Goal: Task Accomplishment & Management: Manage account settings

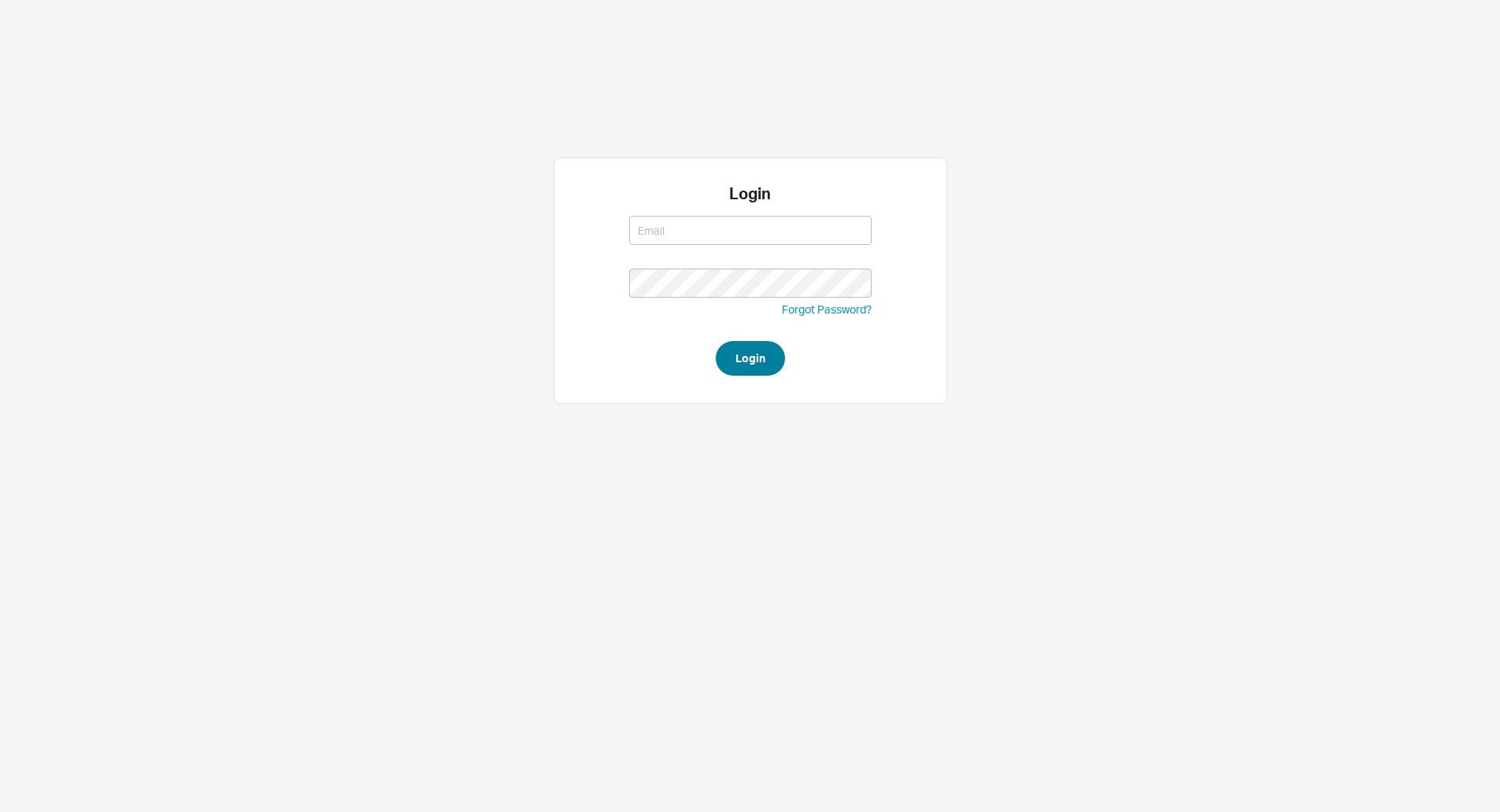
type input "laylap@qualitybath.com"
drag, startPoint x: 722, startPoint y: 356, endPoint x: 714, endPoint y: 353, distance: 8.5
click at [720, 356] on button "Login" at bounding box center [750, 358] width 69 height 35
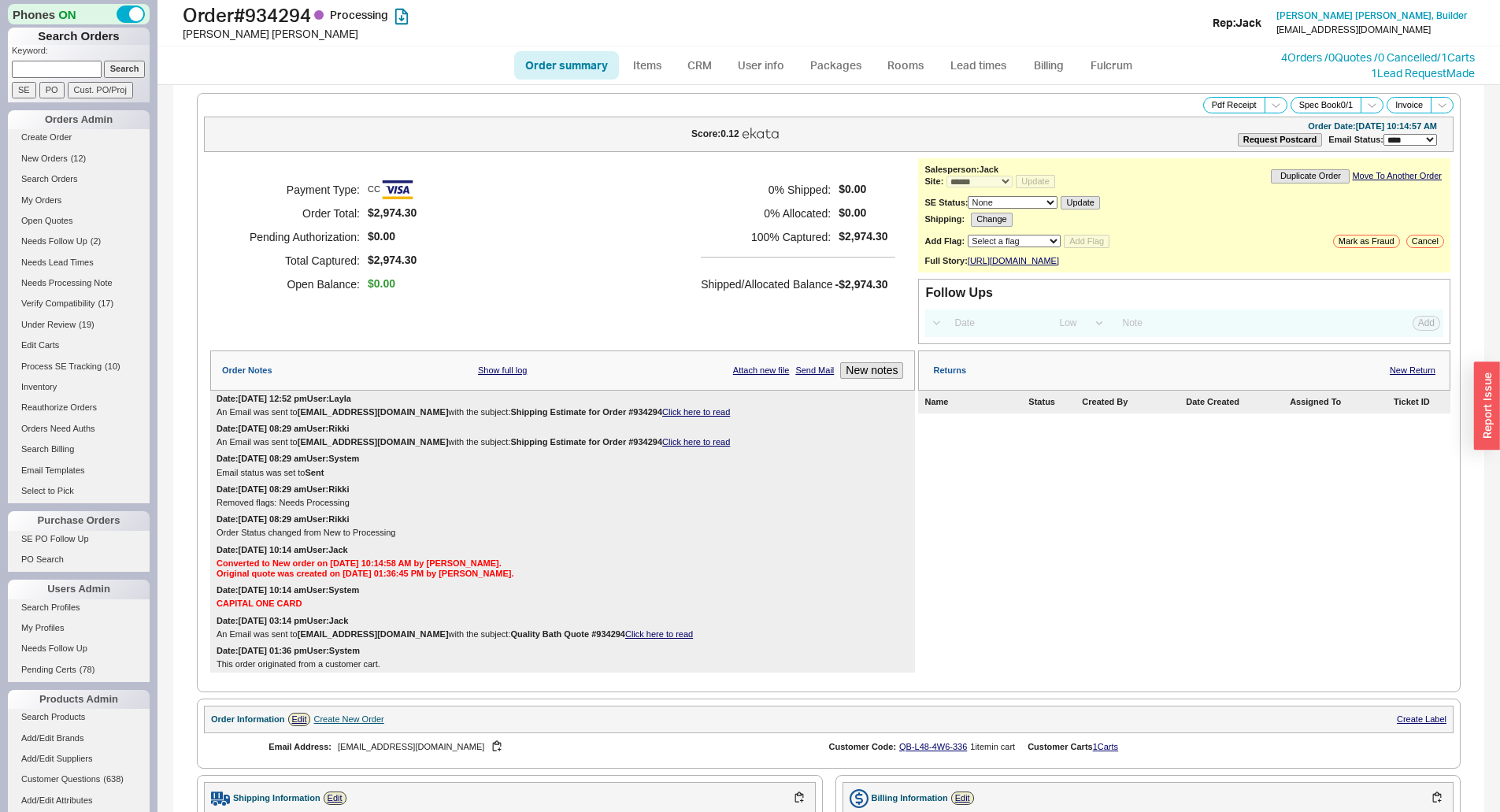
select select "*"
select select "LOW"
select select "3"
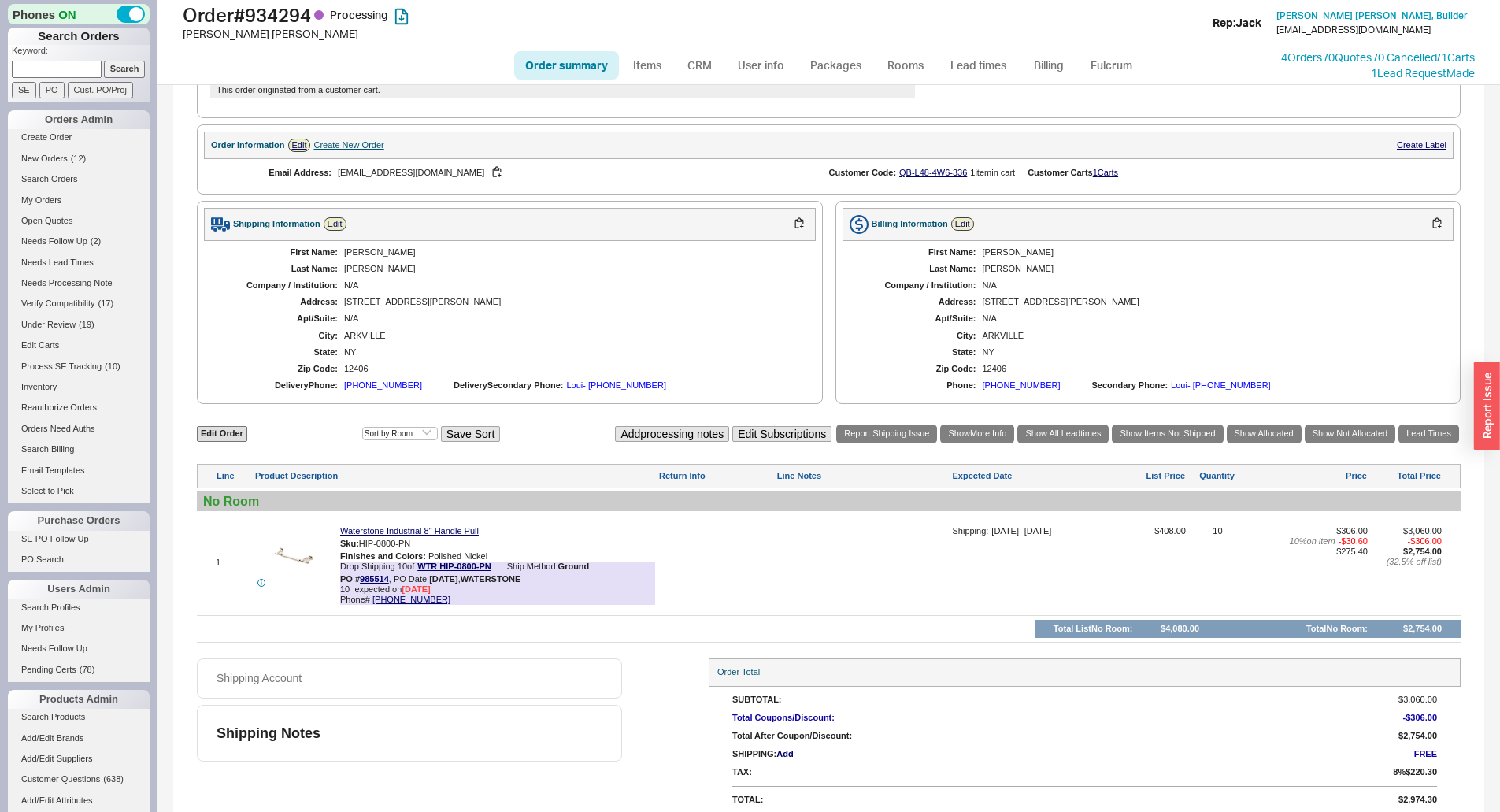
scroll to position [592, 0]
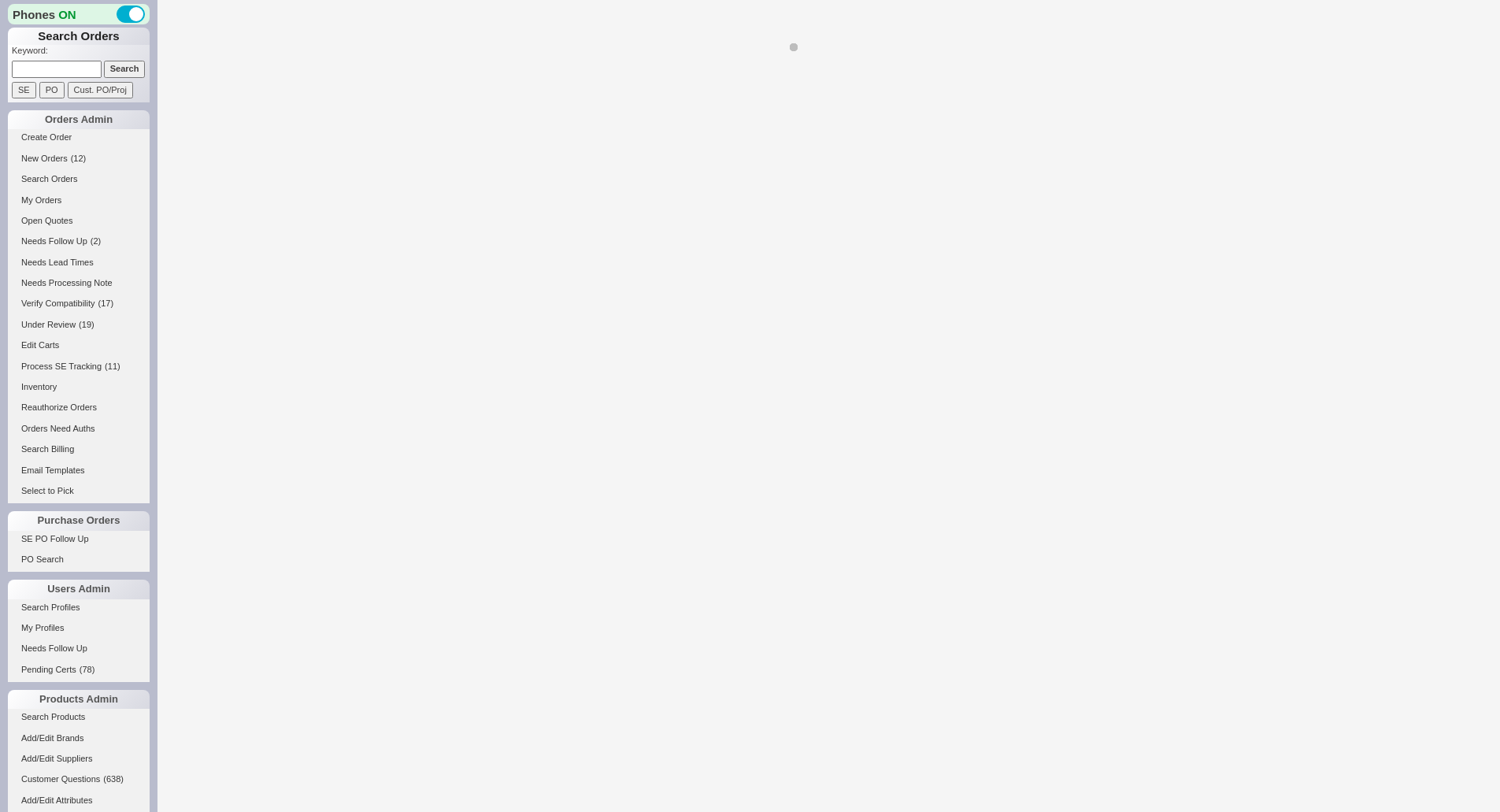
select select "*"
select select "LOW"
select select "3"
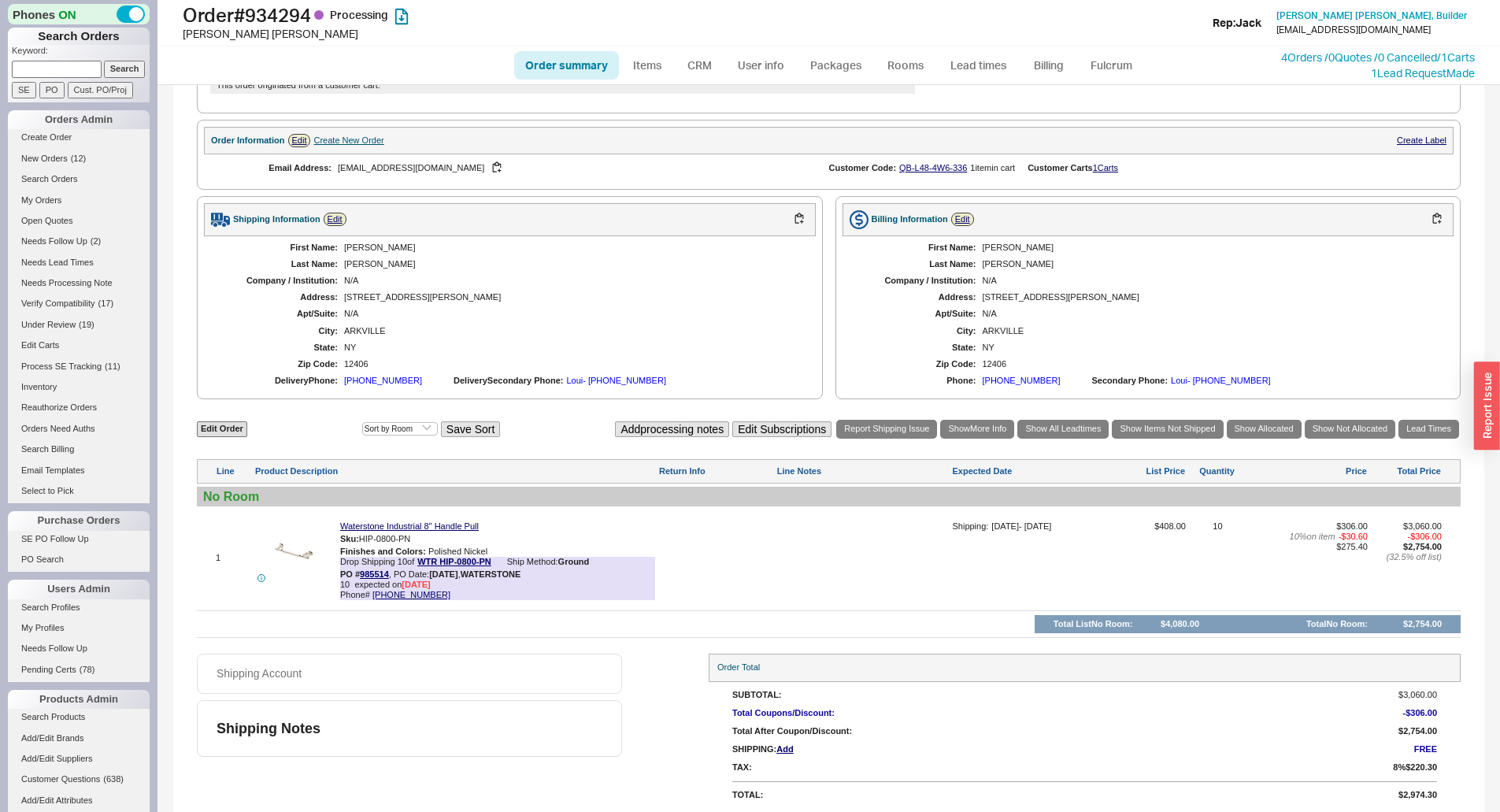
scroll to position [592, 0]
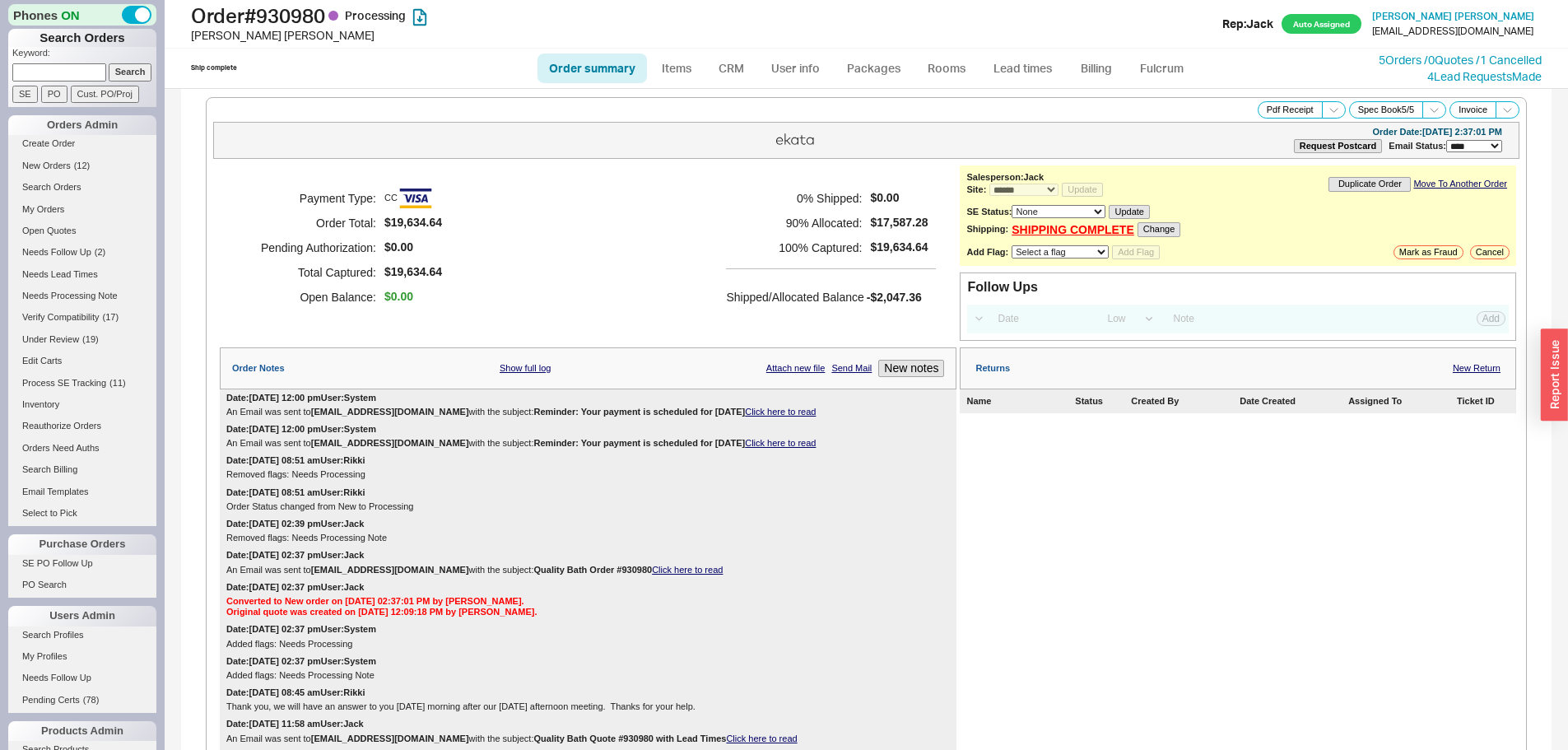
select select "*"
select select "LOW"
select select "3"
click at [1421, 597] on div "Returns New Return Name Status Created By Date Created Assigned To Ticket ID" at bounding box center [1238, 595] width 557 height 495
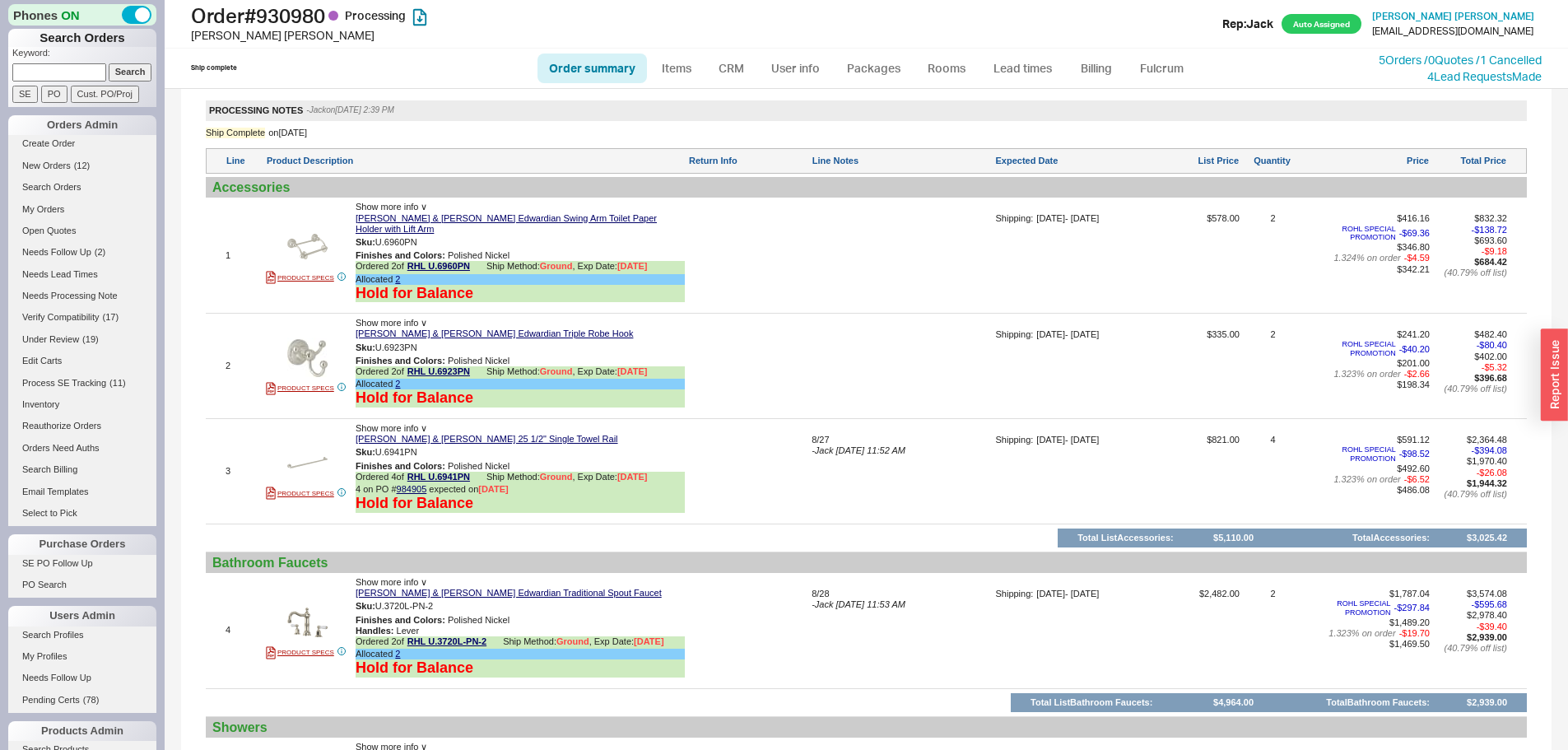
scroll to position [1153, 0]
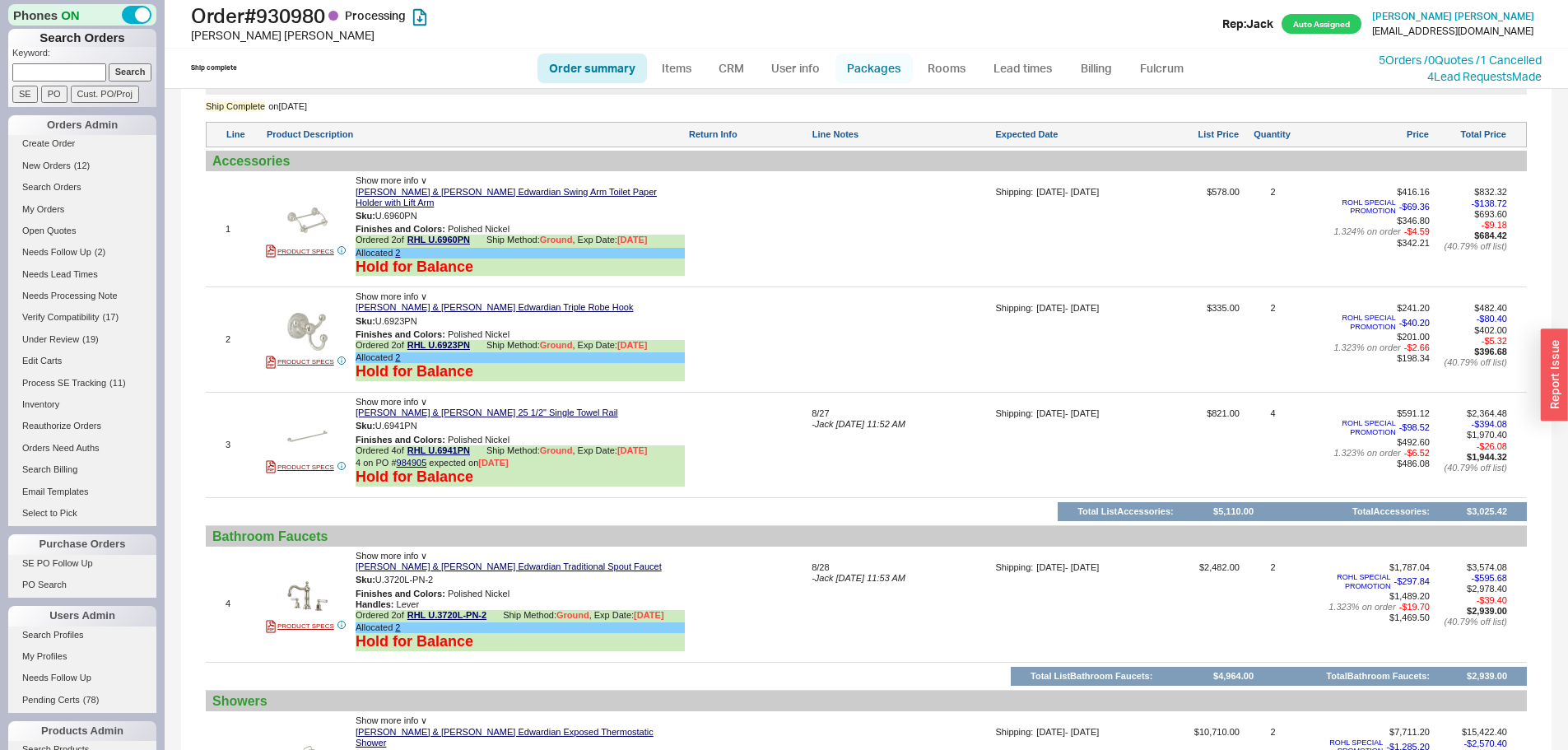
click at [869, 72] on link "Packages" at bounding box center [874, 68] width 77 height 30
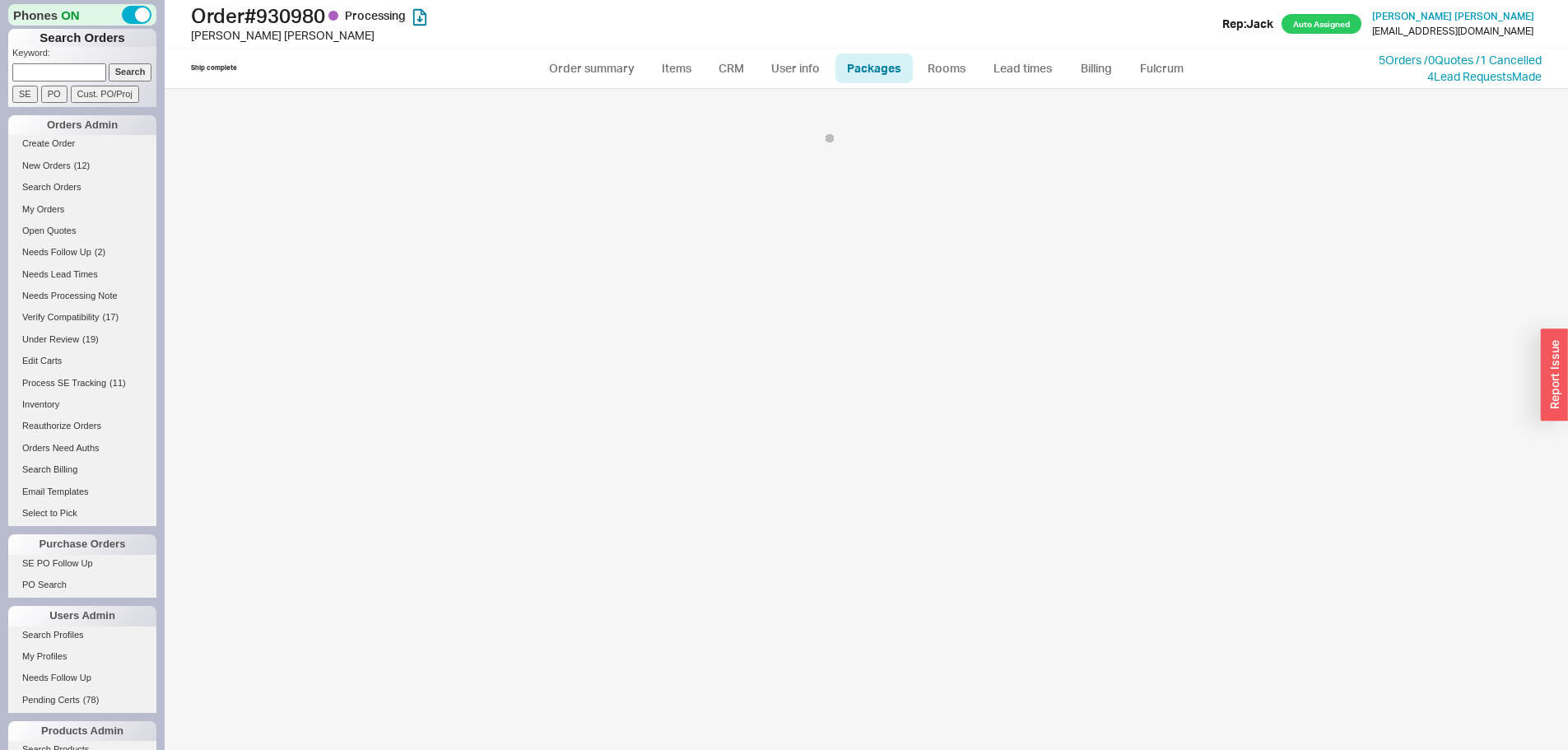
select select "Hold for Balance"
select select "1"
select select "Hold for Balance"
select select "1"
select select "Hold for Balance"
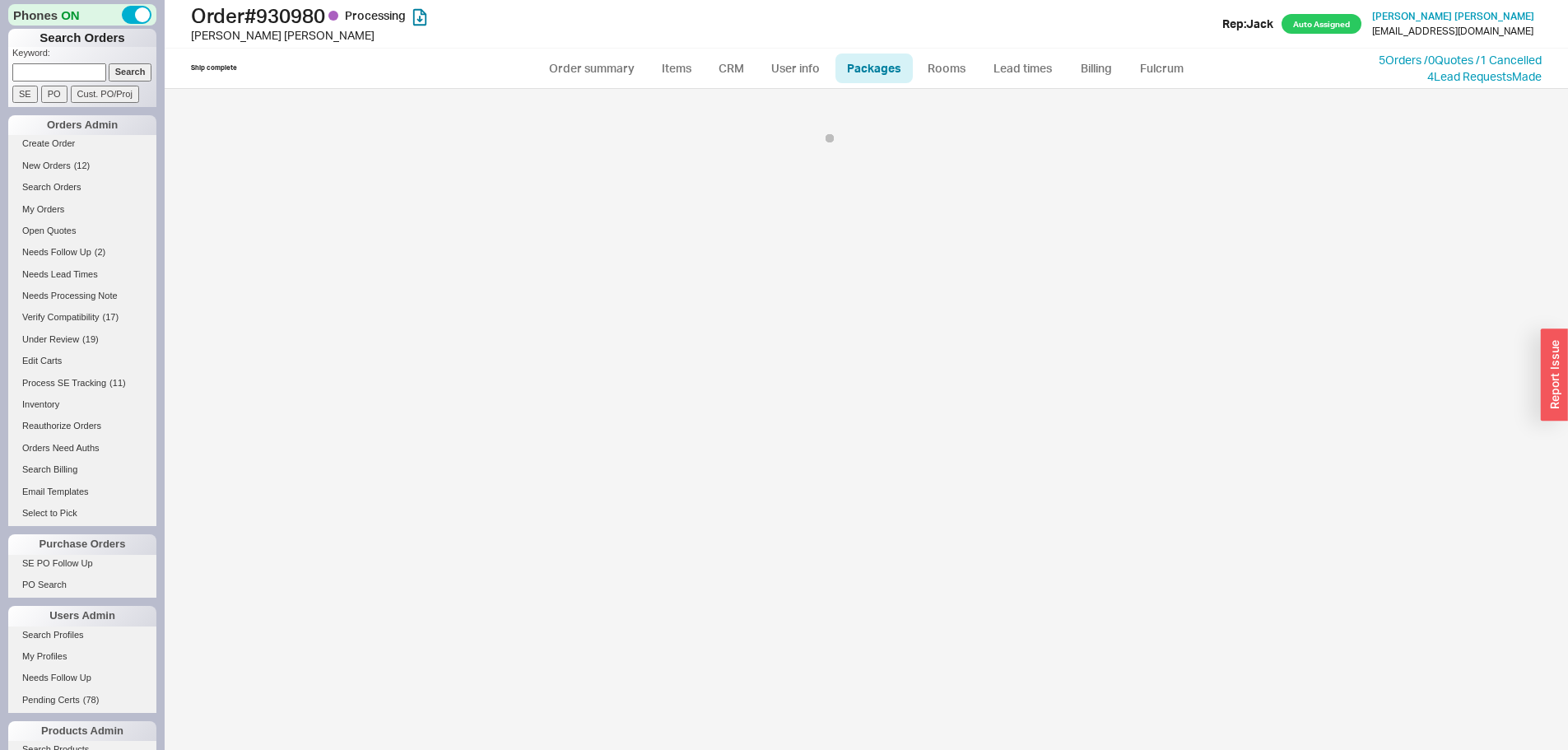
select select "1"
select select "Hold for Balance"
select select "1"
select select "Hold for Balance"
select select "1"
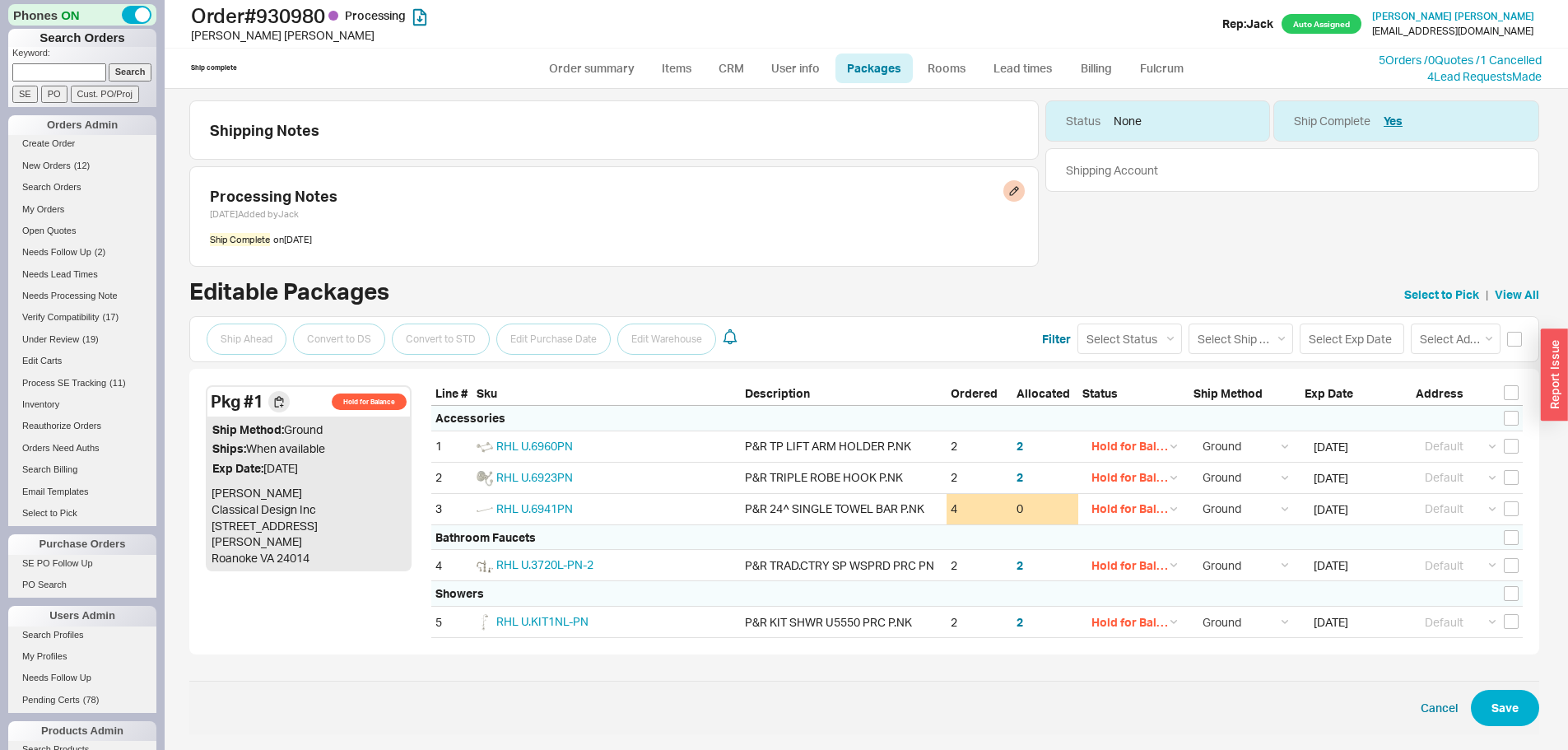
scroll to position [6, 0]
click at [1507, 336] on input "checkbox" at bounding box center [1514, 338] width 14 height 14
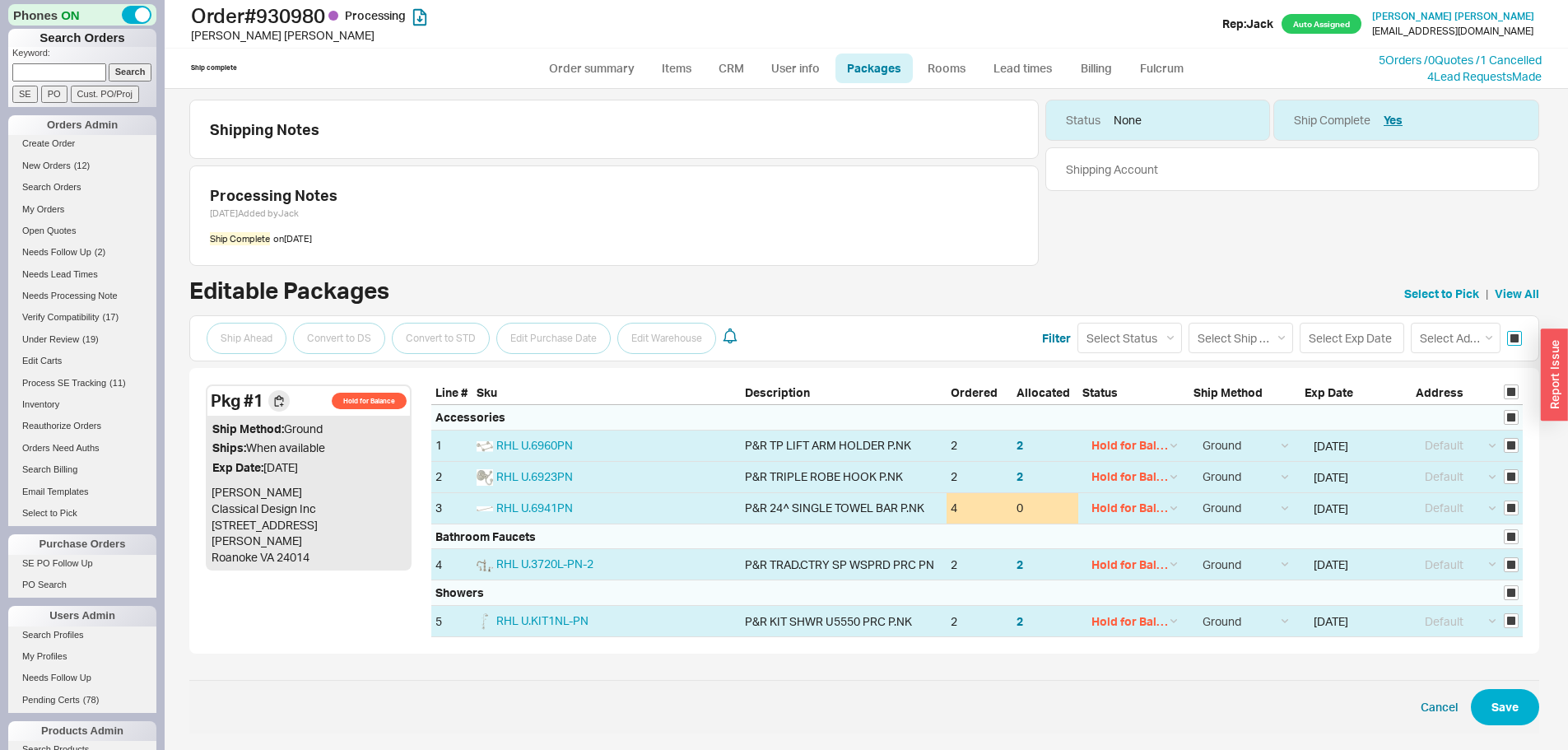
checkbox input "true"
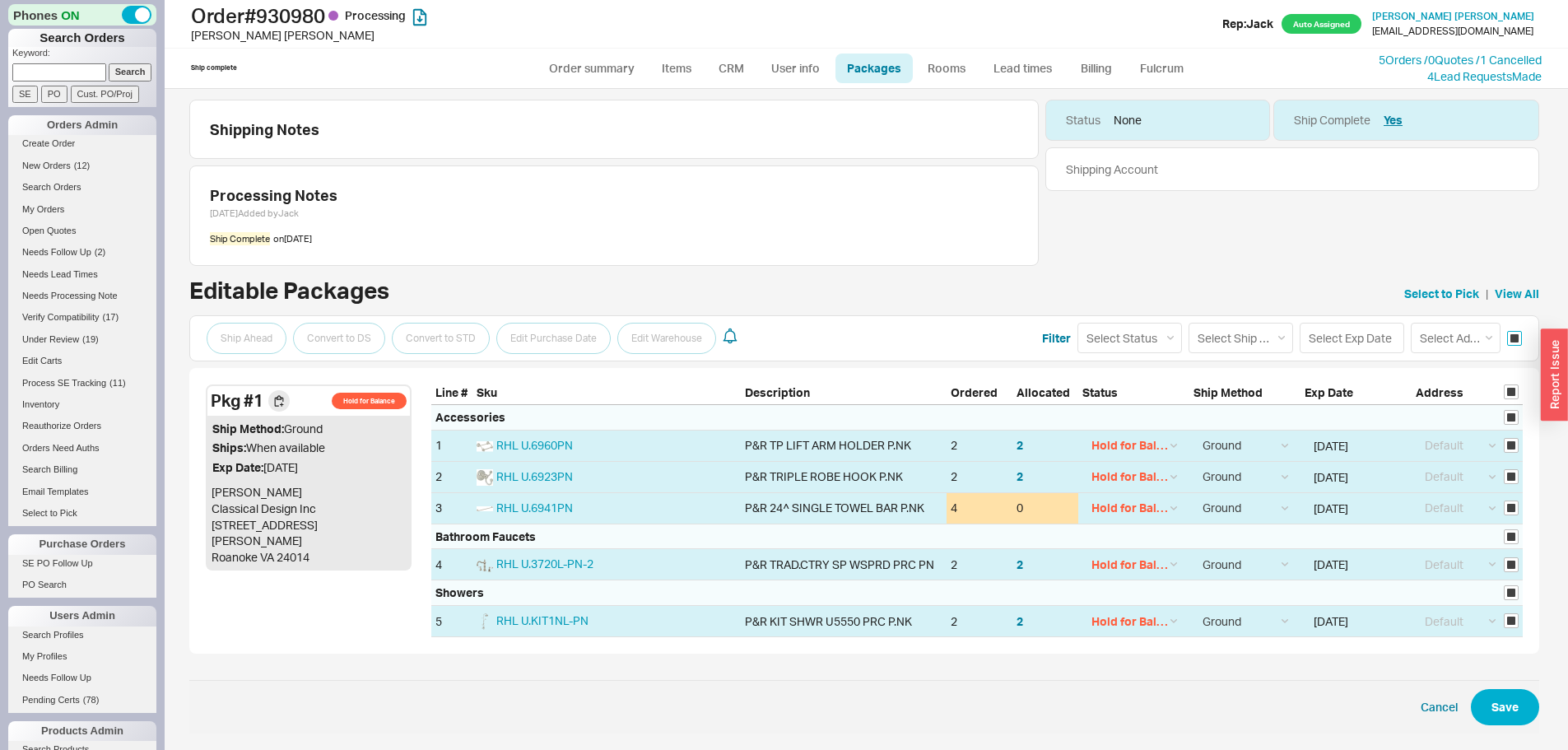
checkbox input "true"
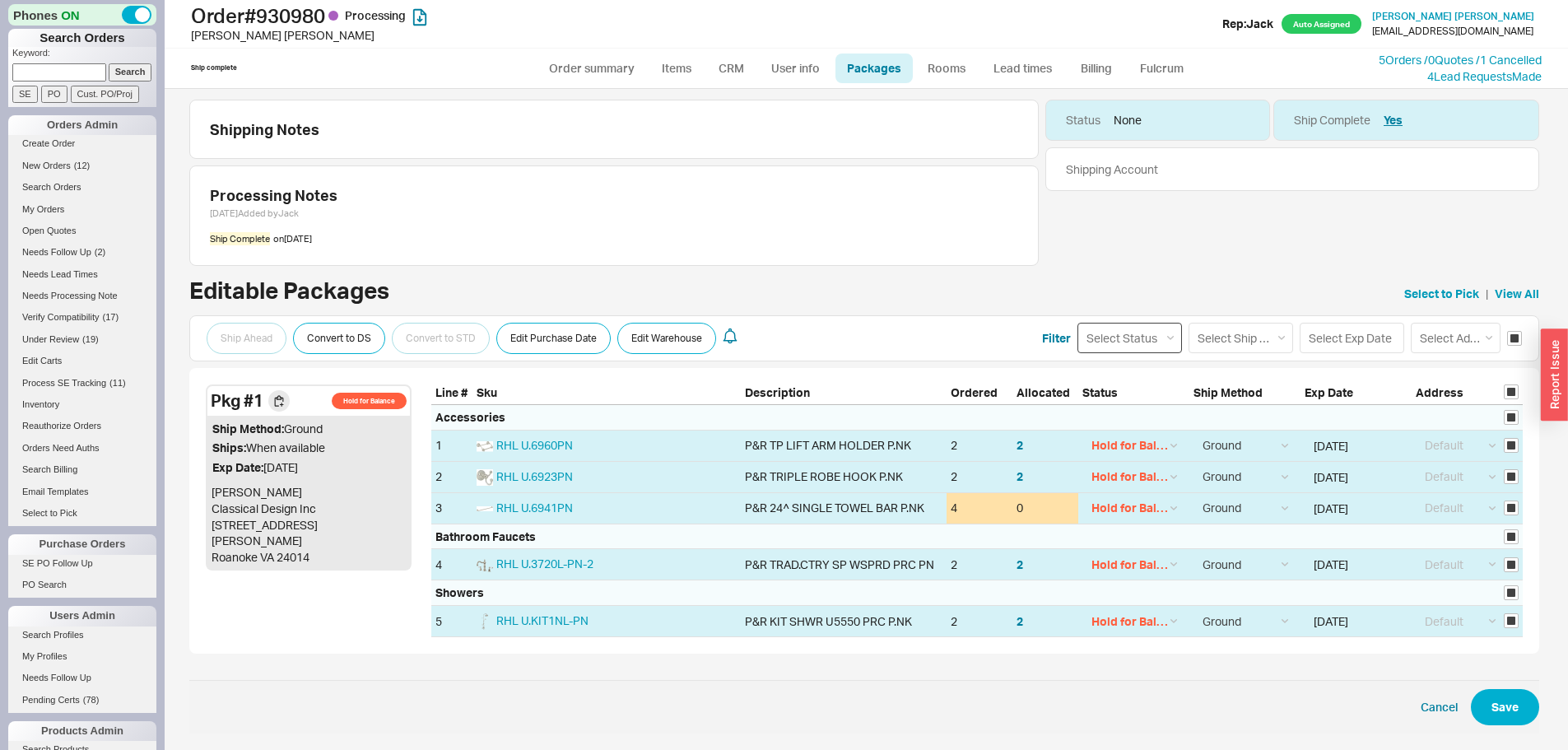
click at [1150, 338] on select "Select Status (none) On Hold Call Before Ship Hold for Balance" at bounding box center [1130, 338] width 104 height 31
select select
click at [1078, 322] on select "Select Status (none) On Hold Call Before Ship Hold for Balance" at bounding box center [1130, 338] width 104 height 31
select select
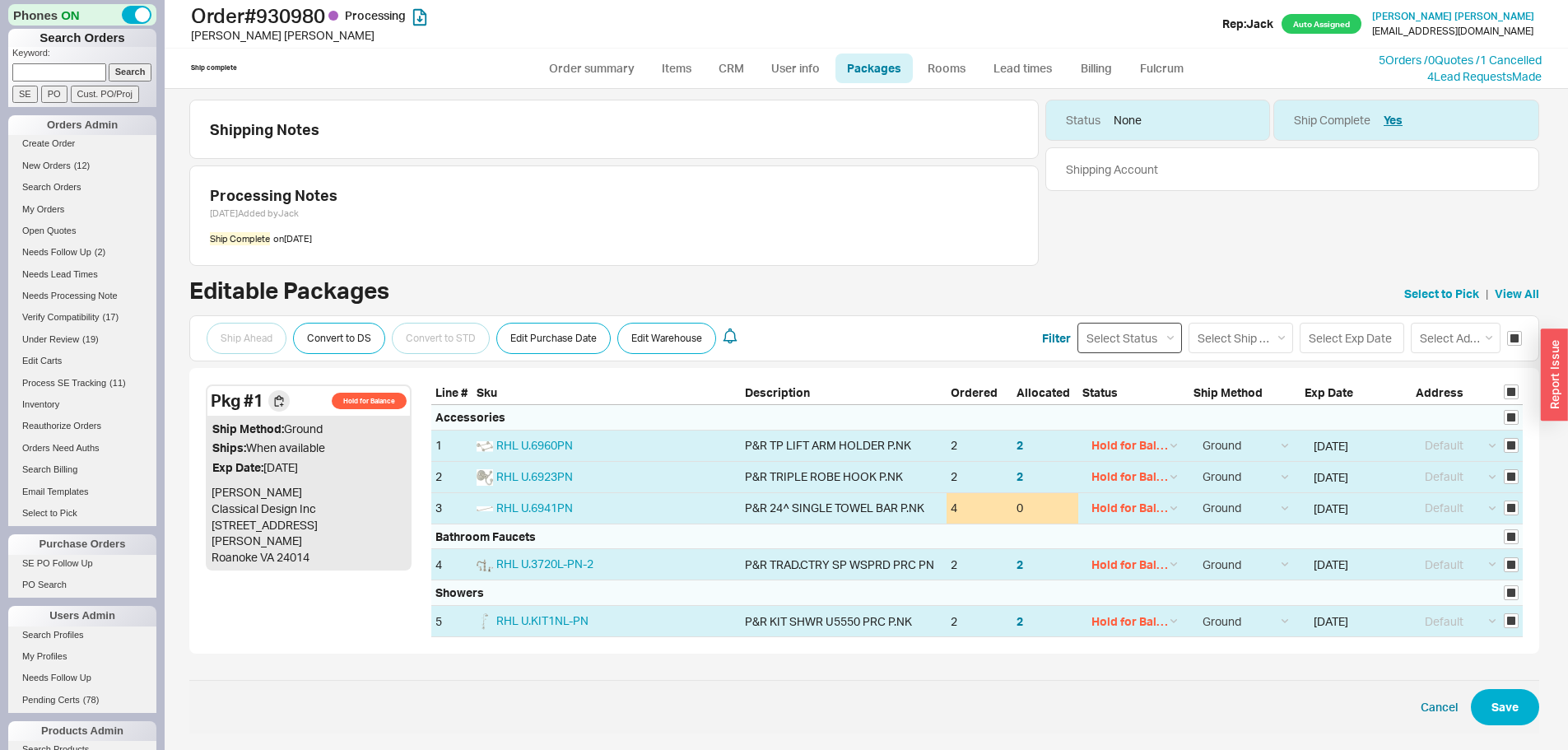
select select
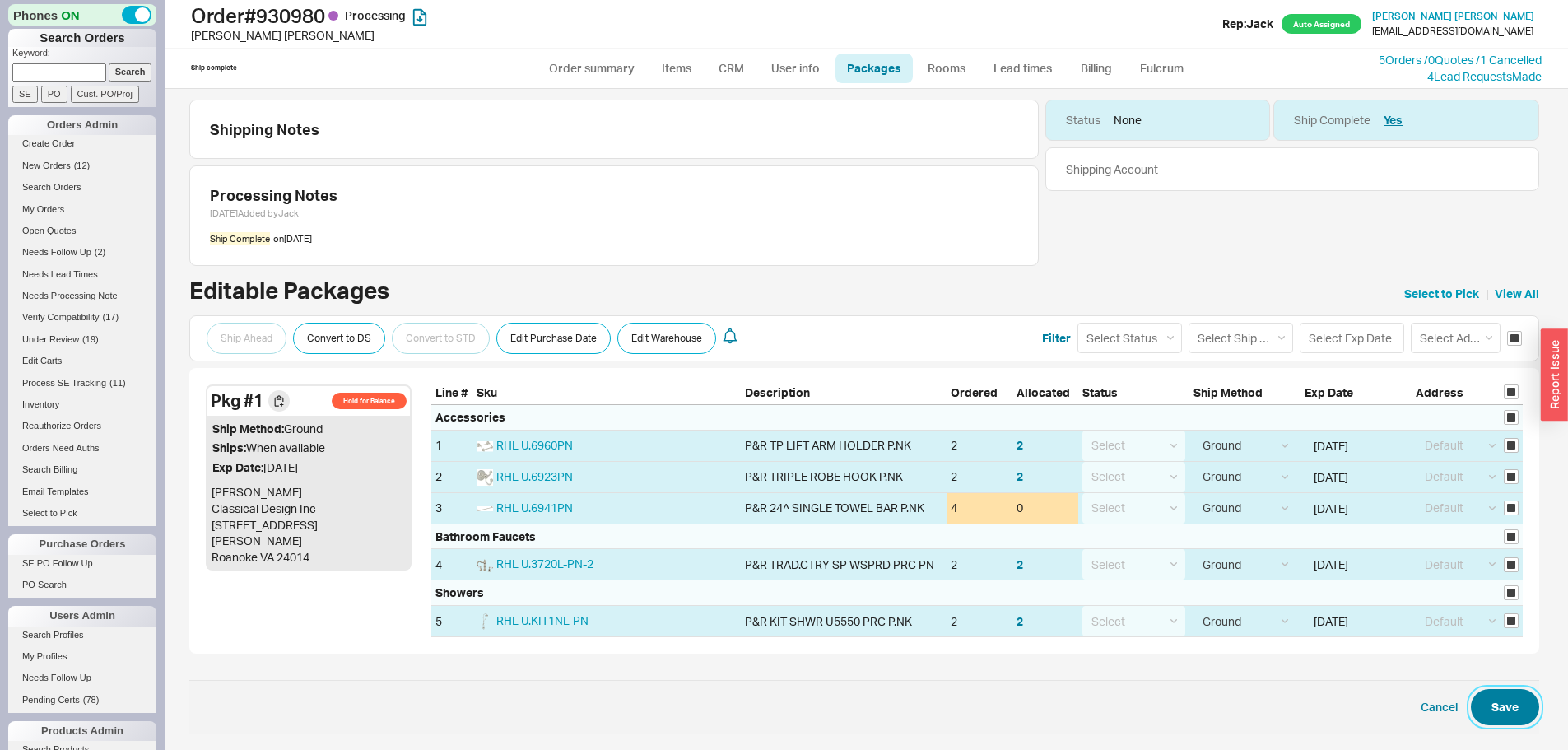
click at [1497, 702] on button "Save" at bounding box center [1505, 708] width 69 height 37
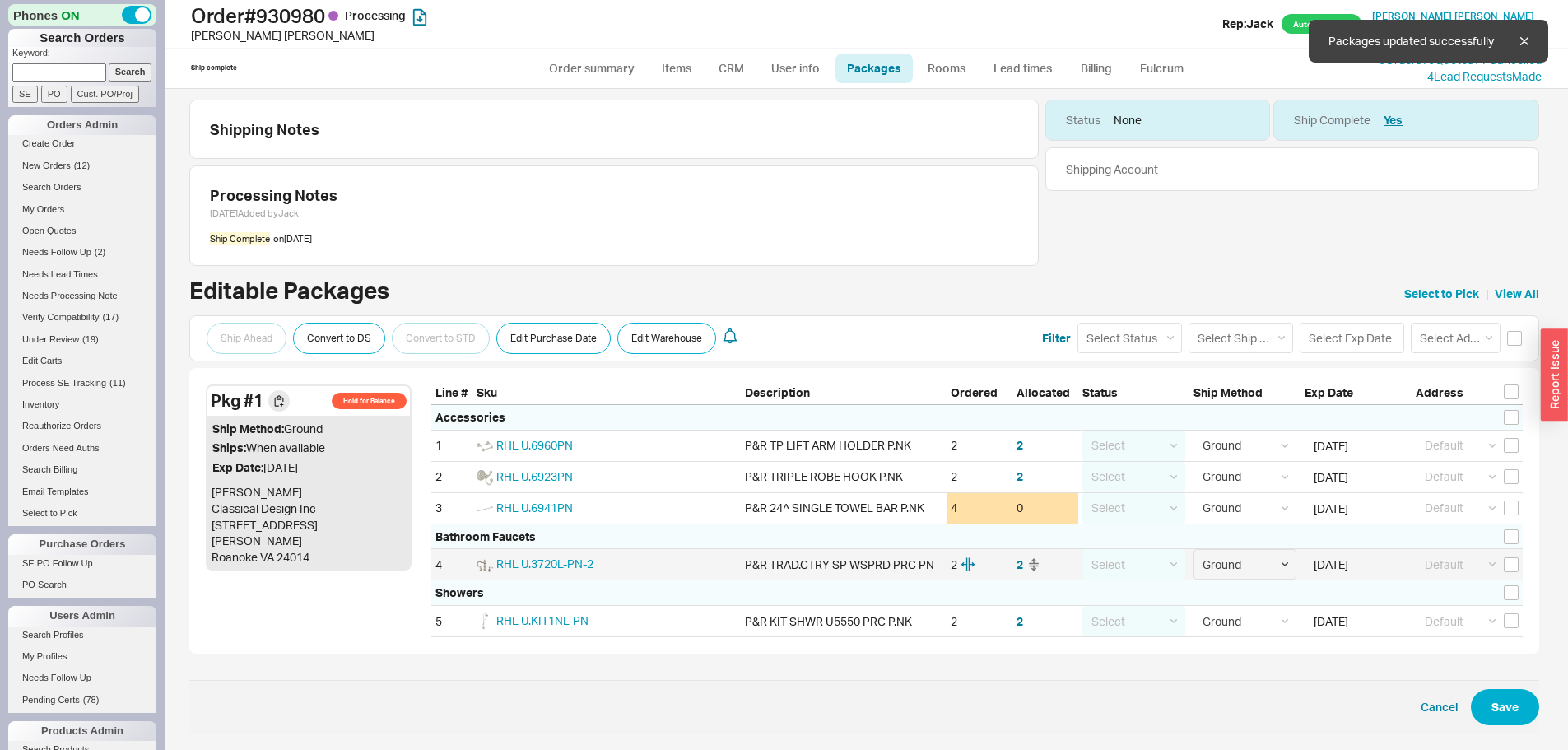
checkbox input "false"
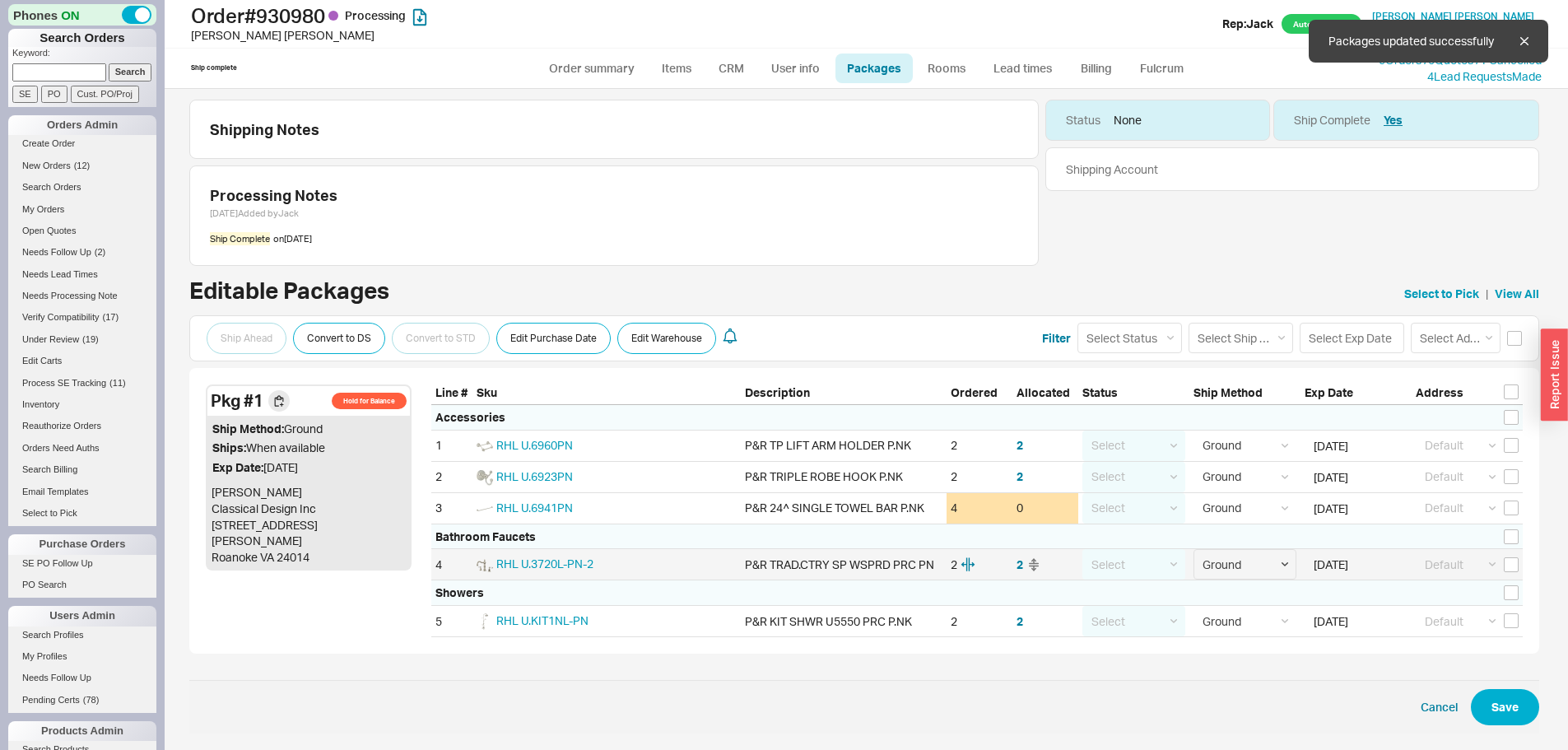
checkbox input "false"
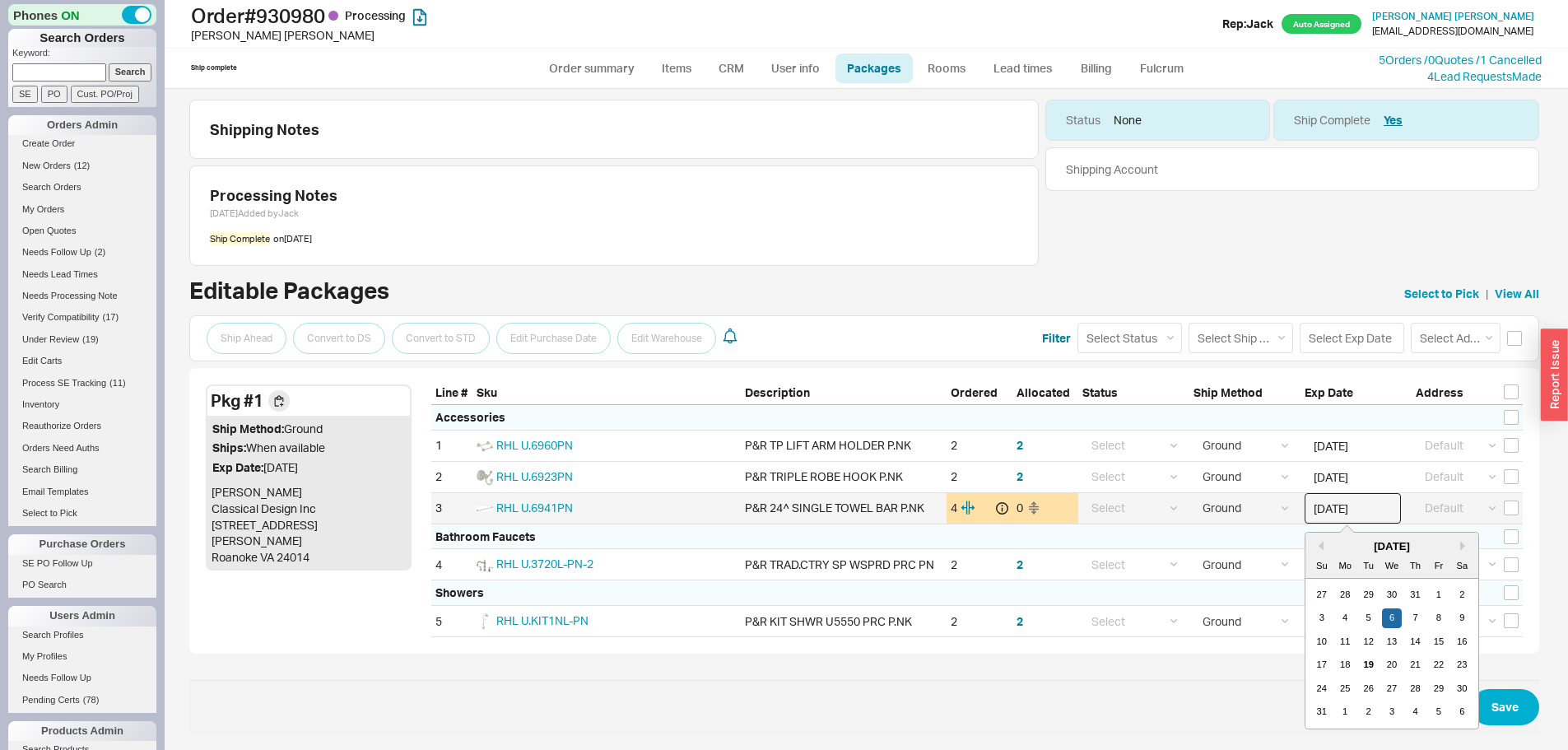
click at [1320, 512] on input "08/06/2025" at bounding box center [1353, 509] width 96 height 31
click at [1406, 618] on div "7" at bounding box center [1416, 618] width 19 height 19
type input "08/07/2025"
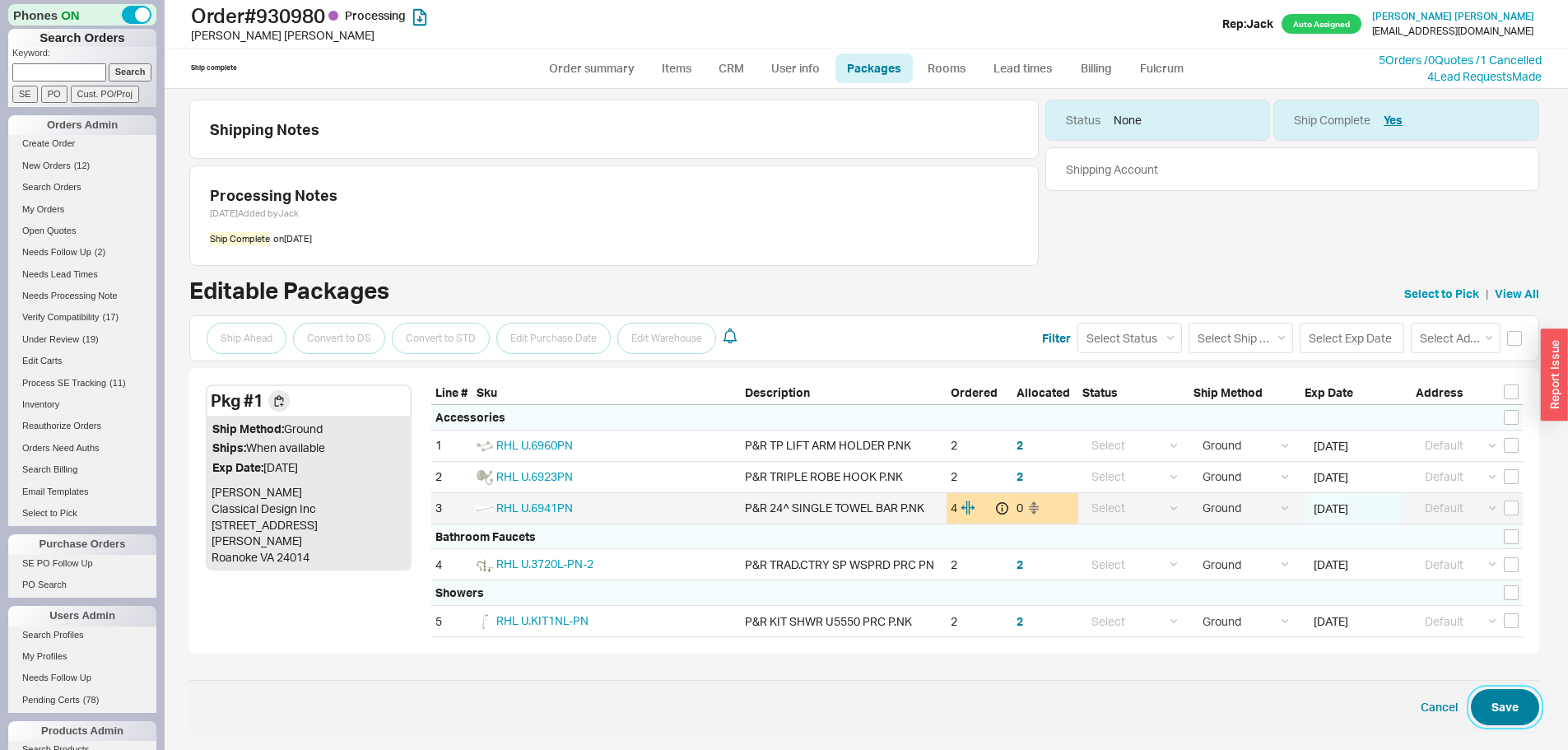
click at [1502, 712] on button "Save" at bounding box center [1505, 708] width 69 height 37
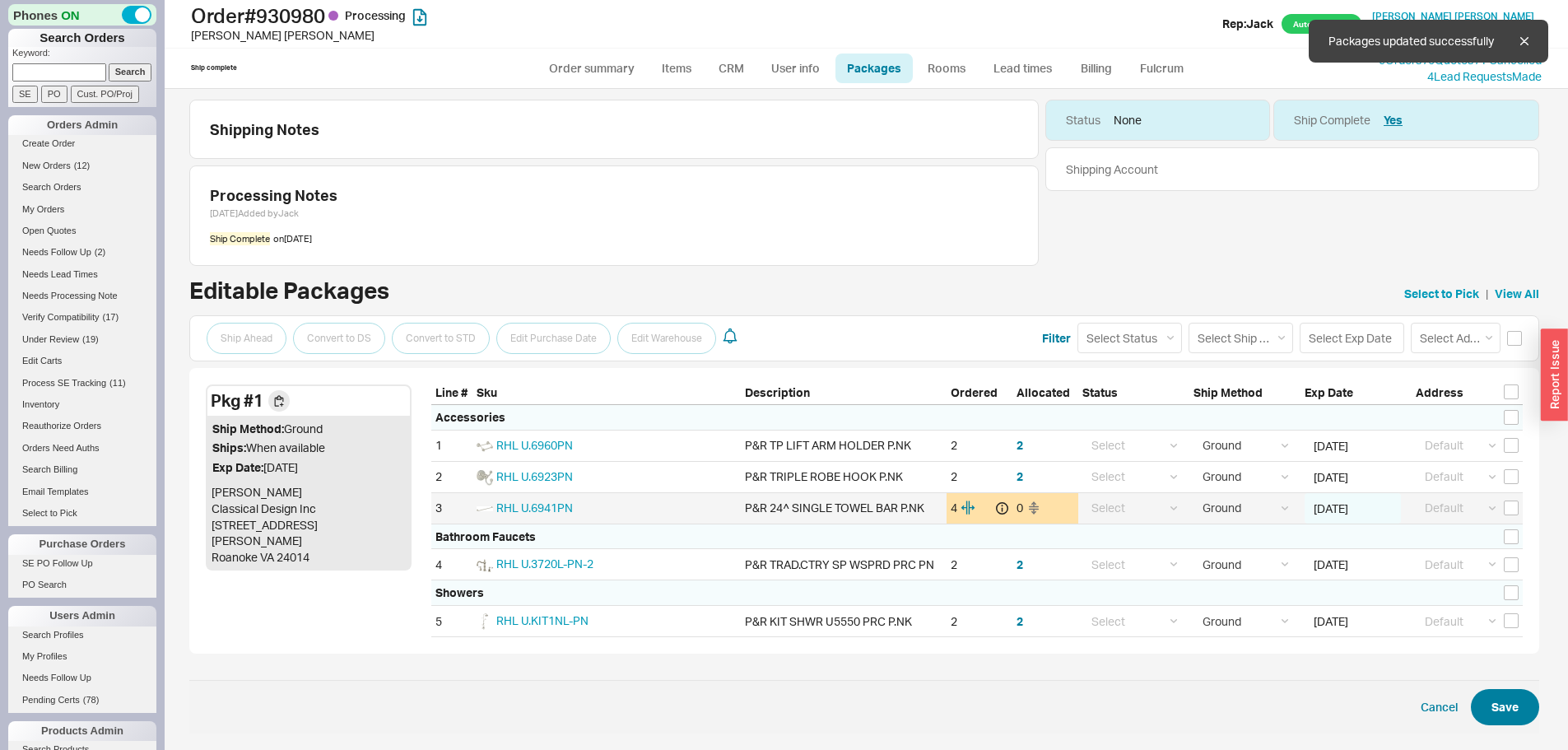
select select "1"
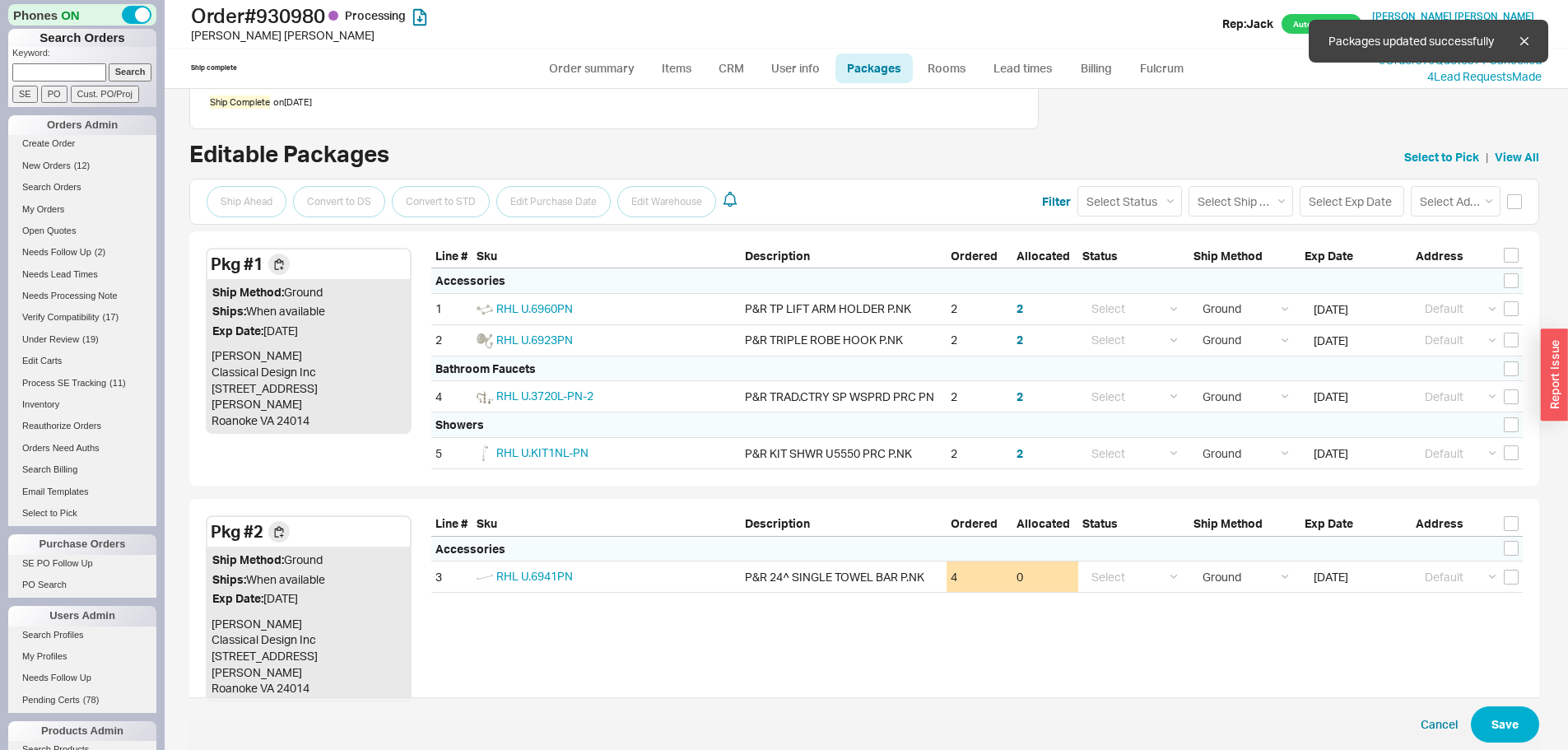
scroll to position [191, 0]
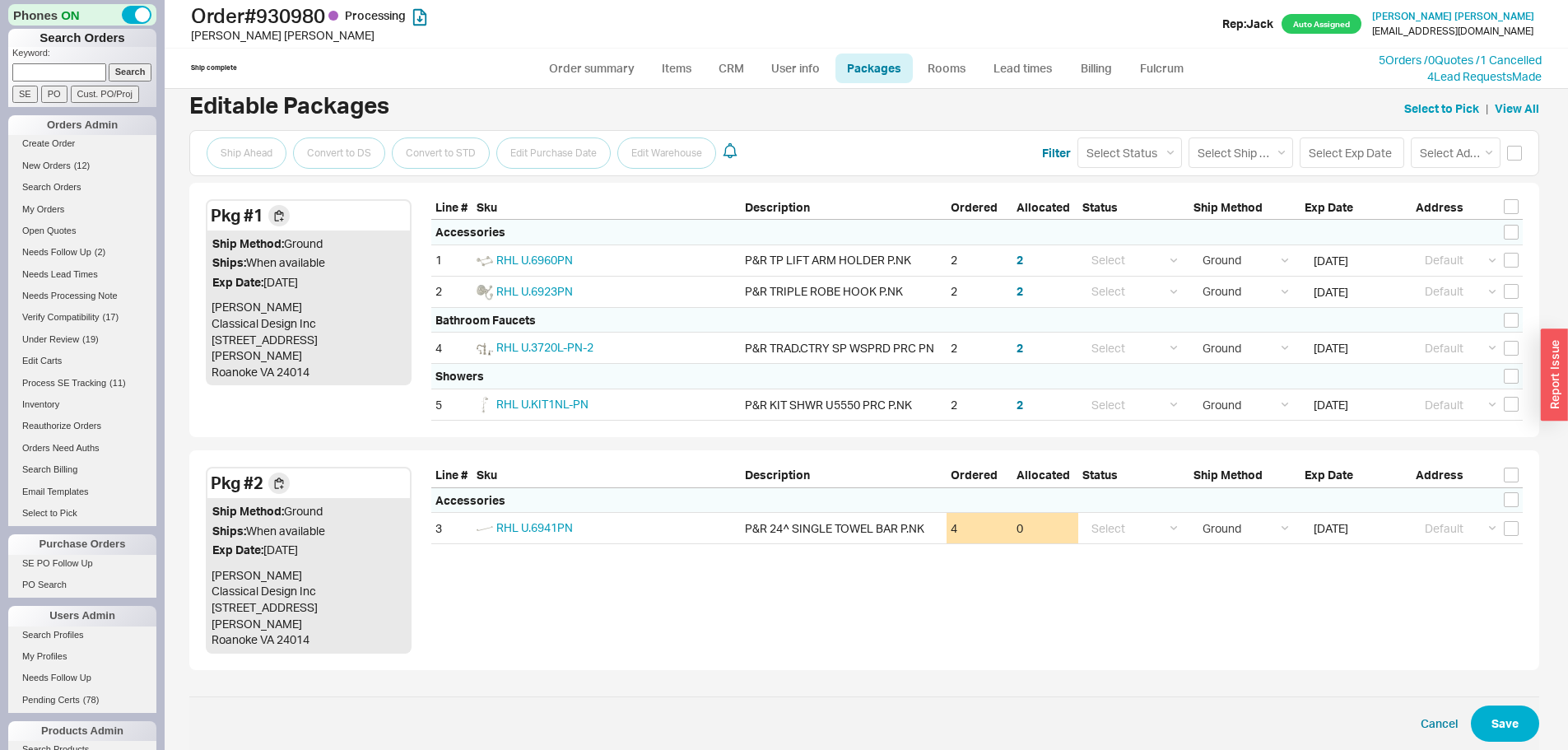
click at [227, 736] on div "Shipping Notes Processing Notes 8/6/25 Added by Jack Ship Complete on 8/6/25 St…" at bounding box center [867, 419] width 1404 height 661
click at [564, 57] on link "Order summary" at bounding box center [591, 68] width 109 height 30
select select "*"
select select "LOW"
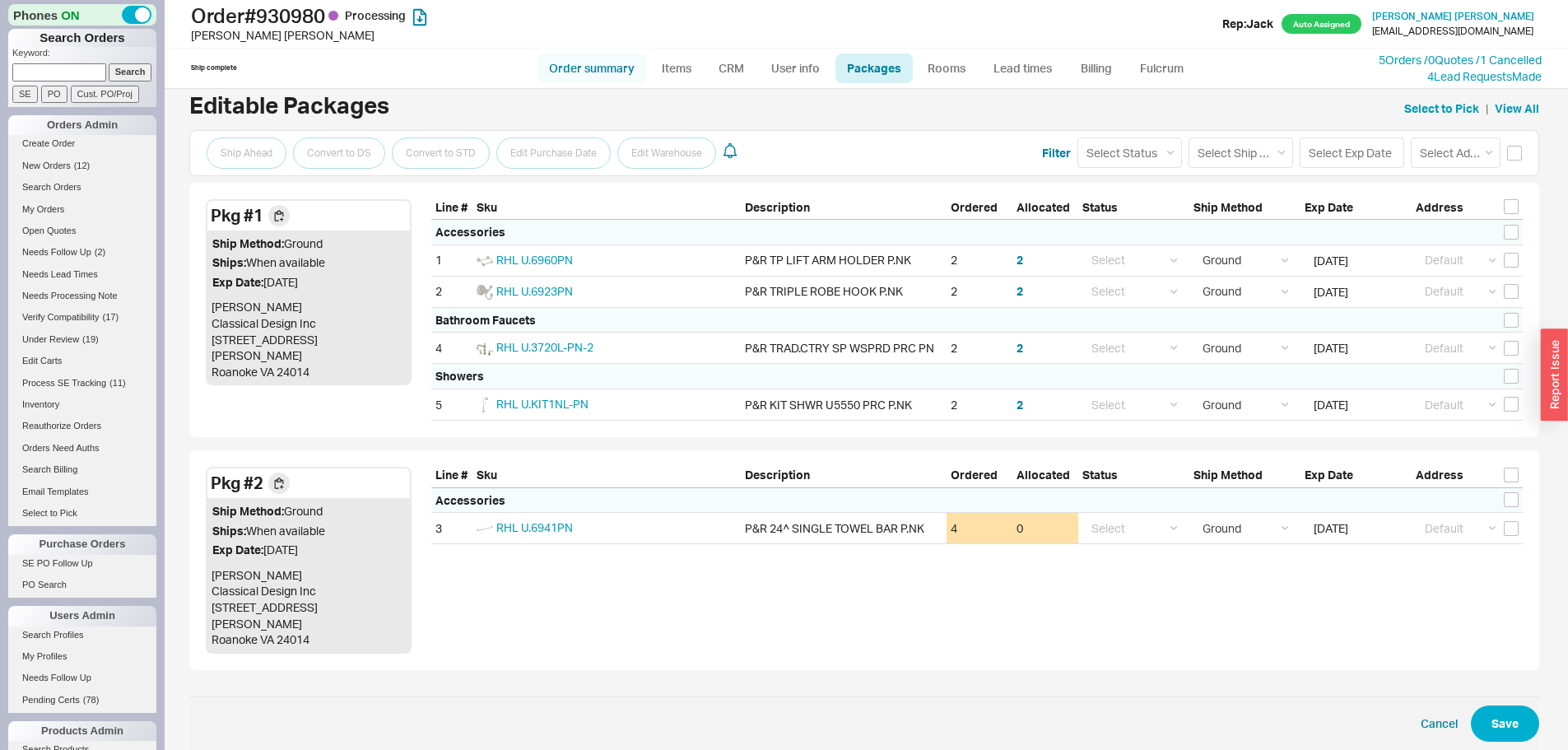
select select "3"
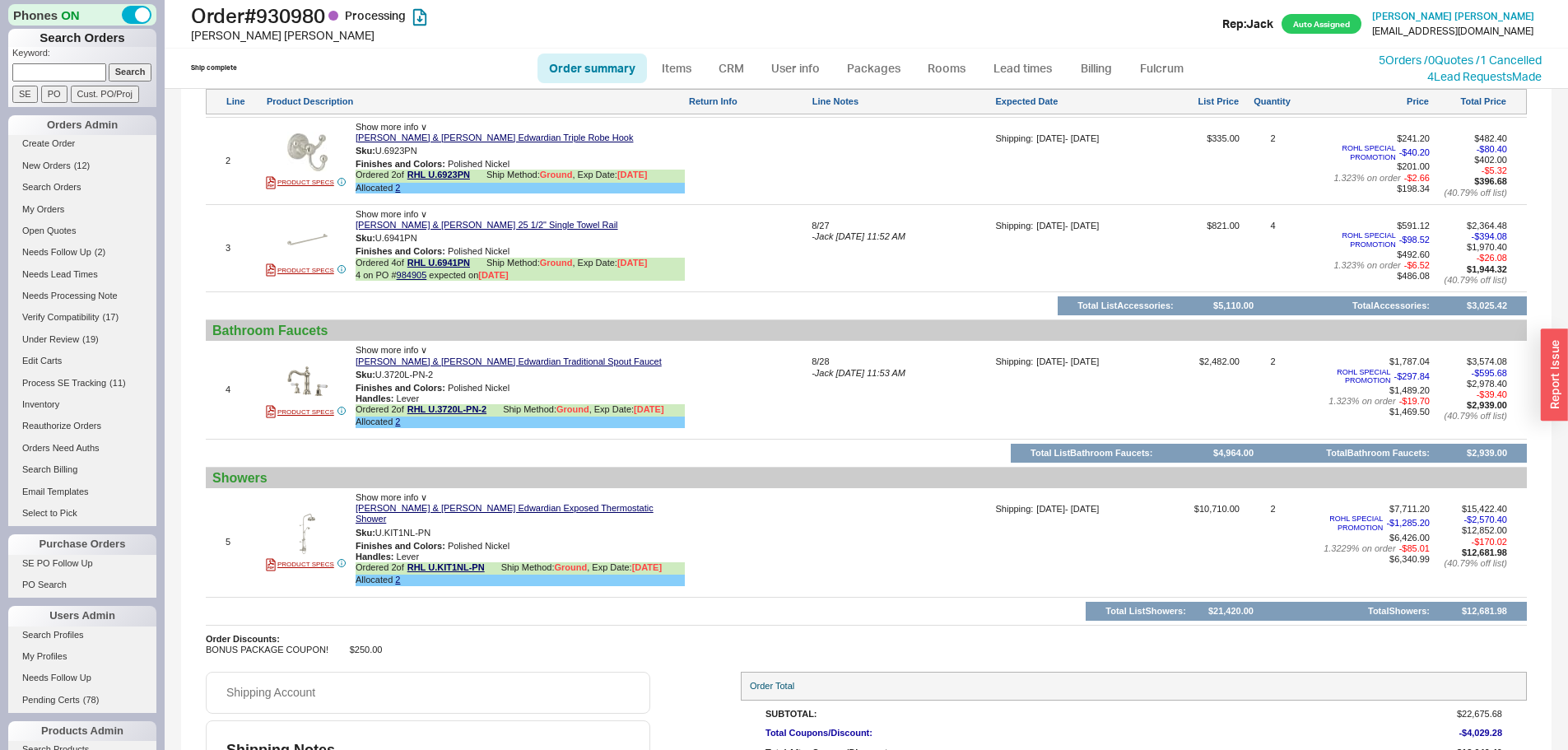
scroll to position [1375, 0]
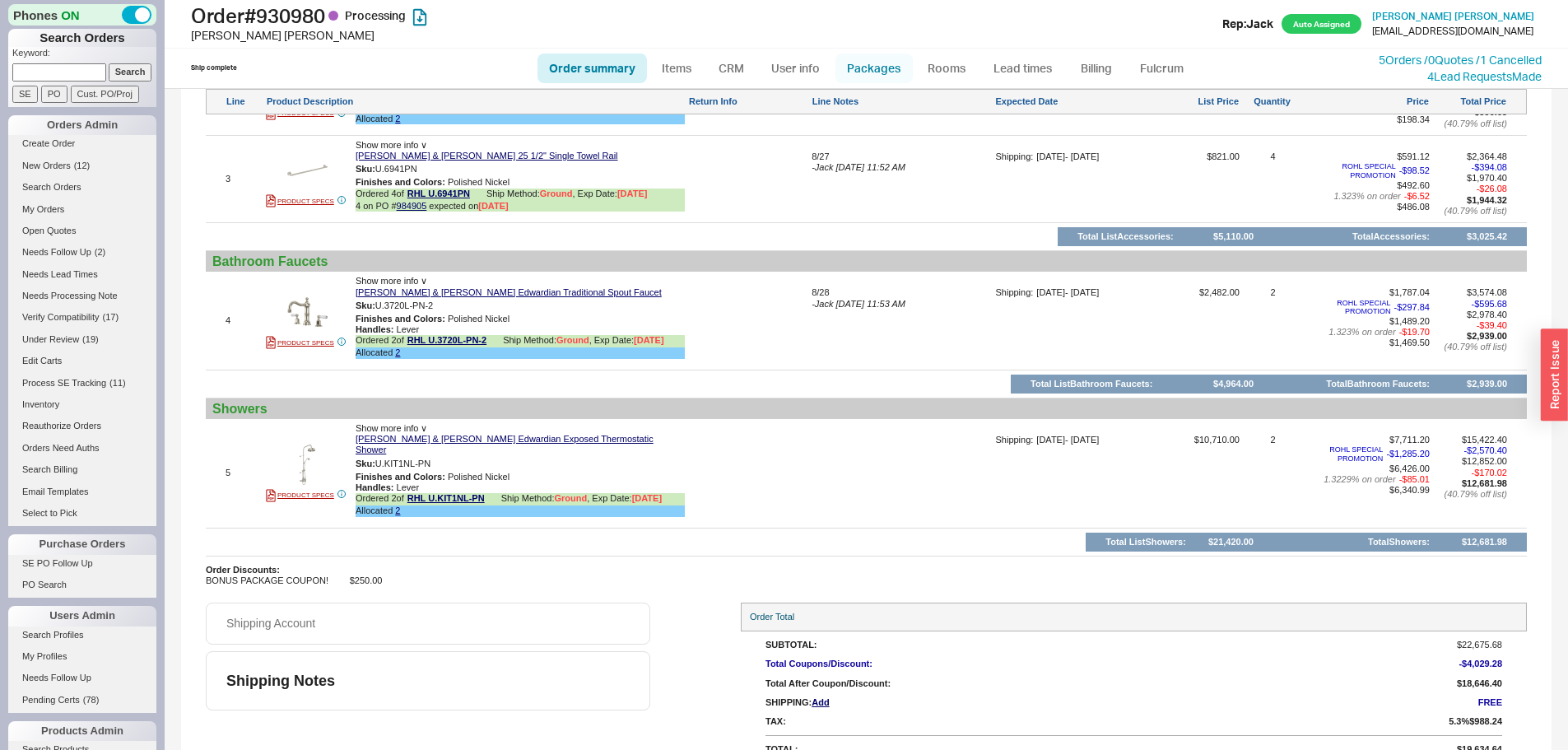
click at [885, 81] on link "Packages" at bounding box center [874, 68] width 77 height 30
select select "1"
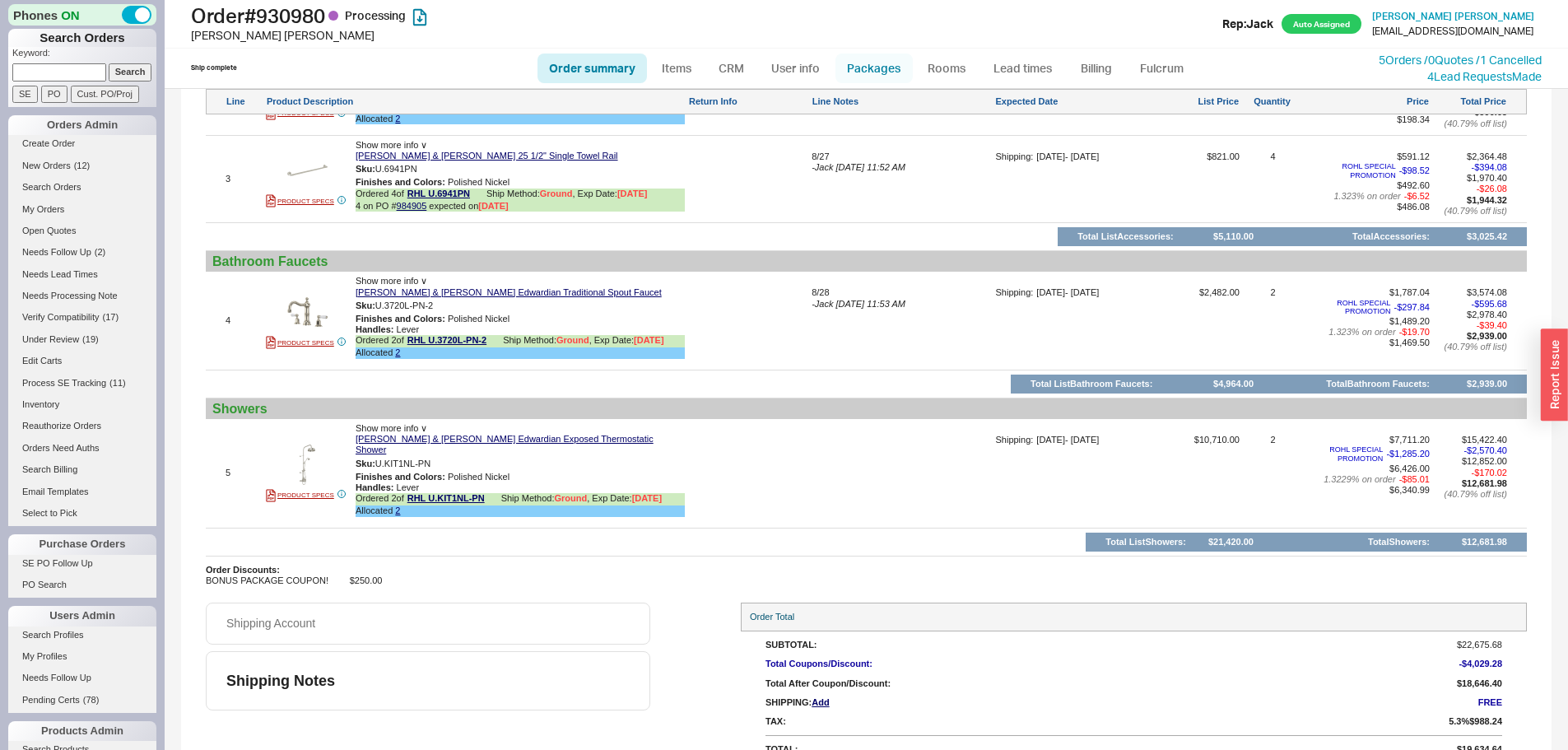
select select "1"
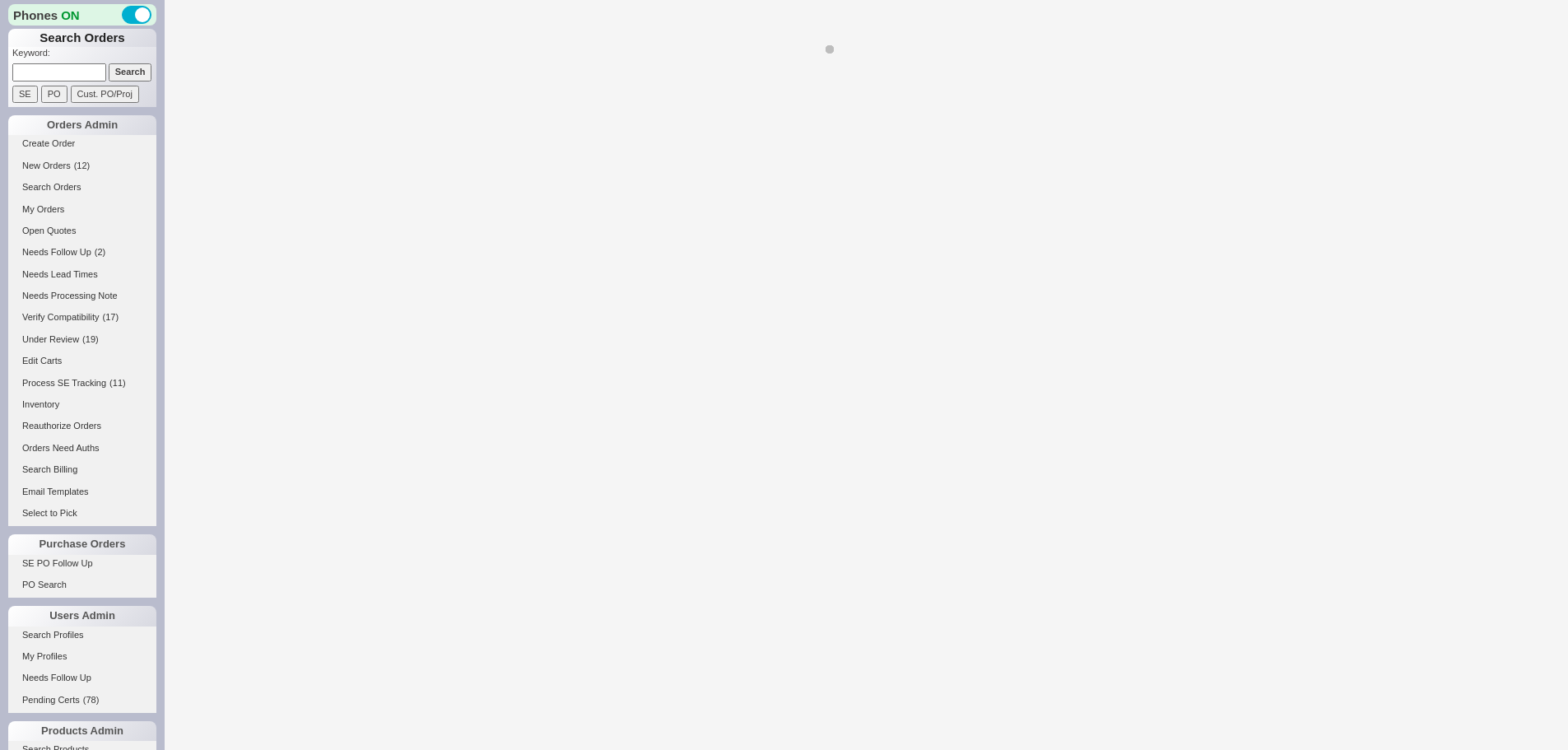
select select "1"
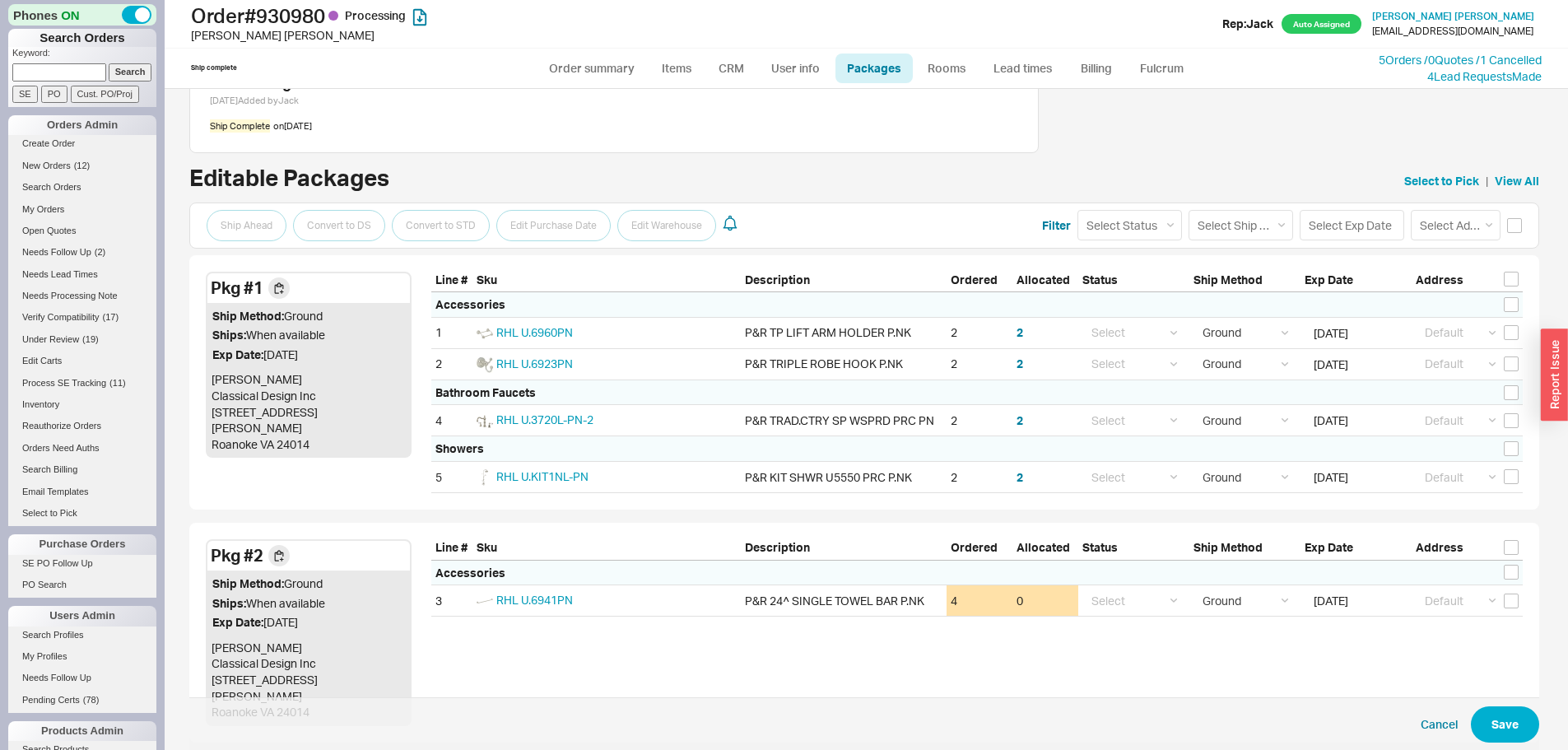
scroll to position [191, 0]
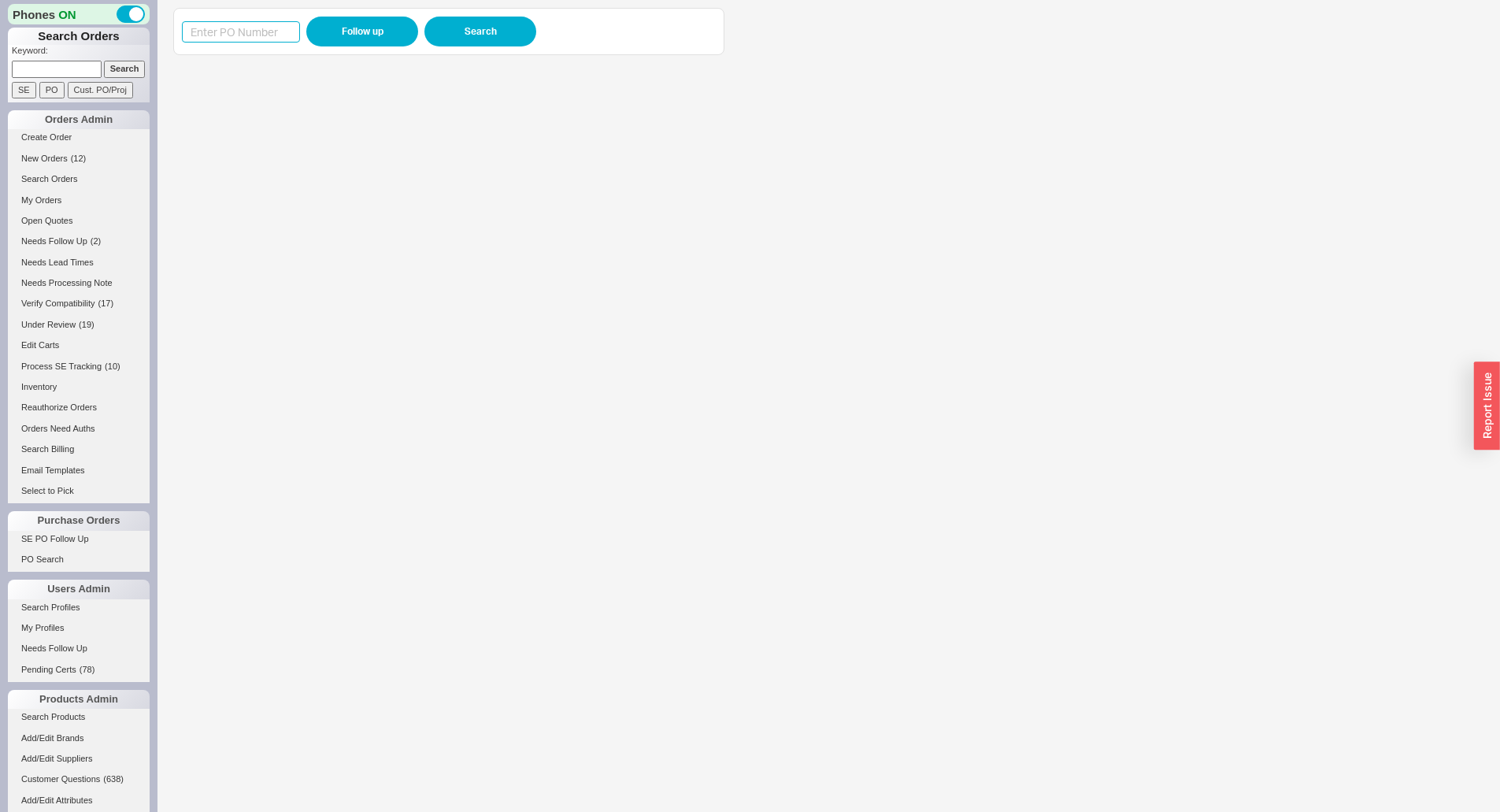
click at [229, 26] on input at bounding box center [241, 31] width 118 height 21
paste input "985582"
type input "985582"
click at [395, 30] on button "Follow up" at bounding box center [362, 31] width 112 height 30
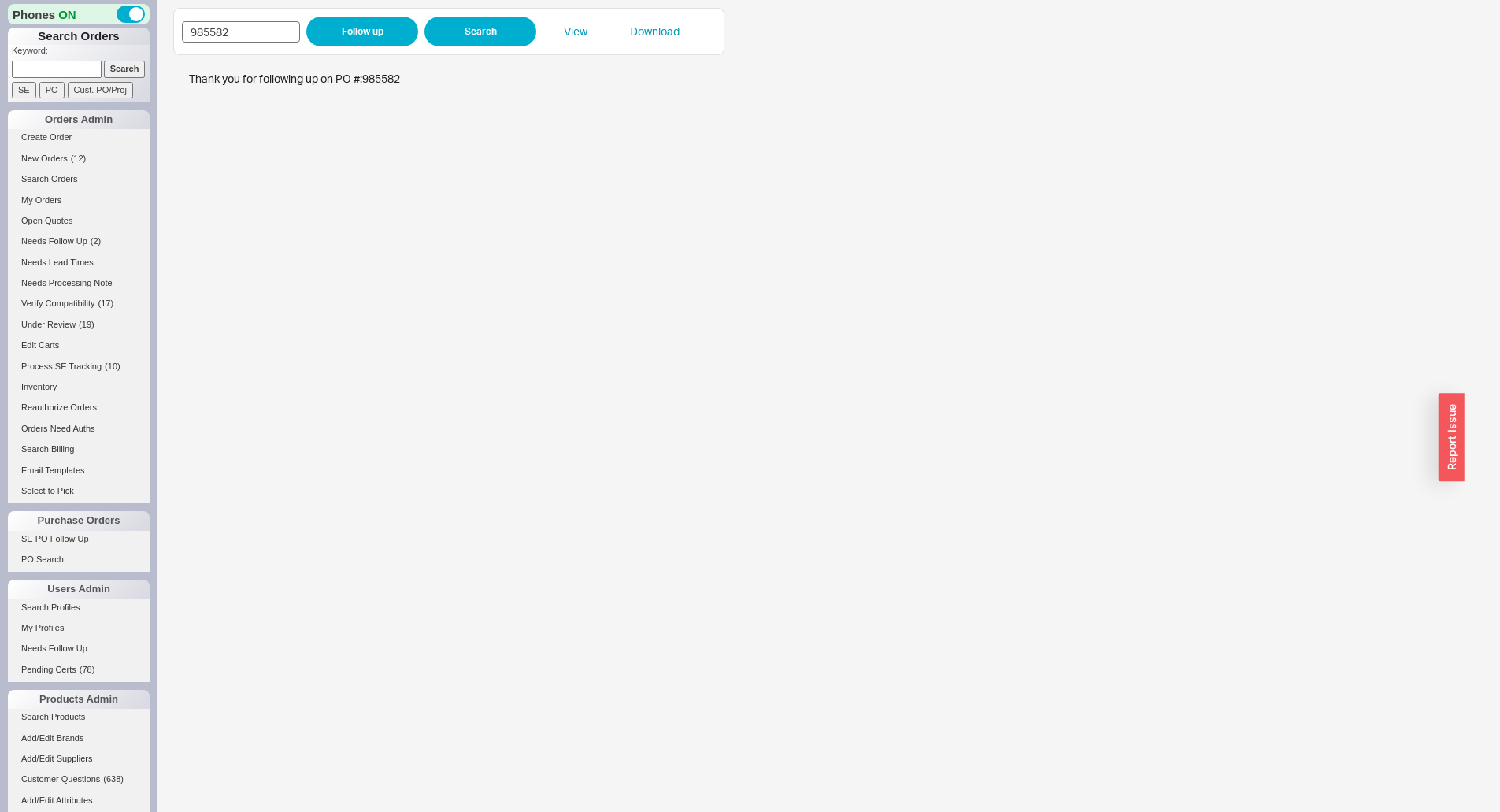
click at [305, 19] on div "985582 Follow up Search View Download" at bounding box center [449, 31] width 551 height 47
click at [270, 30] on input "985582" at bounding box center [241, 31] width 118 height 21
paste input "664"
type input "985664"
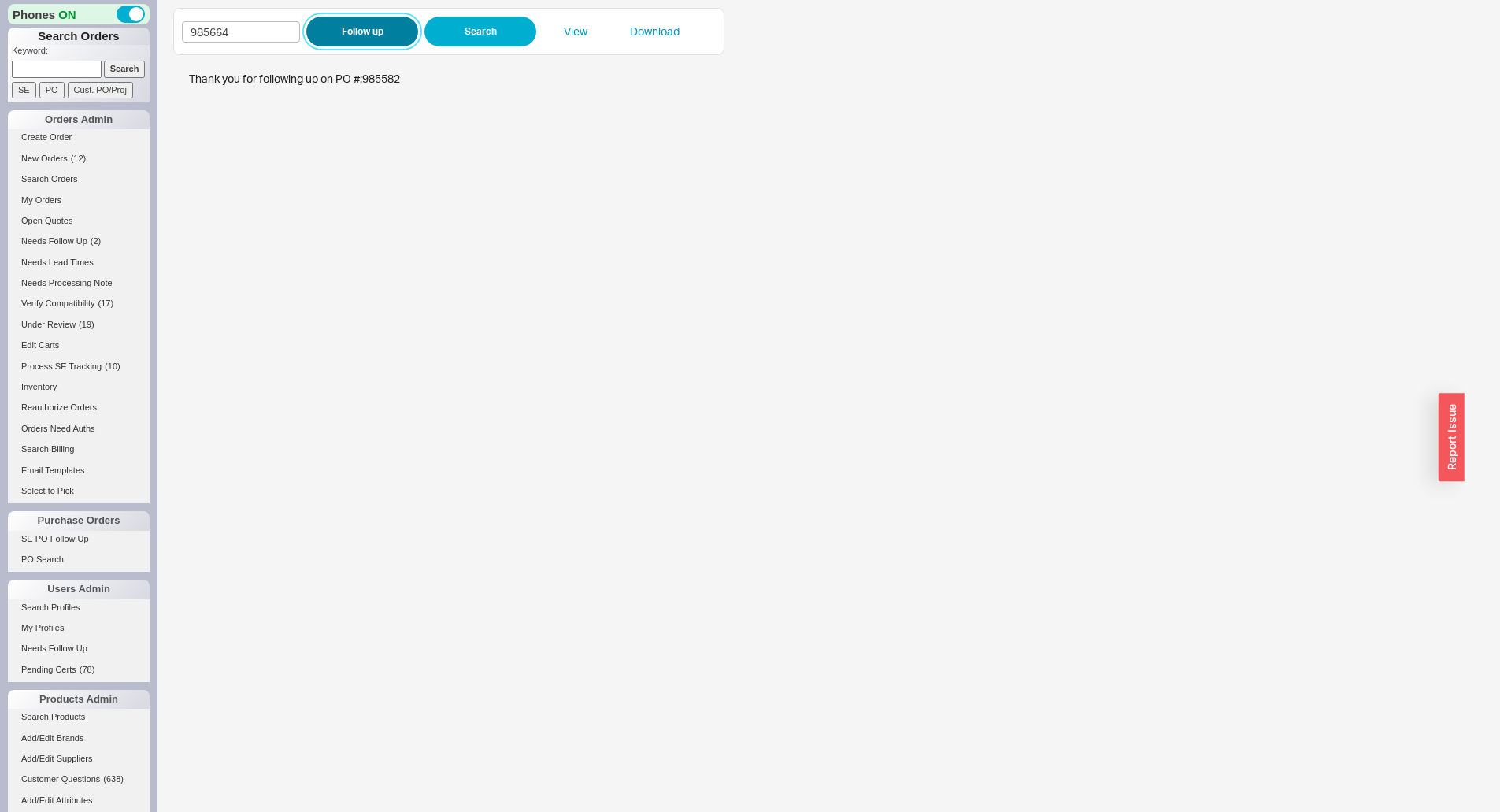
click at [328, 30] on button "Follow up" at bounding box center [362, 31] width 112 height 30
click at [65, 66] on input at bounding box center [56, 69] width 90 height 17
paste input "932180"
type input "932180"
click at [118, 67] on input "Search" at bounding box center [125, 69] width 42 height 17
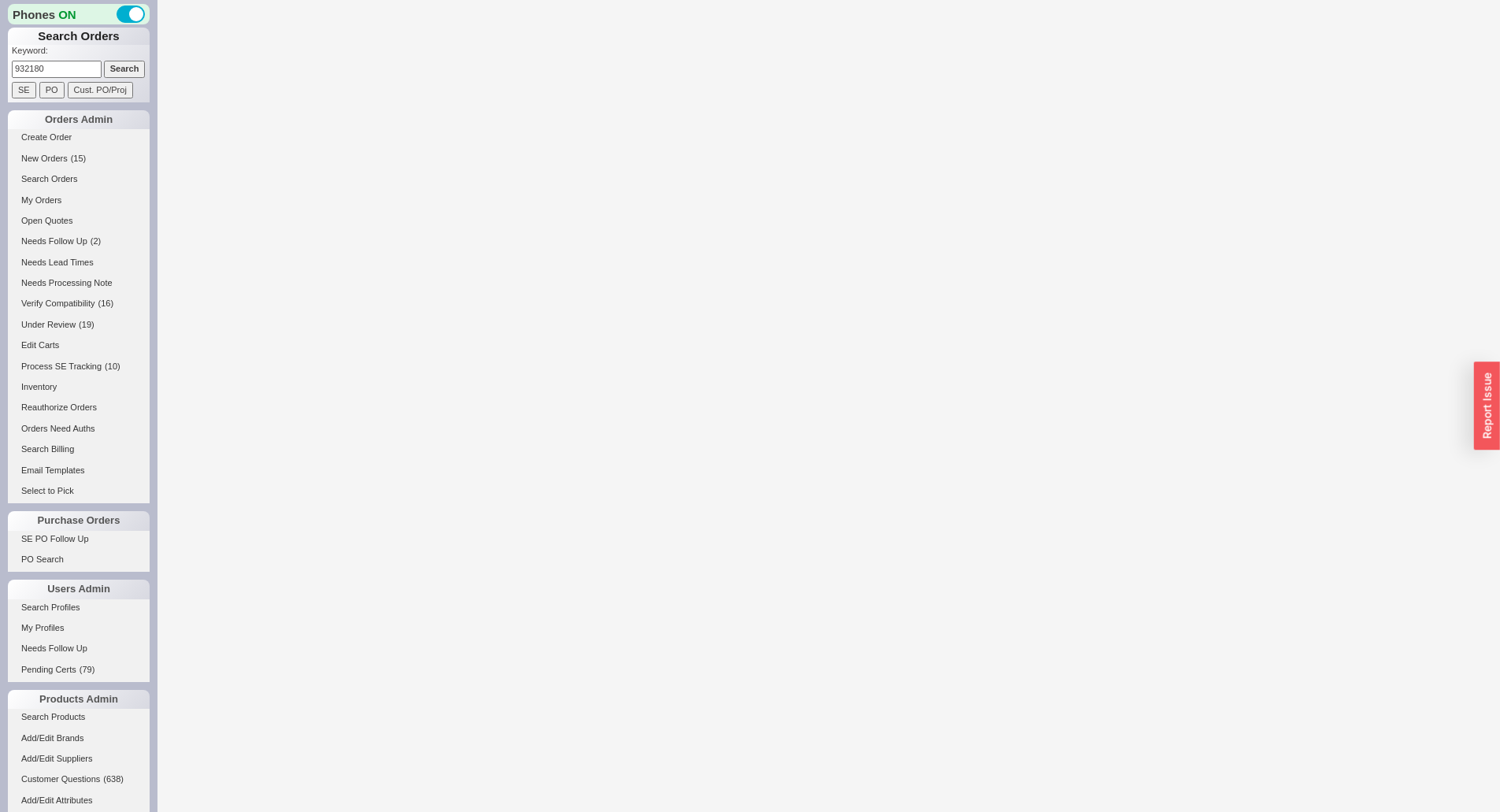
select select "LOW"
select select "3"
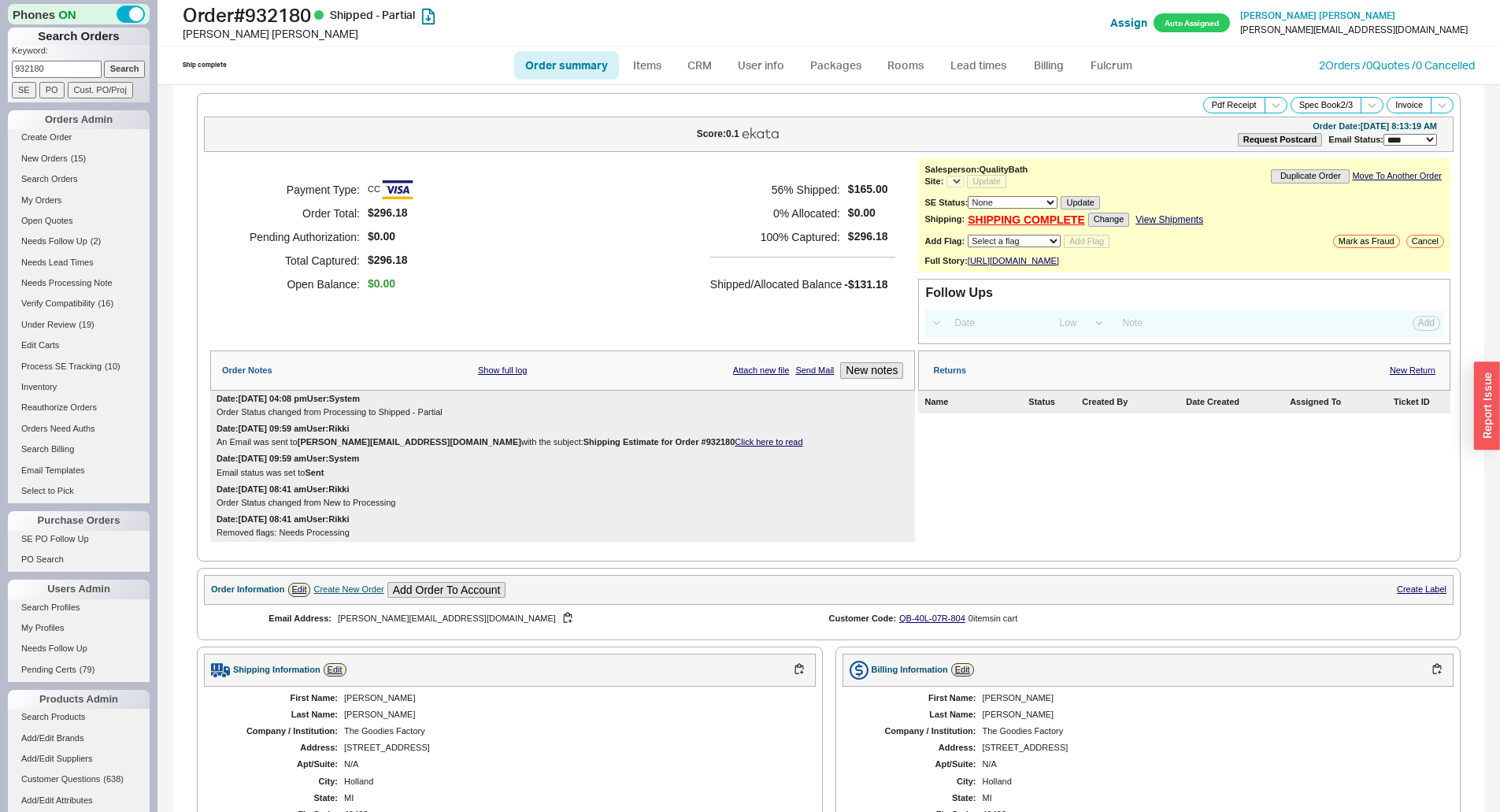
select select "*"
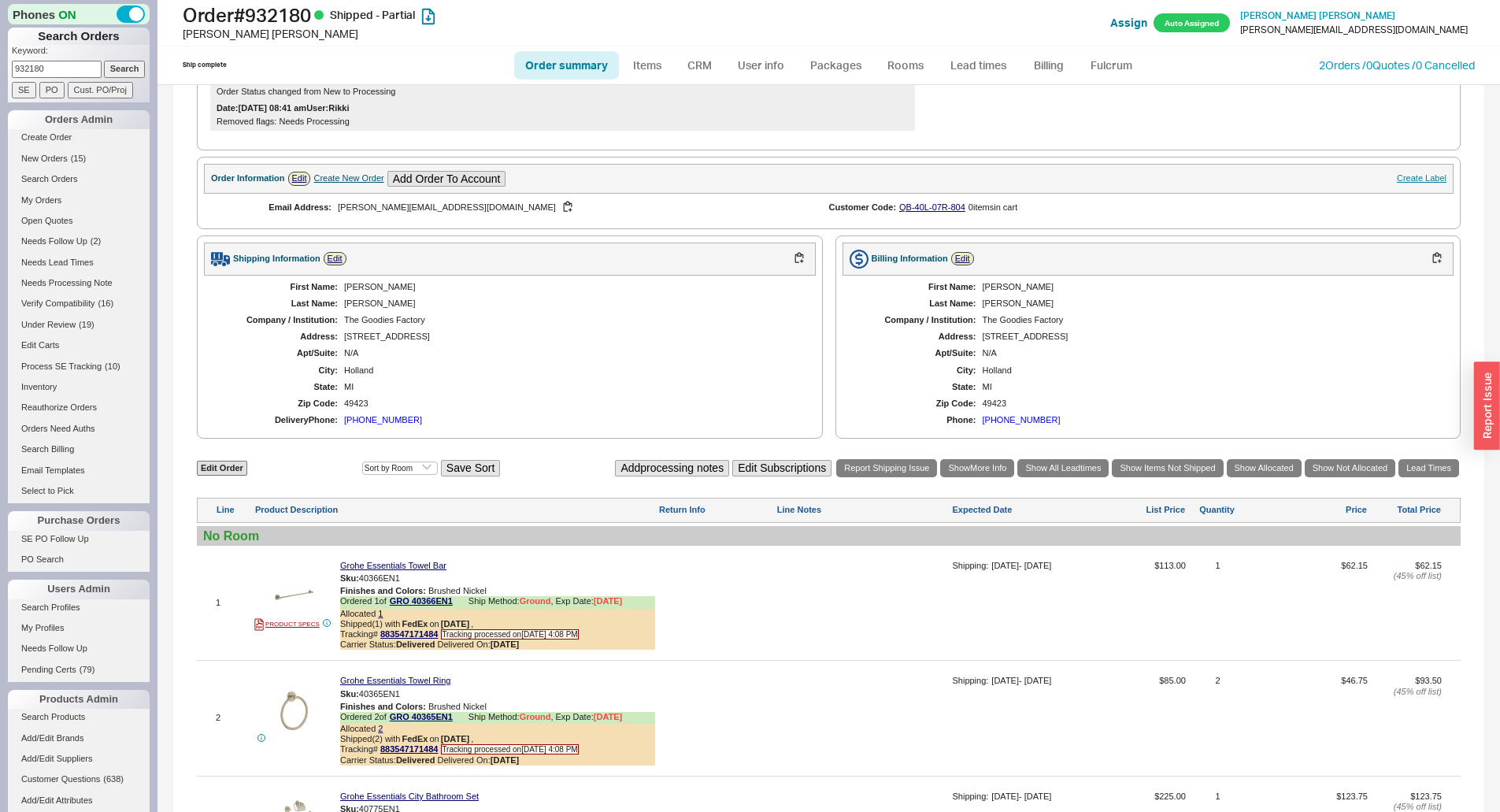
scroll to position [165, 0]
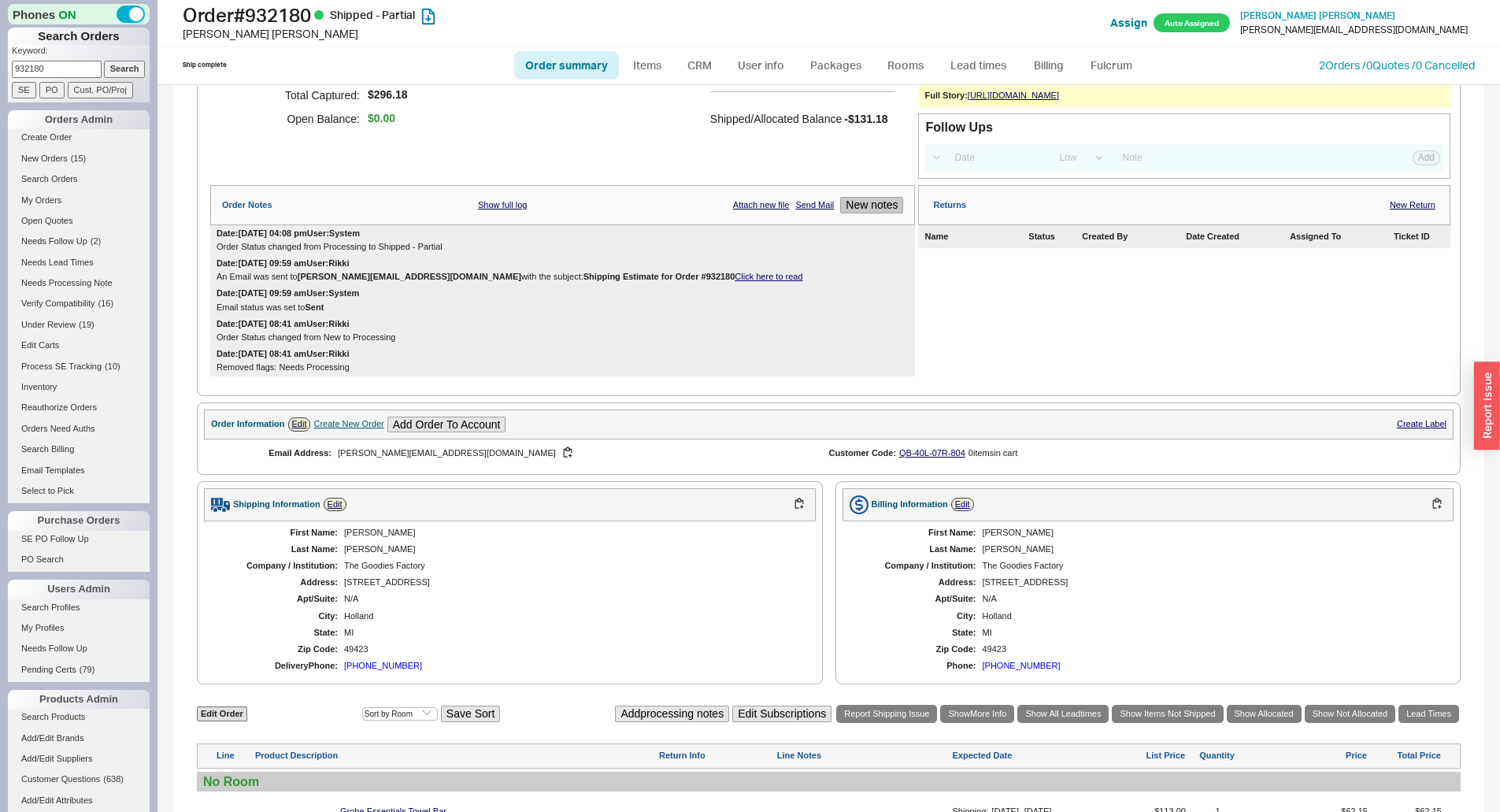
click at [884, 213] on button "New notes" at bounding box center [871, 205] width 63 height 17
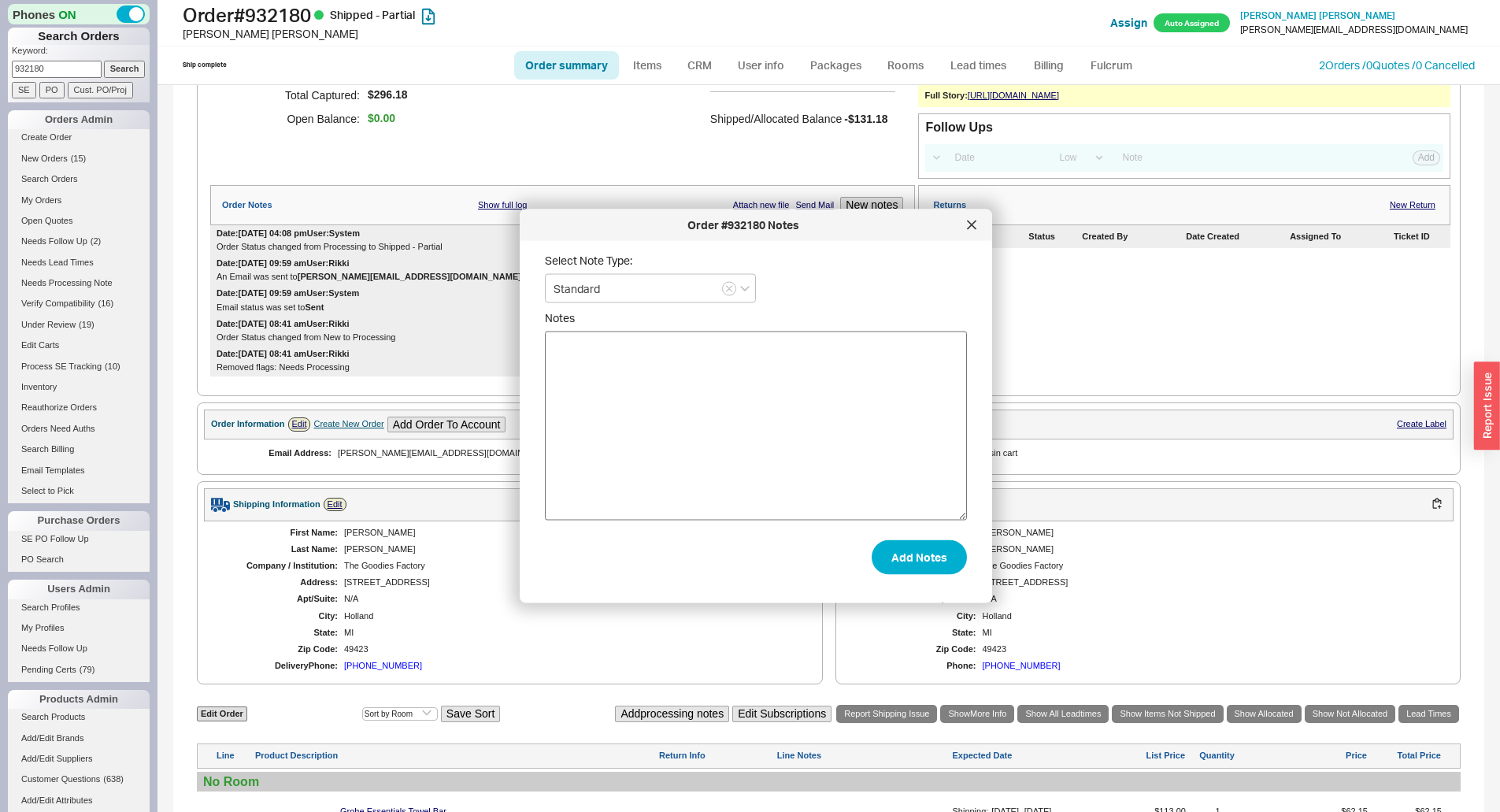
drag, startPoint x: 837, startPoint y: 324, endPoint x: 857, endPoint y: 428, distance: 105.9
click at [837, 325] on span "Notes" at bounding box center [755, 317] width 422 height 14
click at [837, 331] on textarea "Notes" at bounding box center [755, 425] width 422 height 189
paste textarea "Please cancel the 2nd part of my order . It shows a Dec delivery and that will …"
type textarea "Please cancel the 2nd part of my order . It shows a Dec delivery and that will …"
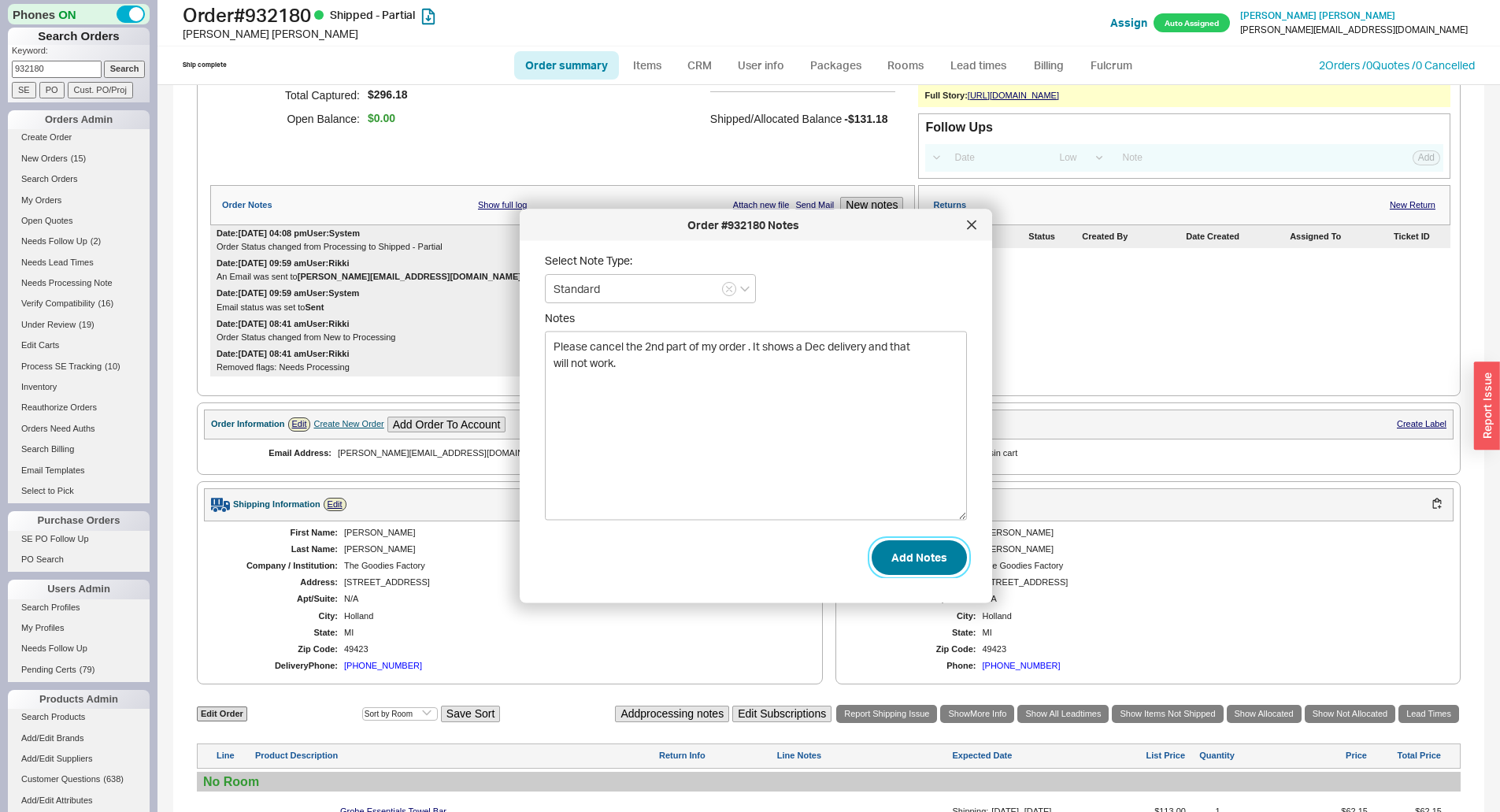
click at [925, 557] on button "Add Notes" at bounding box center [918, 556] width 95 height 35
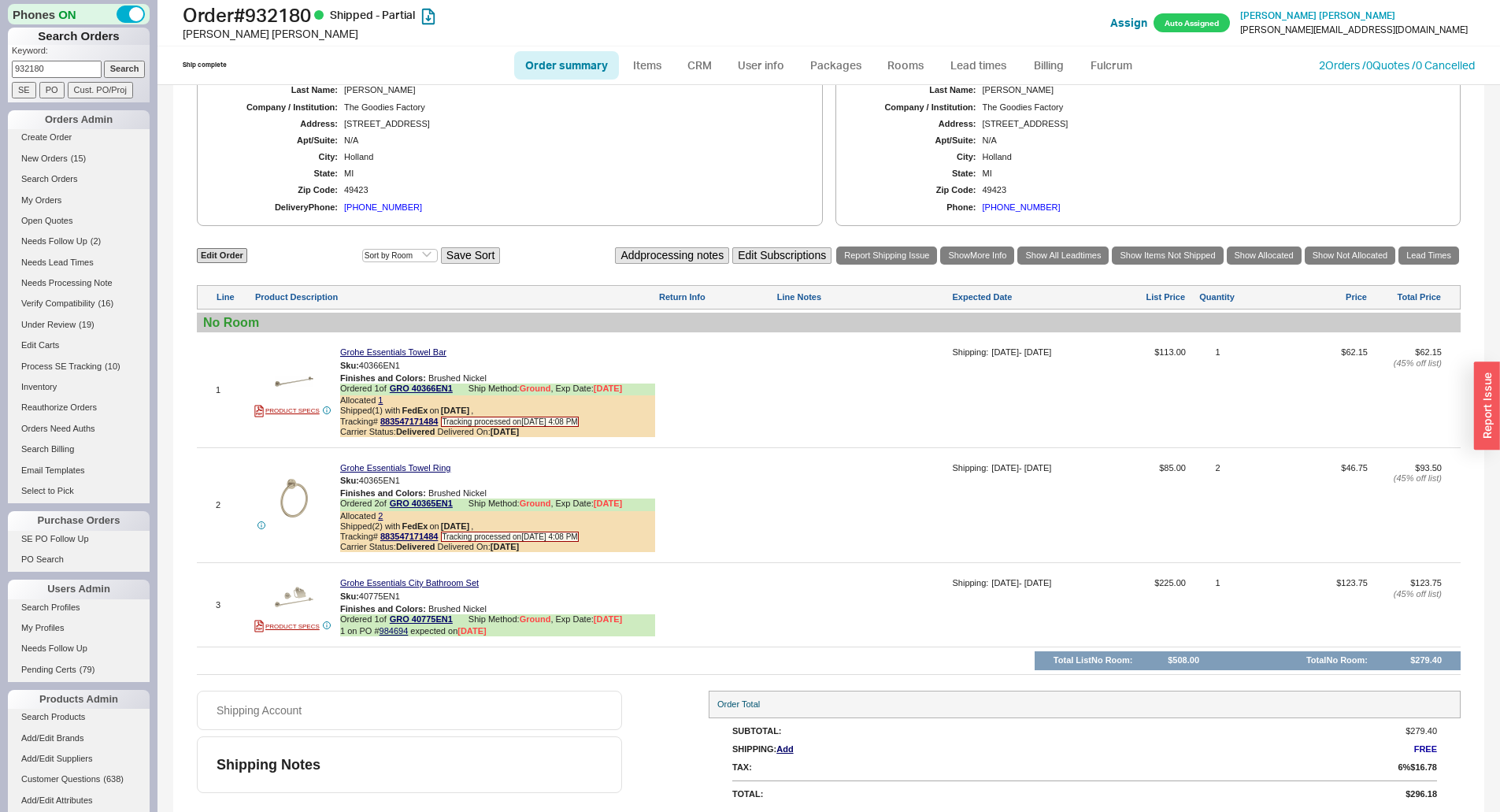
scroll to position [678, 0]
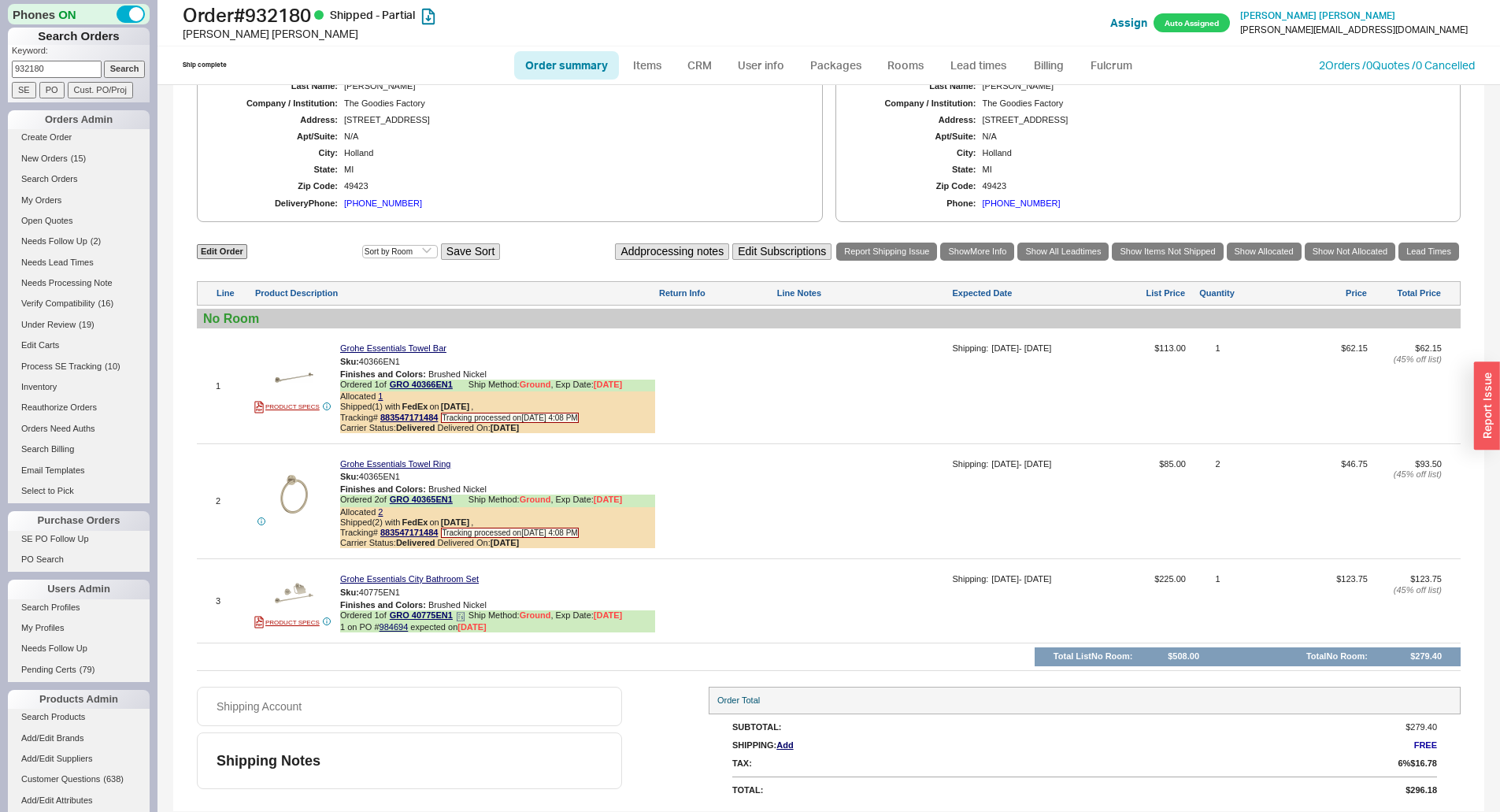
click at [464, 615] on icon at bounding box center [461, 616] width 9 height 9
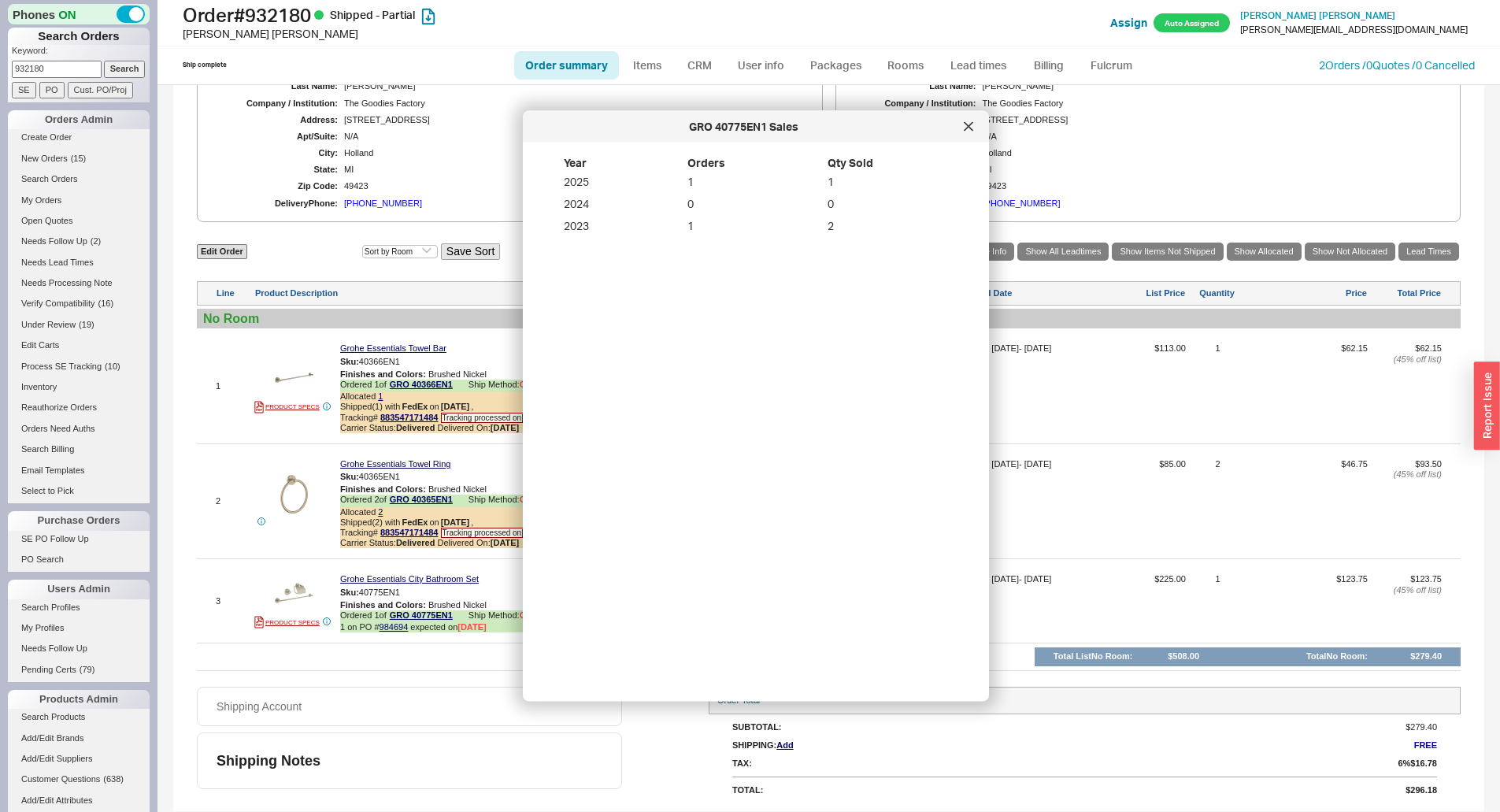
click at [957, 115] on div "GRO 40775EN1 Sales" at bounding box center [756, 126] width 466 height 31
click at [974, 122] on div at bounding box center [968, 127] width 25 height 25
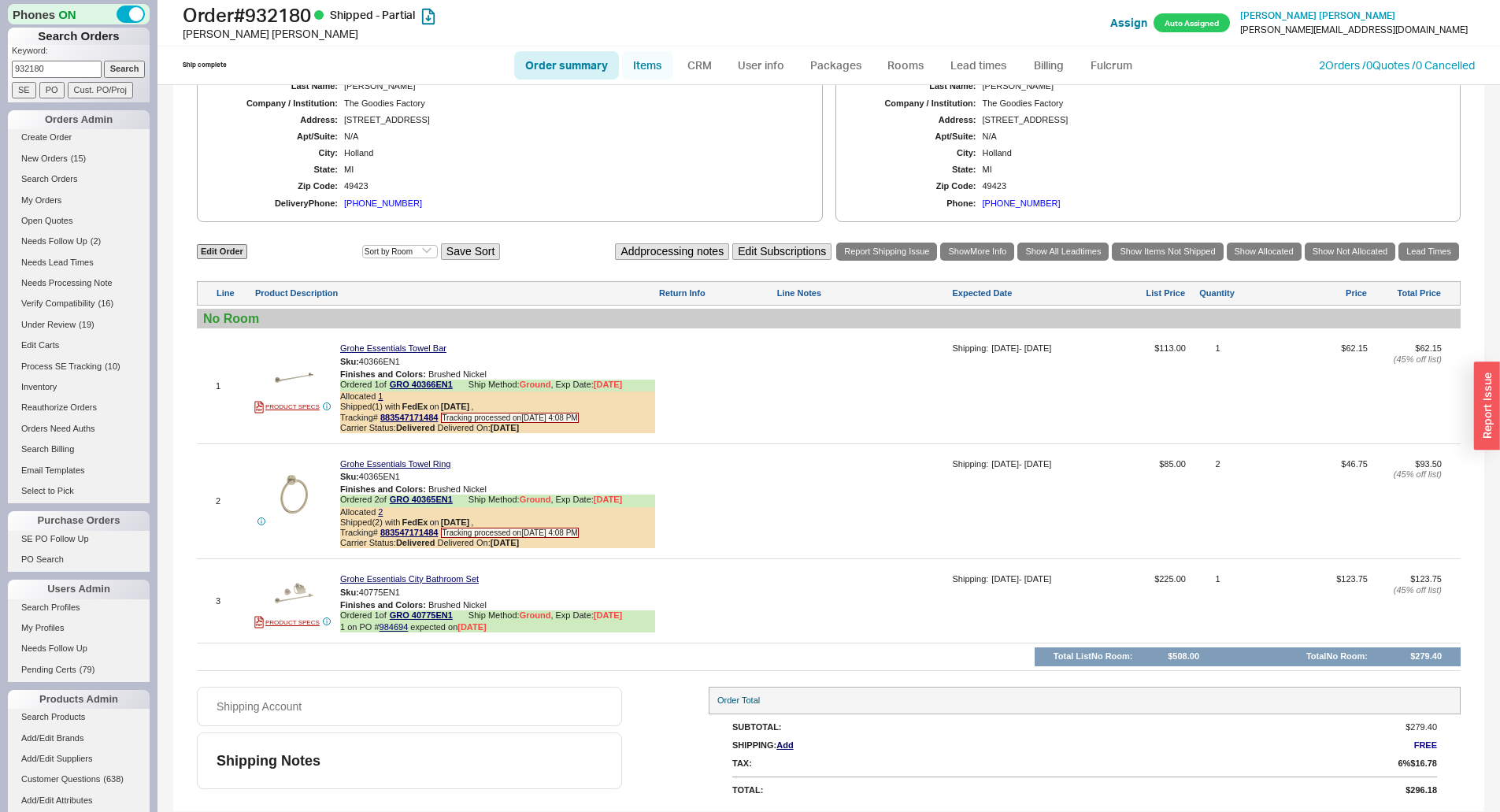
click at [650, 71] on link "Items" at bounding box center [647, 65] width 51 height 29
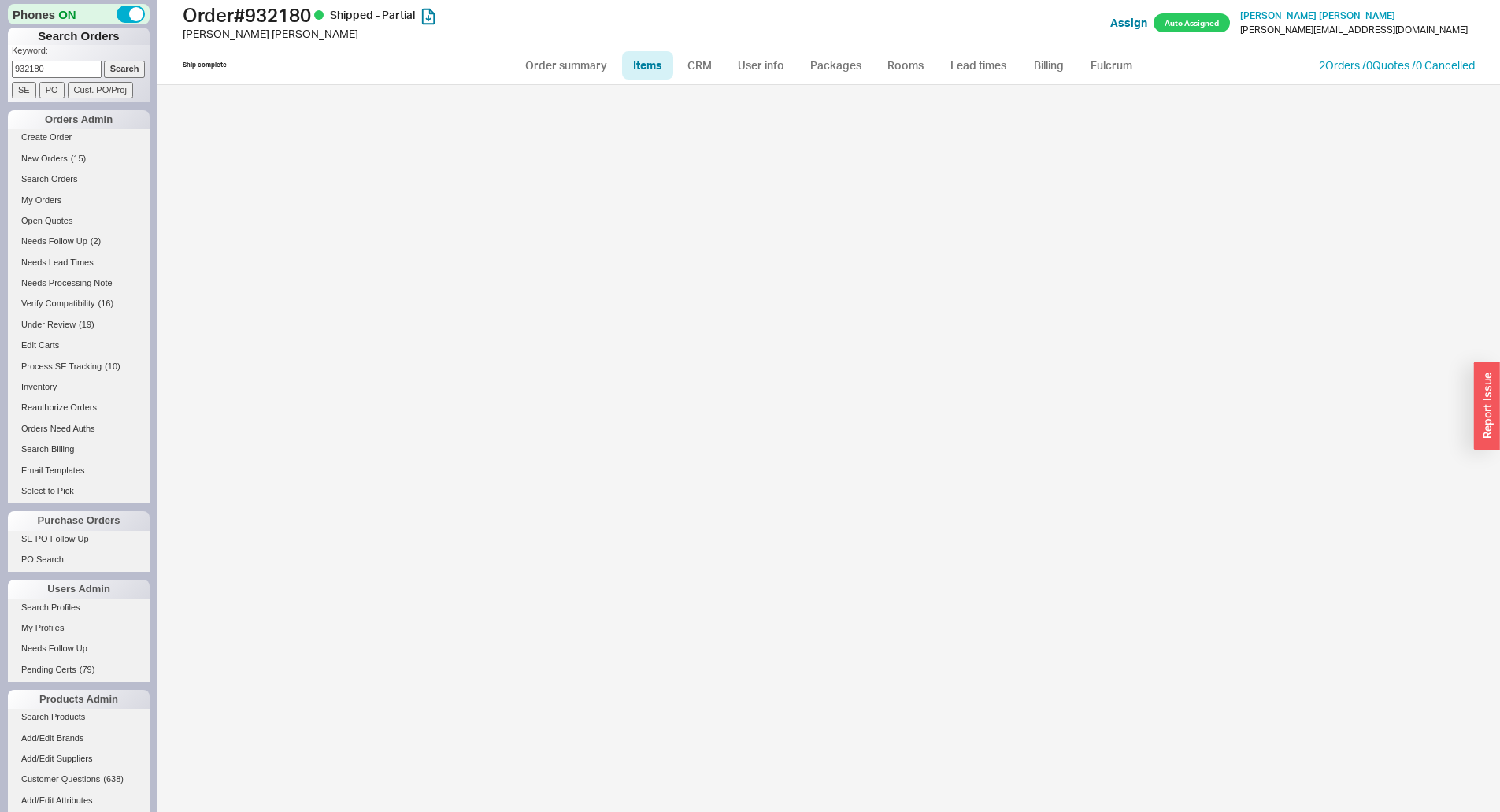
select select "3"
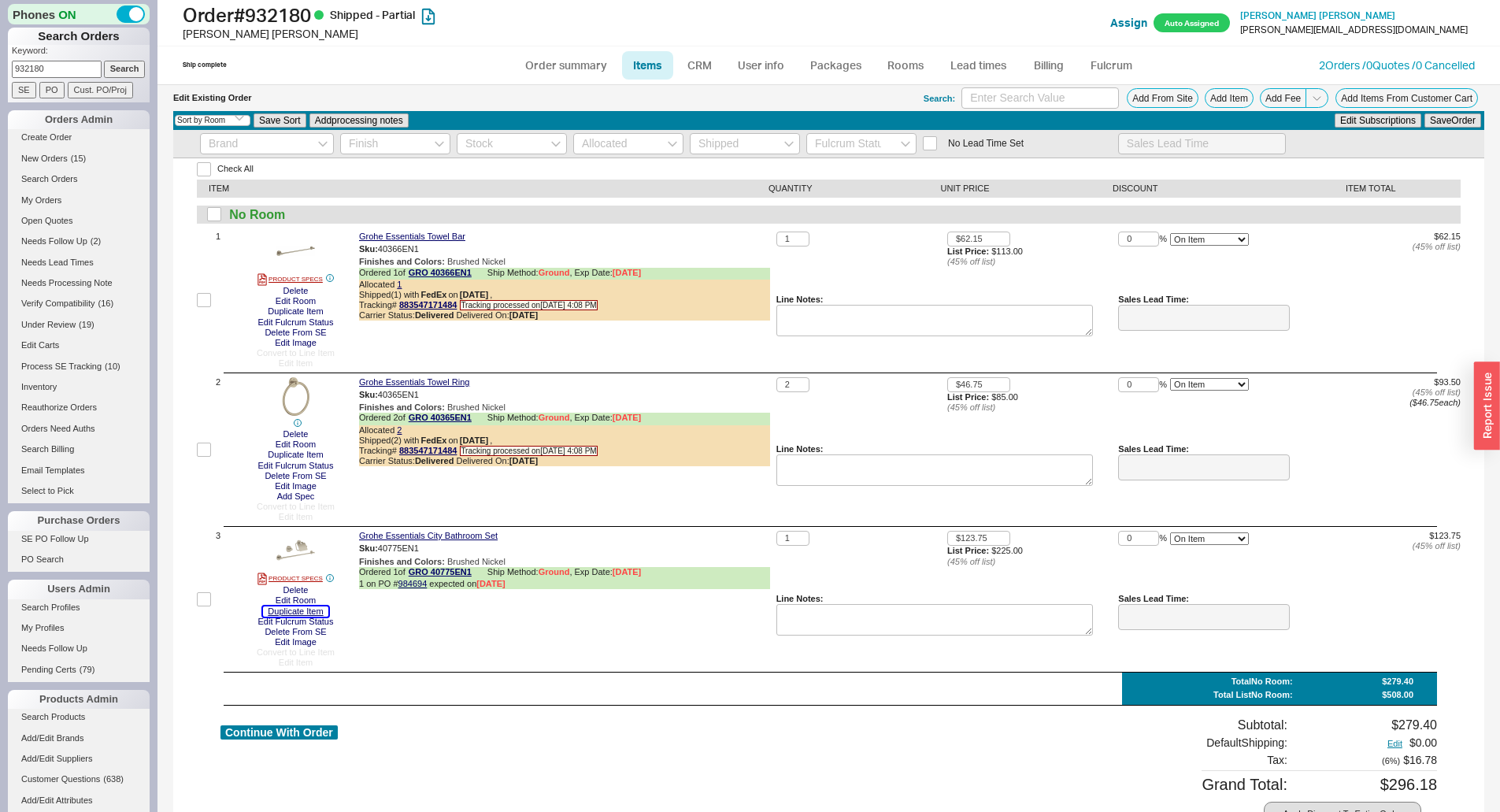
click at [277, 614] on button "Duplicate Item" at bounding box center [295, 611] width 65 height 10
click at [268, 619] on button "Edit Fulcrum Status" at bounding box center [296, 621] width 85 height 10
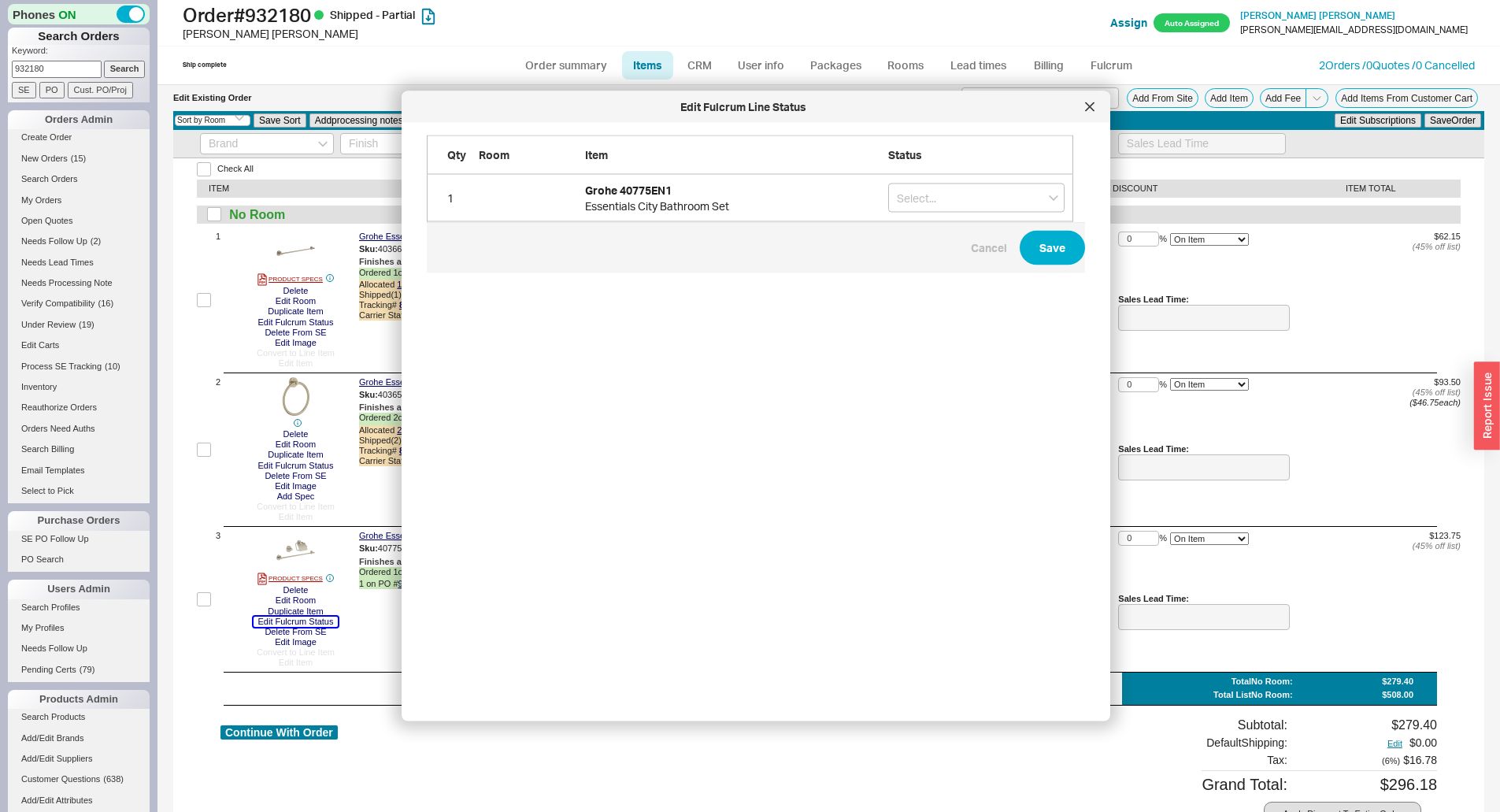
scroll to position [549, 660]
click at [931, 203] on input "grid" at bounding box center [976, 198] width 176 height 30
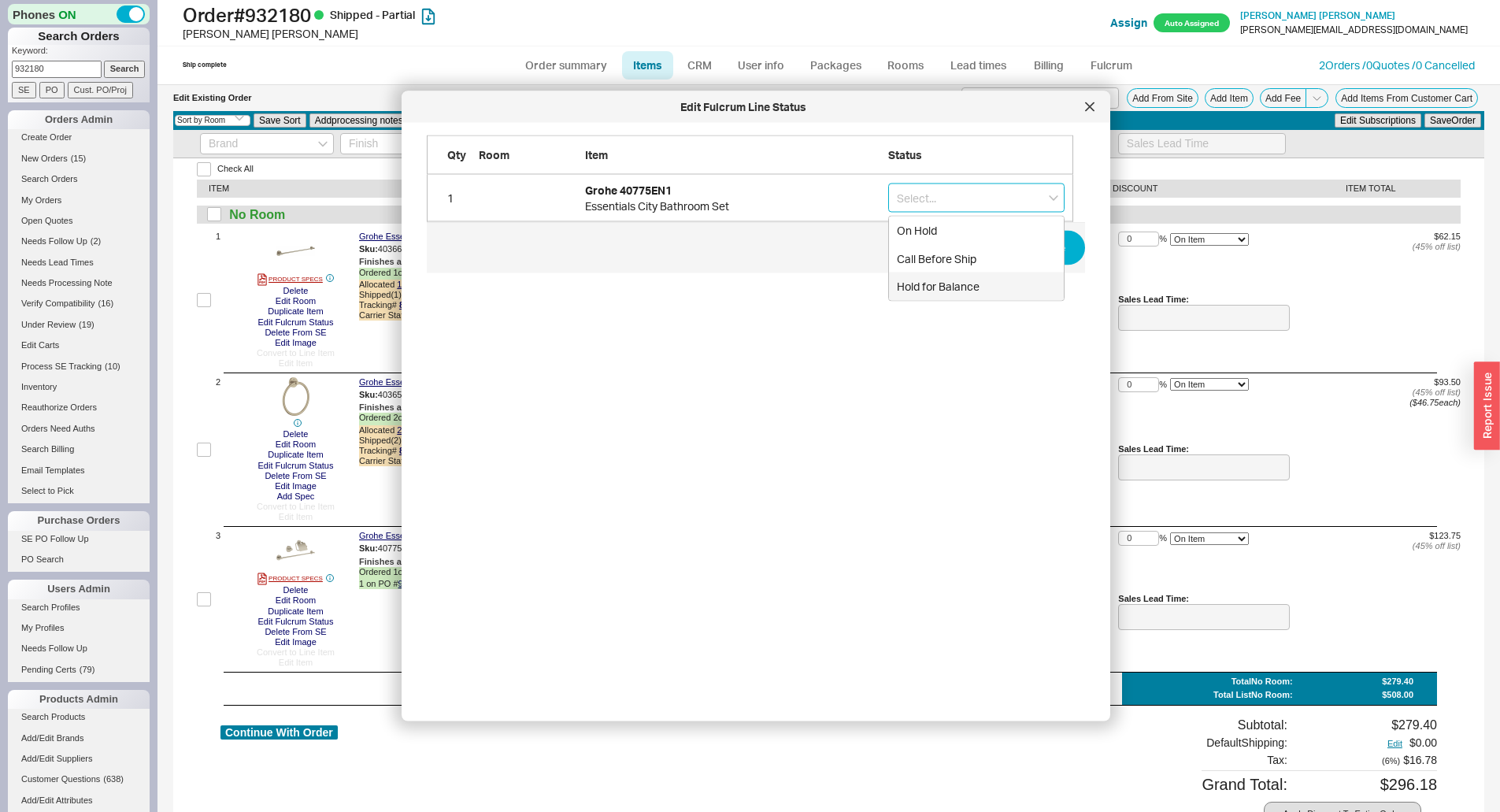
click at [942, 272] on div "Hold for Balance" at bounding box center [976, 286] width 174 height 29
type input "Hold for Balance"
click at [1034, 187] on input "Hold for Balance" at bounding box center [976, 198] width 176 height 30
click at [1046, 195] on input "Hold for Balance" at bounding box center [976, 198] width 176 height 30
click at [1039, 196] on icon "grid" at bounding box center [1038, 198] width 6 height 6
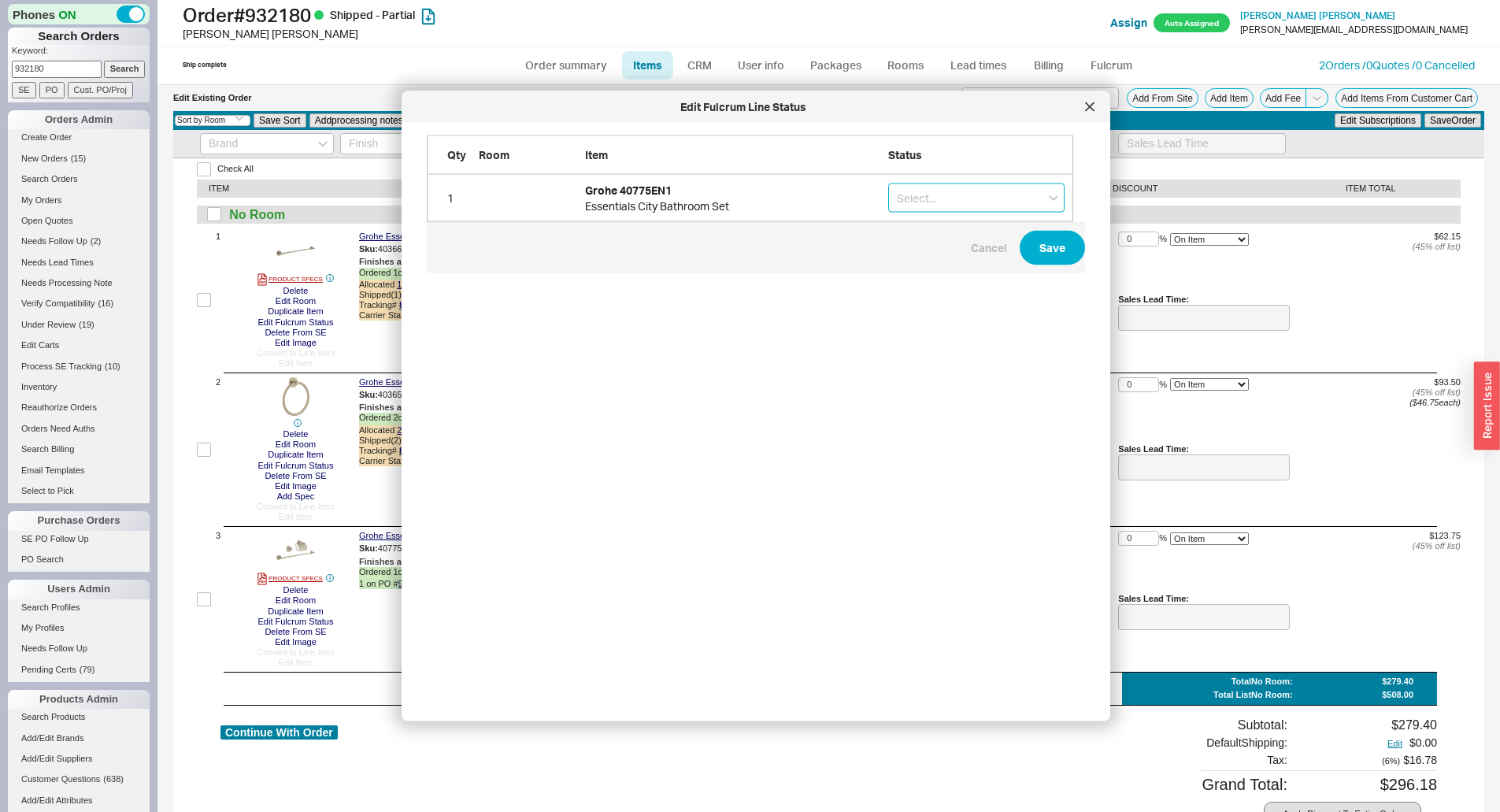
click at [1020, 200] on input "grid" at bounding box center [976, 198] width 176 height 30
click at [997, 230] on div "On Hold Call Before Ship Hold for Balance" at bounding box center [976, 258] width 176 height 86
click at [997, 230] on div "On Hold" at bounding box center [976, 231] width 174 height 29
type input "On Hold"
click at [1051, 248] on button "Save" at bounding box center [1052, 248] width 66 height 35
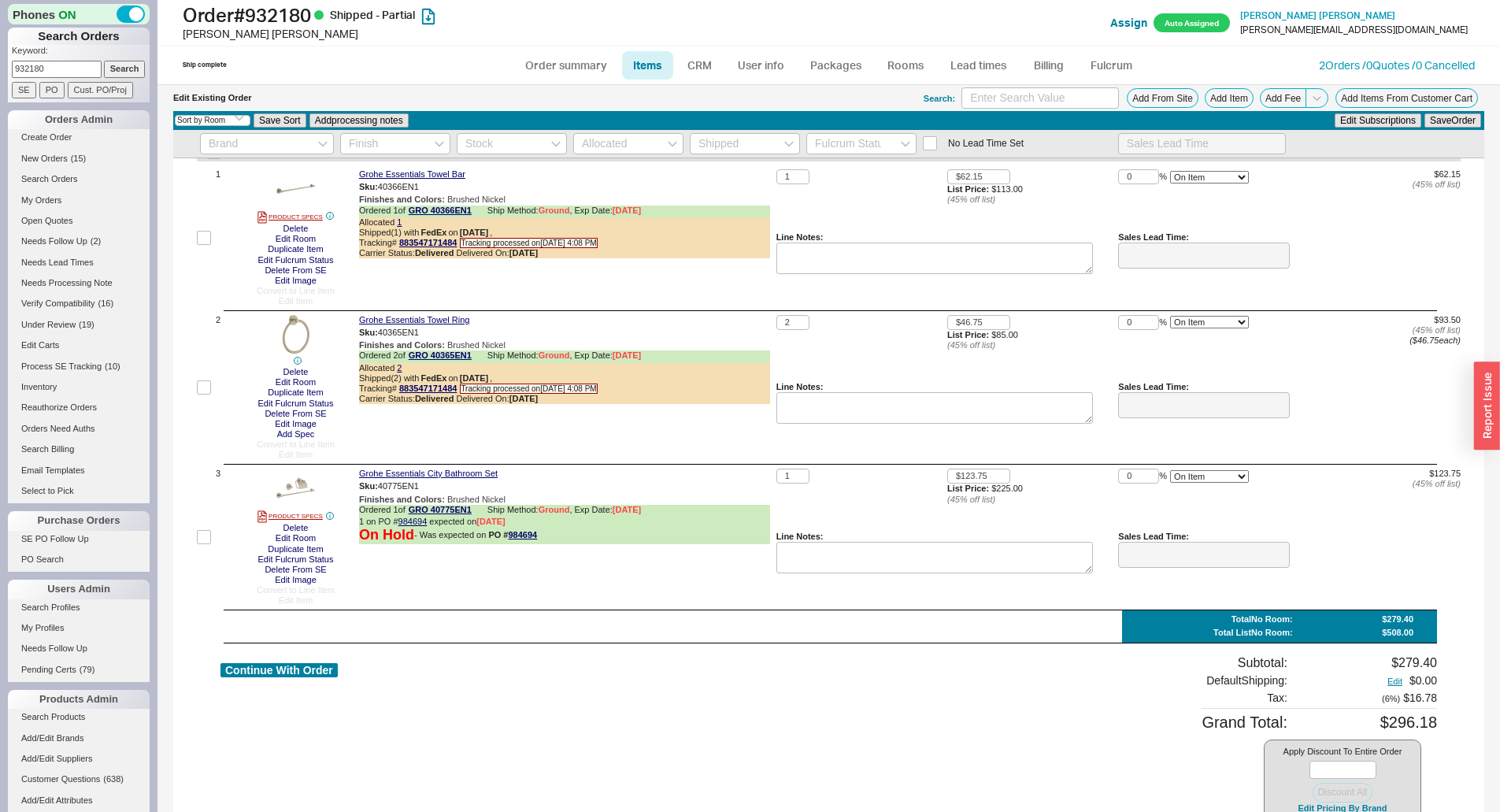
scroll to position [115, 0]
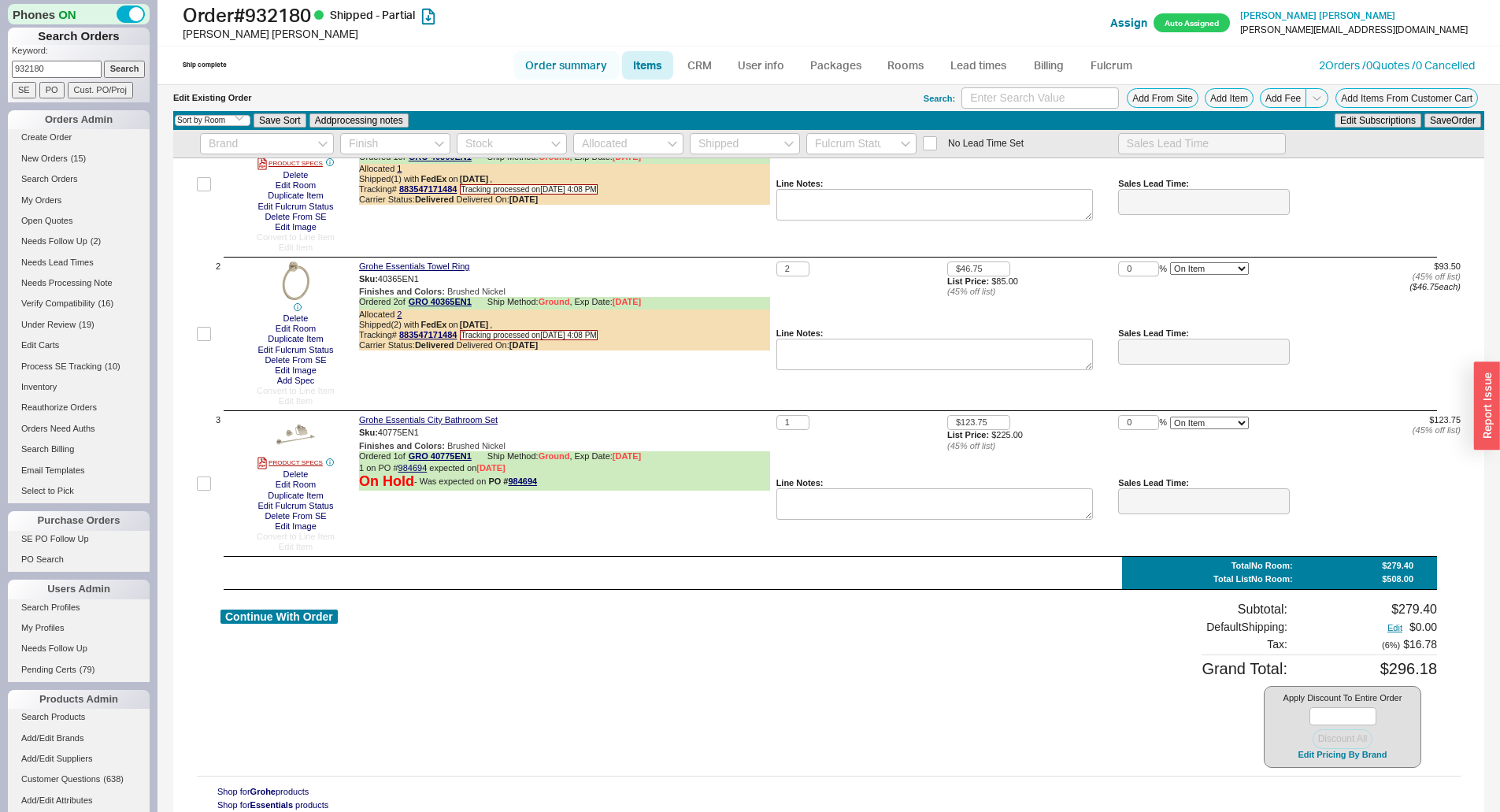
click at [594, 57] on link "Order summary" at bounding box center [566, 65] width 104 height 29
select select "*"
select select "LOW"
select select "3"
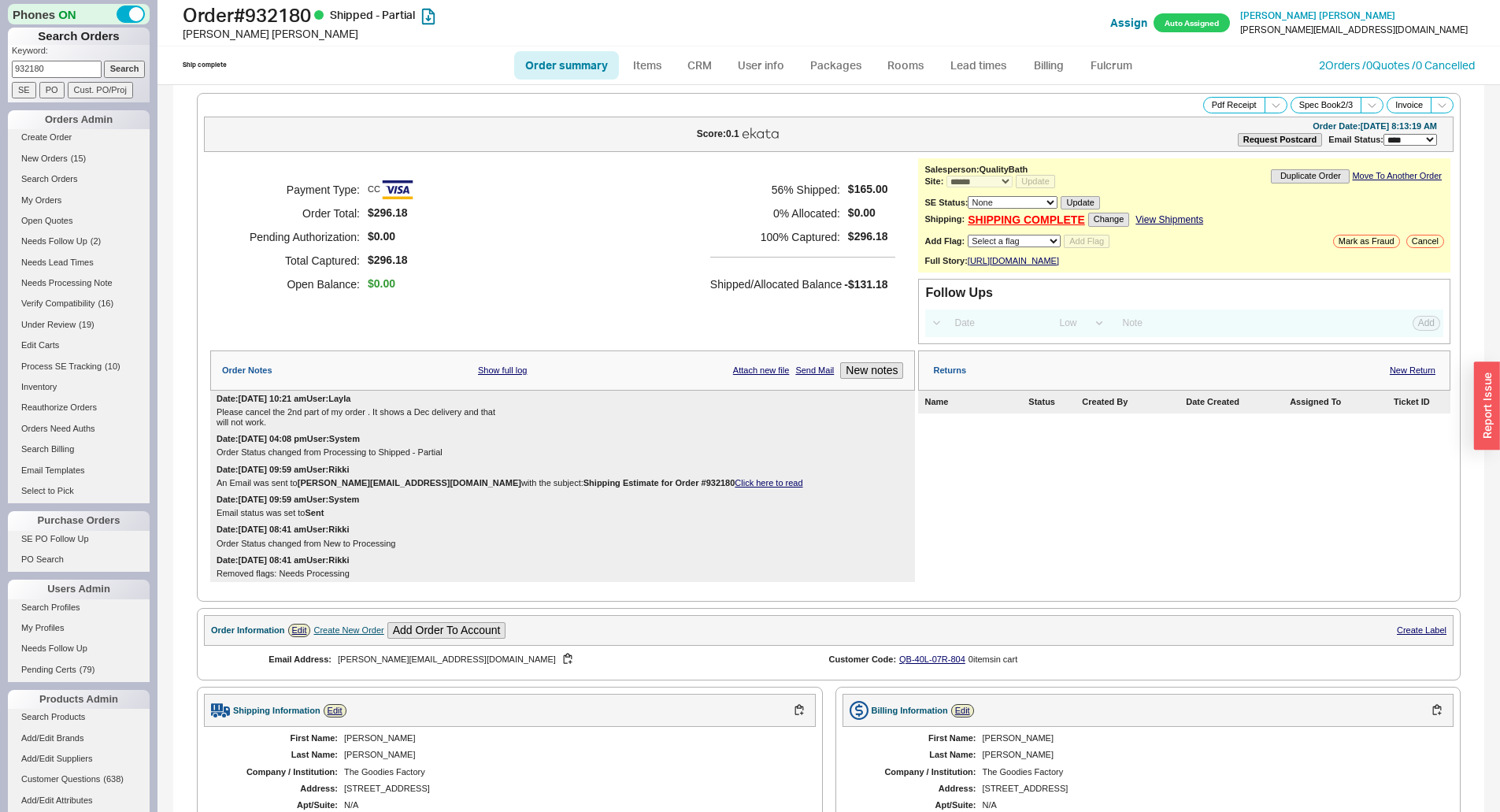
scroll to position [695, 0]
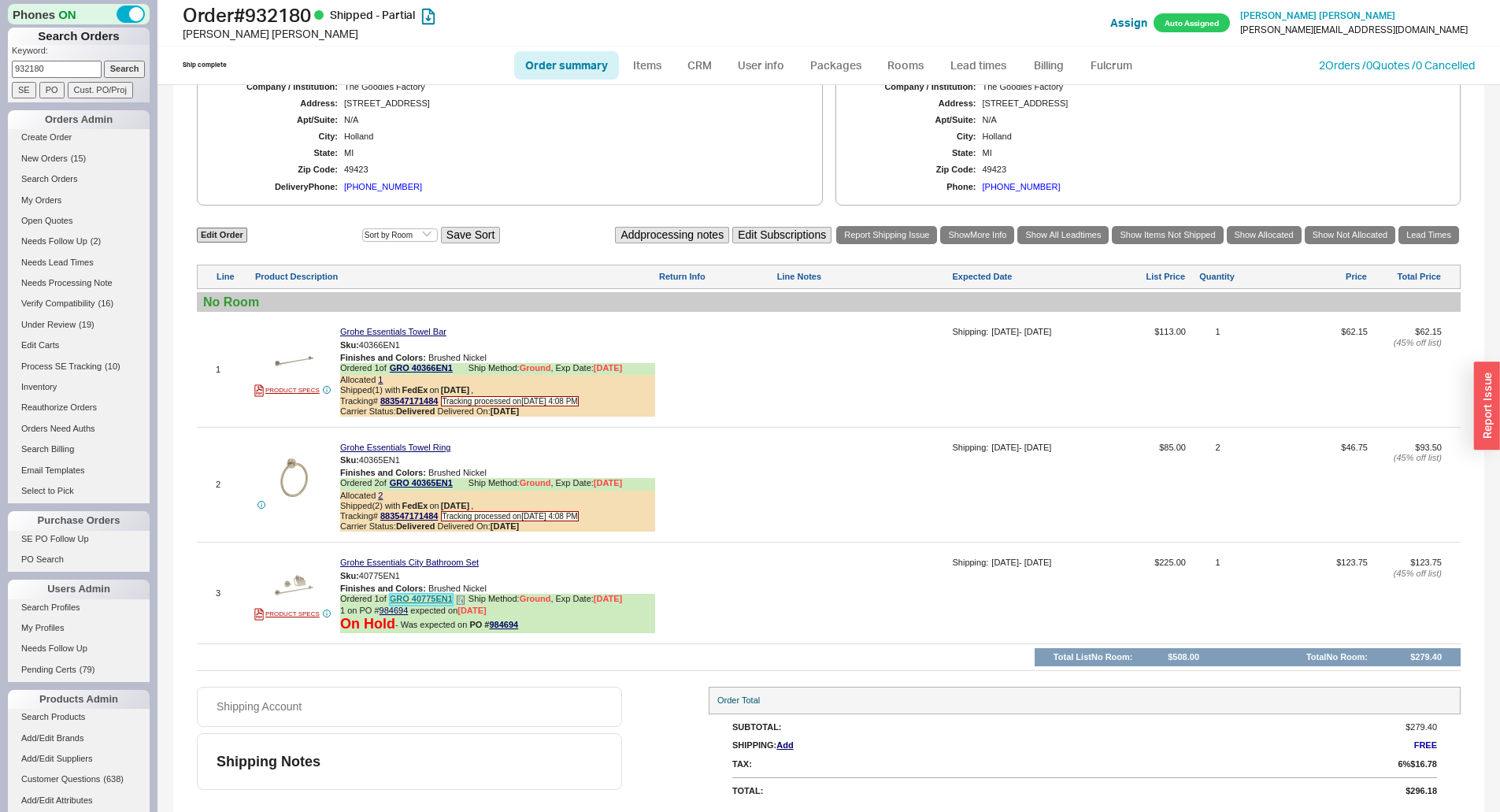
click at [437, 594] on link "GRO 40775EN1" at bounding box center [421, 599] width 63 height 12
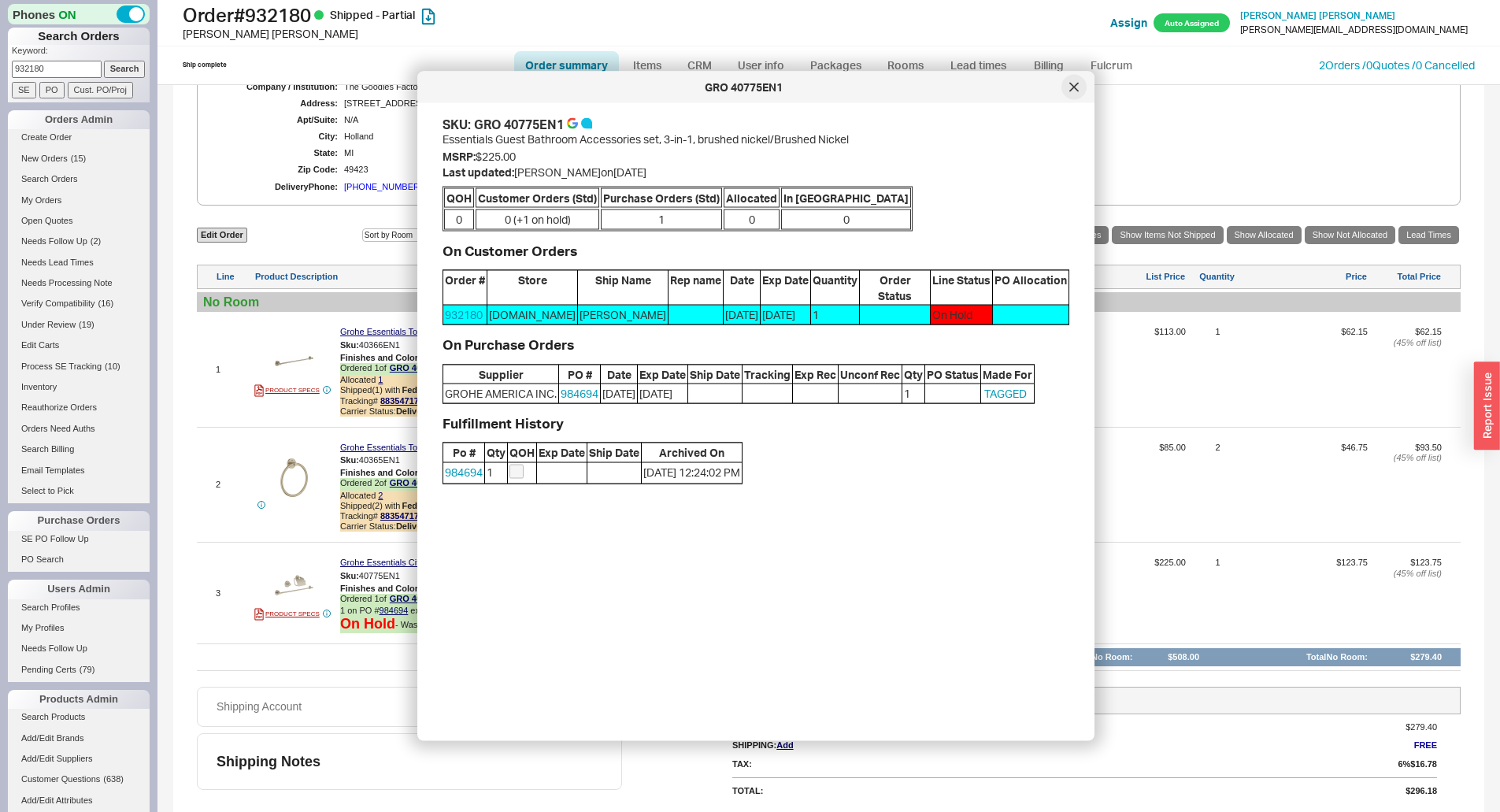
click at [1069, 81] on div at bounding box center [1074, 87] width 25 height 25
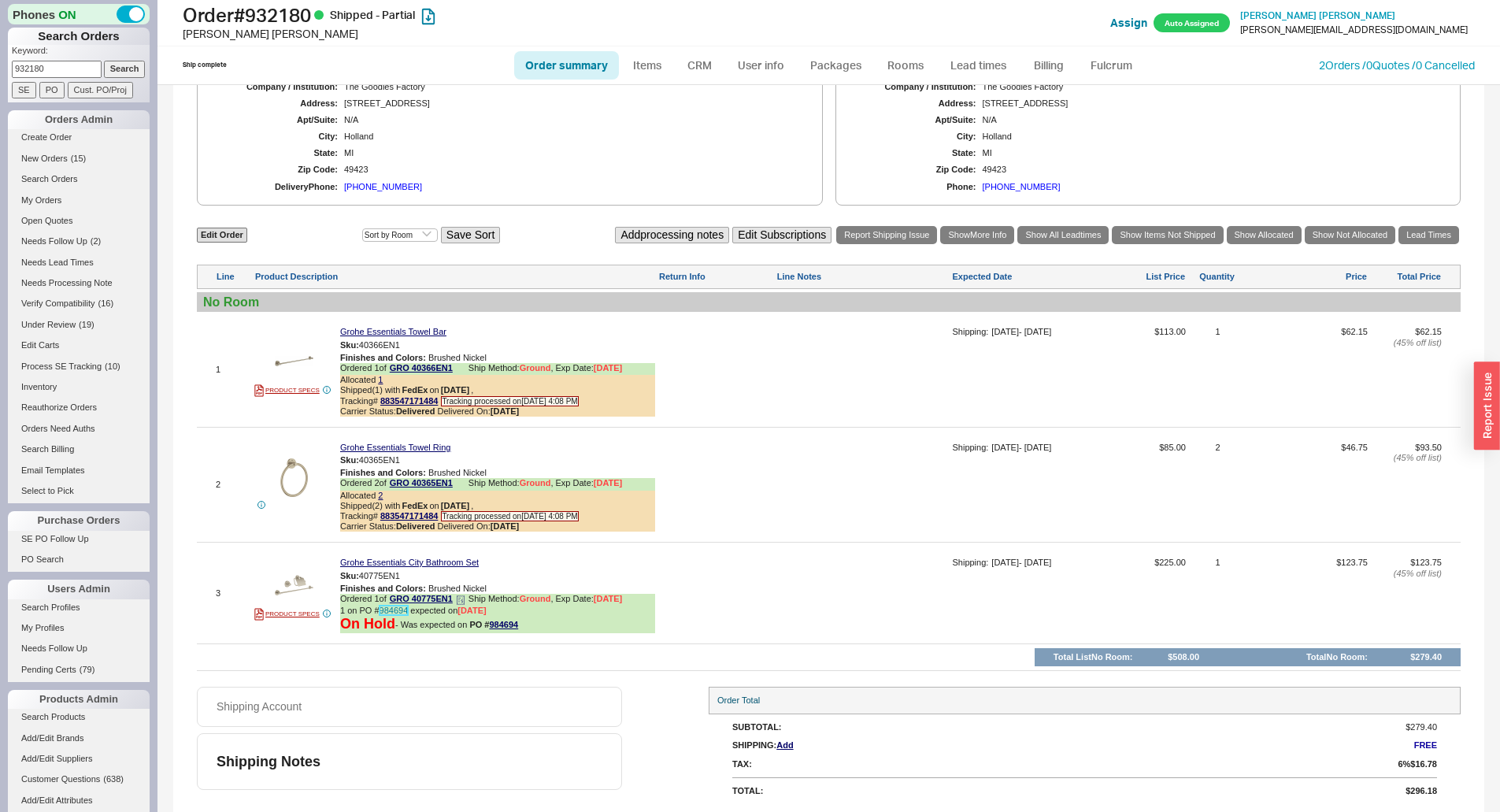
click at [390, 609] on link "984694" at bounding box center [394, 610] width 30 height 9
click at [463, 679] on div "**********" at bounding box center [829, 106] width 1312 height 1412
click at [414, 574] on button "button" at bounding box center [412, 576] width 18 height 15
click at [490, 627] on link "984694" at bounding box center [504, 624] width 30 height 9
click at [507, 688] on div "Shipping Account" at bounding box center [409, 707] width 426 height 41
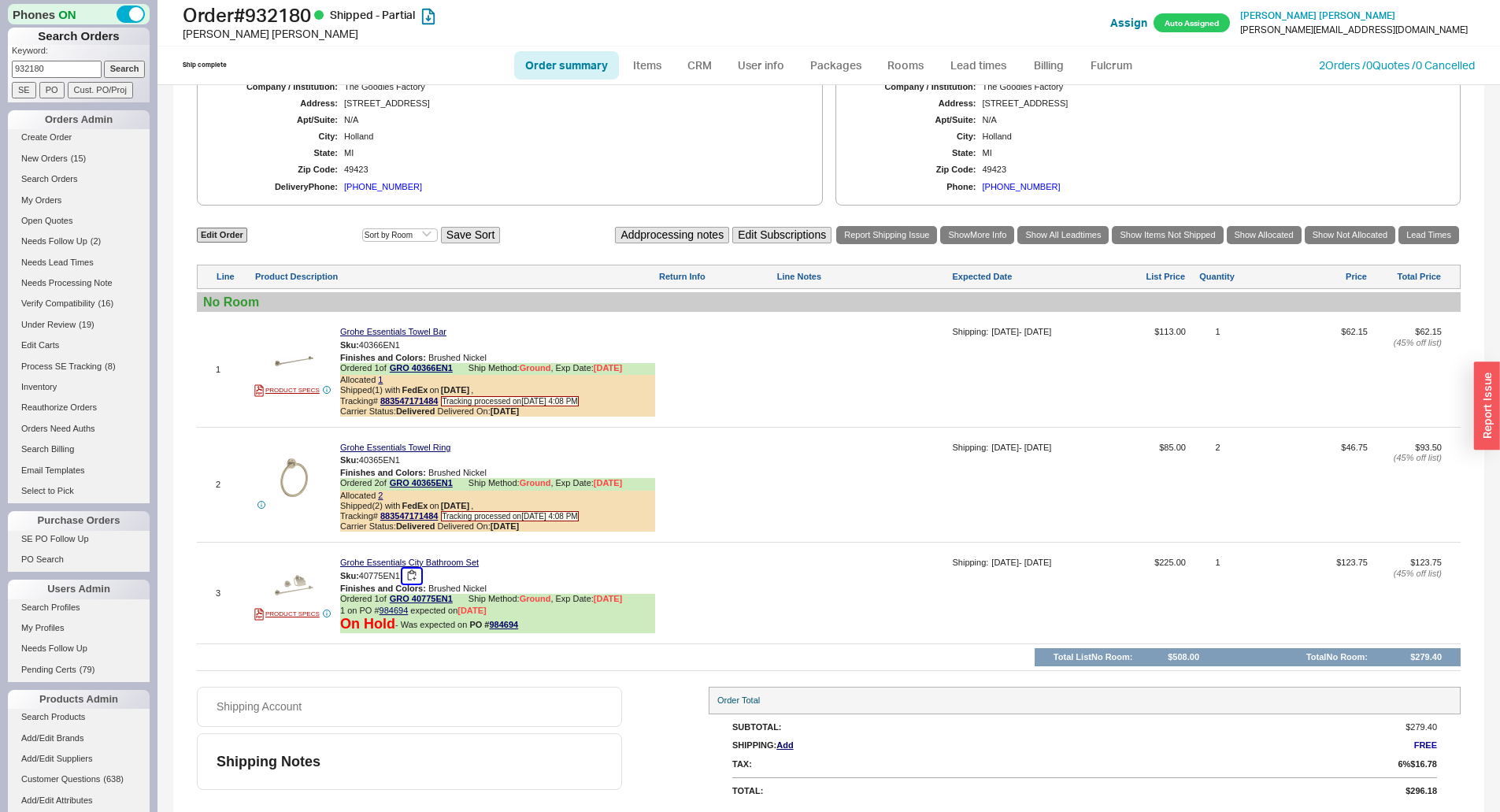
click at [416, 573] on button "button" at bounding box center [412, 576] width 18 height 15
click at [414, 568] on button "button" at bounding box center [412, 576] width 18 height 15
click at [414, 571] on button "button" at bounding box center [412, 576] width 18 height 15
click at [652, 65] on link "Items" at bounding box center [647, 65] width 51 height 29
select select "3"
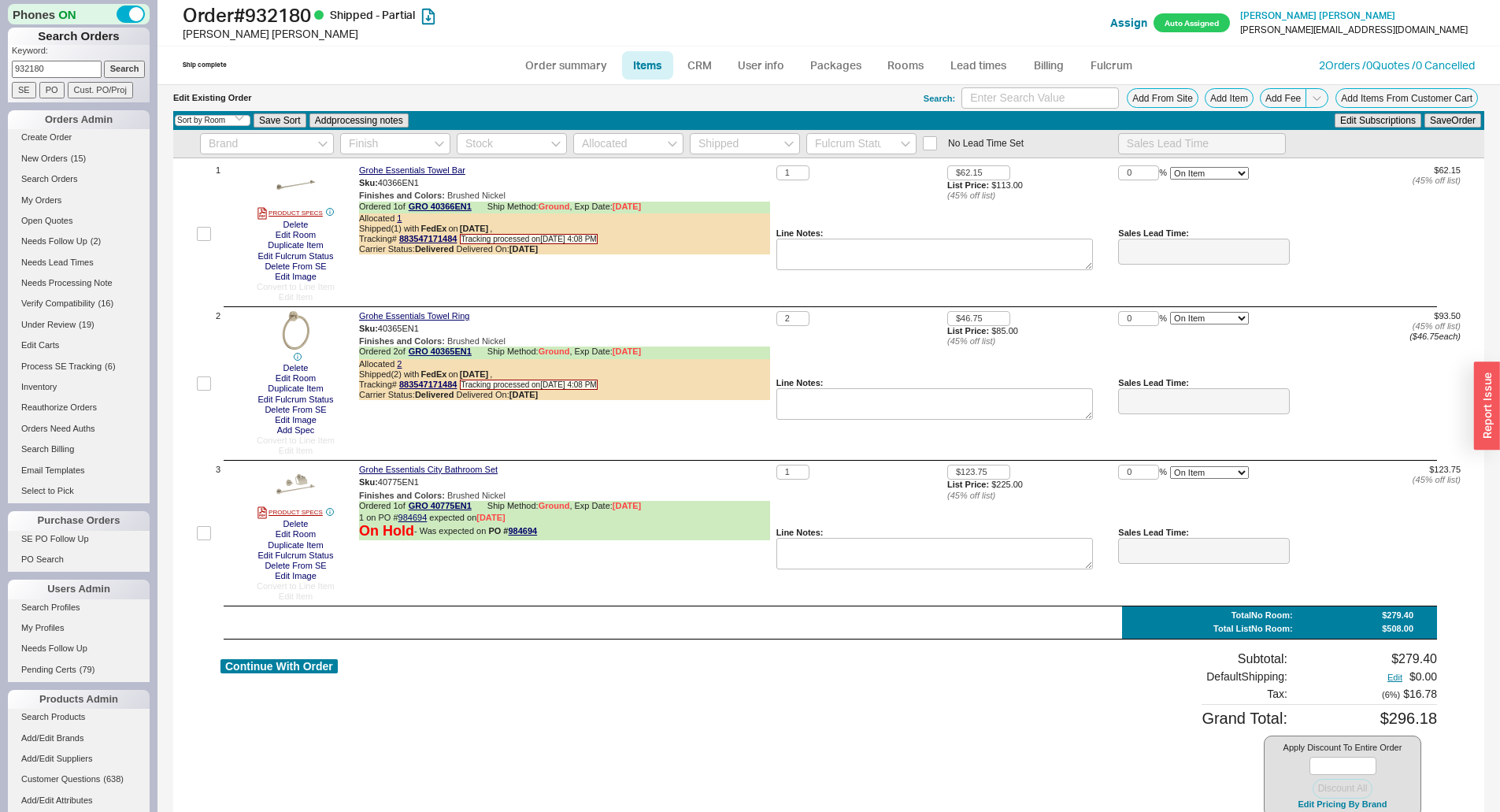
scroll to position [115, 0]
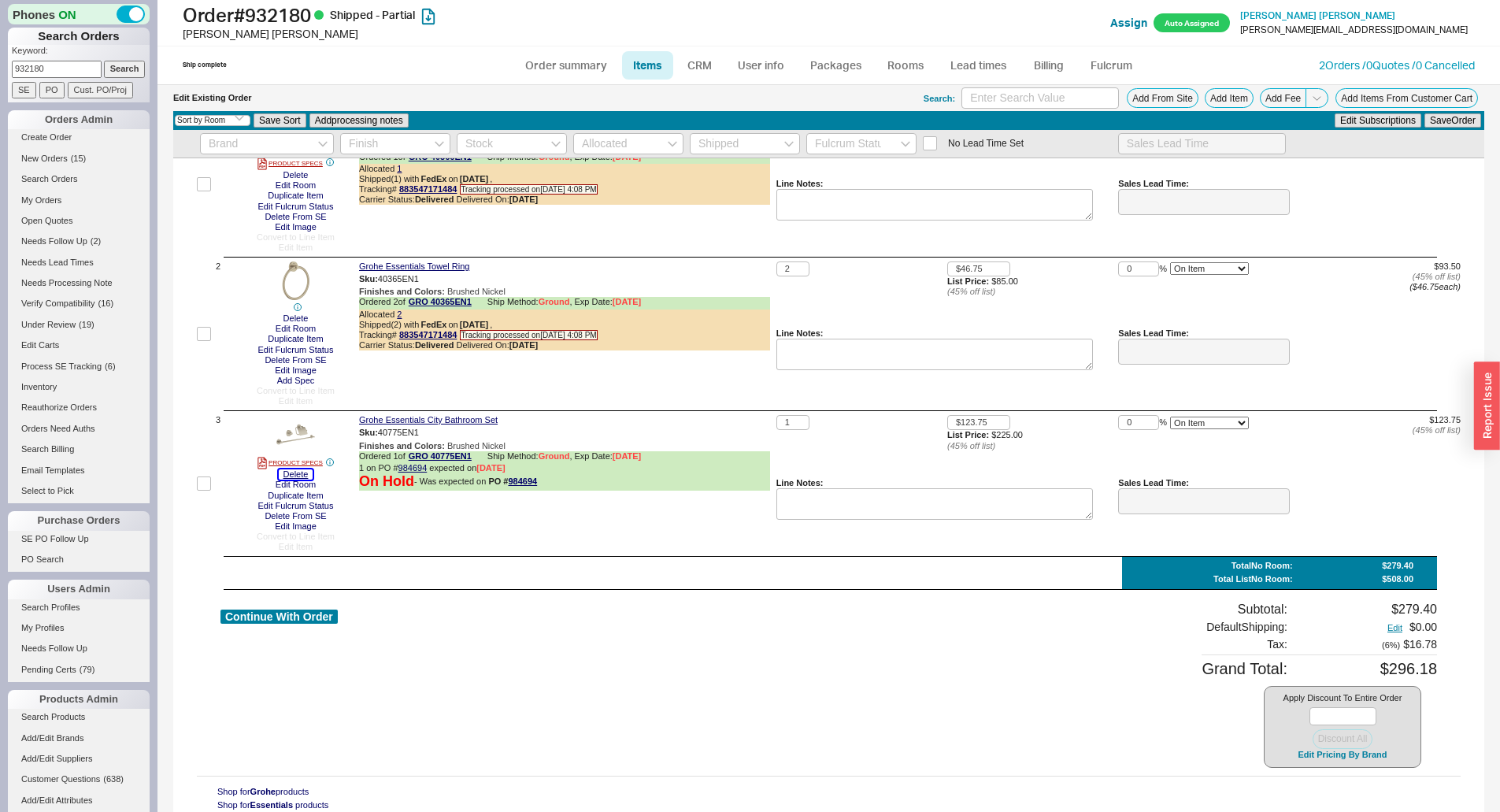
click at [296, 475] on button "Delete" at bounding box center [296, 473] width 35 height 10
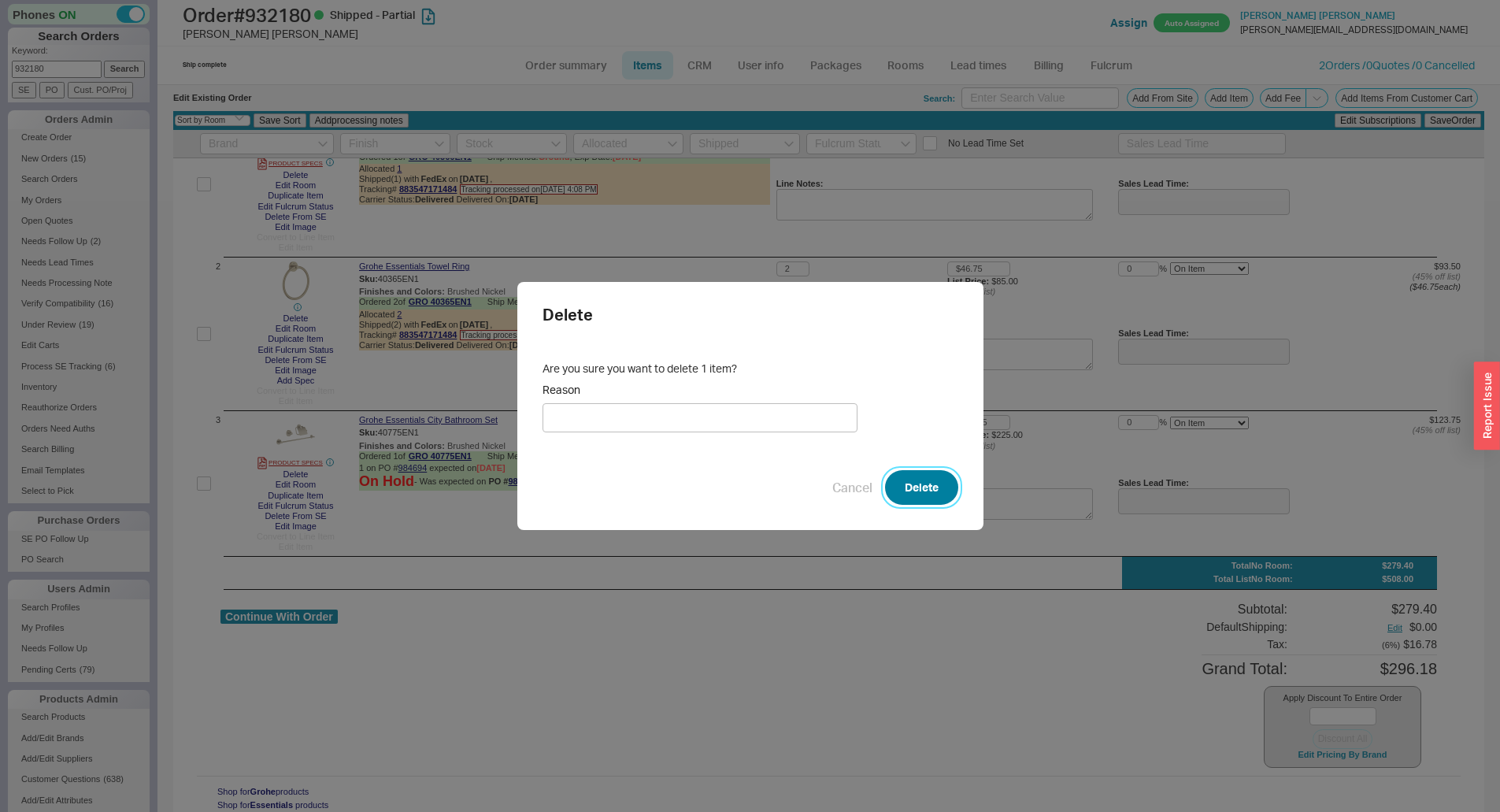
click at [916, 483] on button "Delete" at bounding box center [921, 487] width 73 height 35
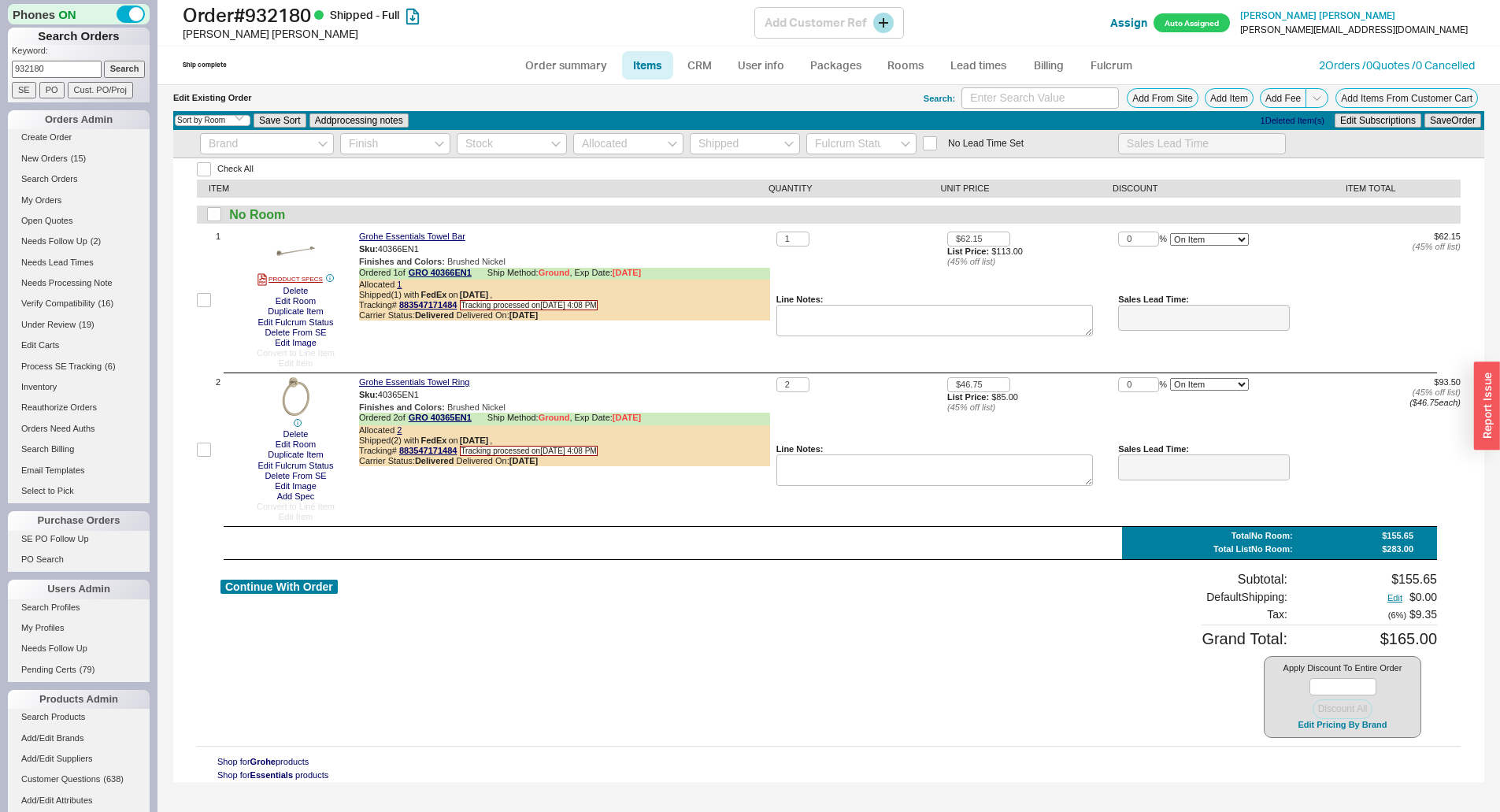
scroll to position [0, 0]
click at [581, 66] on link "Order summary" at bounding box center [566, 65] width 104 height 29
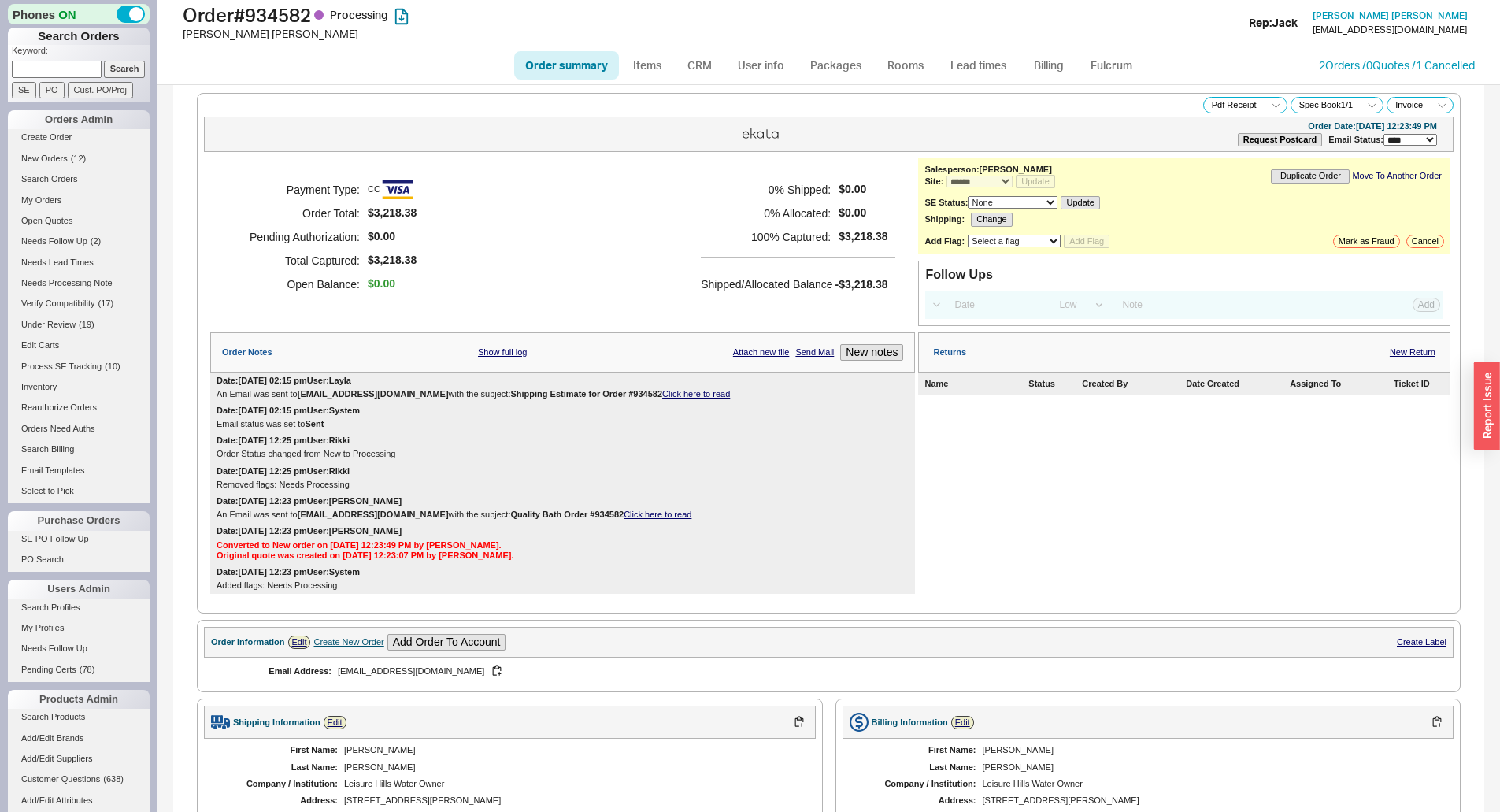
select select "*"
select select "LOW"
select select "3"
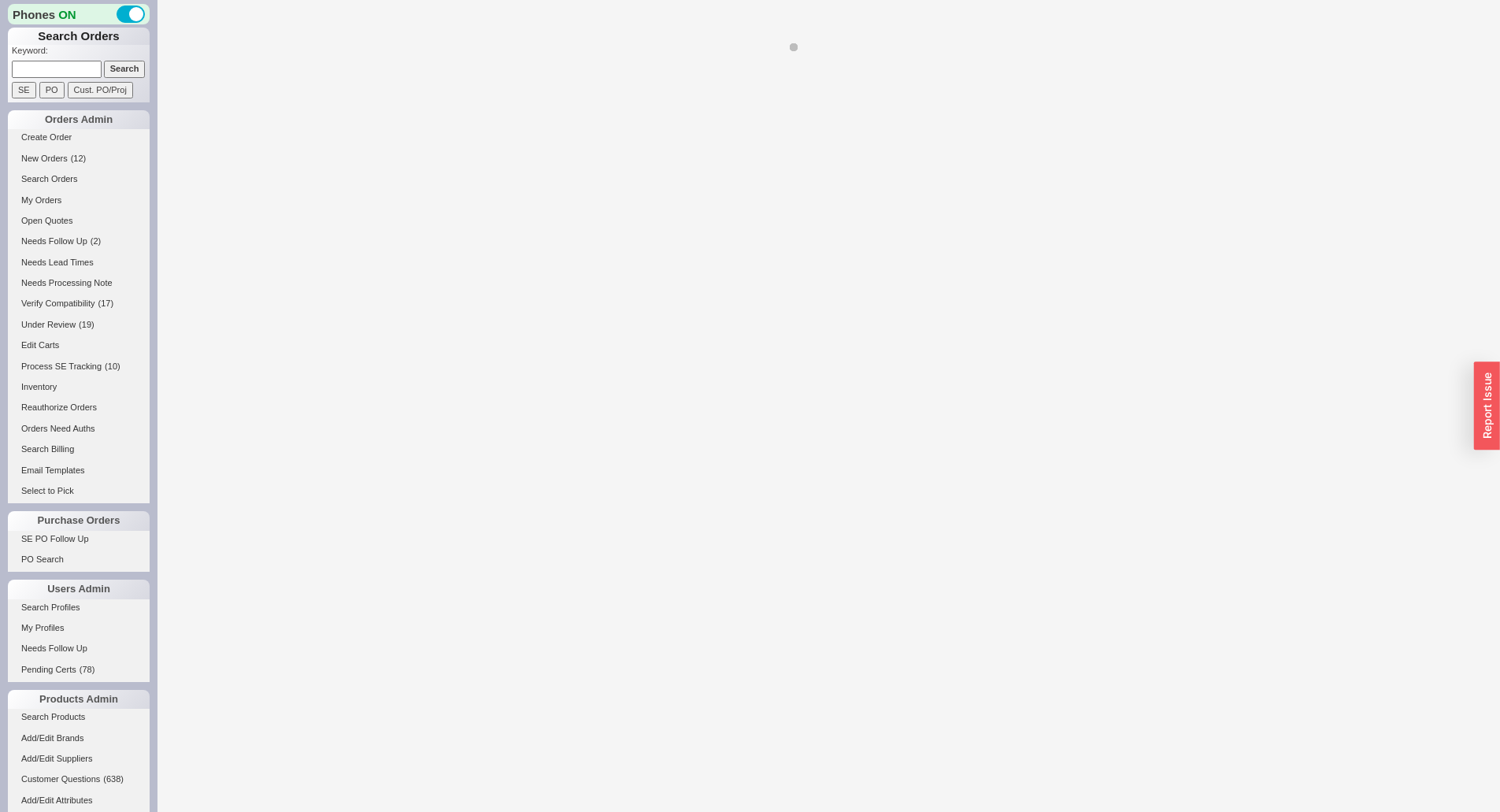
select select "*"
select select "LOW"
select select "3"
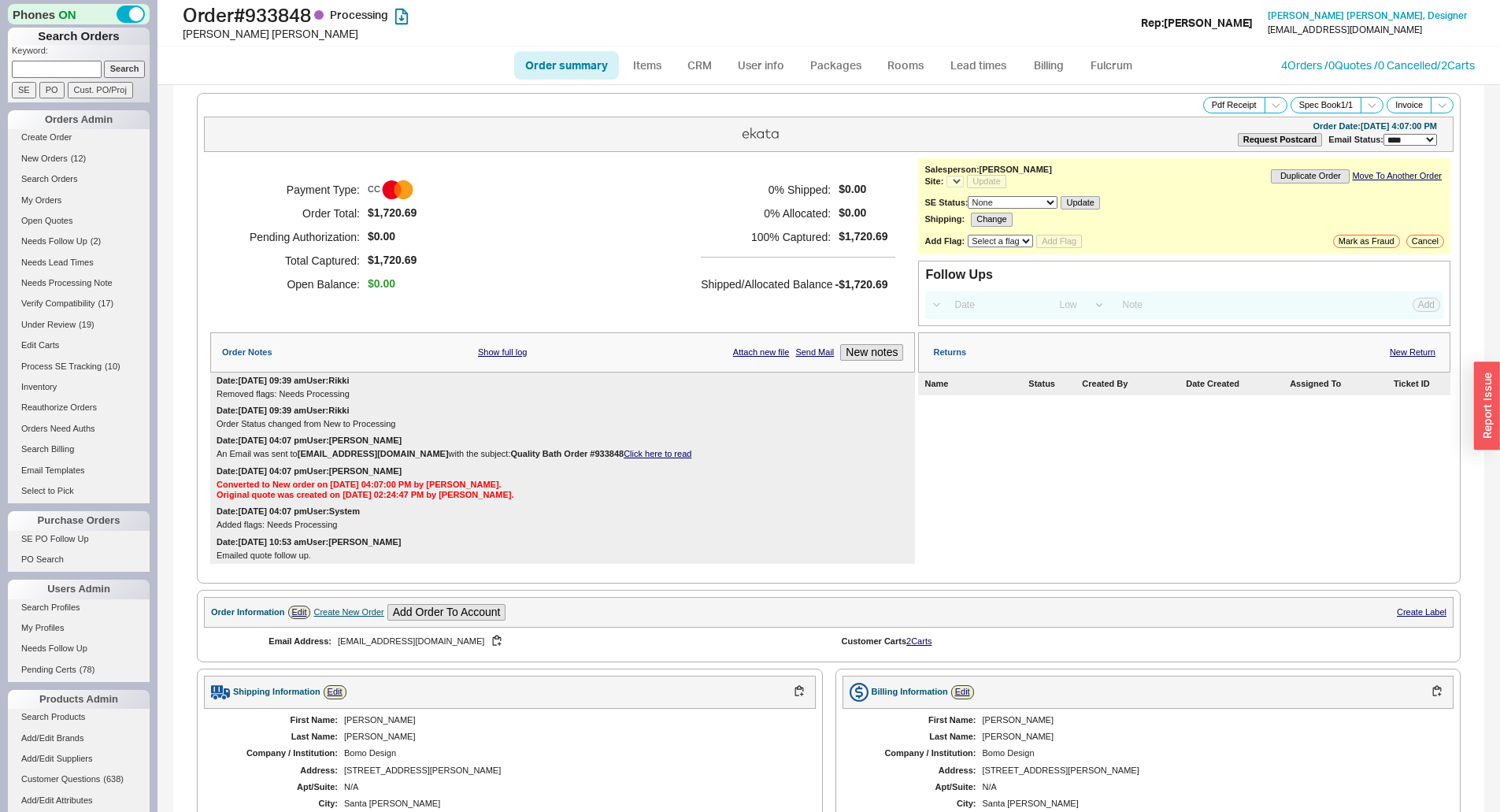
select select "*"
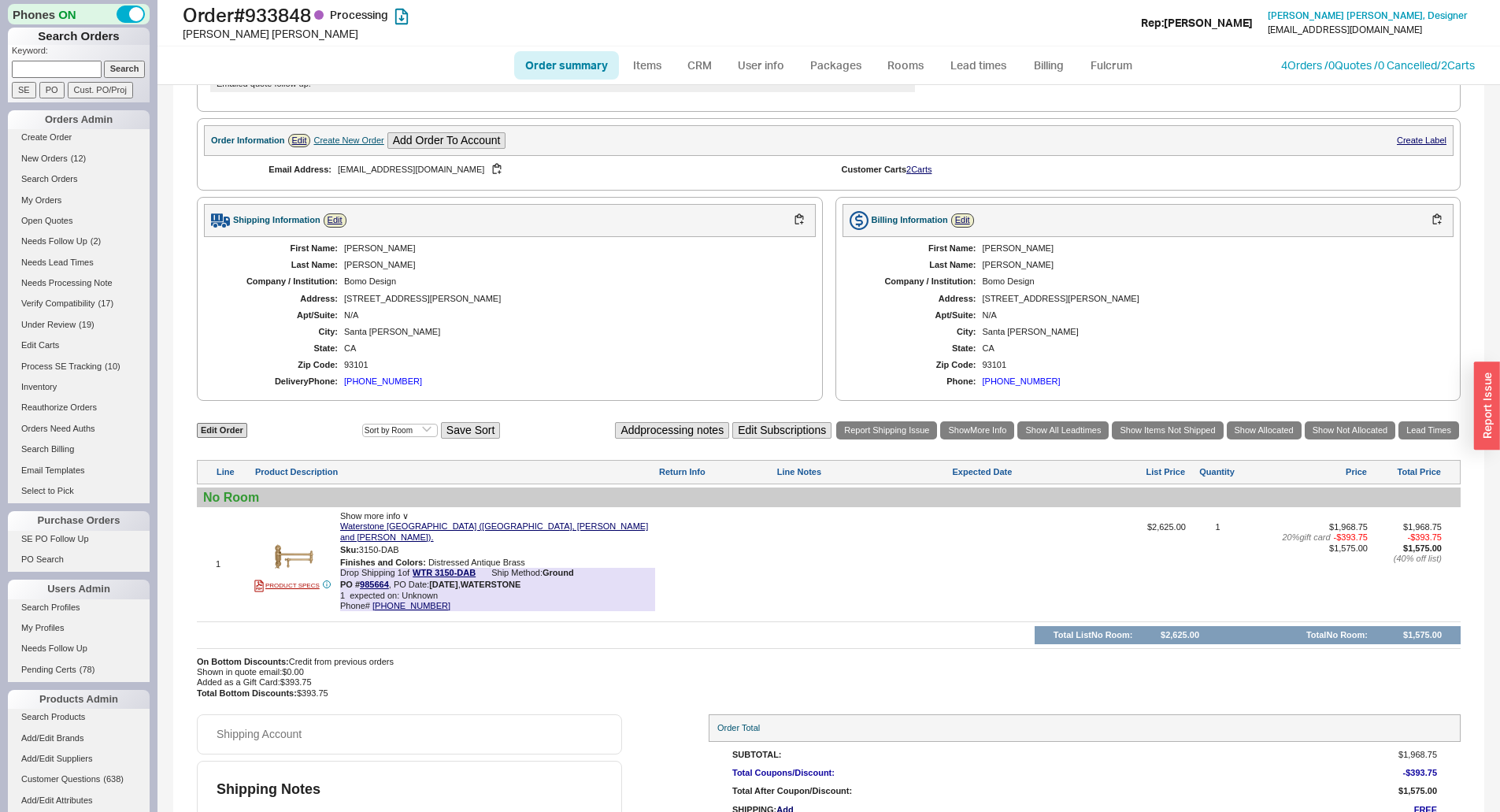
scroll to position [525, 0]
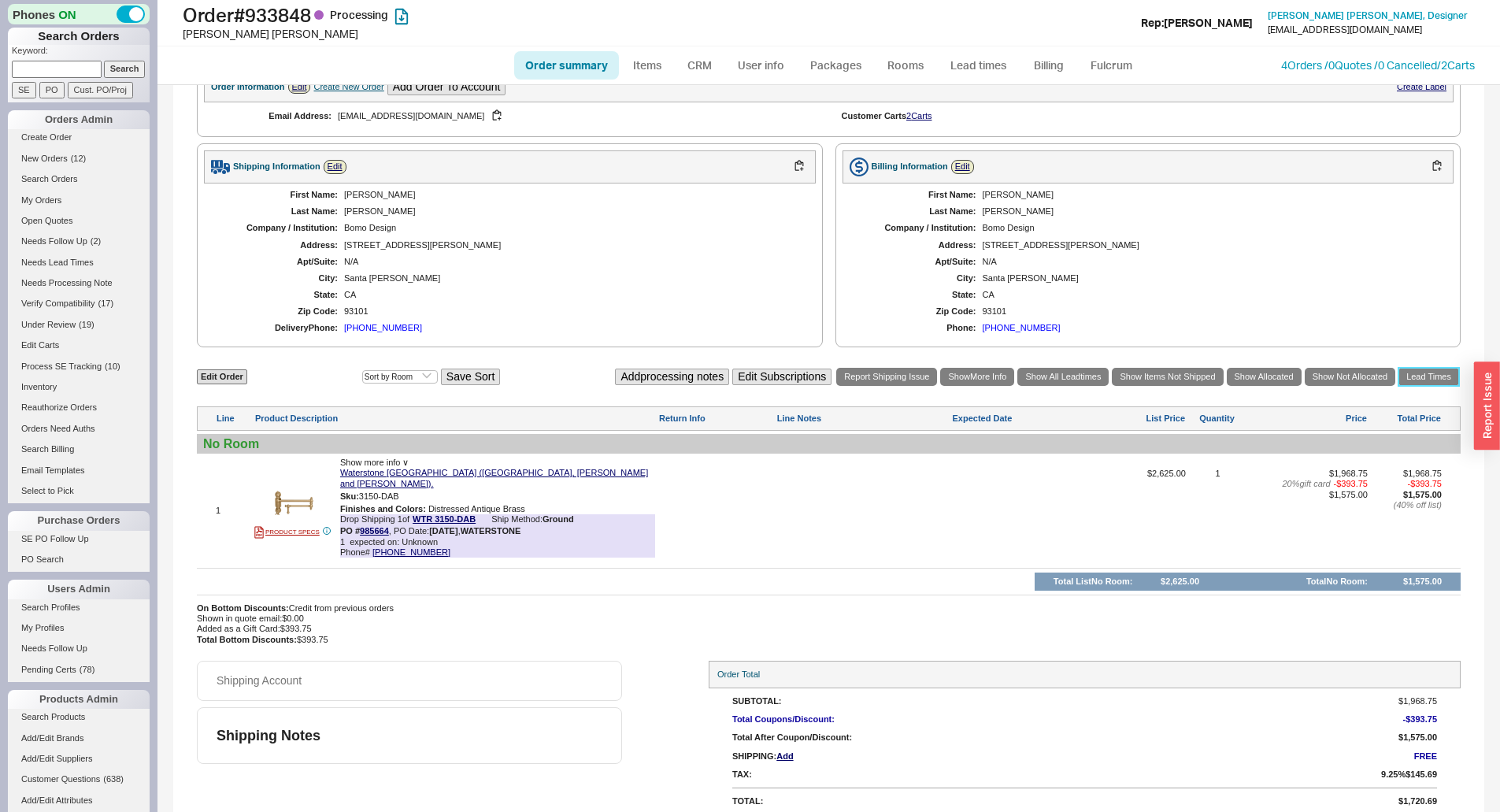
click at [1433, 379] on link "Lead Times" at bounding box center [1429, 376] width 61 height 18
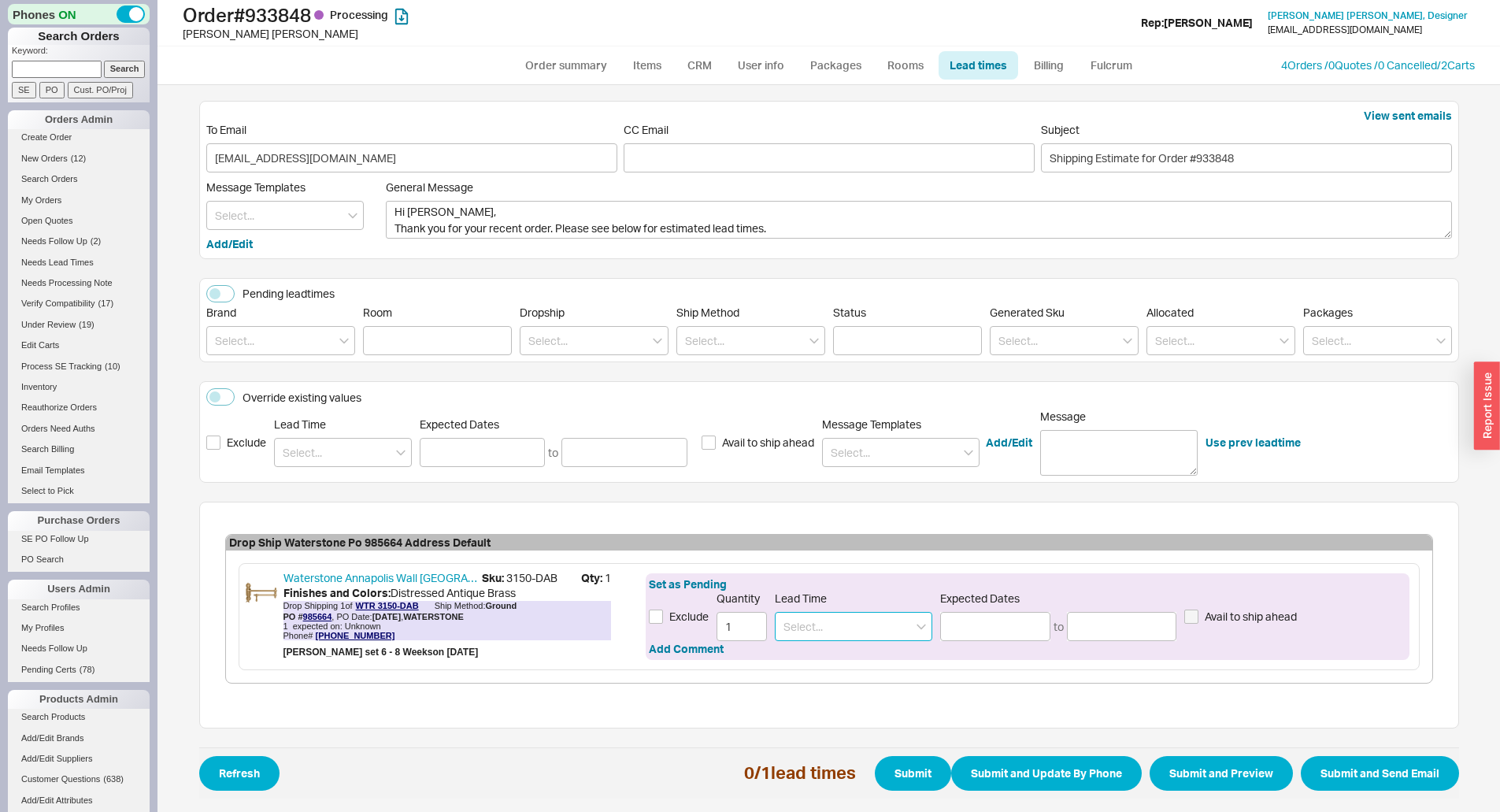
click at [785, 636] on input at bounding box center [854, 627] width 158 height 30
click at [840, 685] on div "6 - 8 Weeks" at bounding box center [853, 687] width 156 height 29
type input "6 - 8 Weeks"
type input "09/30/2025"
type input "10/14/2025"
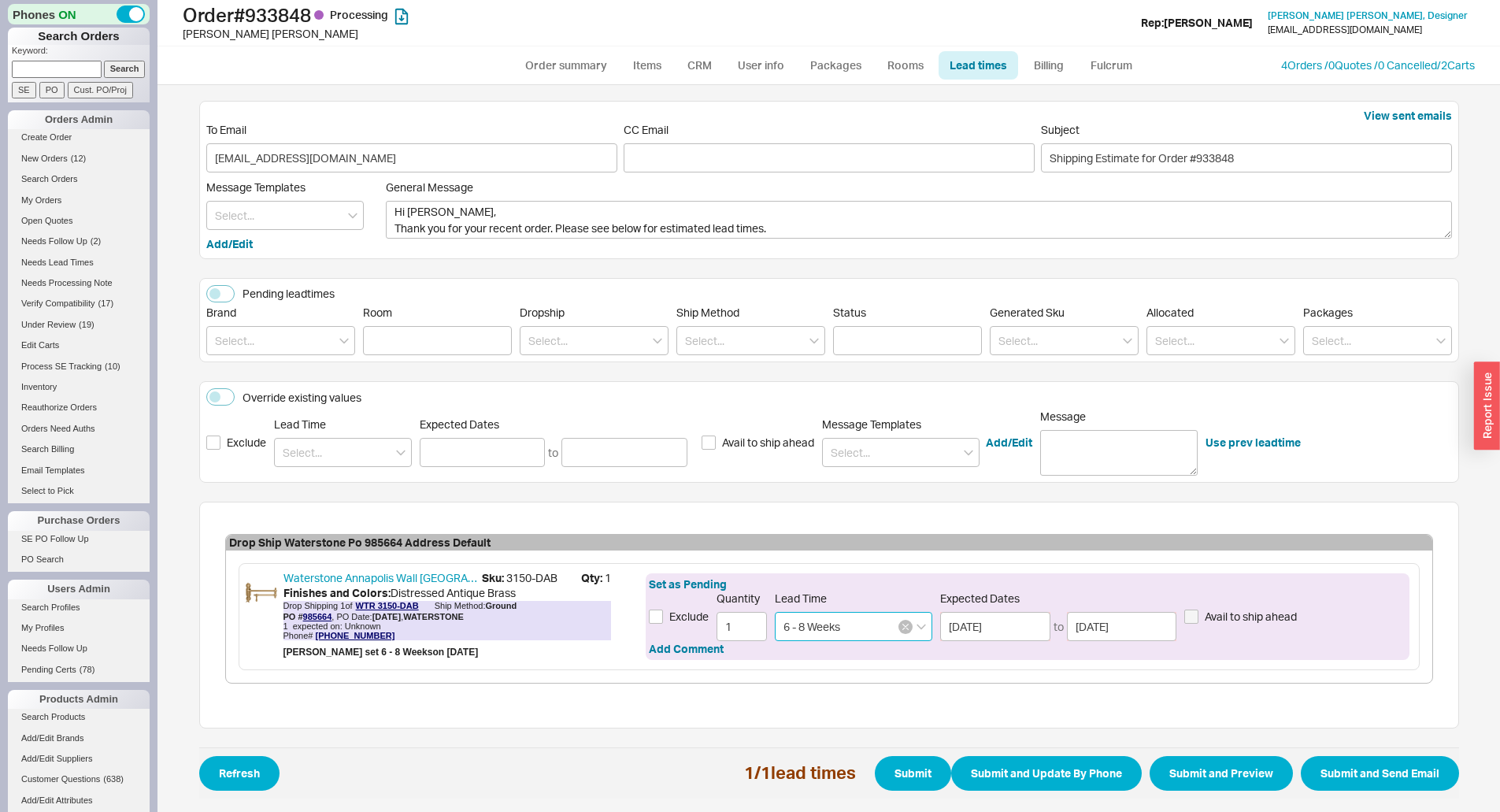
type input "6 - 8 Weeks"
click at [903, 626] on icon "button" at bounding box center [906, 627] width 6 height 9
click at [860, 636] on input at bounding box center [854, 627] width 158 height 30
click at [873, 671] on div "6 - 8 Business Days" at bounding box center [853, 659] width 156 height 29
type input "6 - 8 Business Days"
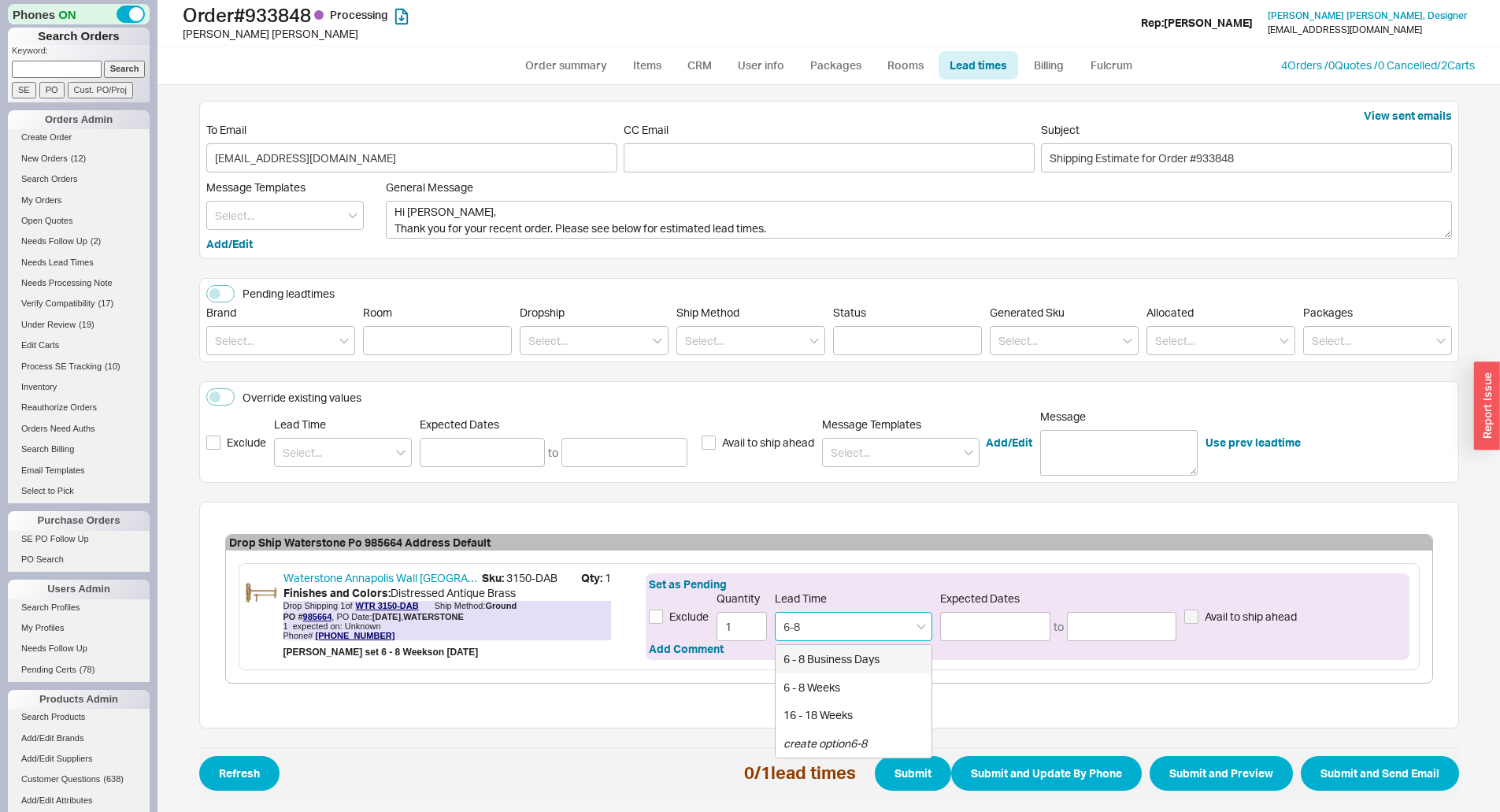
type input "08/27/2025"
type input "08/29/2025"
type input "6 - 8 Business Days"
click at [905, 621] on button "button" at bounding box center [905, 626] width 14 height 14
click at [879, 624] on input at bounding box center [854, 627] width 158 height 30
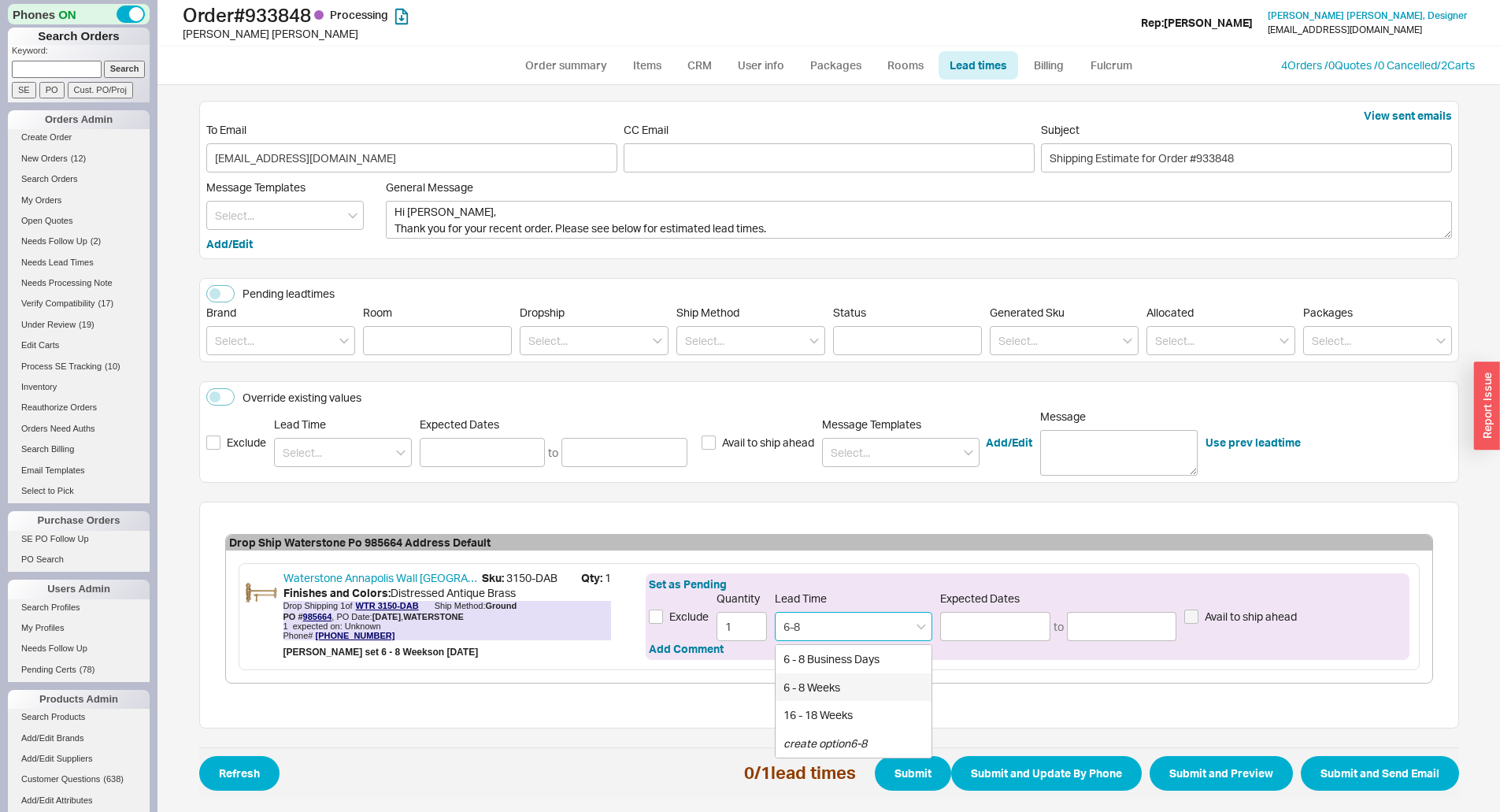
click at [822, 679] on div "6 - 8 Weeks" at bounding box center [853, 687] width 156 height 29
type input "6 - 8 Weeks"
type input "09/30/2025"
type input "10/14/2025"
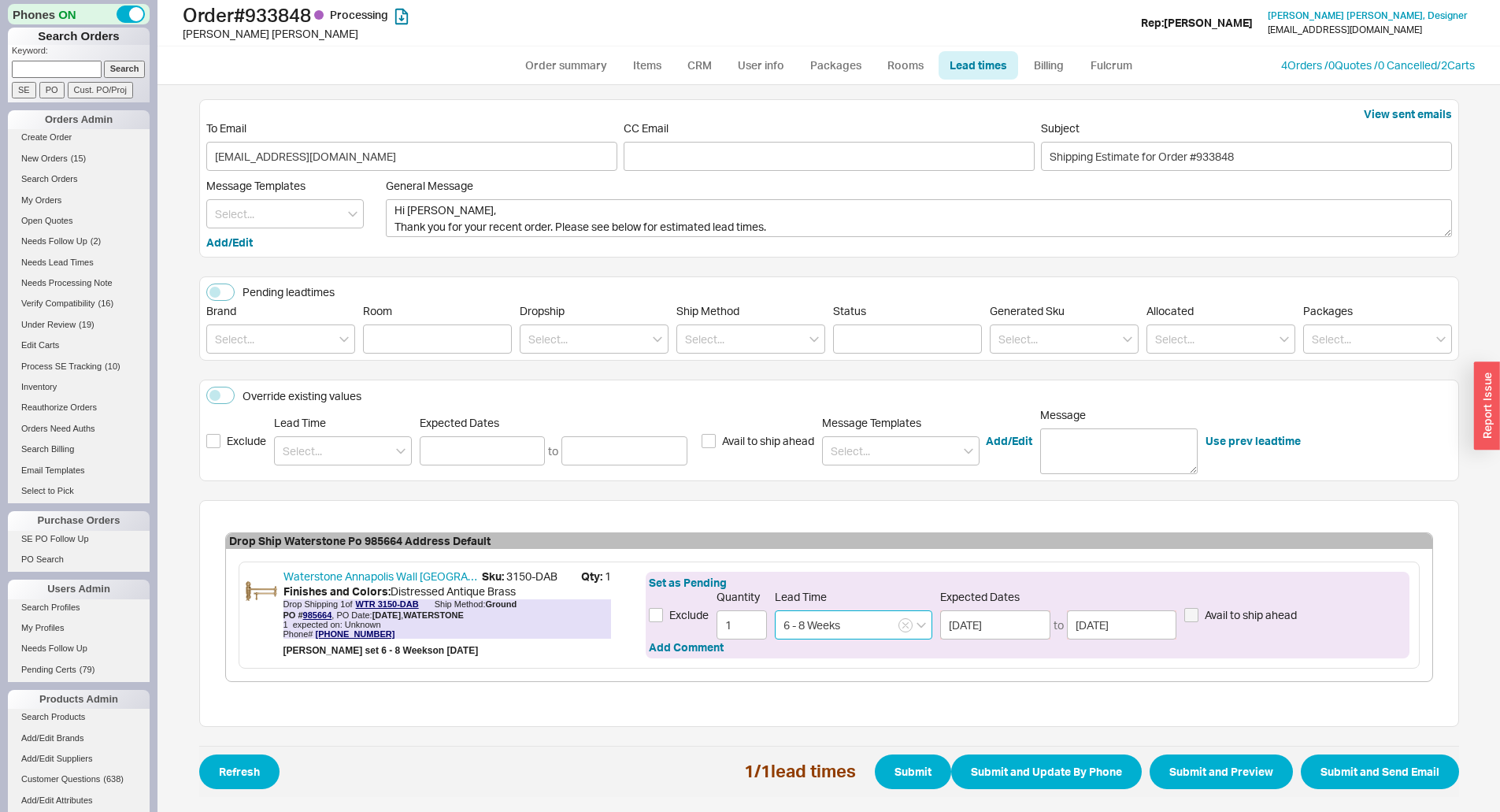
scroll to position [3, 0]
type input "6 - 8 Weeks"
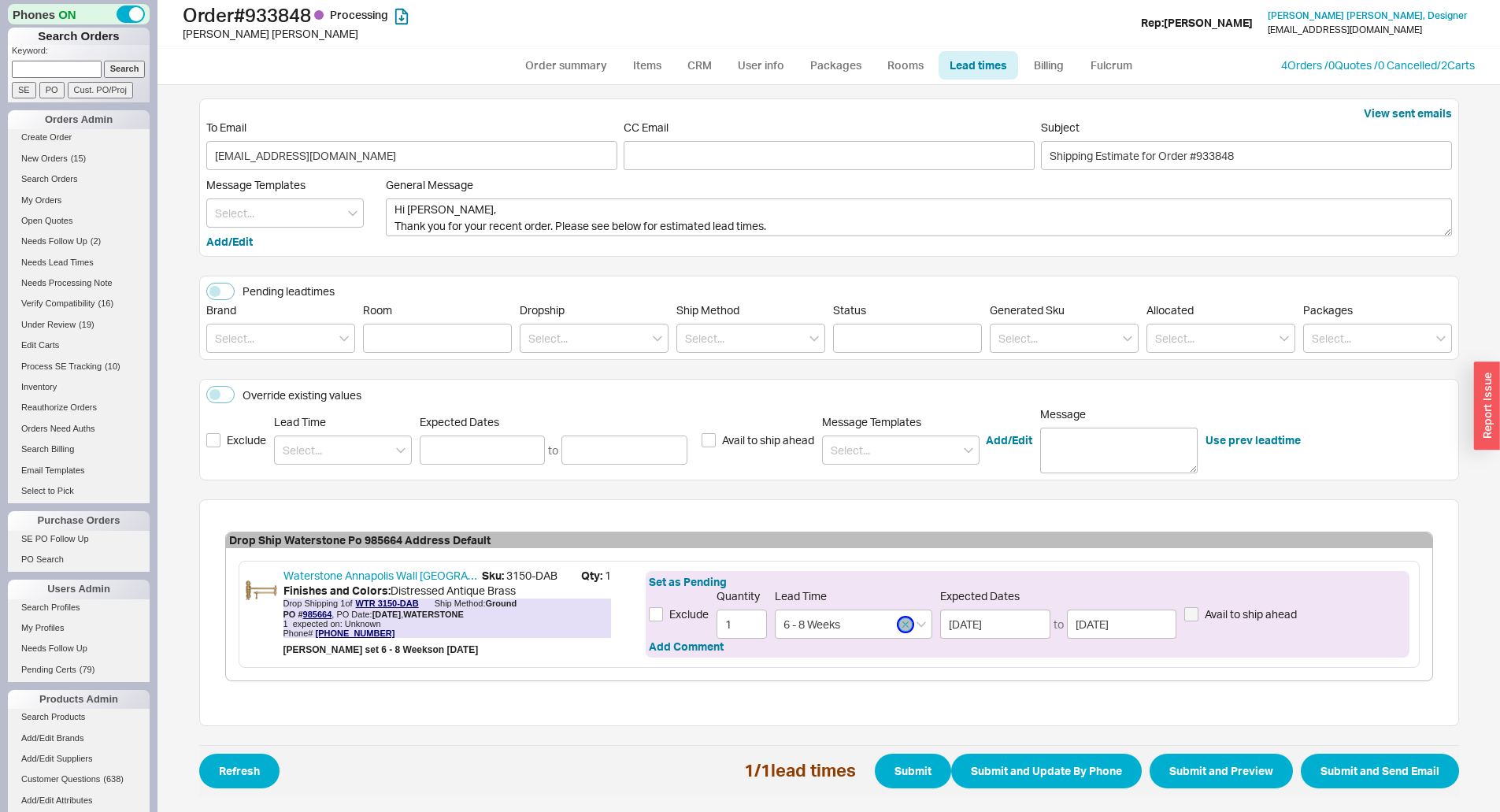
click at [904, 628] on button "button" at bounding box center [905, 624] width 14 height 14
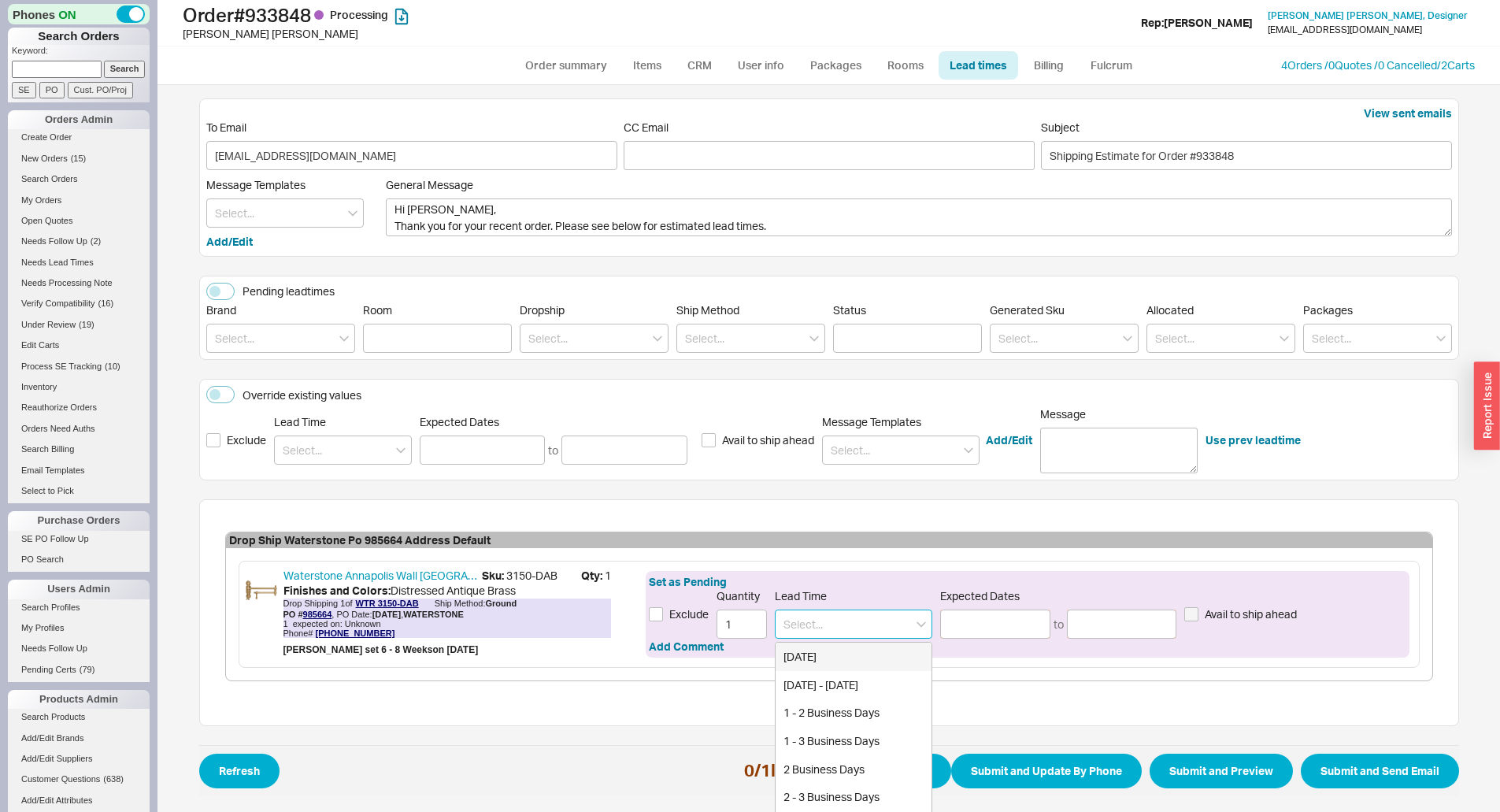
click at [899, 628] on input at bounding box center [854, 624] width 158 height 30
click at [990, 627] on input at bounding box center [995, 624] width 110 height 30
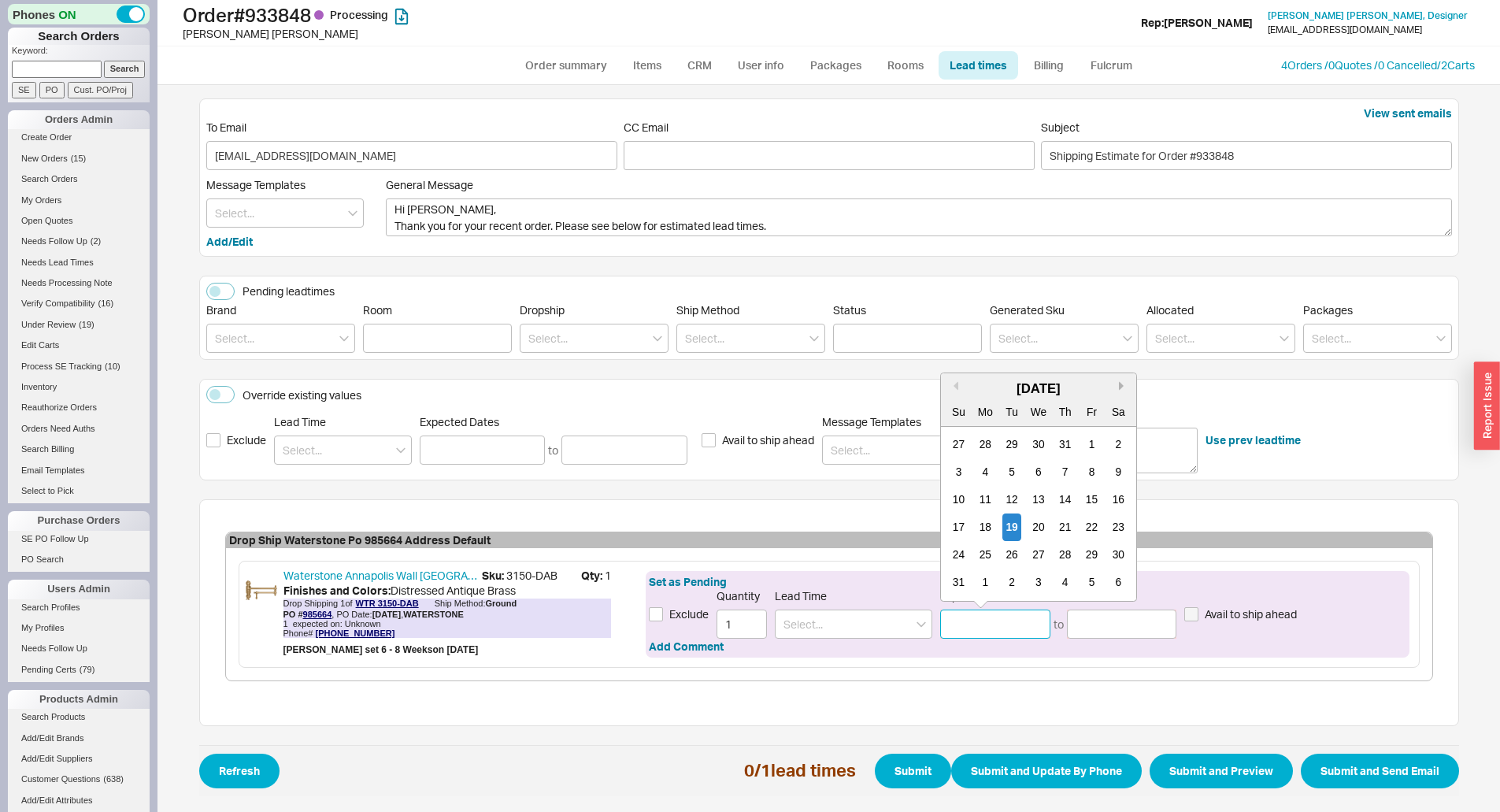
click at [1119, 383] on button "Next month" at bounding box center [1123, 386] width 9 height 9
click at [984, 470] on div "6" at bounding box center [986, 472] width 18 height 28
type input "10/06/2025"
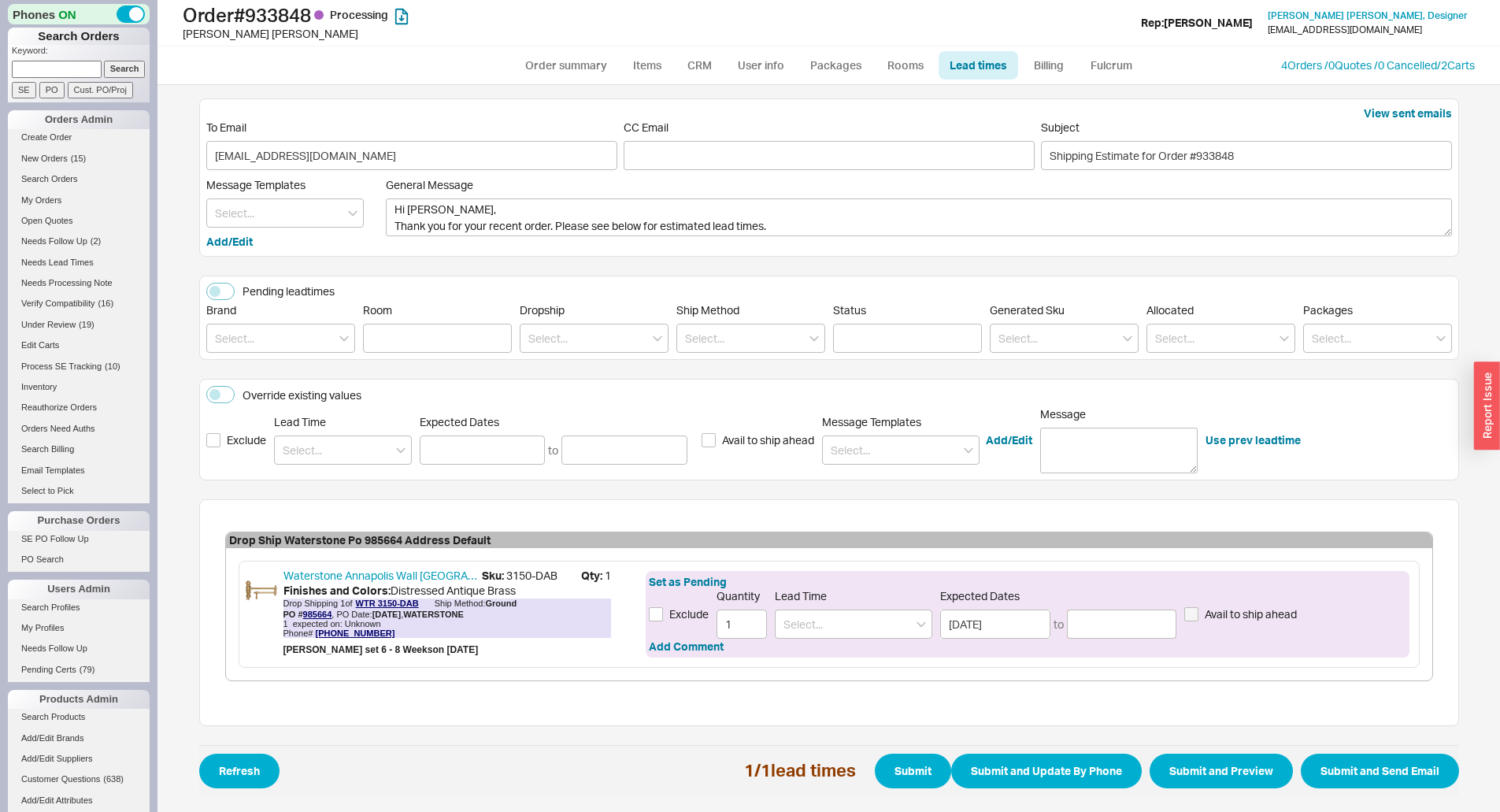
click at [1105, 640] on div "Set as Pending Exclude Quantity 1 Lead Time Expected Dates 10/06/2025 to Avail …" at bounding box center [1027, 615] width 763 height 87
click at [1104, 637] on input at bounding box center [1122, 624] width 110 height 30
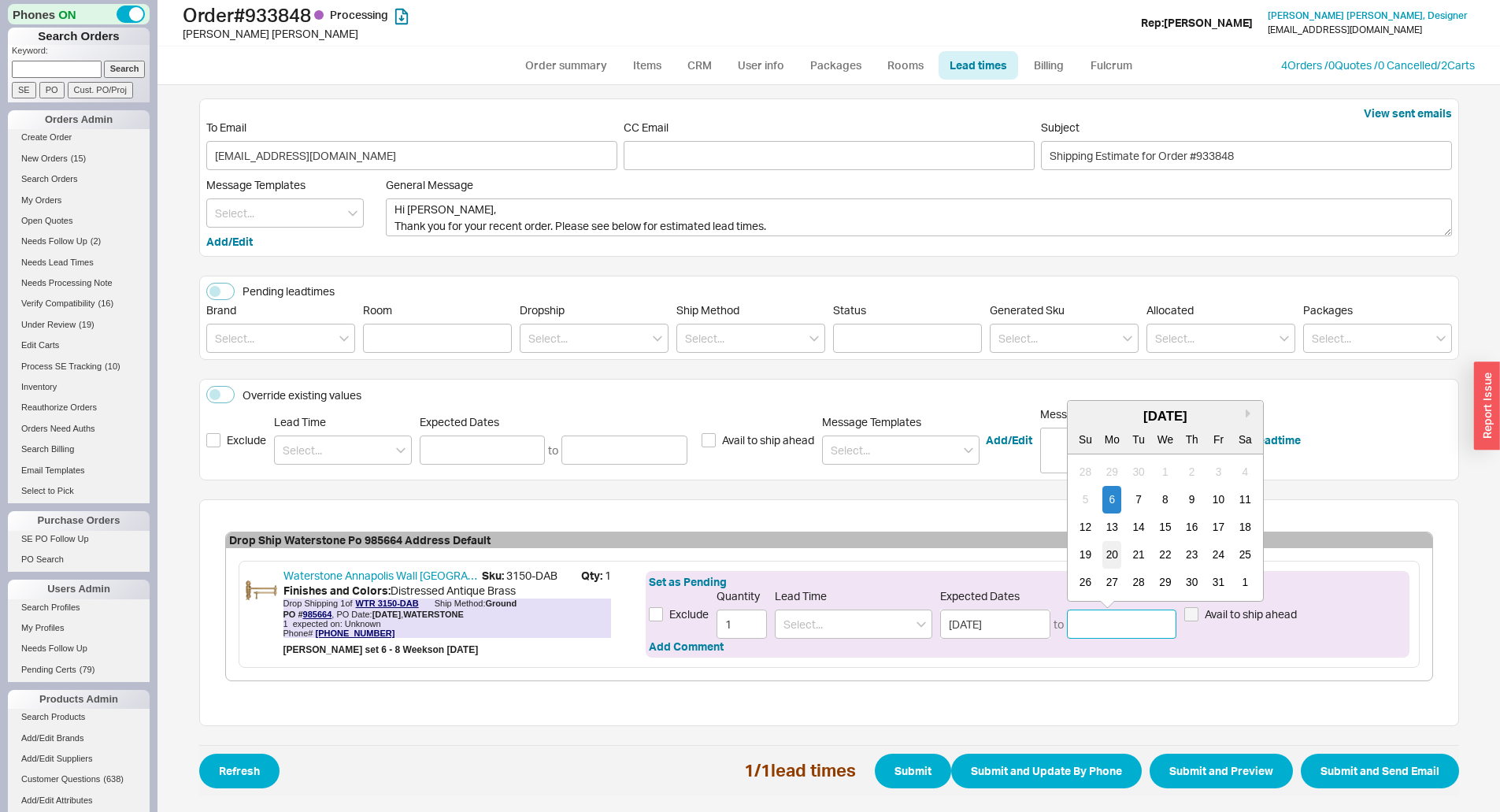
click at [1110, 556] on div "20" at bounding box center [1111, 555] width 18 height 28
type input "10/20/2025"
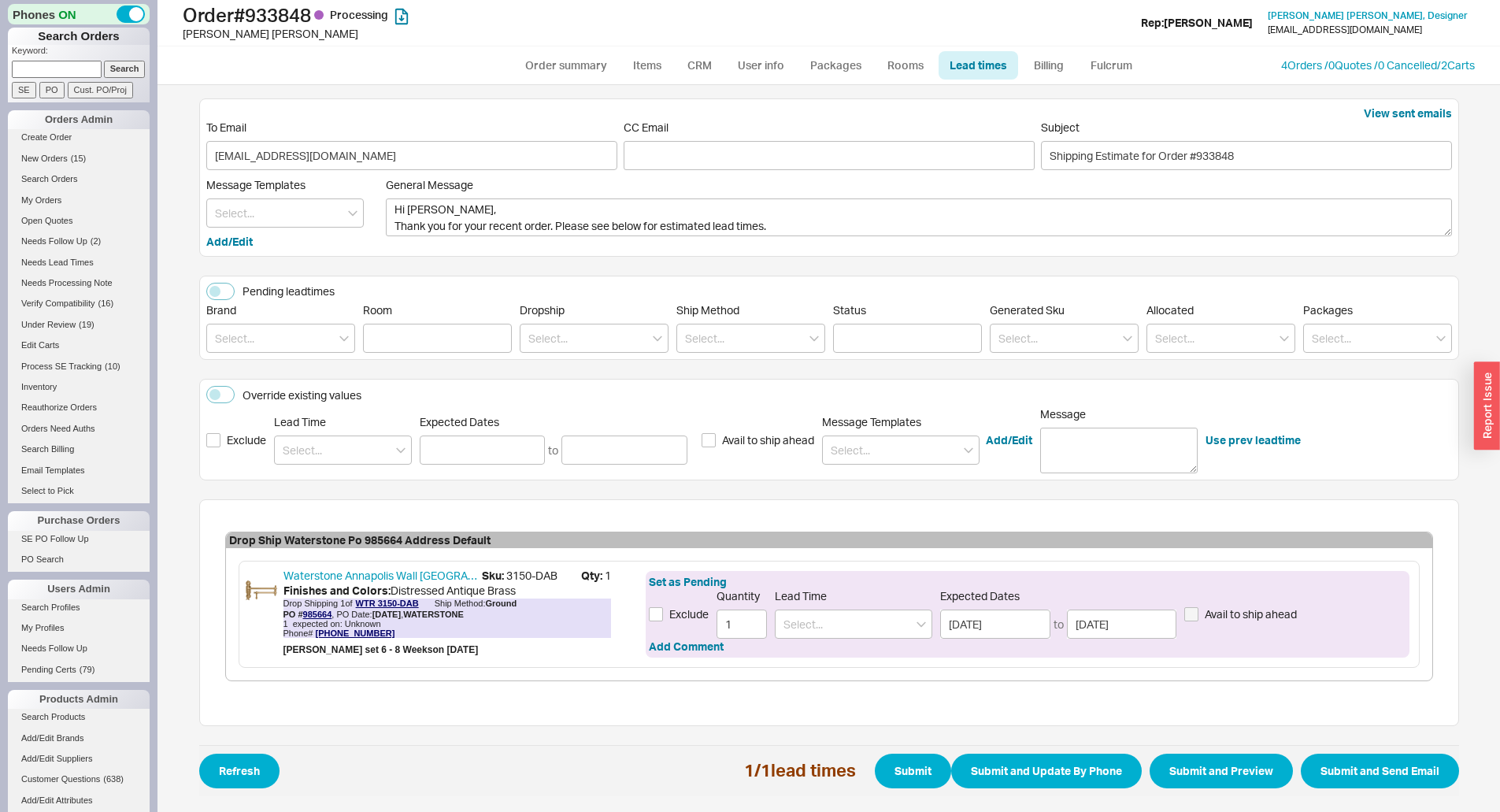
click at [1231, 740] on form "View sent emails To Email bretv@bomodesign.com CC Email Subject Shipping Estima…" at bounding box center [829, 448] width 1260 height 698
click at [1215, 774] on button "Submit and Preview" at bounding box center [1221, 770] width 143 height 35
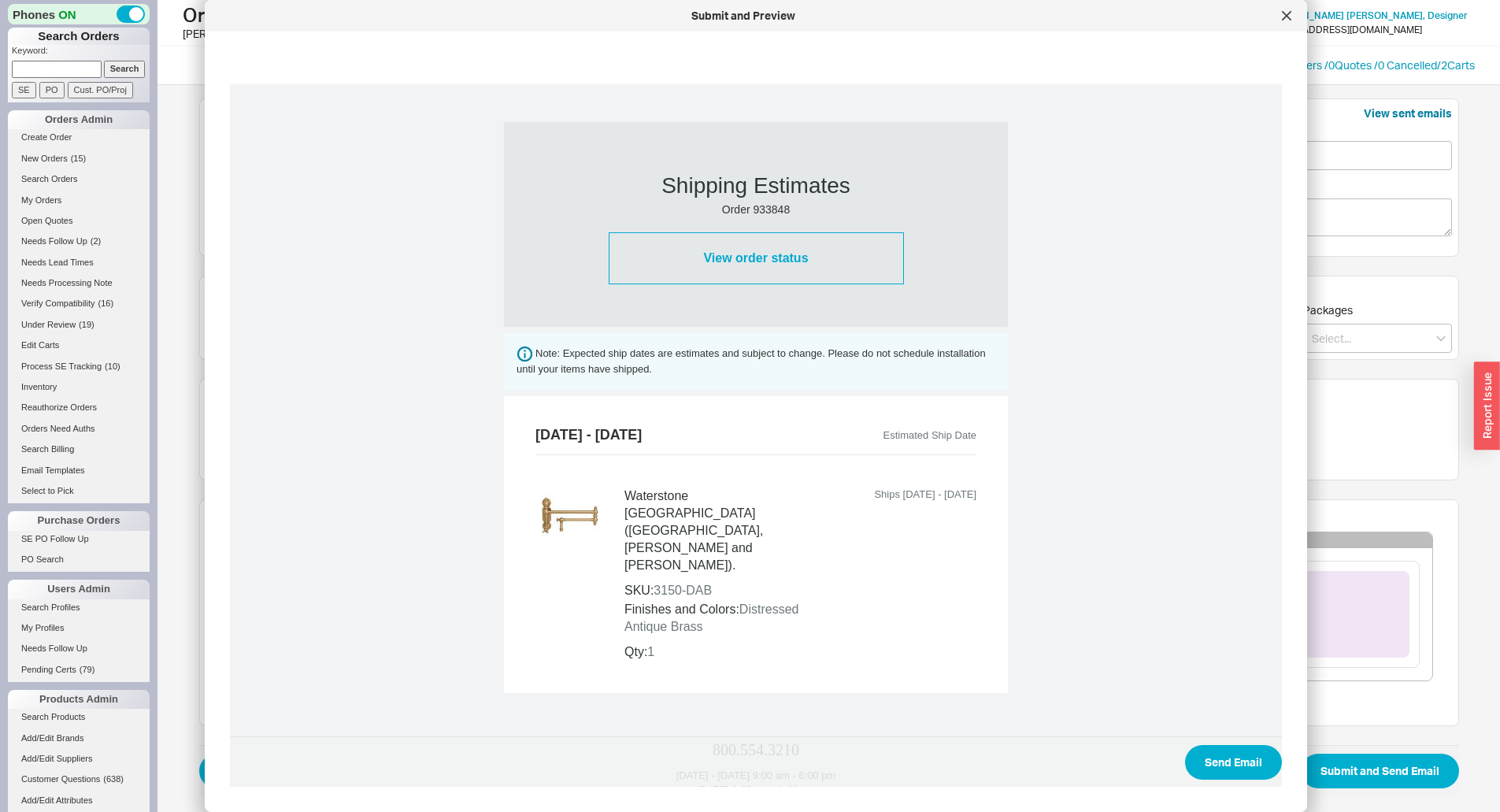
scroll to position [513, 0]
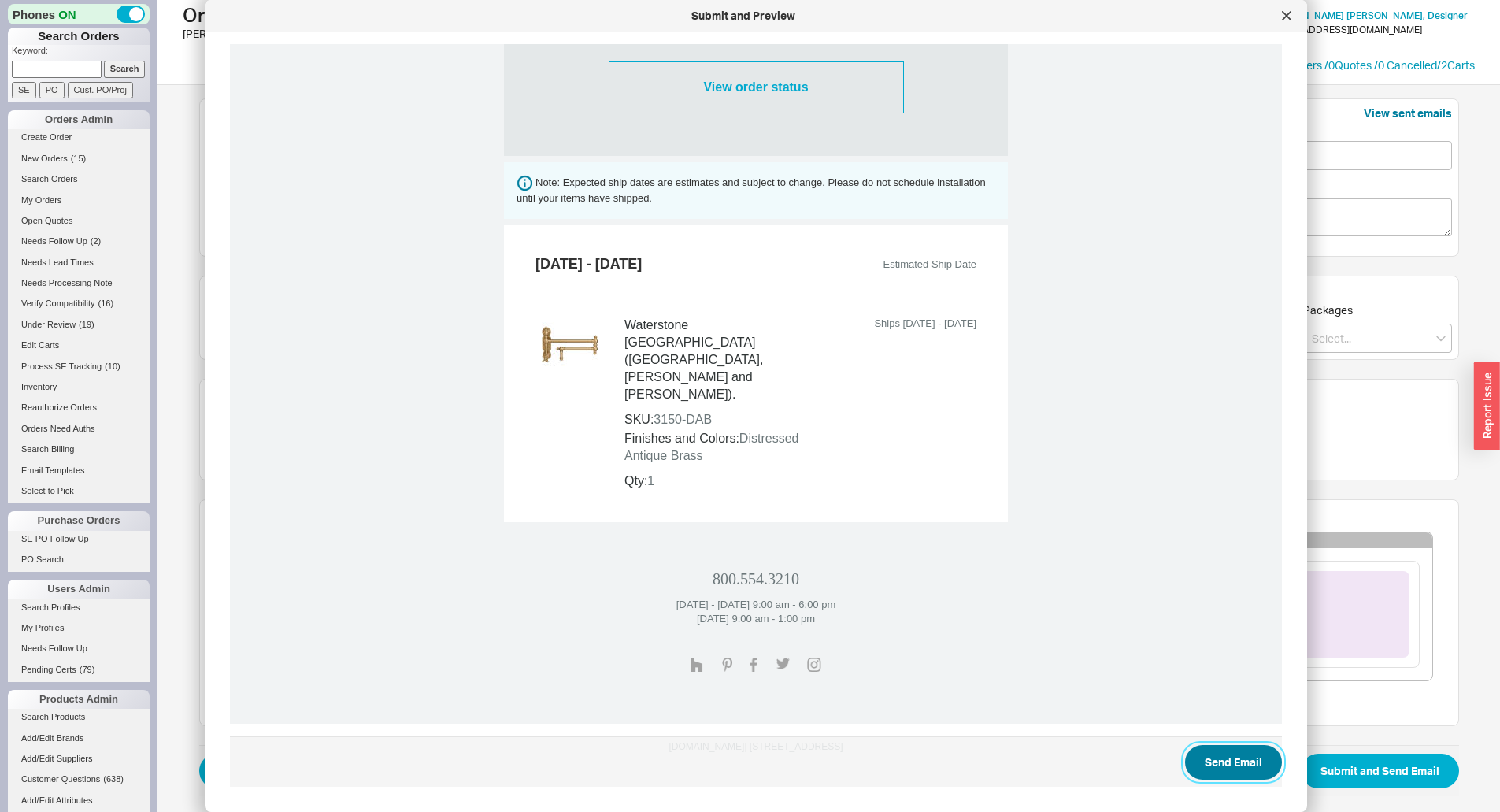
click at [1225, 759] on button "Send Email" at bounding box center [1233, 762] width 97 height 35
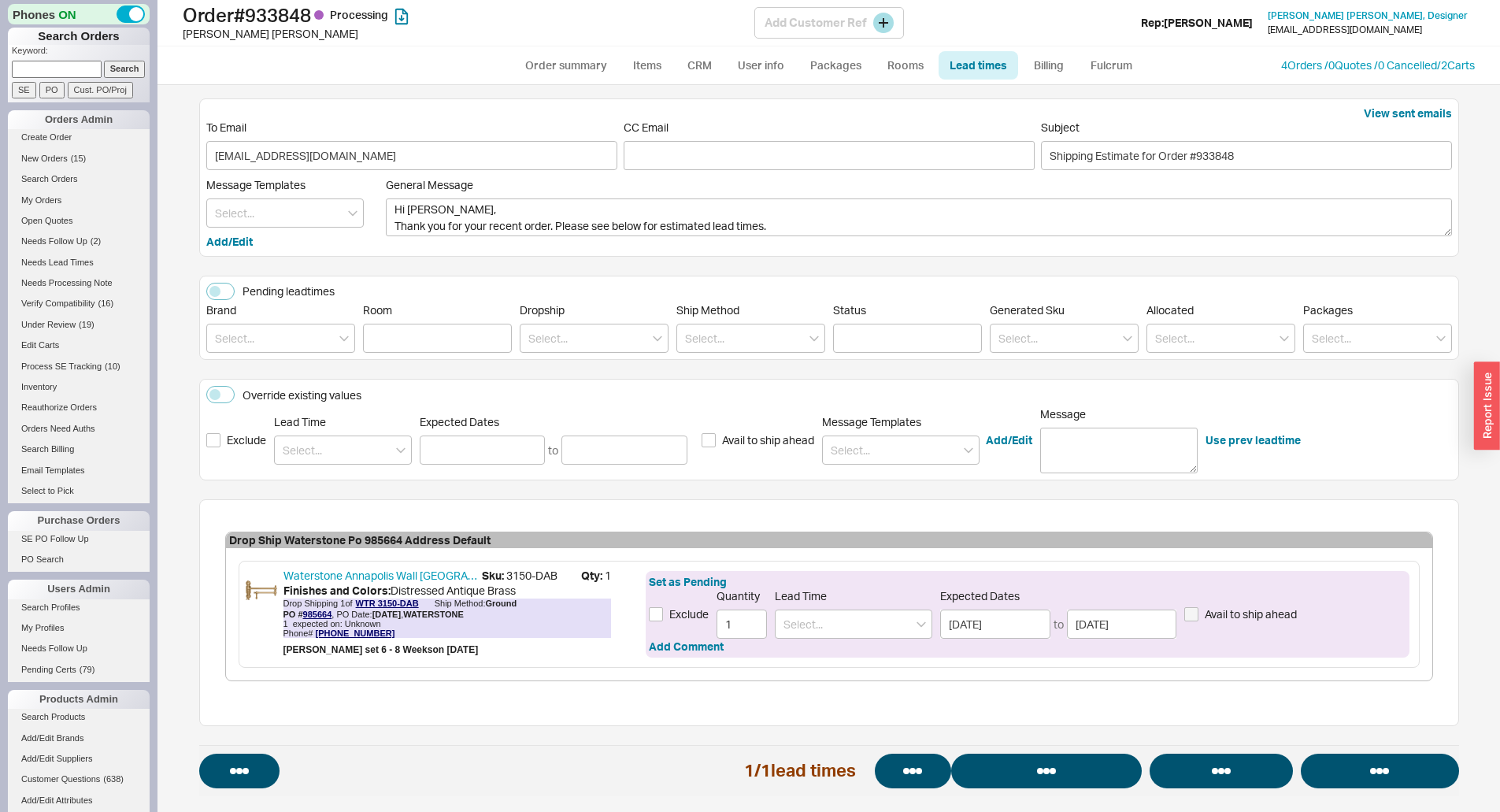
select select "*"
select select "LOW"
select select "3"
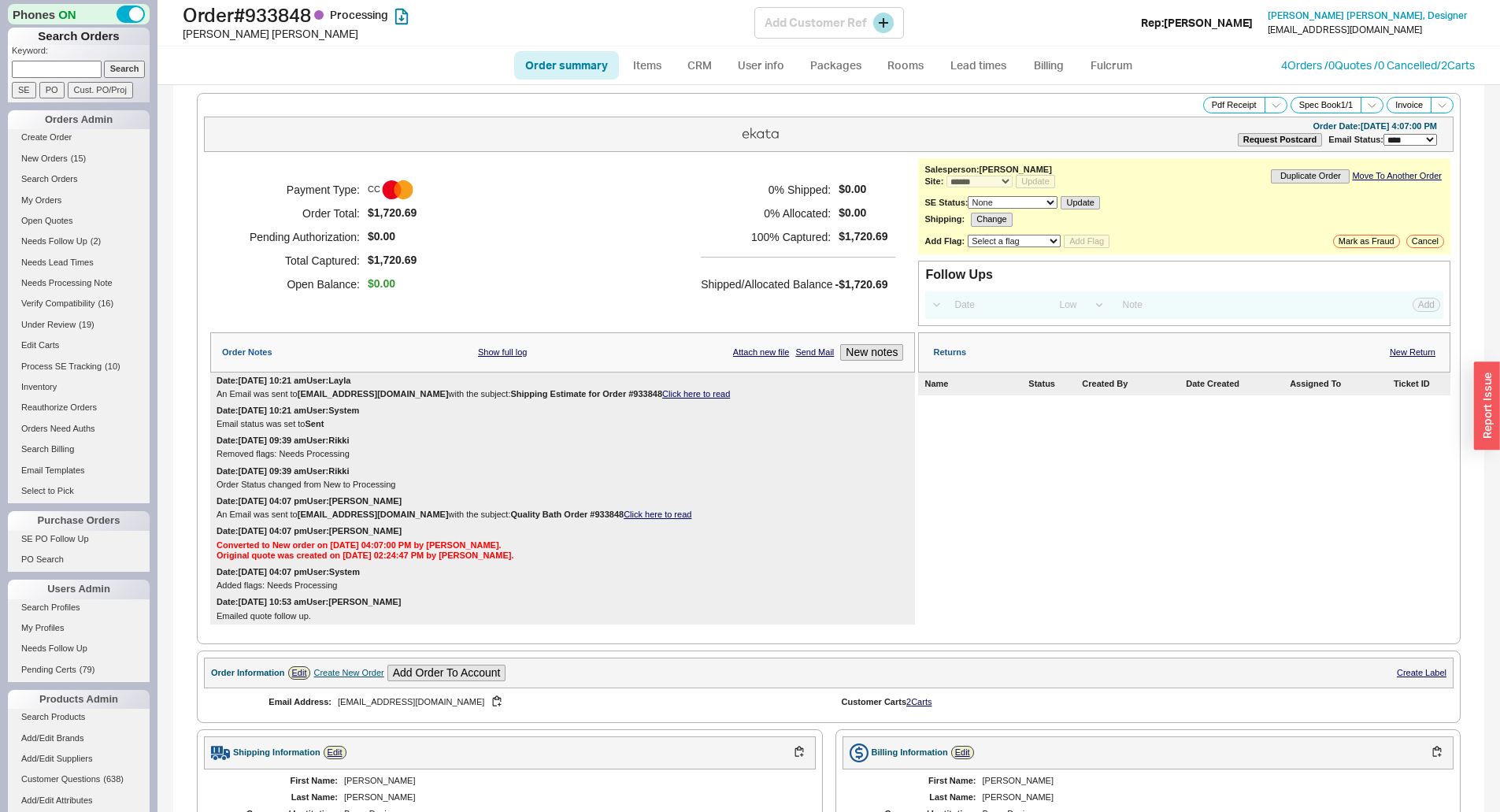
select select "*"
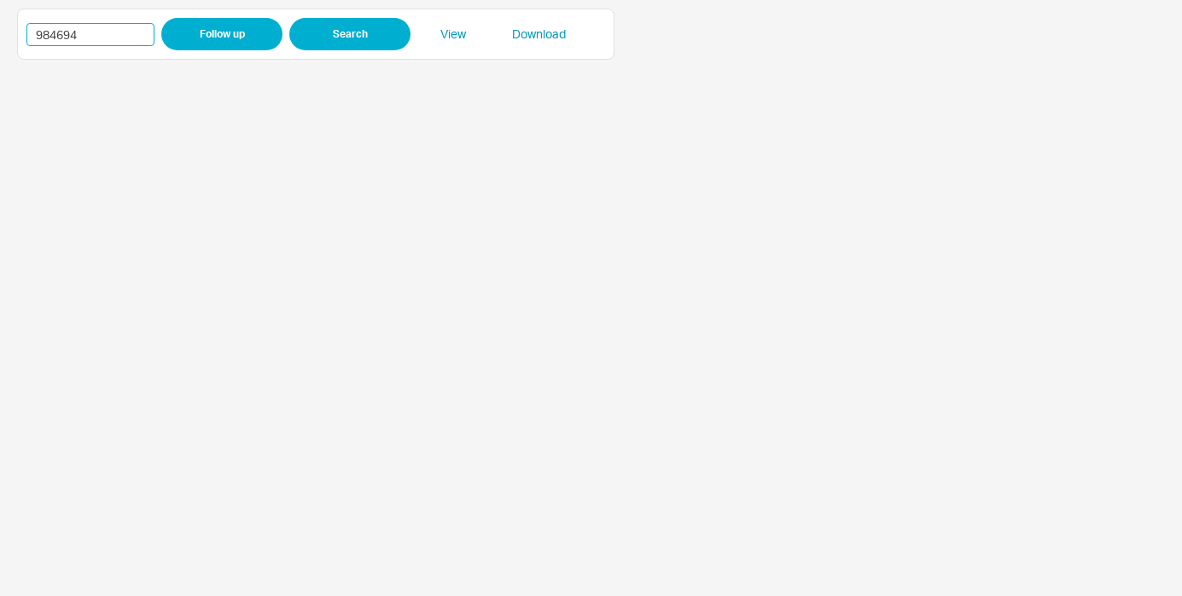
click at [66, 39] on input "984694" at bounding box center [90, 34] width 128 height 23
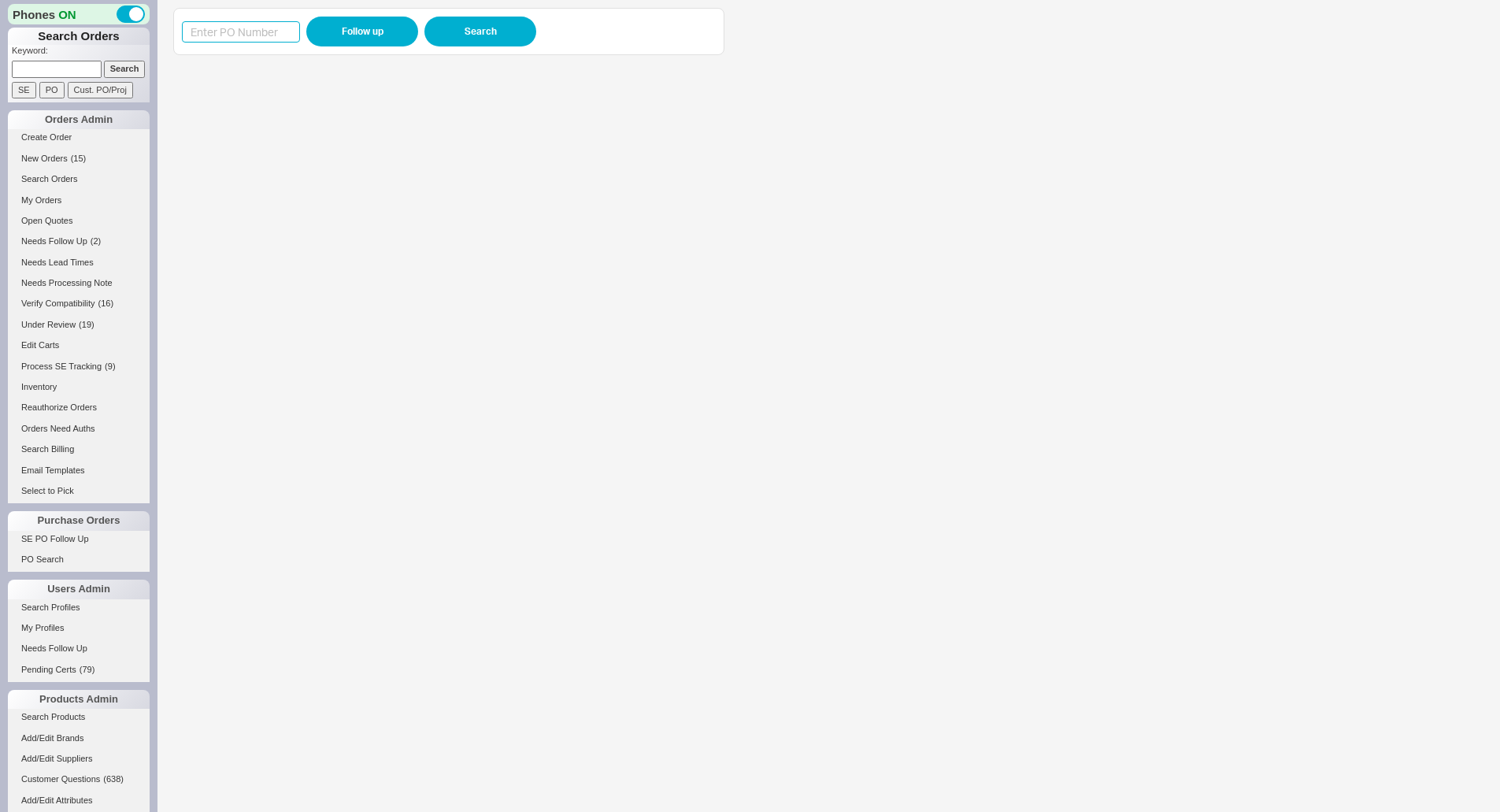
drag, startPoint x: 0, startPoint y: 0, endPoint x: 249, endPoint y: 33, distance: 251.2
click at [228, 32] on input at bounding box center [241, 31] width 118 height 21
paste input "985597"
type input "985597"
click at [373, 39] on button "Follow up" at bounding box center [362, 31] width 112 height 30
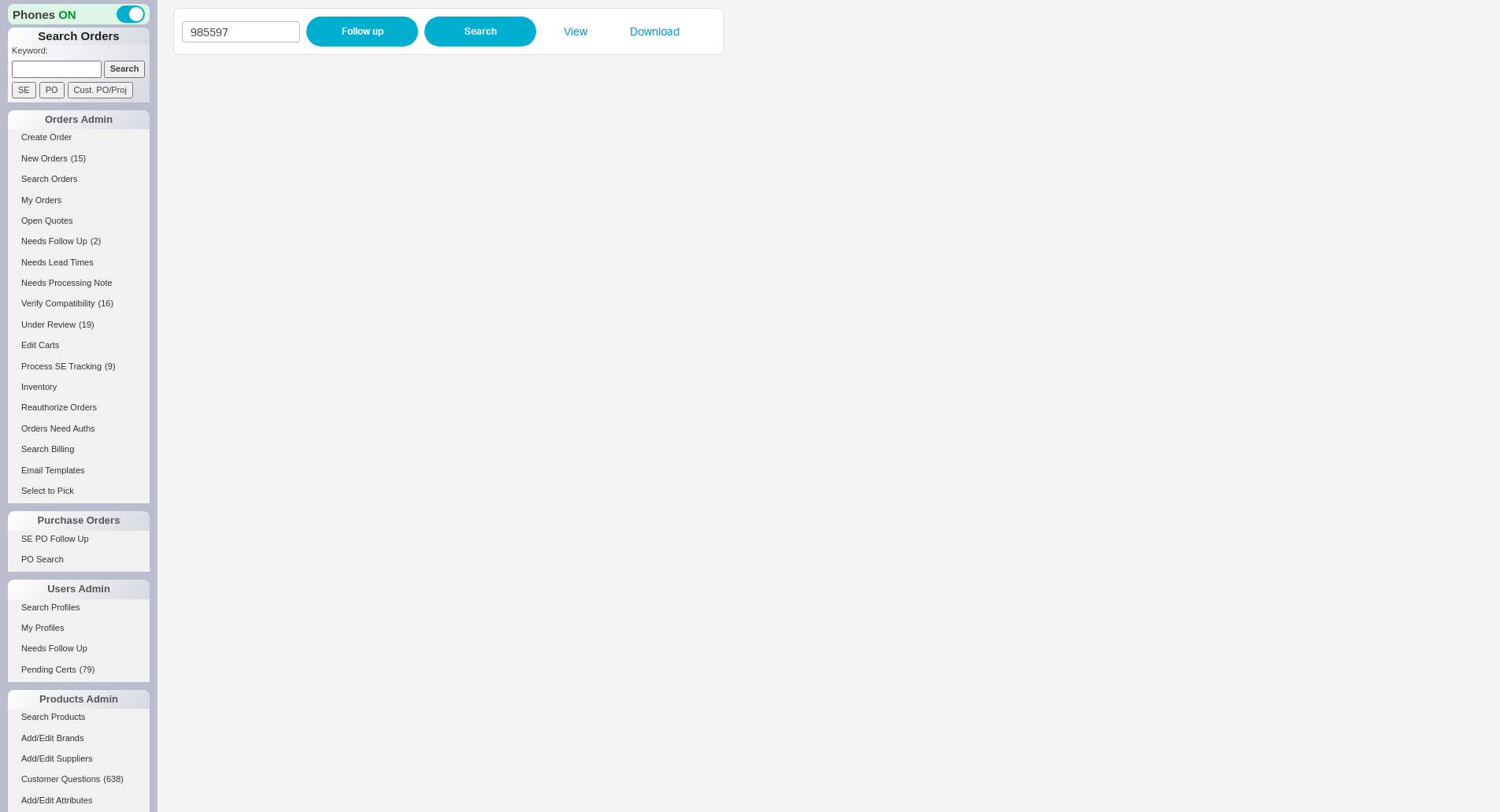
drag, startPoint x: 57, startPoint y: 42, endPoint x: 45, endPoint y: 67, distance: 27.7
click at [56, 44] on h1 "Search Orders" at bounding box center [79, 36] width 142 height 18
click at [45, 67] on input at bounding box center [56, 69] width 90 height 17
paste input "801564"
type input "801564"
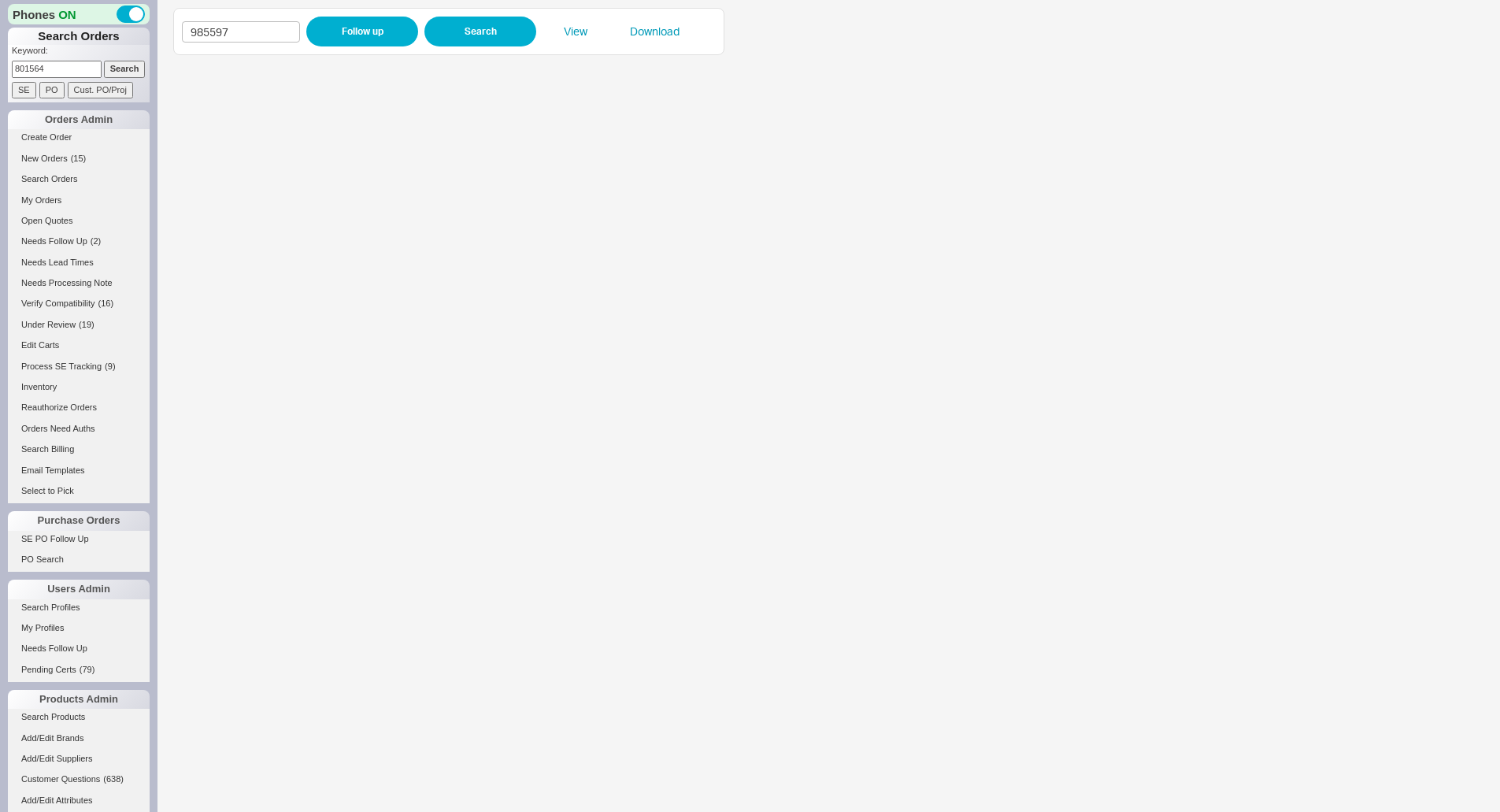
click at [120, 70] on input "Search" at bounding box center [125, 69] width 42 height 17
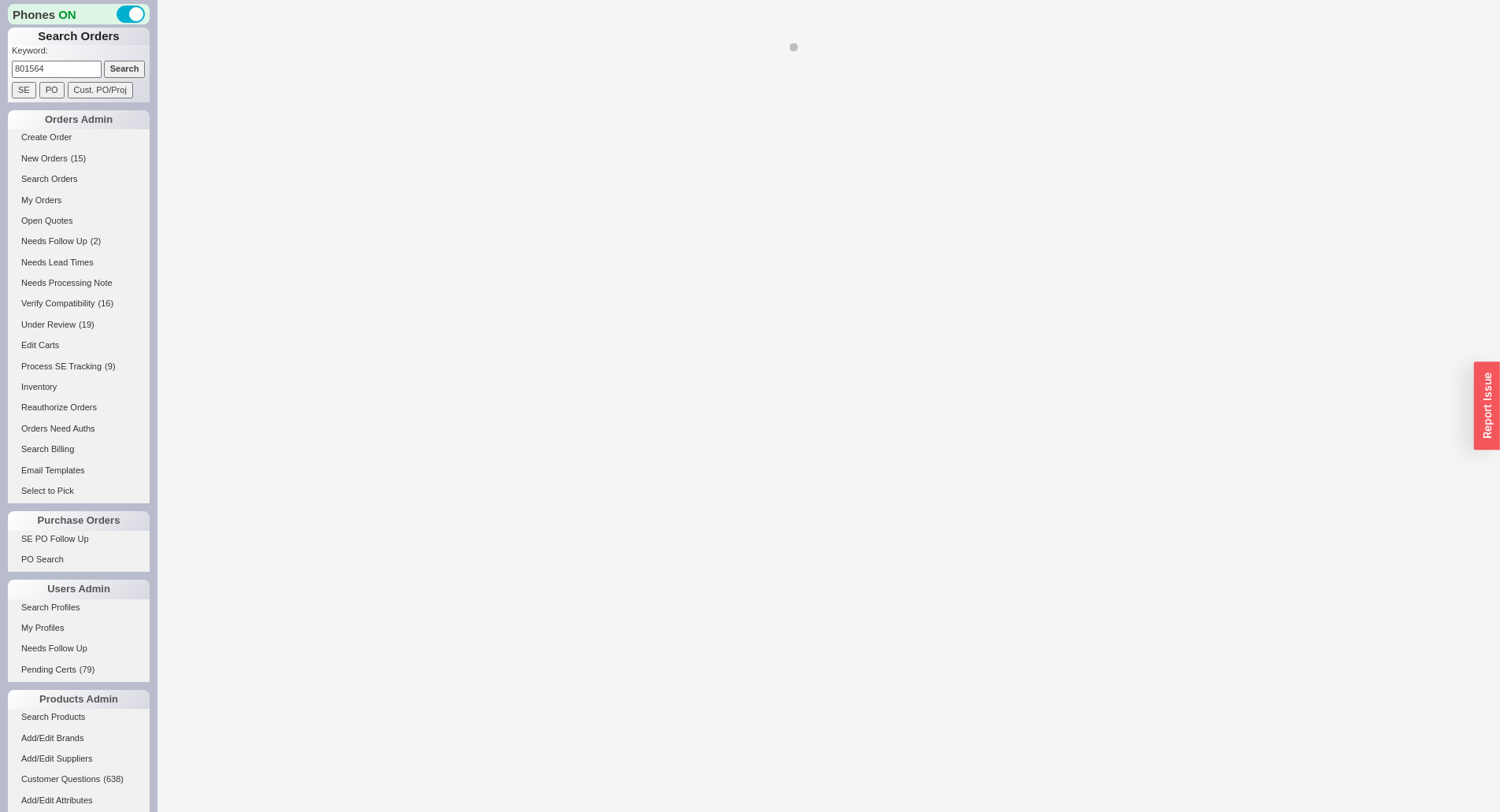
select select "*"
select select "LOW"
select select "3"
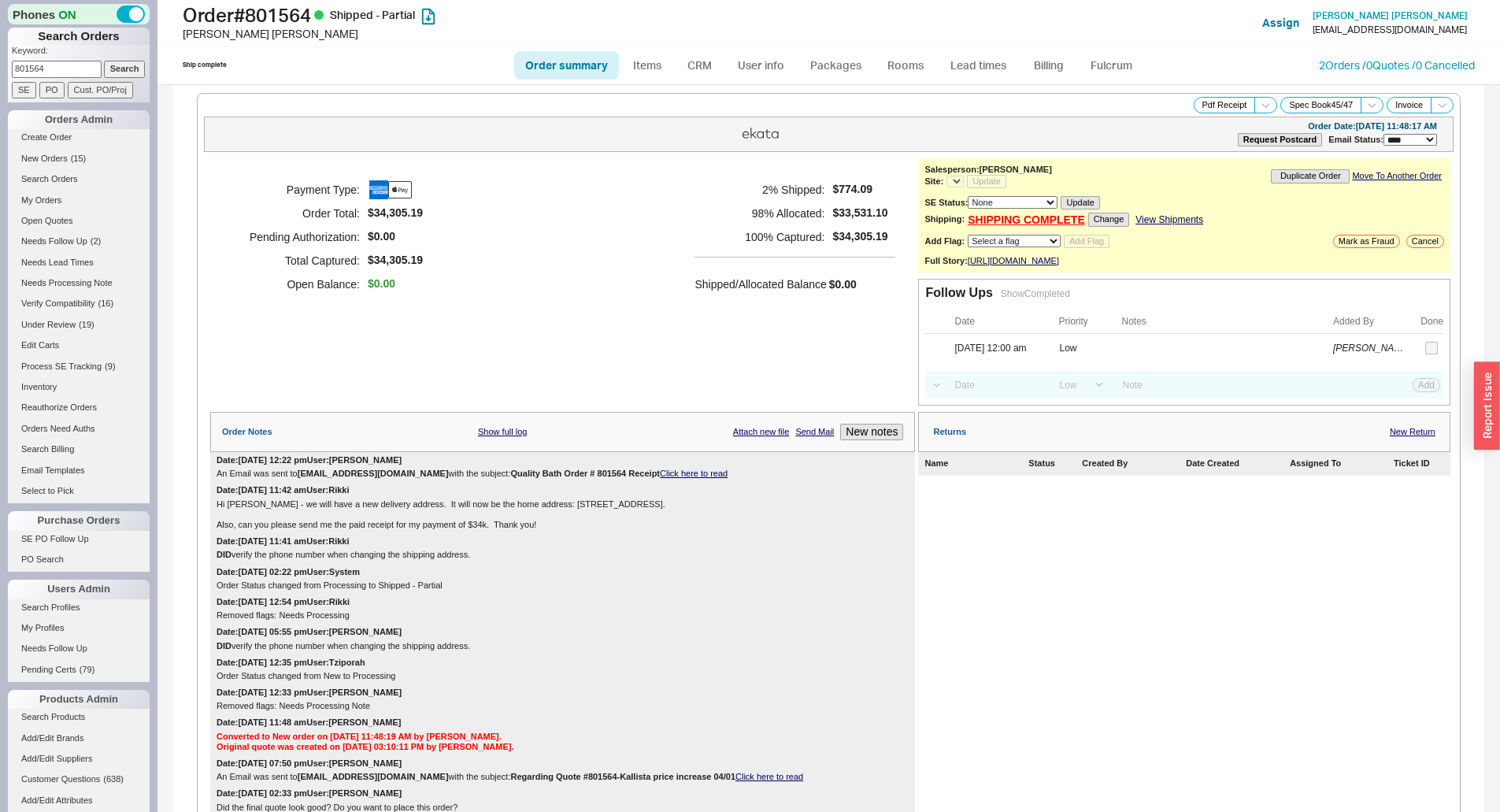
select select "*"
click at [1357, 710] on div "Returns New Return Name Status Created By Date Created Assigned To Ticket ID" at bounding box center [1184, 785] width 533 height 748
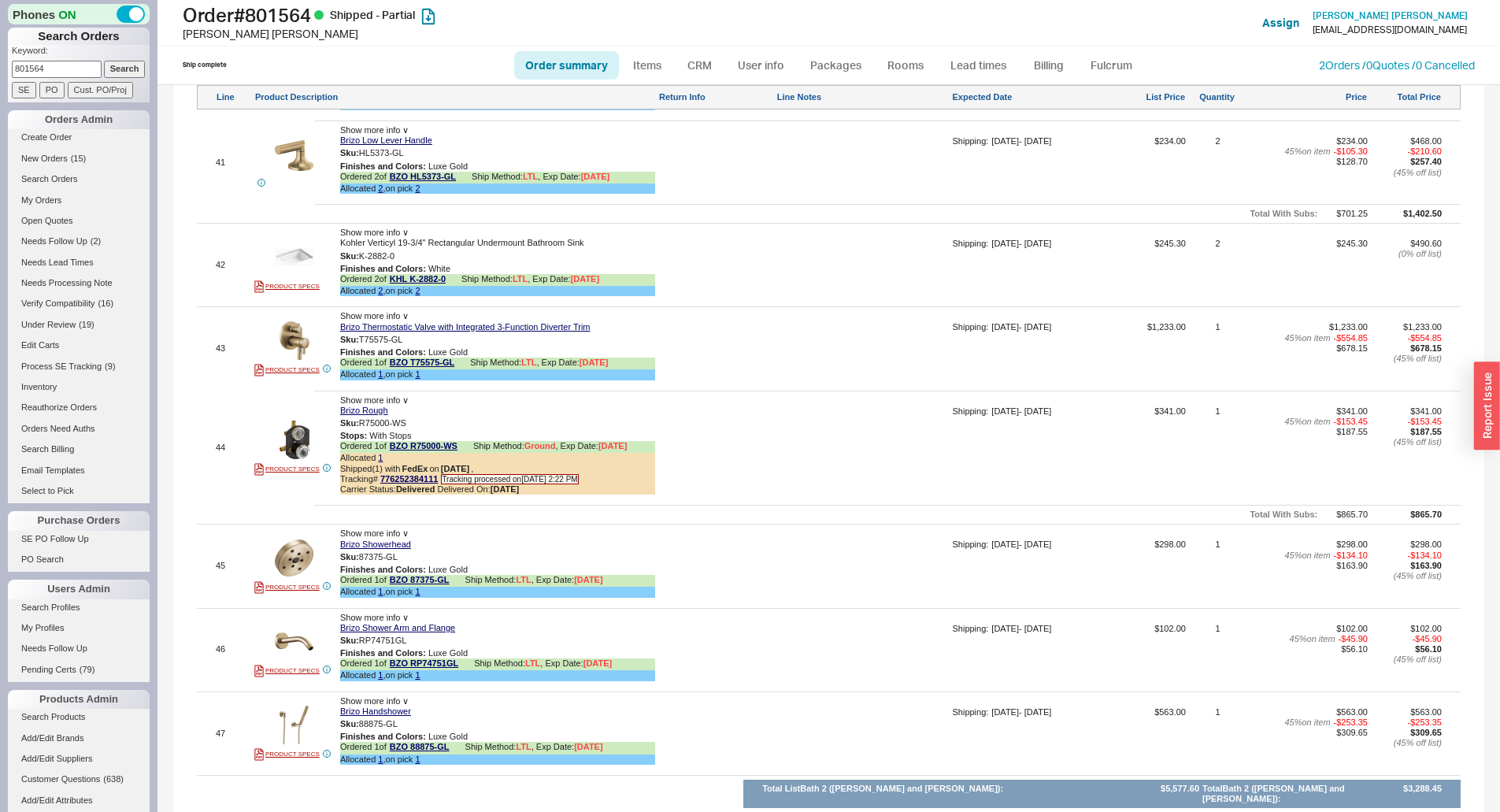
scroll to position [5465, 0]
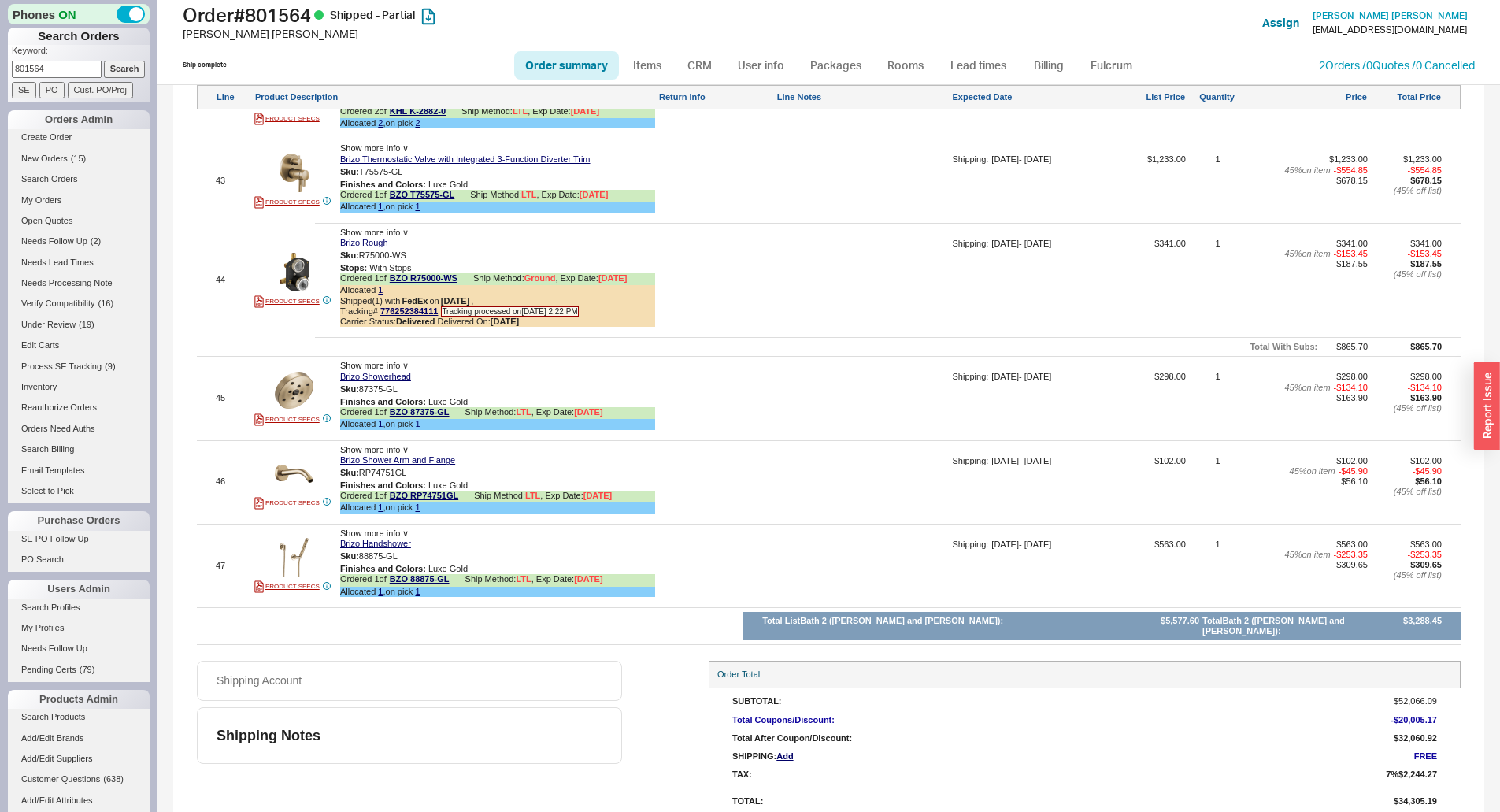
click at [664, 565] on div at bounding box center [715, 570] width 115 height 64
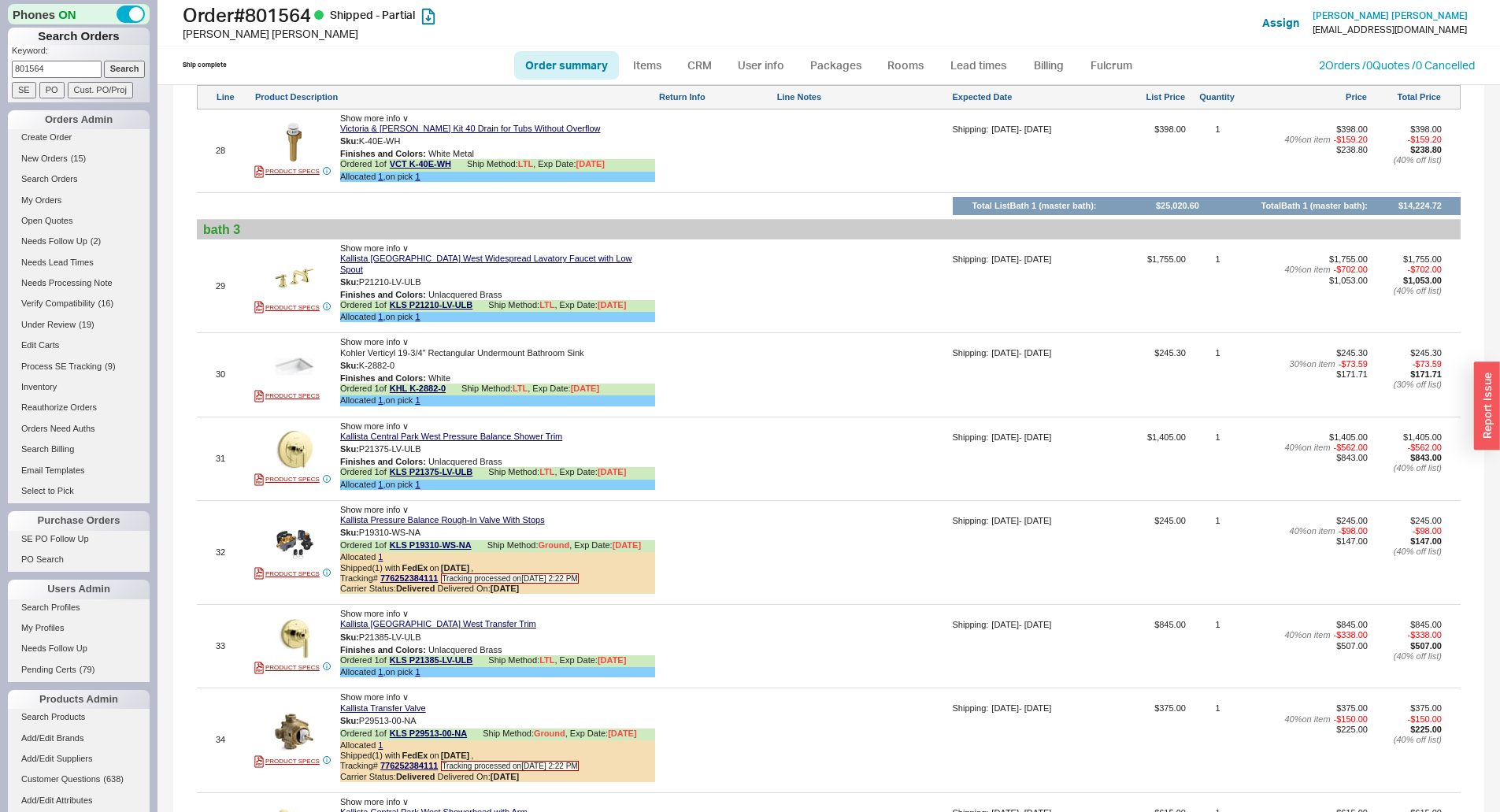
click at [810, 457] on div at bounding box center [862, 463] width 173 height 64
click at [810, 456] on div at bounding box center [862, 463] width 173 height 64
click at [839, 449] on textarea "per yossi this wasn't int he warehouse, had to remove frm stpc" at bounding box center [862, 444] width 173 height 25
click at [870, 453] on textarea "per yossi this wasn't int he warehouse, had to remove from stpc" at bounding box center [862, 444] width 173 height 25
click at [865, 459] on div "per yossi this wasn't int he warehouse, had to remove from stpc SAVE OR CANCEL" at bounding box center [862, 452] width 173 height 42
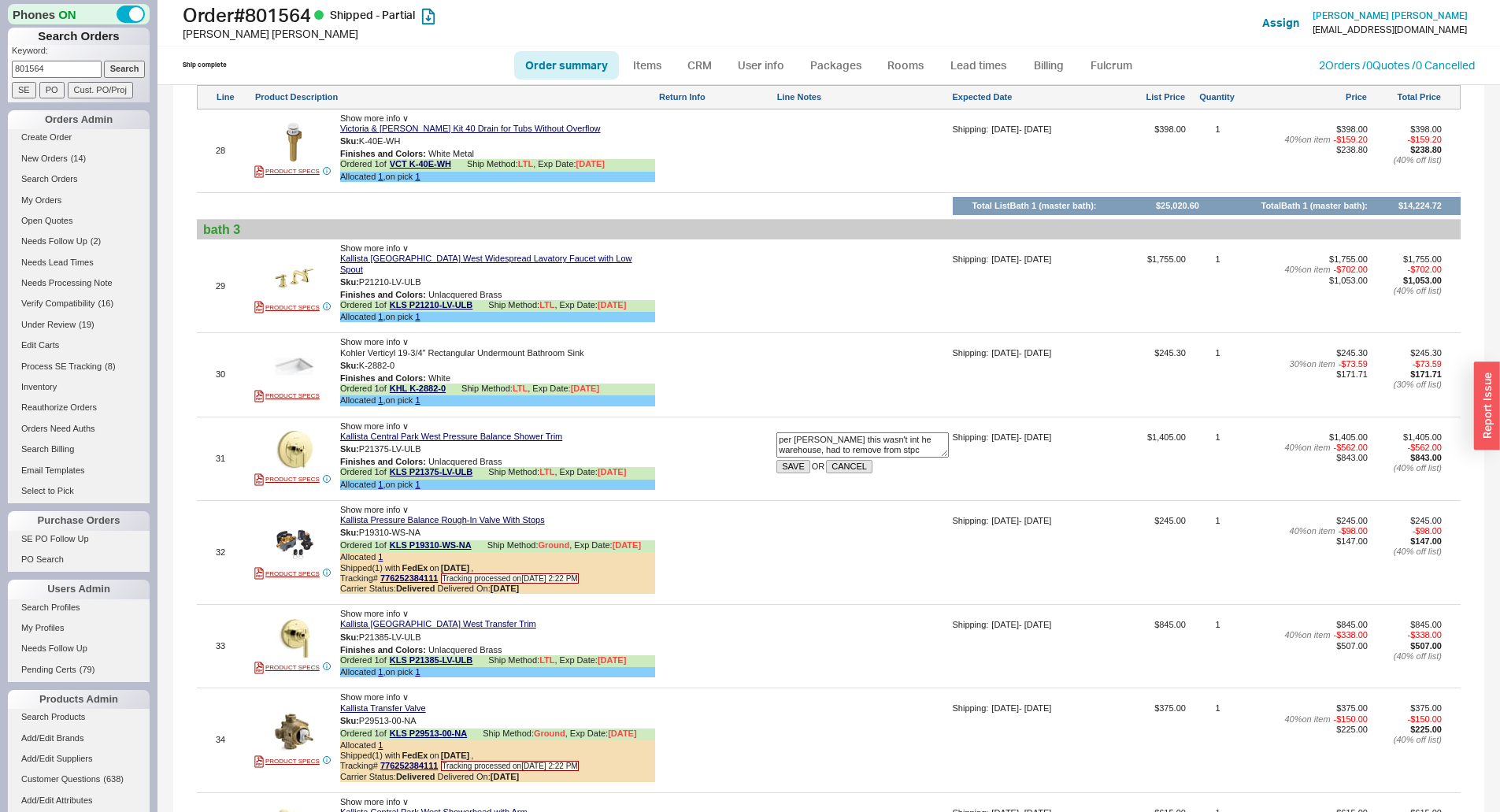
click at [865, 448] on textarea "per yossi this wasn't int he warehouse, had to remove from stpc" at bounding box center [862, 444] width 173 height 25
type textarea "per yossi this wasn't int he warehouse, had to remove from stock"
click at [789, 469] on button "SAVE" at bounding box center [793, 466] width 34 height 14
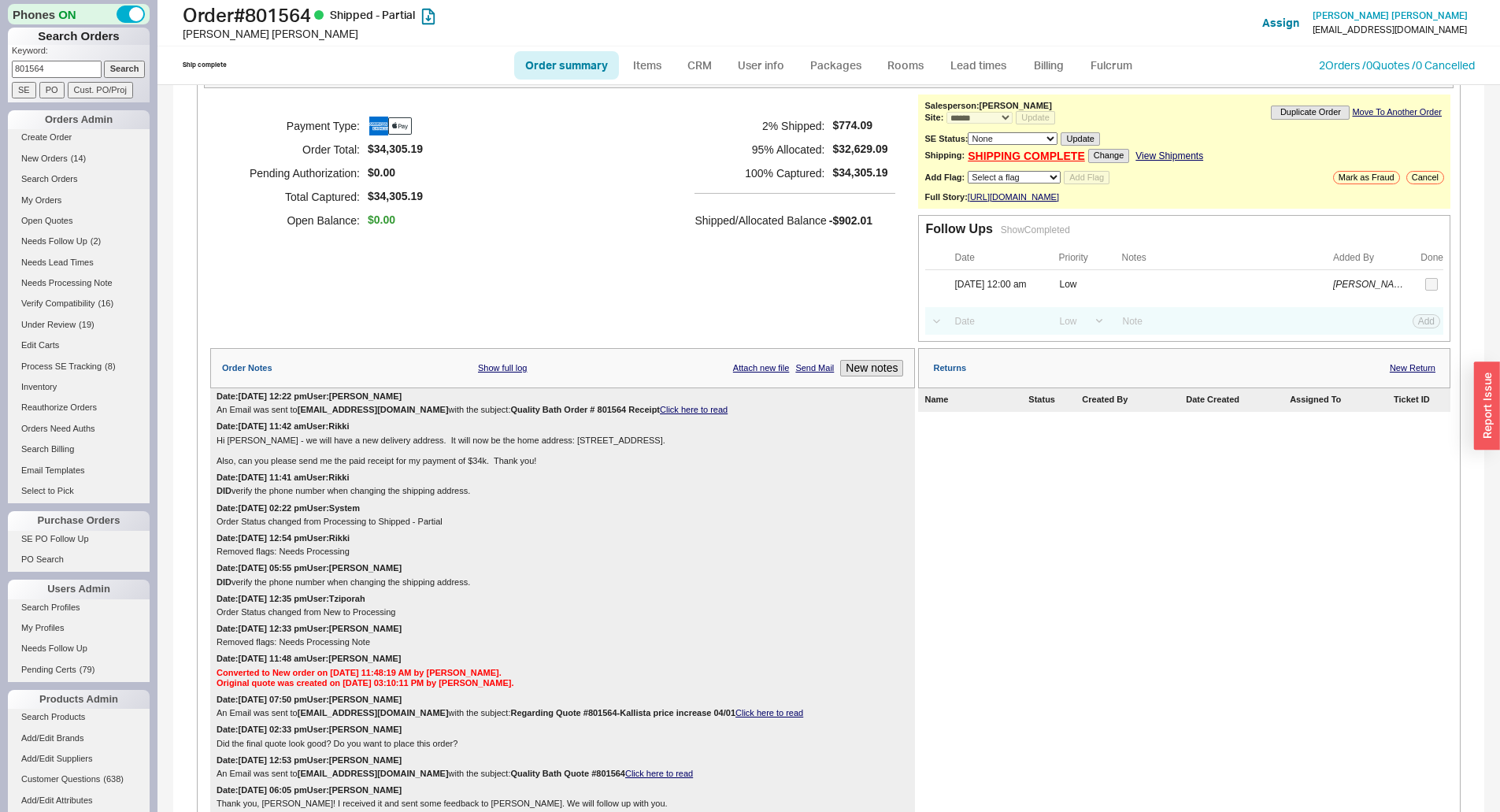
scroll to position [0, 0]
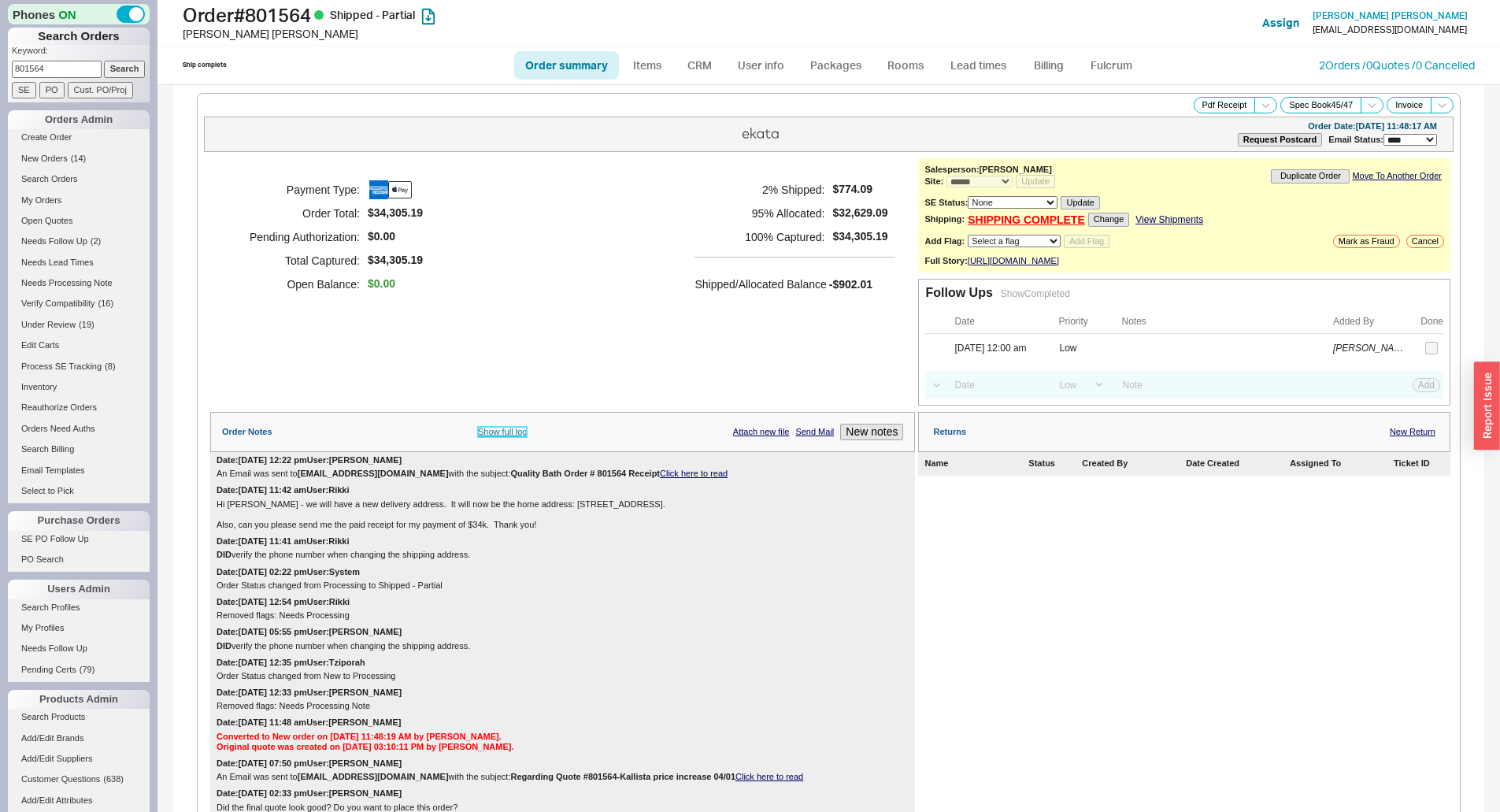
click at [520, 437] on link "Show full log" at bounding box center [502, 431] width 49 height 10
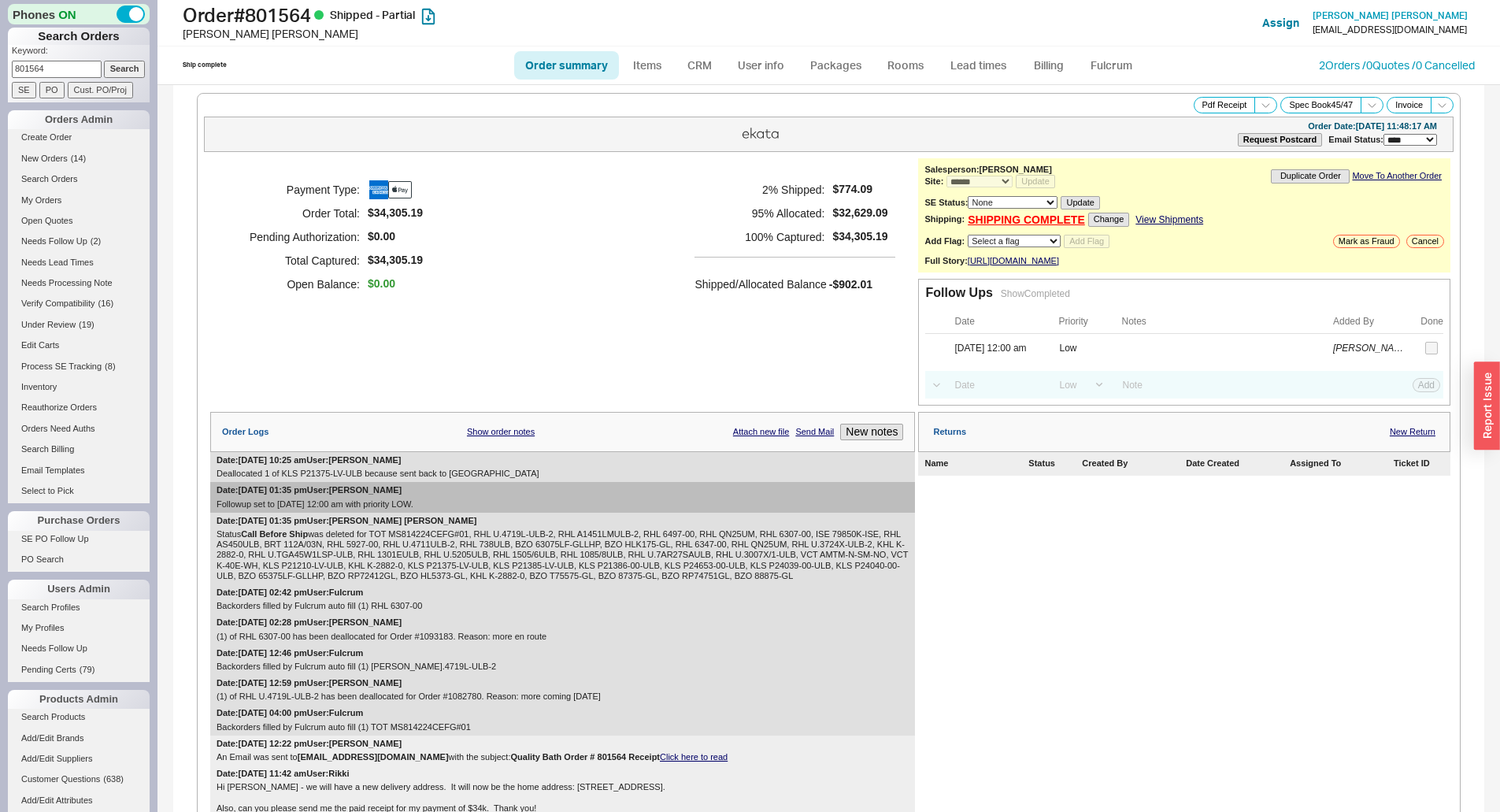
click at [675, 476] on div "Date: 08/19/2025 10:25 am User: Yossi Siff Deallocated 1 of KLS P21375-LV-ULB b…" at bounding box center [563, 467] width 705 height 30
click at [520, 437] on link "Show order notes" at bounding box center [500, 431] width 67 height 10
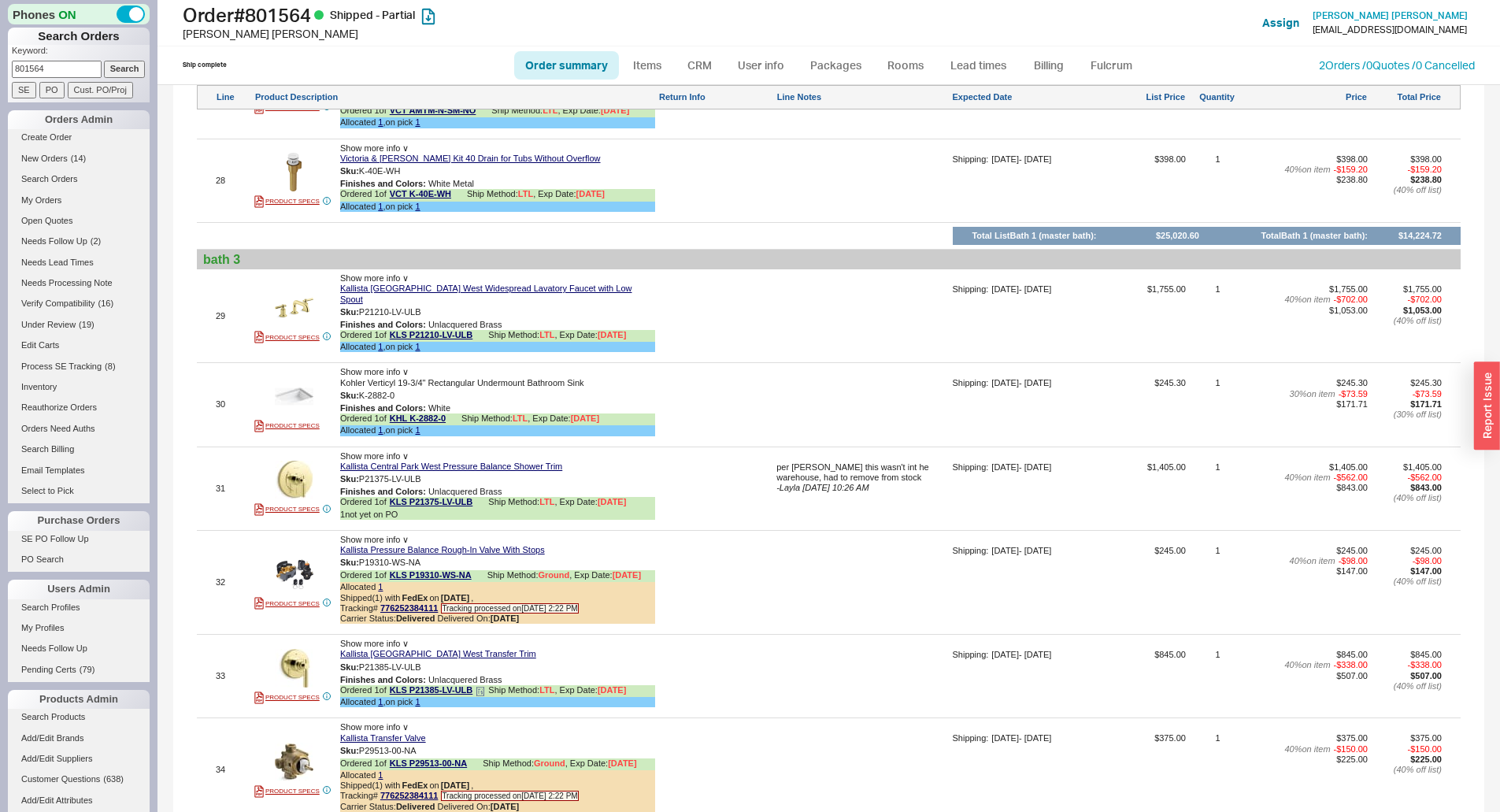
scroll to position [4251, 0]
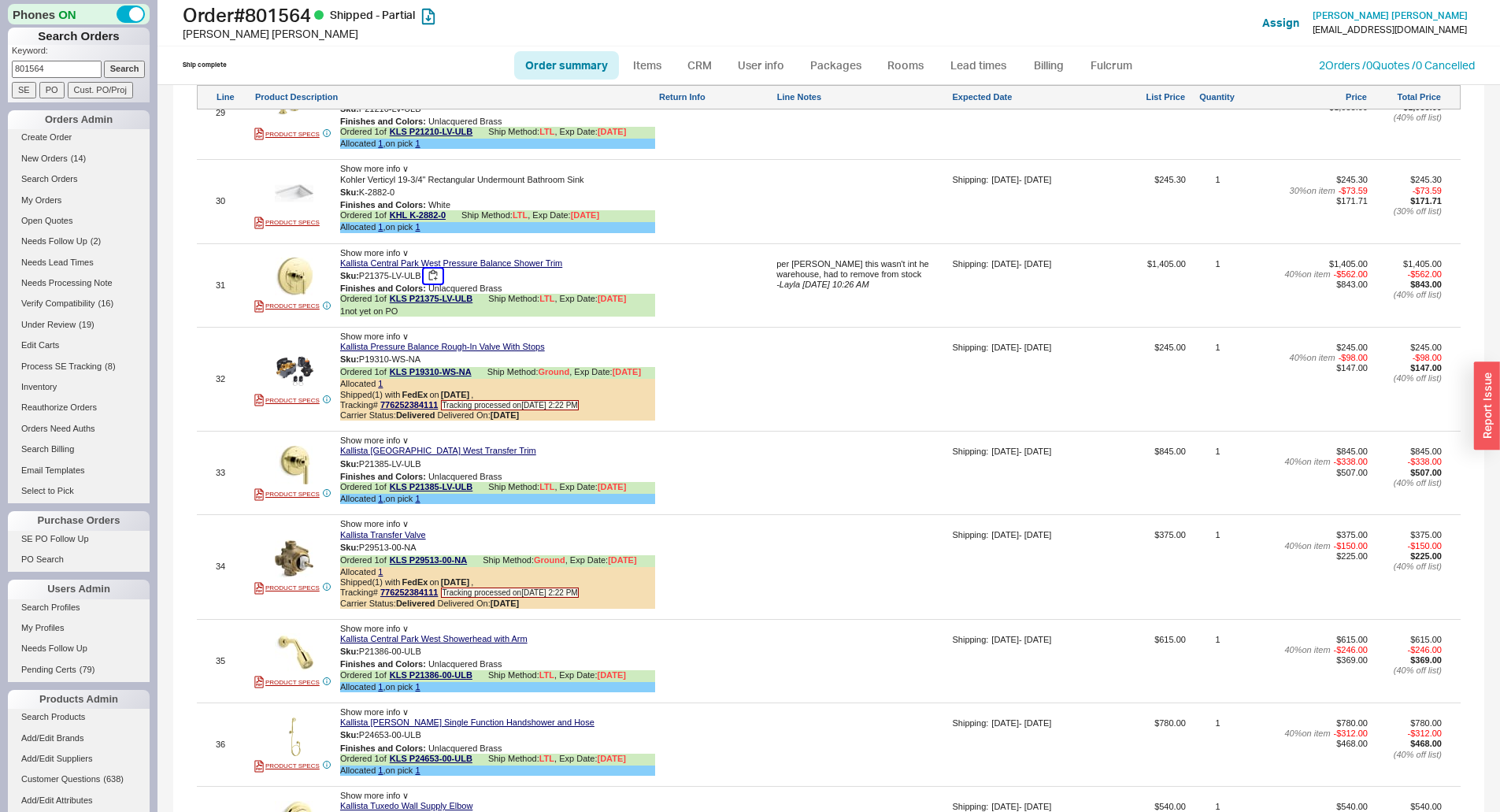
click at [433, 280] on button "button" at bounding box center [433, 276] width 18 height 15
click at [809, 50] on ul "Order summary Items CRM User info Packages Rooms Lead times Billing Fulcrum" at bounding box center [829, 65] width 642 height 38
click at [821, 60] on link "Packages" at bounding box center [836, 65] width 74 height 29
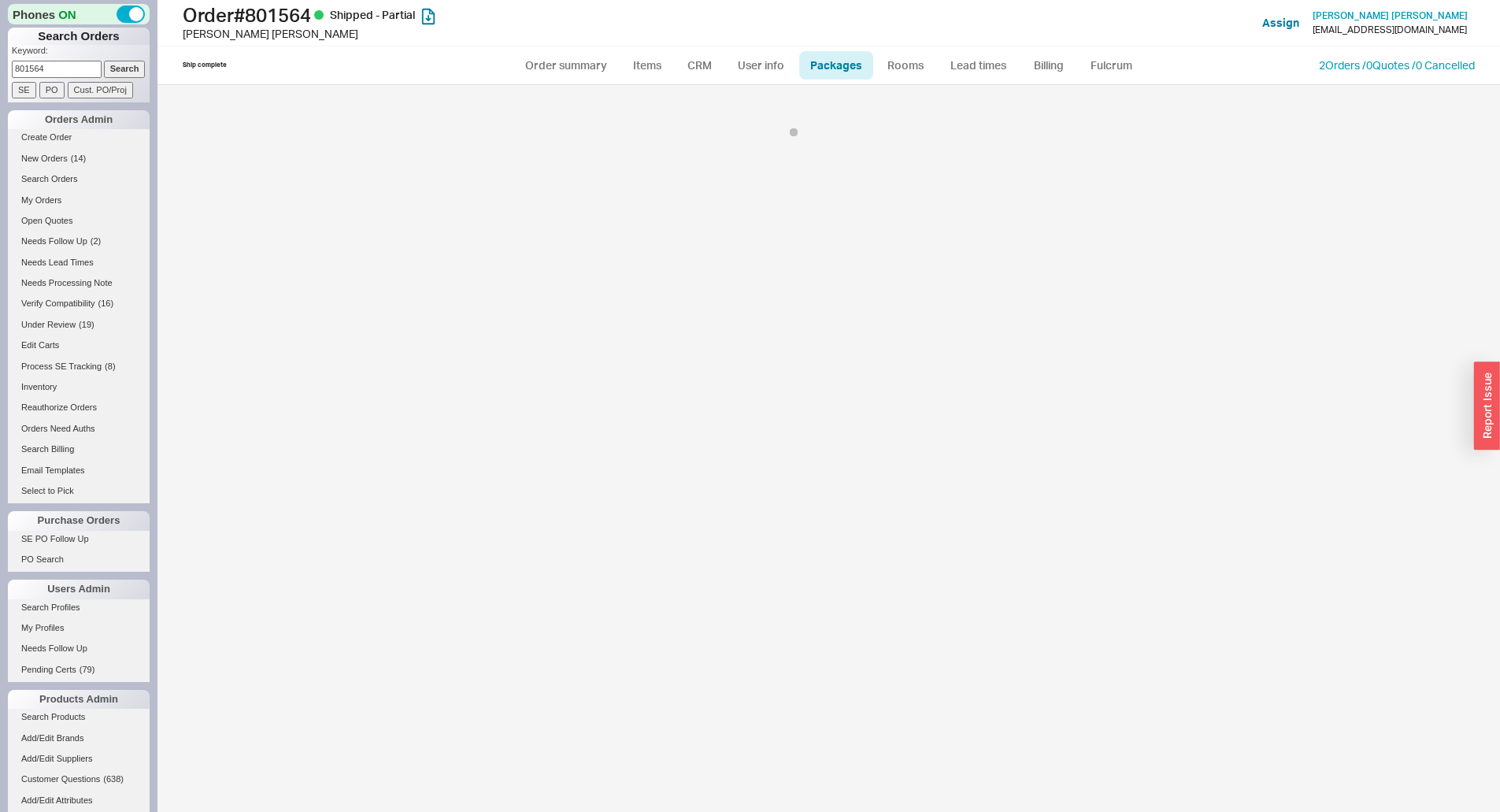
select select "9"
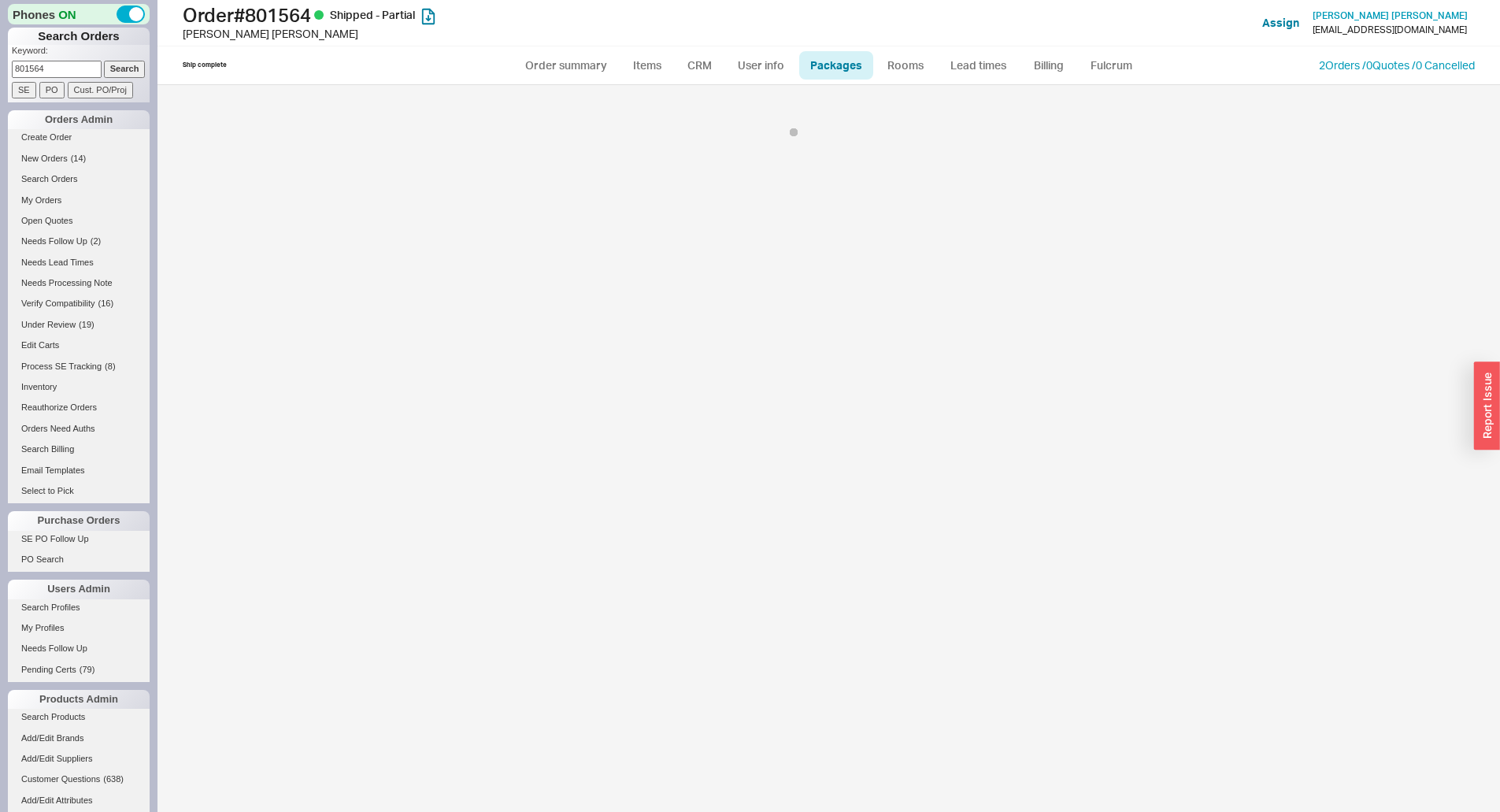
select select "9"
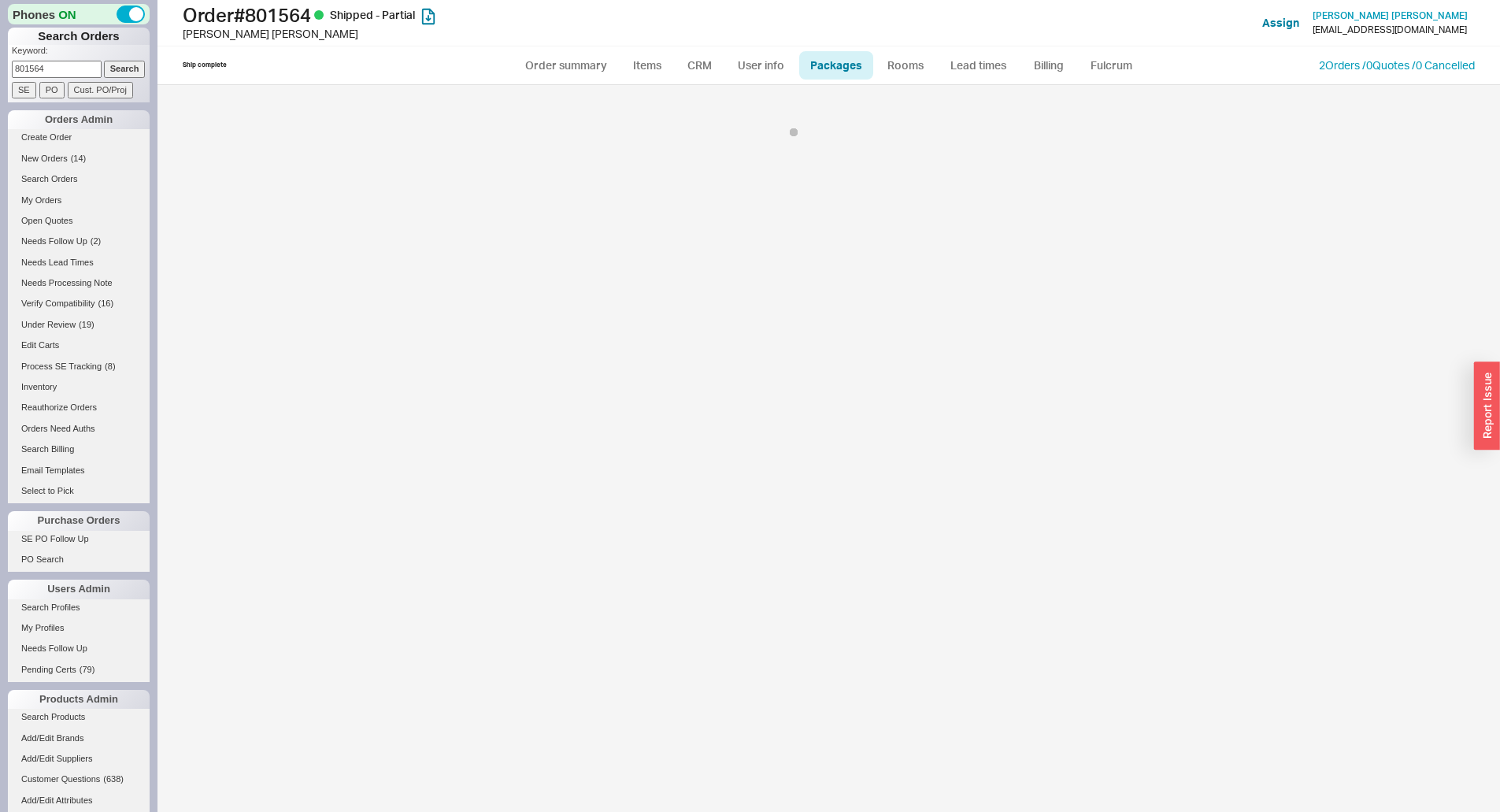
select select "9"
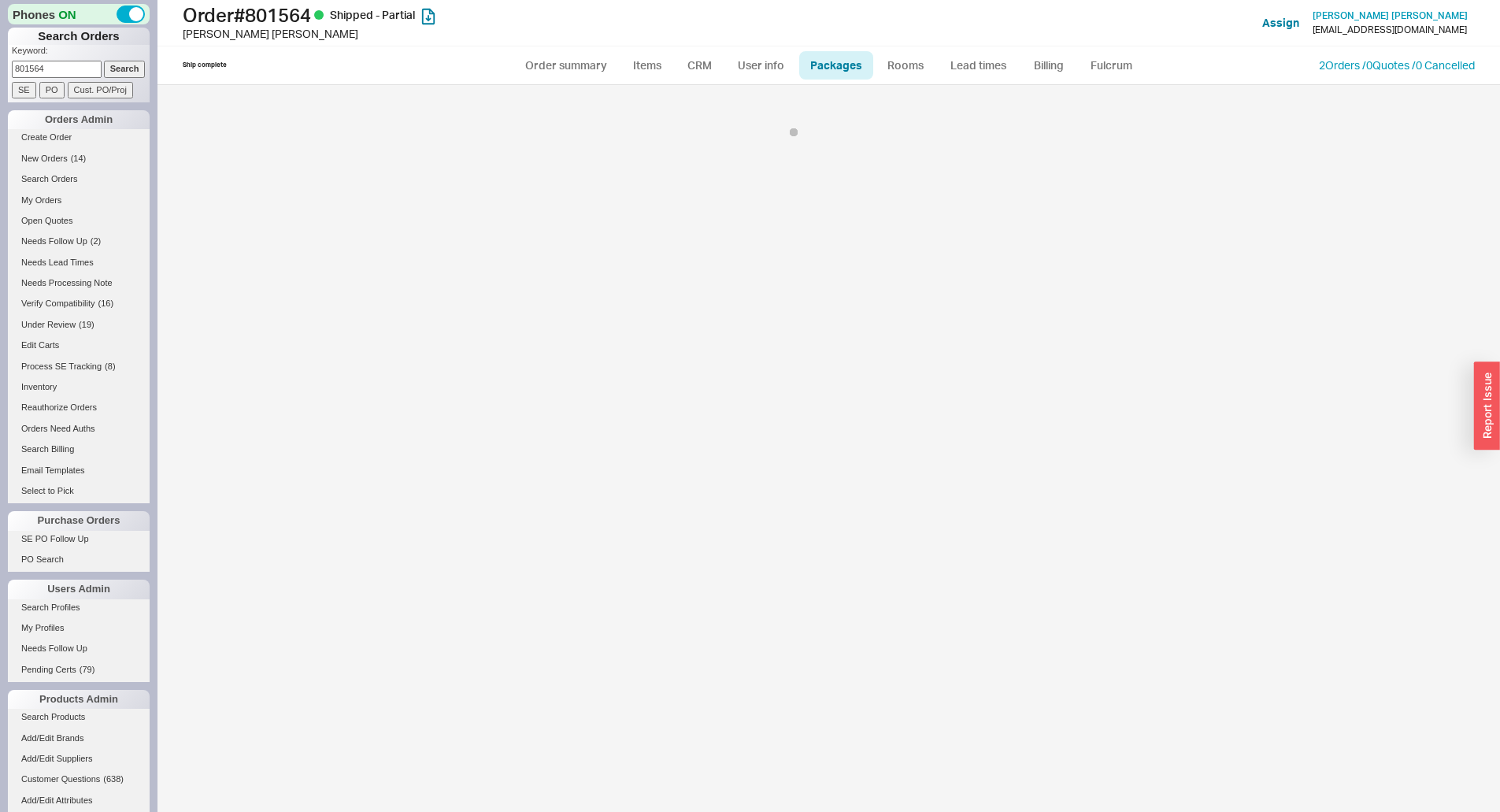
select select "9"
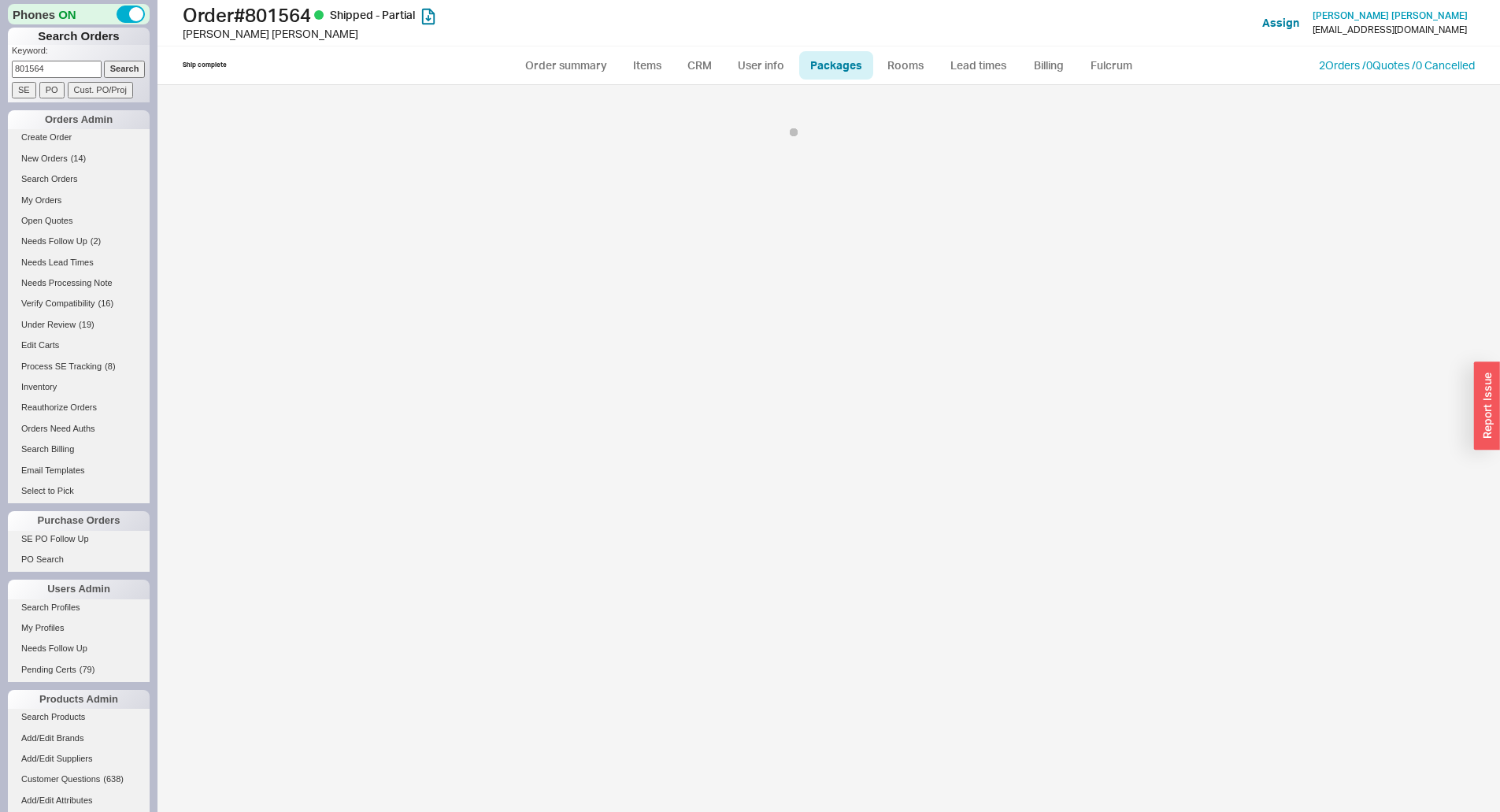
select select "9"
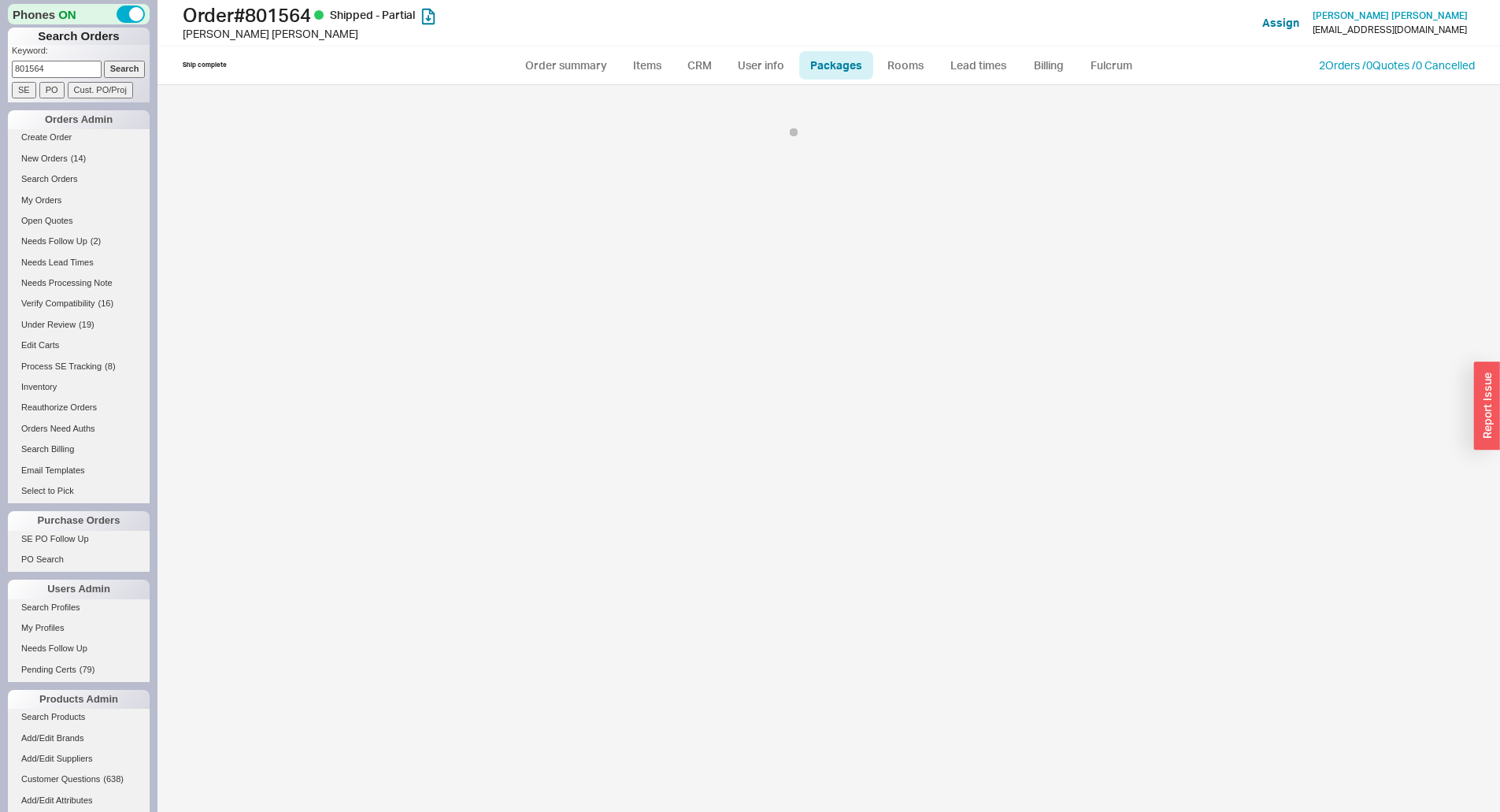
select select "9"
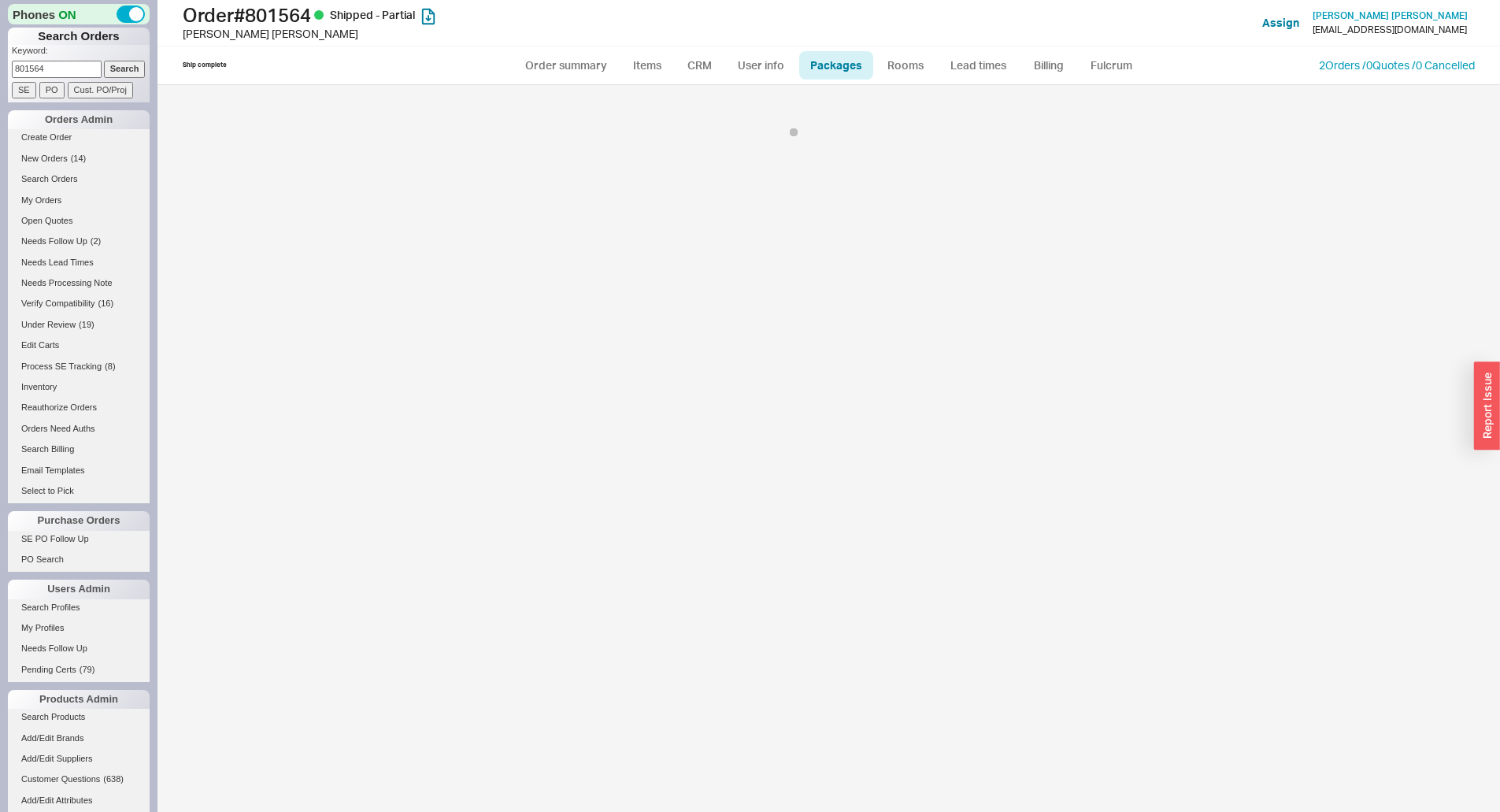
select select "9"
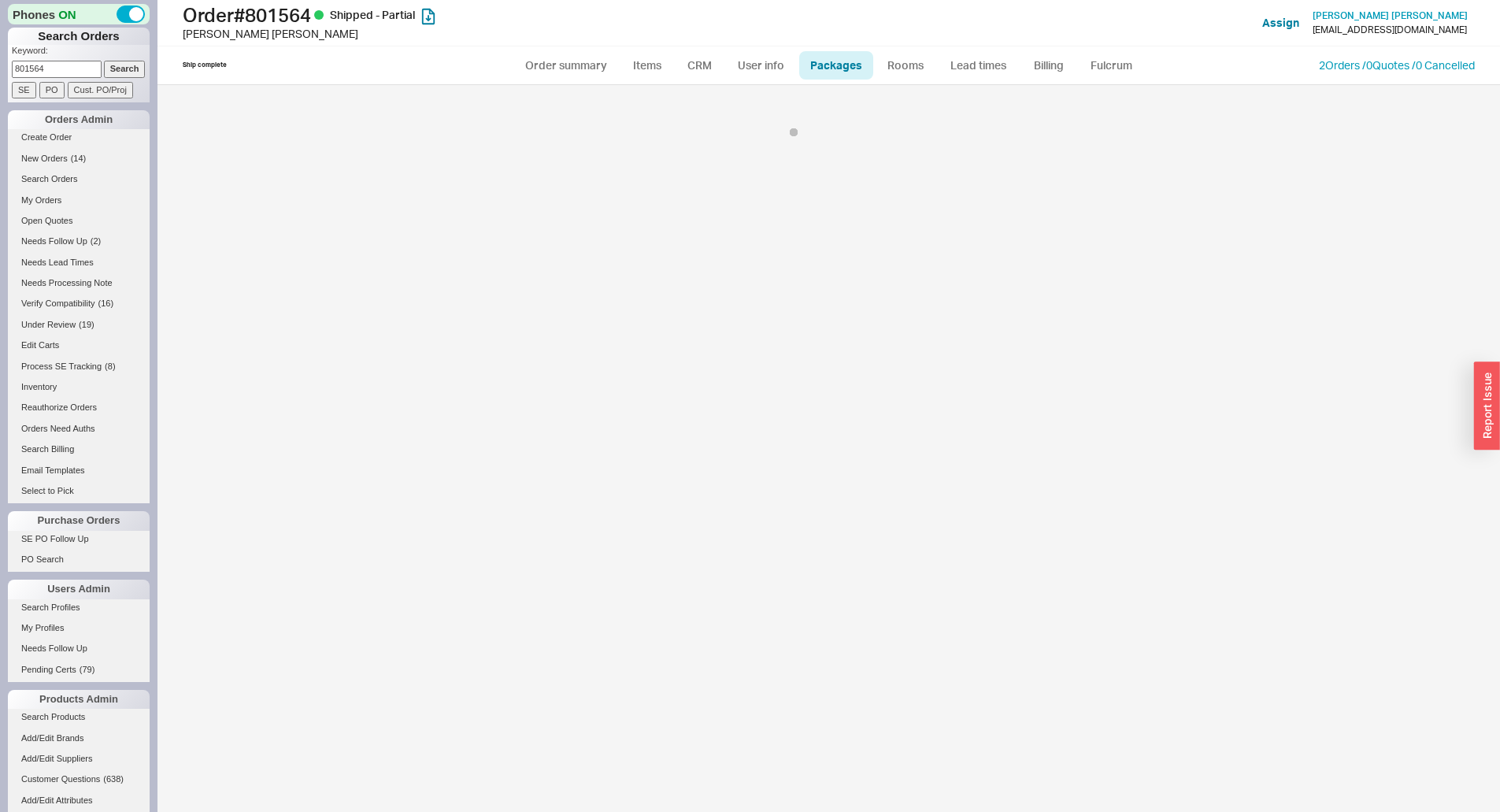
select select "9"
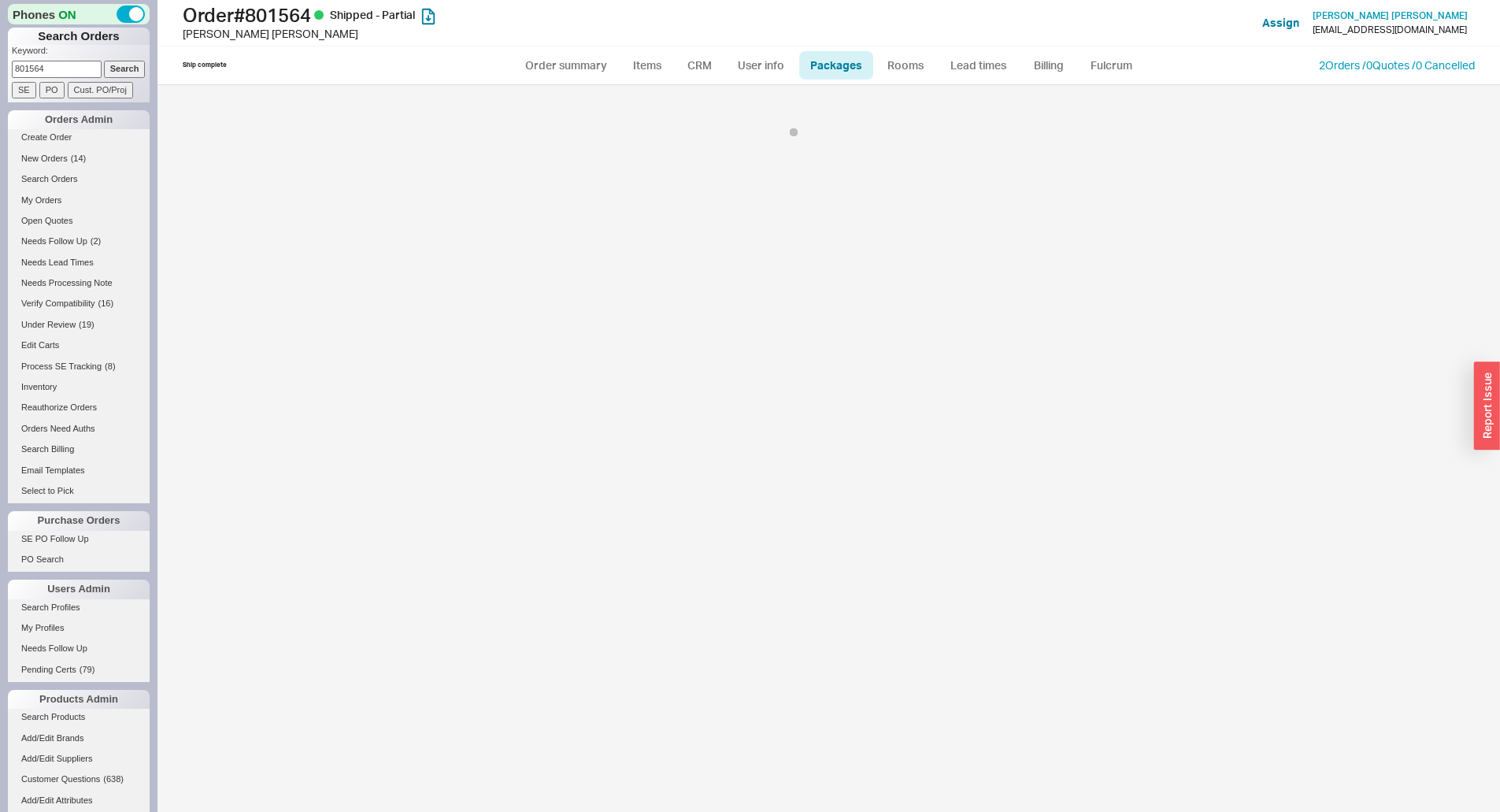
select select "9"
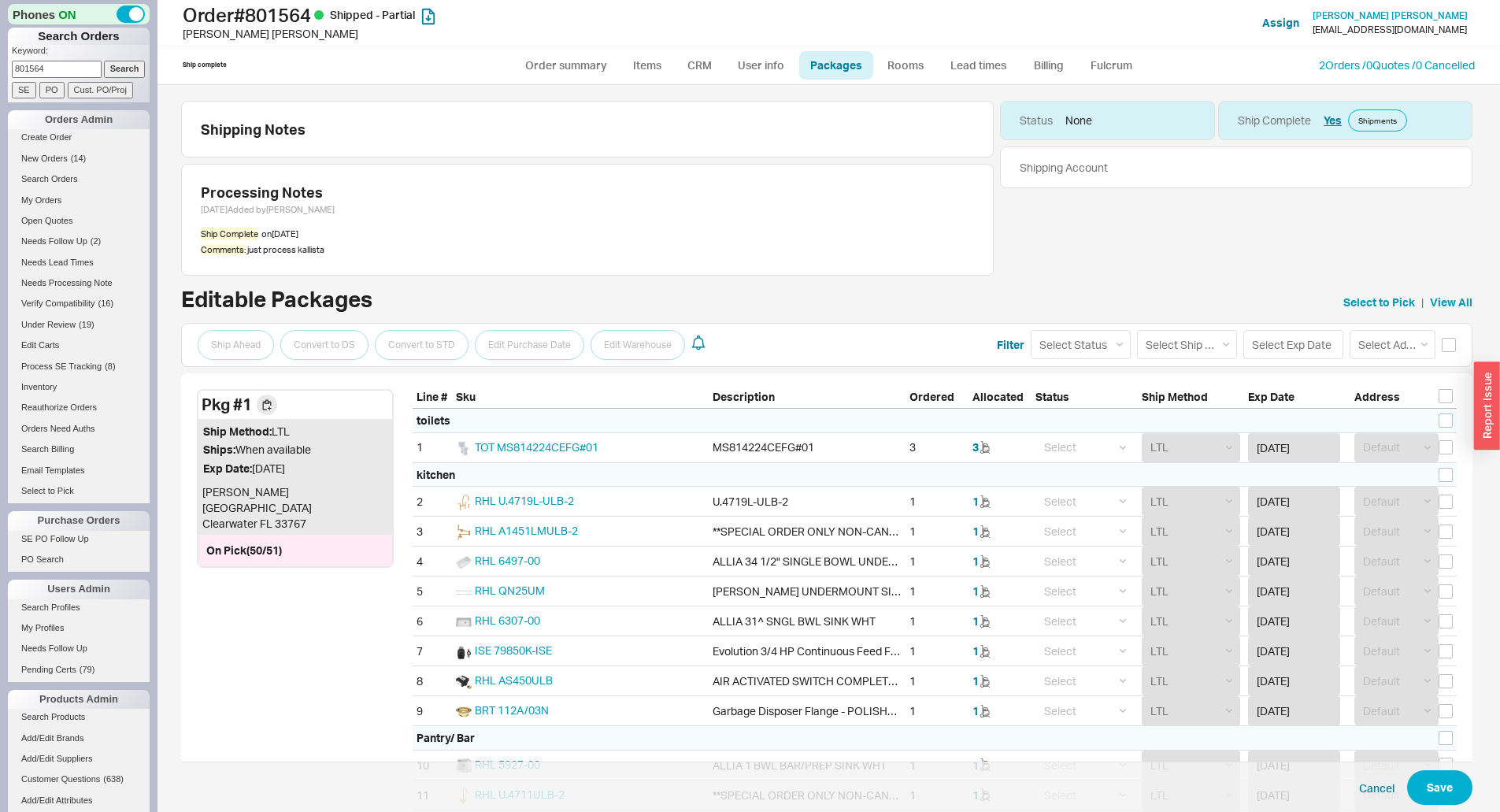
click at [868, 290] on div "Editable Packages Select to Pick | View All" at bounding box center [826, 302] width 1291 height 29
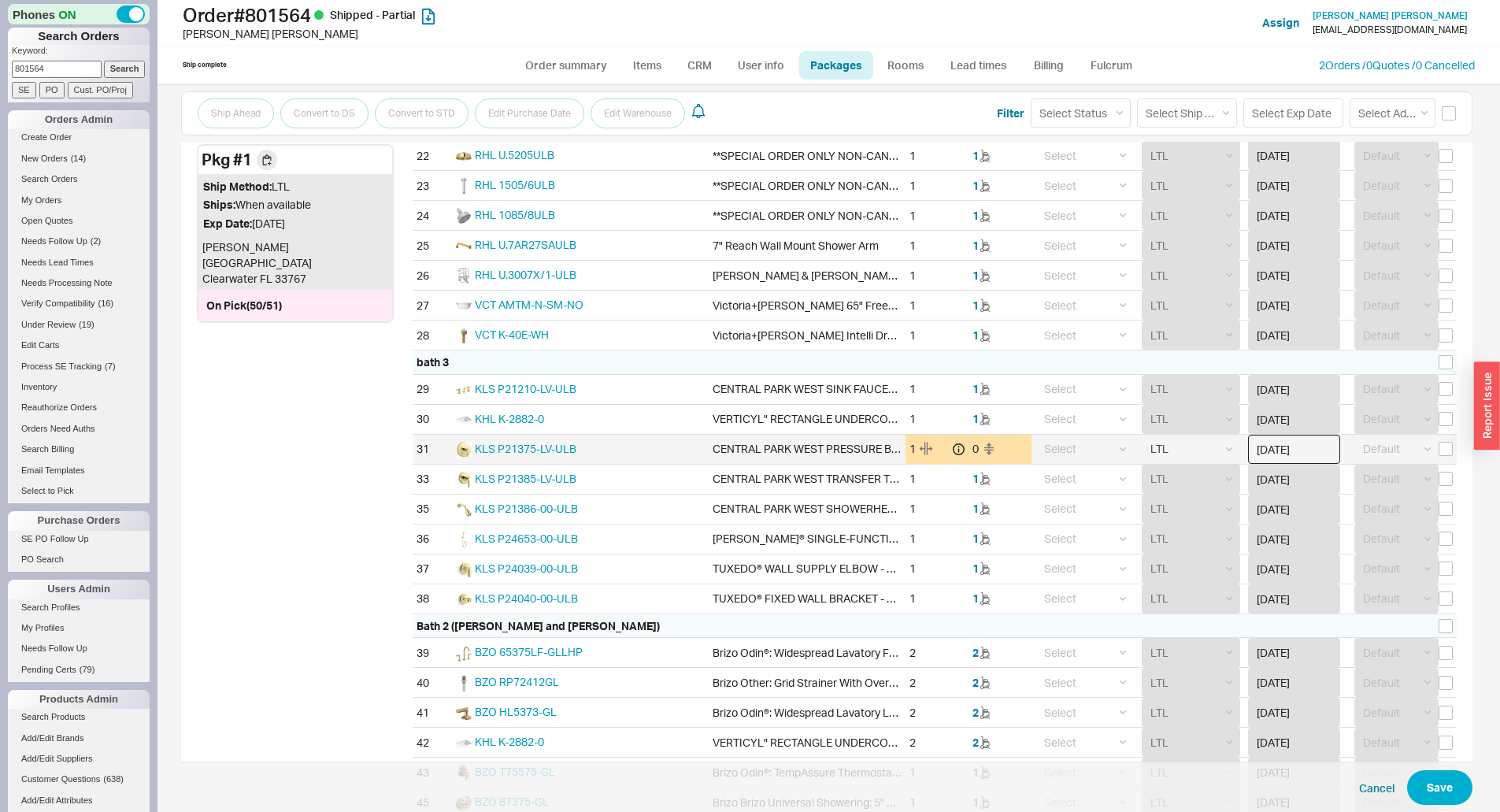
click at [1311, 450] on input "04/02/2024" at bounding box center [1294, 449] width 92 height 30
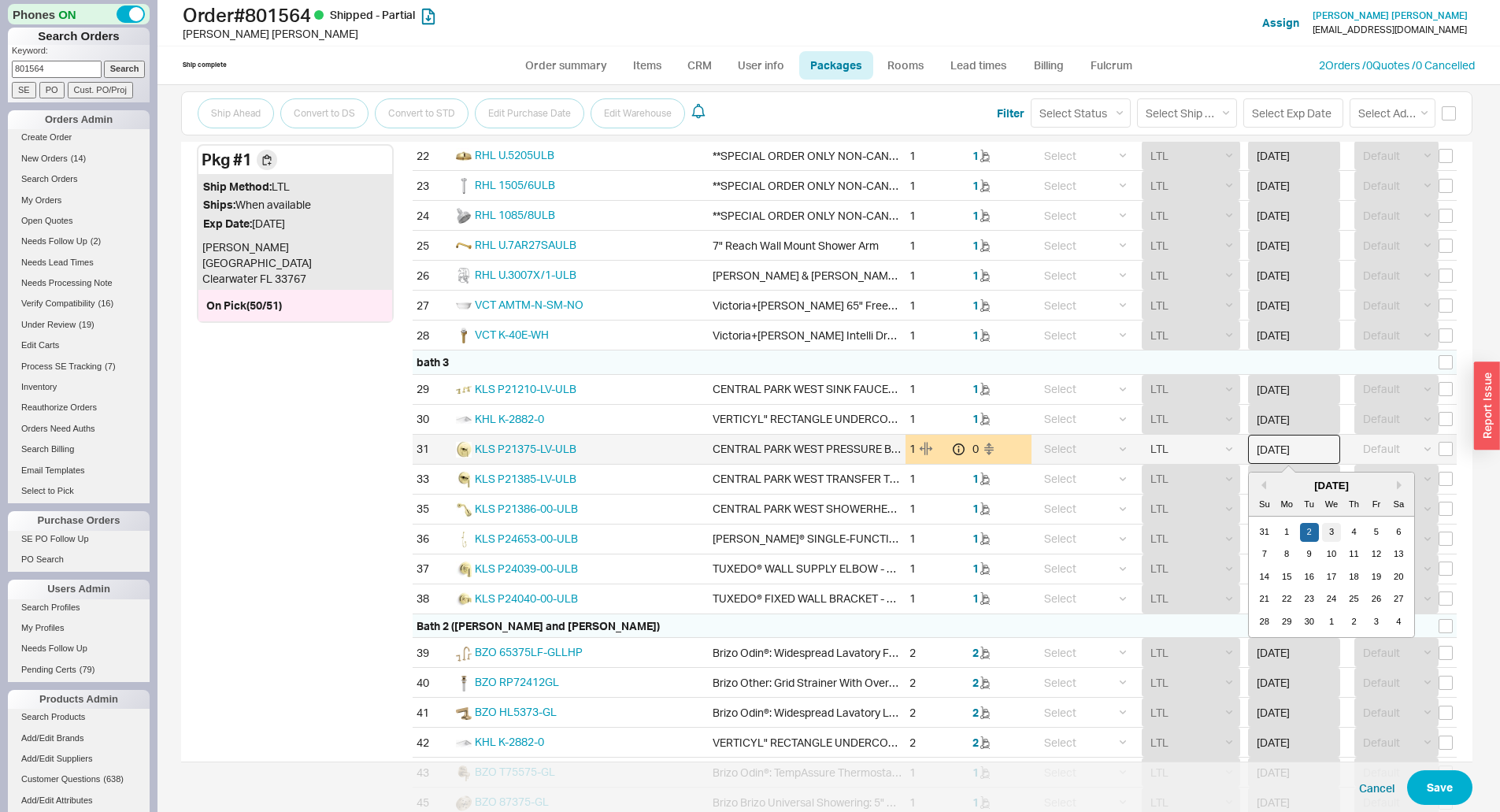
click at [1322, 523] on div "3" at bounding box center [1331, 532] width 18 height 18
type input "04/03/2024"
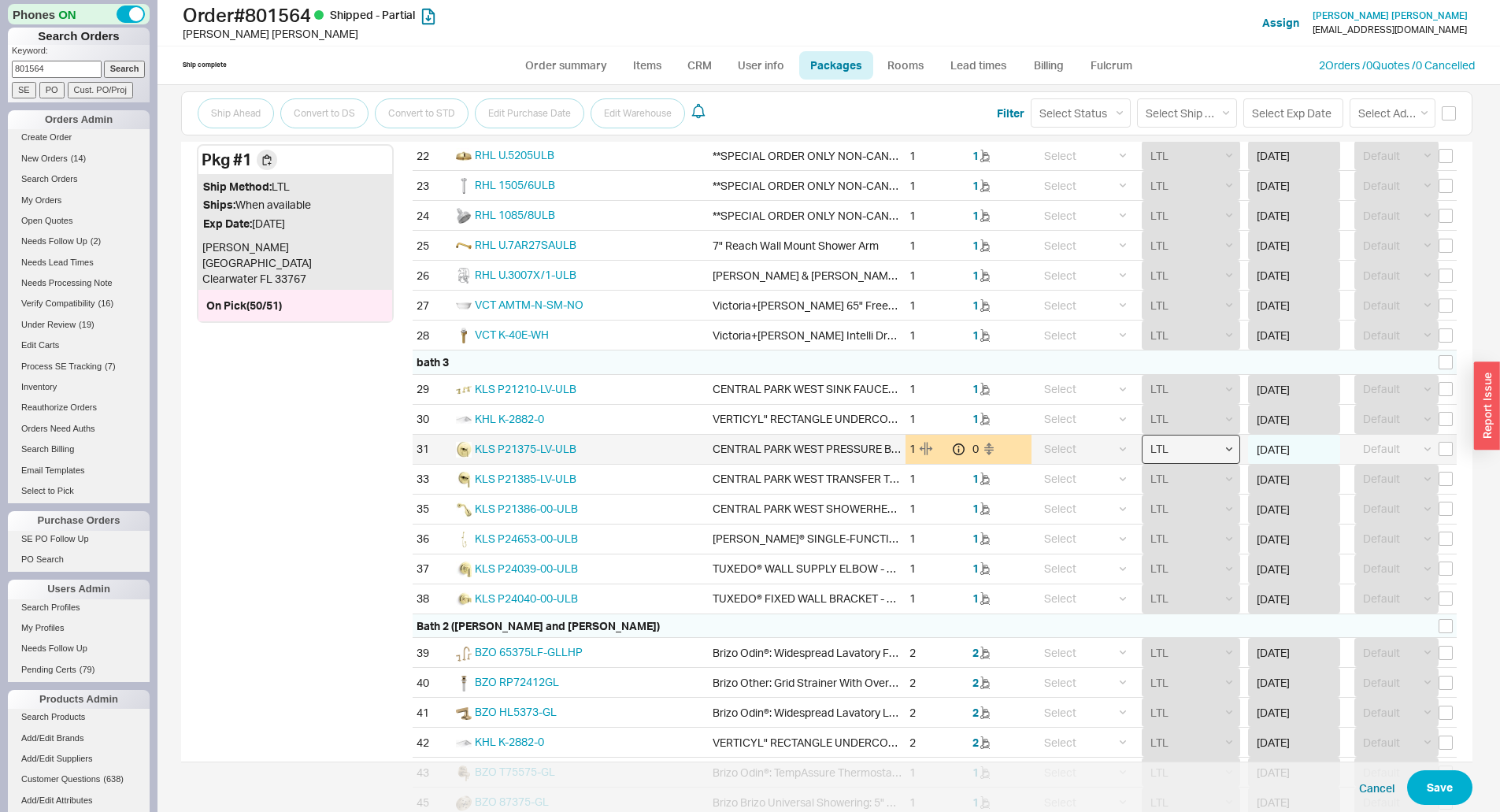
click at [1207, 452] on select "Select Ground LTL Our Truck --------------- Customer Pickup - Showroom Customer…" at bounding box center [1191, 449] width 99 height 30
select select "1"
click at [1142, 435] on select "Select Ground LTL Our Truck --------------- Customer Pickup - Showroom Customer…" at bounding box center [1191, 449] width 99 height 30
click at [1447, 791] on button "Save" at bounding box center [1440, 787] width 66 height 35
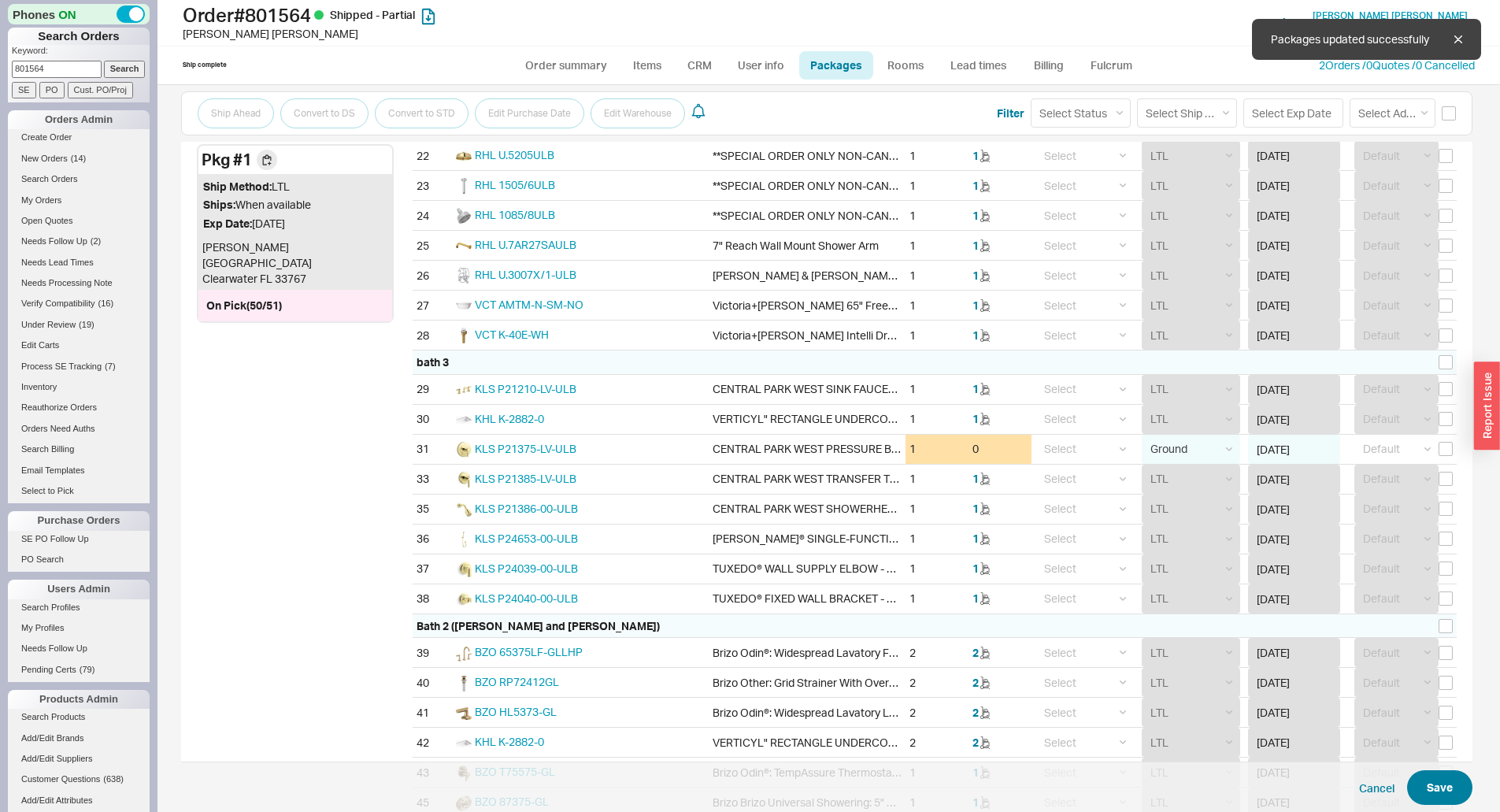
select select "1"
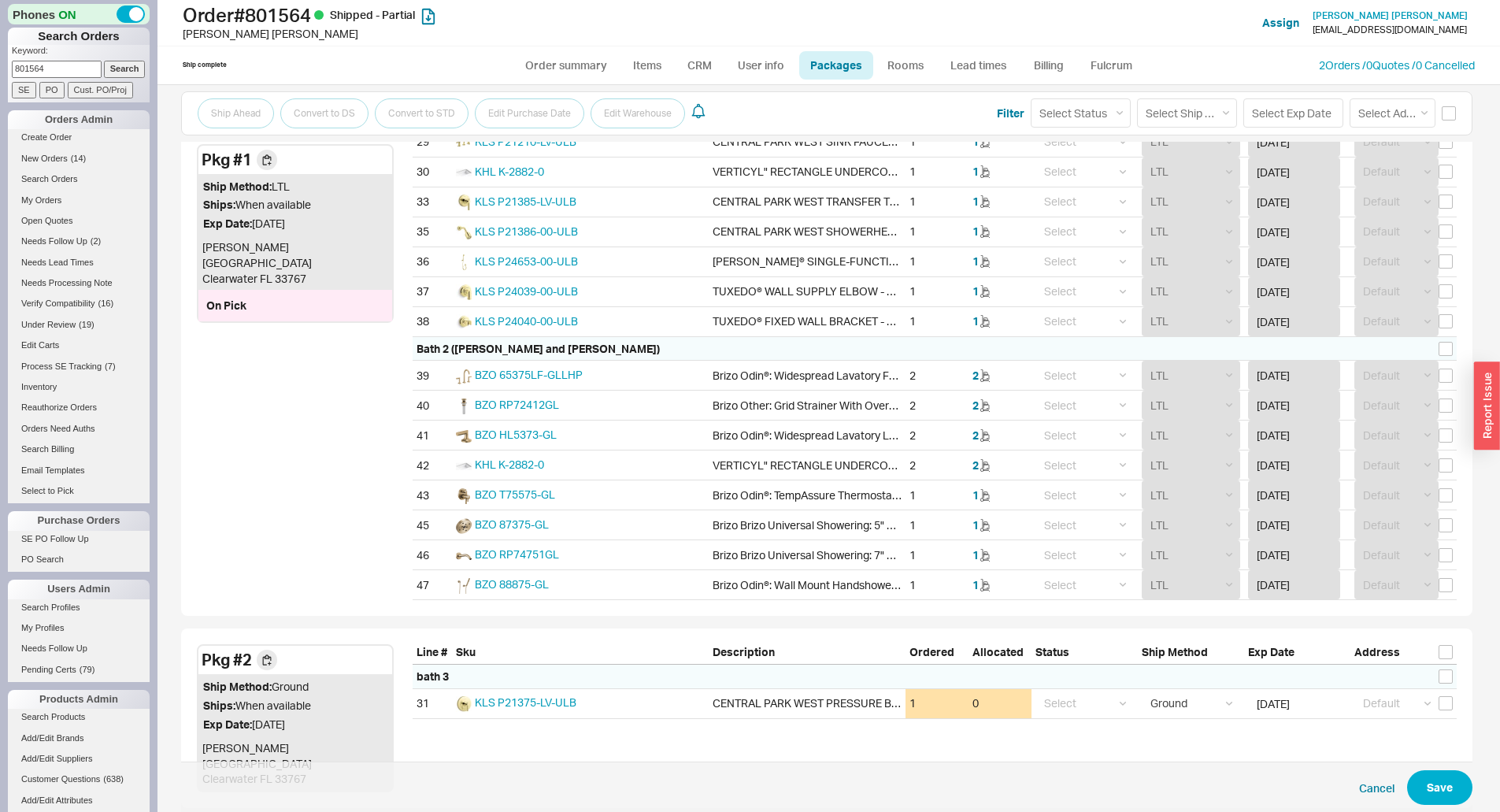
scroll to position [1321, 0]
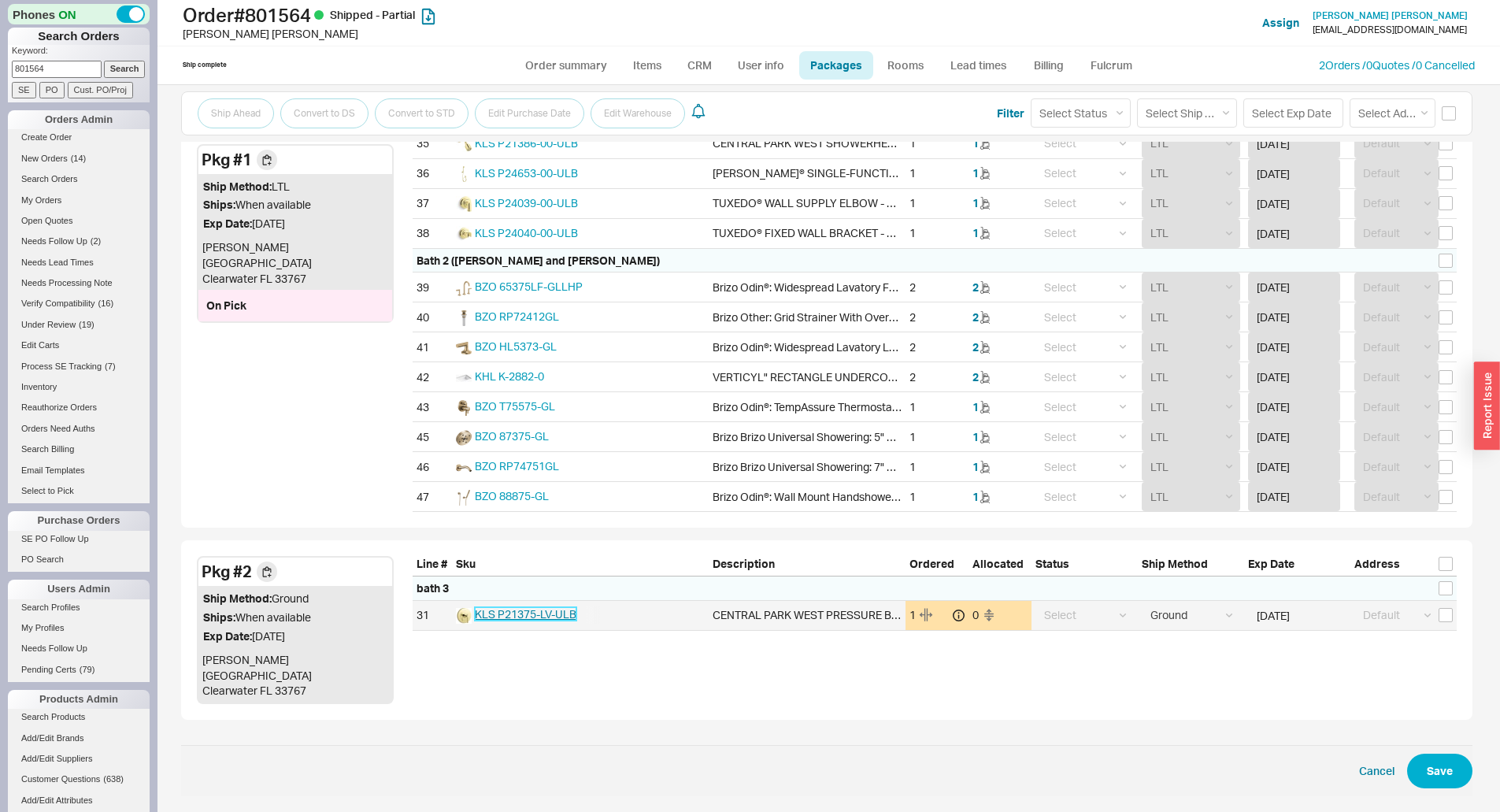
click at [562, 614] on span "KLS P21375-LV-ULB" at bounding box center [525, 614] width 102 height 14
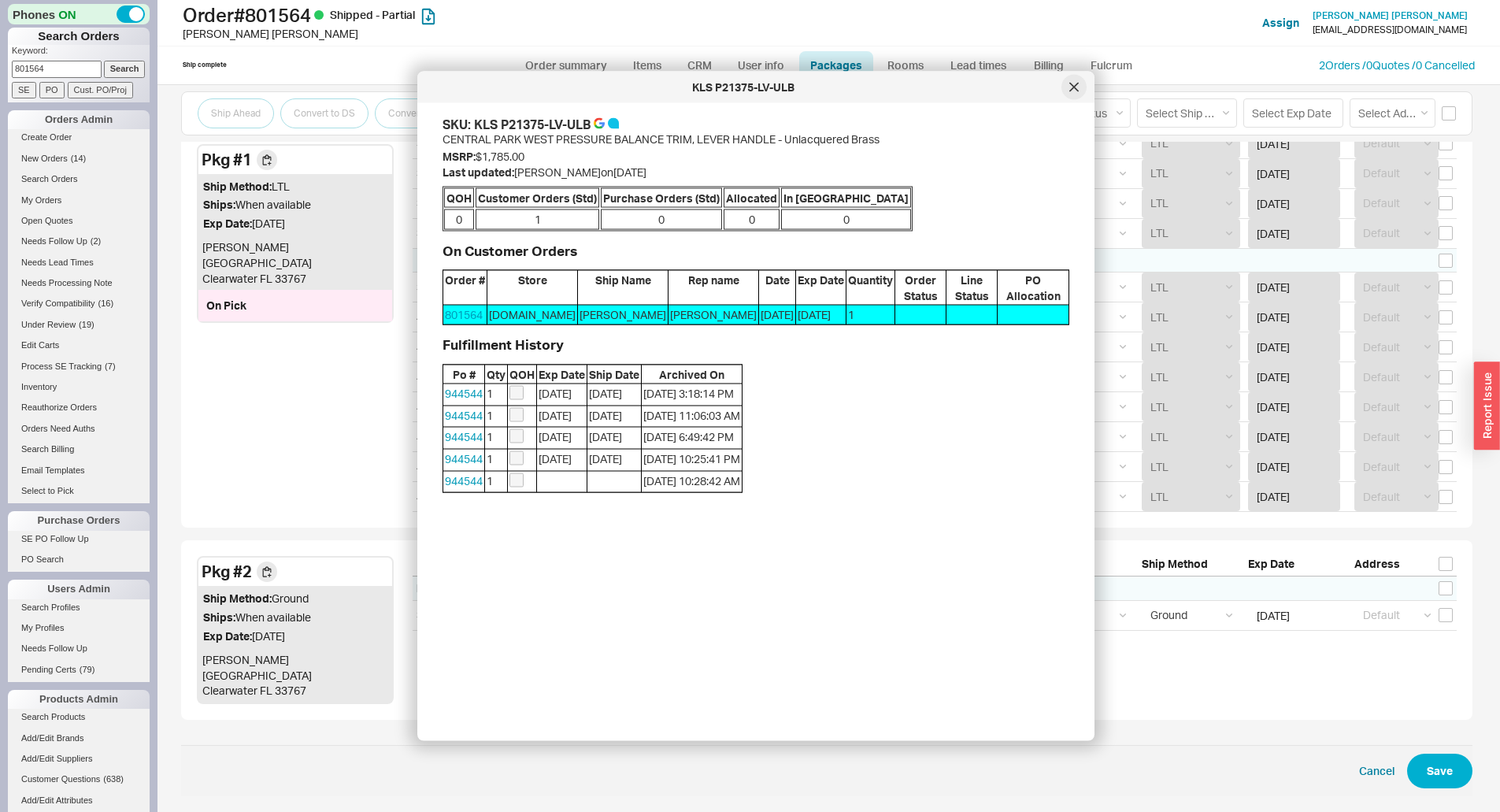
click at [1064, 89] on div at bounding box center [1074, 87] width 25 height 25
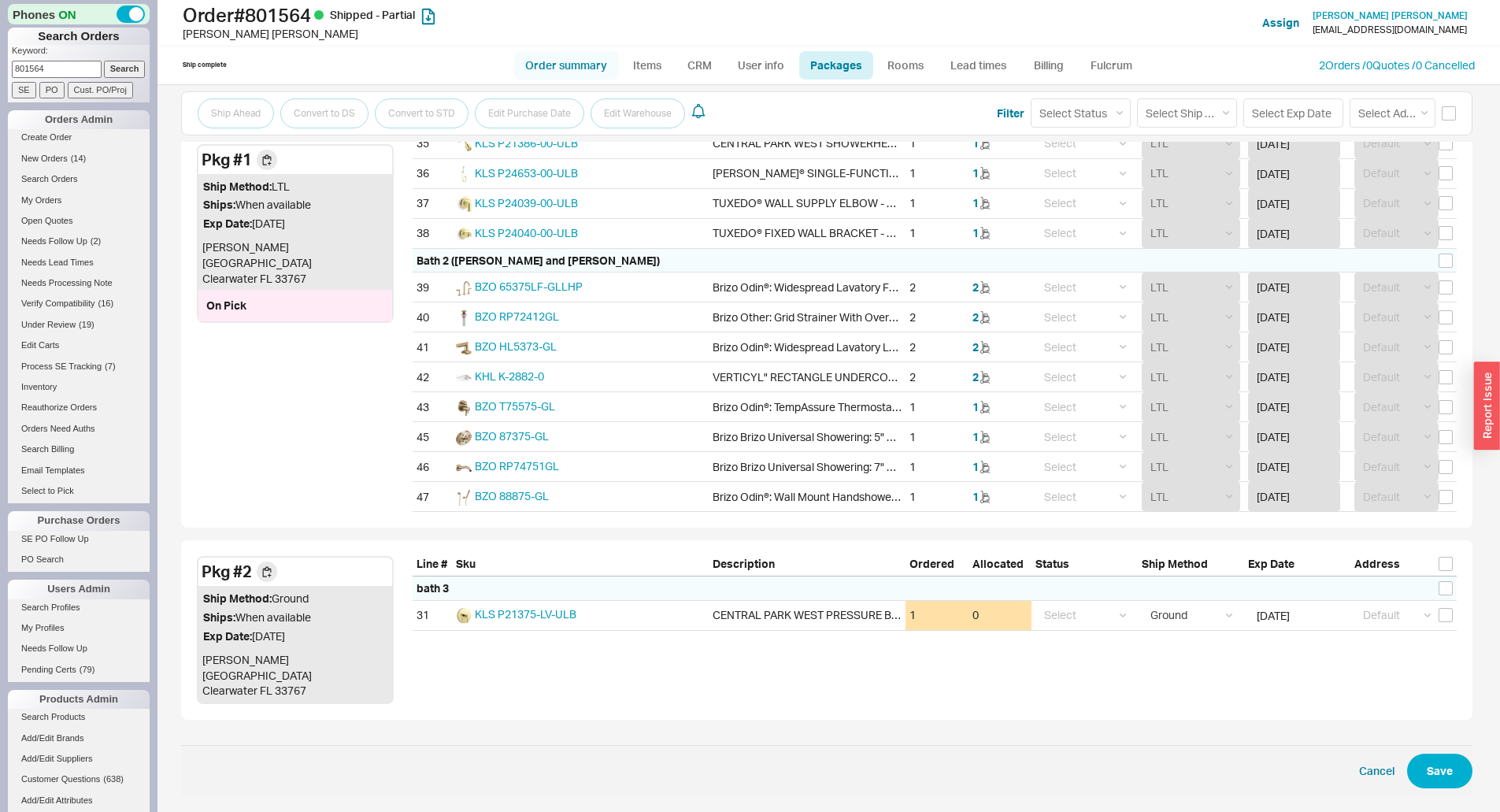
click at [565, 64] on link "Order summary" at bounding box center [566, 65] width 104 height 29
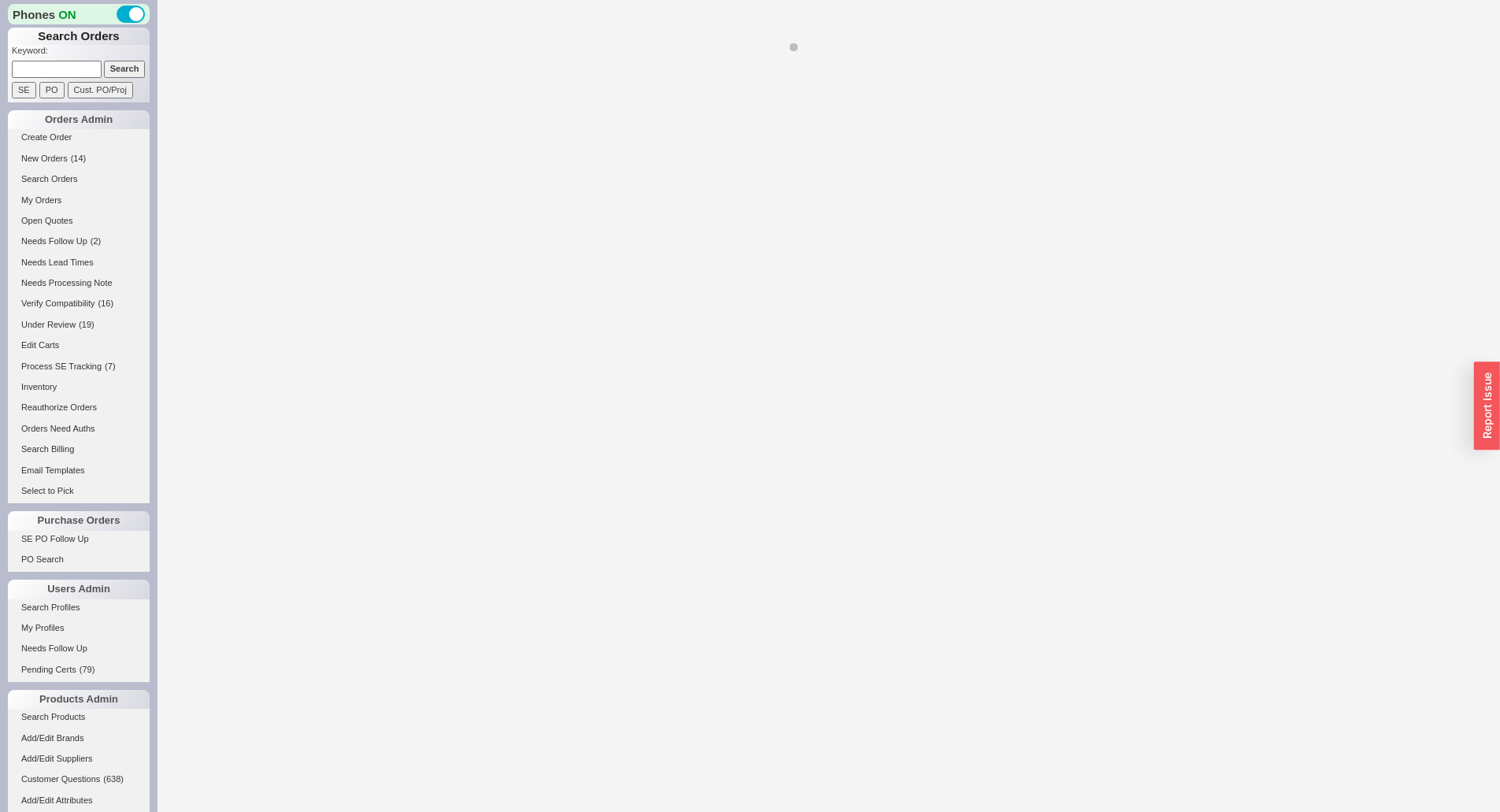
select select "*"
select select "LOW"
select select "3"
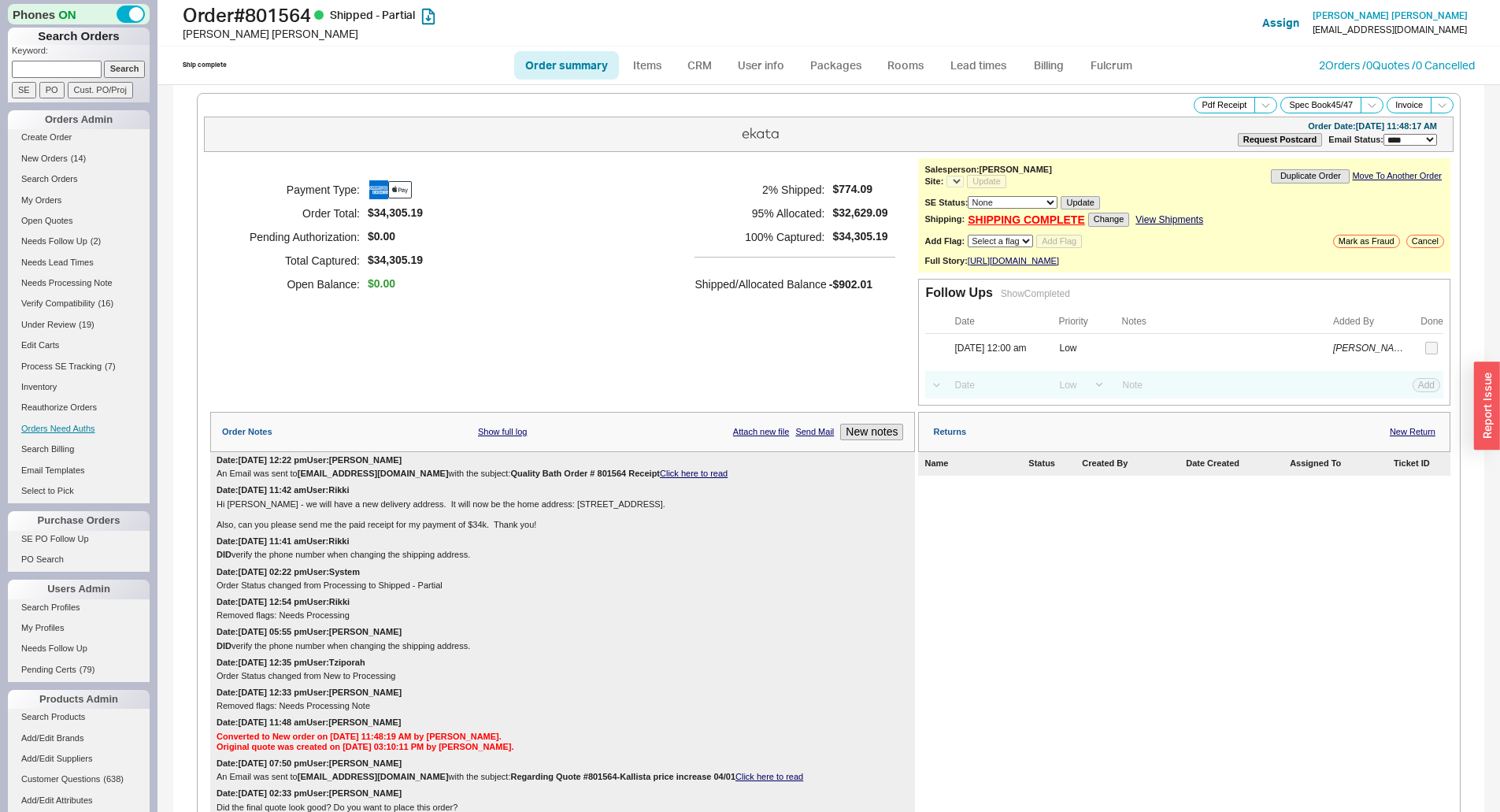
select select "*"
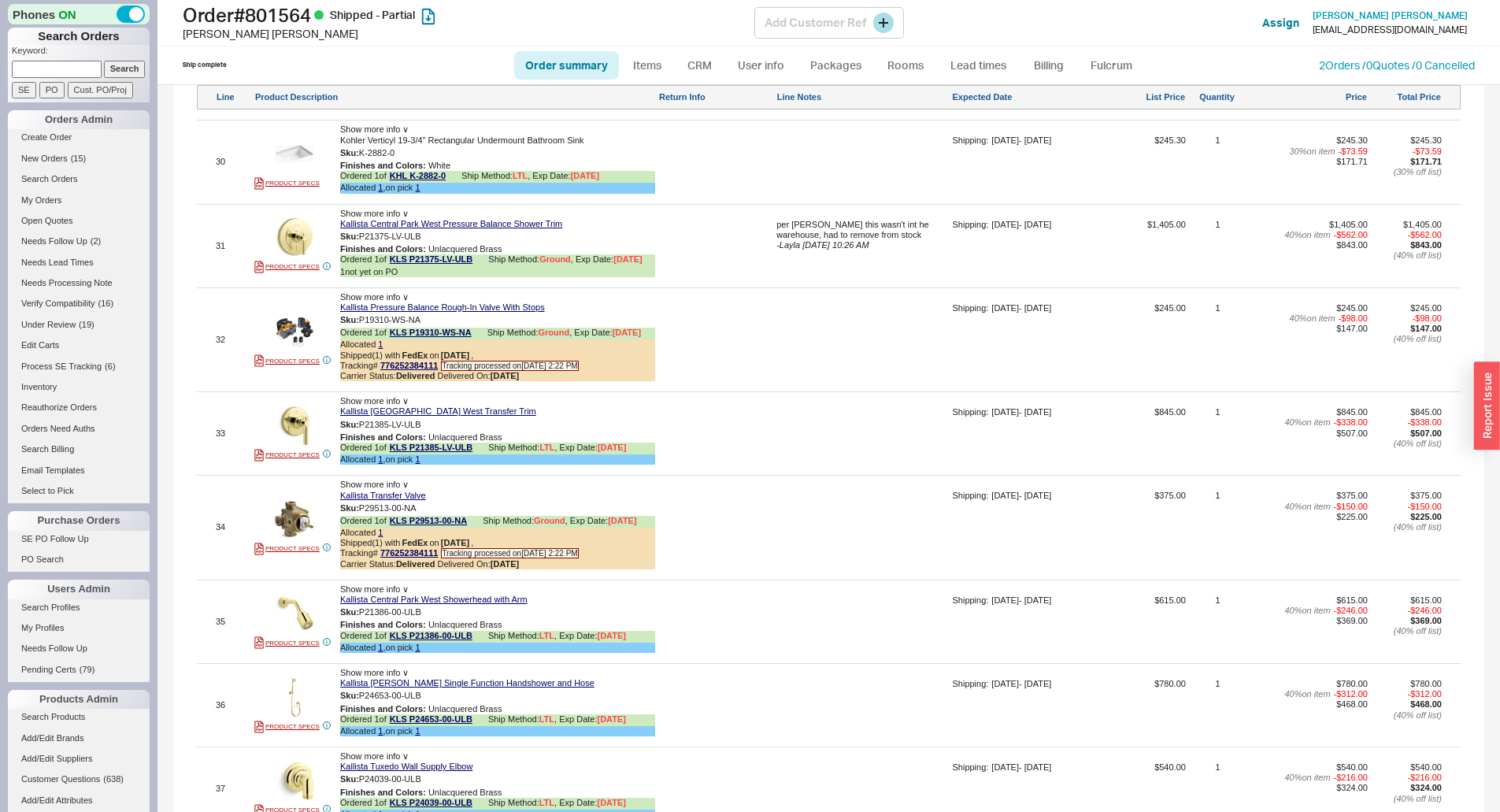
scroll to position [4550, 0]
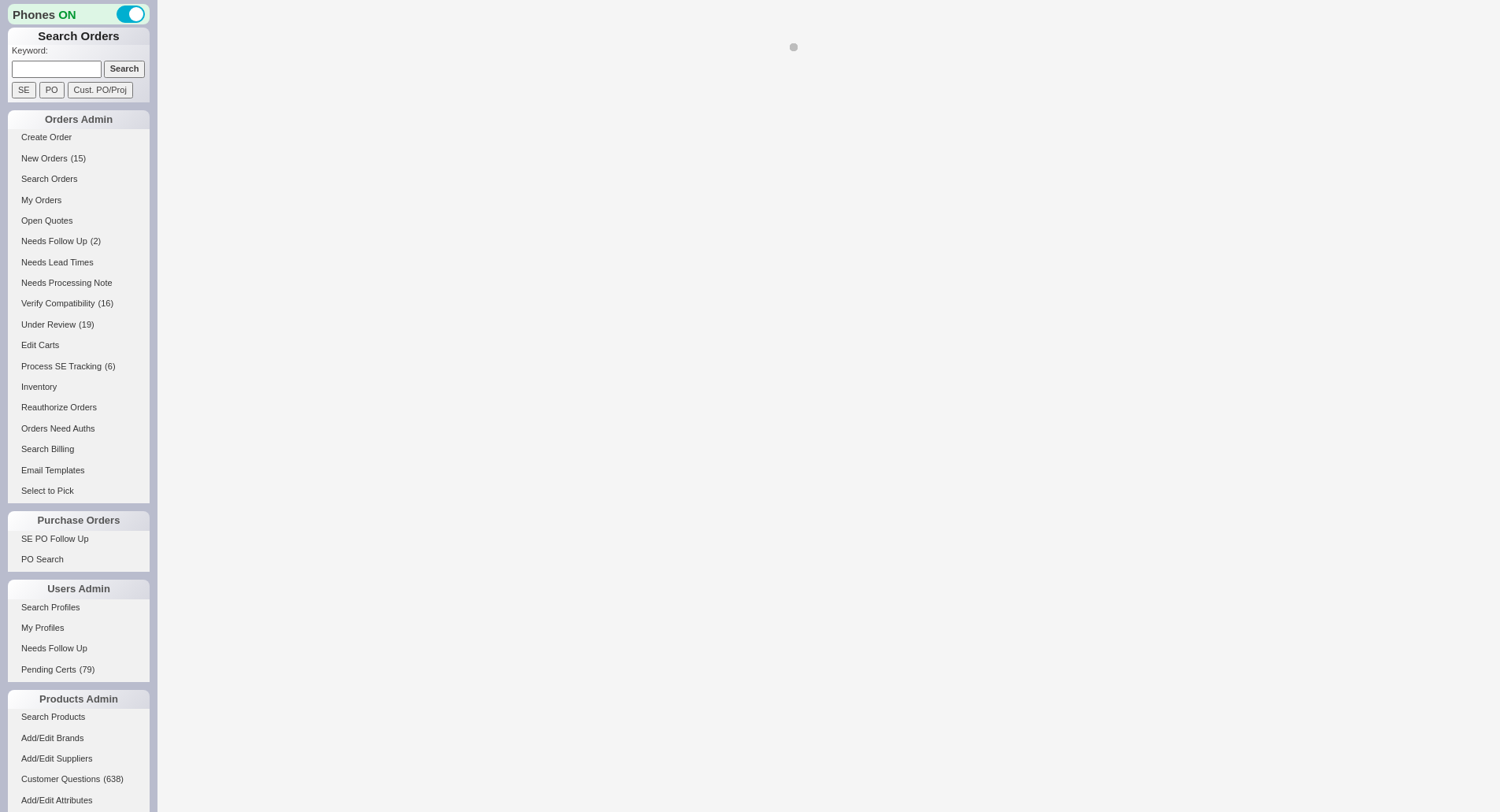
select select "*"
select select "LOW"
select select "3"
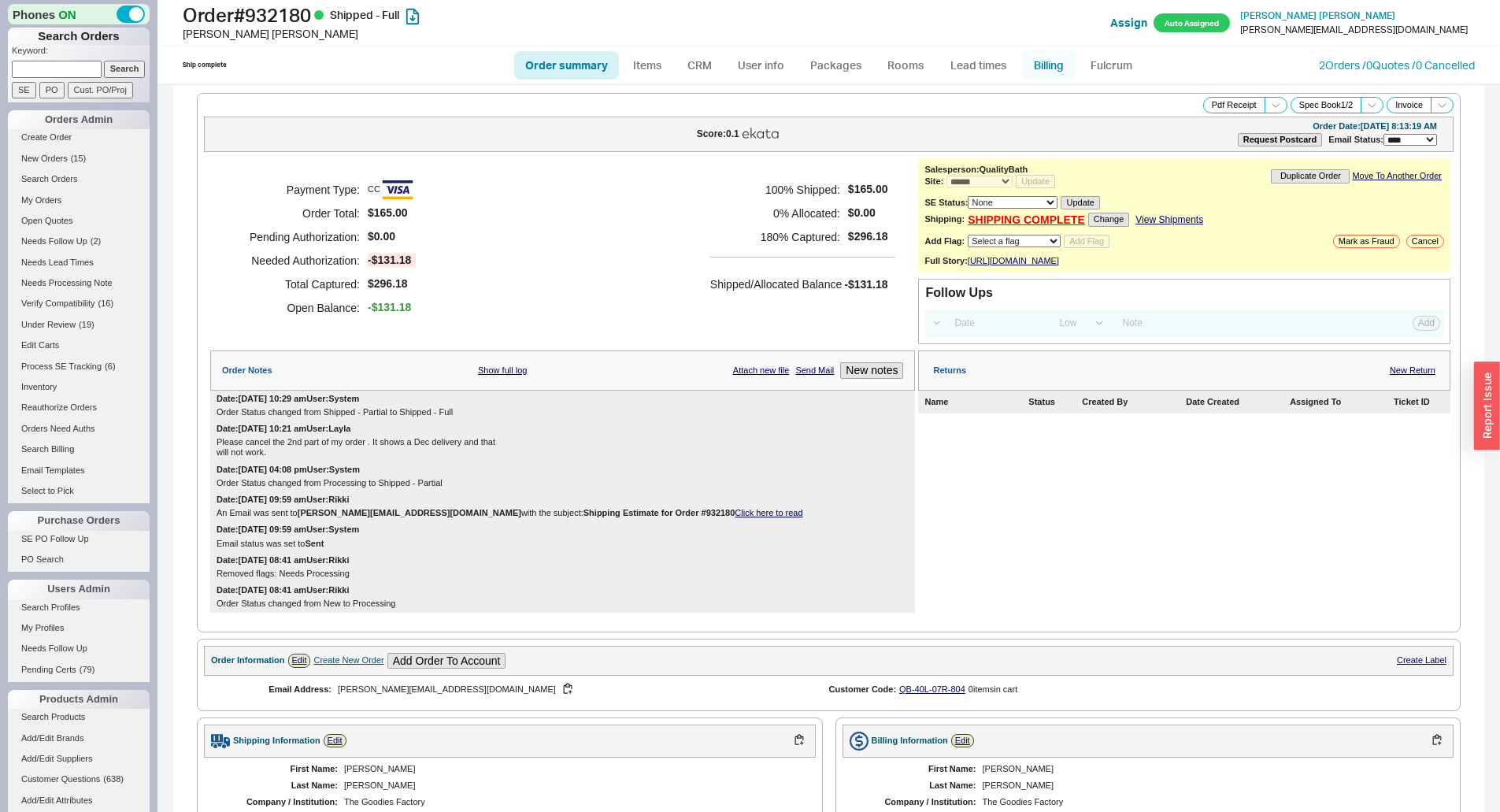
click at [1047, 77] on link "Billing" at bounding box center [1050, 65] width 55 height 29
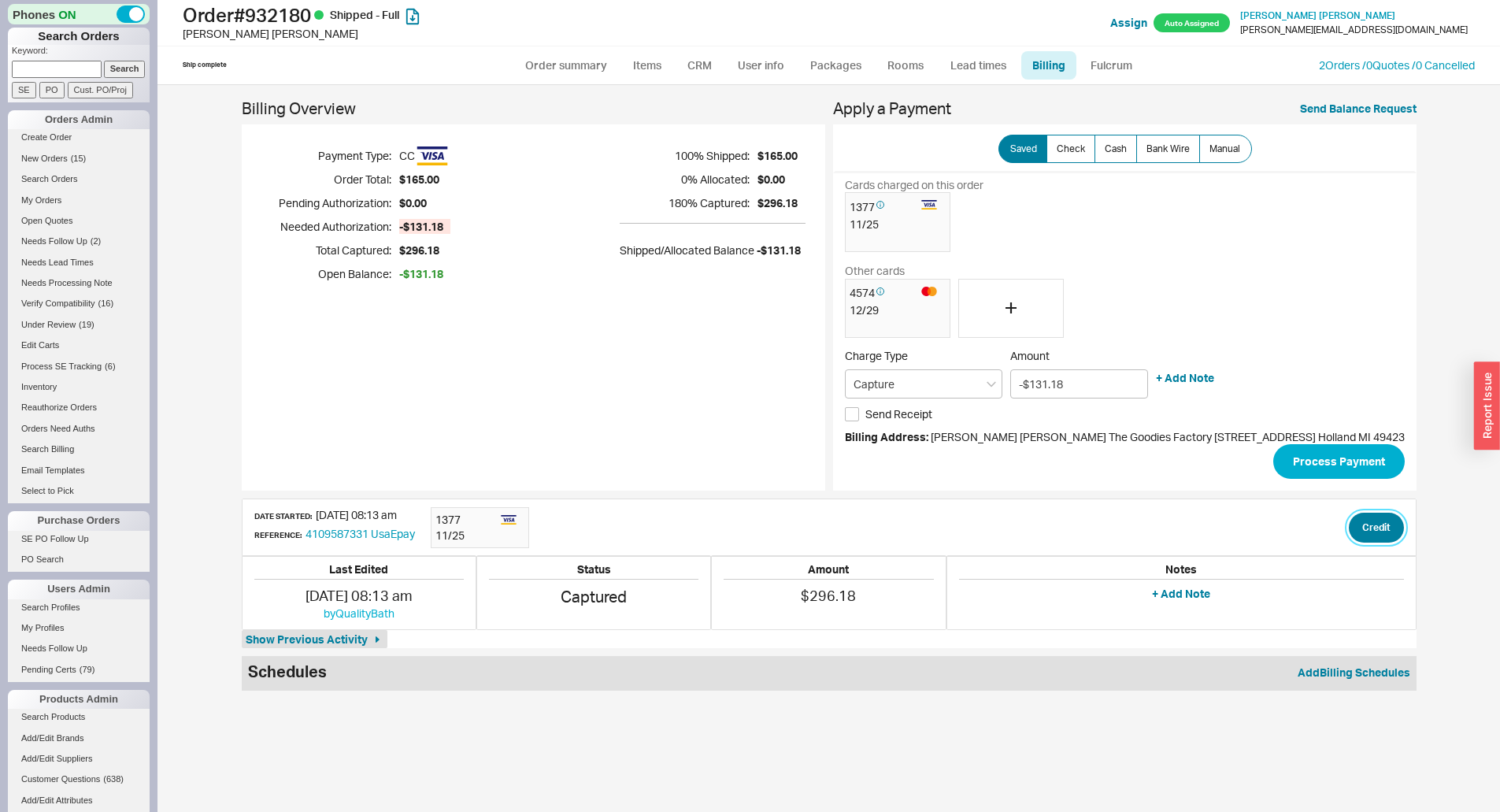
click at [1367, 541] on button "Credit" at bounding box center [1376, 527] width 55 height 30
click at [1365, 593] on button "Credit" at bounding box center [1365, 602] width 54 height 30
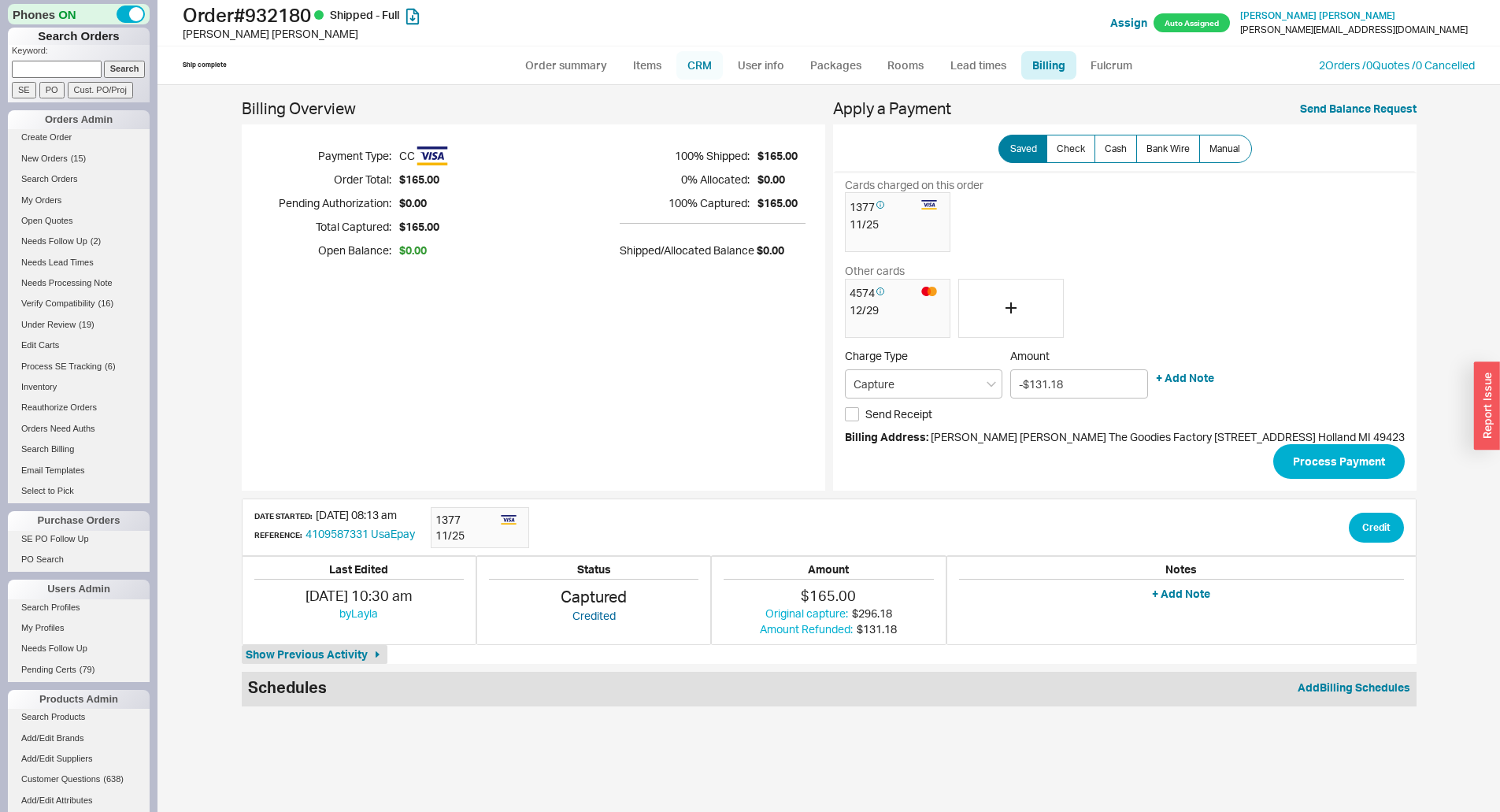
click at [711, 76] on link "CRM" at bounding box center [700, 65] width 46 height 29
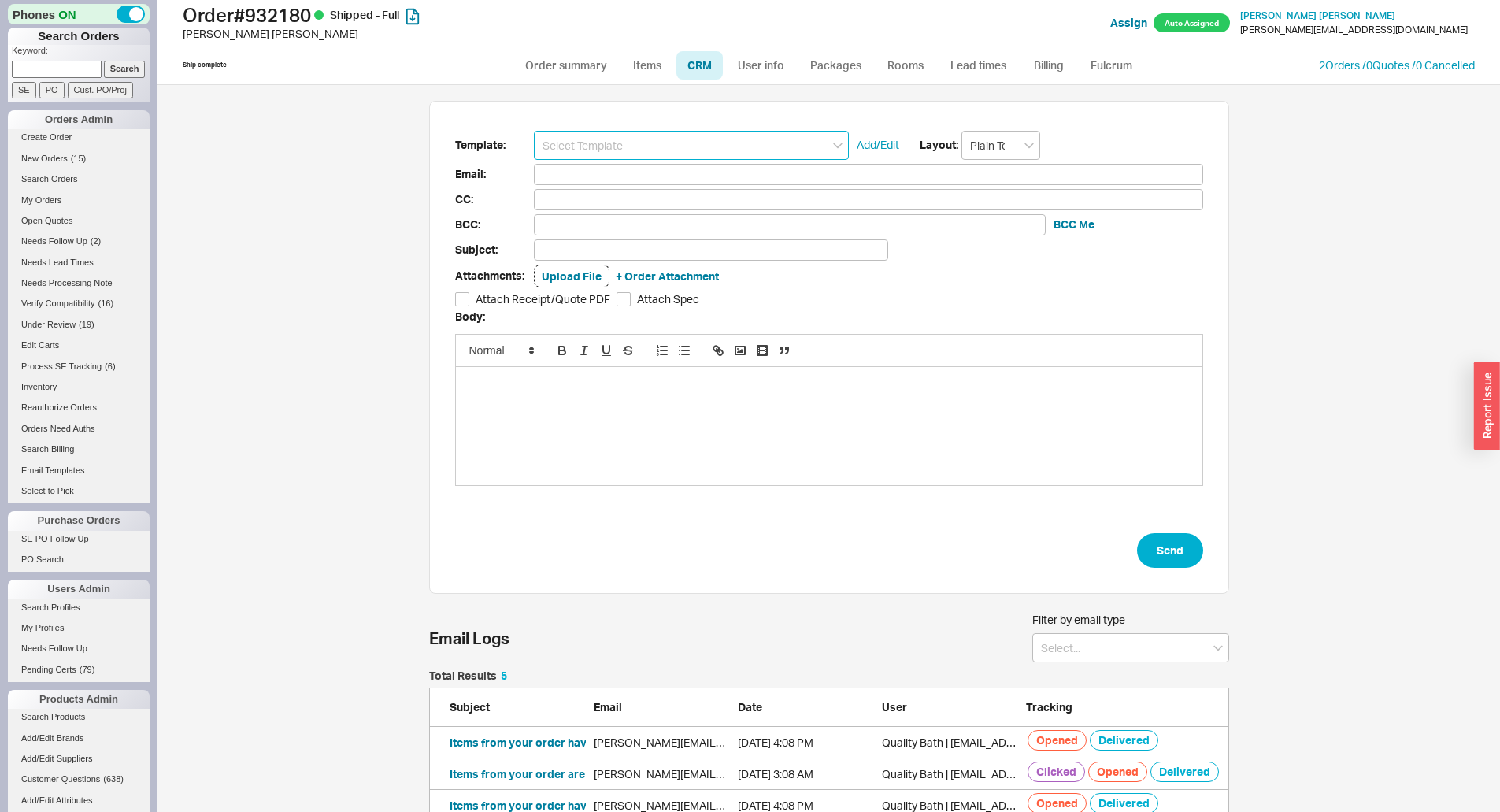
scroll to position [716, 1319]
click at [680, 156] on input at bounding box center [690, 146] width 315 height 30
click at [673, 177] on div "Revised Order Receipt for Cancellation" at bounding box center [691, 174] width 314 height 22
type input "Revised Order Receipt for Cancellation"
type input "Receipt"
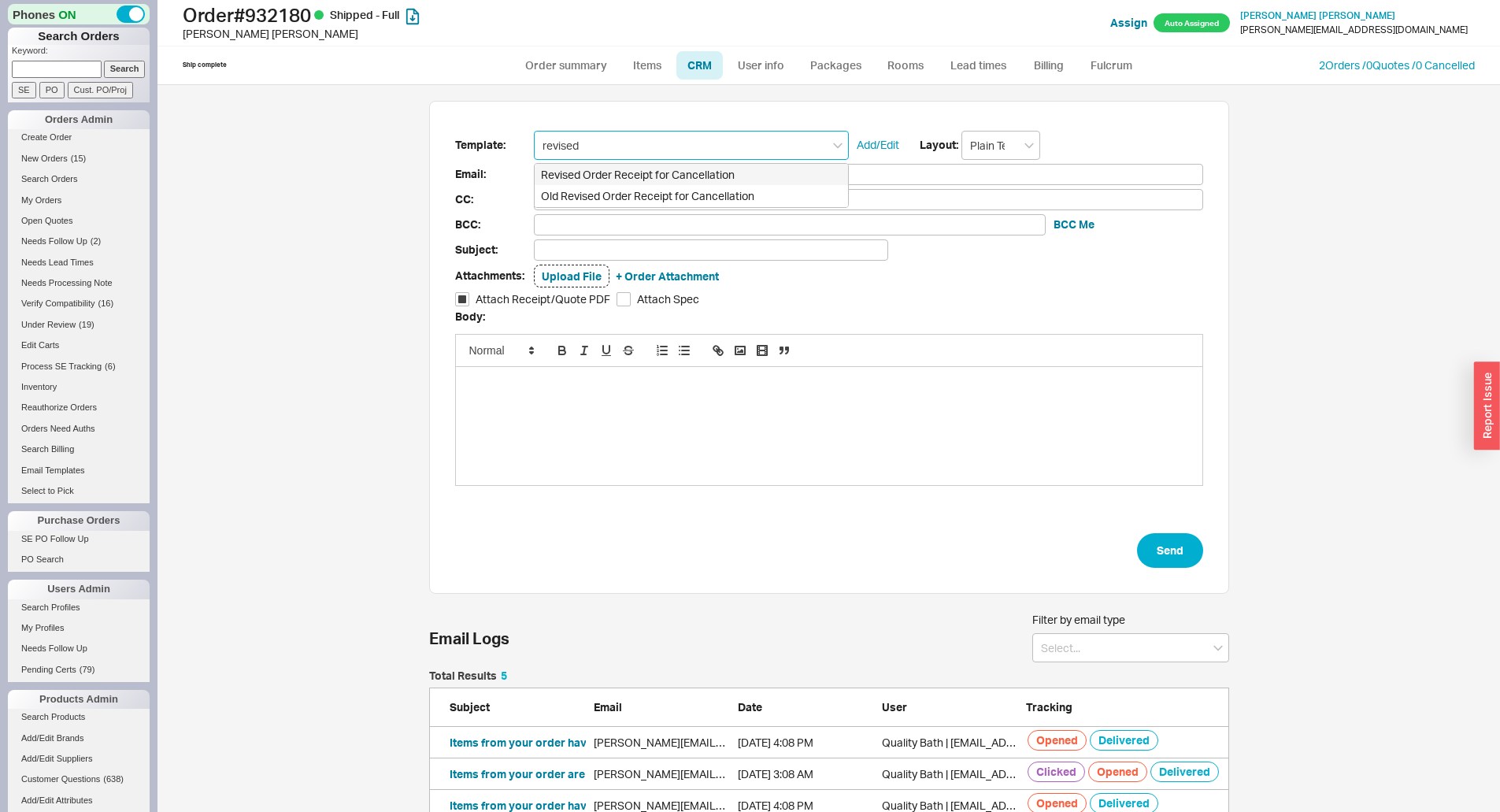
type input "chad@thegoodiesfactory.com"
type input "Quality Bath Order # 932180 Receipt - REVISED"
checkbox input "true"
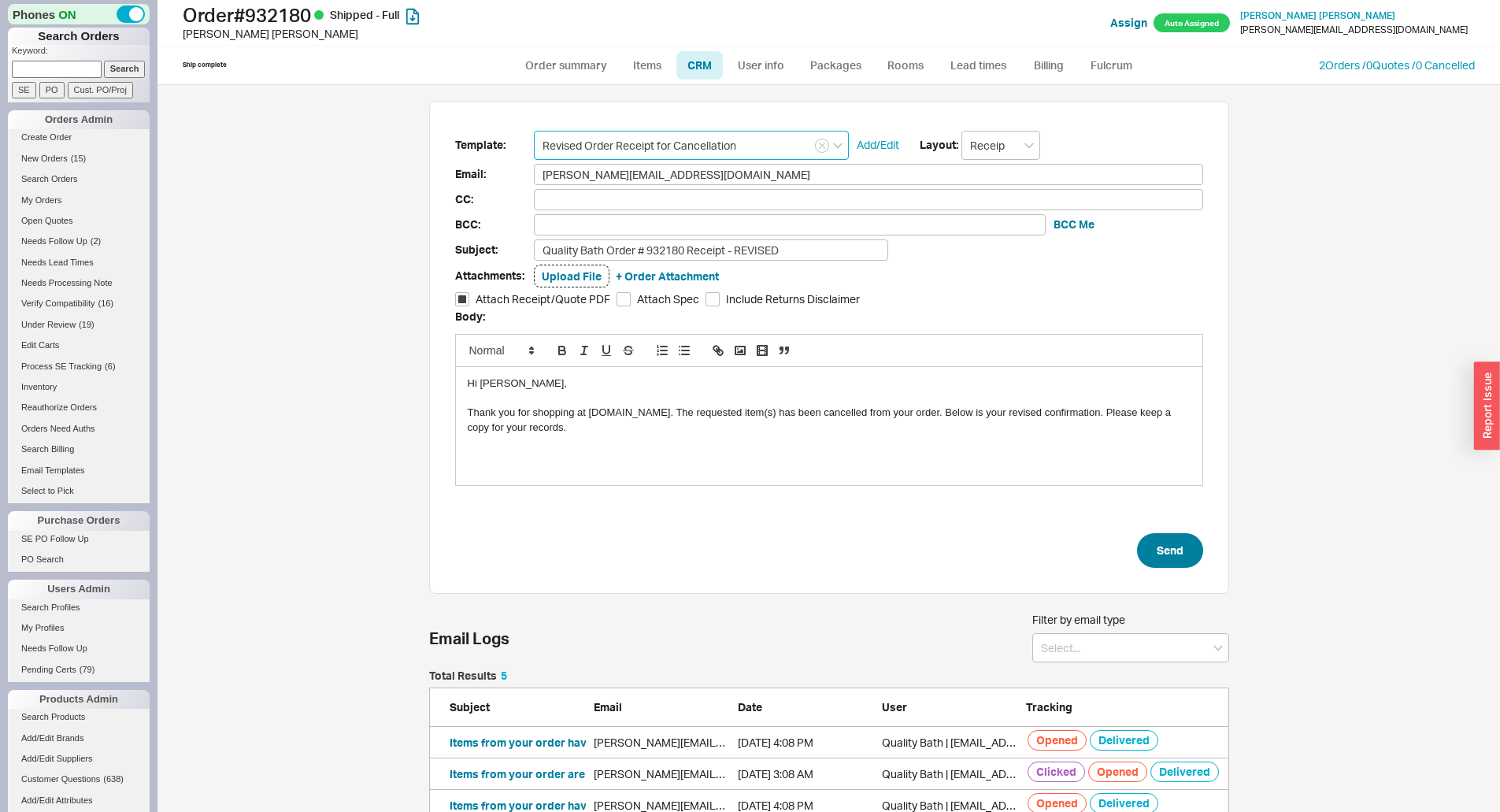
type input "Revised Order Receipt for Cancellation"
click at [1166, 550] on button "Send" at bounding box center [1170, 551] width 66 height 35
select select "*"
select select "LOW"
select select "3"
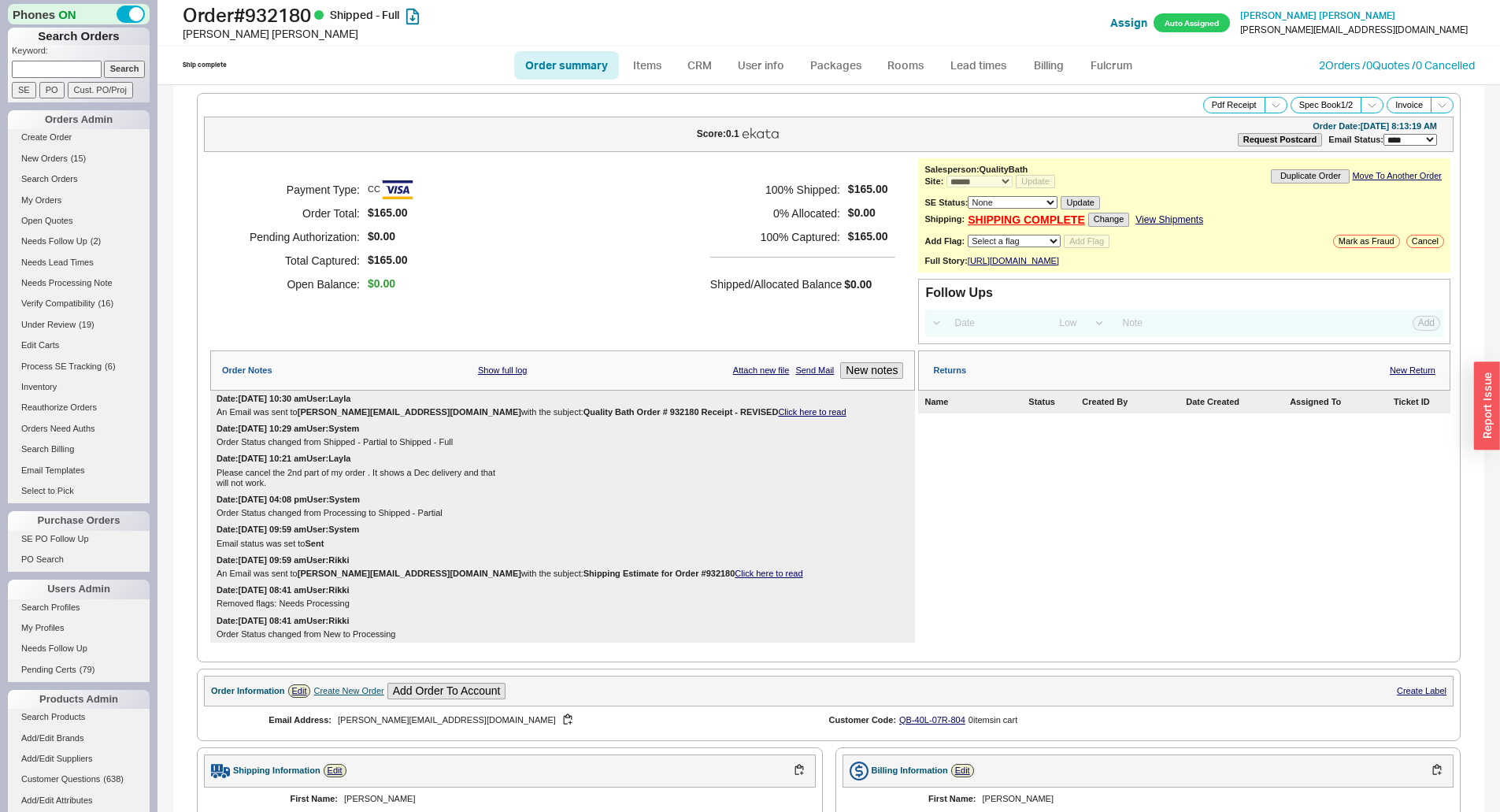
select select "*"
select select "LOW"
select select "3"
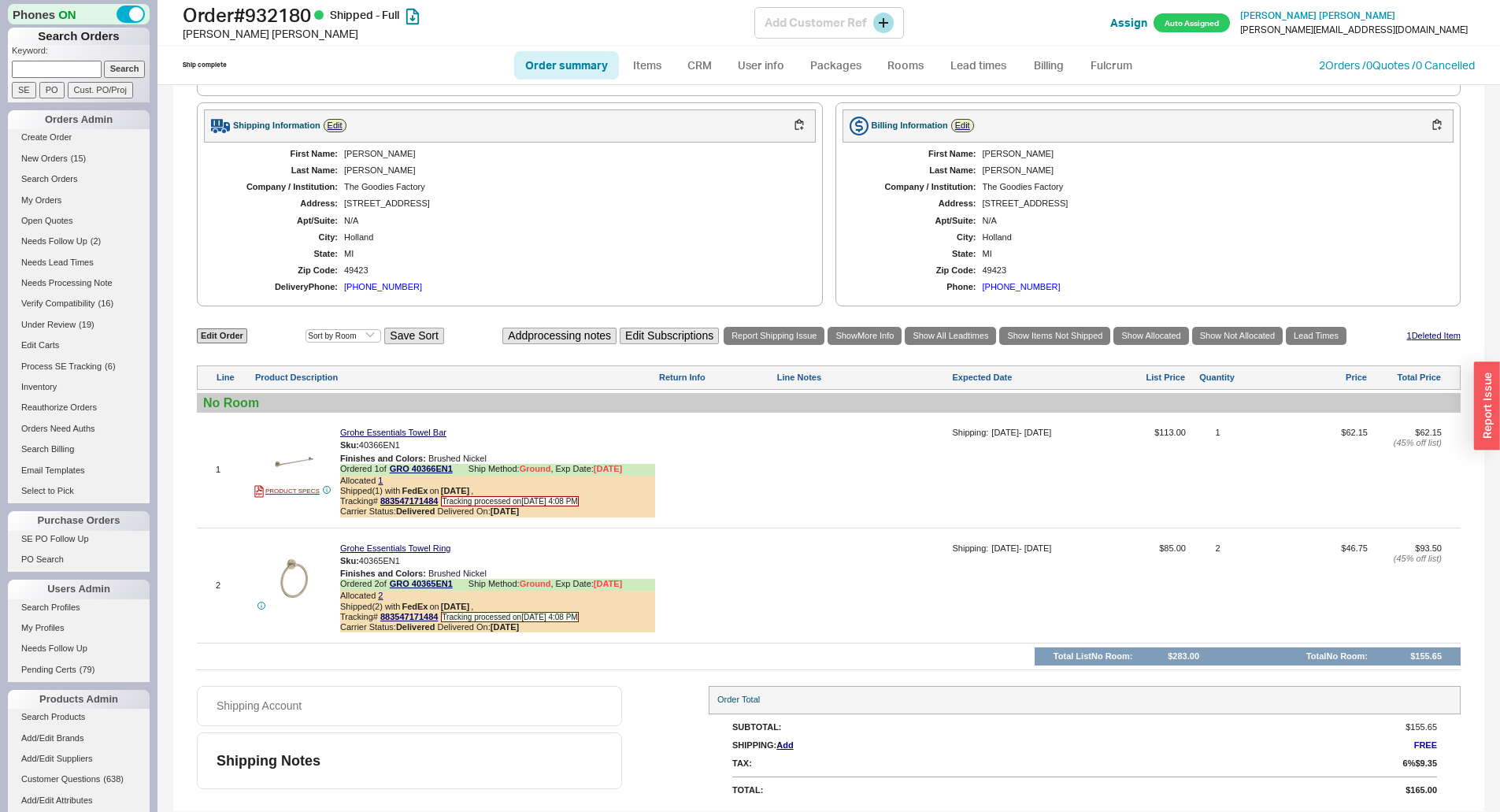
scroll to position [654, 0]
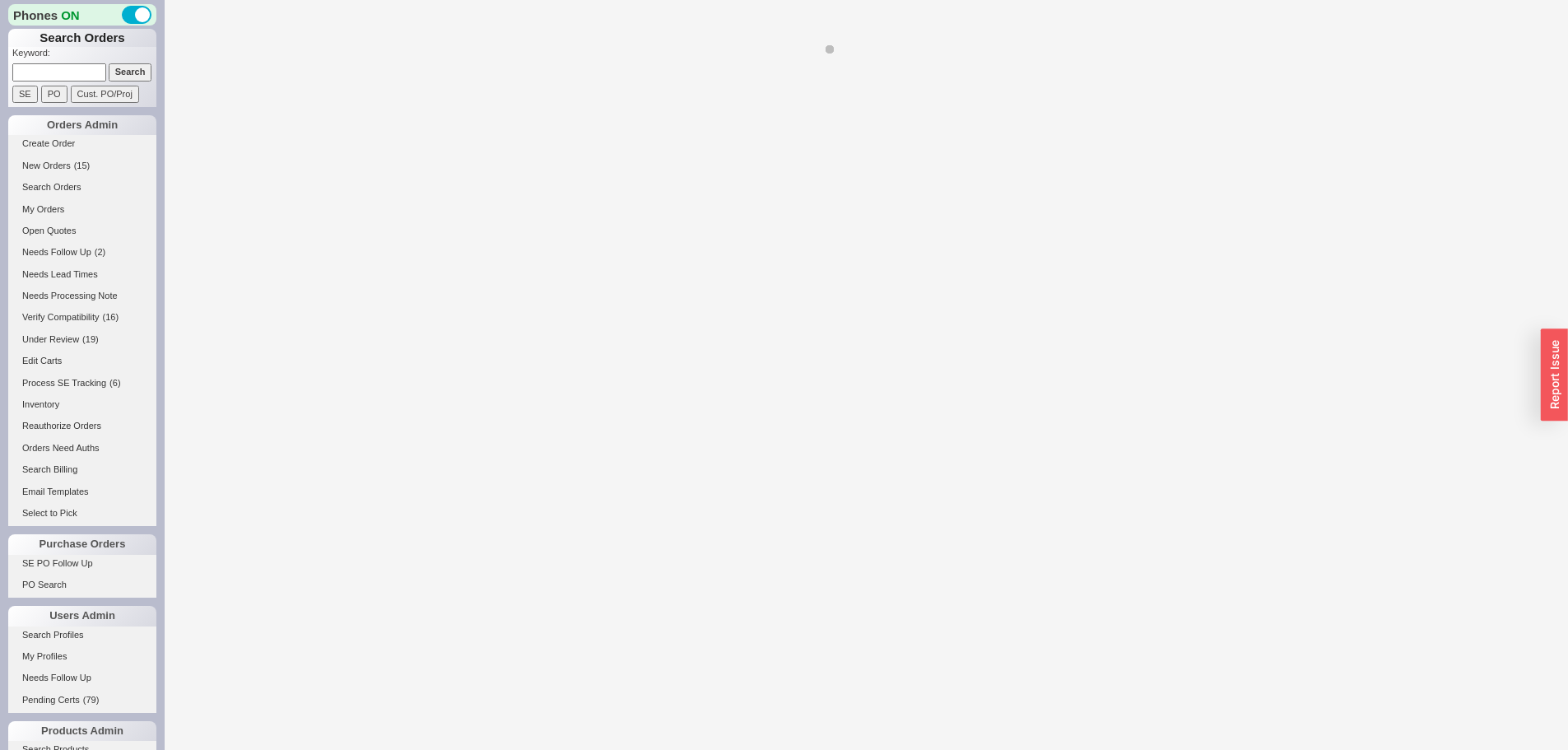
select select "*"
select select "LOW"
select select "3"
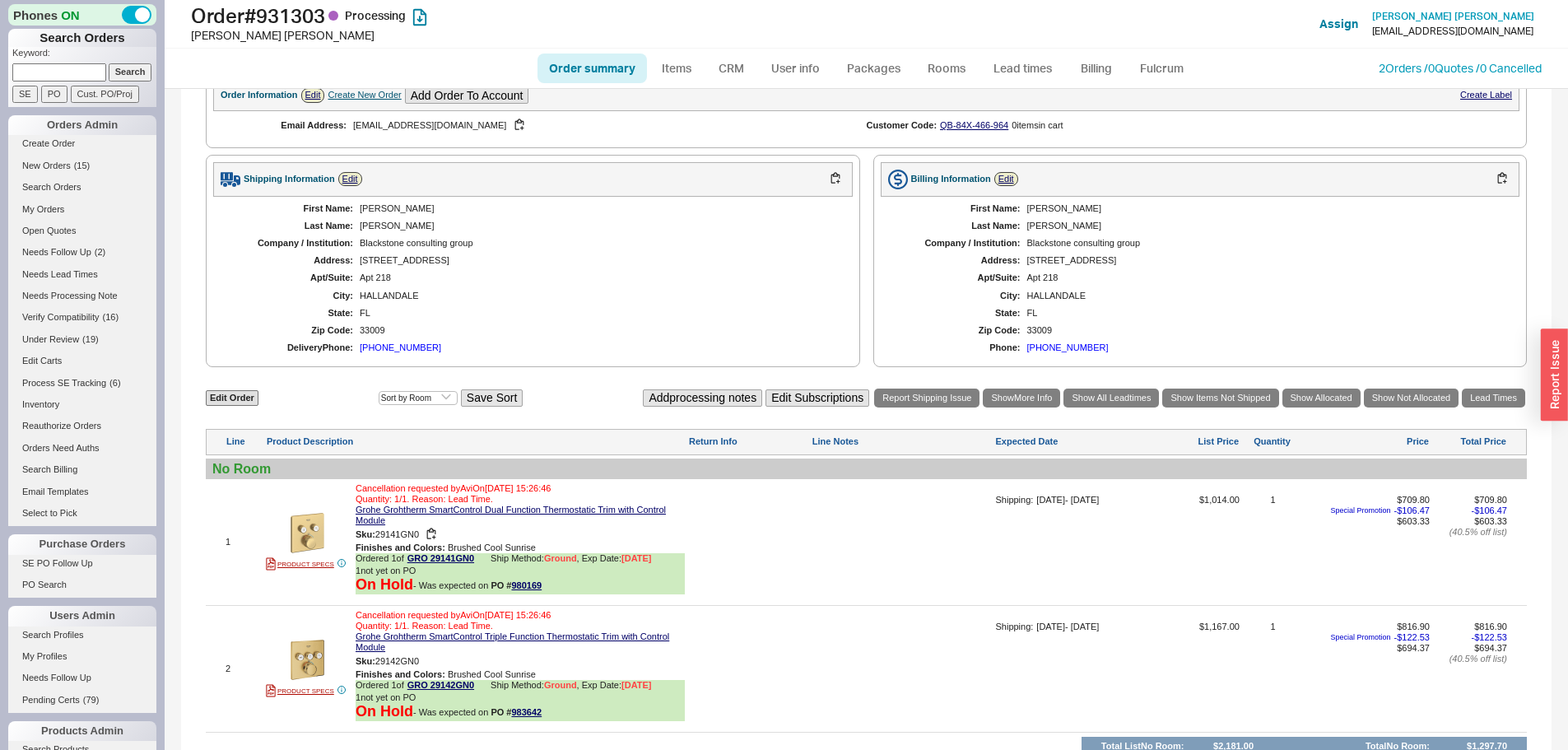
scroll to position [659, 0]
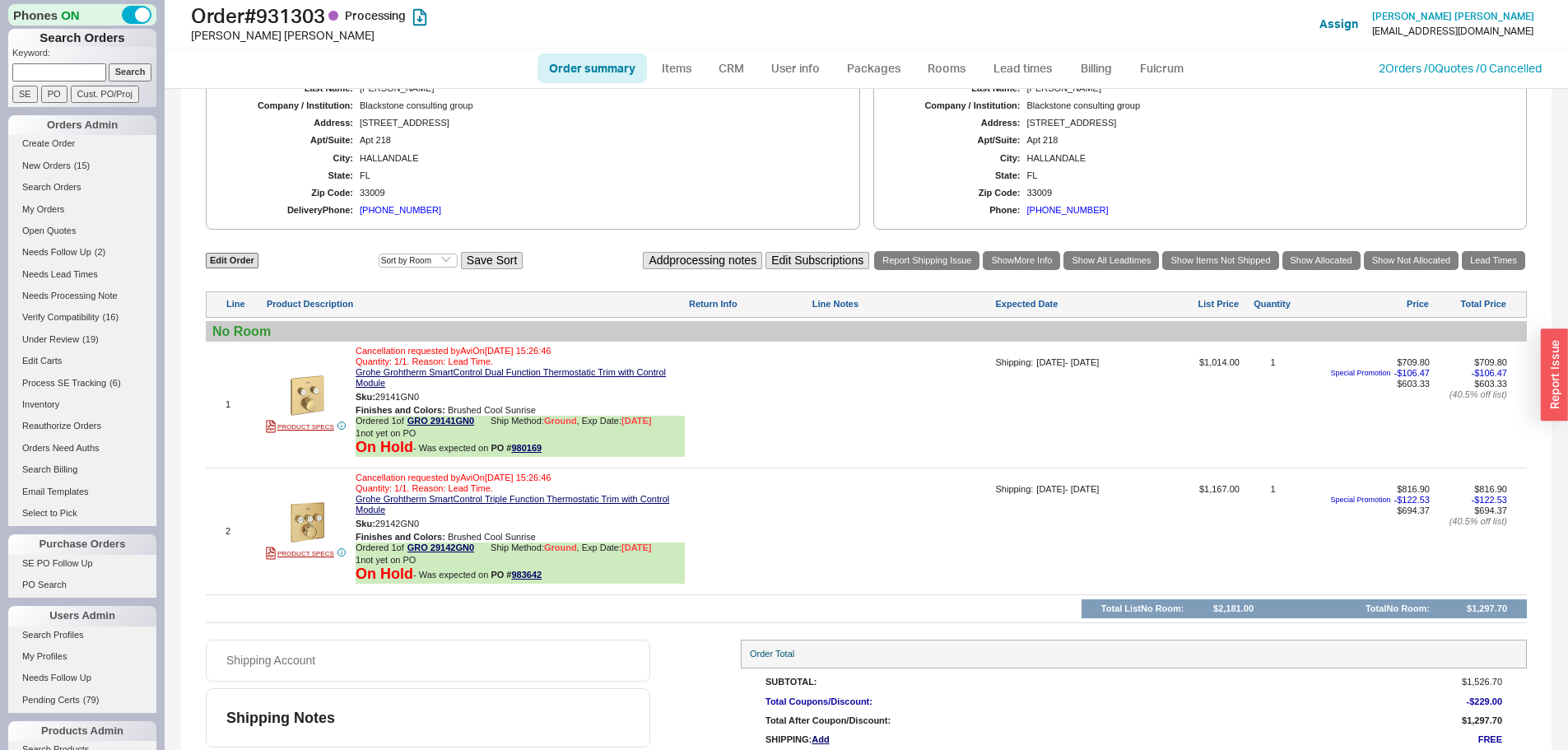
drag, startPoint x: 483, startPoint y: 431, endPoint x: 503, endPoint y: 418, distance: 23.9
click at [483, 428] on icon at bounding box center [482, 423] width 10 height 10
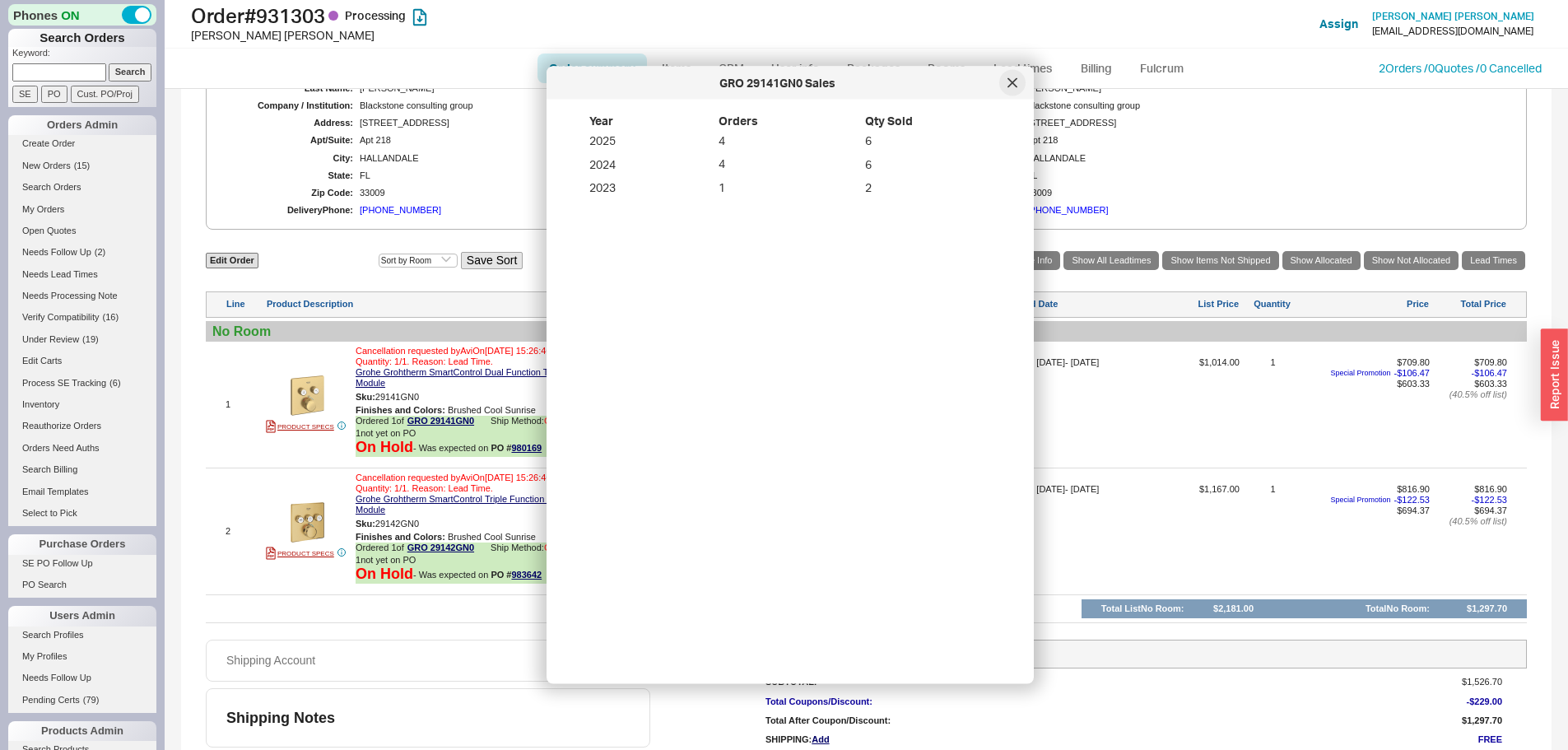
click at [1011, 87] on icon at bounding box center [1012, 83] width 10 height 10
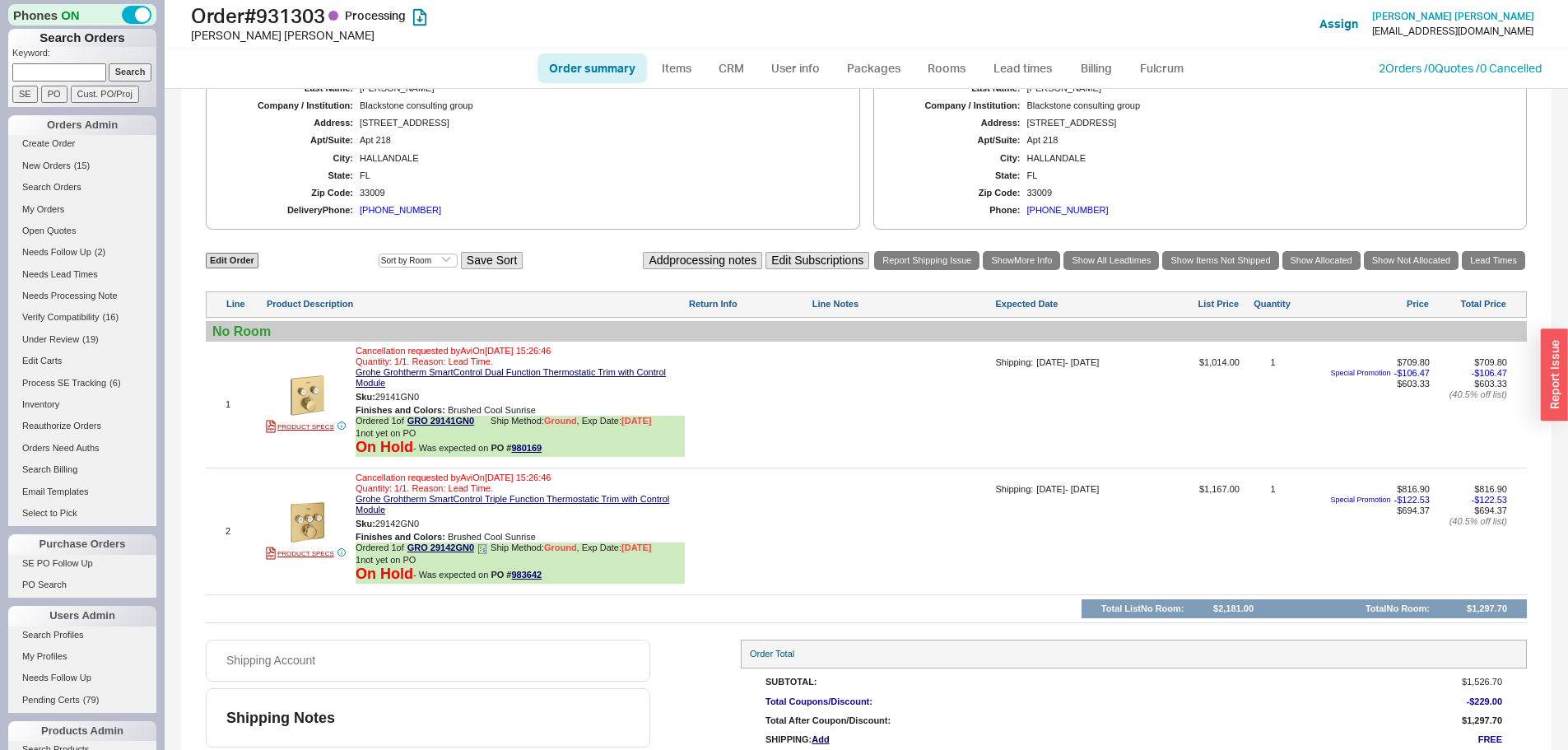
click at [478, 555] on div "Ordered 1 of GRO 29142GN0 Ship Method: Ground , Exp Date: [DATE]" at bounding box center [520, 548] width 329 height 13
click at [481, 554] on icon at bounding box center [482, 549] width 10 height 10
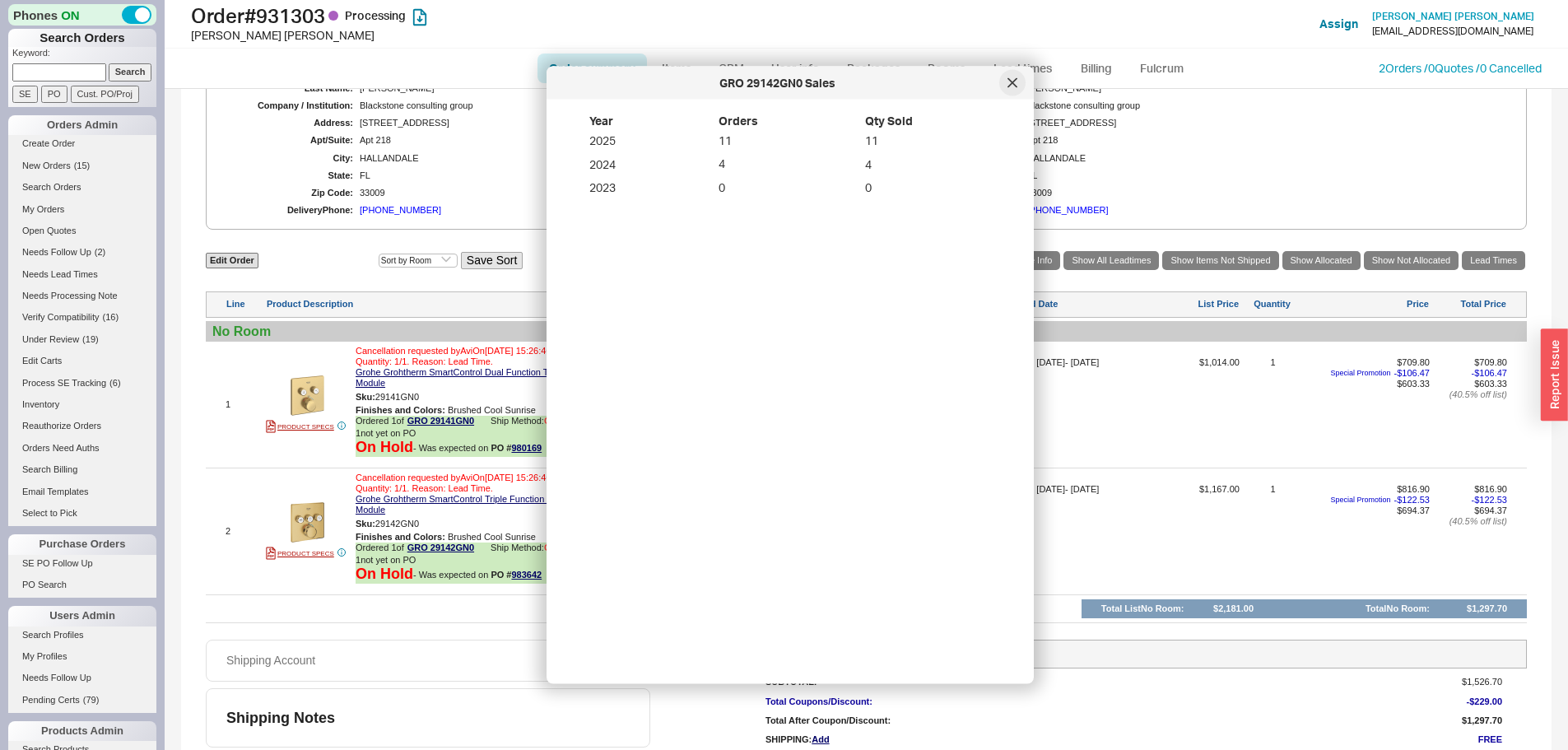
click at [1012, 88] on div at bounding box center [1012, 83] width 26 height 26
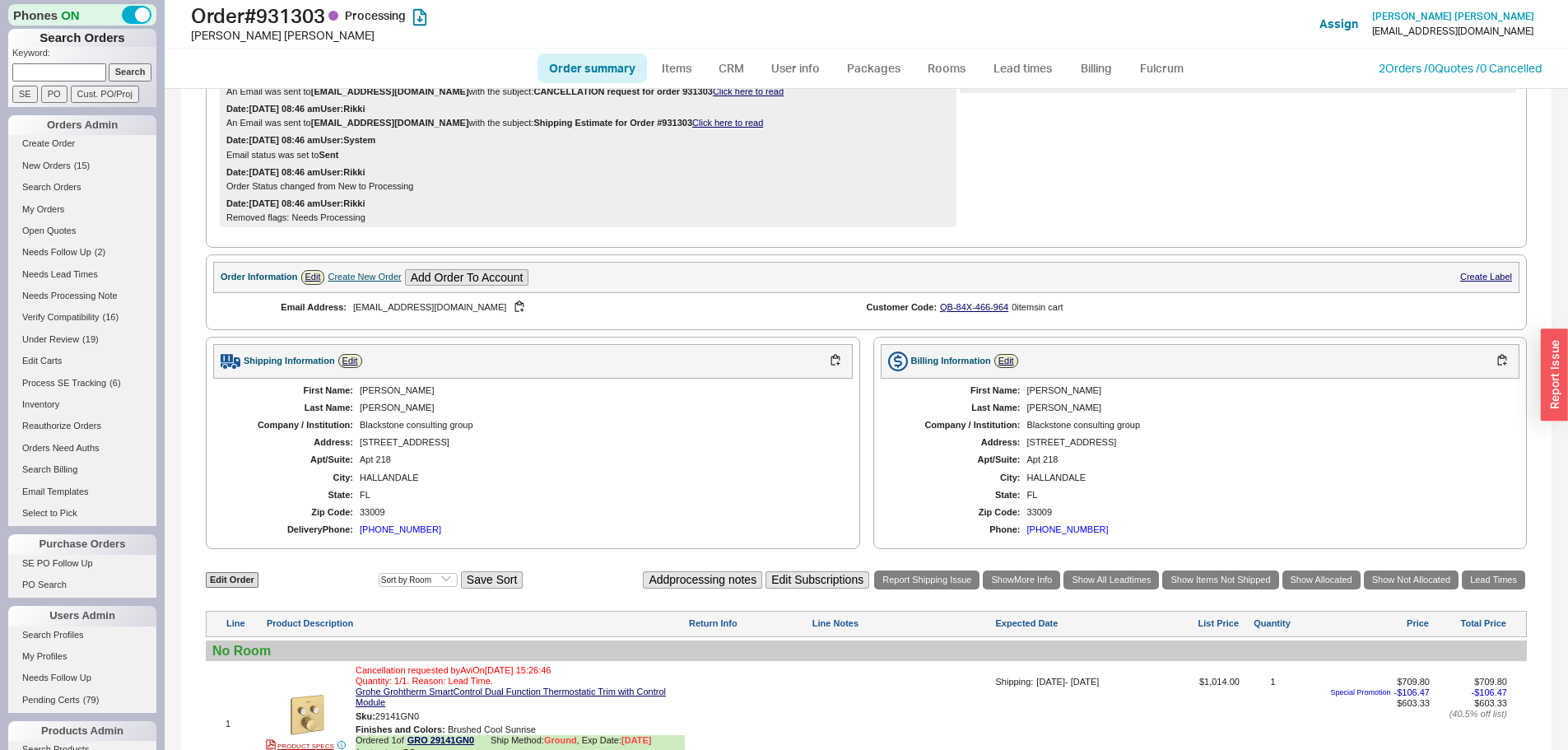
scroll to position [0, 0]
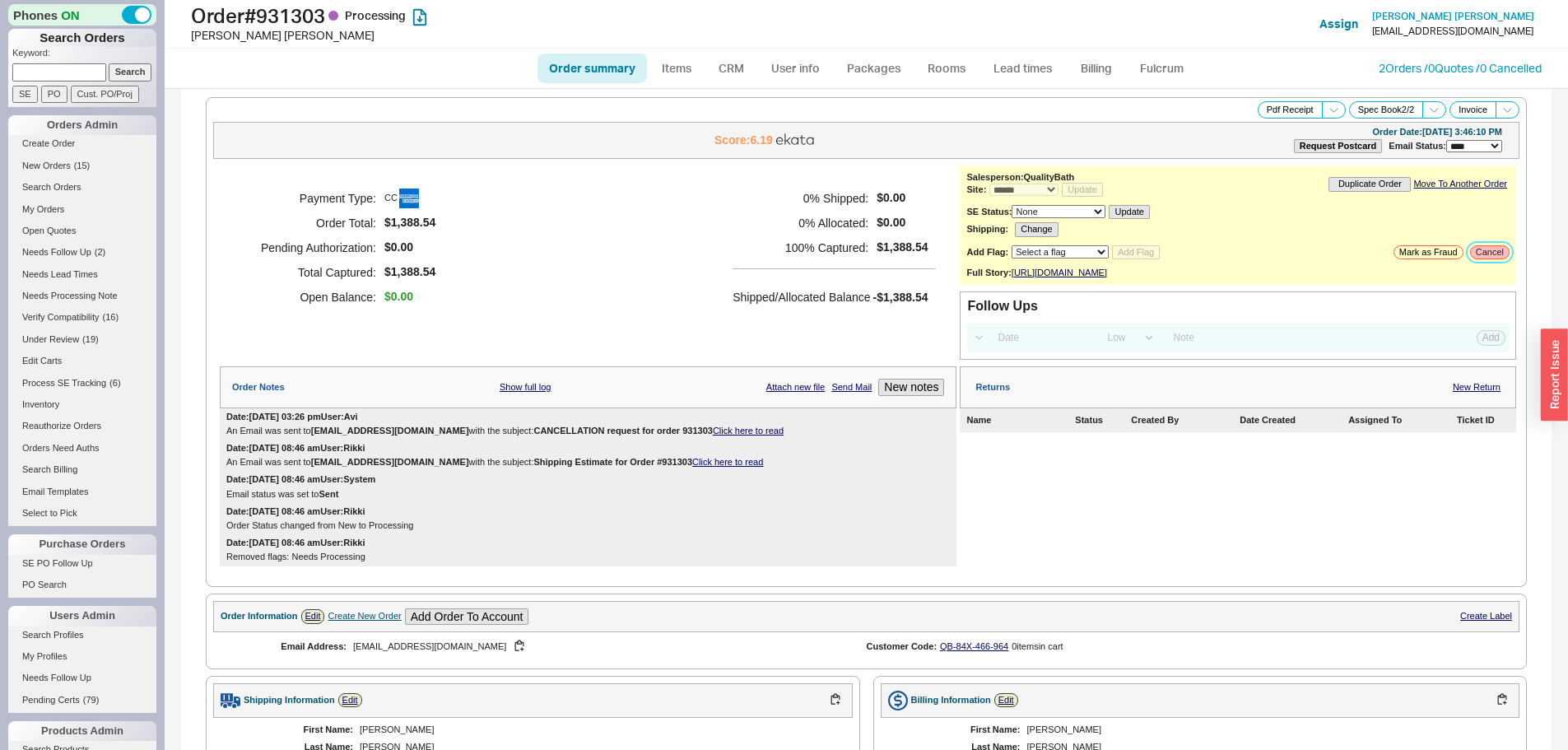
click at [1484, 251] on button "Cancel" at bounding box center [1490, 252] width 40 height 14
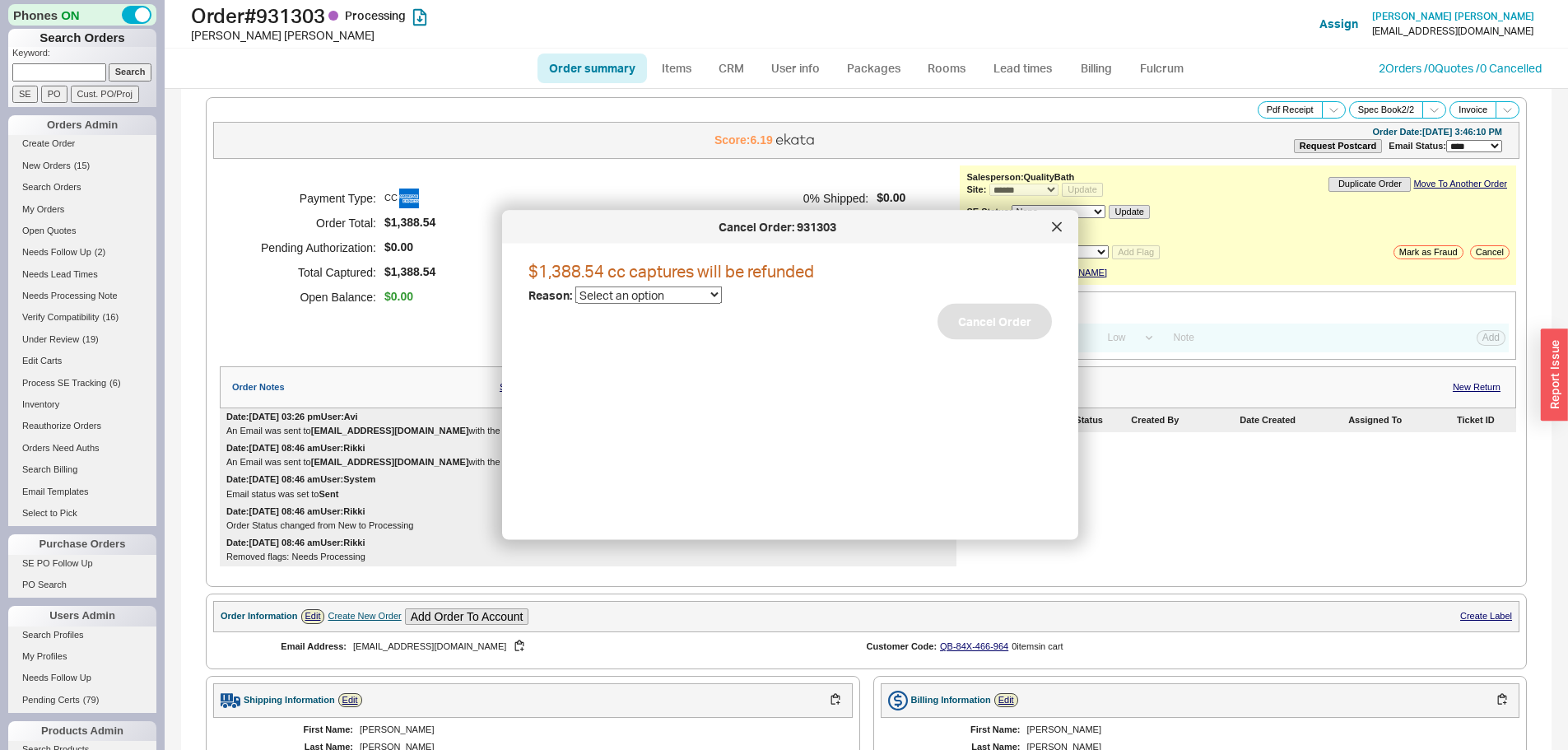
click at [653, 294] on select "Select an option Cancelled Return Combined Lead time Discontinued Sales rep/Web…" at bounding box center [648, 295] width 147 height 17
select select "25"
click at [575, 287] on select "Select an option Cancelled Return Combined Lead time Discontinued Sales rep/Web…" at bounding box center [648, 295] width 147 height 17
click at [1029, 314] on button "Cancel Order" at bounding box center [995, 322] width 115 height 37
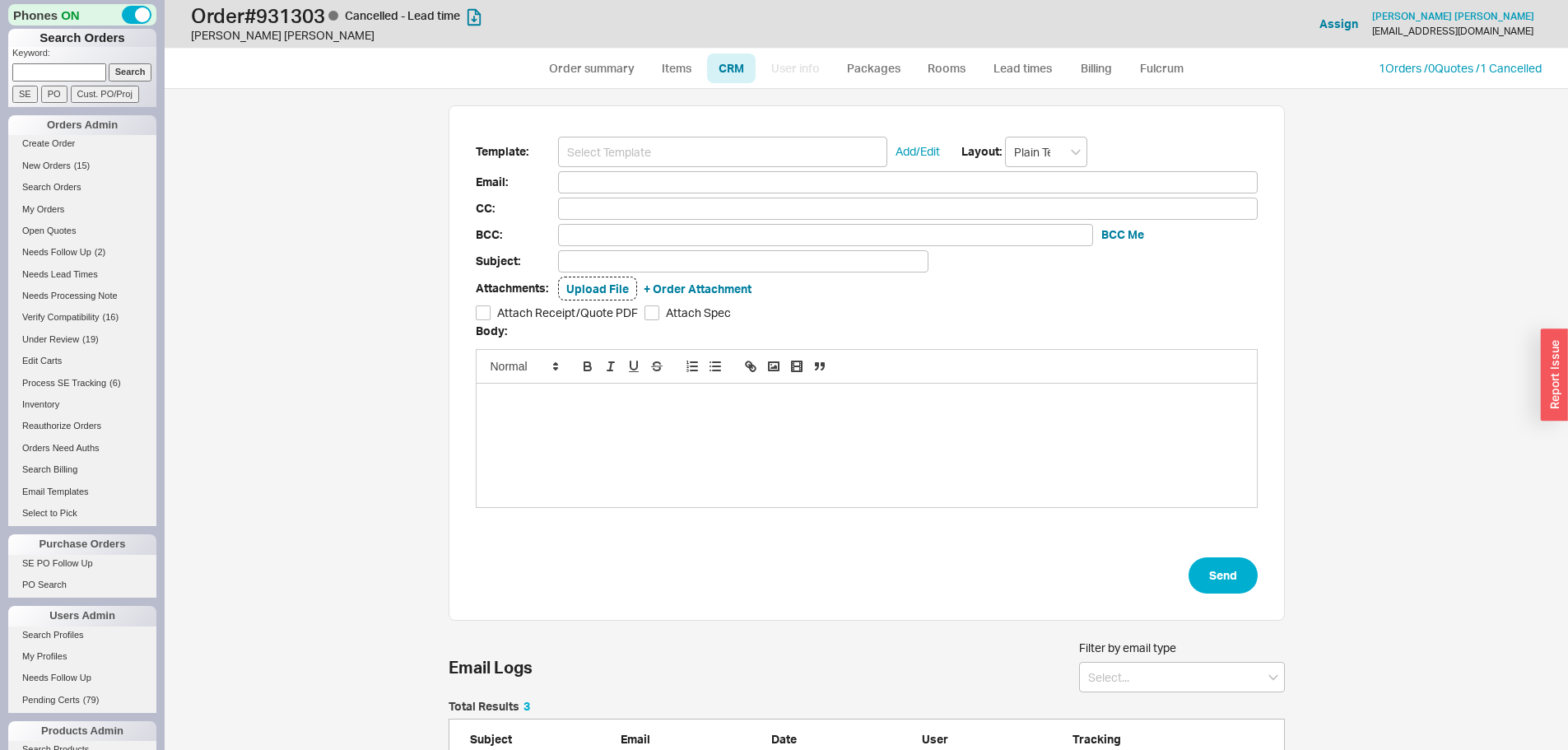
scroll to position [650, 1379]
click at [603, 154] on input at bounding box center [722, 153] width 329 height 31
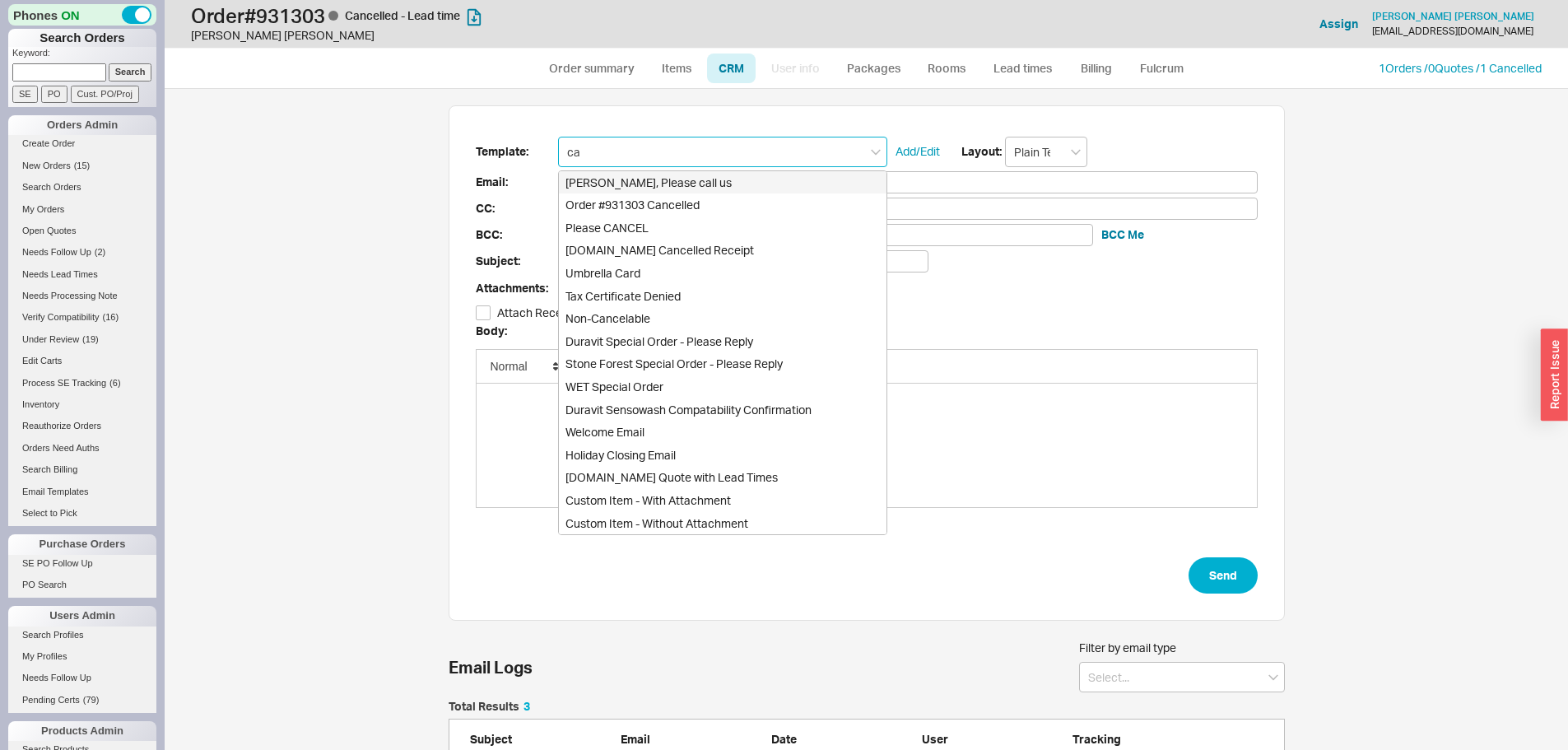
type input "can"
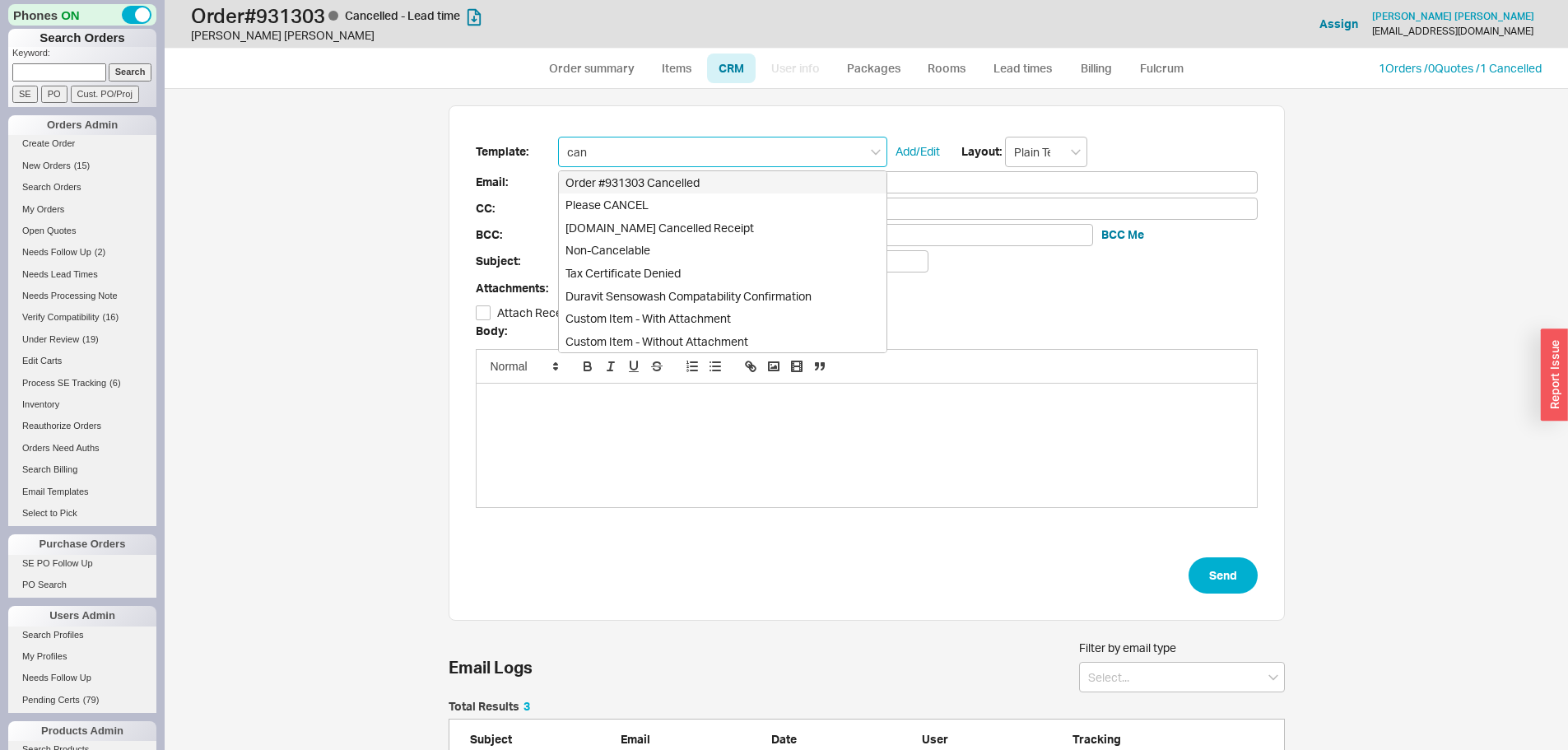
click at [714, 180] on div "Order #931303 Cancelled" at bounding box center [723, 182] width 328 height 23
type input "benjacobsonpa@gmail.com"
type input "Order #931303 Cancelled"
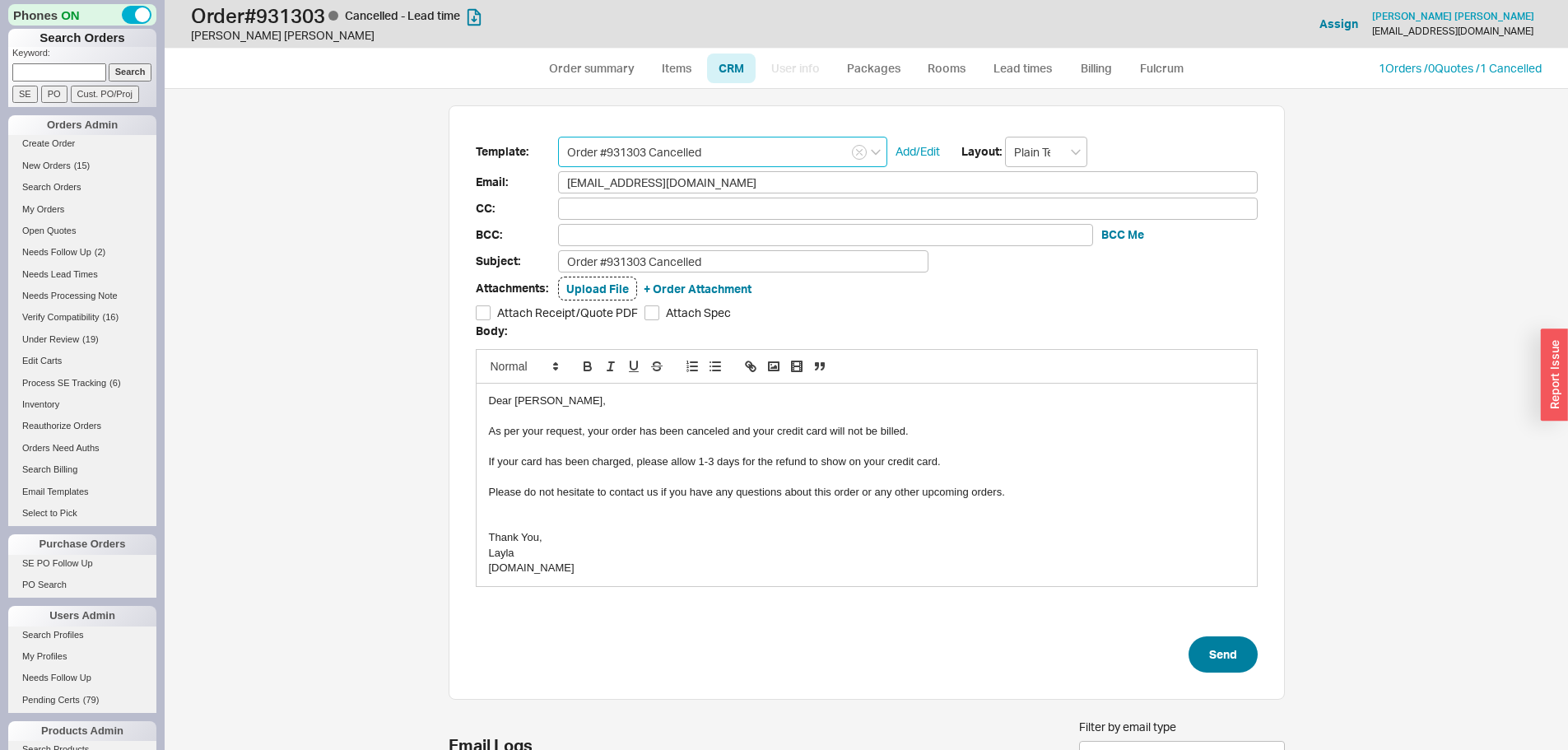
type input "Order #931303 Cancelled"
click at [1219, 648] on button "Send" at bounding box center [1224, 655] width 69 height 37
select select "*"
select select "LOW"
select select "3"
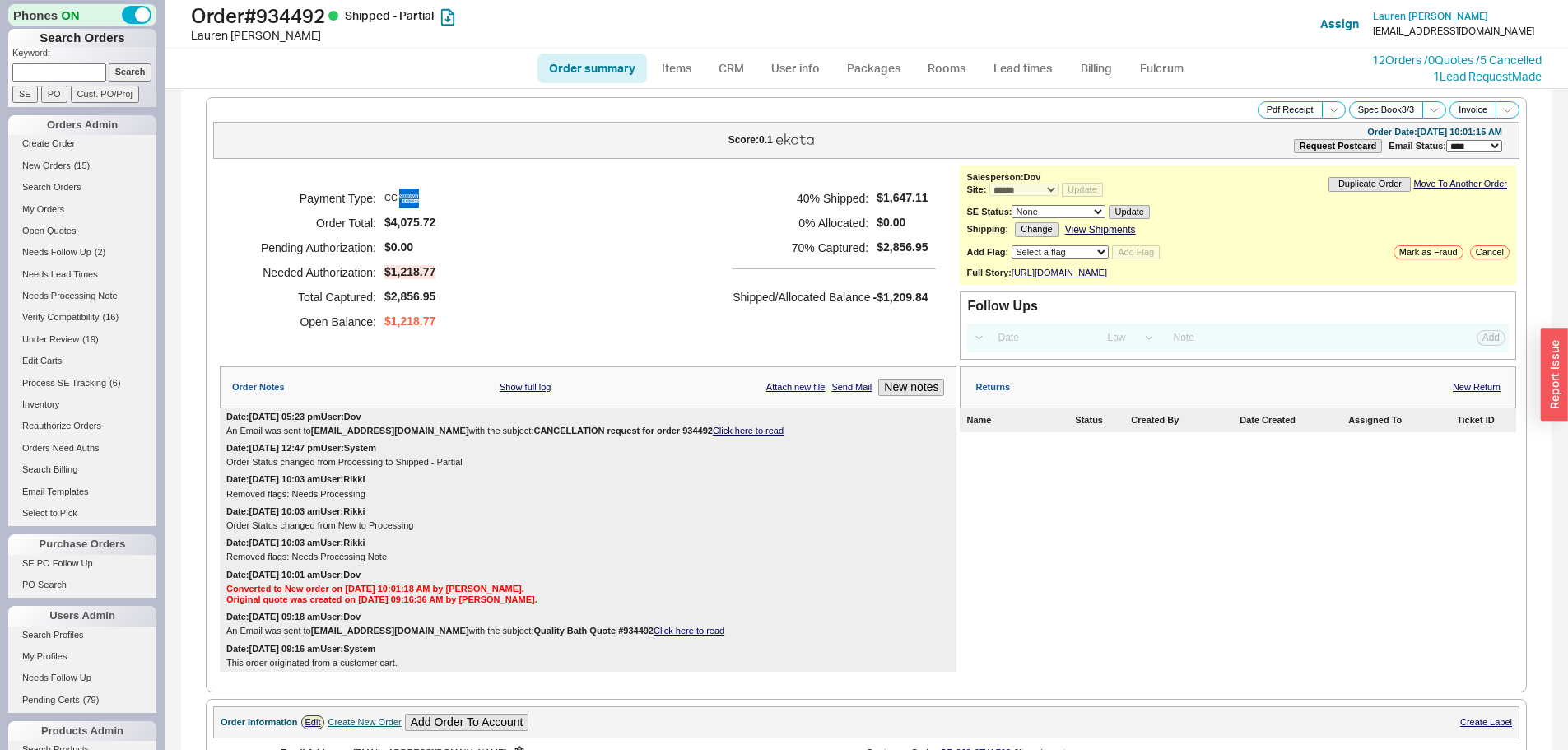
select select "*"
select select "LOW"
select select "3"
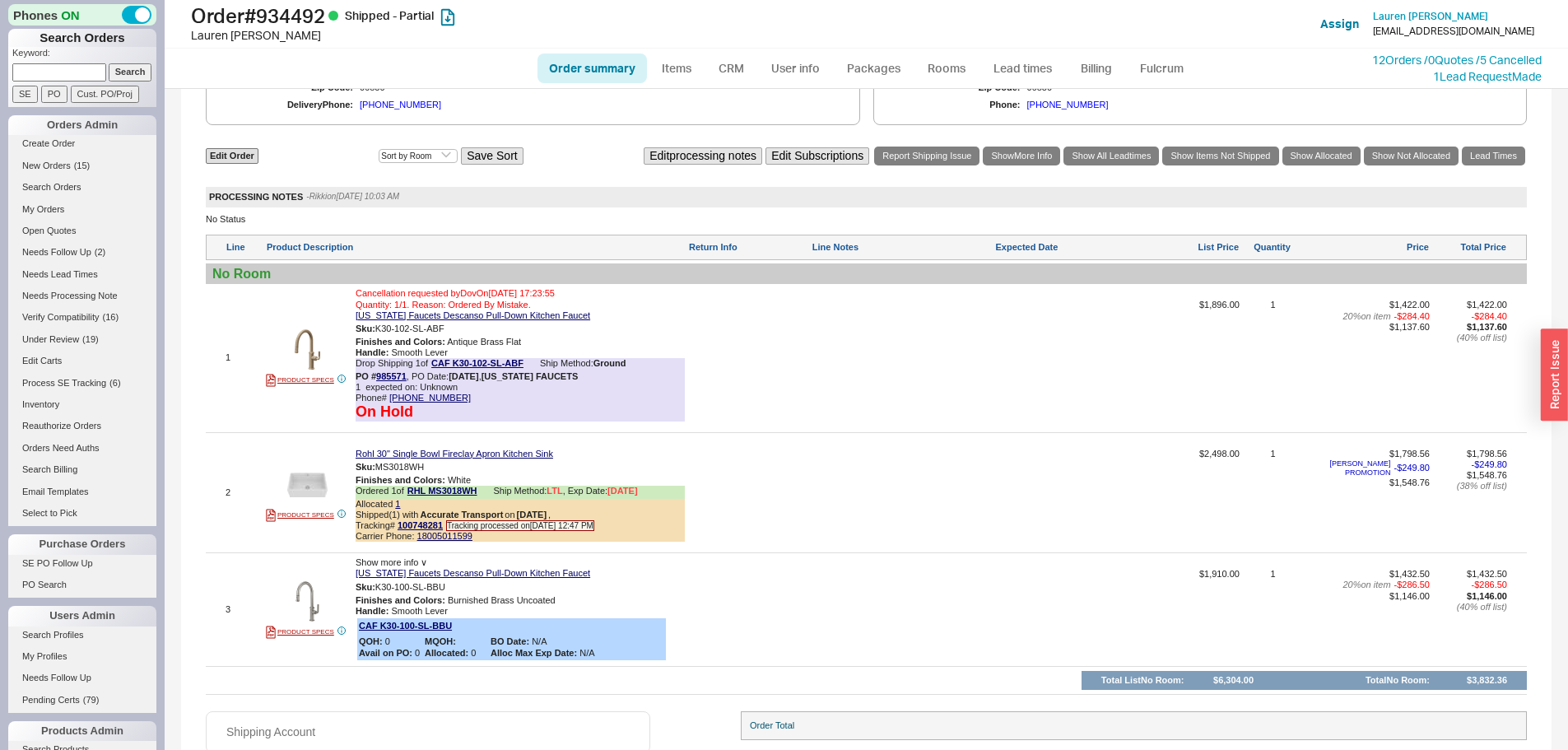
scroll to position [1011, 0]
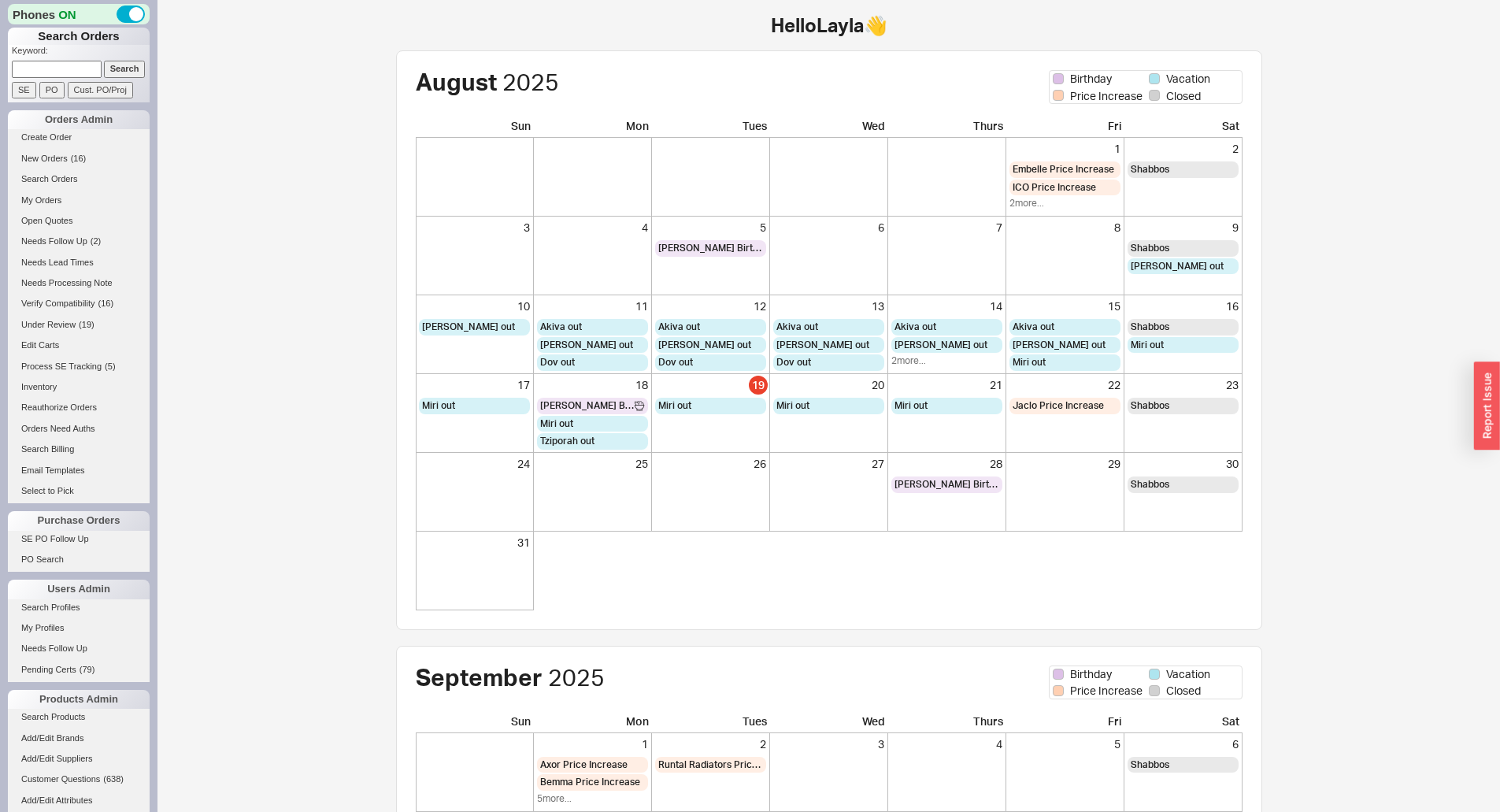
click at [61, 65] on input at bounding box center [56, 69] width 90 height 17
paste input "933896"
type input "933896"
click at [115, 66] on input "Search" at bounding box center [125, 69] width 42 height 17
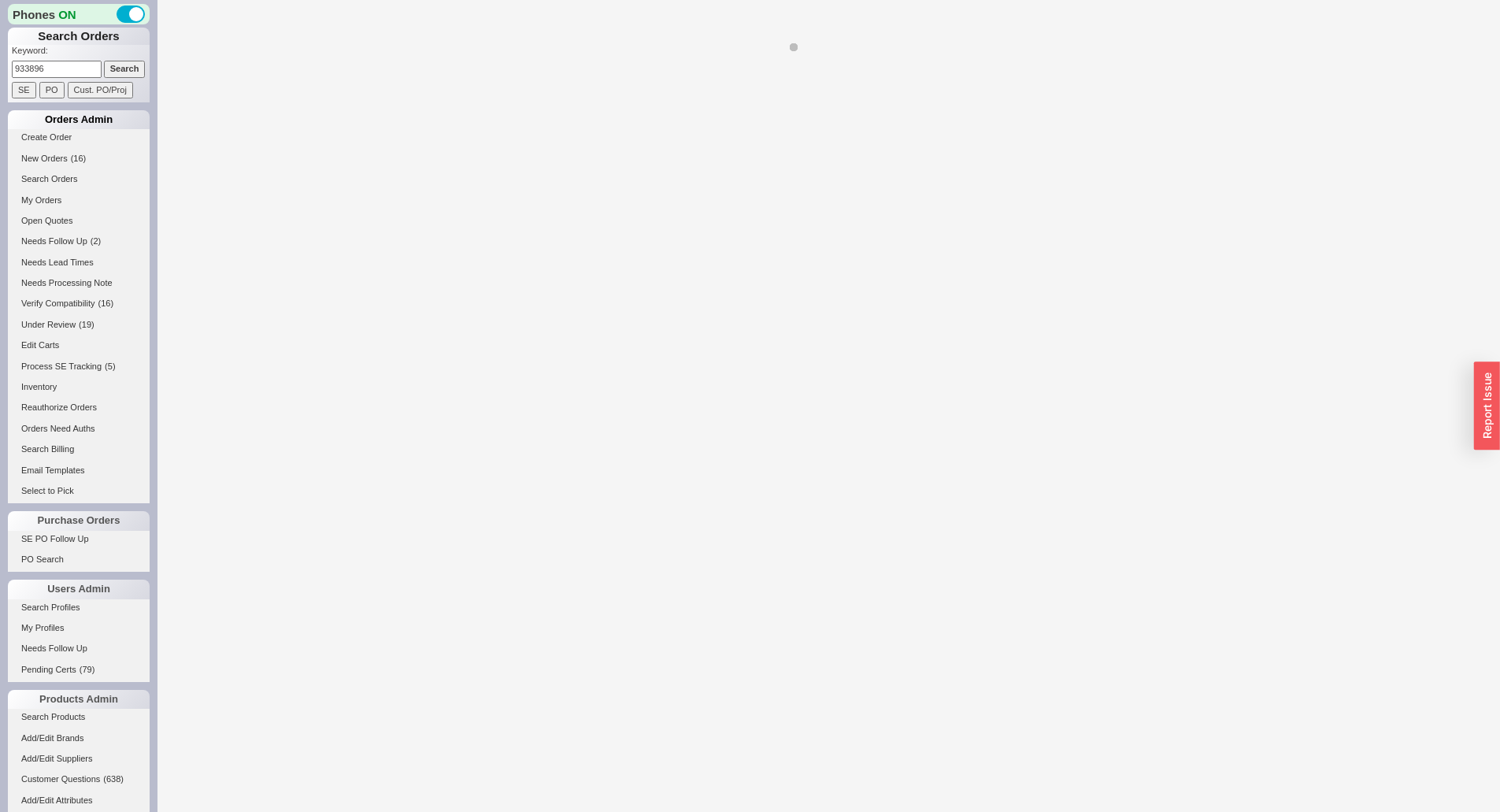
select select "*"
select select "3"
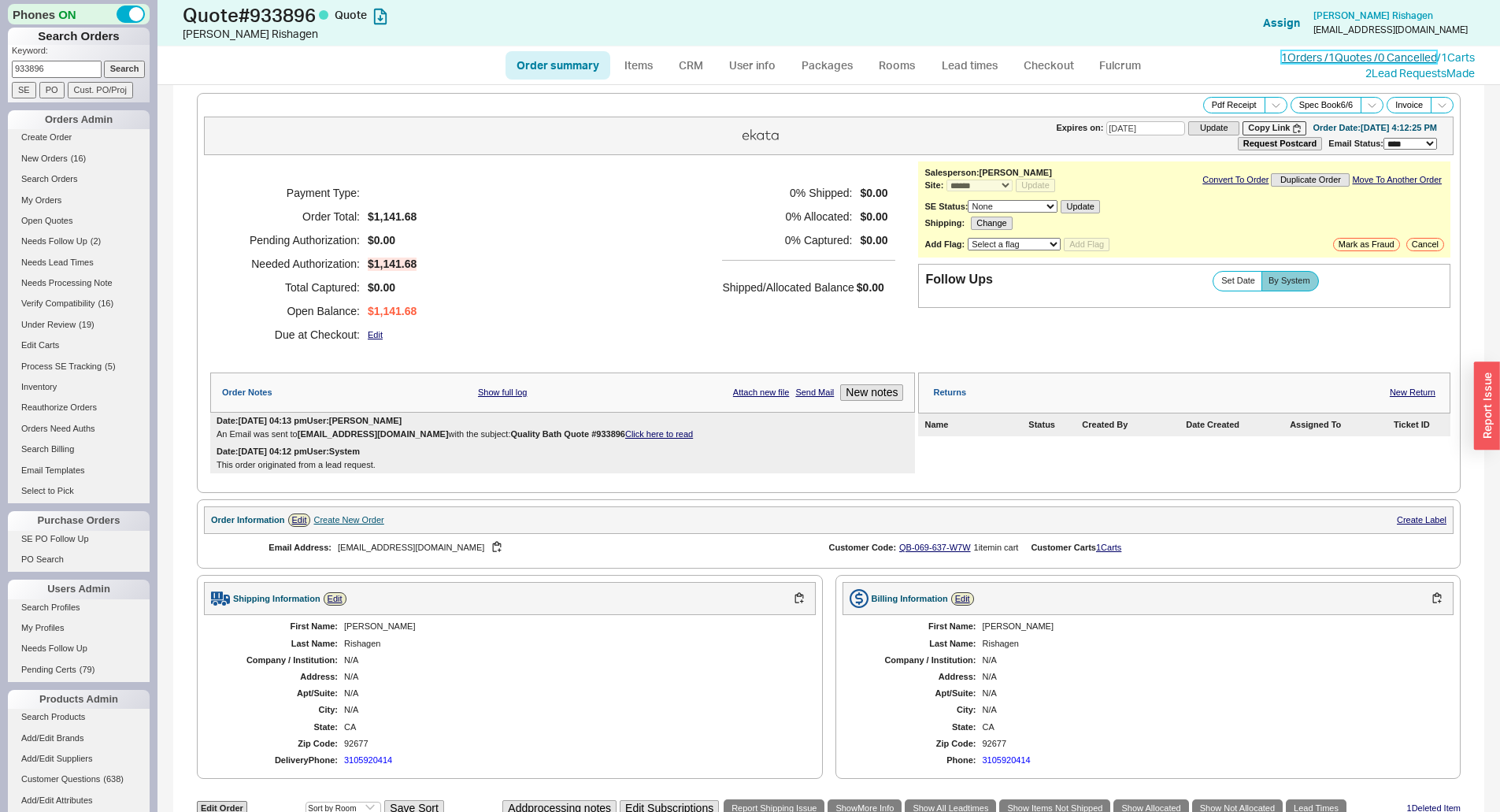
click at [1309, 59] on link "1 Orders / 1 Quotes / 0 Cancelled" at bounding box center [1359, 57] width 156 height 14
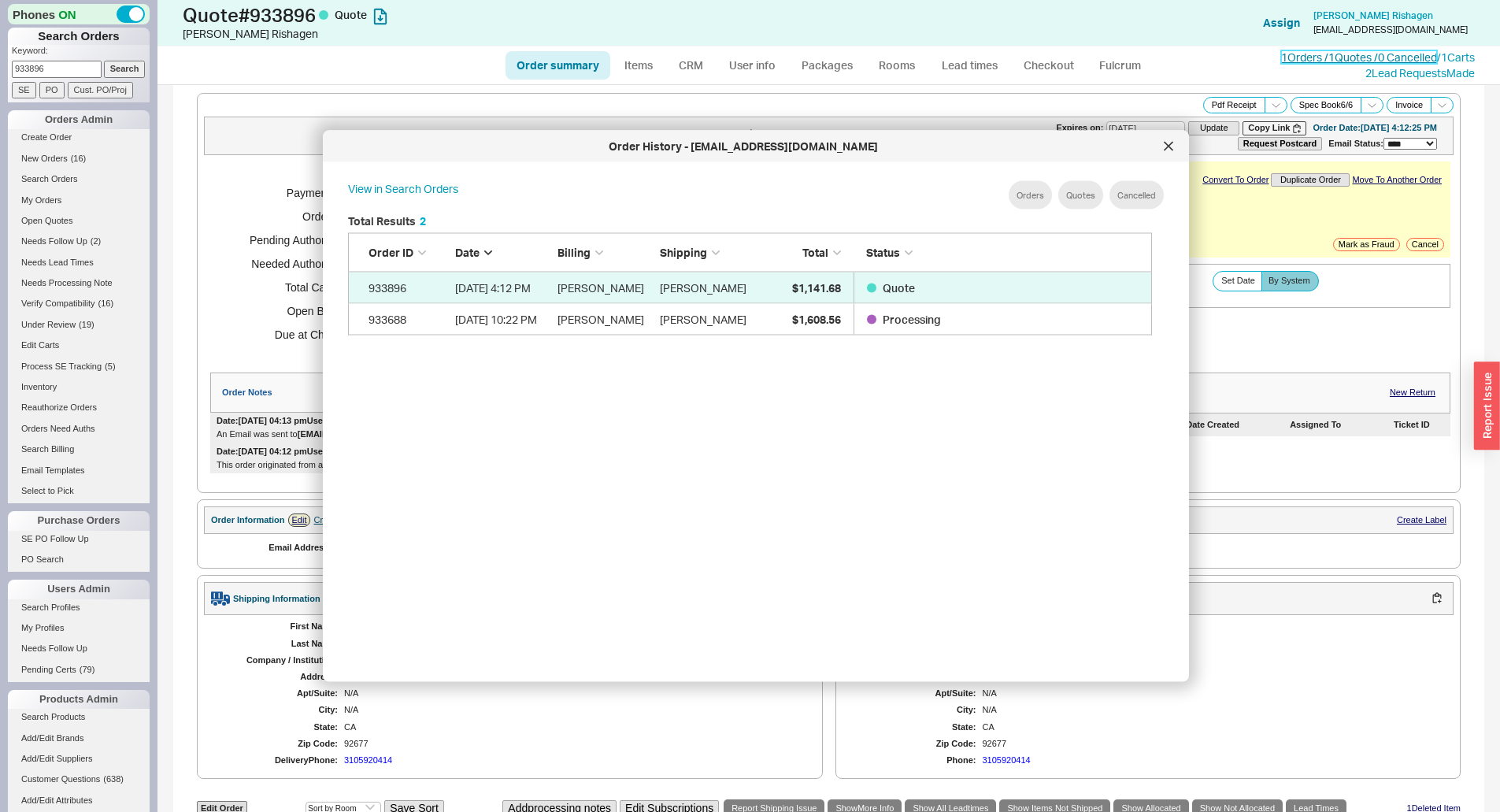
scroll to position [470, 818]
click at [923, 315] on span "Processing" at bounding box center [911, 318] width 58 height 14
drag, startPoint x: 1167, startPoint y: 146, endPoint x: 1210, endPoint y: 18, distance: 135.0
click at [1167, 144] on icon at bounding box center [1169, 147] width 9 height 9
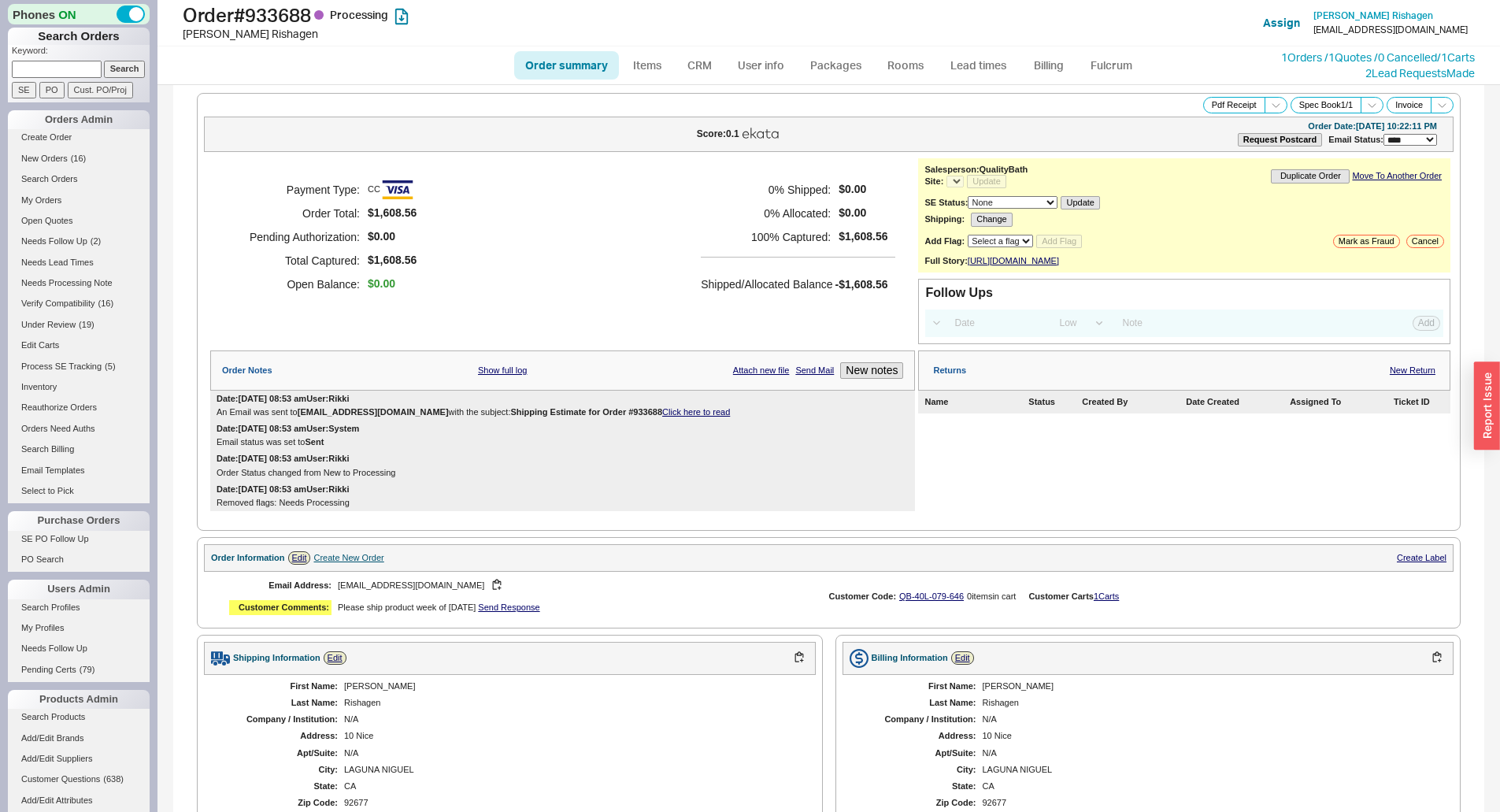
select select "LOW"
select select "3"
select select "*"
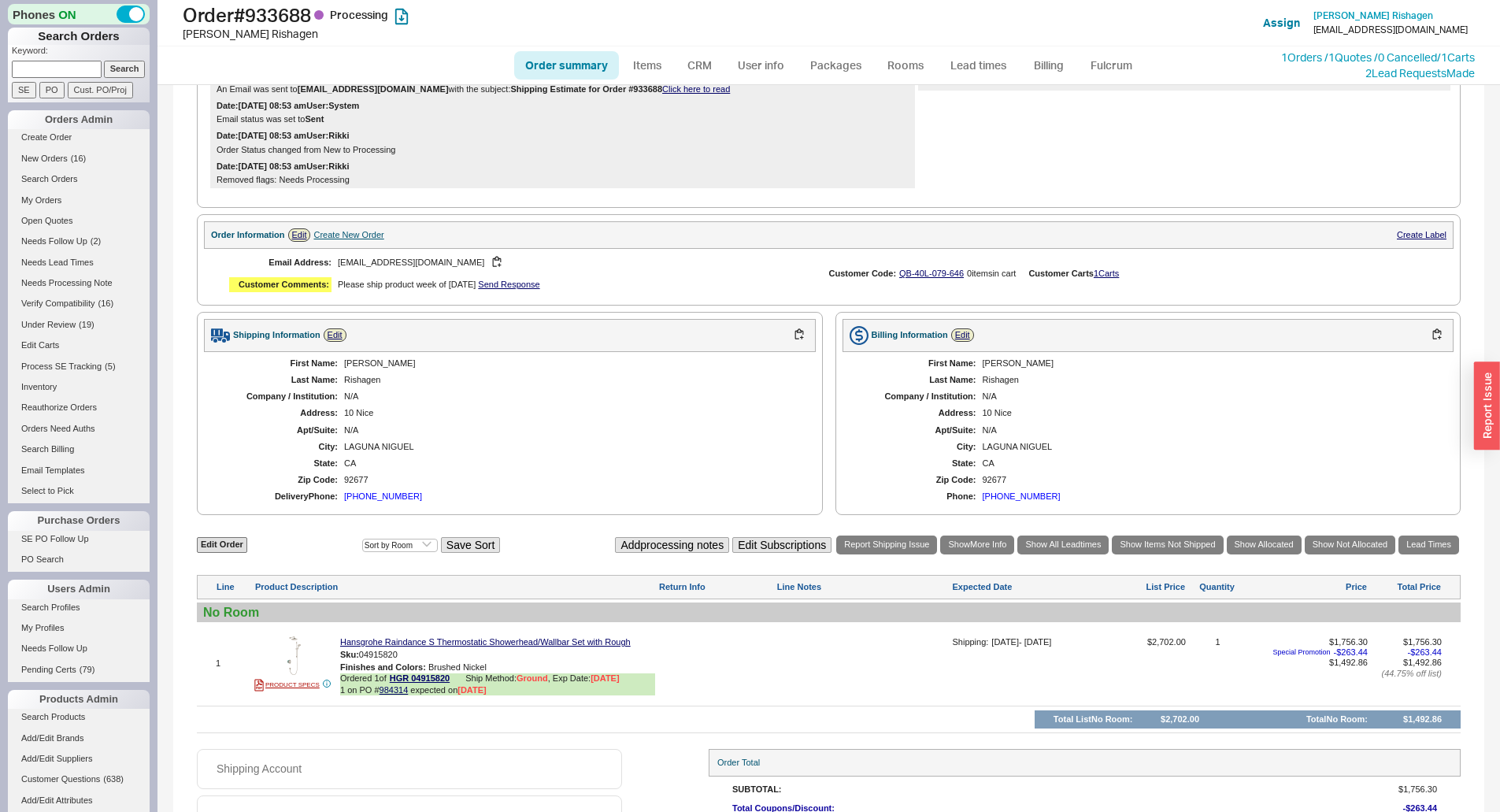
scroll to position [432, 0]
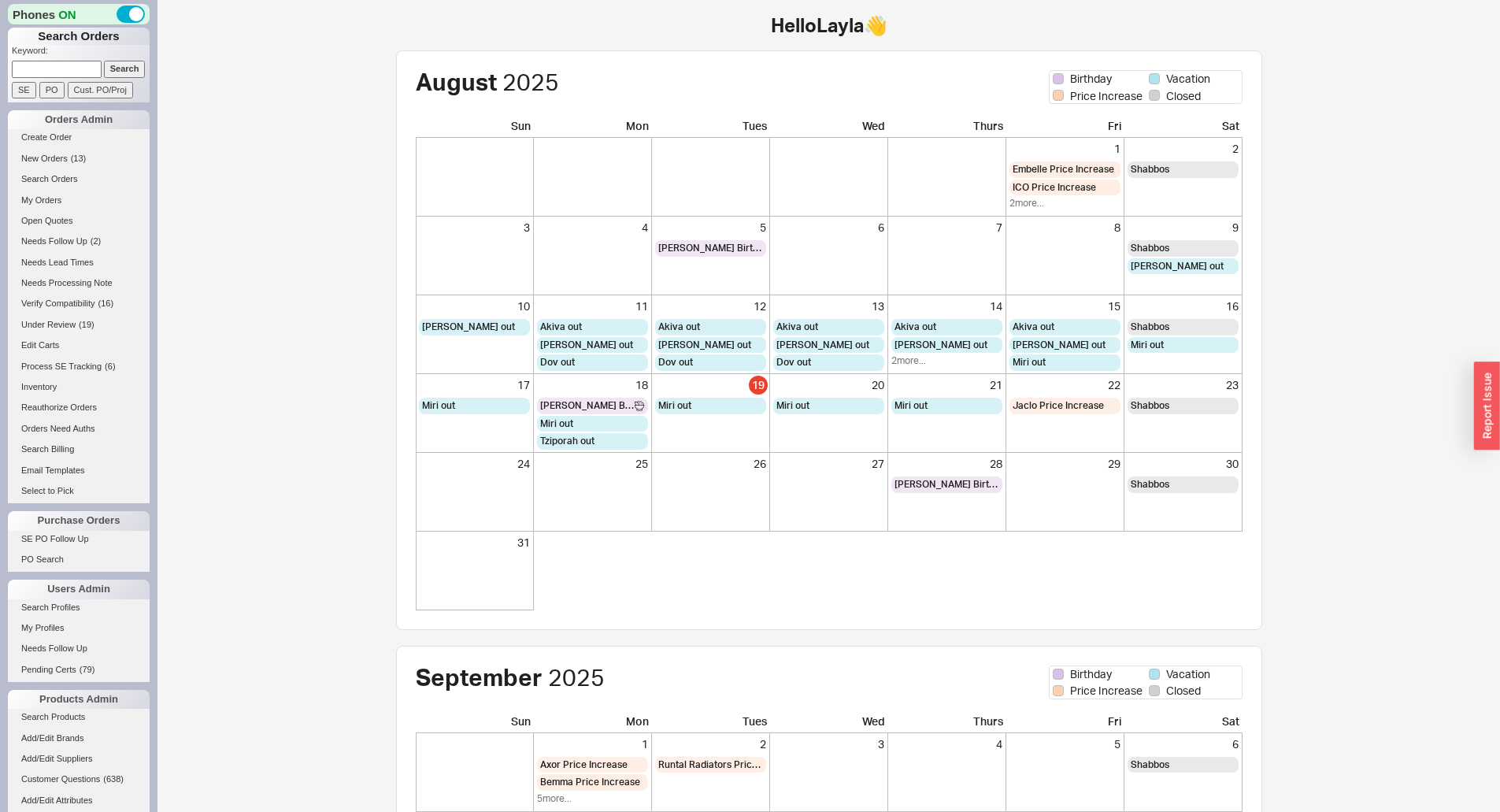
drag, startPoint x: 67, startPoint y: 70, endPoint x: 88, endPoint y: 70, distance: 21.0
click at [67, 70] on input at bounding box center [56, 69] width 90 height 17
paste input "918920"
type input "918920"
click at [113, 71] on input "Search" at bounding box center [125, 69] width 42 height 17
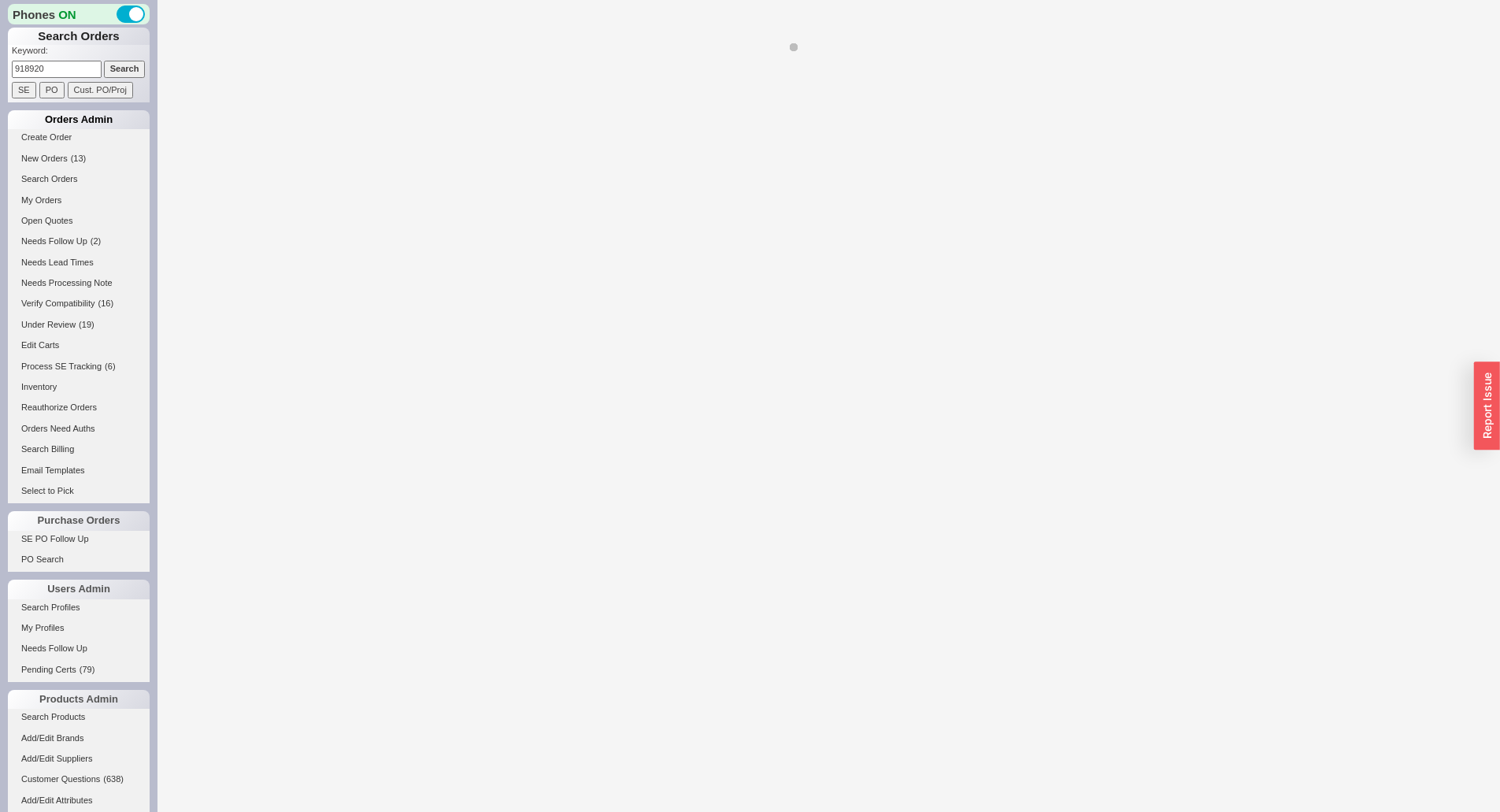
select select "LOW"
select select "3"
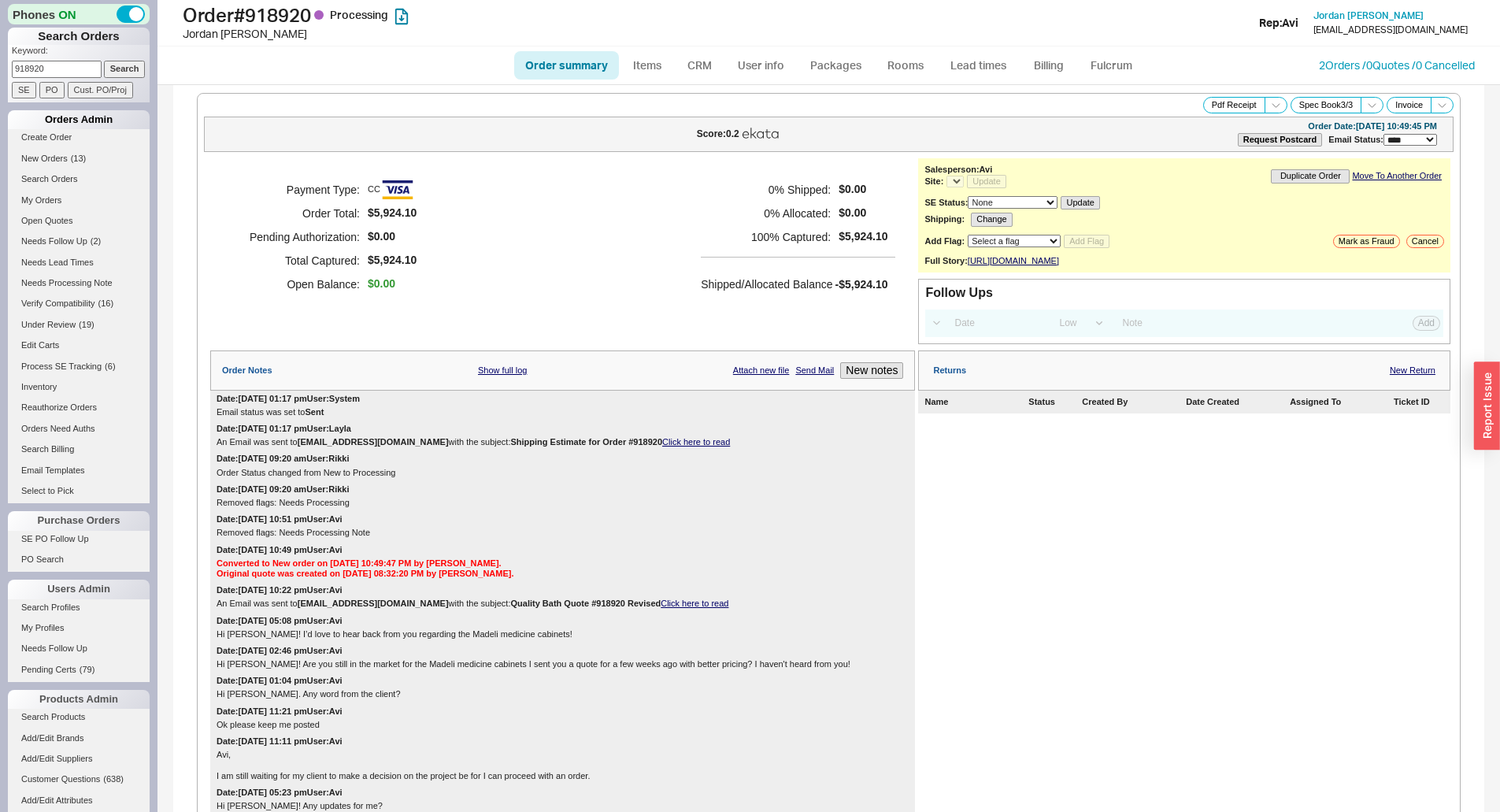
select select "*"
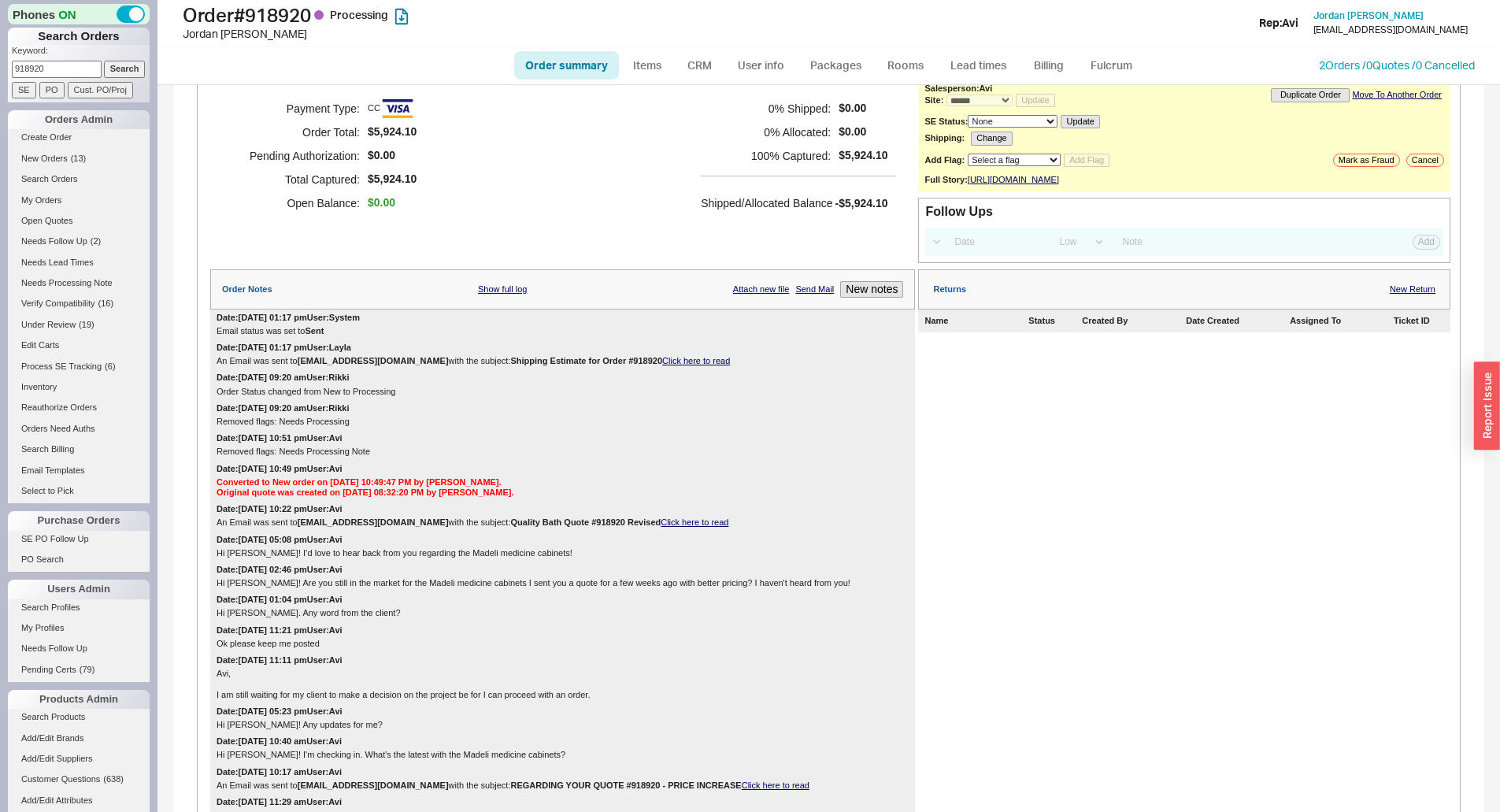
scroll to position [78, 0]
click at [861, 300] on button "New notes" at bounding box center [871, 292] width 63 height 17
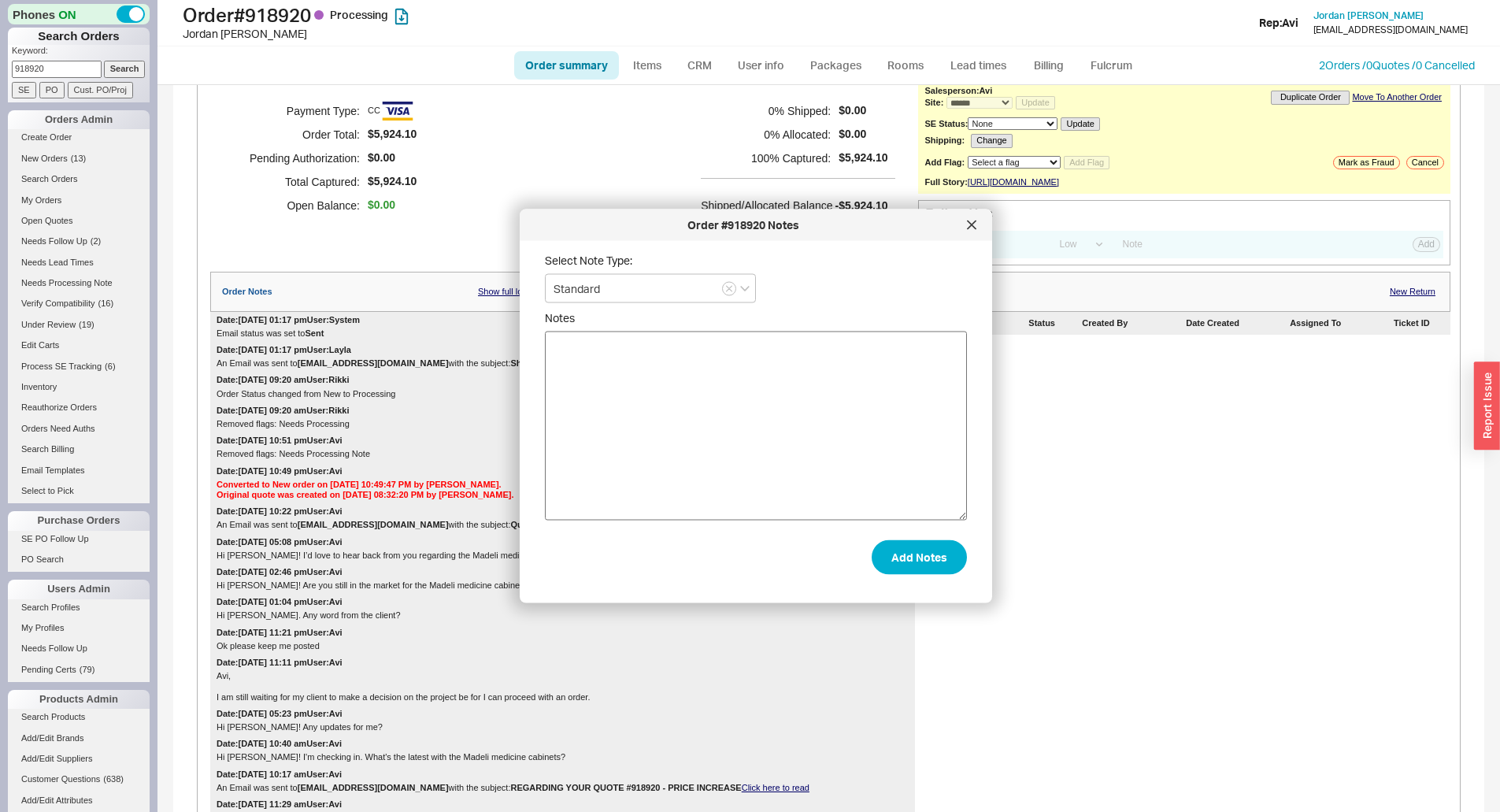
drag, startPoint x: 845, startPoint y: 445, endPoint x: 848, endPoint y: 453, distance: 8.5
click at [842, 445] on textarea "Notes" at bounding box center [755, 425] width 422 height 189
click at [718, 382] on textarea "My schedule has changed, and I will need the two(2) 20” medicine cabinets in ad…" at bounding box center [755, 425] width 422 height 189
click at [550, 418] on textarea "My schedule has changed, and I will need the two(2) 20” medicine cabinets in ad…" at bounding box center [755, 425] width 422 height 189
click at [554, 415] on textarea "My schedule has changed, and I will need the two(2) 20” medicine cabinets in ad…" at bounding box center [755, 425] width 422 height 189
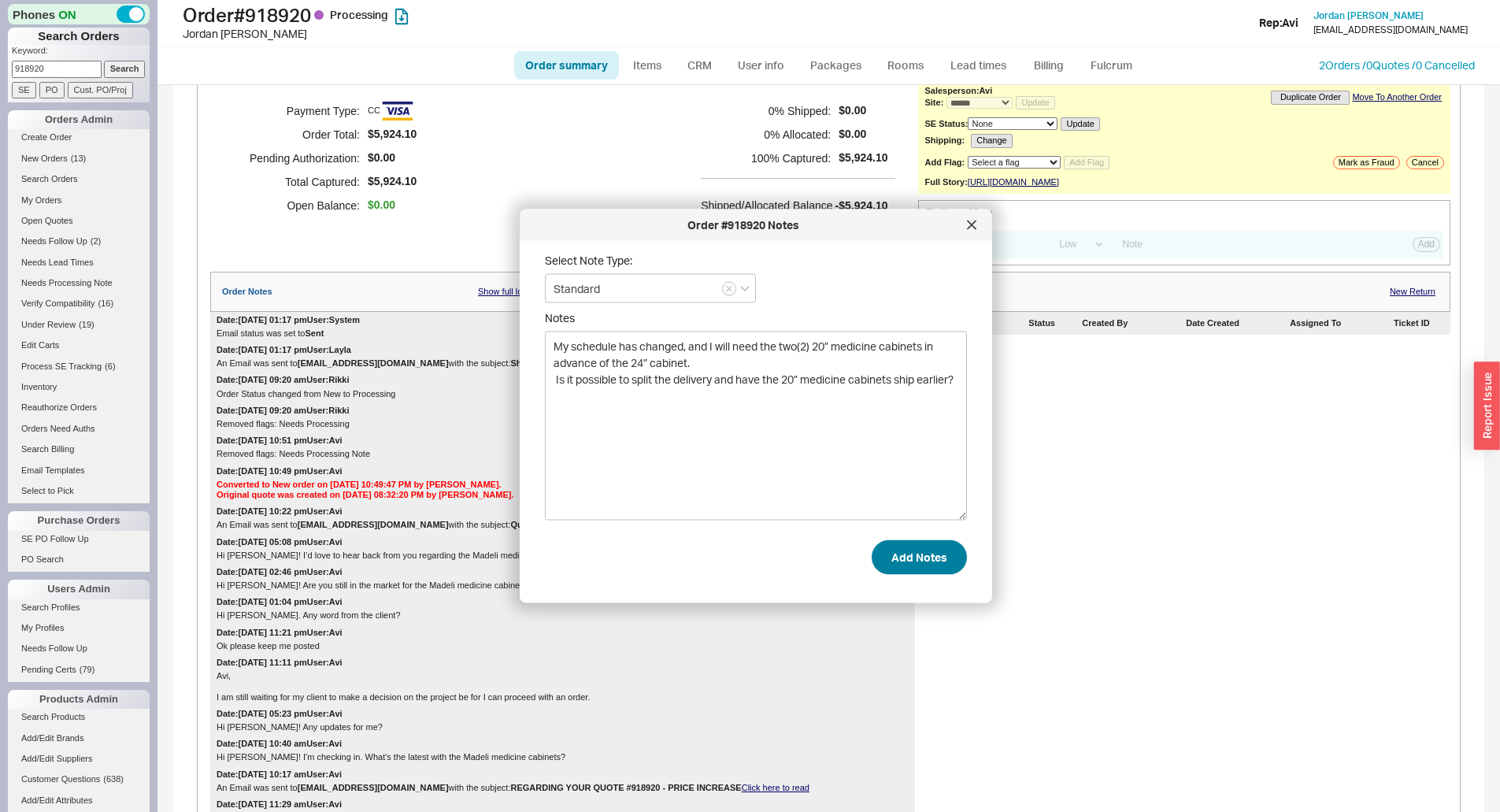
type textarea "My schedule has changed, and I will need the two(2) 20” medicine cabinets in ad…"
click at [912, 569] on button "Add Notes" at bounding box center [918, 556] width 95 height 35
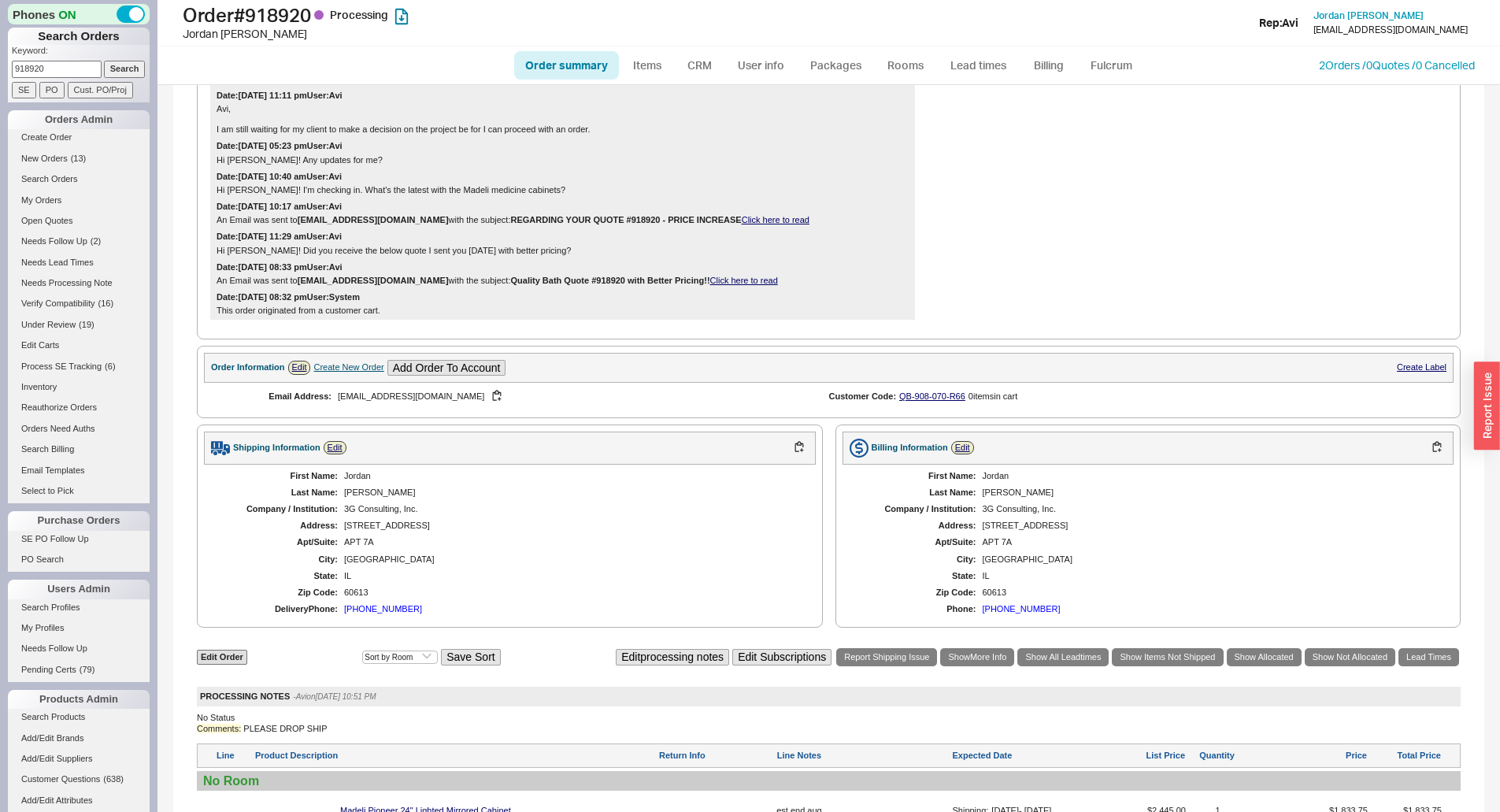
scroll to position [1181, 0]
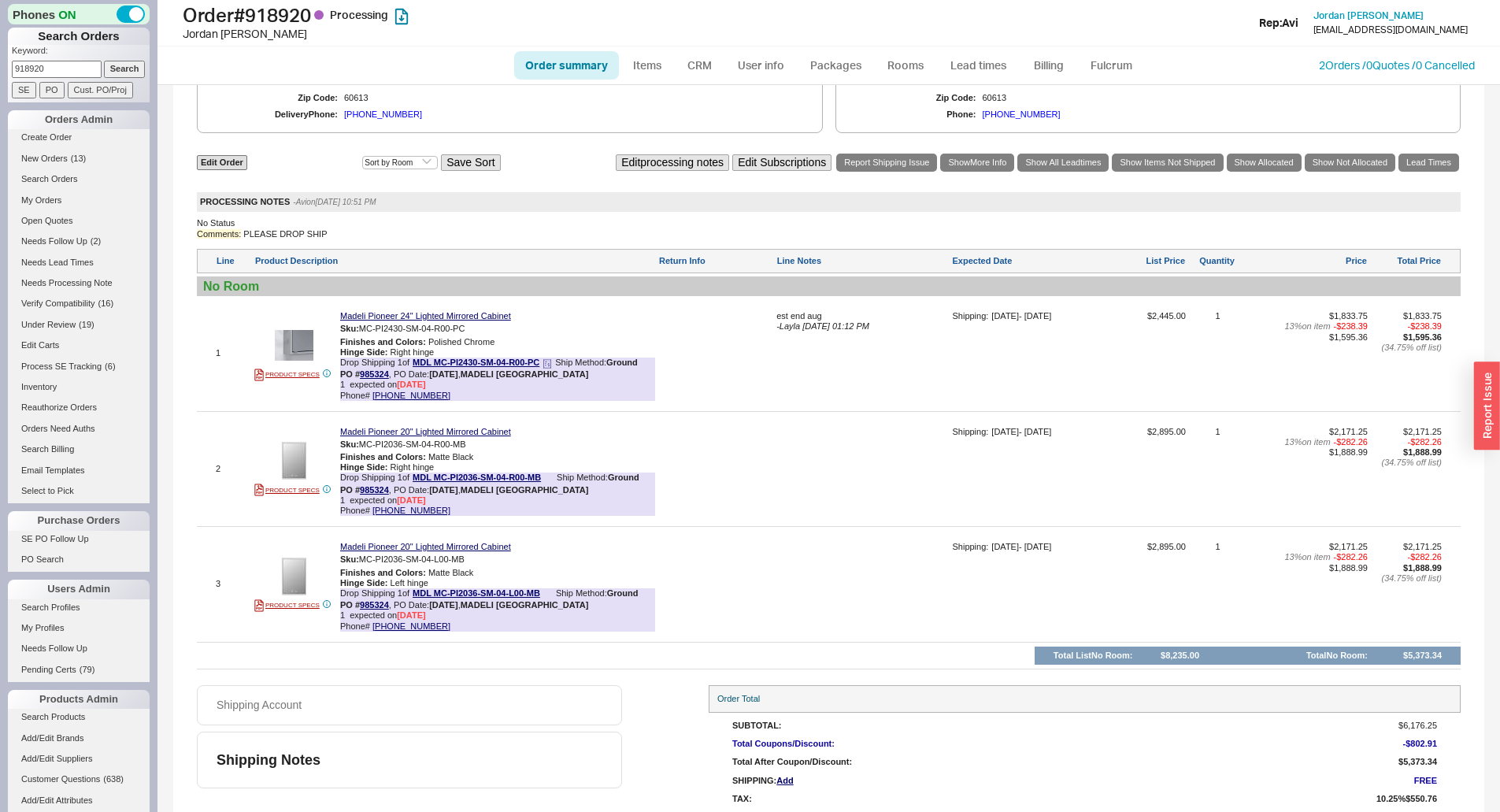
click at [380, 378] on b "PO # 985324" at bounding box center [365, 374] width 49 height 9
click at [381, 378] on b "PO # 985324" at bounding box center [365, 374] width 49 height 9
click at [369, 377] on div "Drop Shipping 1 of MDL MC-PI2430-SM-04-R00-PC Ship Method: Ground PO # 985324 ,…" at bounding box center [498, 368] width 315 height 22
click at [369, 378] on link "985324" at bounding box center [375, 374] width 30 height 9
click at [733, 638] on div at bounding box center [715, 590] width 115 height 96
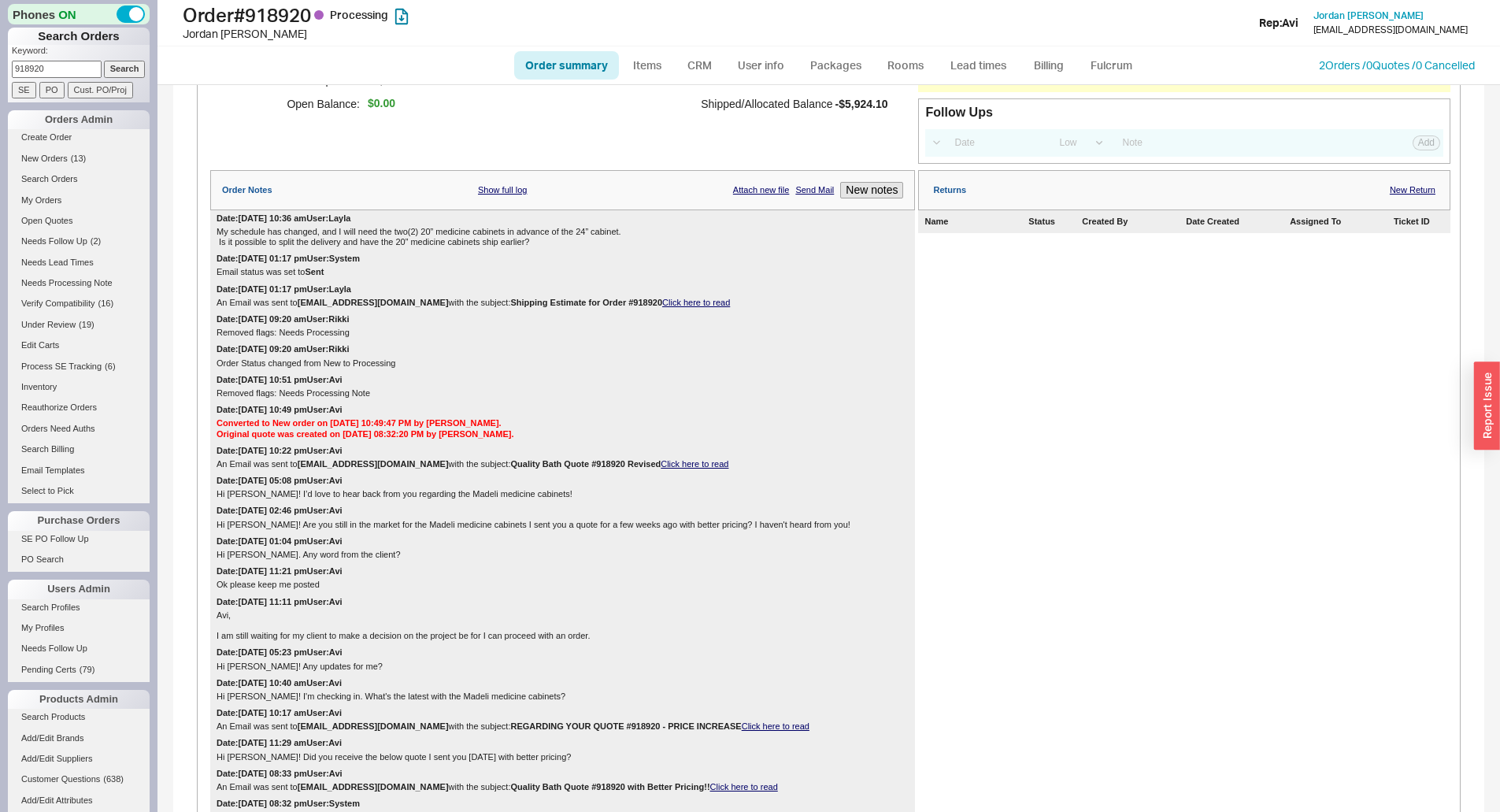
scroll to position [0, 0]
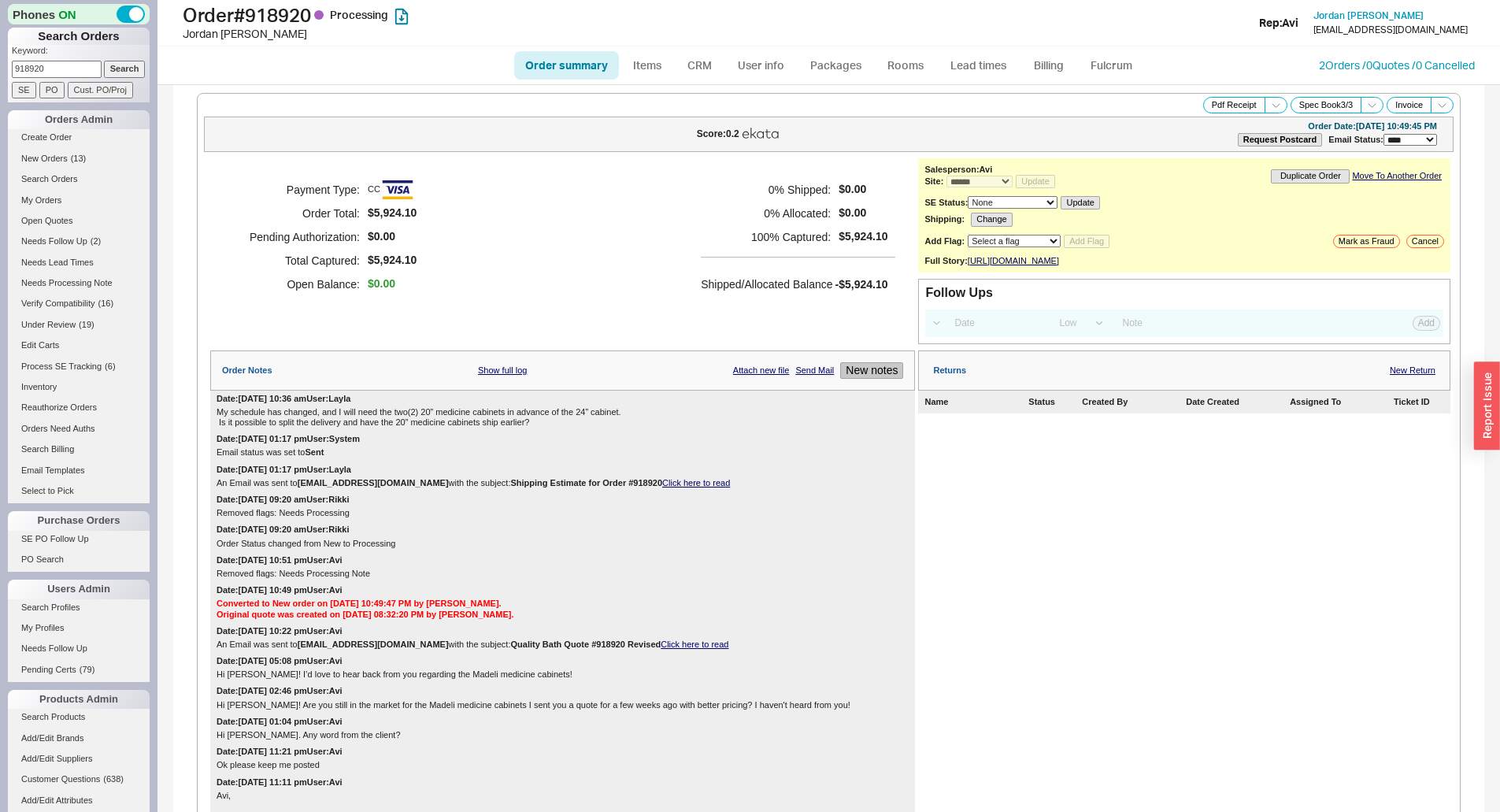
click at [866, 378] on button "New notes" at bounding box center [871, 370] width 63 height 17
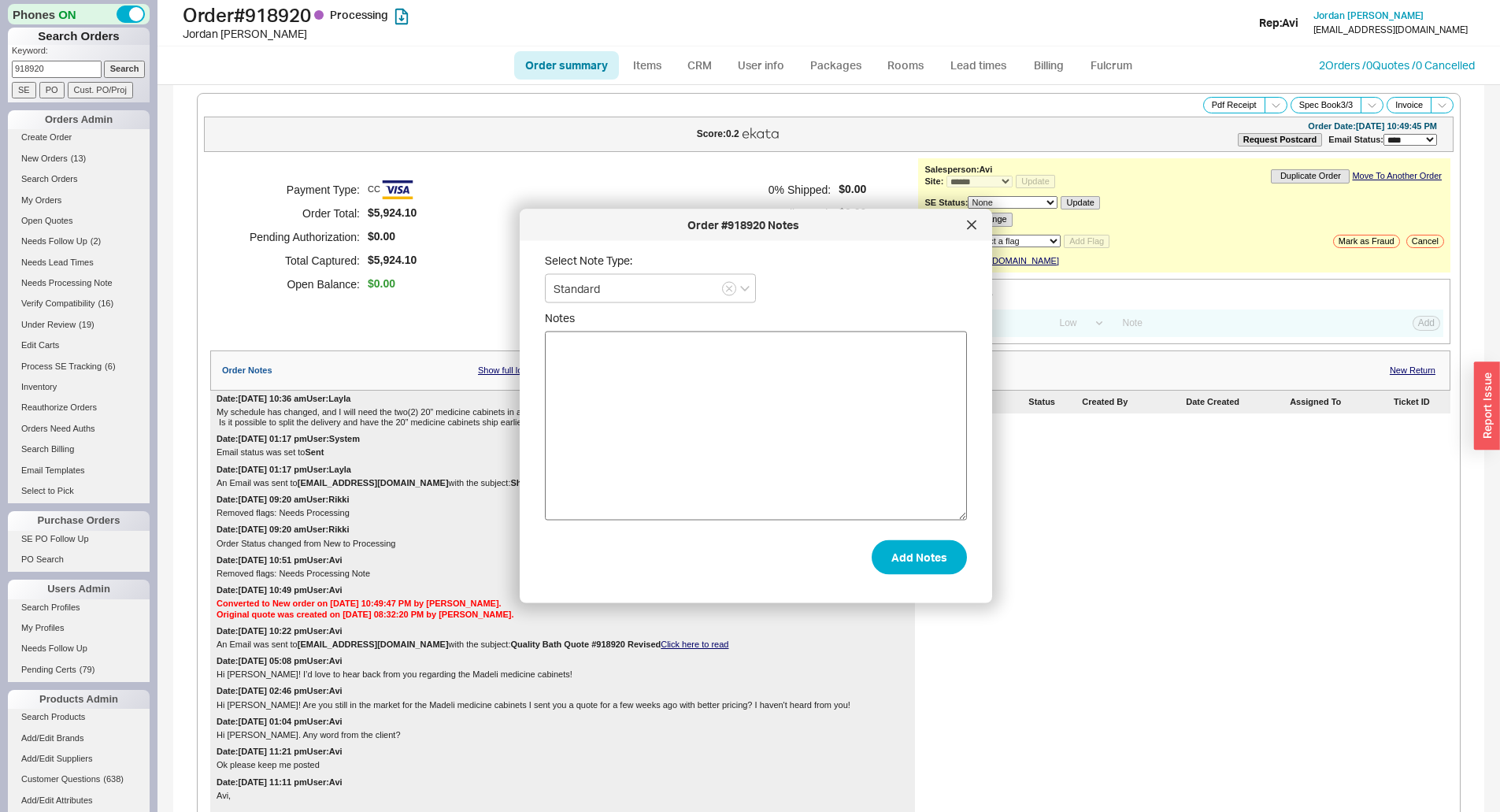
drag, startPoint x: 866, startPoint y: 383, endPoint x: 869, endPoint y: 412, distance: 29.2
click at [857, 414] on textarea "Notes" at bounding box center [755, 425] width 422 height 189
type textarea "emailed [PERSON_NAME] to partial ship"
click at [882, 548] on button "Add Notes" at bounding box center [918, 556] width 95 height 35
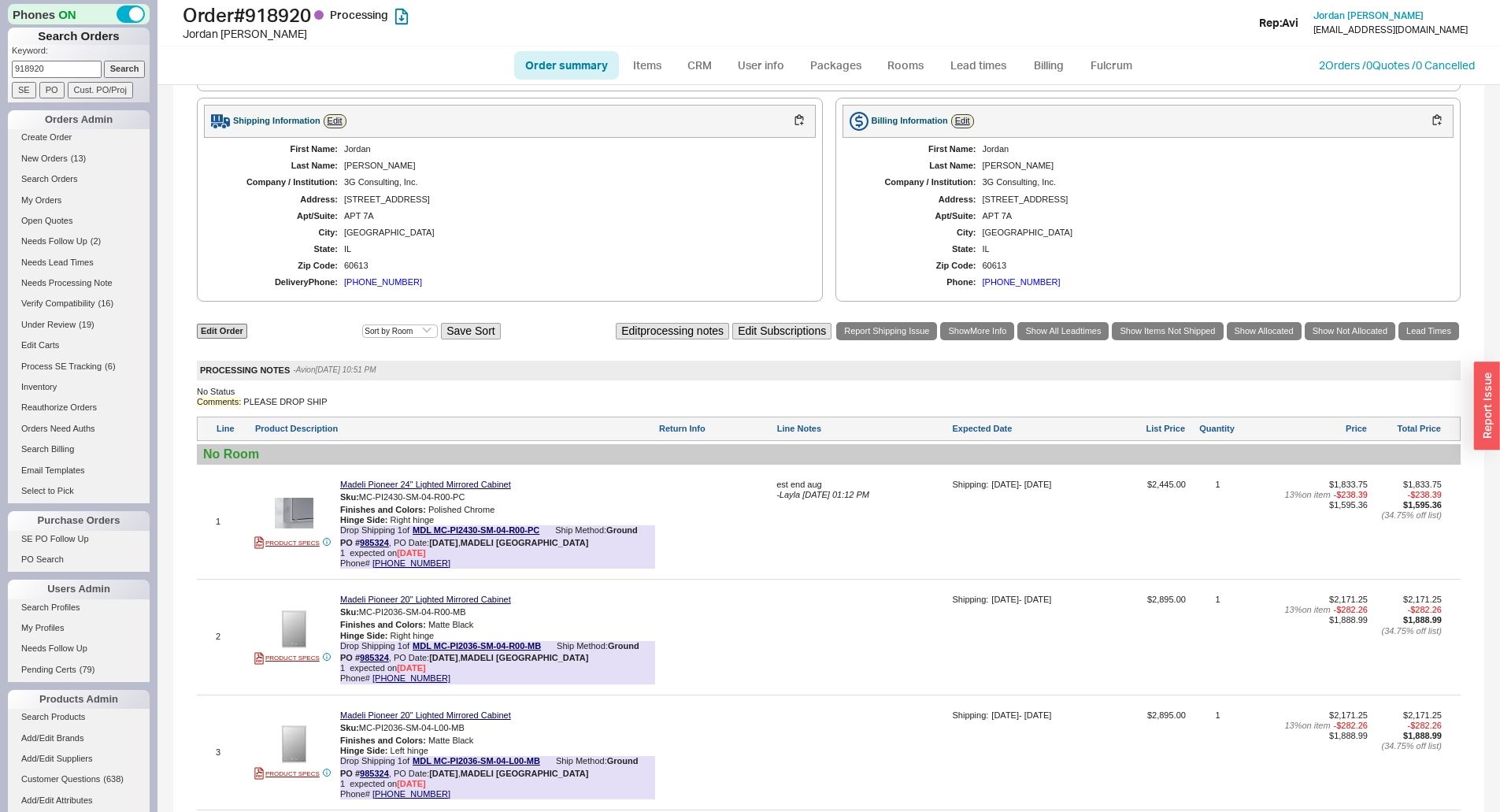
scroll to position [1257, 0]
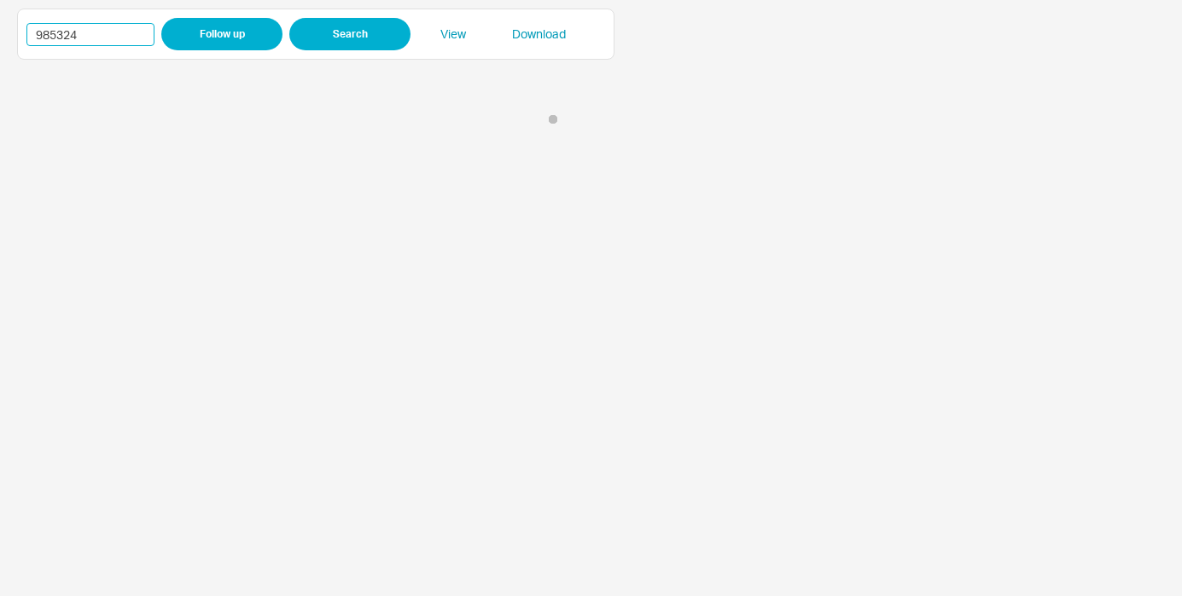
click at [71, 43] on input "985324" at bounding box center [90, 34] width 128 height 23
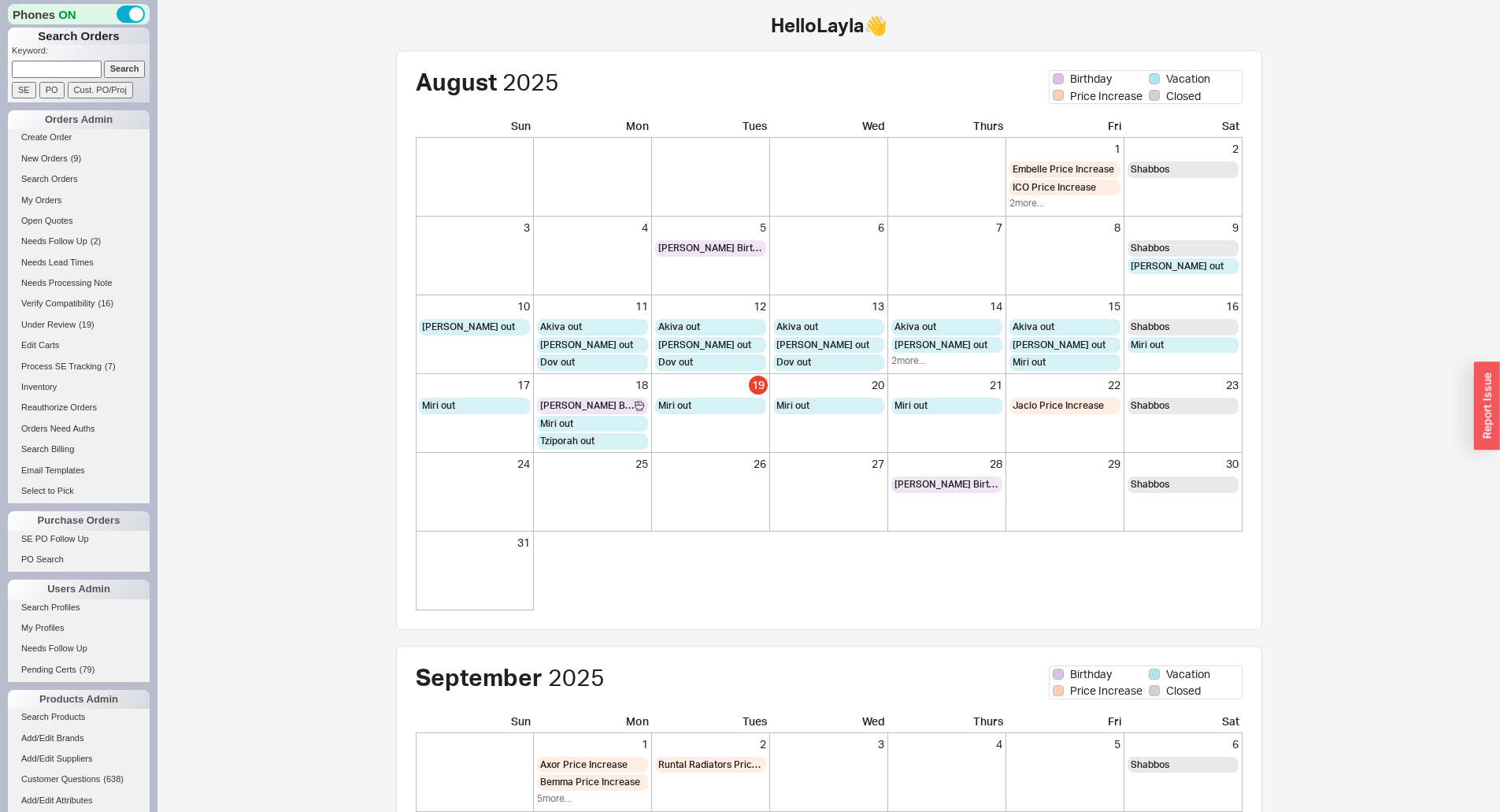
click at [47, 66] on input at bounding box center [56, 69] width 90 height 17
type input "978712"
click at [104, 61] on input "Search" at bounding box center [125, 69] width 42 height 17
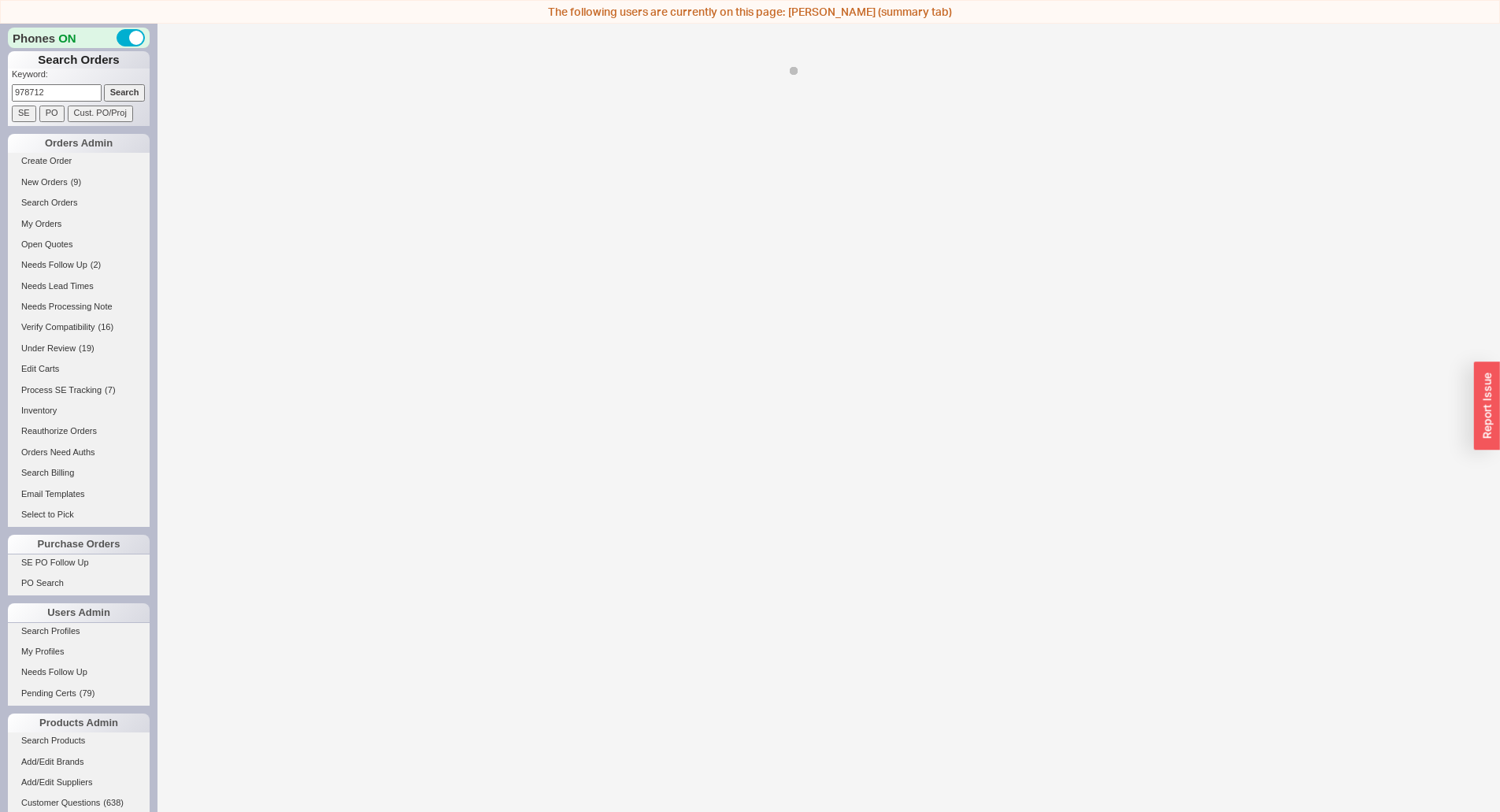
select select "*"
select select "LOW"
select select "3"
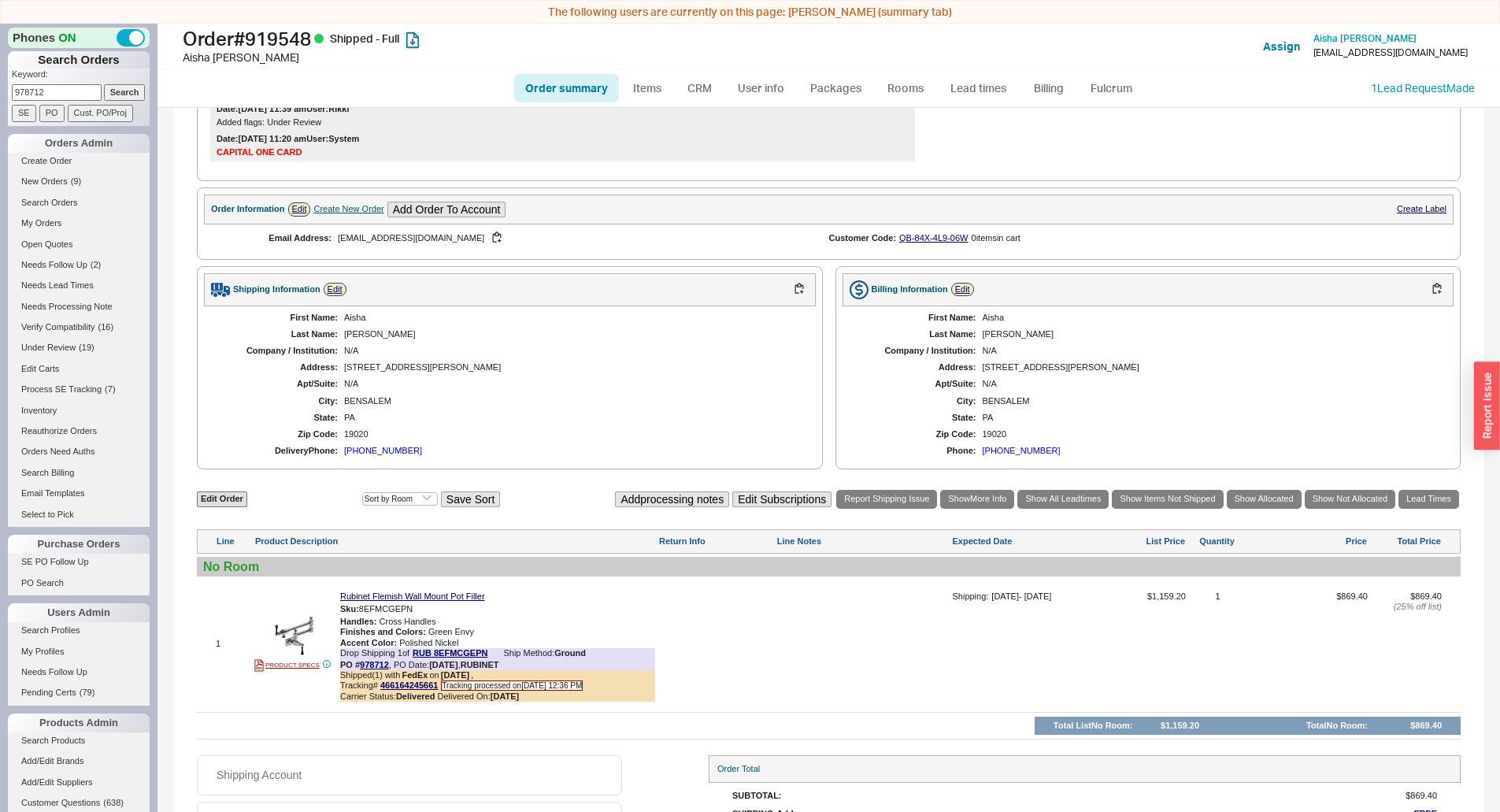
scroll to position [579, 0]
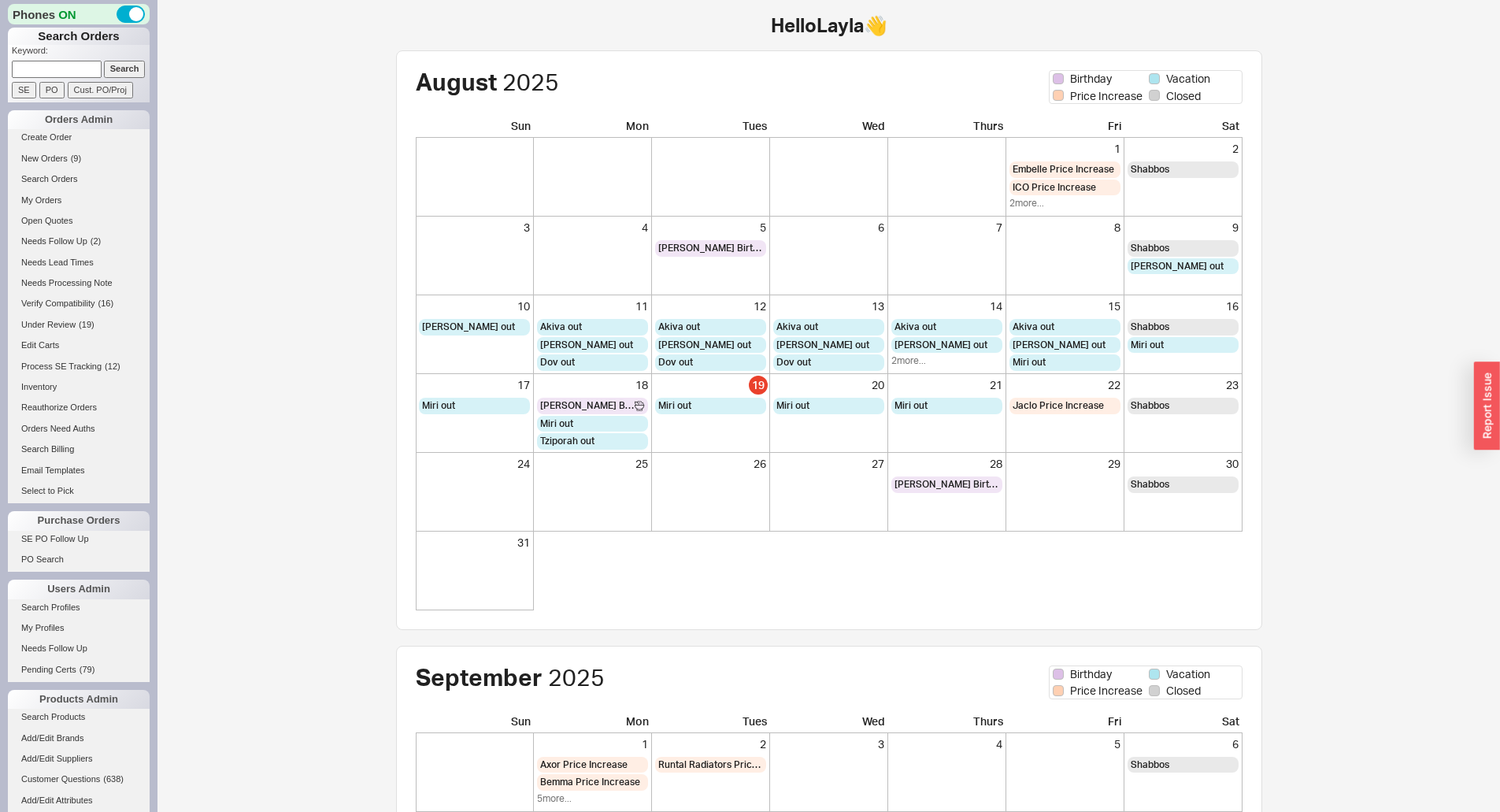
click at [71, 67] on input at bounding box center [56, 69] width 90 height 17
type input "934771"
click at [104, 61] on input "Search" at bounding box center [125, 69] width 42 height 17
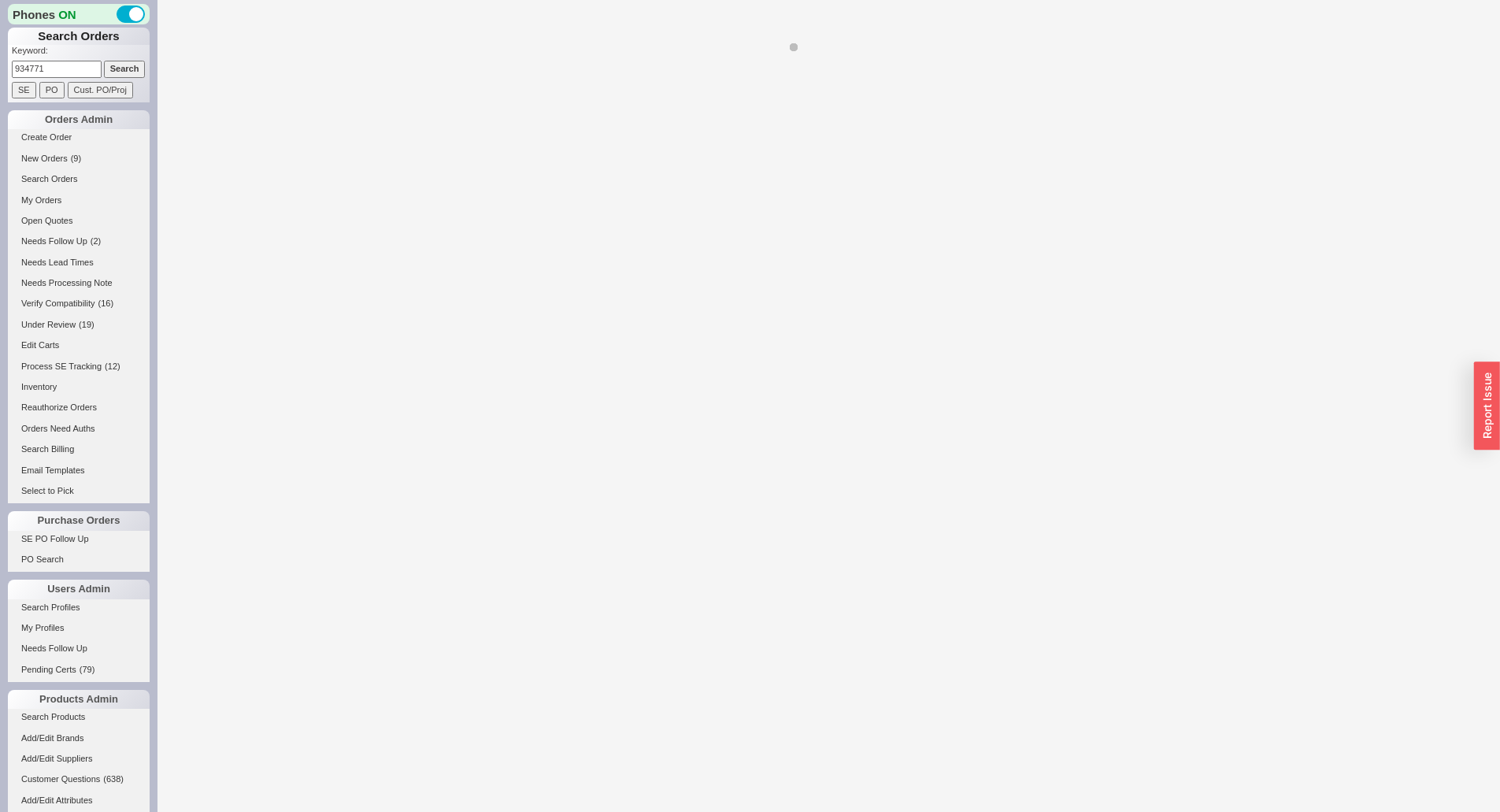
select select "*"
select select "LOW"
select select "3"
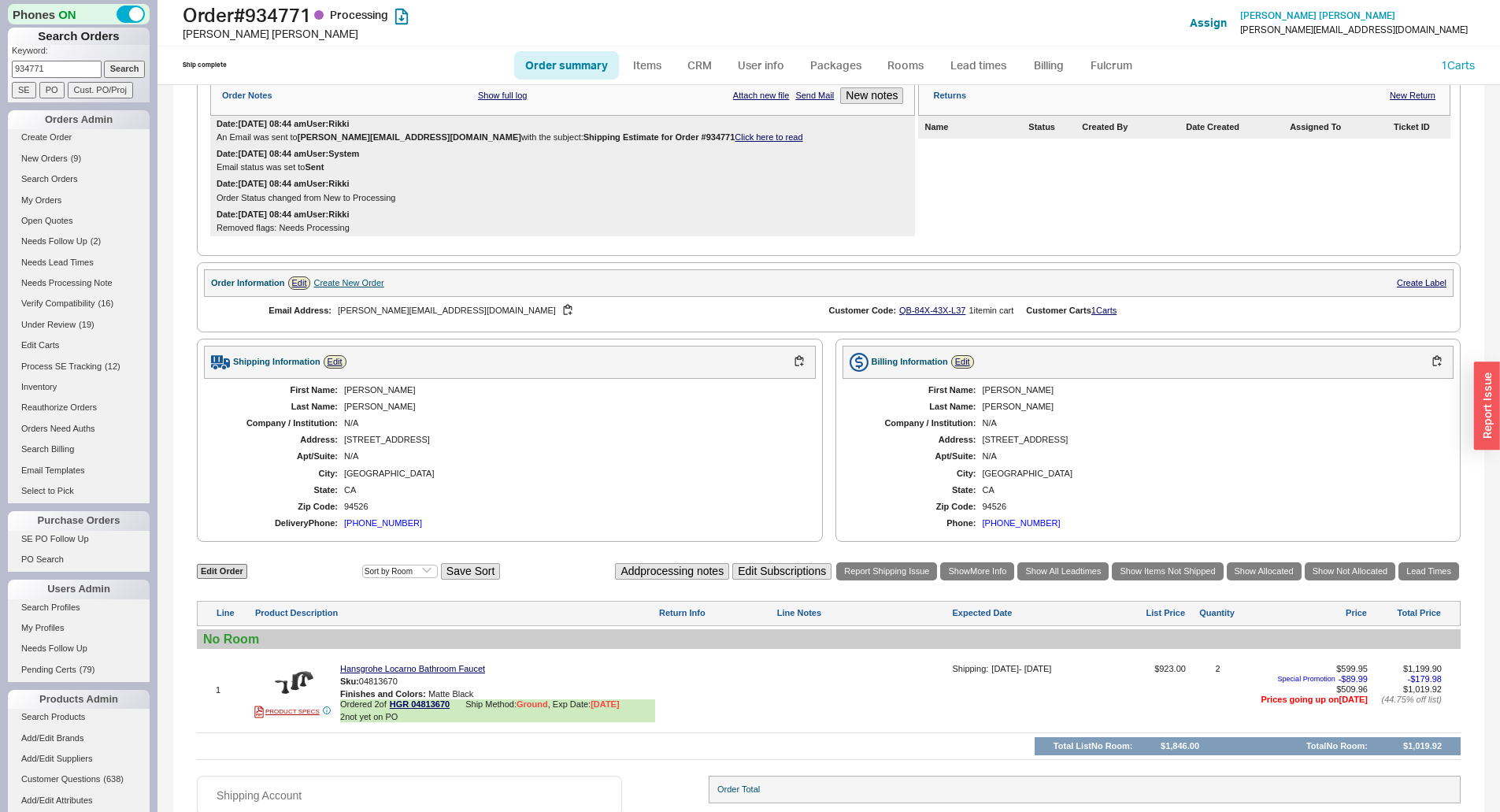
scroll to position [411, 0]
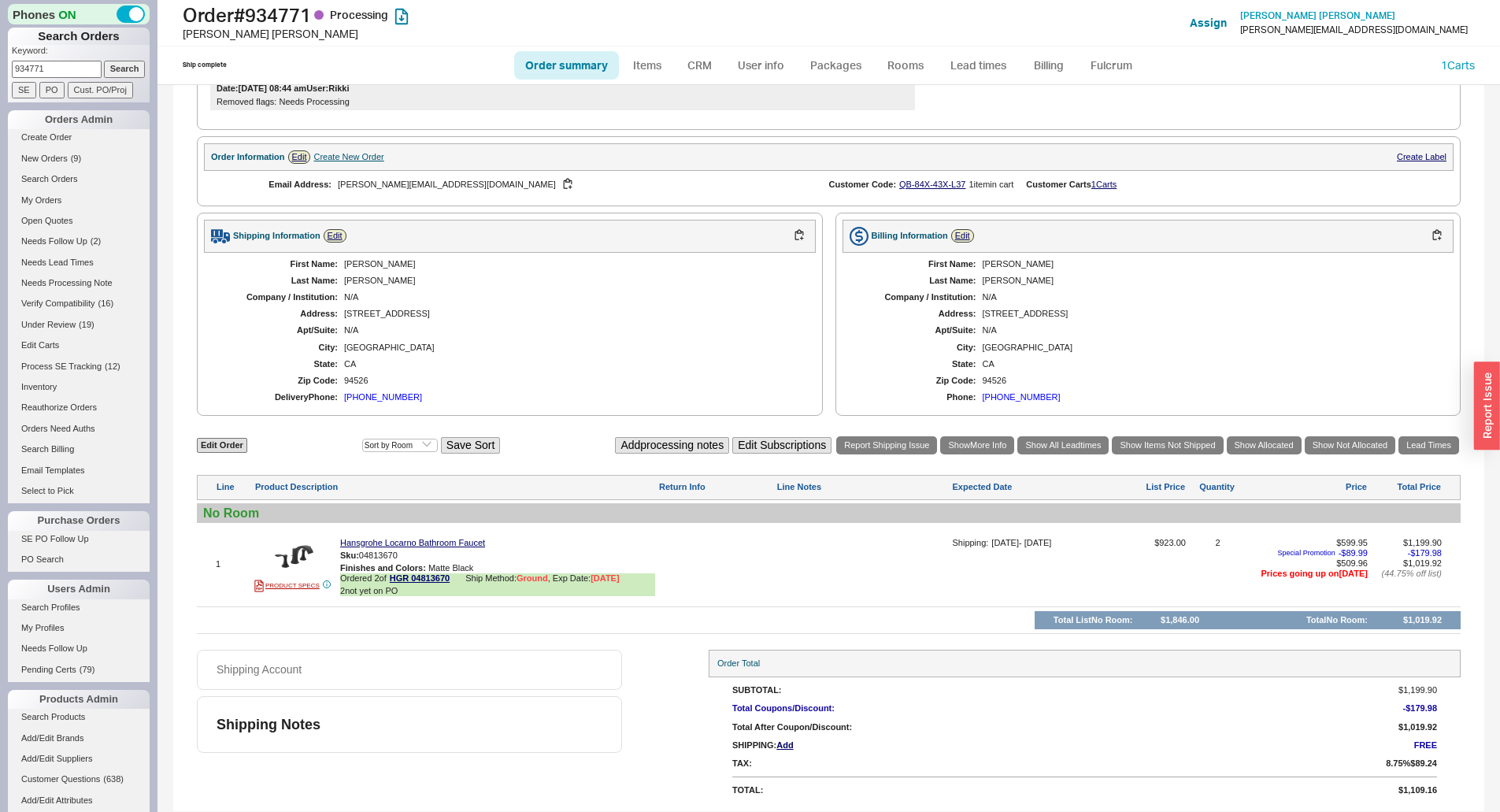
click at [1431, 459] on div "Edit Order Select an option Sort by Brand Sort by Room Save Sort Add processing…" at bounding box center [828, 534] width 1264 height 199
click at [1434, 451] on link "Lead Times" at bounding box center [1429, 446] width 61 height 18
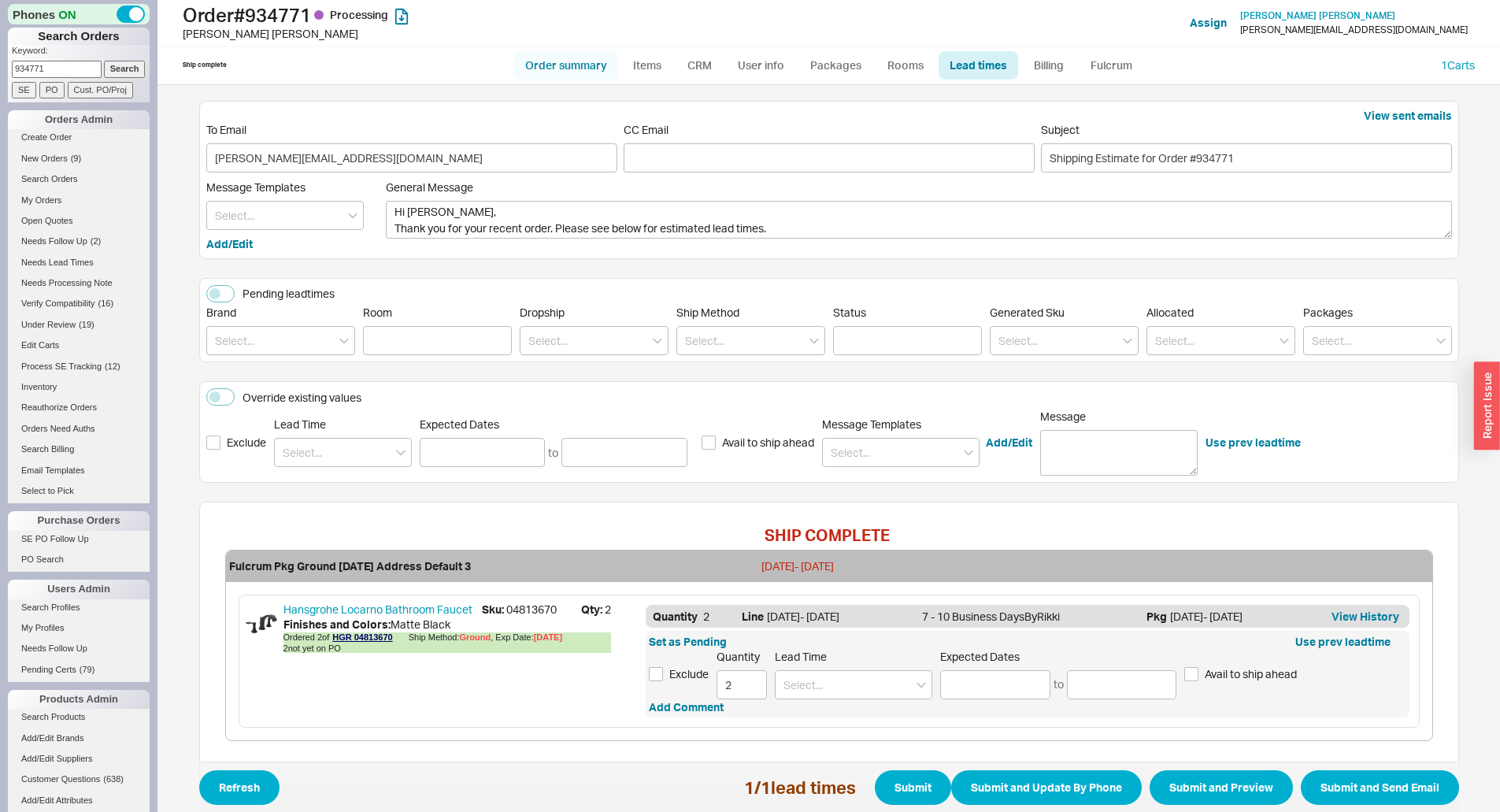
click at [543, 62] on link "Order summary" at bounding box center [566, 65] width 104 height 29
select select "*"
select select "LOW"
select select "3"
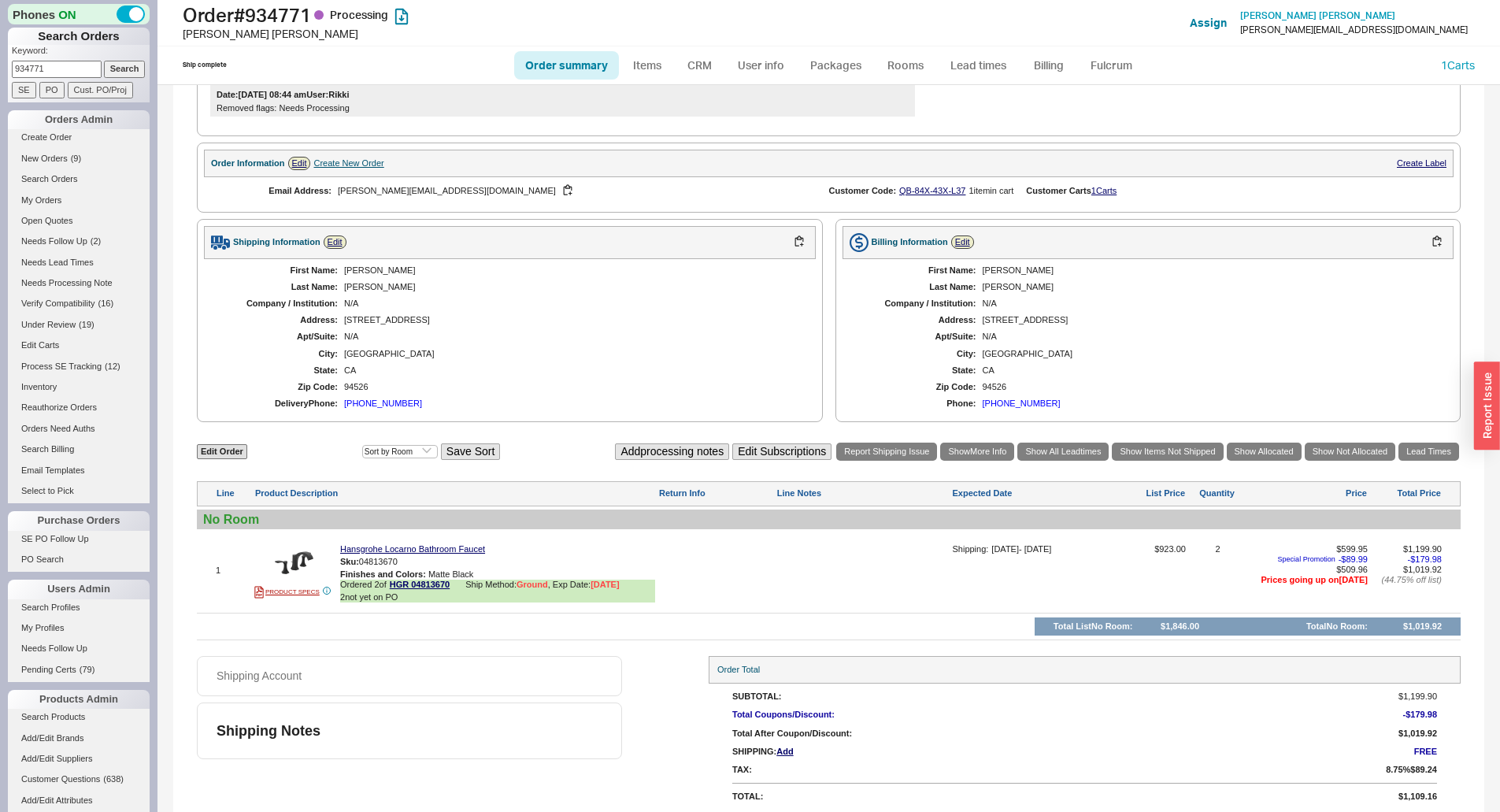
scroll to position [411, 0]
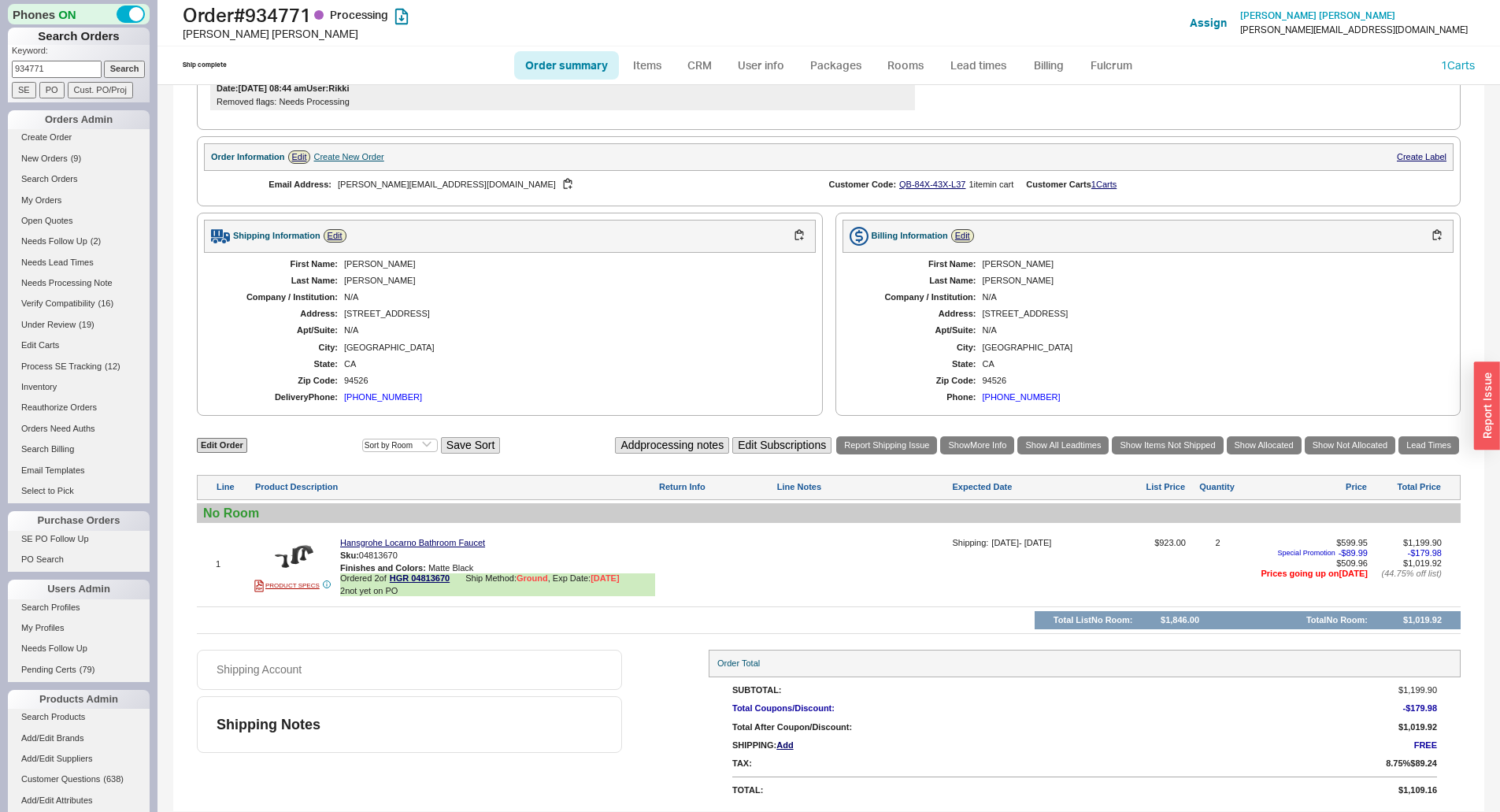
click at [824, 531] on div "1 PRODUCT SPECS Hansgrohe Locarno Bathroom Faucet Sku: 04813670 Finishes and Co…" at bounding box center [828, 565] width 1264 height 76
click at [829, 562] on div at bounding box center [862, 570] width 173 height 65
click at [823, 553] on textarea at bounding box center [862, 550] width 173 height 25
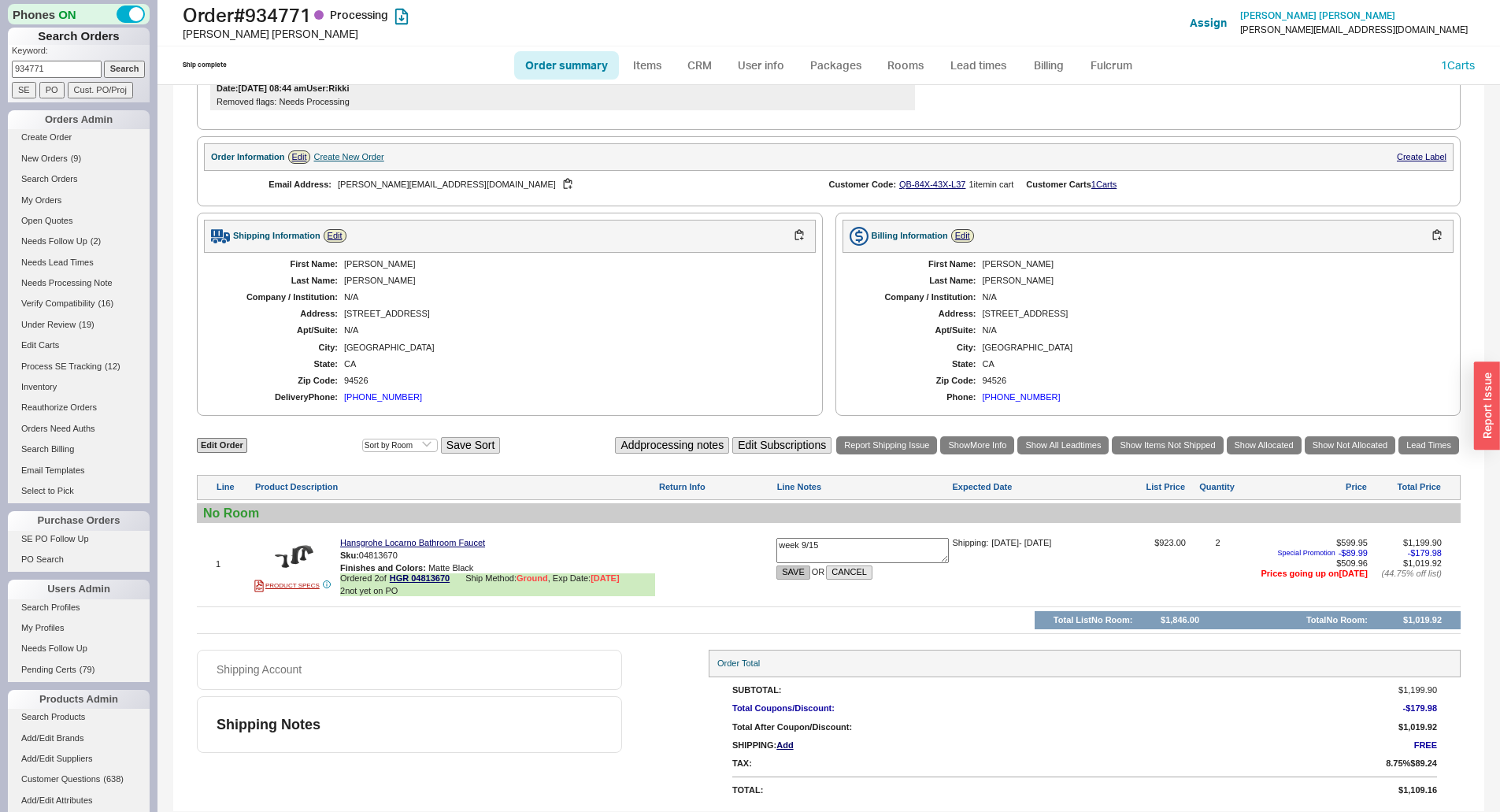
type textarea "week 9/15"
click at [792, 577] on button "SAVE" at bounding box center [793, 572] width 34 height 14
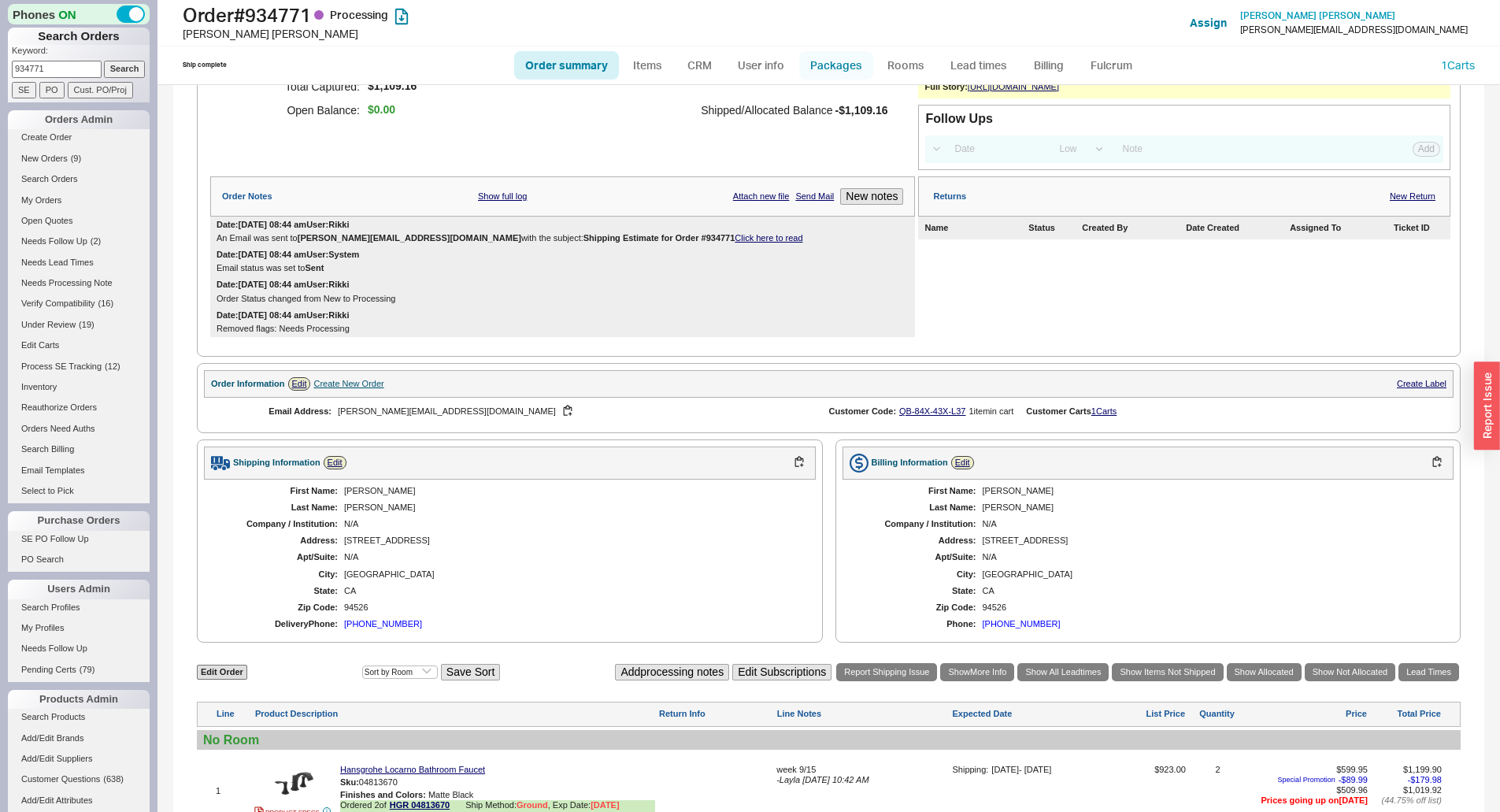
click at [832, 58] on link "Packages" at bounding box center [836, 65] width 74 height 29
select select "1"
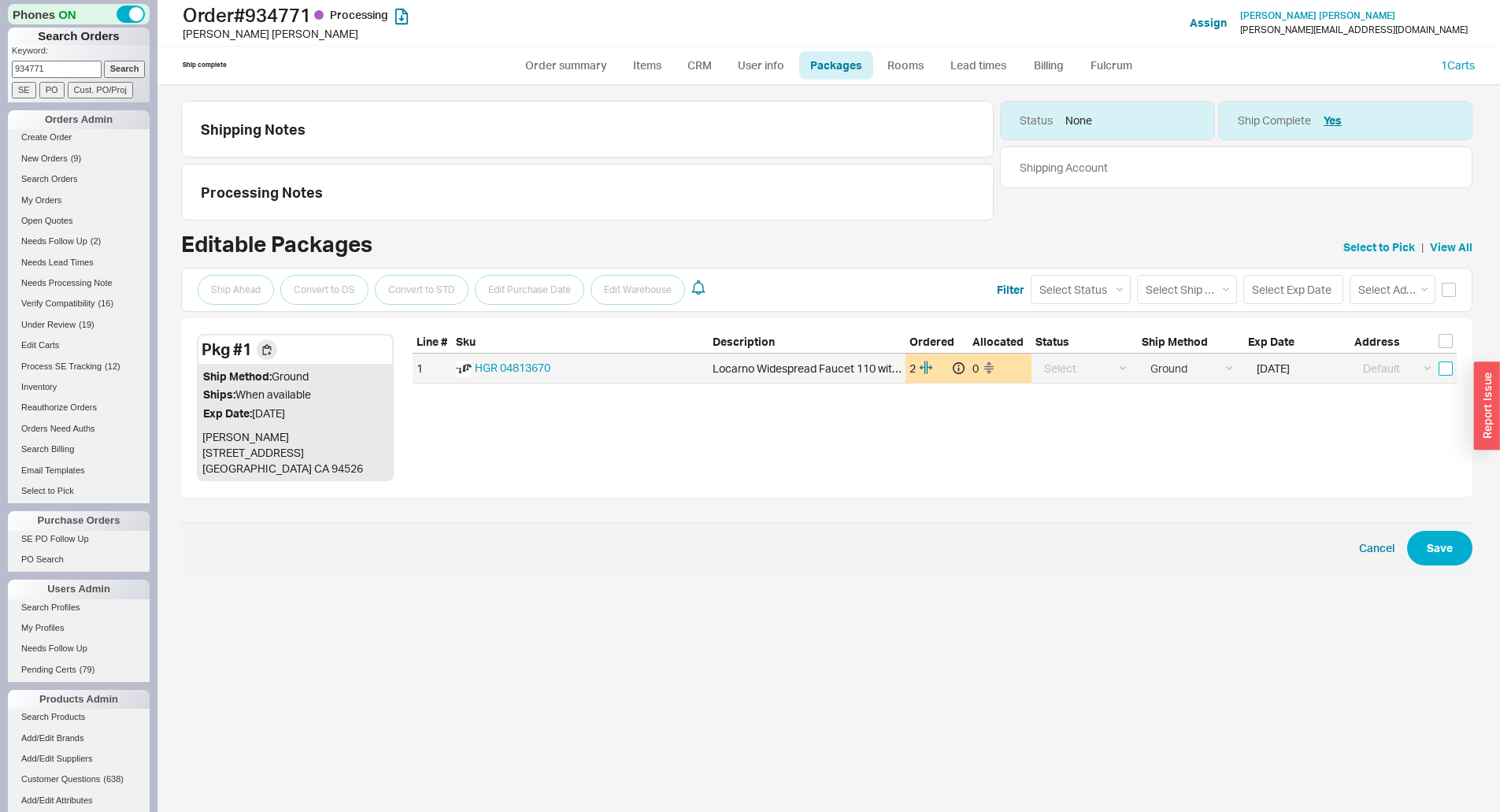
click at [1440, 369] on input "checkbox" at bounding box center [1446, 368] width 14 height 14
checkbox input "true"
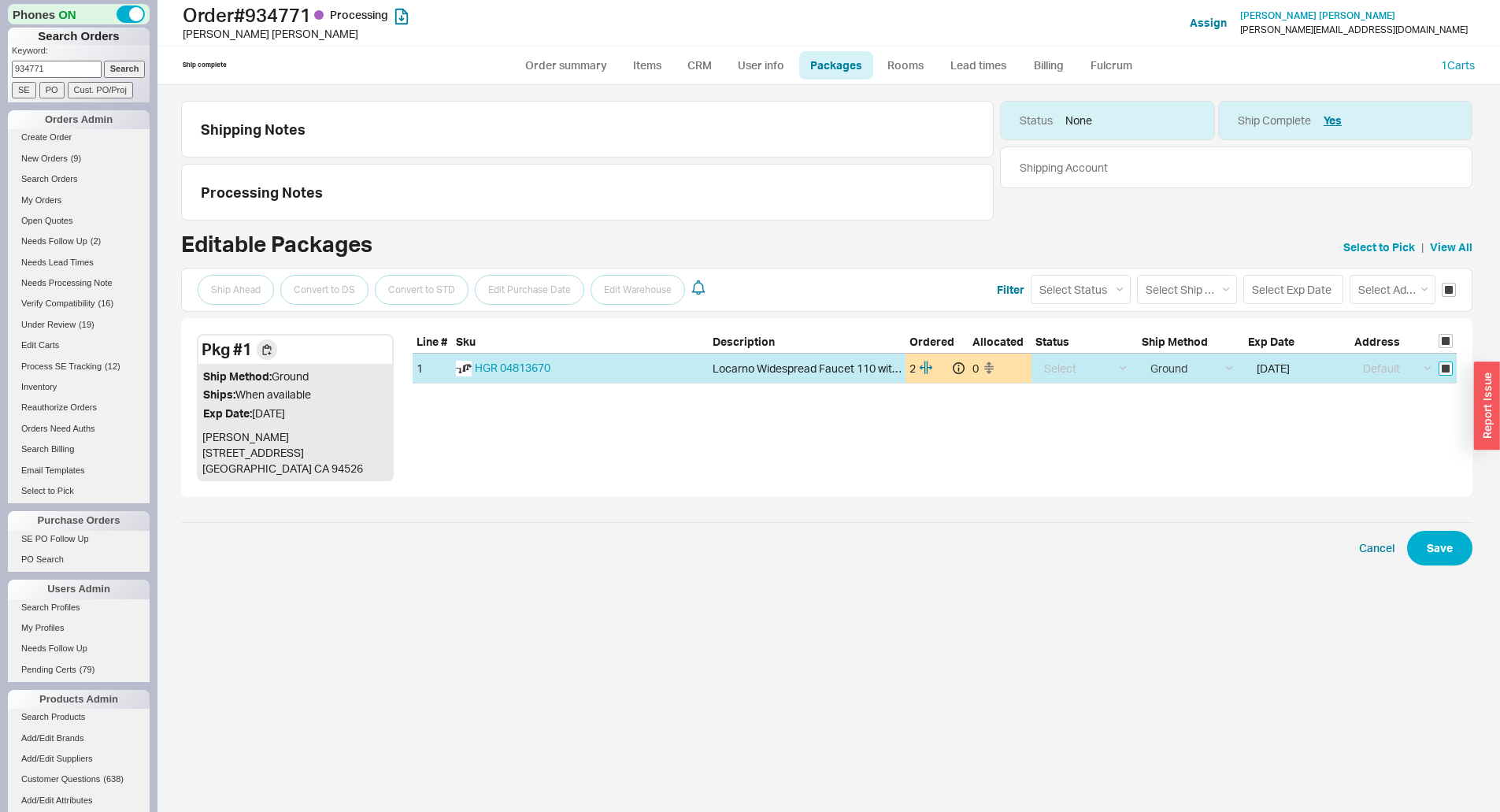
checkbox input "true"
click at [1287, 376] on input "08/19/2025" at bounding box center [1294, 368] width 92 height 30
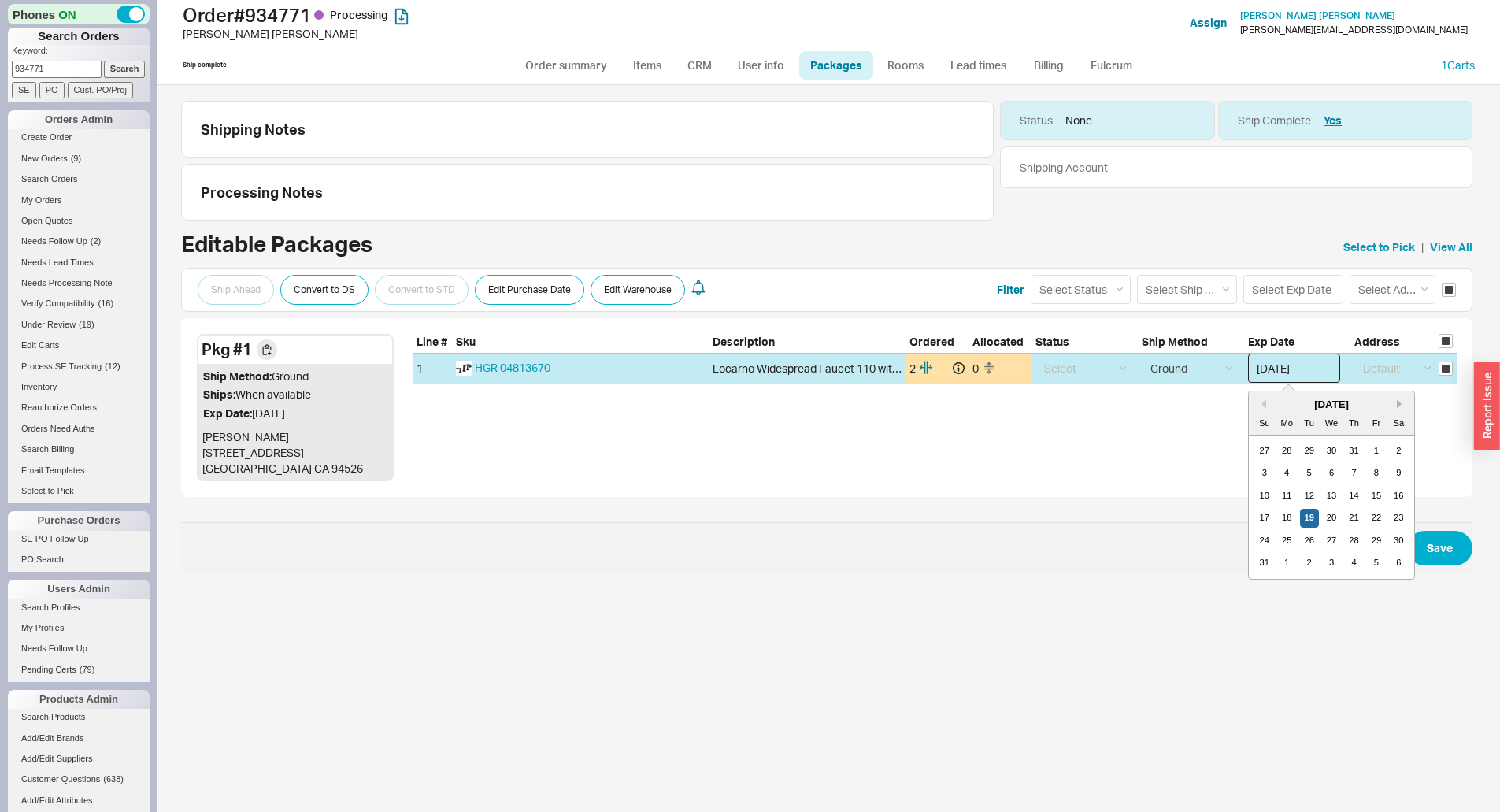
click at [1400, 405] on button "Next month" at bounding box center [1402, 404] width 9 height 9
click at [1310, 501] on div "16" at bounding box center [1310, 496] width 18 height 18
click at [1294, 364] on input "09/16/2025" at bounding box center [1294, 368] width 92 height 30
click at [1290, 499] on div "15" at bounding box center [1287, 496] width 18 height 18
type input "09/15/2025"
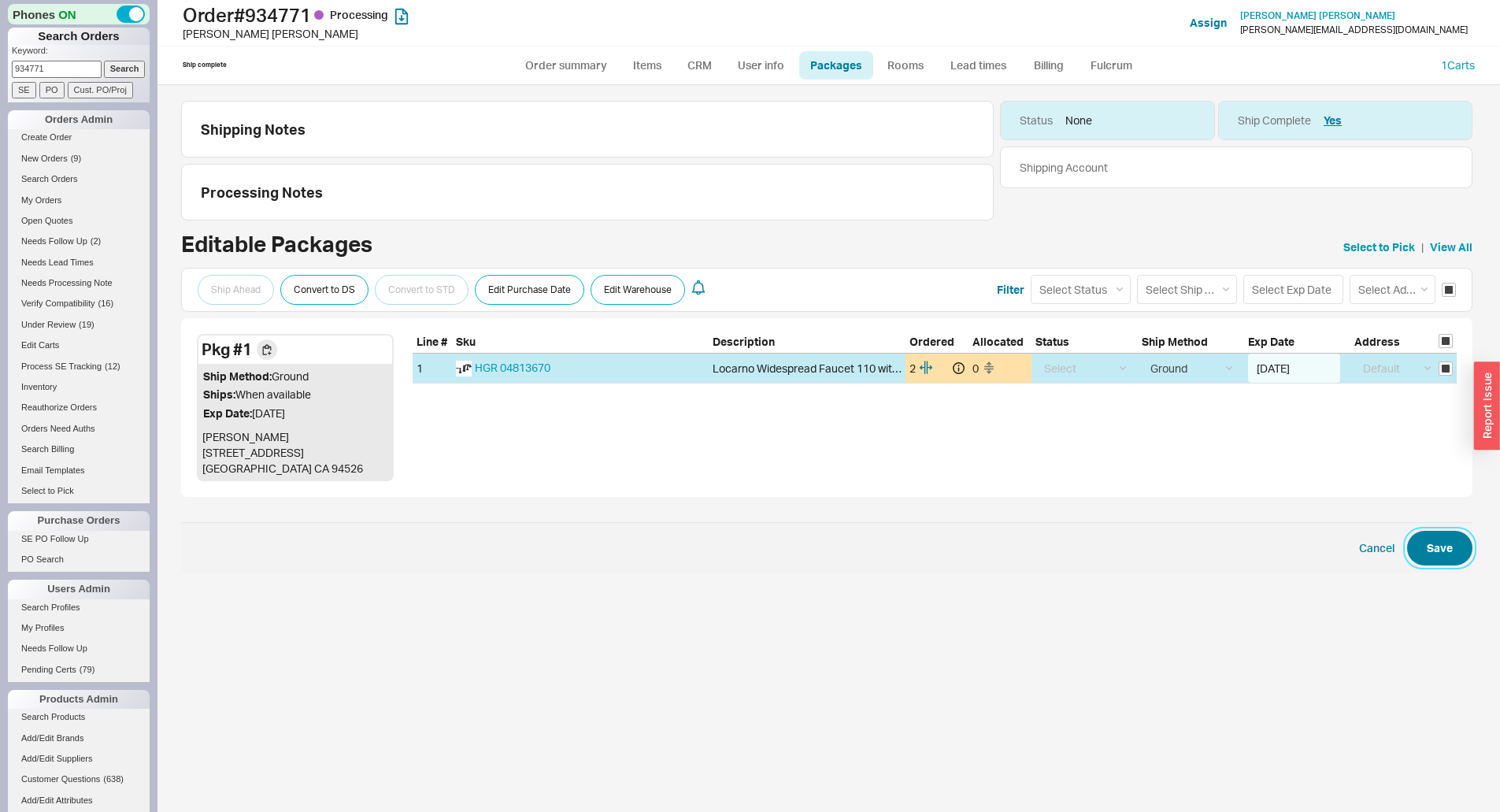
click at [1429, 545] on button "Save" at bounding box center [1440, 548] width 66 height 35
checkbox input "false"
select select "1"
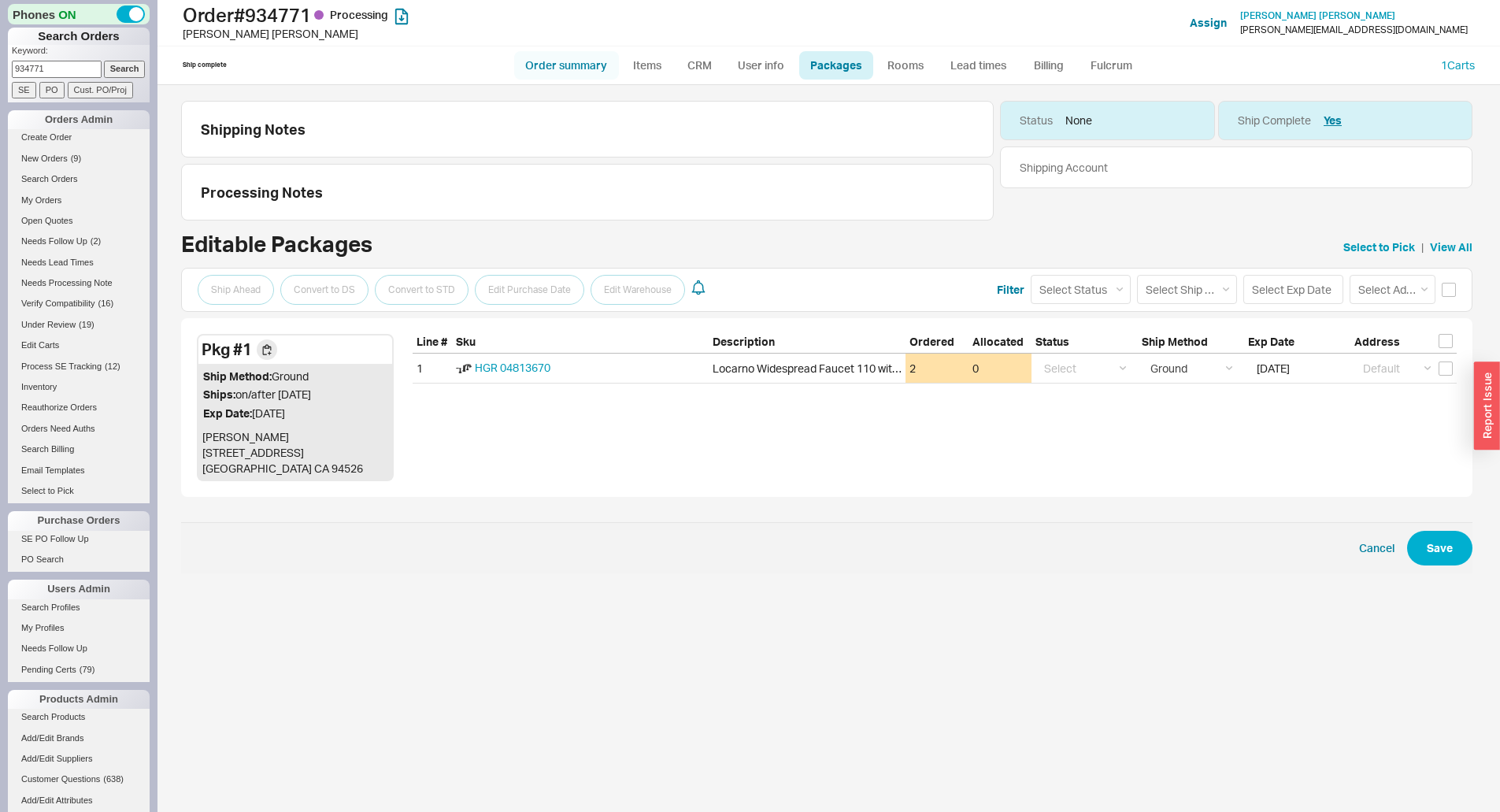
click at [576, 72] on link "Order summary" at bounding box center [566, 65] width 104 height 29
select select "*"
select select "LOW"
select select "3"
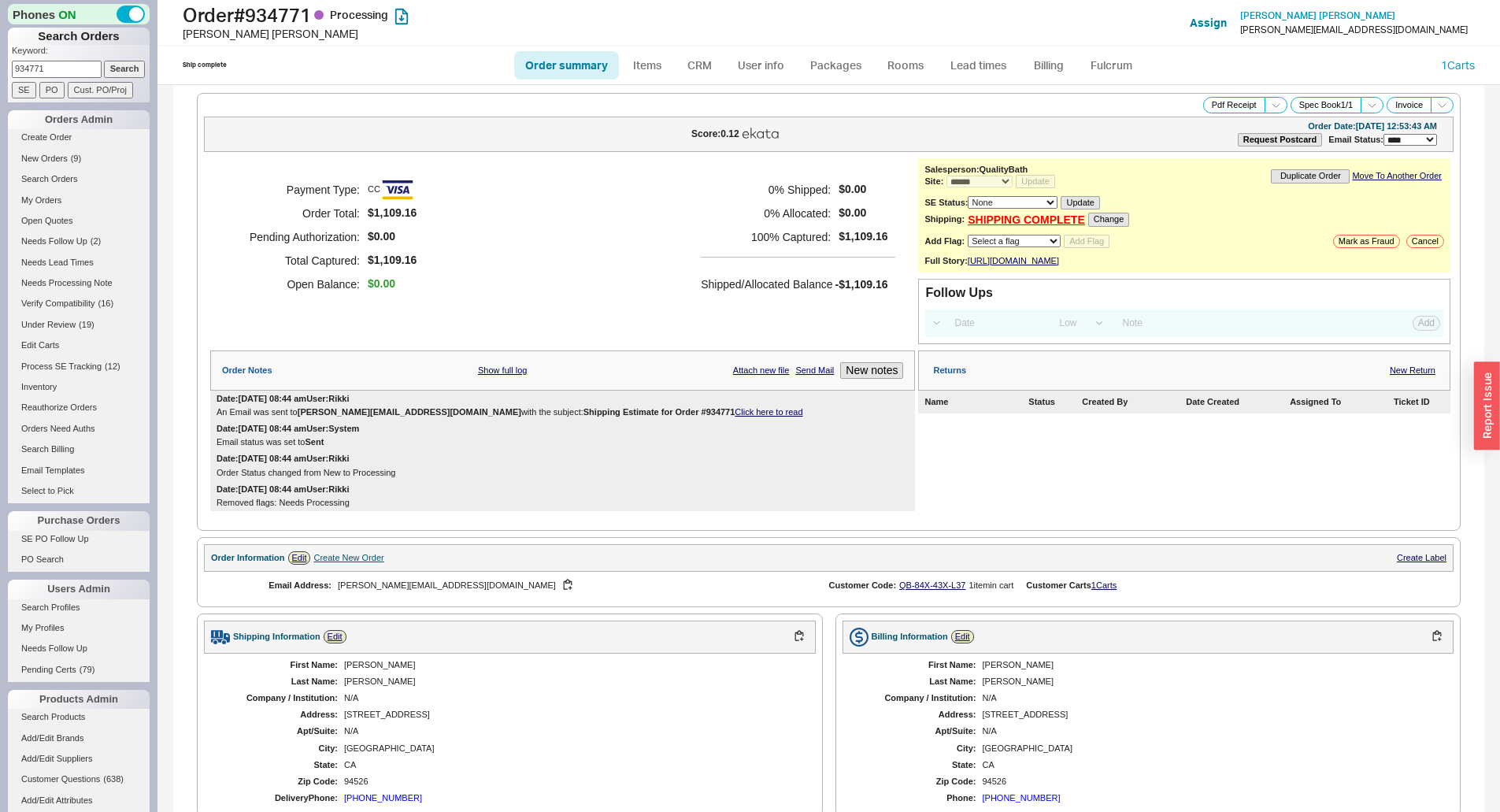
click at [883, 372] on div "Order Notes Show full log Attach new file Send Mail New notes" at bounding box center [563, 371] width 705 height 41
click at [874, 378] on button "New notes" at bounding box center [871, 370] width 63 height 17
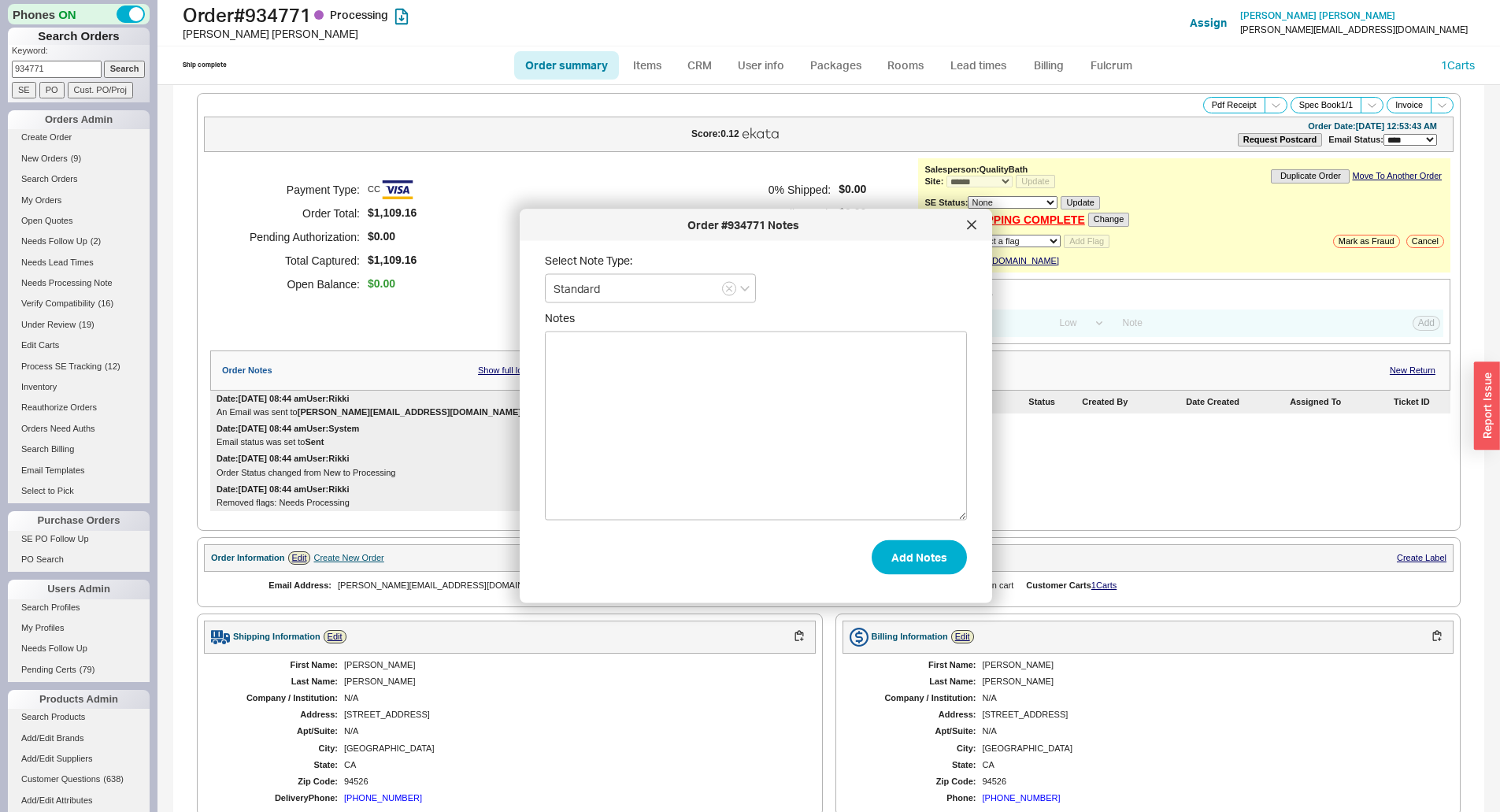
click at [831, 429] on textarea "Notes" at bounding box center [755, 425] width 422 height 189
type textarea "cust called and asked to ship the week of 9/15"
click at [898, 553] on button "Add Notes" at bounding box center [918, 556] width 95 height 35
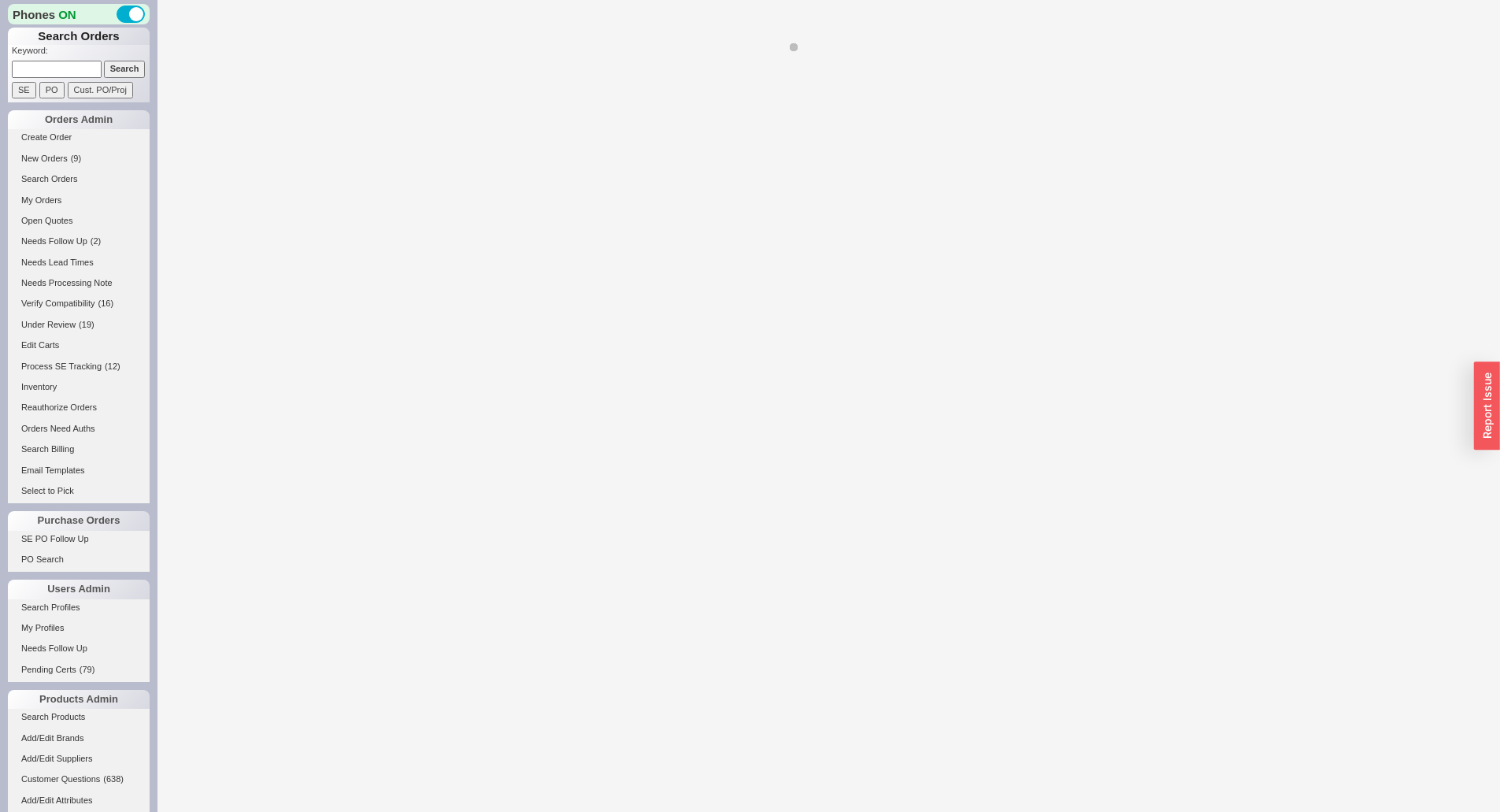
select select "*"
select select "LOW"
select select "3"
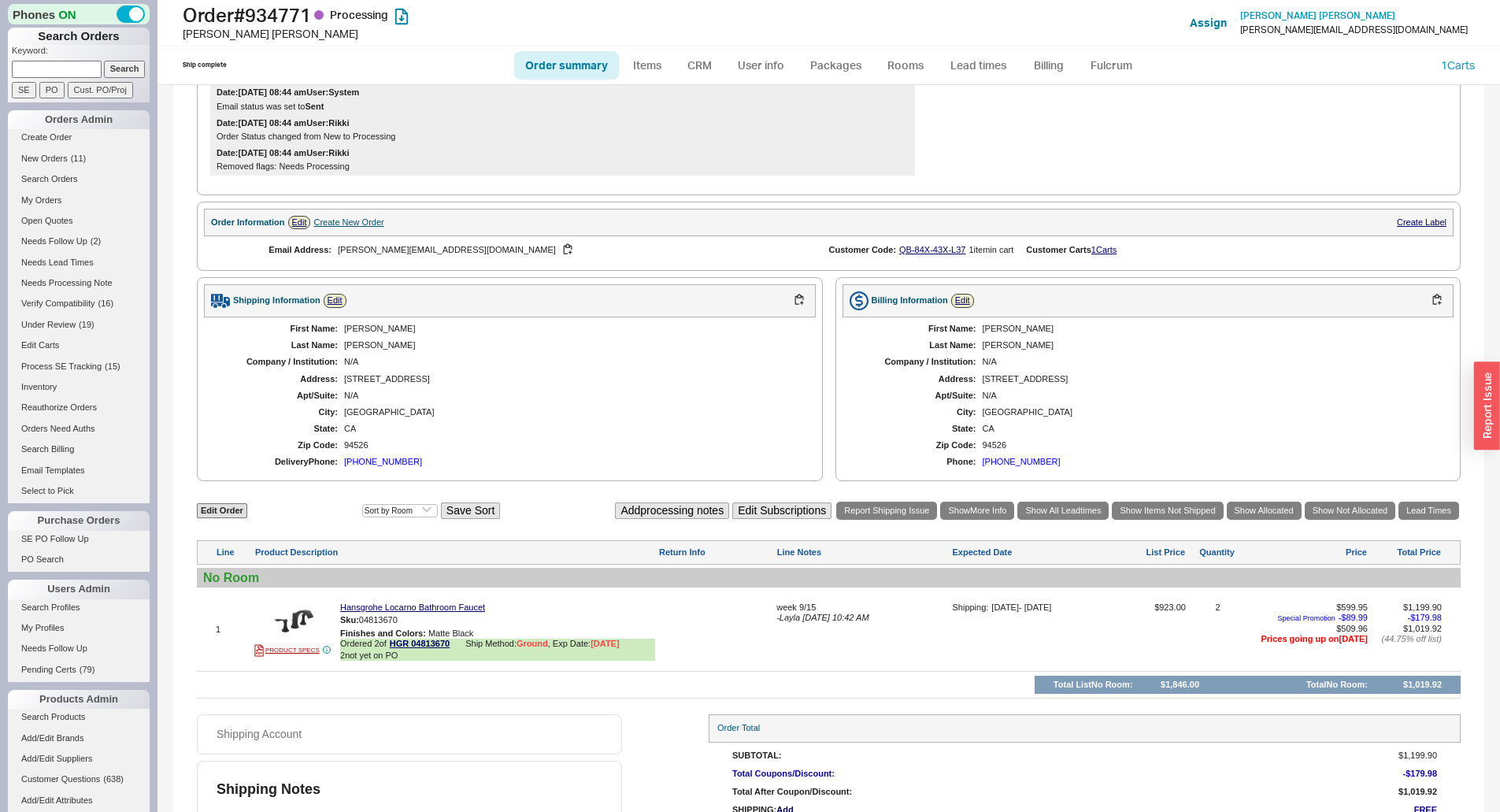
scroll to position [441, 0]
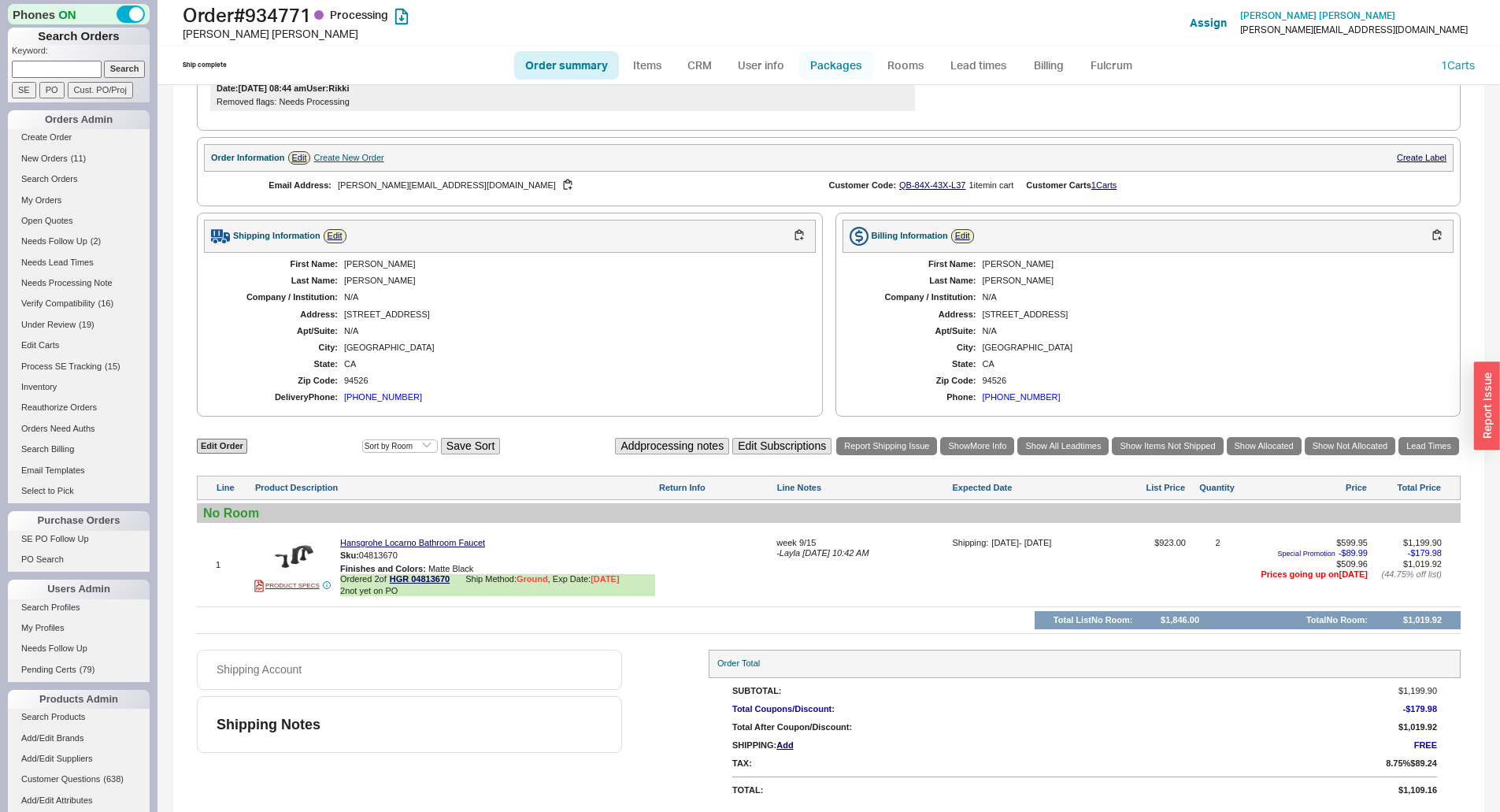
click at [834, 64] on link "Packages" at bounding box center [836, 65] width 74 height 29
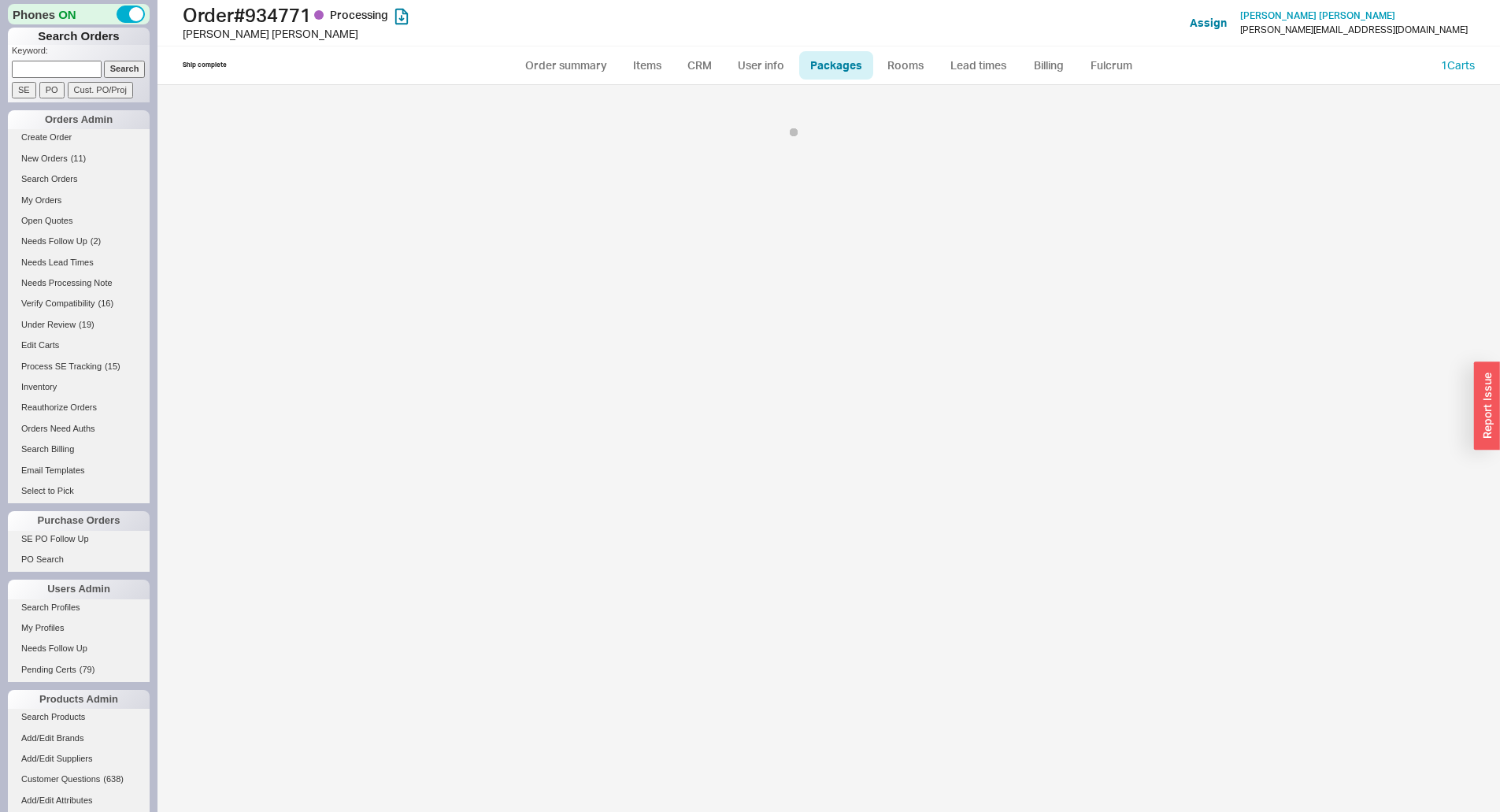
select select "1"
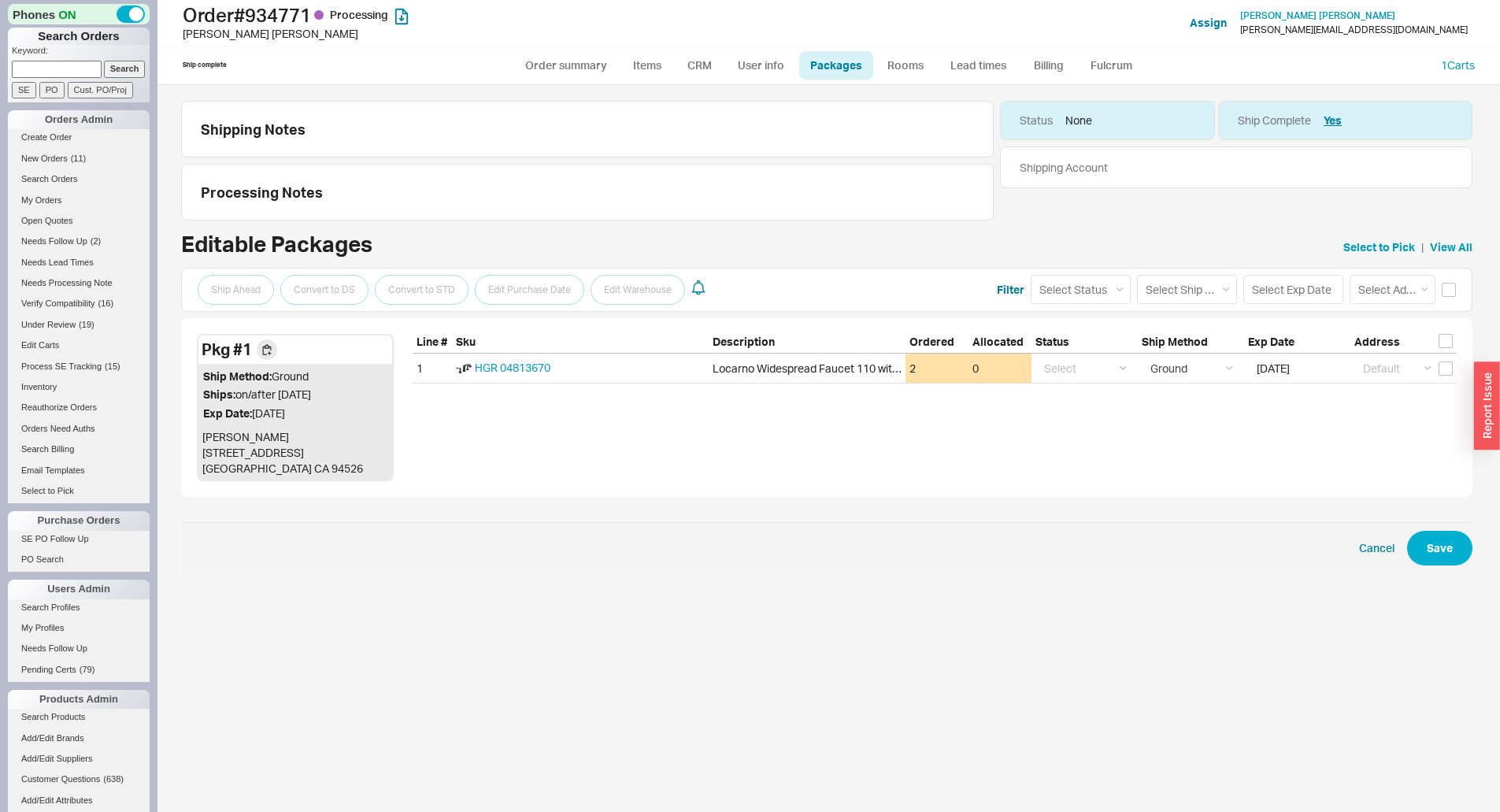
click at [567, 49] on ul "Order summary Items CRM User info Packages Rooms Lead times Billing Fulcrum" at bounding box center [829, 65] width 642 height 38
click at [567, 60] on link "Order summary" at bounding box center [566, 65] width 104 height 29
select select "*"
select select "LOW"
select select "3"
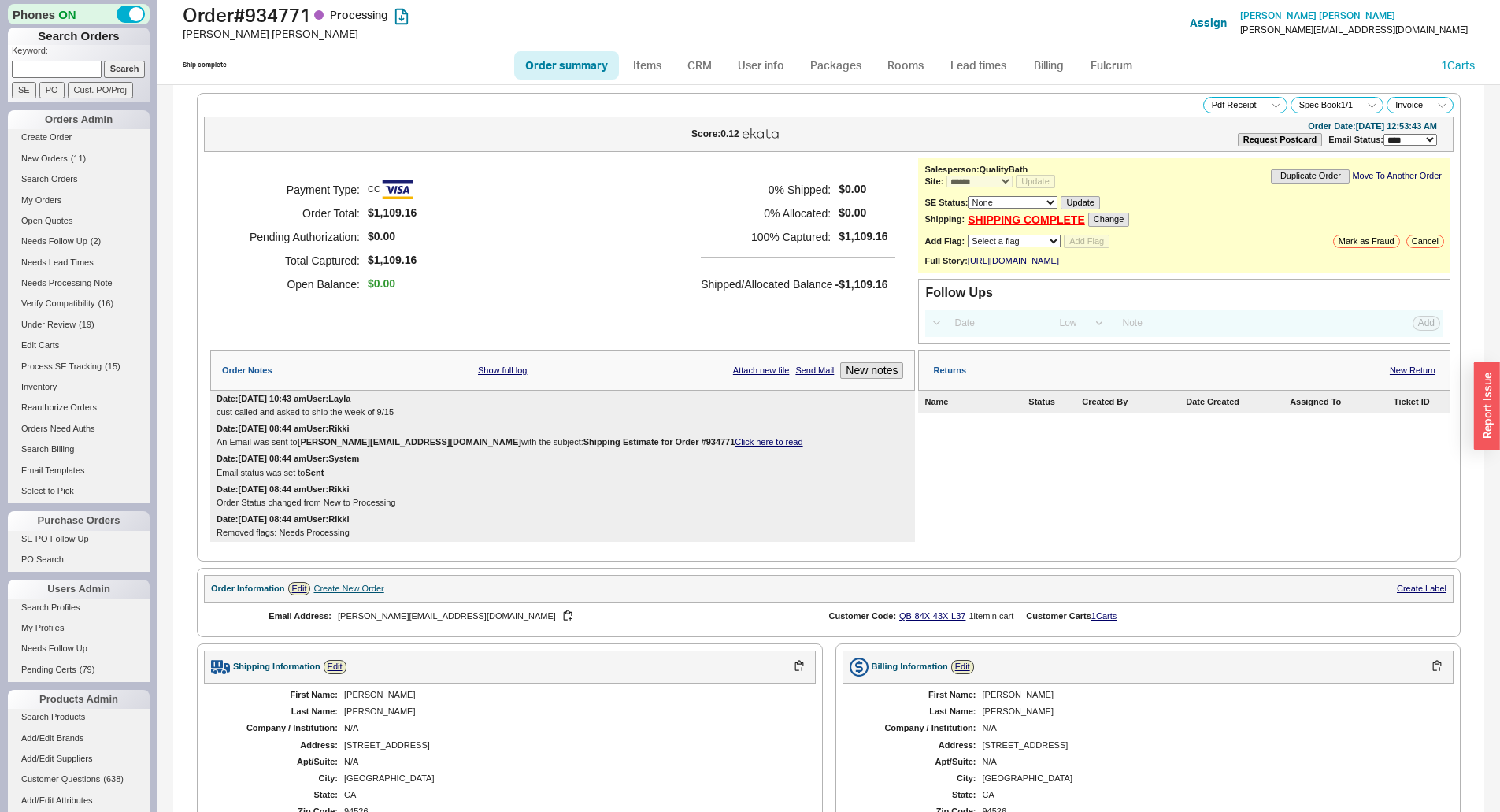
scroll to position [441, 0]
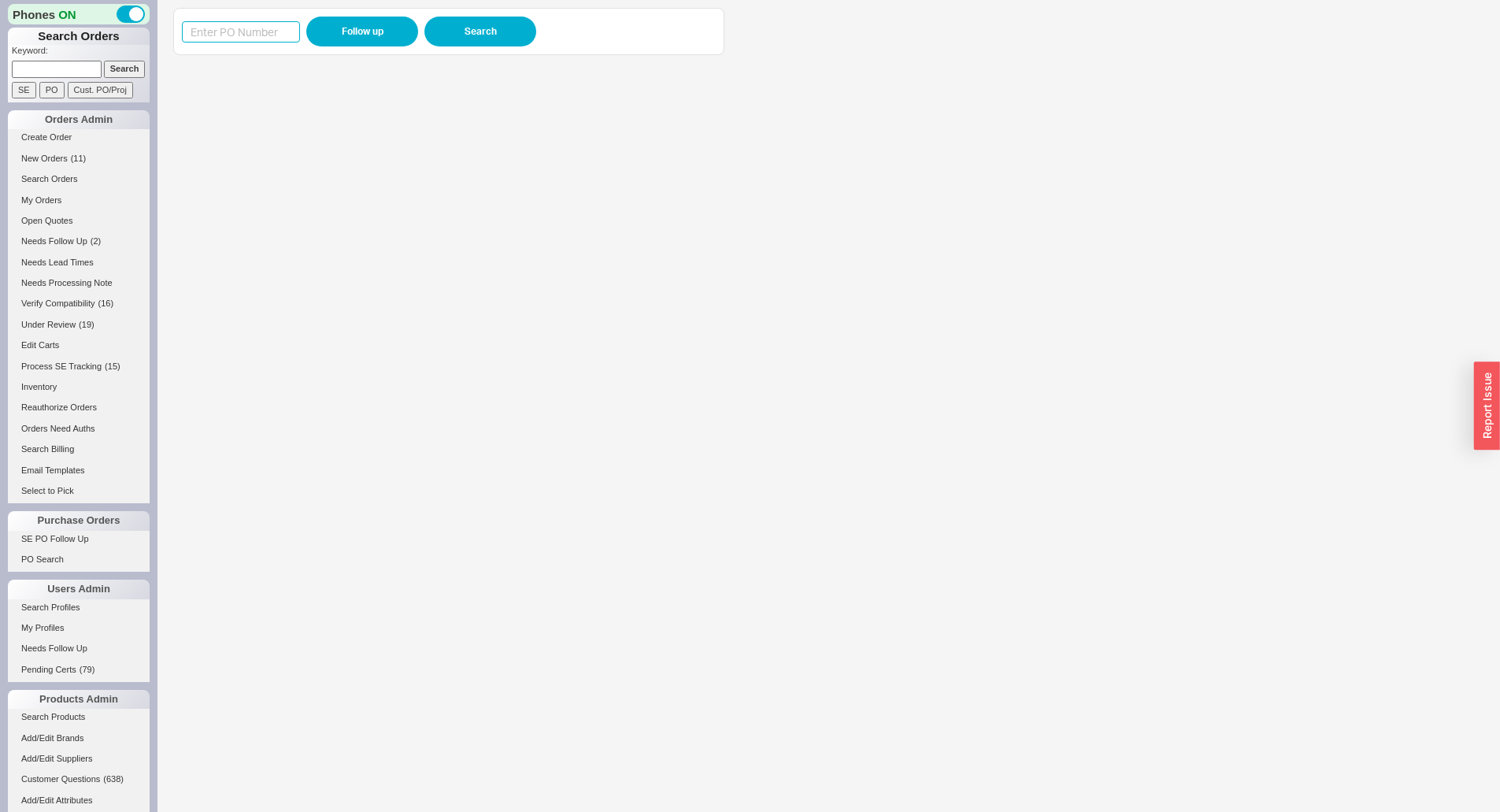
drag, startPoint x: 247, startPoint y: 39, endPoint x: 365, endPoint y: 20, distance: 119.5
click at [253, 39] on input at bounding box center [241, 31] width 118 height 21
paste input "985633"
type input "985633"
click at [365, 20] on button "Follow up" at bounding box center [362, 31] width 112 height 30
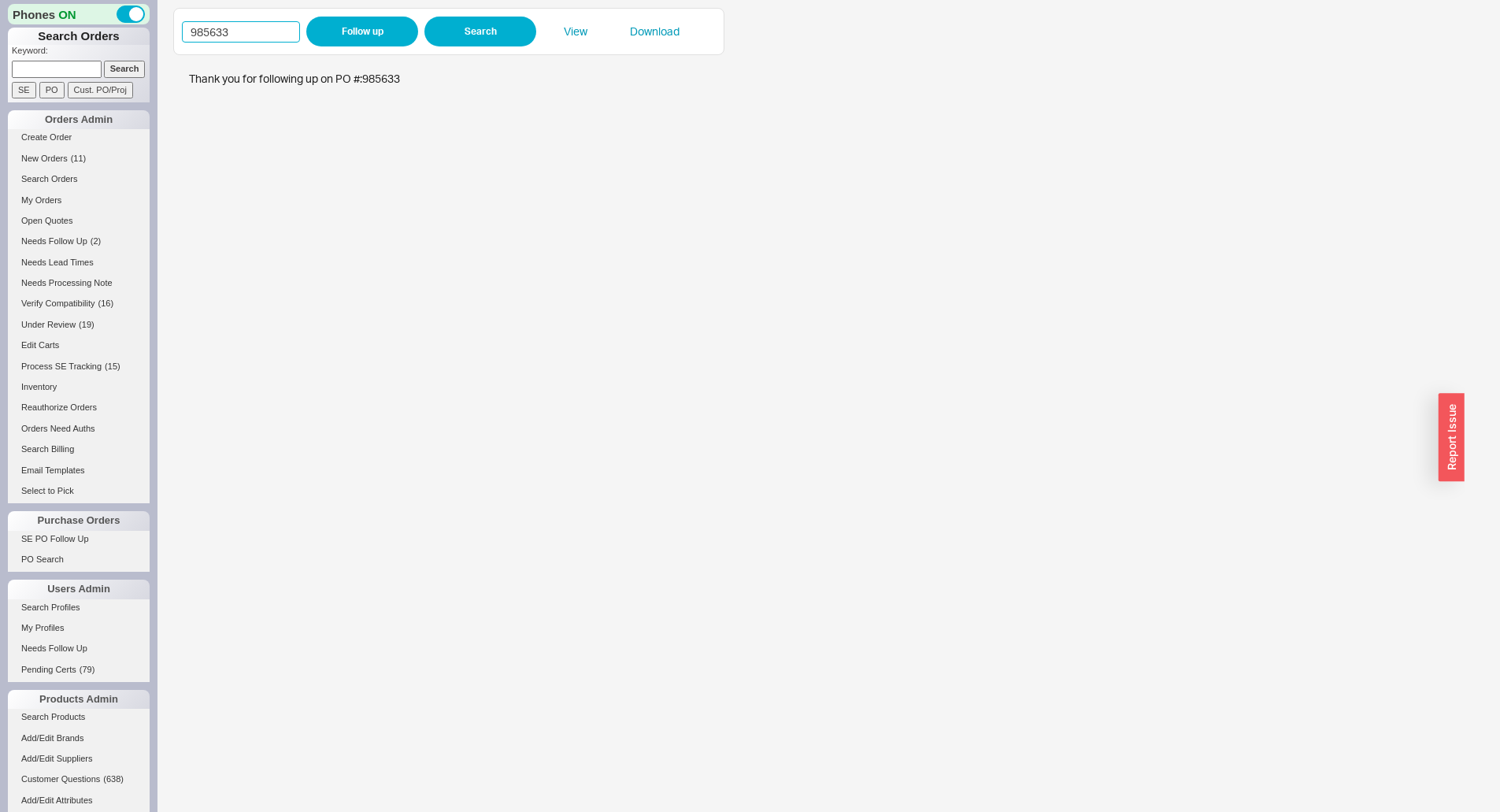
click at [266, 39] on input "985633" at bounding box center [241, 31] width 118 height 21
paste input "0547"
type input "980547"
click at [327, 38] on button "Follow up" at bounding box center [362, 31] width 112 height 30
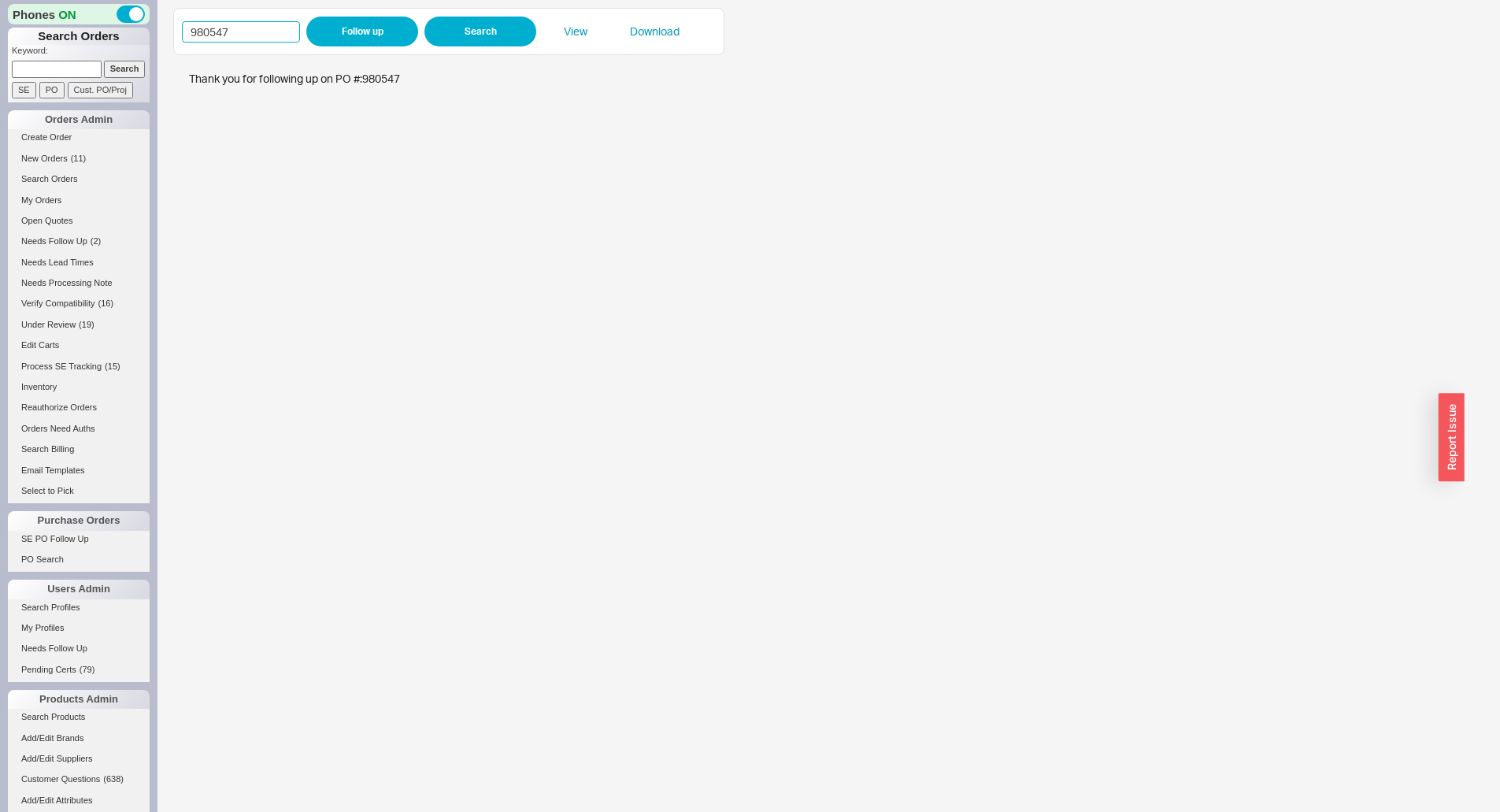
click at [267, 38] on input "980547" at bounding box center [241, 31] width 118 height 21
drag, startPoint x: 267, startPoint y: 38, endPoint x: 273, endPoint y: 45, distance: 9.2
click at [268, 45] on div "980547 Follow up Search View Download" at bounding box center [449, 31] width 534 height 30
paste input "4505"
type input "984505"
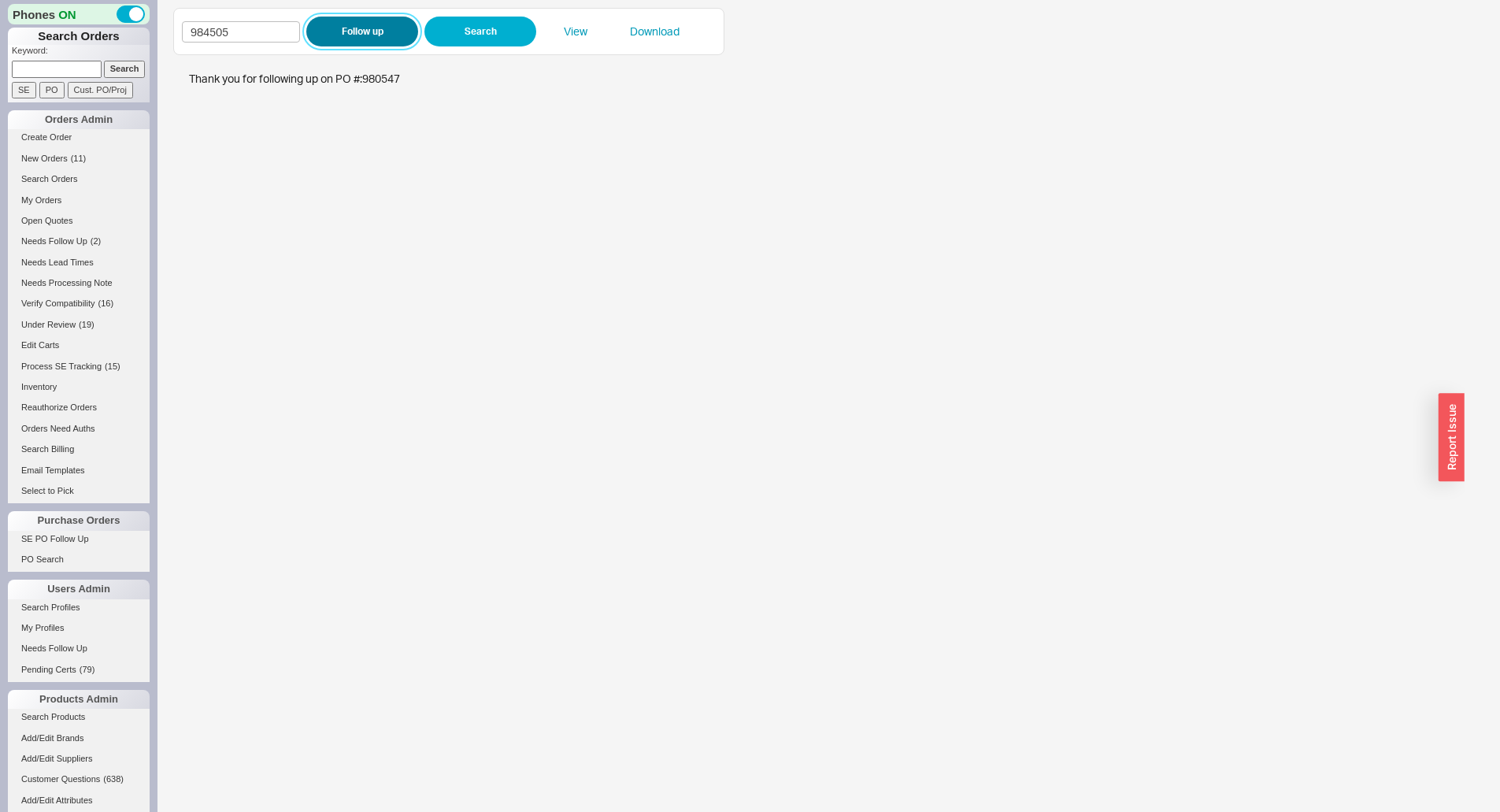
click at [341, 42] on button "Follow up" at bounding box center [362, 31] width 112 height 30
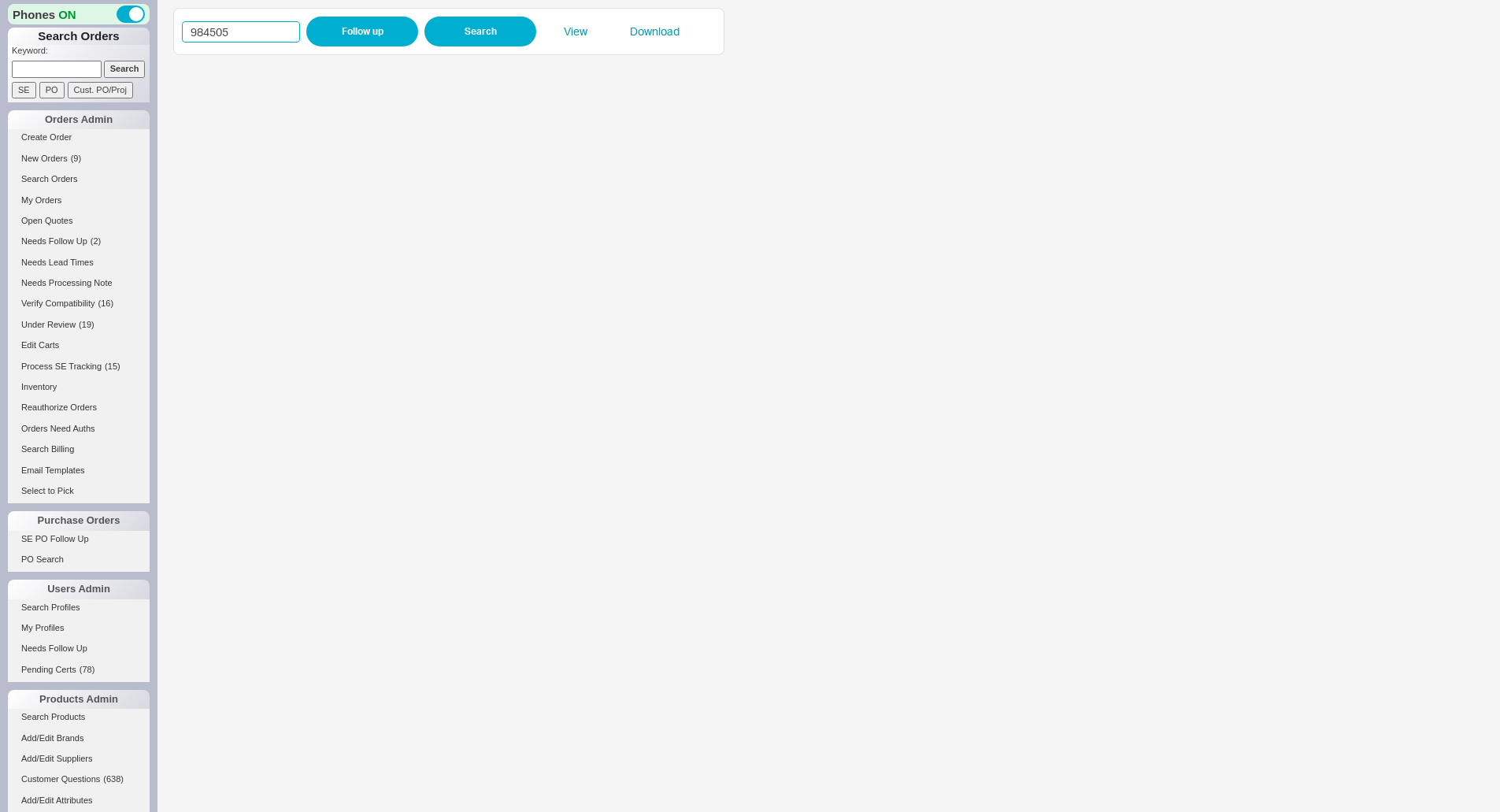
click at [198, 25] on input "984505" at bounding box center [241, 31] width 118 height 21
click at [198, 25] on input "984505" at bounding box center [241, 31] width 118 height 21
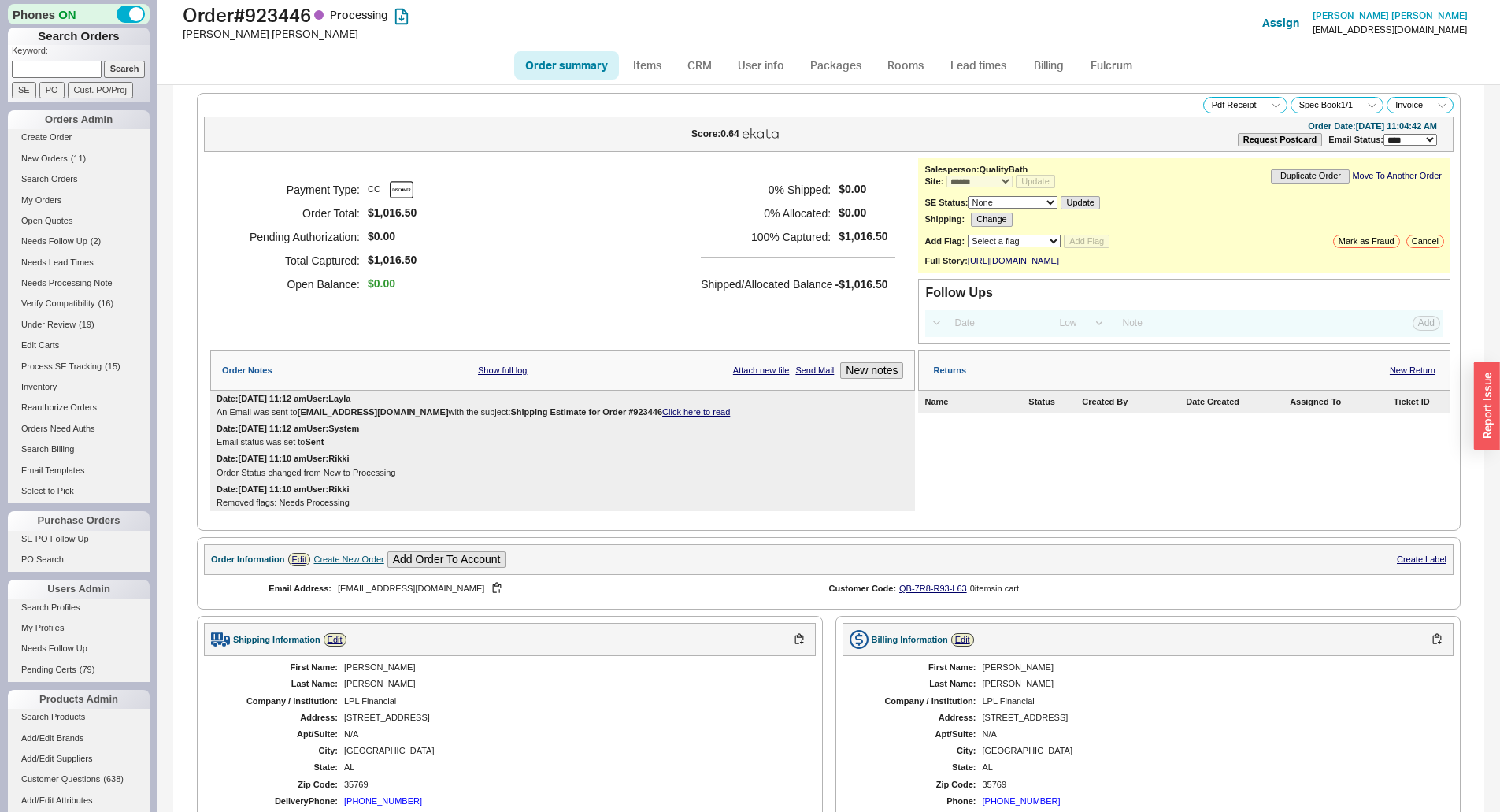
select select "*"
select select "LOW"
select select "3"
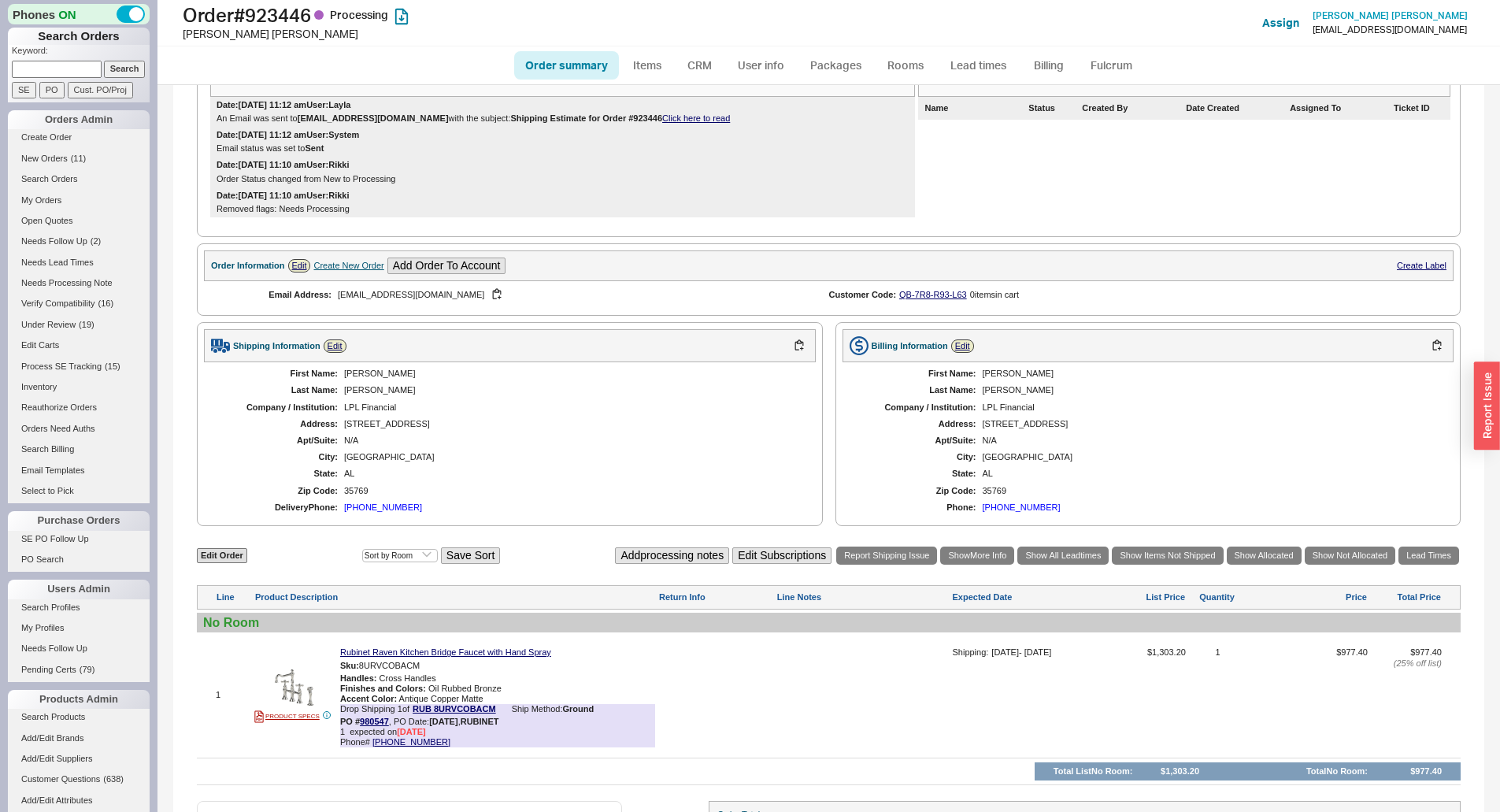
scroll to position [418, 0]
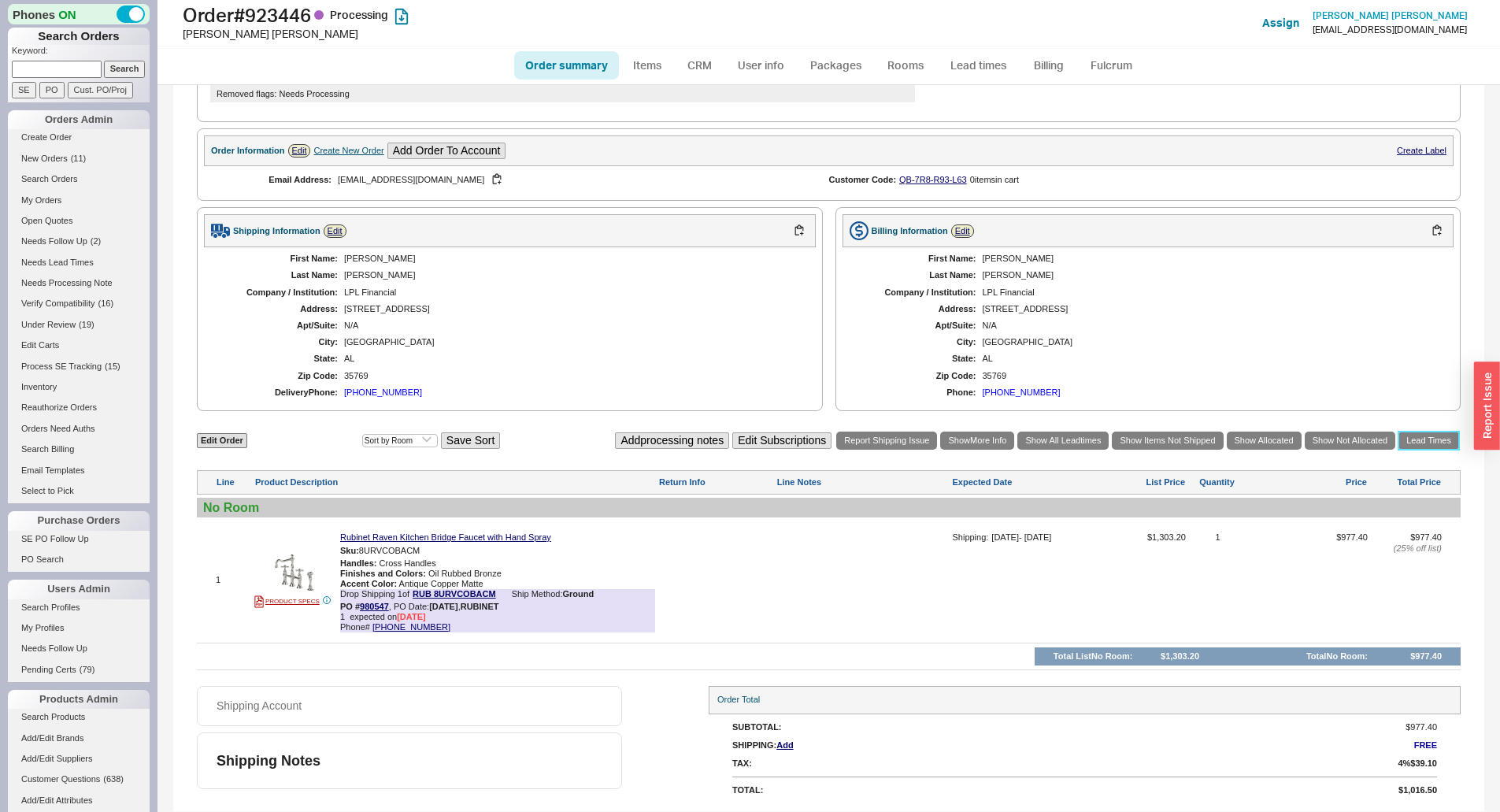
click at [1427, 446] on link "Lead Times" at bounding box center [1429, 441] width 61 height 18
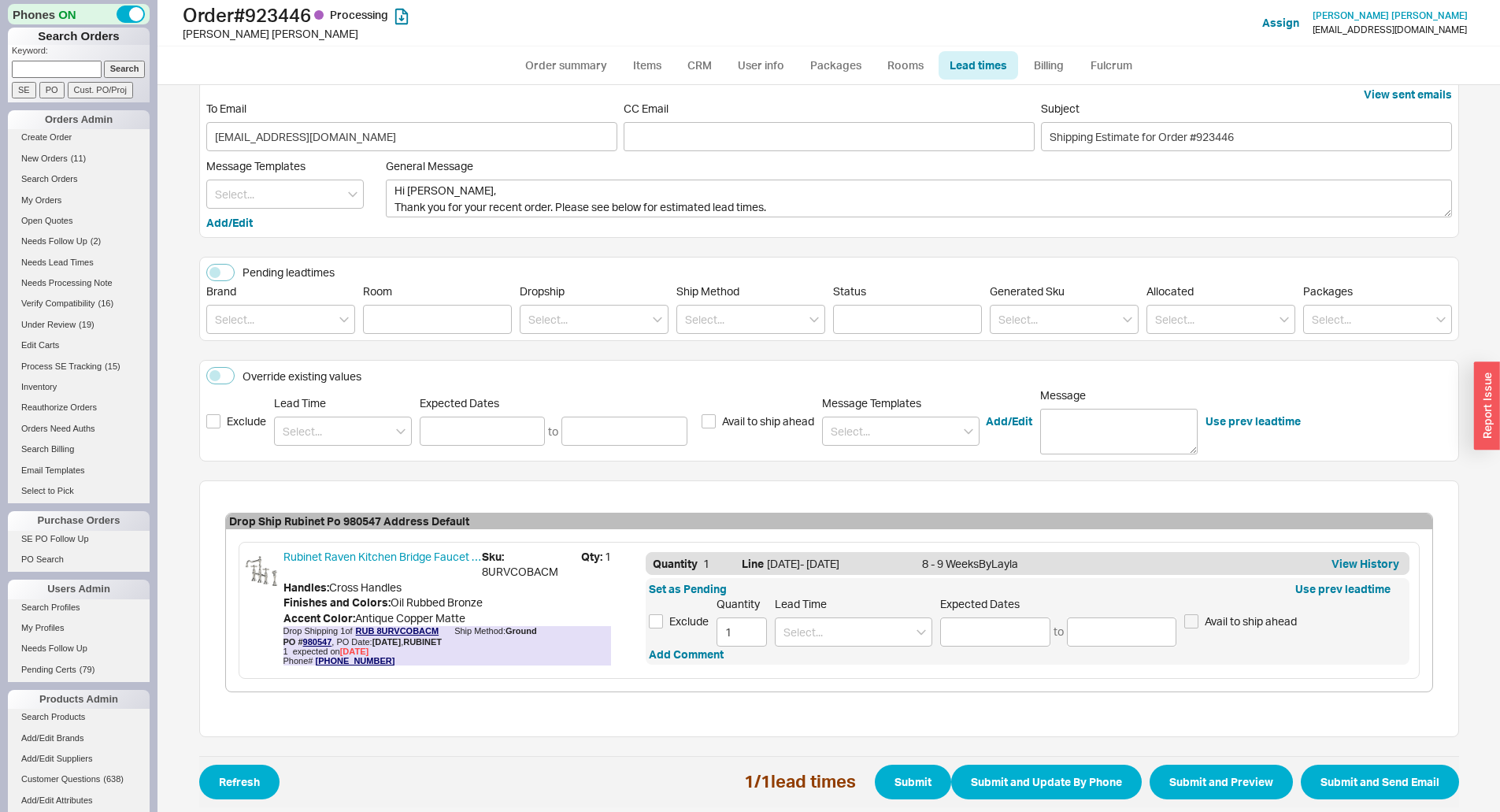
scroll to position [32, 0]
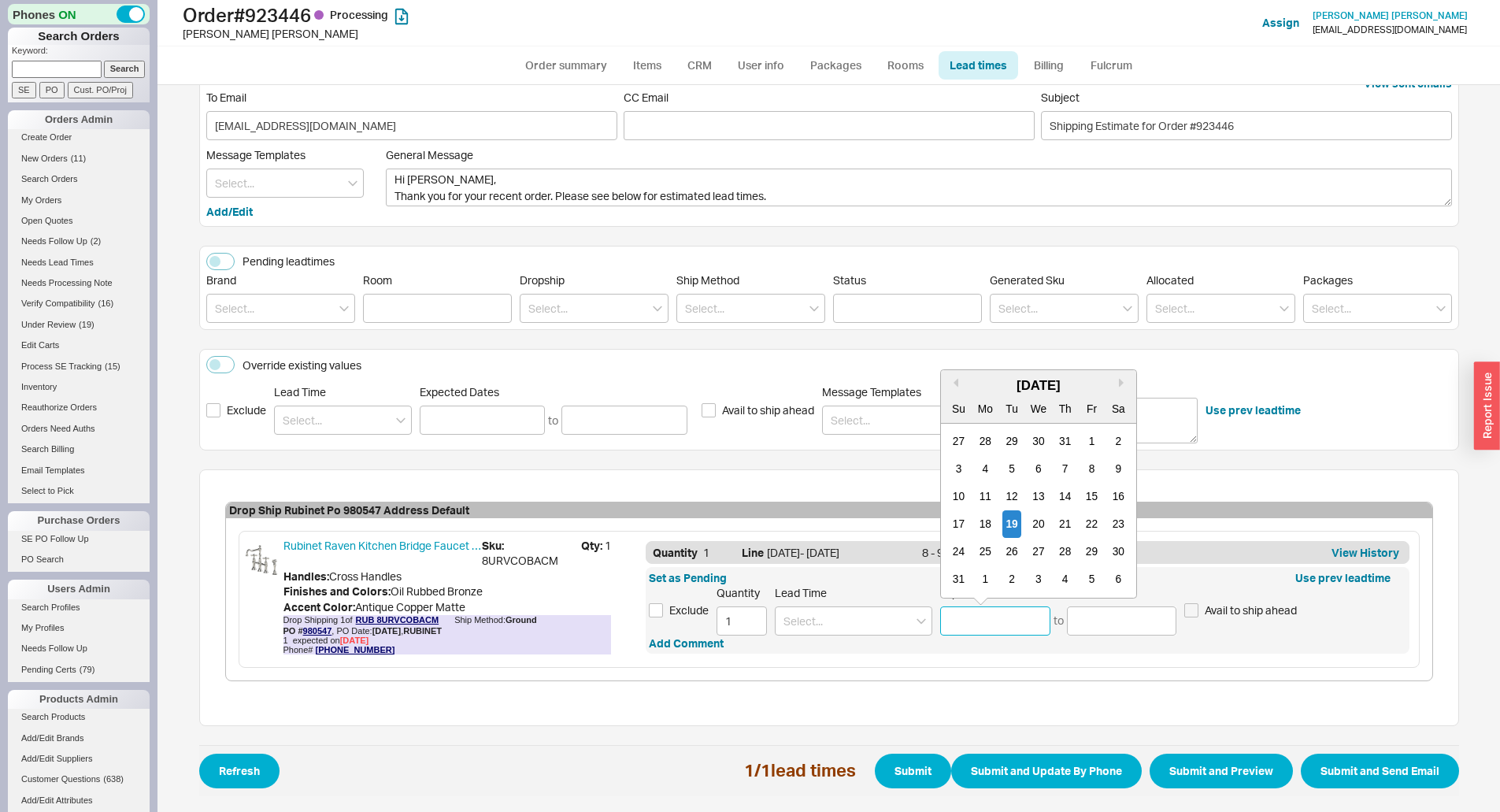
click at [968, 619] on input at bounding box center [995, 621] width 110 height 30
click at [1083, 582] on div "5" at bounding box center [1092, 579] width 18 height 28
type input "[DATE]"
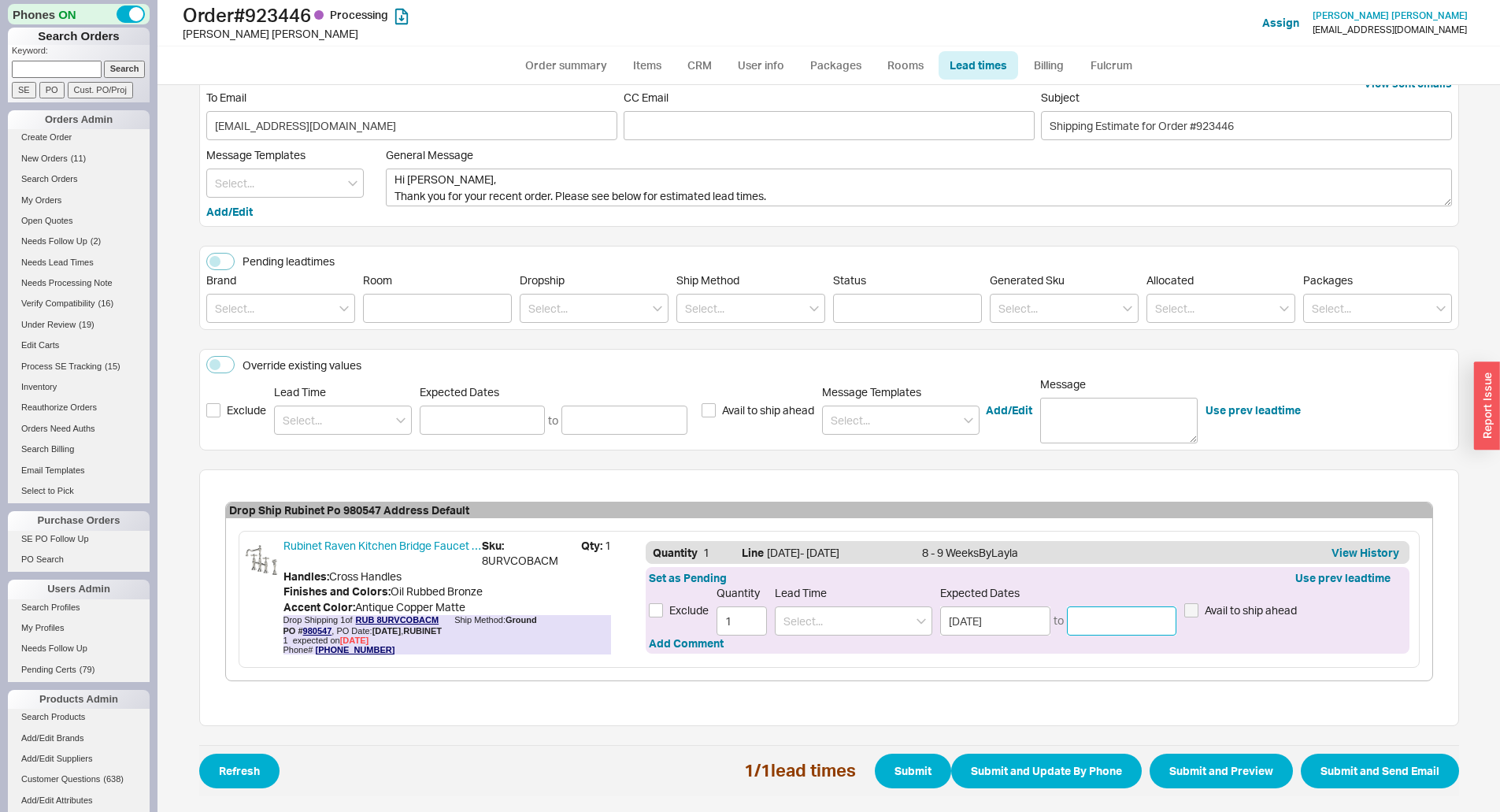
click at [1106, 635] on input at bounding box center [1122, 621] width 110 height 30
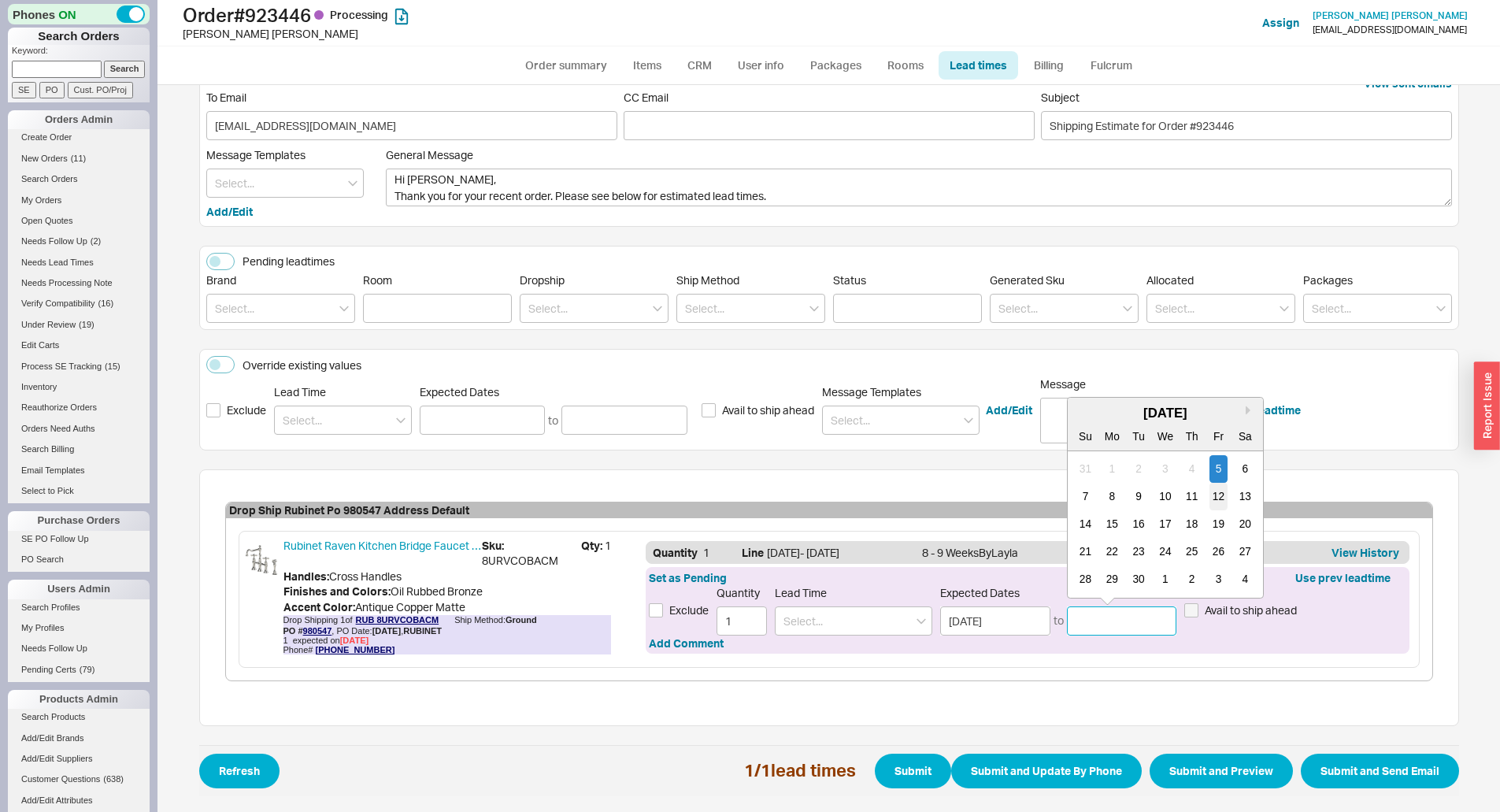
click at [1214, 500] on div "12" at bounding box center [1218, 496] width 18 height 28
type input "09/12/2025"
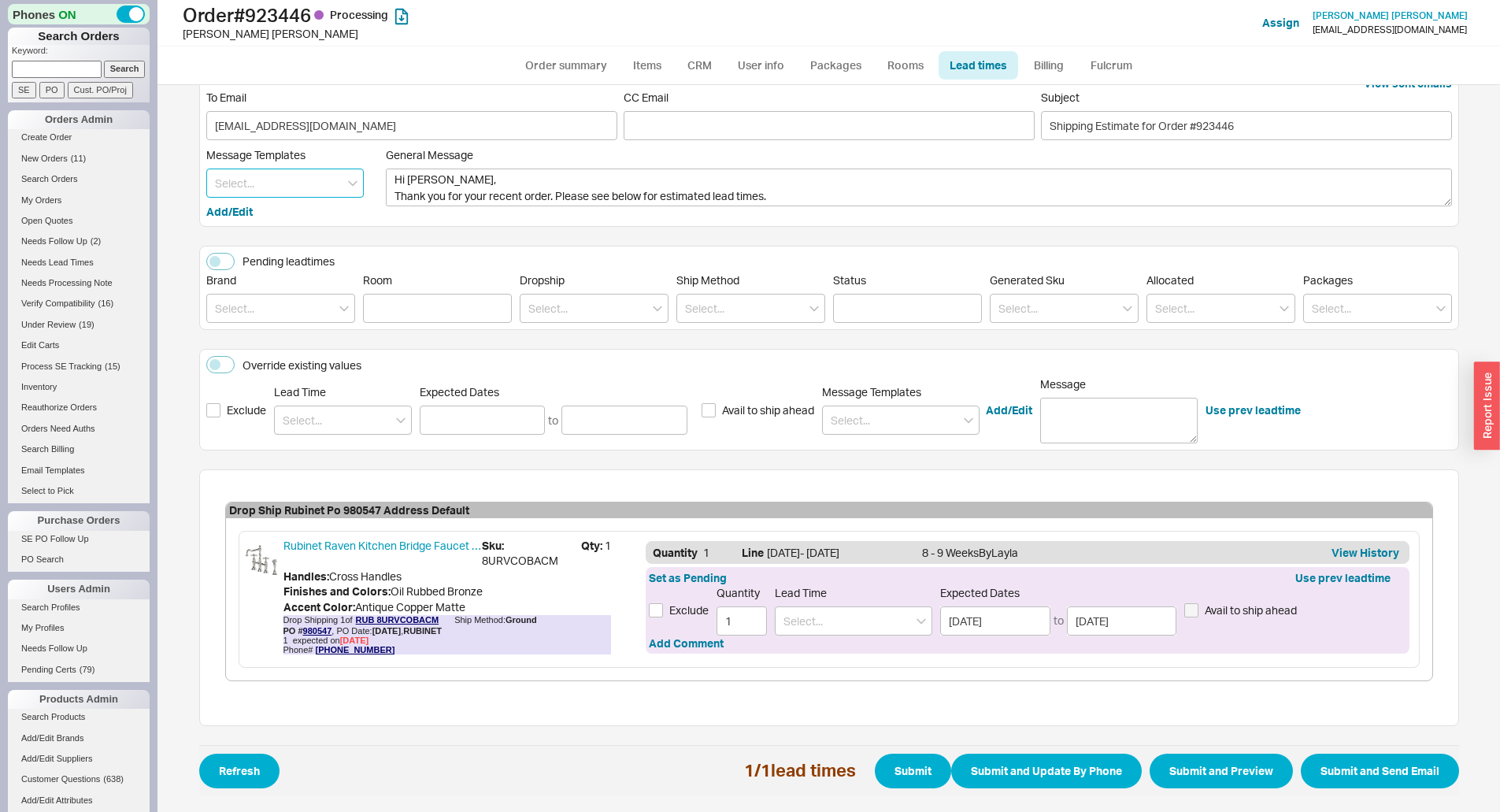
click at [274, 180] on input at bounding box center [285, 184] width 158 height 30
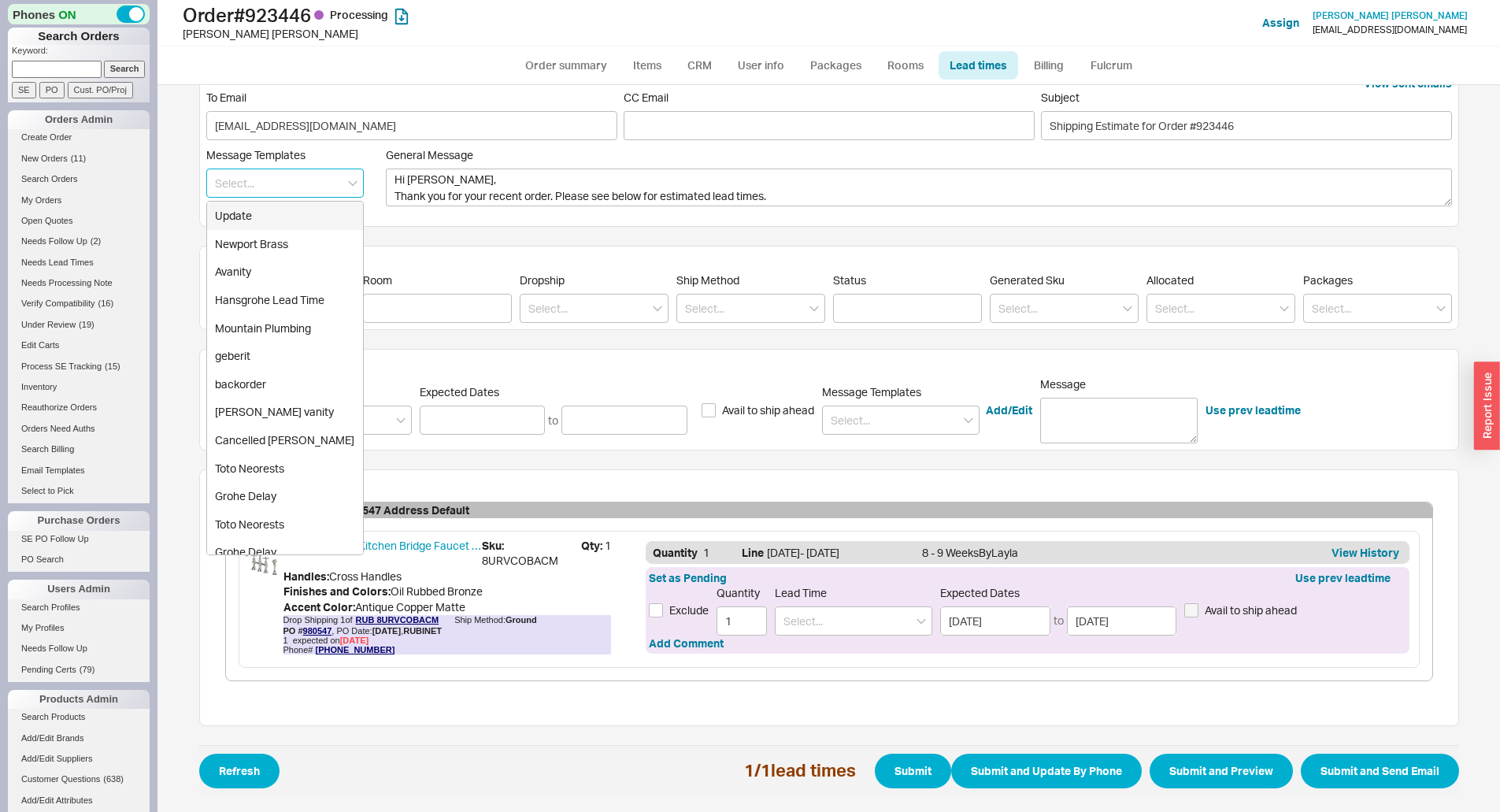
drag, startPoint x: 284, startPoint y: 238, endPoint x: 309, endPoint y: 212, distance: 36.1
click at [309, 212] on div "Update Newport Brass Avanity Hansgrohe Lead Time Mountain Plumbing geberit back…" at bounding box center [285, 378] width 158 height 354
click at [309, 212] on div "Update" at bounding box center [284, 215] width 156 height 29
type textarea "Hi Jason, Please see below for an update on your order. We sincerely apologize …"
type input "Update"
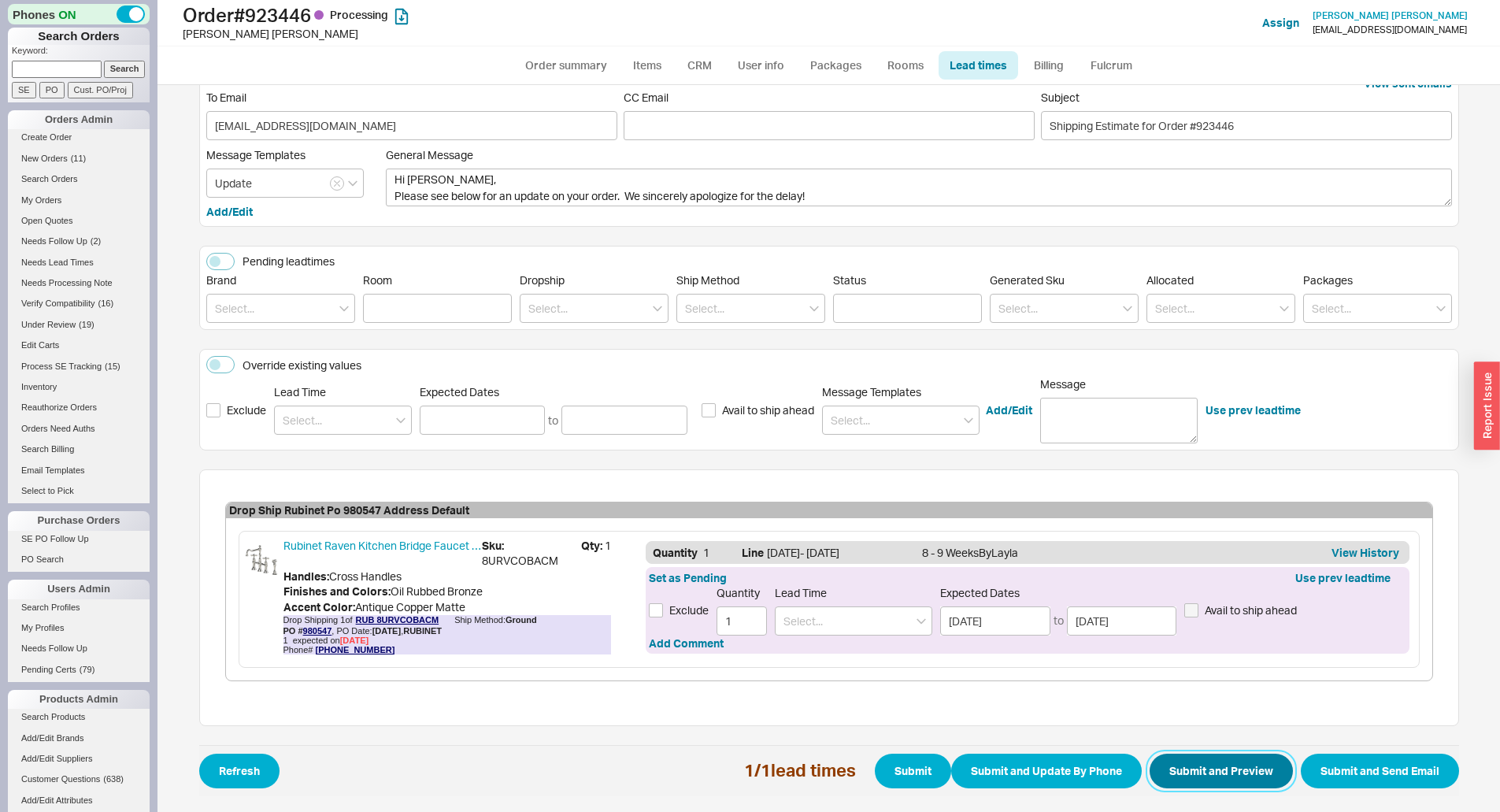
click at [1242, 777] on button "Submit and Preview" at bounding box center [1221, 770] width 143 height 35
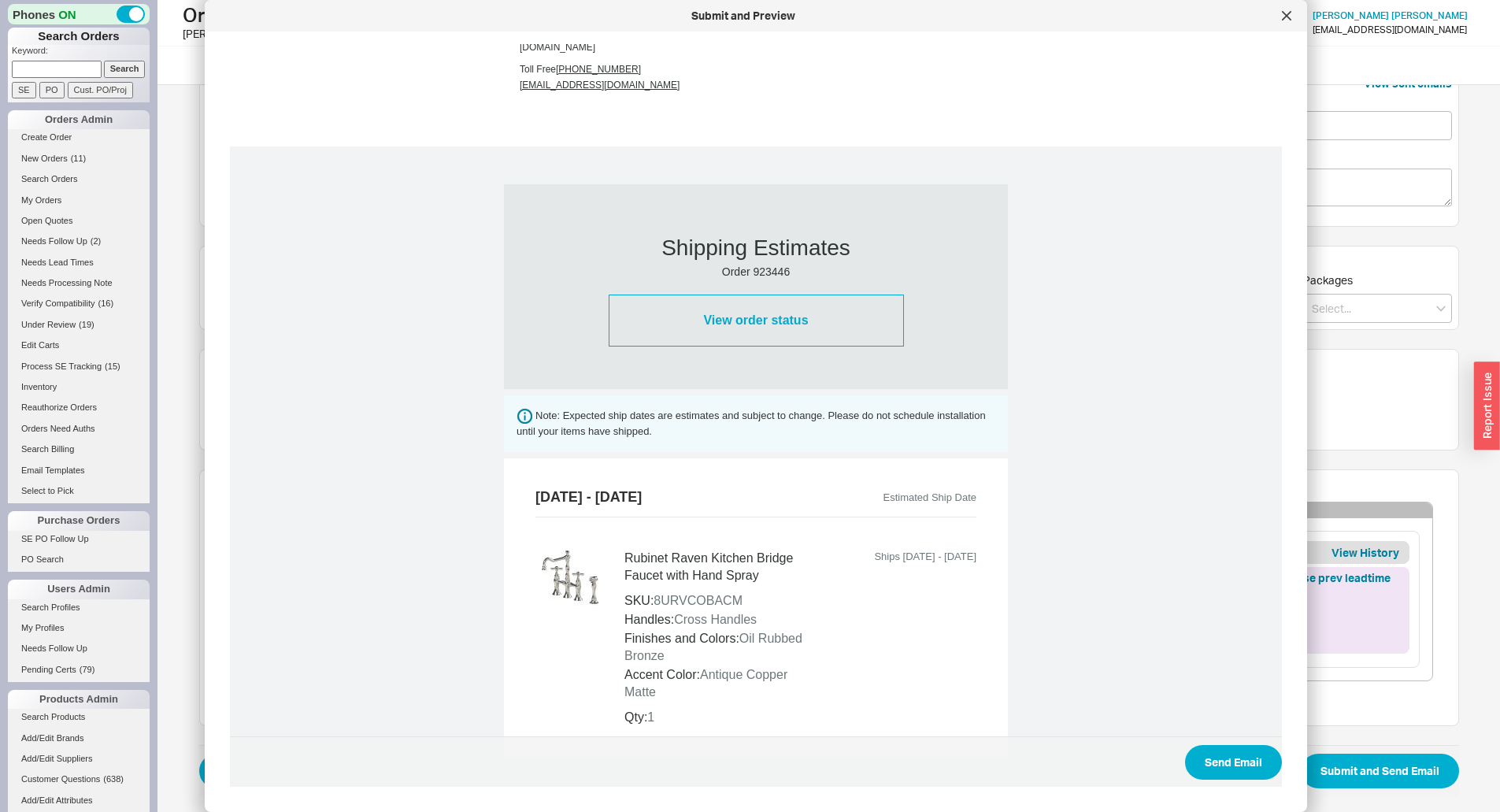
scroll to position [0, 0]
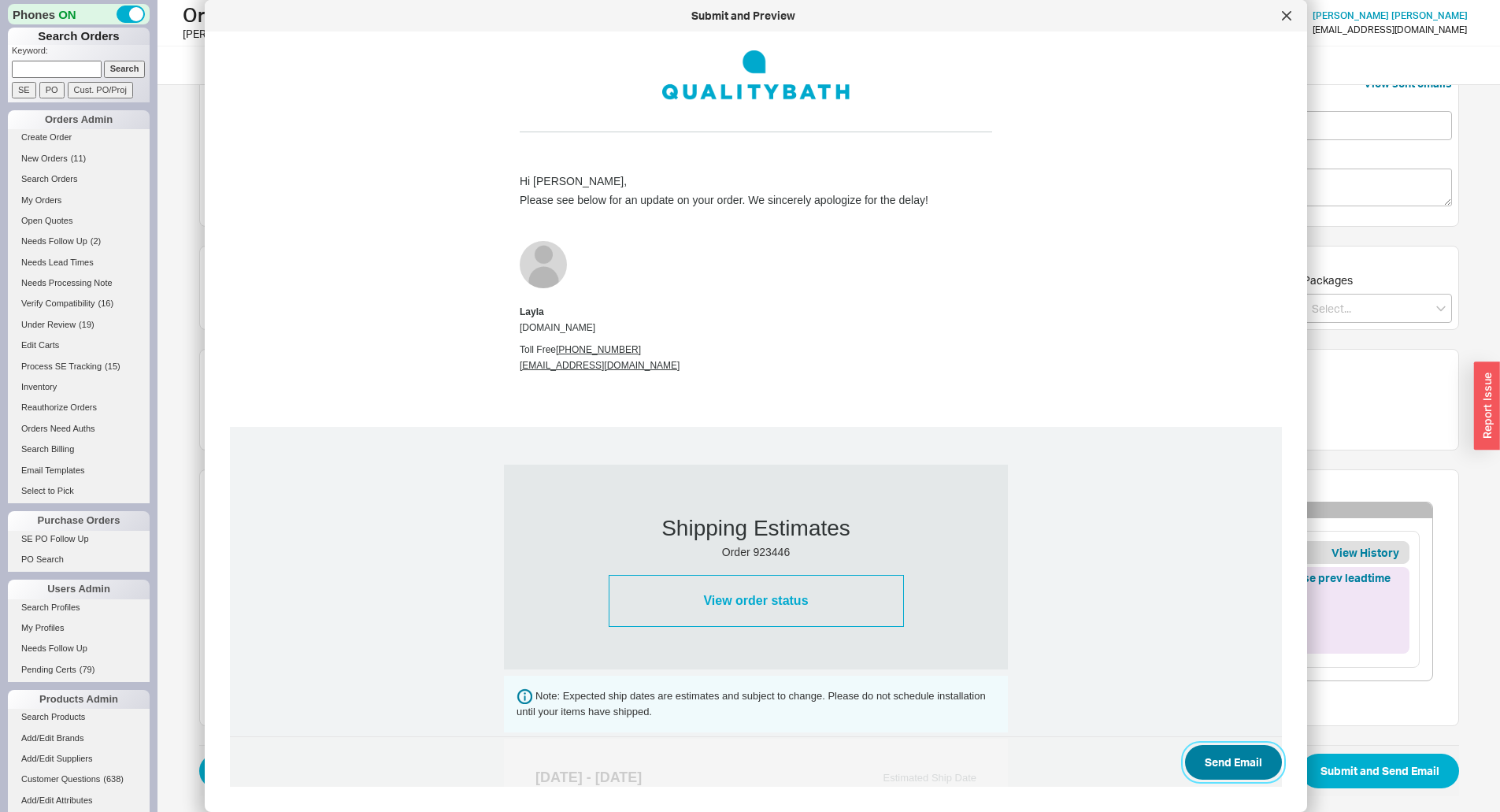
click at [1226, 770] on button "Send Email" at bounding box center [1233, 762] width 97 height 35
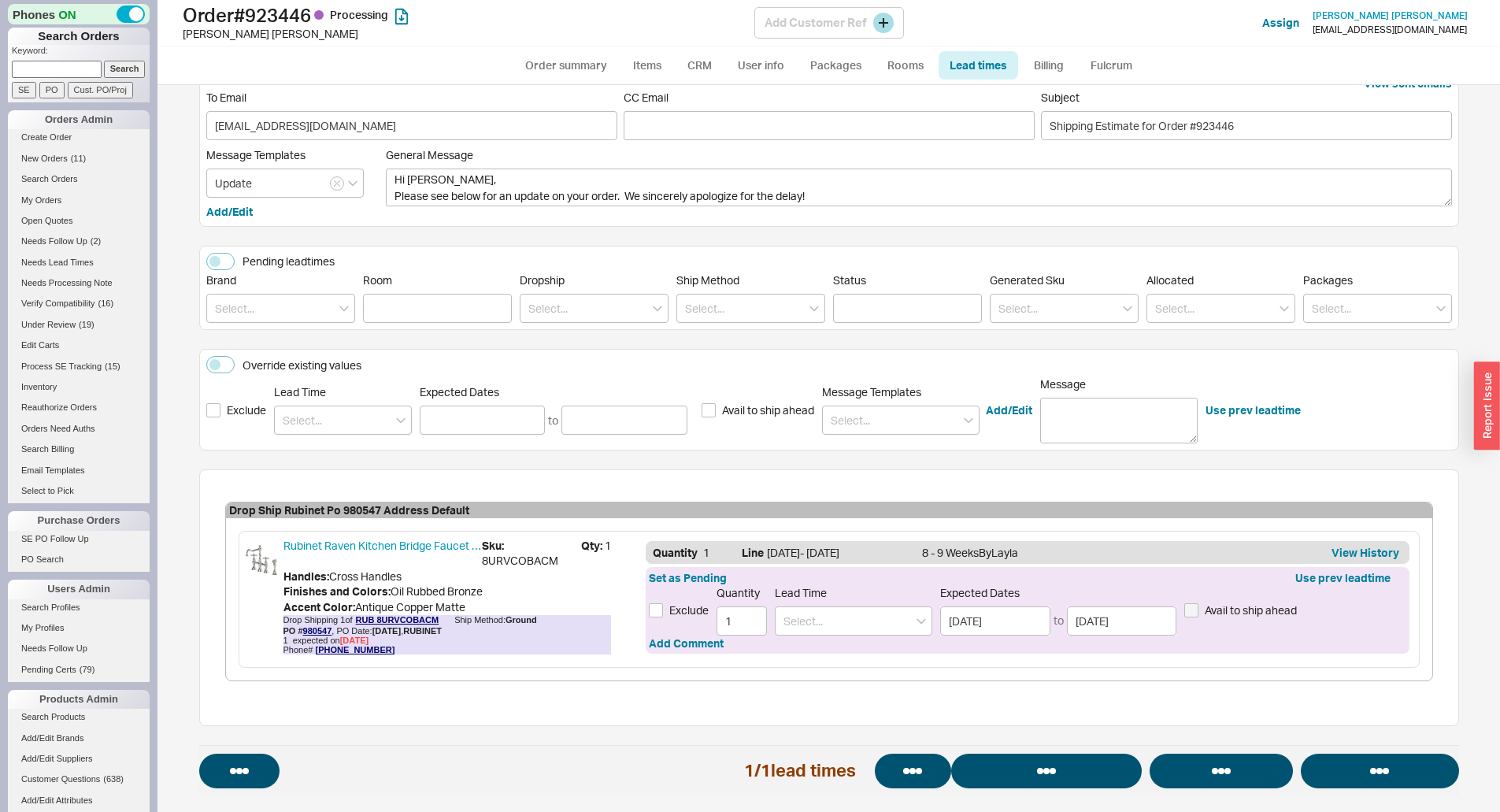
select select "*"
select select "LOW"
select select "3"
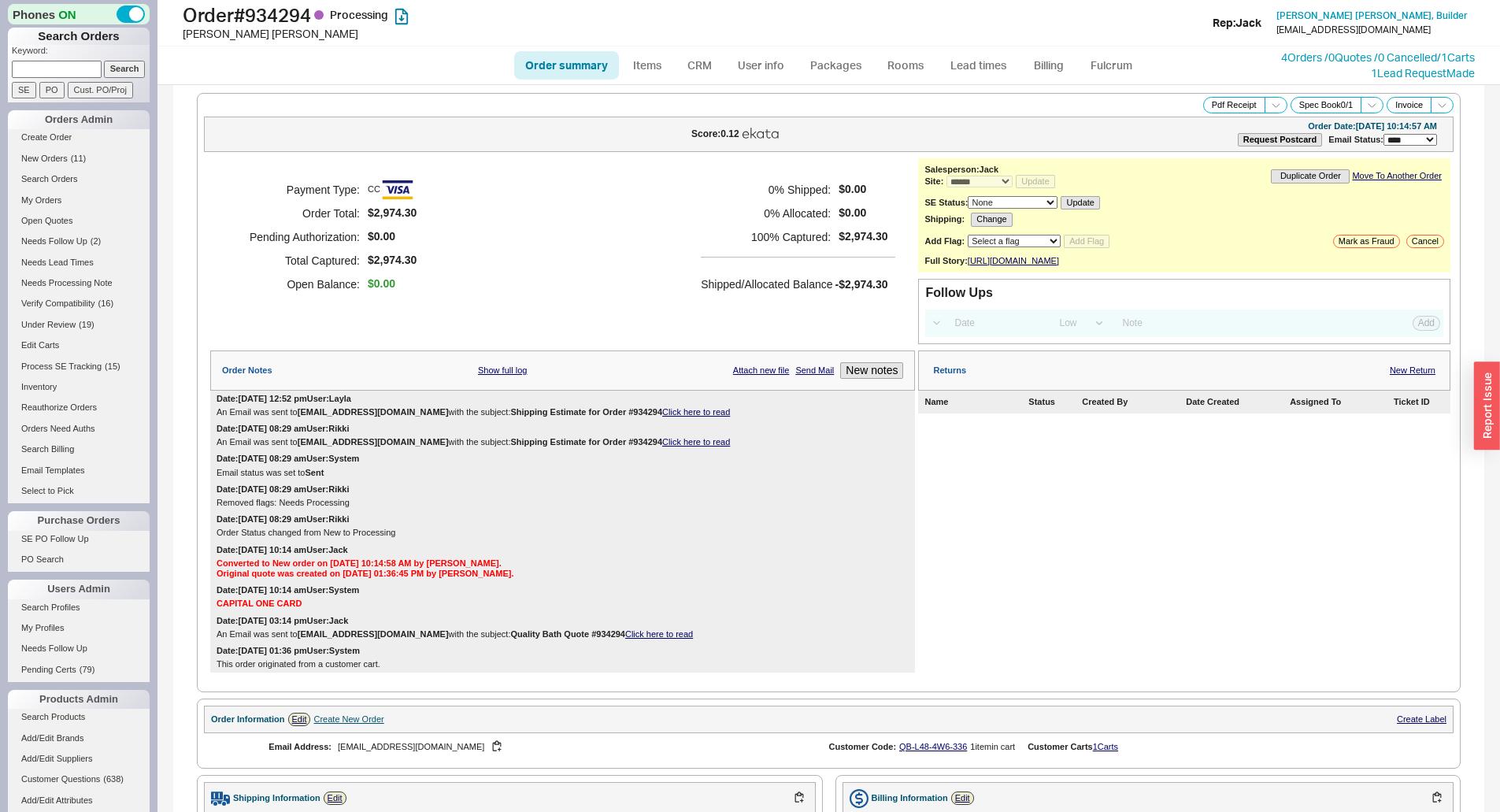
select select "*"
select select "LOW"
select select "3"
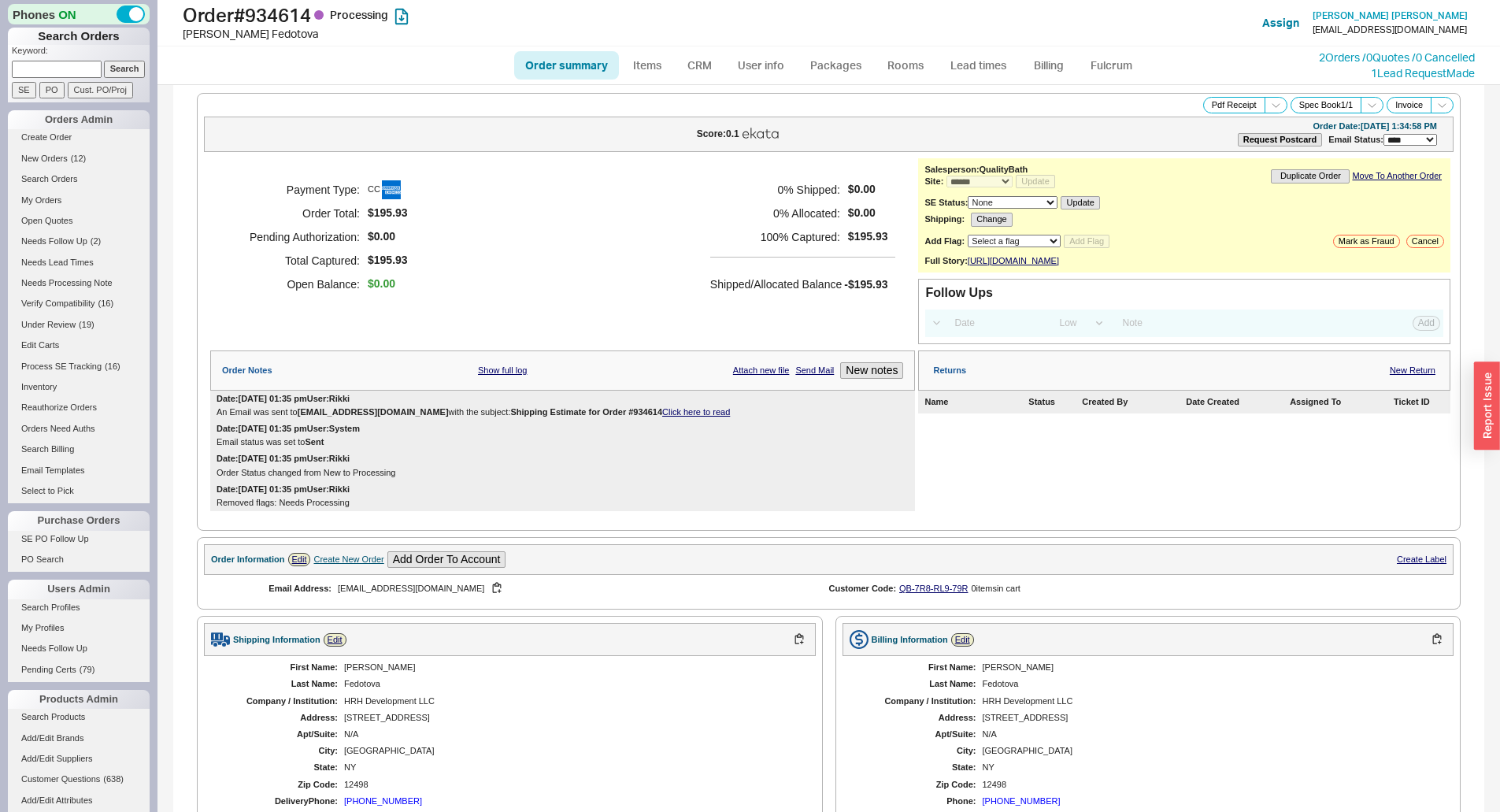
select select "*"
select select "LOW"
select select "3"
select select "*"
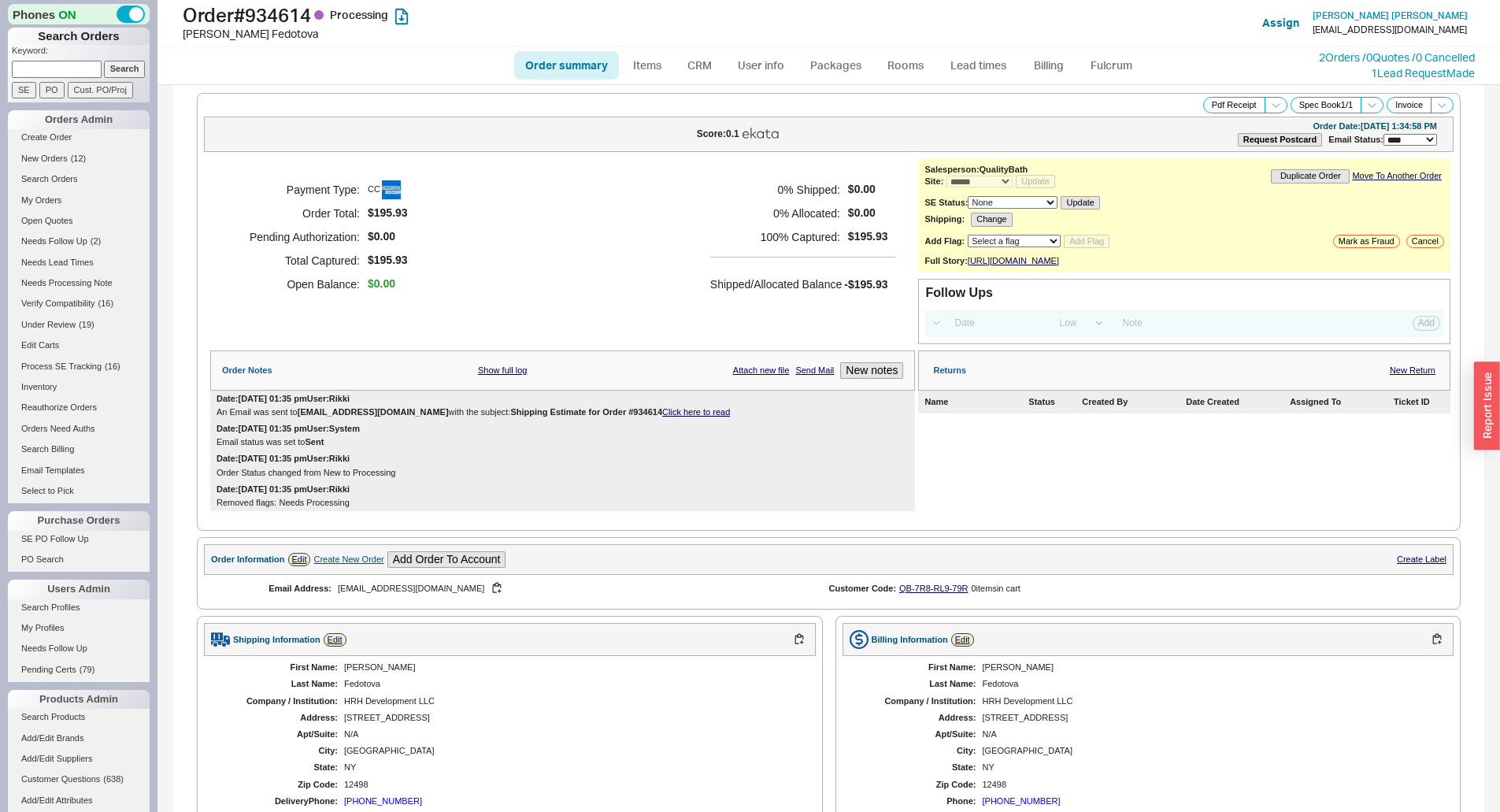
select select "LOW"
select select "3"
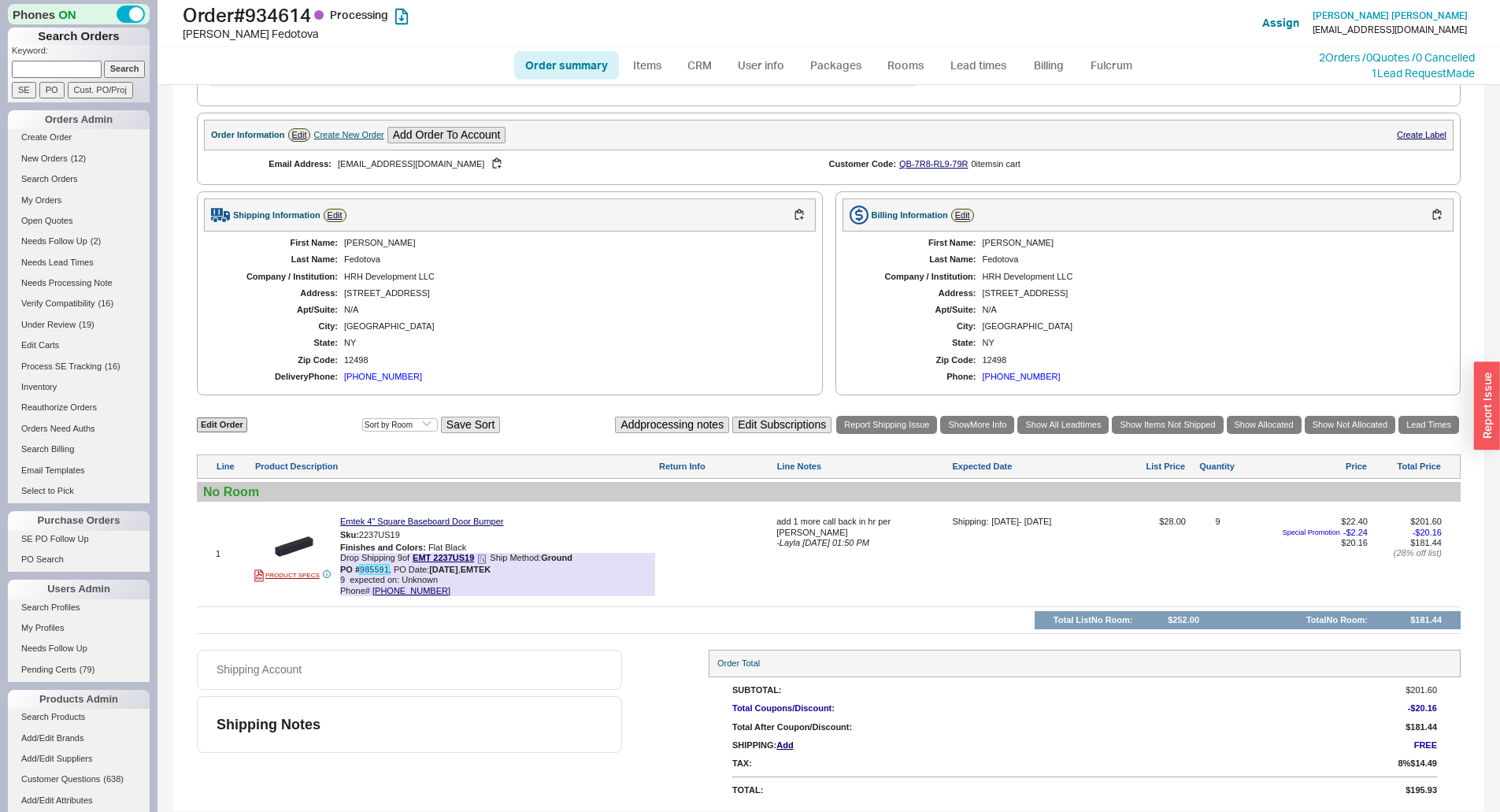
click at [383, 573] on link "985591" at bounding box center [375, 569] width 30 height 9
click at [452, 709] on div "Shipping Notes" at bounding box center [409, 723] width 426 height 56
click at [482, 524] on button "800-356-2741" at bounding box center [509, 526] width 83 height 16
click at [372, 571] on link "985591" at bounding box center [375, 569] width 30 height 9
click at [464, 692] on div "Shipping Account Shipping Notes" at bounding box center [409, 726] width 426 height 153
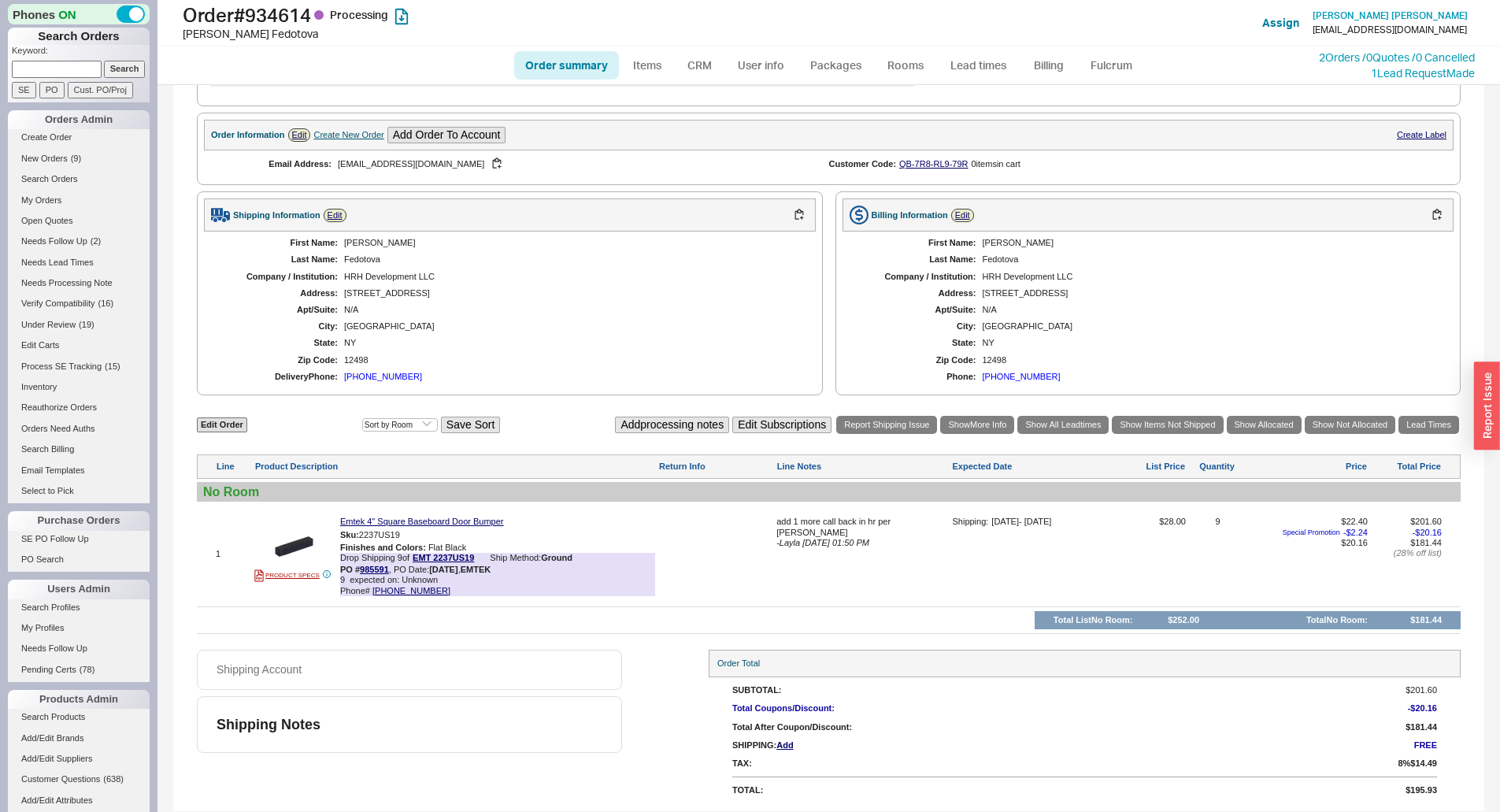
click at [828, 526] on div "add 1 more call back in hr per valerie" at bounding box center [862, 527] width 173 height 20
click at [928, 528] on textarea "add 1 more call back in hr per valerie" at bounding box center [862, 529] width 173 height 25
drag, startPoint x: 932, startPoint y: 526, endPoint x: 586, endPoint y: 525, distance: 346.0
click at [586, 525] on div "1 PRODUCT SPECS Emtek 4" Square Baseboard Door Bumper Sku: 2237US19 Finishes an…" at bounding box center [828, 554] width 1264 height 96
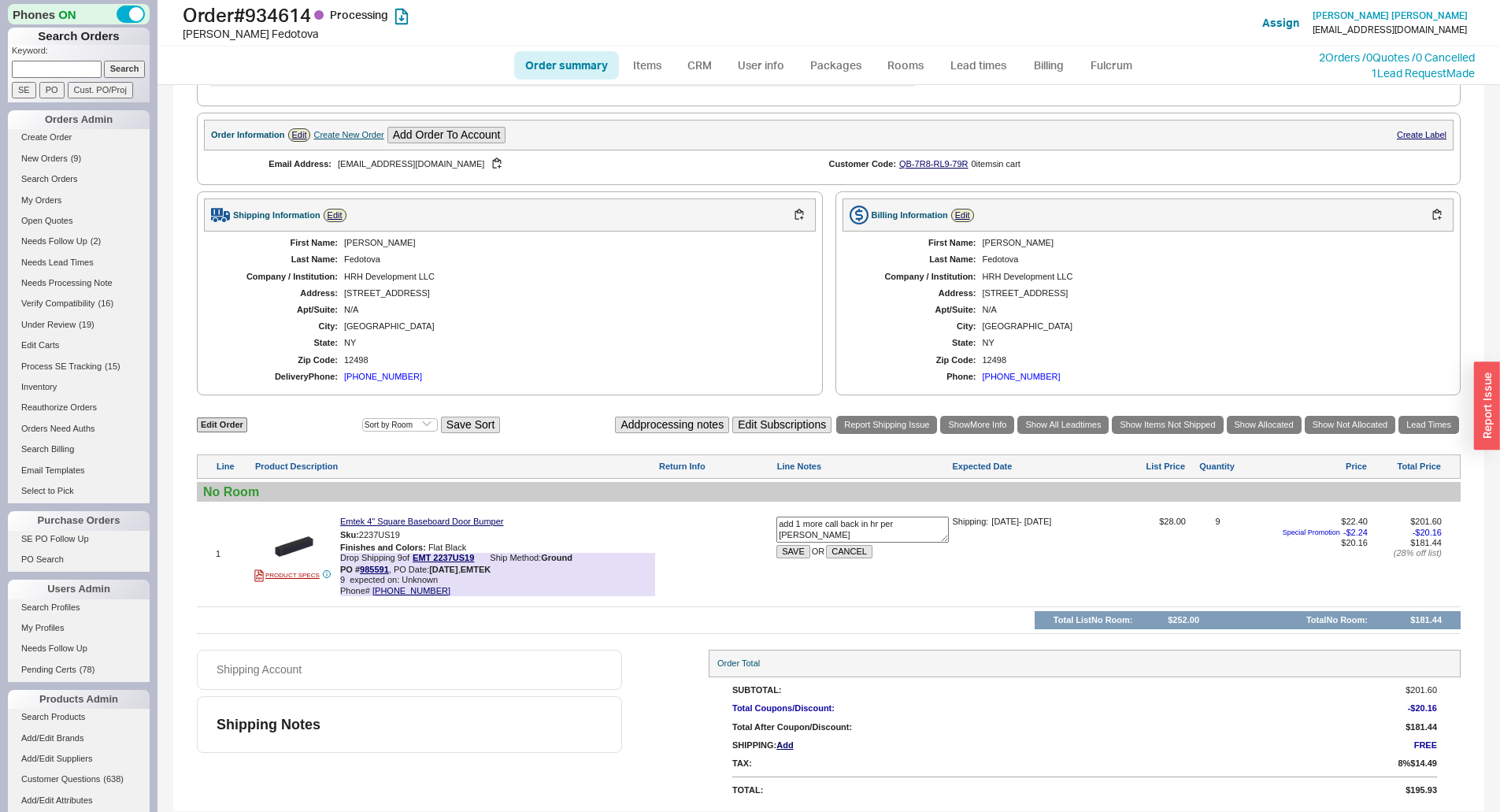
drag, startPoint x: 927, startPoint y: 527, endPoint x: 823, endPoint y: 531, distance: 104.1
click at [823, 531] on textarea "add 1 more call back in hr per valerie" at bounding box center [862, 529] width 173 height 25
click at [886, 525] on textarea "add 1 more - michelle made request" at bounding box center [862, 529] width 173 height 25
type textarea "add 1 more - michelle made the request"
click at [786, 548] on button "SAVE" at bounding box center [793, 551] width 34 height 14
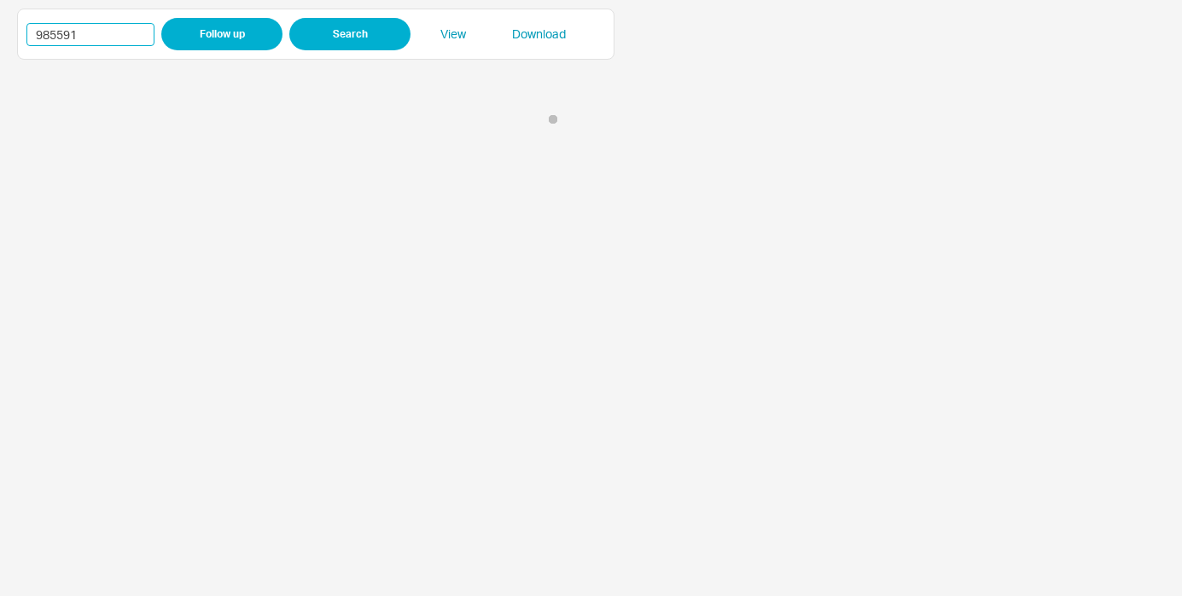
click at [52, 25] on input "985591" at bounding box center [90, 34] width 128 height 23
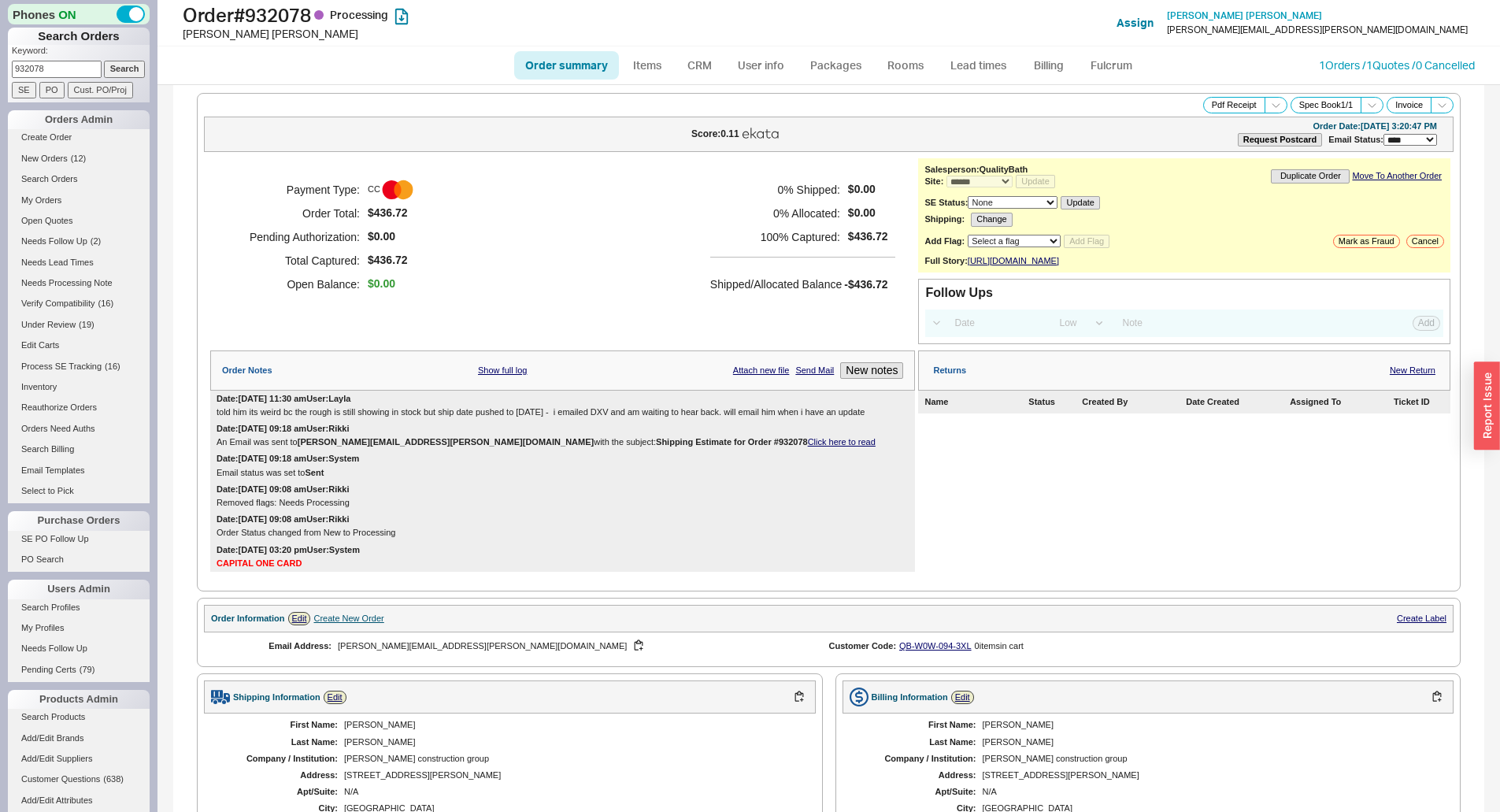
select select "*"
select select "LOW"
select select "3"
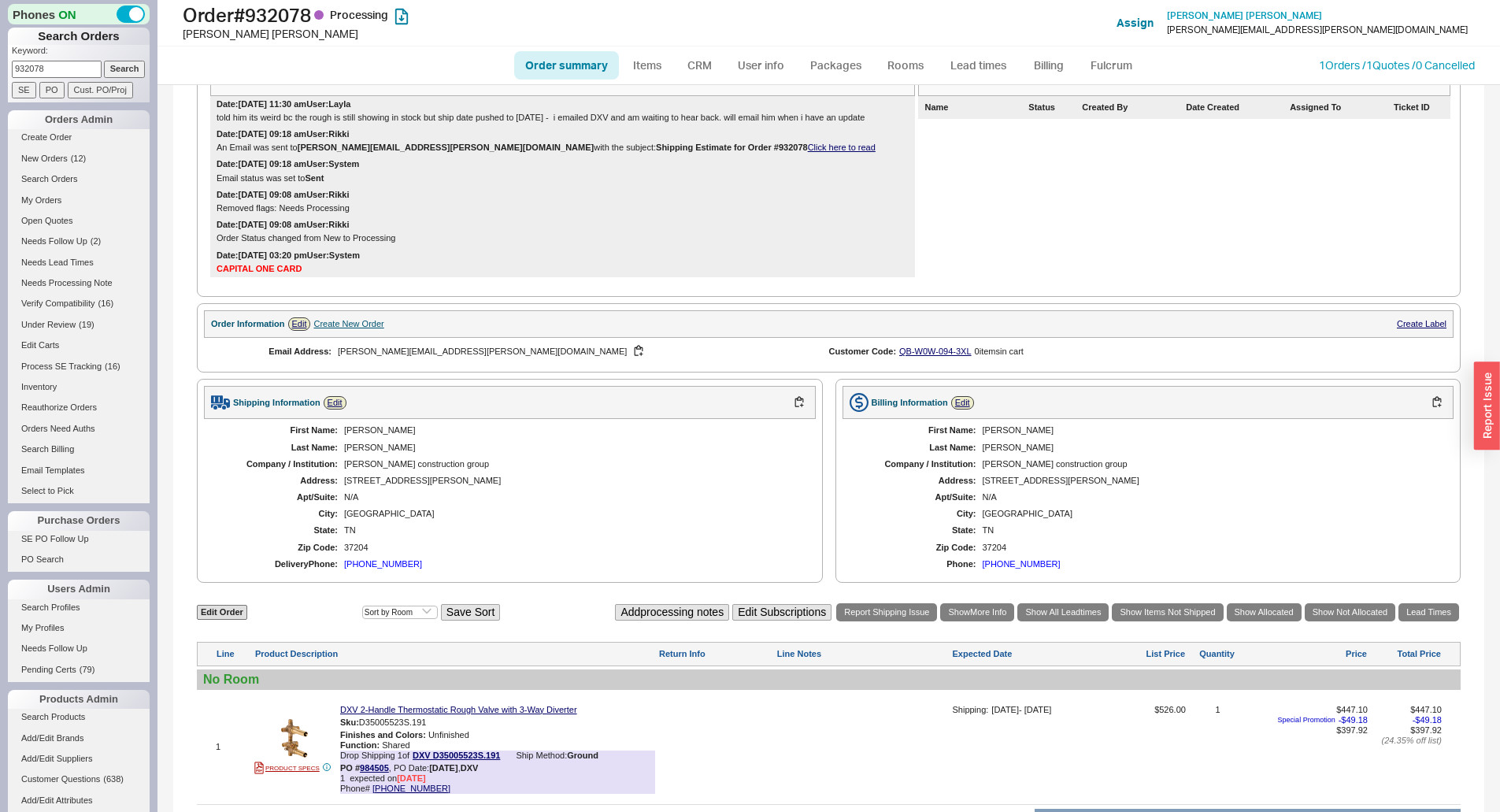
scroll to position [30, 0]
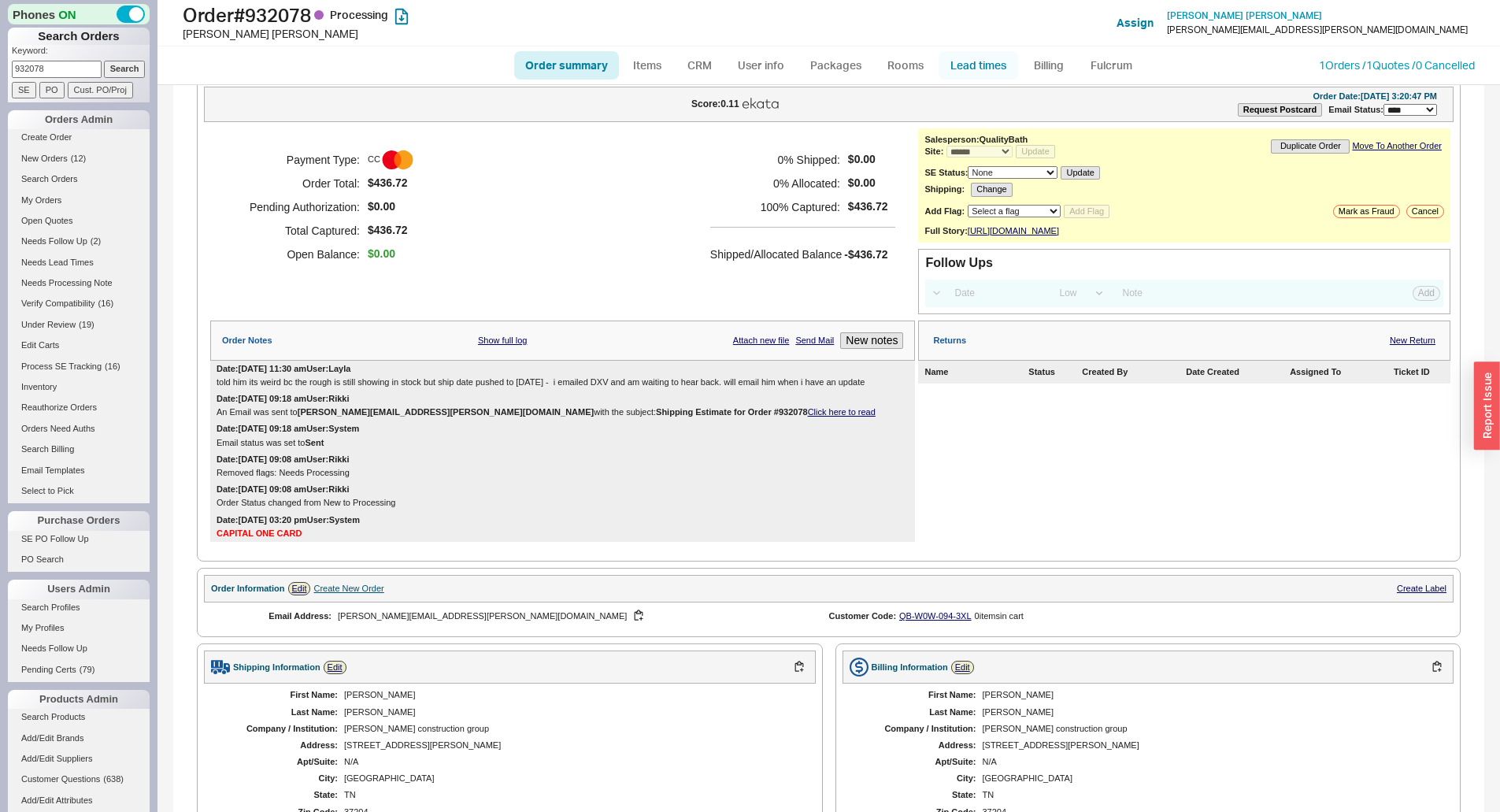
click at [974, 56] on link "Lead times" at bounding box center [978, 65] width 79 height 29
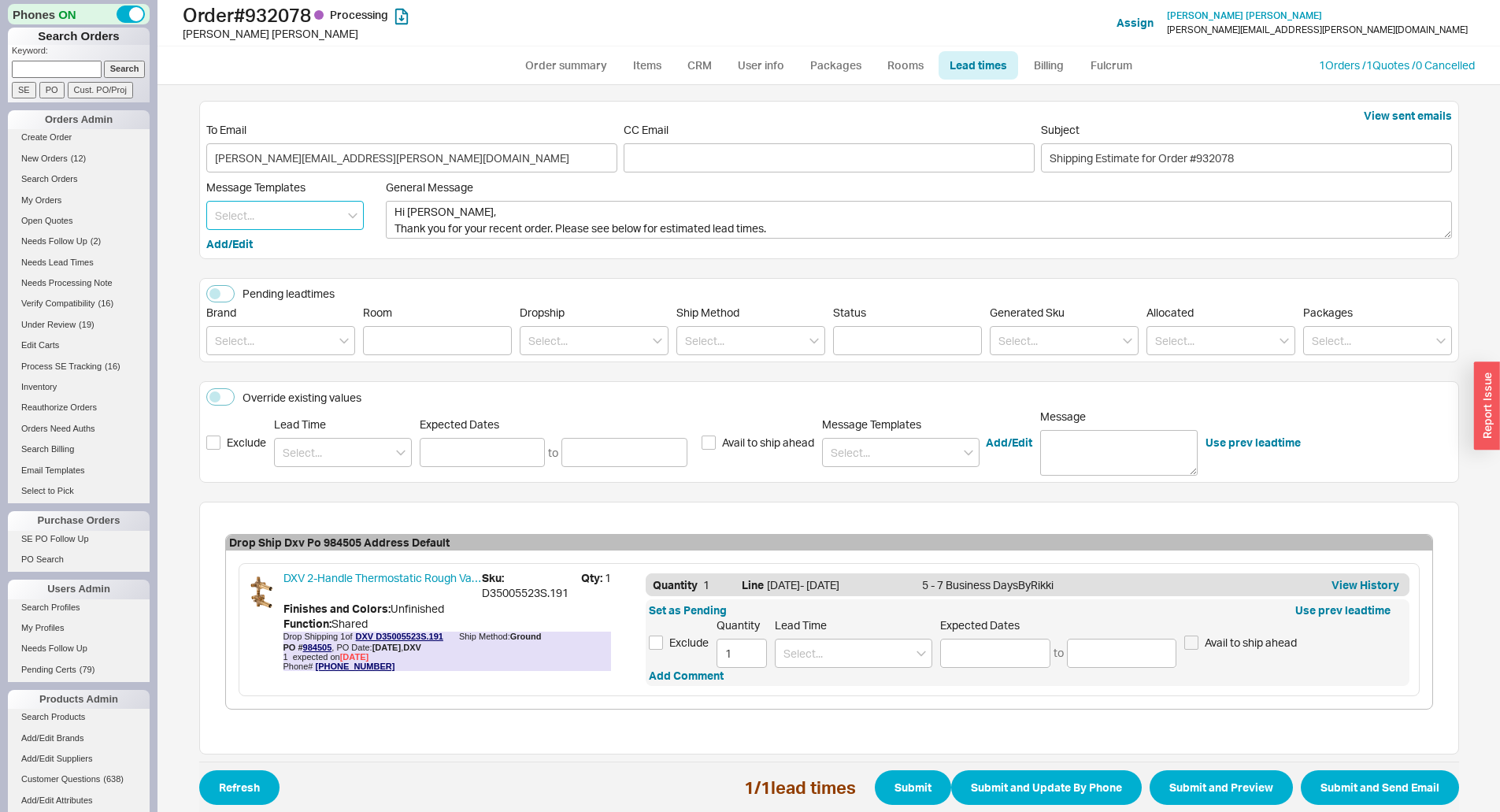
click at [285, 212] on input at bounding box center [285, 216] width 158 height 30
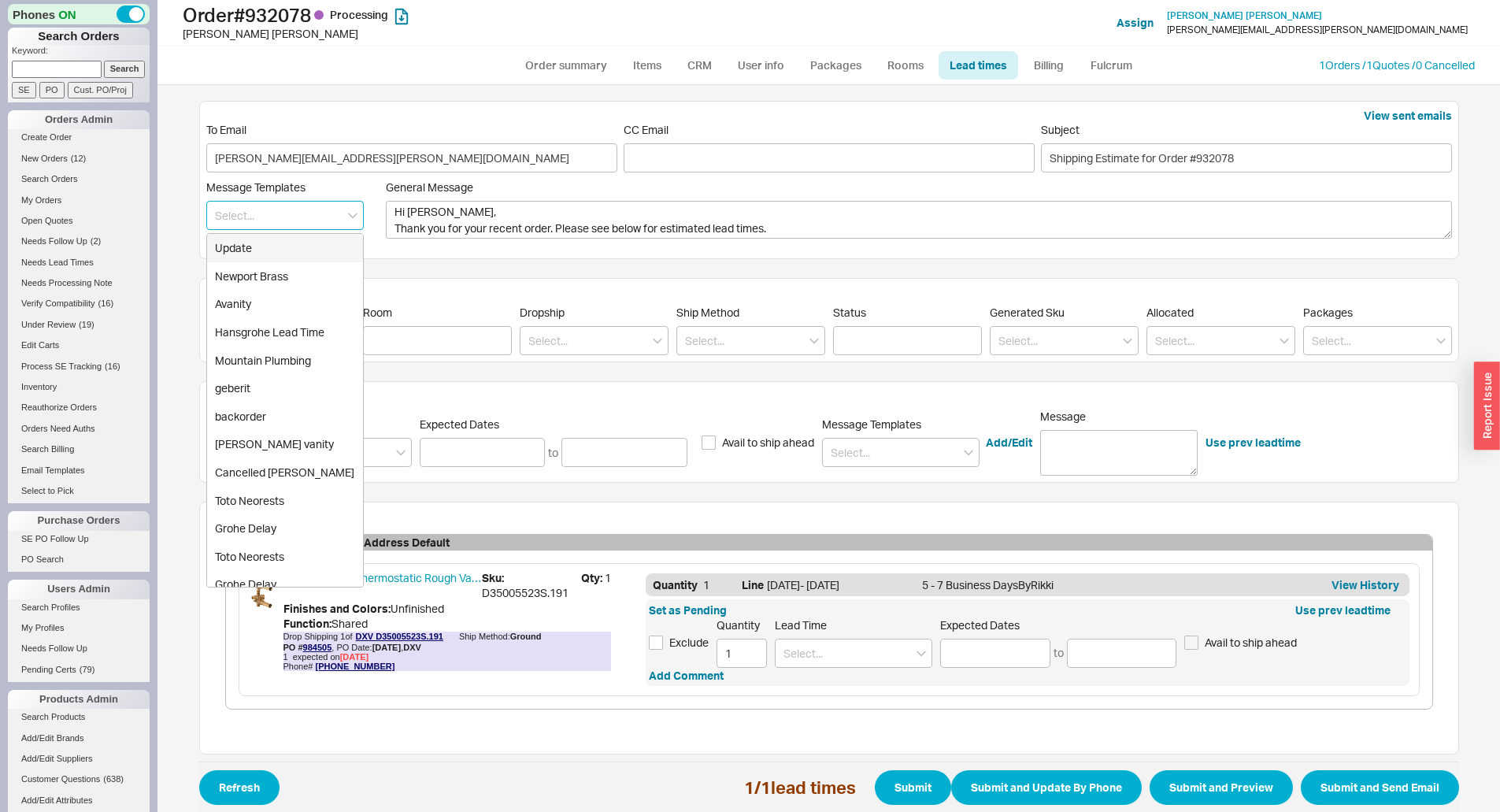
click at [260, 257] on div "Update" at bounding box center [284, 247] width 156 height 29
type textarea "Hi [PERSON_NAME], Please see below for an update on your order. We sincerely ap…"
type input "Update"
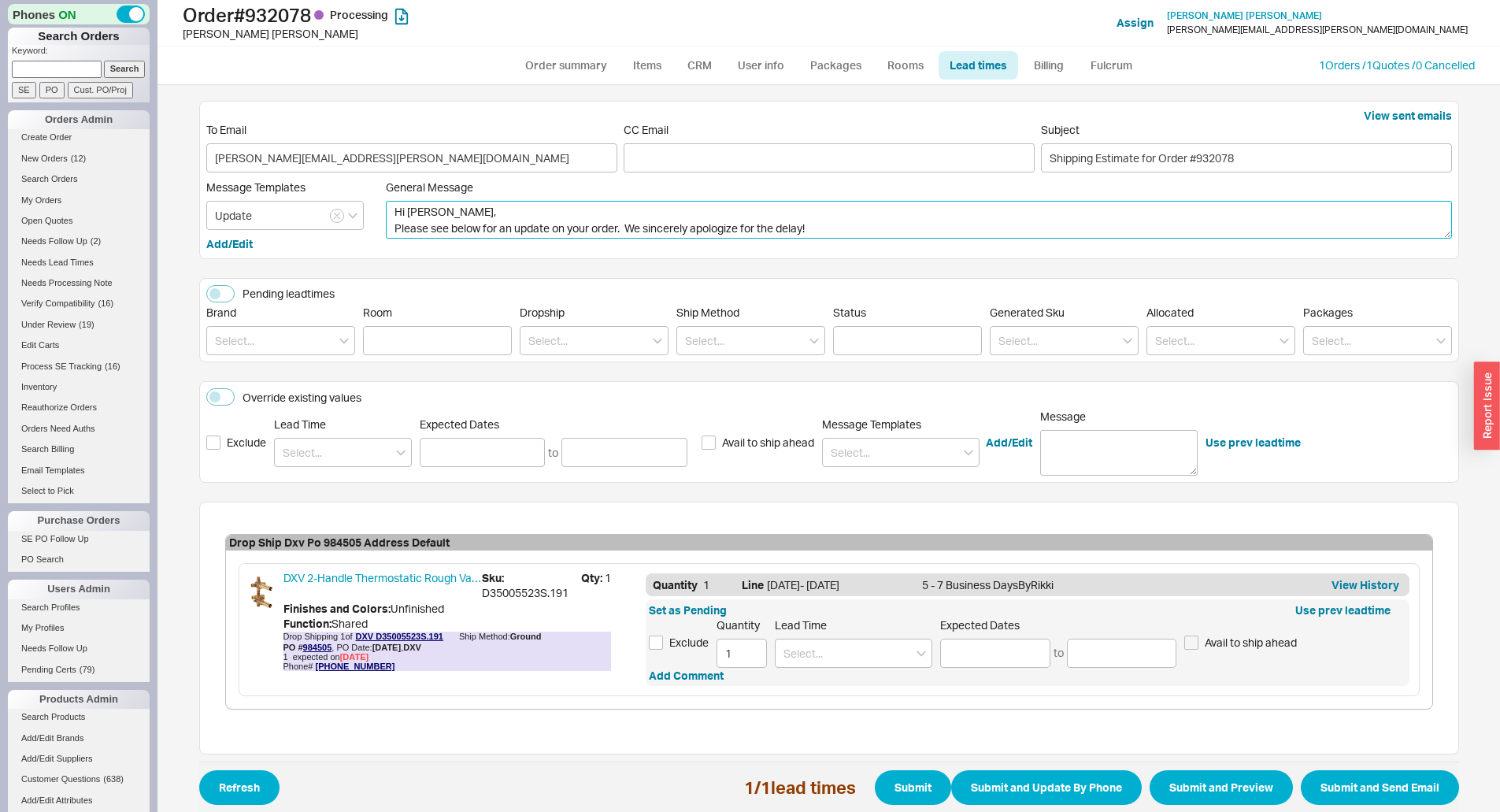
drag, startPoint x: 868, startPoint y: 238, endPoint x: 372, endPoint y: 245, distance: 496.0
click at [372, 245] on div "Message Templates Update Add/Edit General Message Hi [PERSON_NAME], Please see …" at bounding box center [830, 216] width 1246 height 72
click at [438, 224] on textarea "Hi [PERSON_NAME], Please see below for an update on your order. We sincerely ap…" at bounding box center [918, 220] width 1066 height 38
drag, startPoint x: 619, startPoint y: 230, endPoint x: 373, endPoint y: 236, distance: 246.1
click at [373, 236] on div "Message Templates Update Add/Edit General Message Hi [PERSON_NAME], Please see …" at bounding box center [830, 216] width 1246 height 72
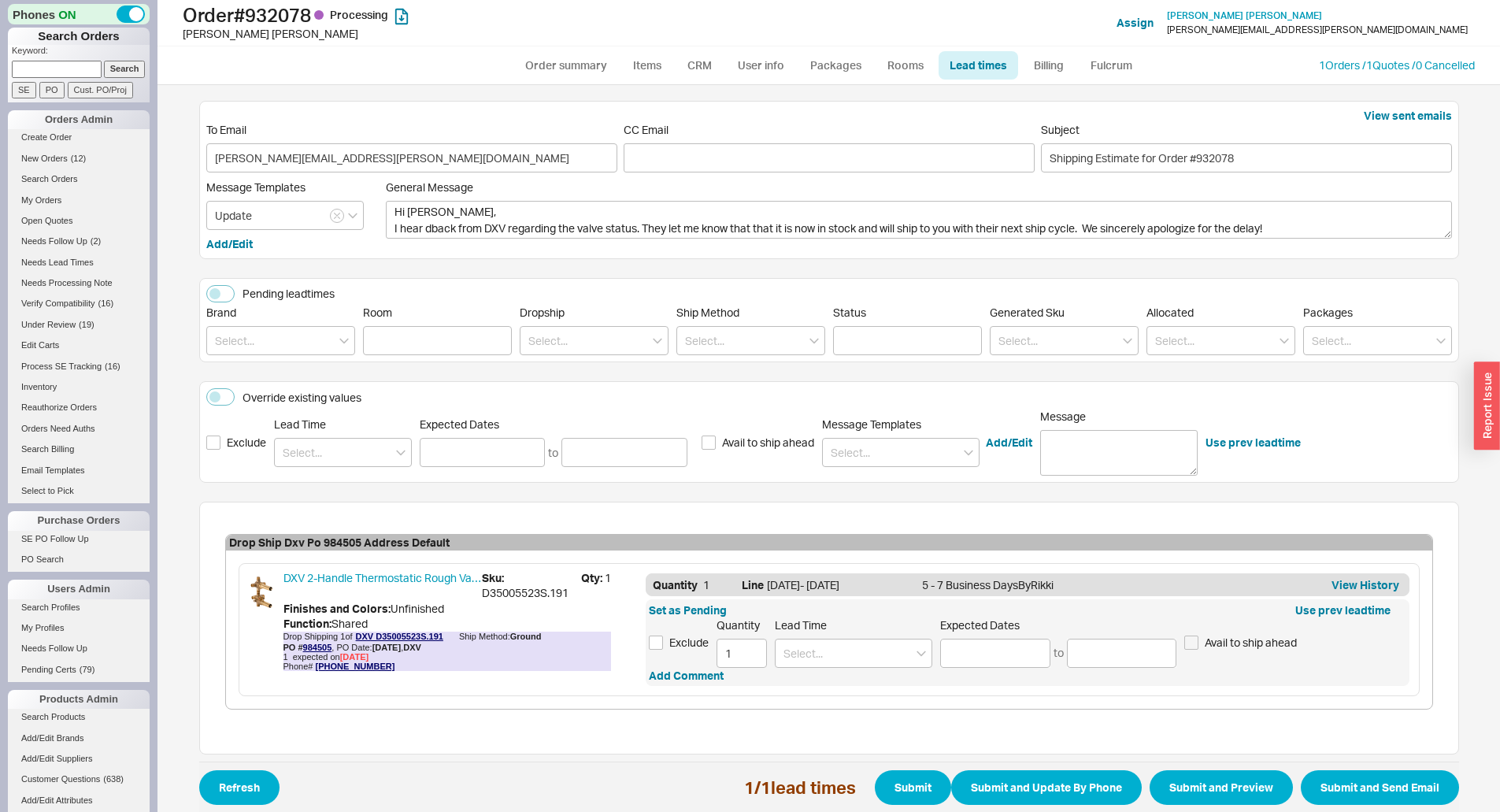
click at [507, 590] on span "Sku: D35005523S.191" at bounding box center [532, 585] width 100 height 30
click at [507, 588] on span "Sku: D35005523S.191" at bounding box center [532, 585] width 100 height 30
click at [560, 598] on span "Sku: D35005523S.191" at bounding box center [532, 585] width 100 height 30
drag, startPoint x: 565, startPoint y: 595, endPoint x: 474, endPoint y: 597, distance: 91.0
click at [482, 597] on span "Sku: D35005523S.191" at bounding box center [532, 585] width 100 height 30
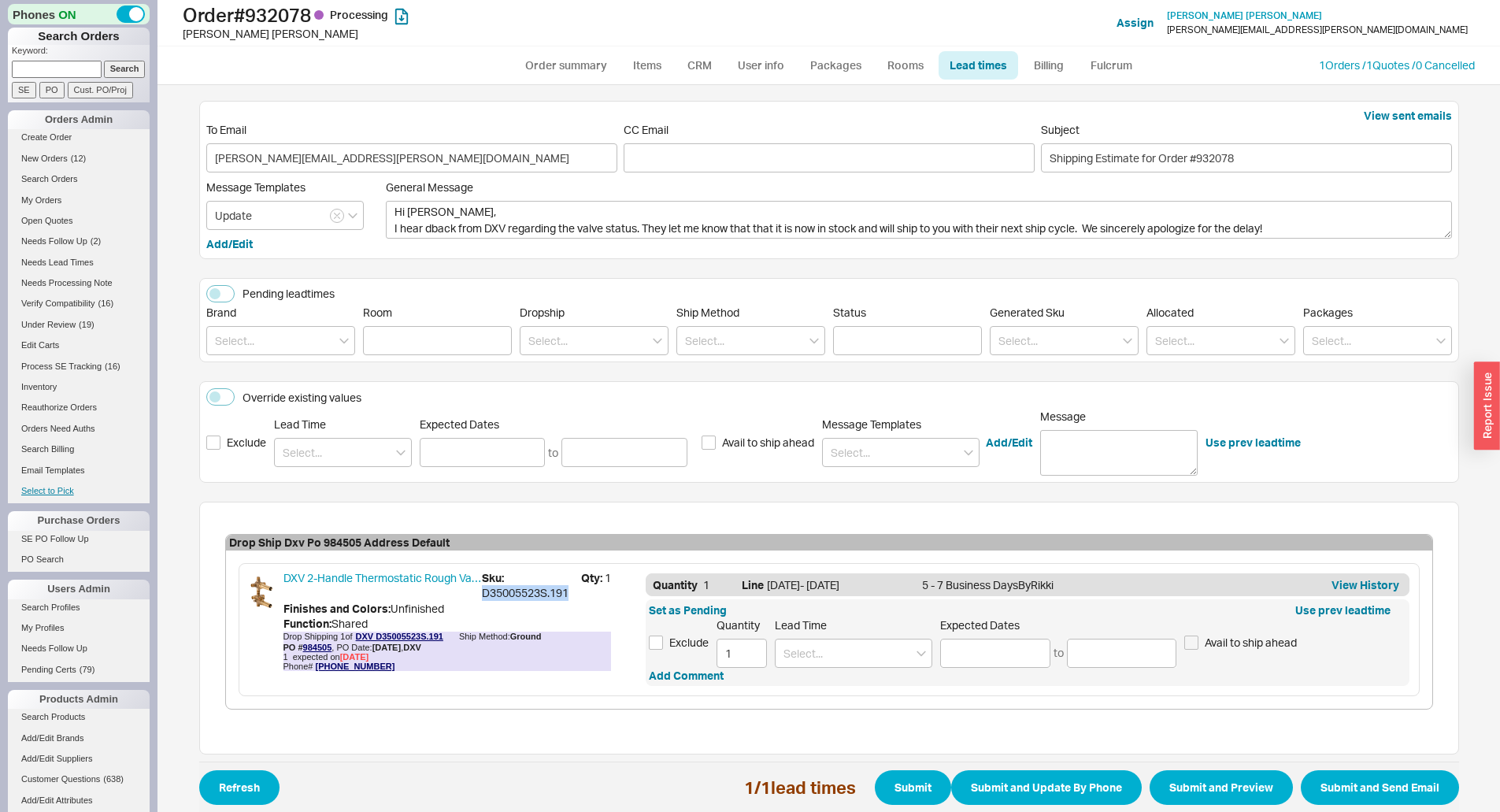
copy span "D35005523S.191"
click at [414, 231] on textarea "Hi [PERSON_NAME], I hear back from DXV regarding the valve status. They let me …" at bounding box center [918, 220] width 1066 height 38
click at [1081, 227] on textarea "Hi [PERSON_NAME], I heard back from DXV regarding the valve status. They let me…" at bounding box center [918, 220] width 1066 height 38
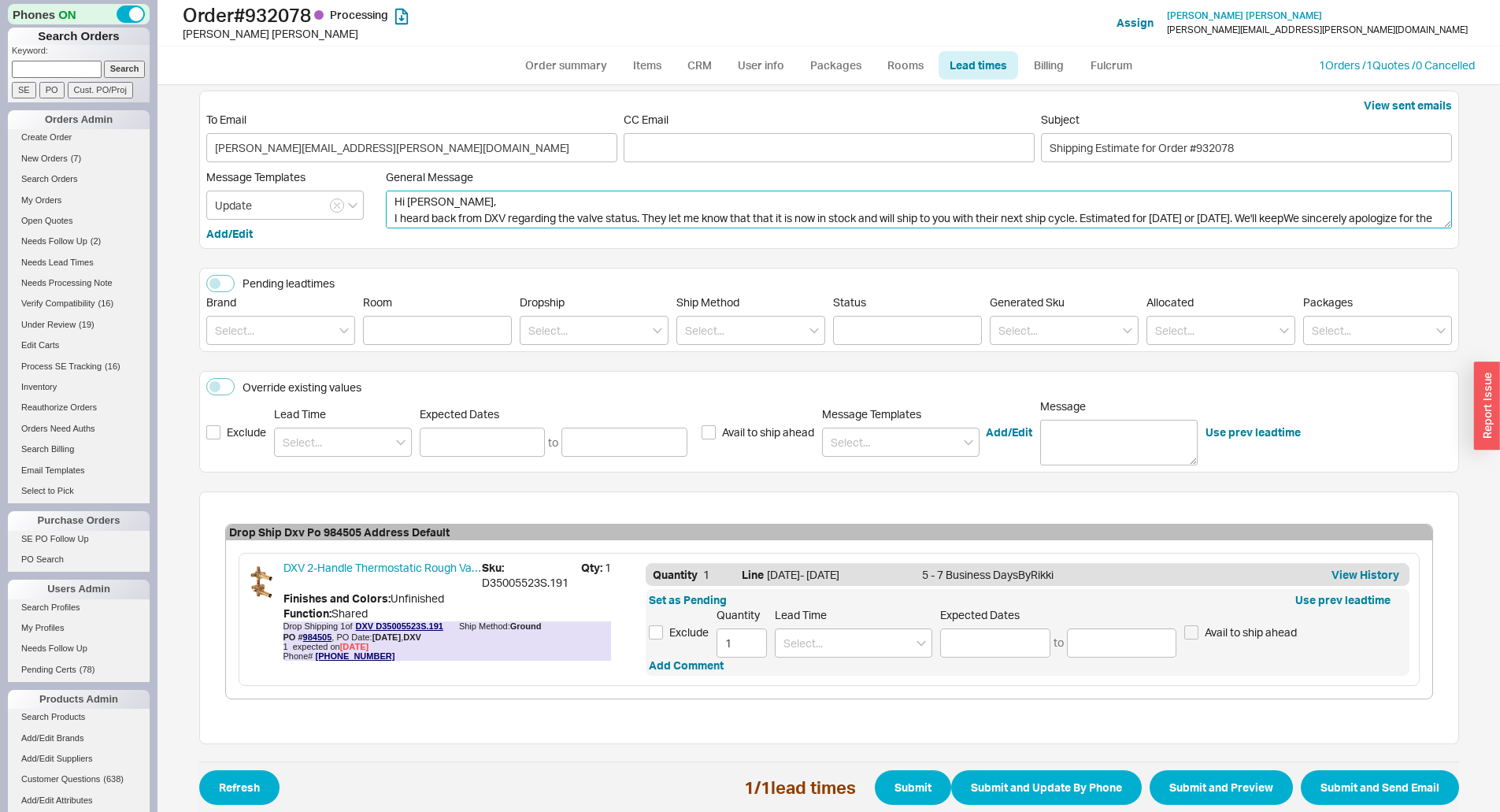
scroll to position [29, 0]
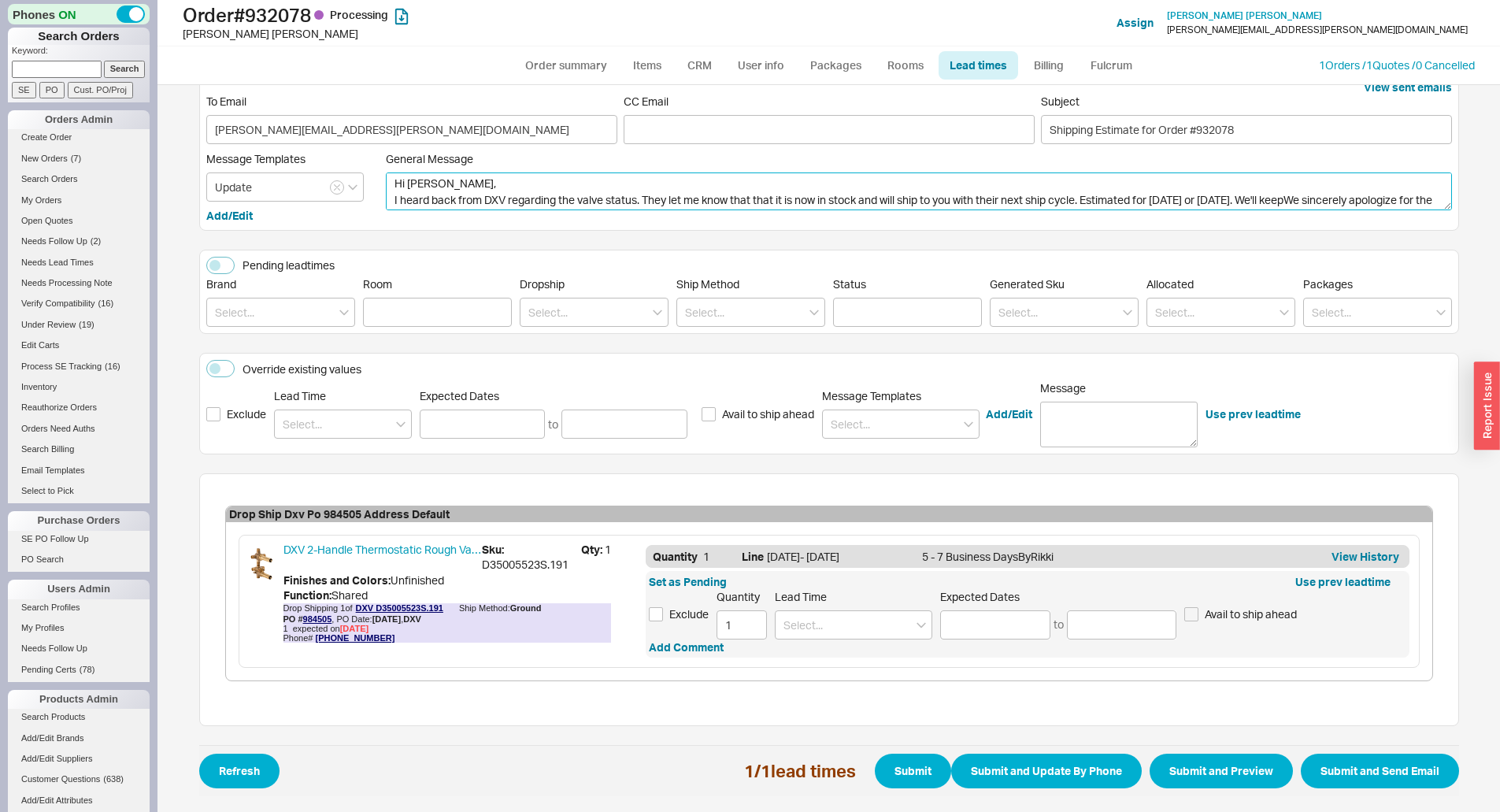
click at [1080, 201] on textarea "Hi [PERSON_NAME], I heard back from DXV regarding the valve status. They let me…" at bounding box center [918, 191] width 1066 height 38
click at [1333, 204] on textarea "Hi [PERSON_NAME], I heard back from DXV regarding the valve status. They let me…" at bounding box center [918, 191] width 1066 height 38
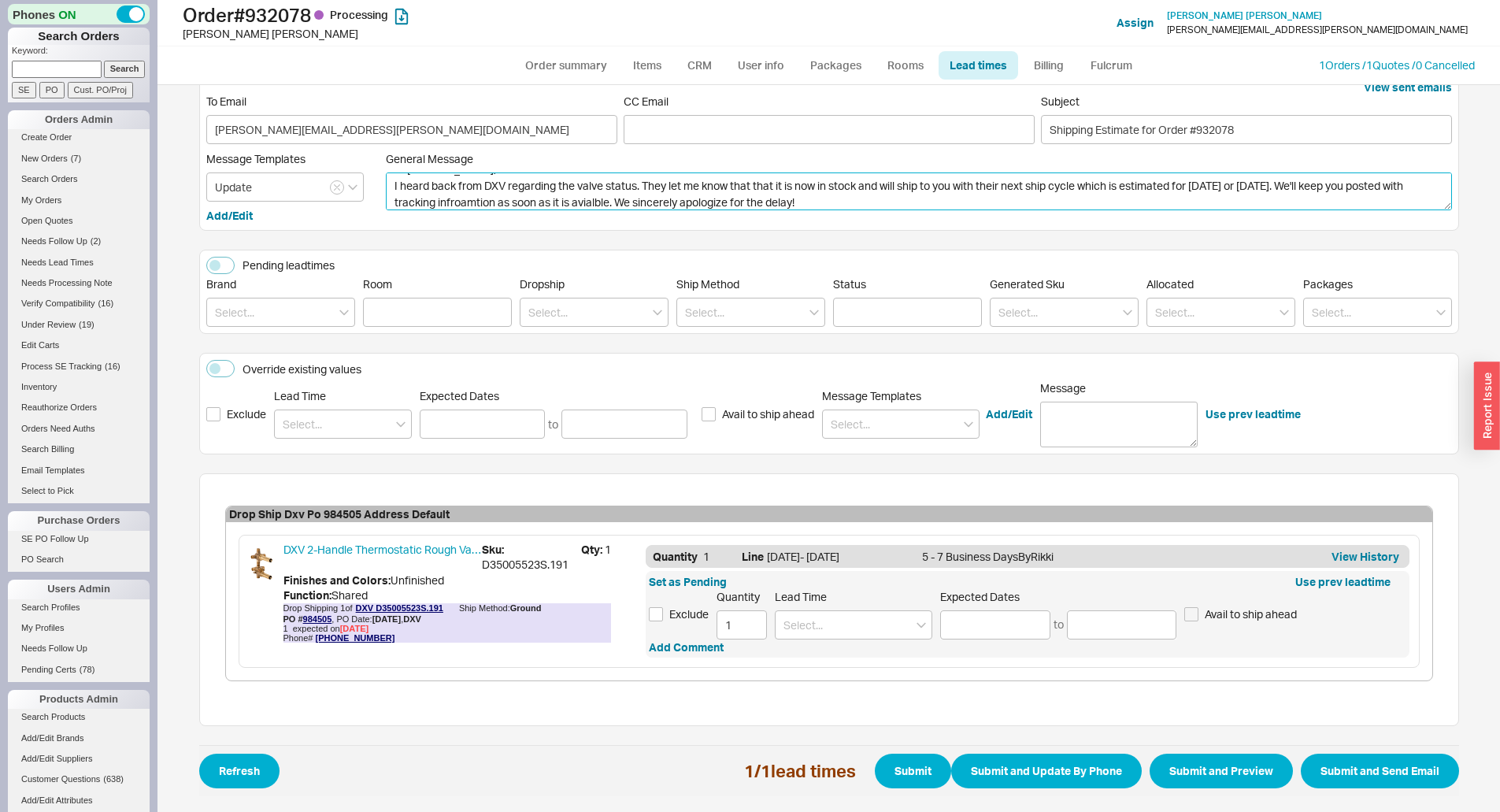
scroll to position [17, 0]
drag, startPoint x: 723, startPoint y: 206, endPoint x: 611, endPoint y: 202, distance: 112.1
click at [611, 202] on textarea "Hi [PERSON_NAME], I heard back from DXV regarding the valve status. They let me…" at bounding box center [918, 191] width 1066 height 38
drag, startPoint x: 603, startPoint y: 201, endPoint x: 590, endPoint y: 200, distance: 13.0
click at [1188, 183] on textarea "Hi [PERSON_NAME], I heard back from DXV regarding the valve status. They let me…" at bounding box center [918, 191] width 1066 height 38
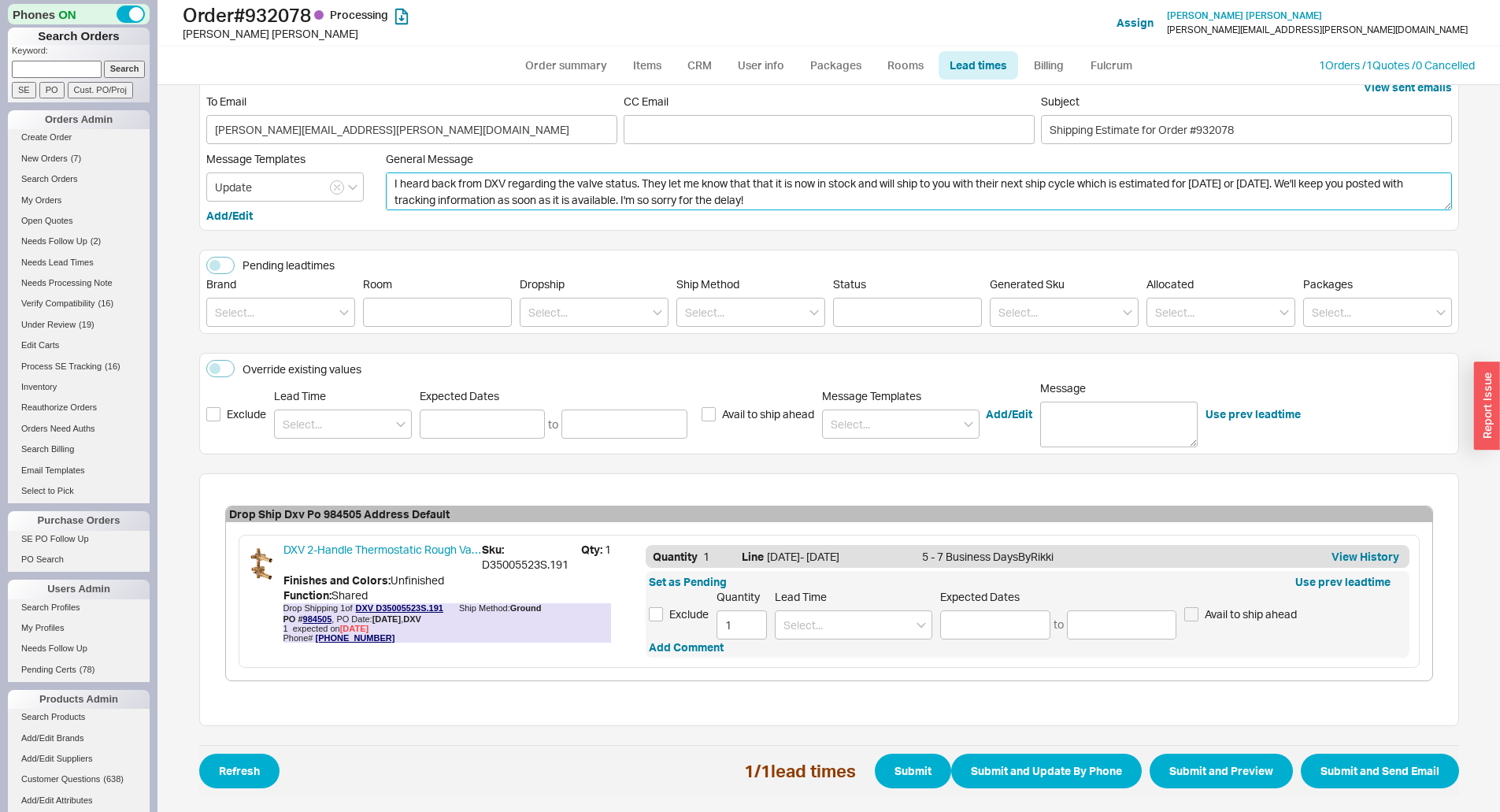
type textarea "Hi [PERSON_NAME], I heard back from DXV regarding the valve status. They let me…"
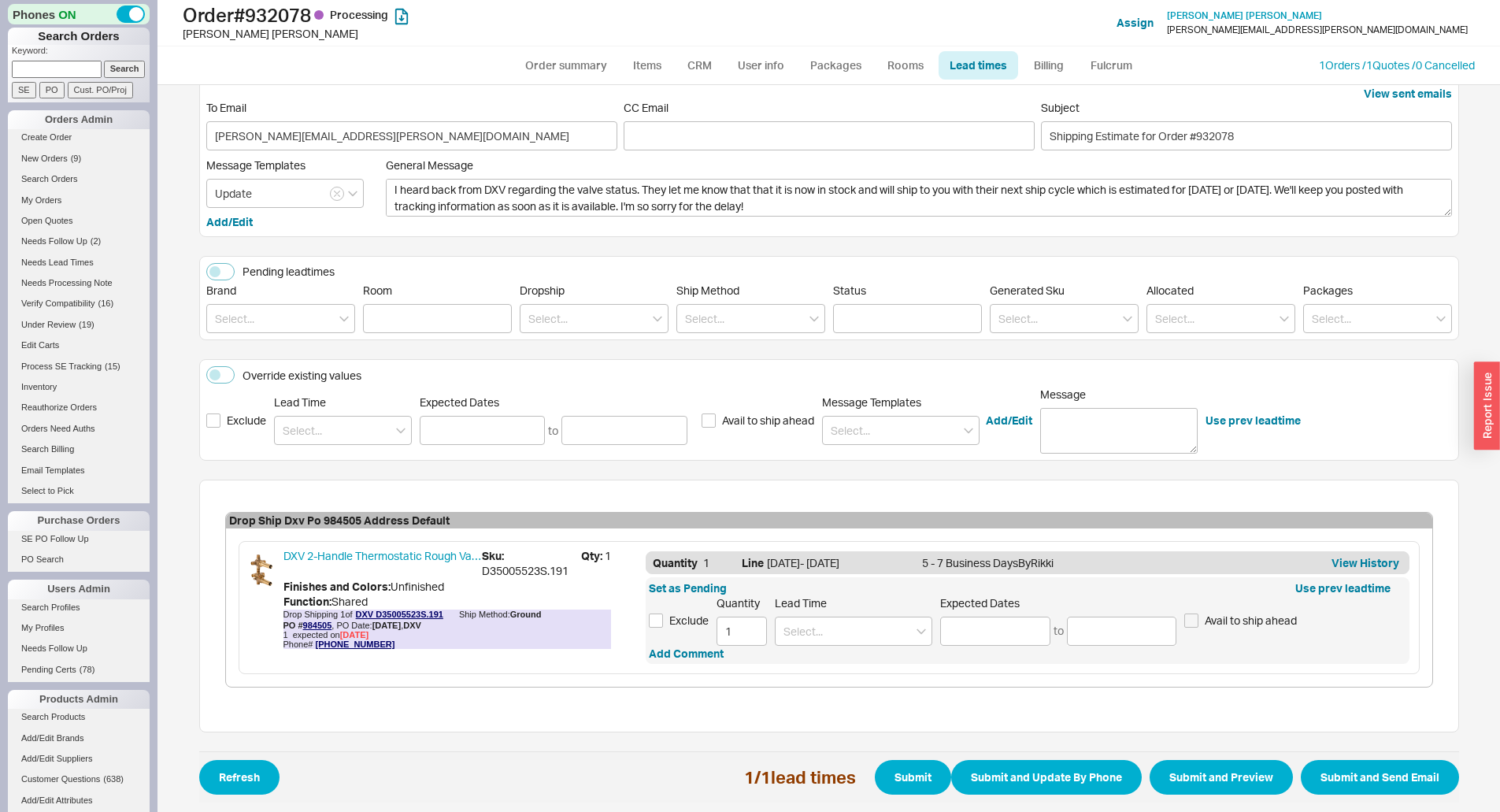
scroll to position [29, 0]
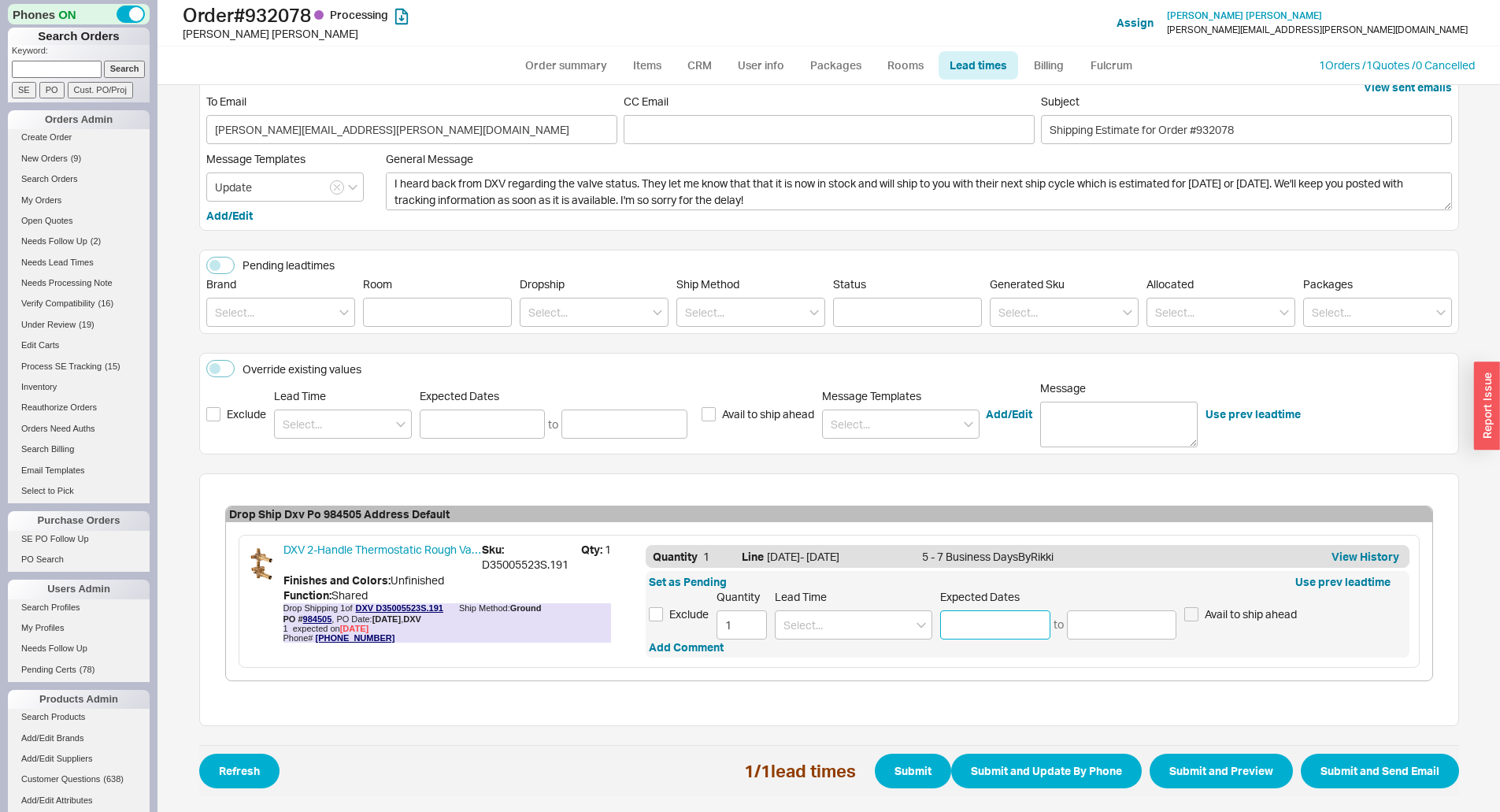
click at [995, 622] on input at bounding box center [995, 625] width 110 height 30
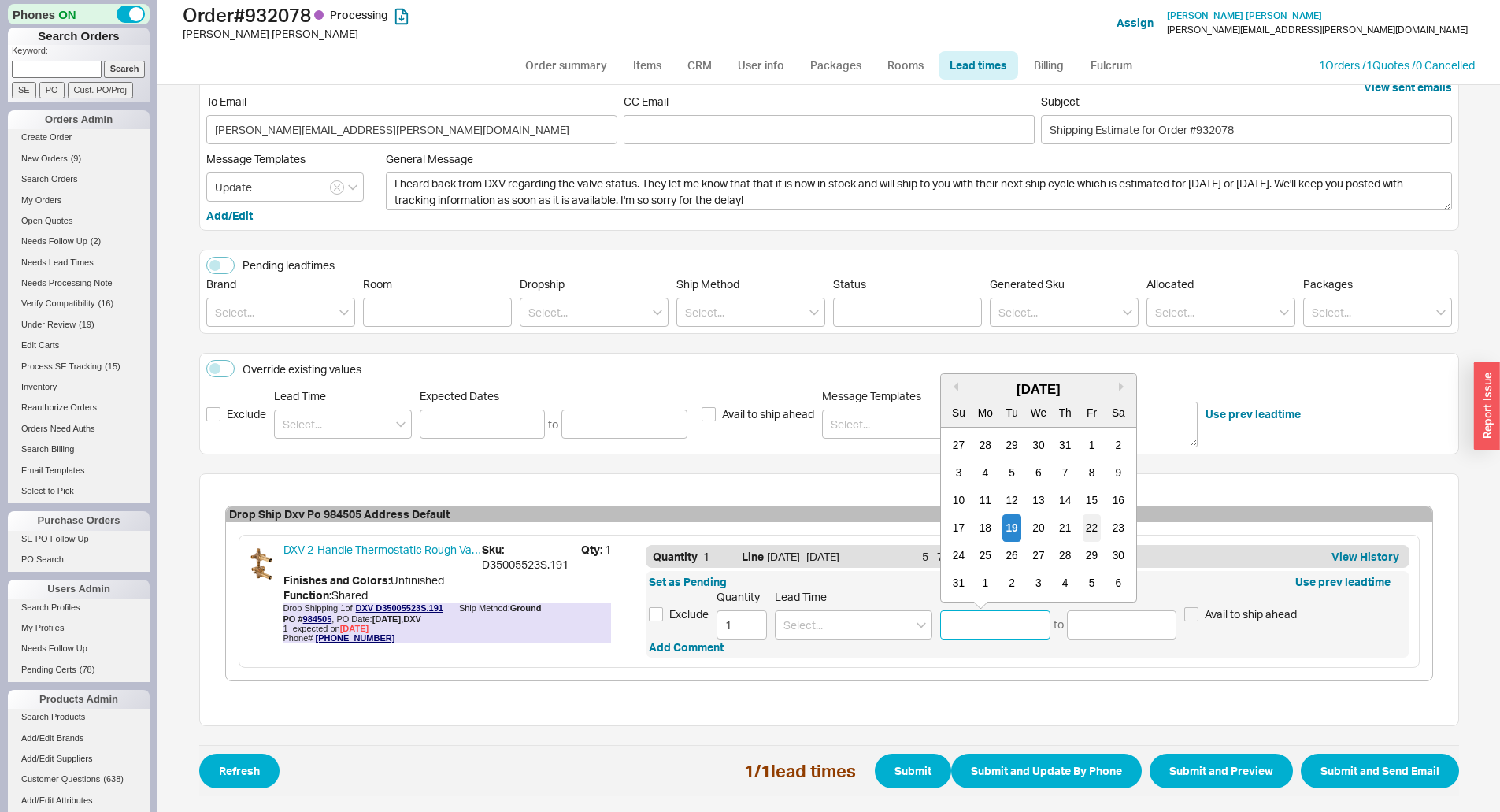
click at [1087, 530] on div "22" at bounding box center [1092, 528] width 18 height 28
type input "[DATE]"
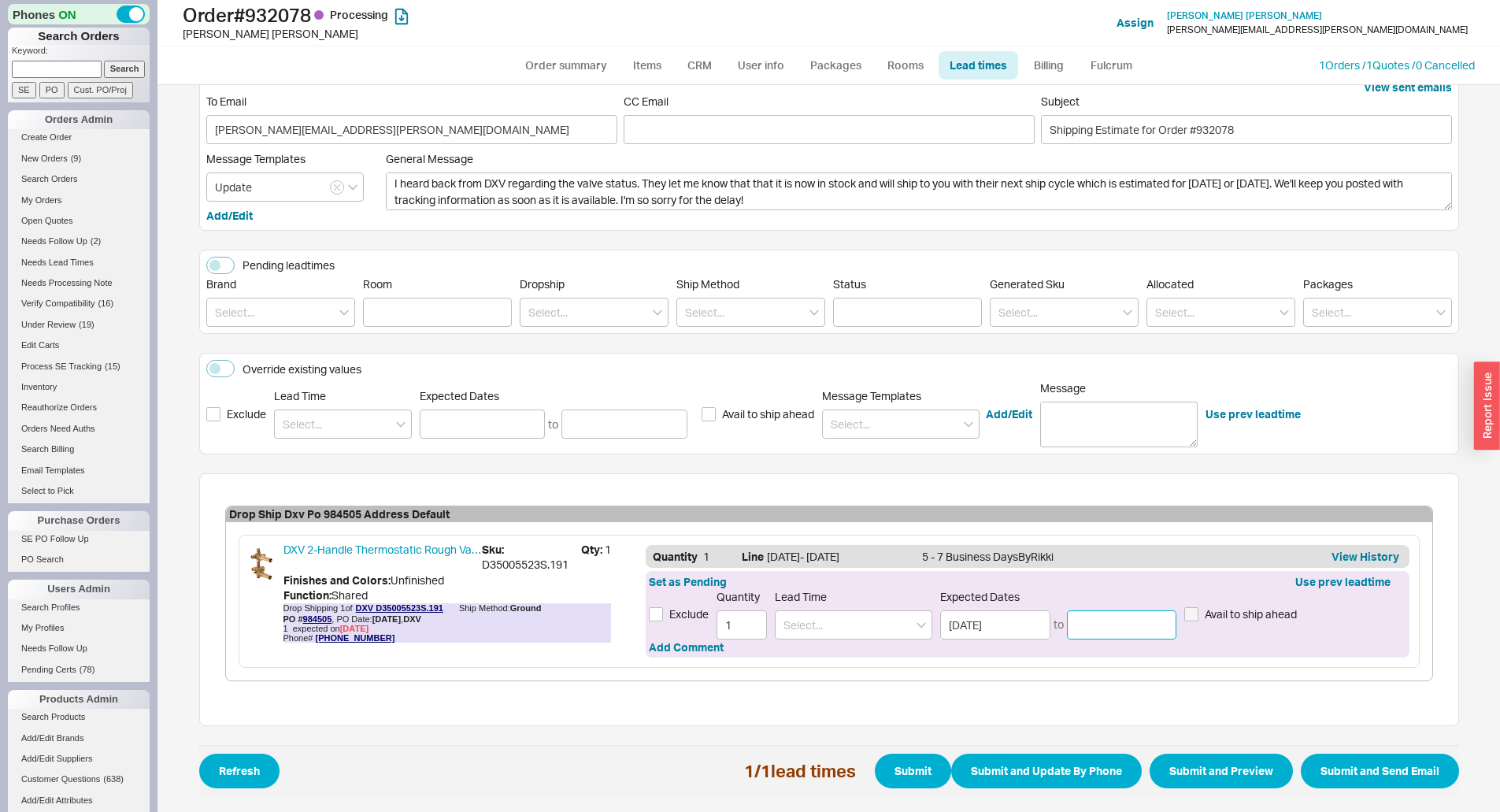
click at [1110, 624] on input at bounding box center [1122, 625] width 110 height 30
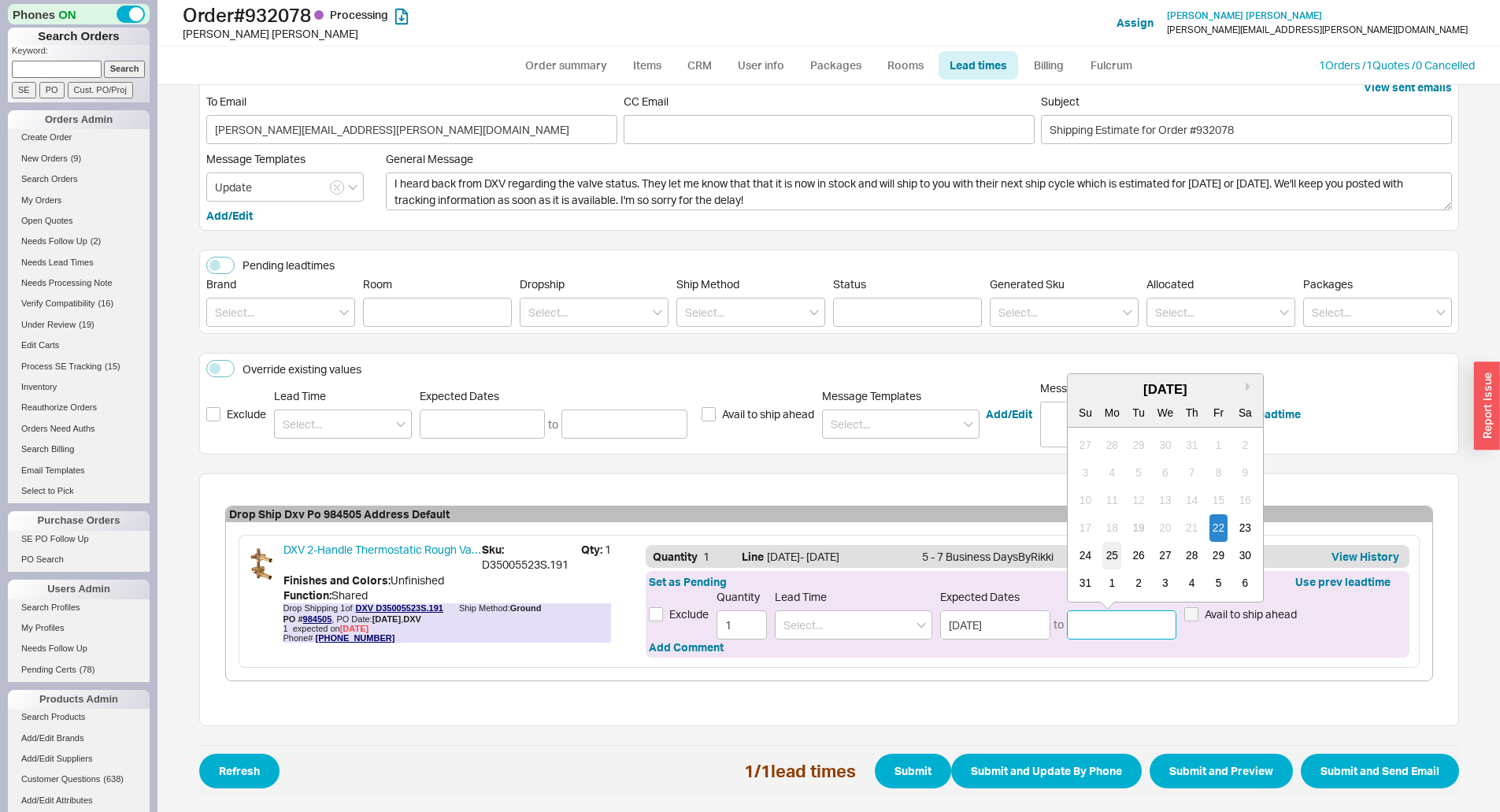
click at [1102, 557] on div "25" at bounding box center [1111, 555] width 18 height 28
type input "08/25/2025"
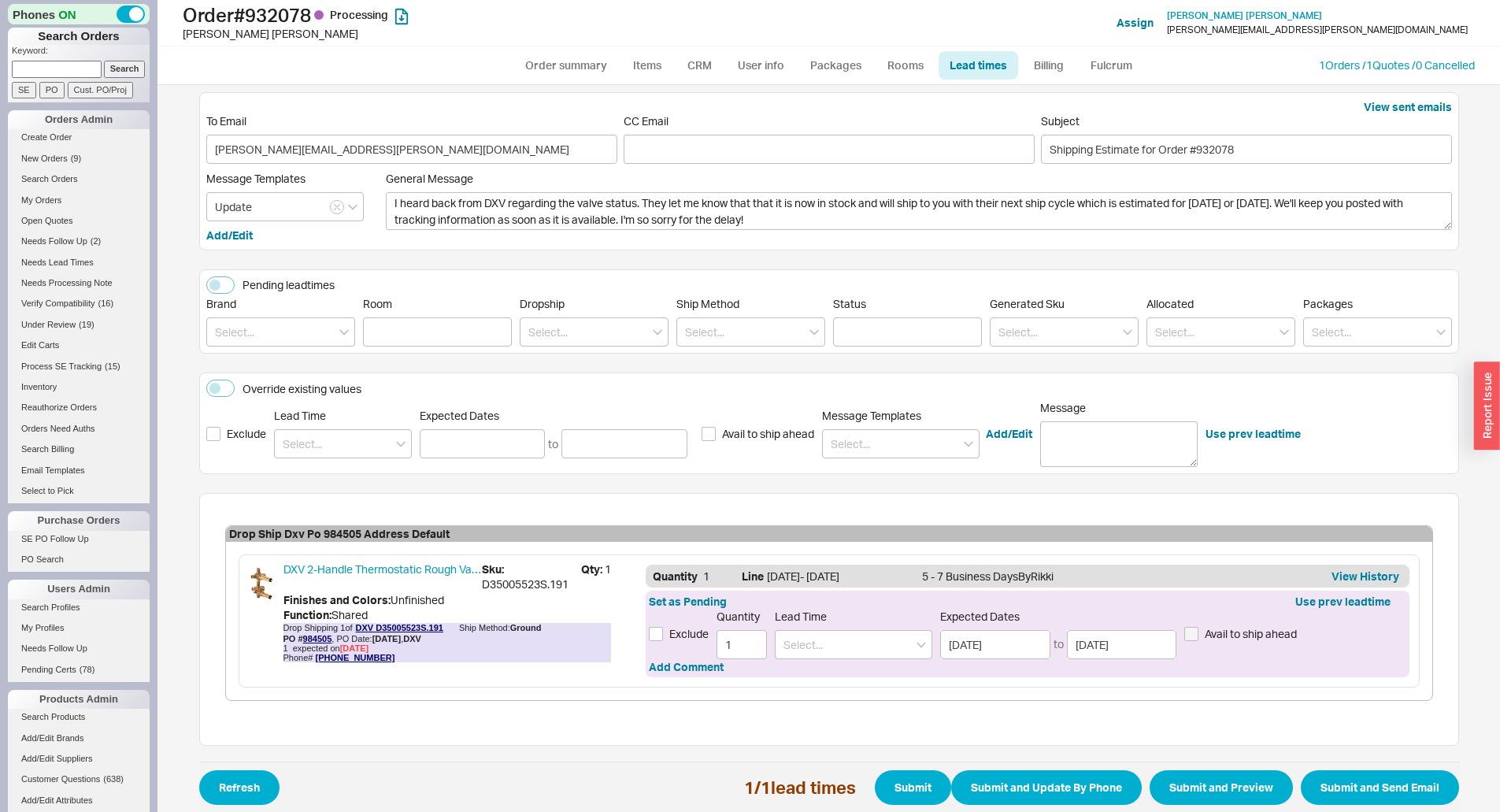
scroll to position [0, 0]
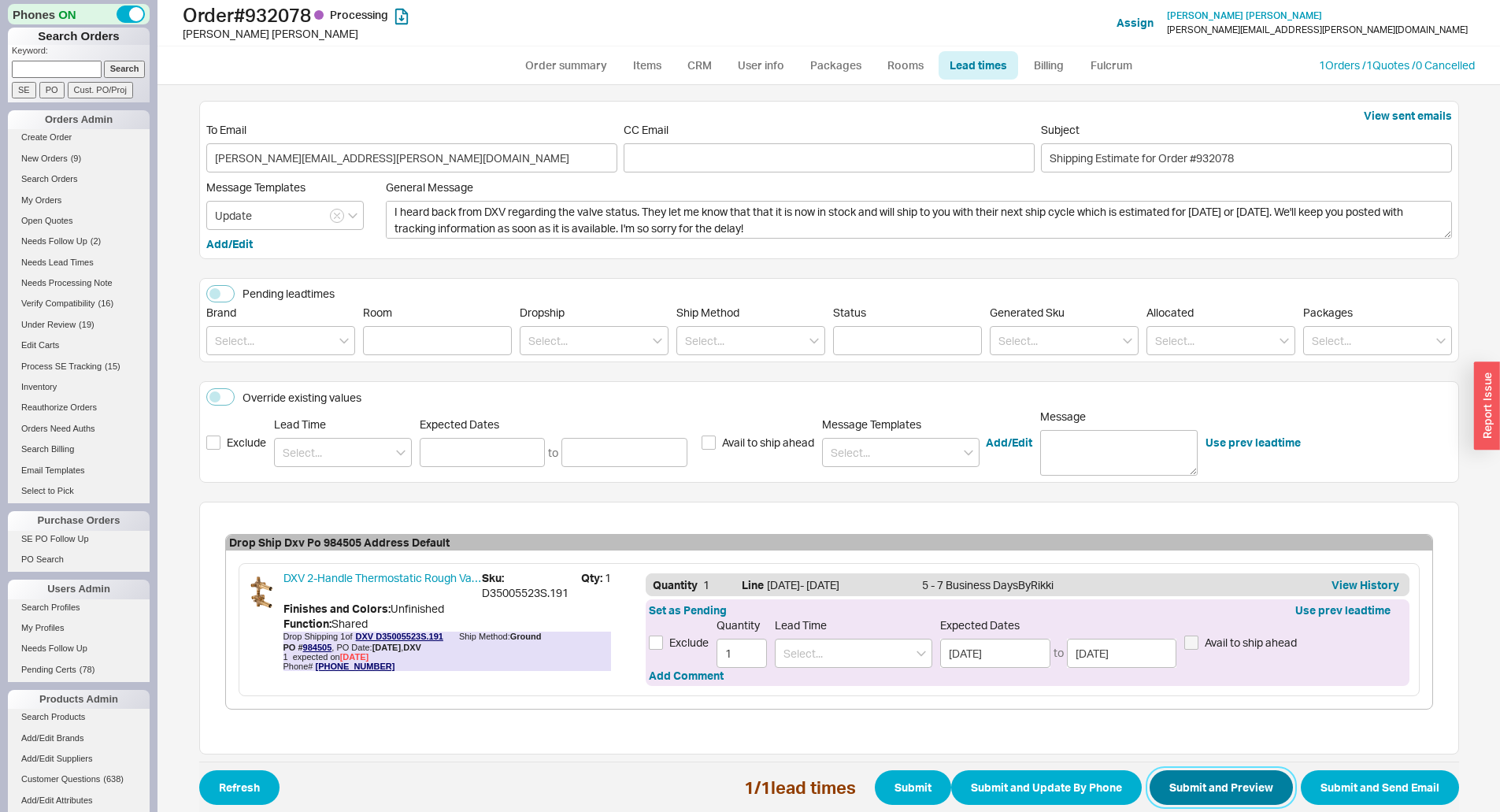
click at [1223, 791] on button "Submit and Preview" at bounding box center [1221, 787] width 143 height 35
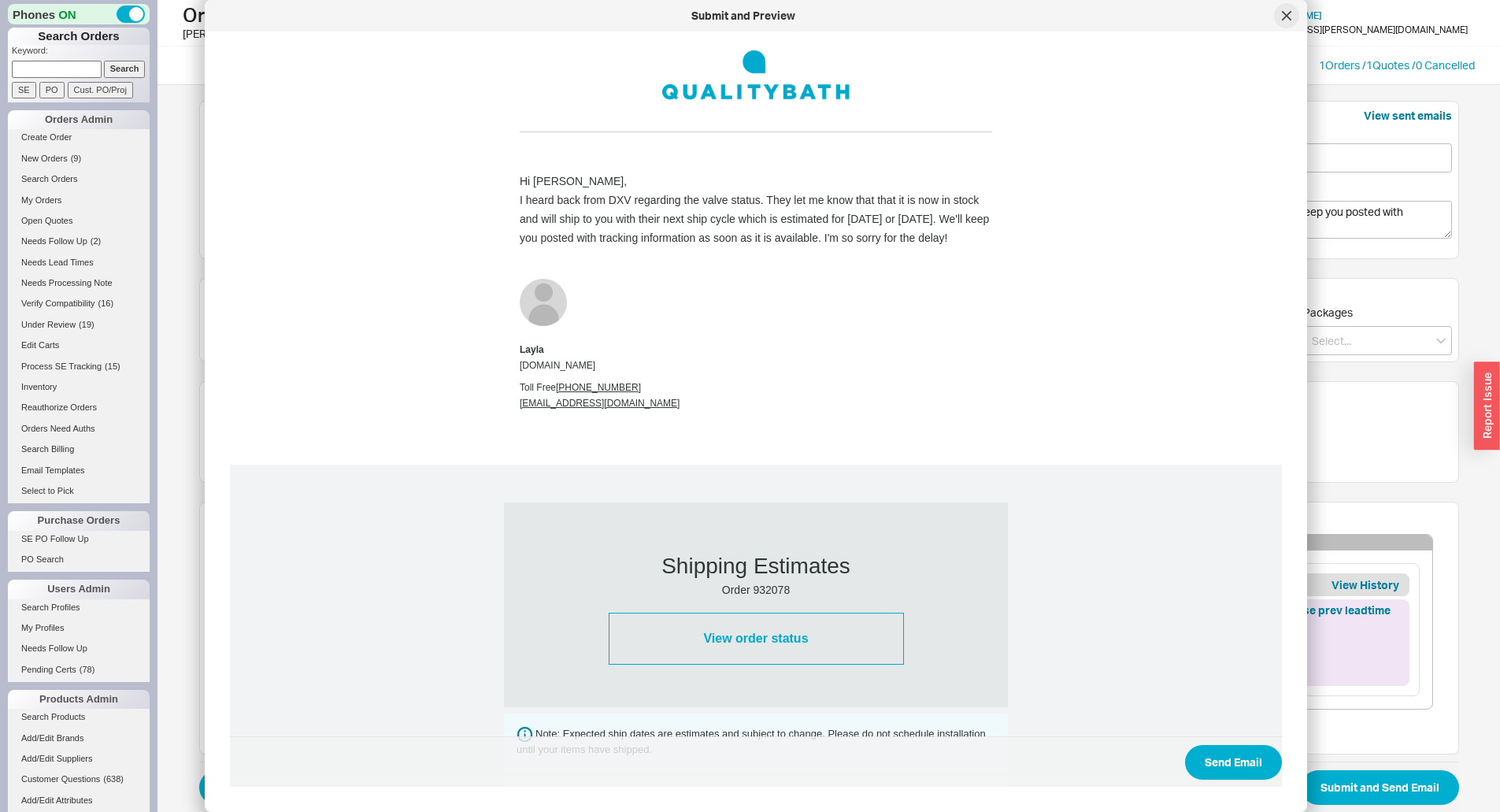
click at [1285, 13] on icon at bounding box center [1287, 16] width 8 height 8
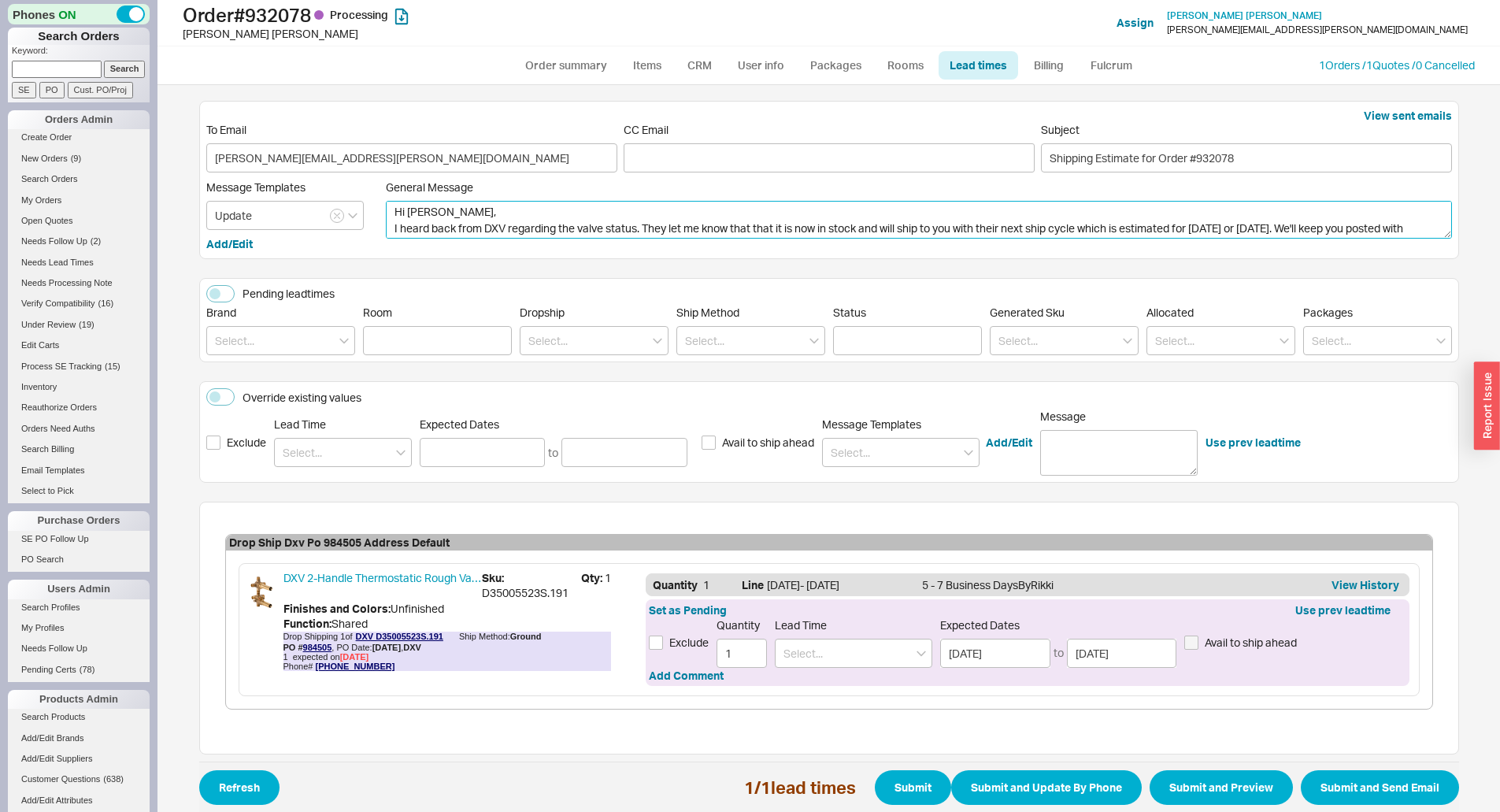
click at [528, 210] on textarea "Hi Phillip, I heard back from DXV regarding the valve status. They let me know …" at bounding box center [918, 220] width 1066 height 38
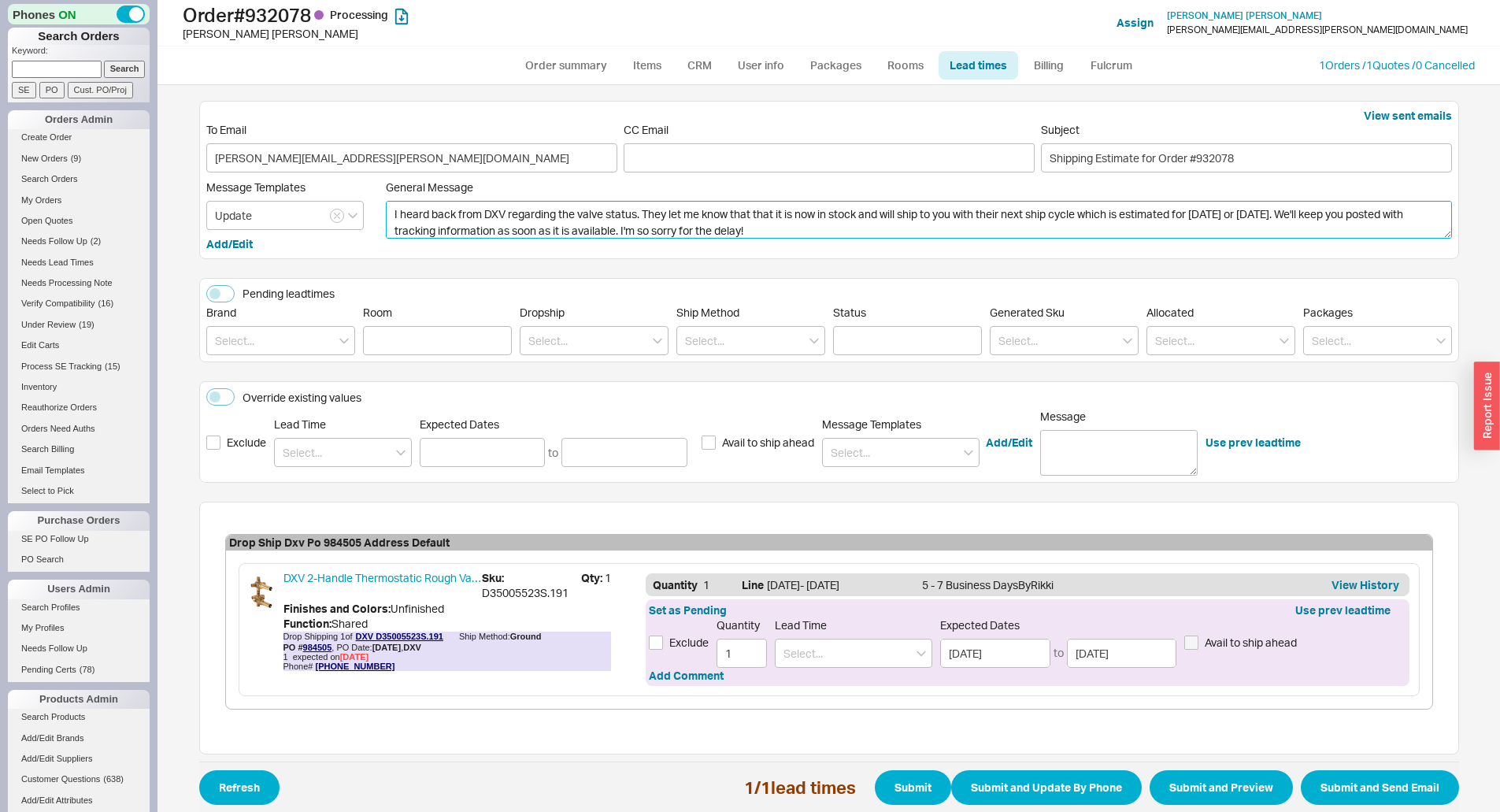
click at [1094, 214] on textarea "Hi Phillip, I heard back from DXV regarding the valve status. They let me know …" at bounding box center [918, 220] width 1066 height 38
click at [963, 214] on textarea "Hi Phillip, I heard back from DXV regarding the valve status. They let me know …" at bounding box center [918, 220] width 1066 height 38
type textarea "Hi Phillip, I heard back from DXV regarding the valve status. They let me know …"
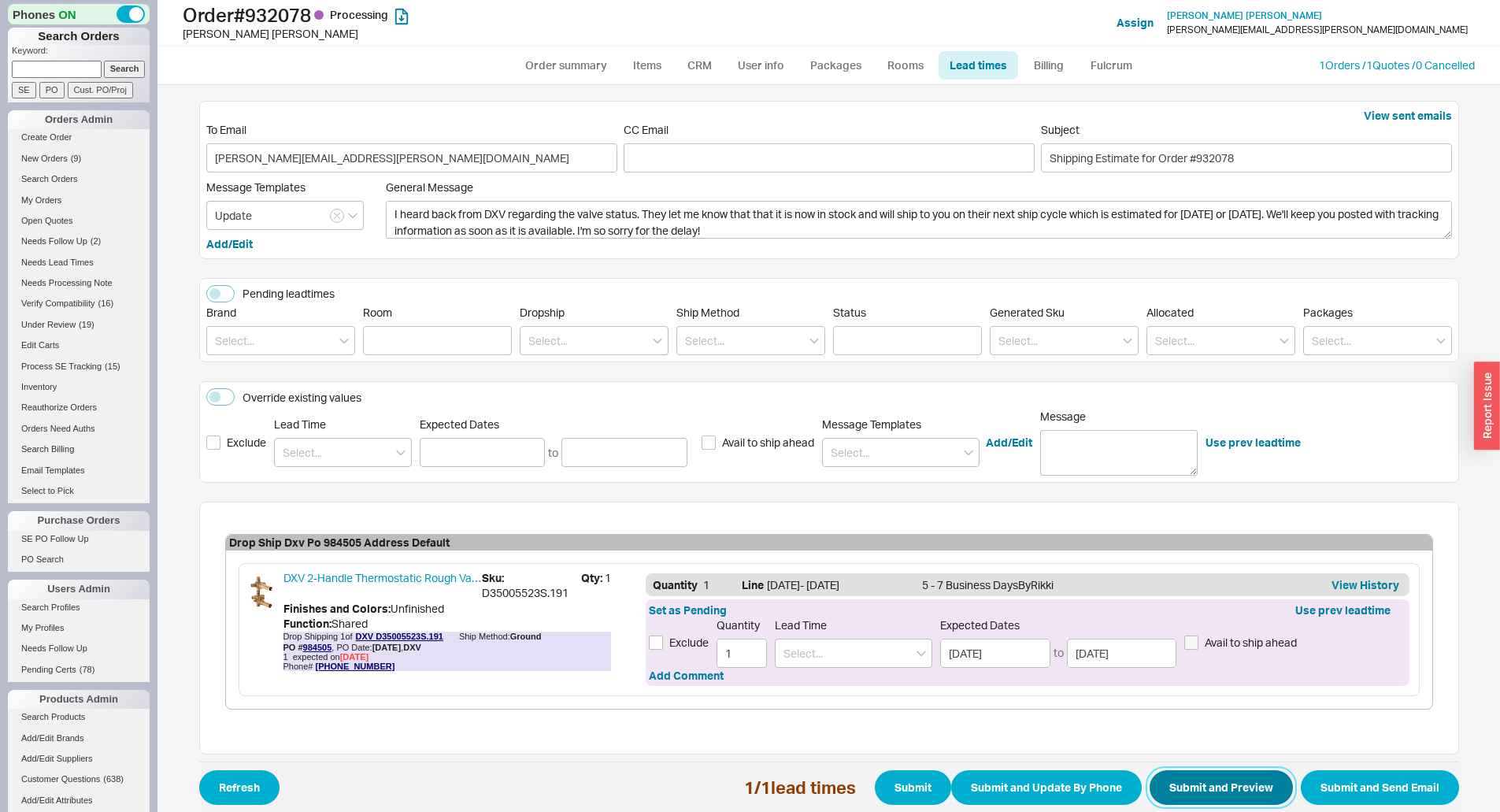
click at [1252, 791] on button "Submit and Preview" at bounding box center [1221, 787] width 143 height 35
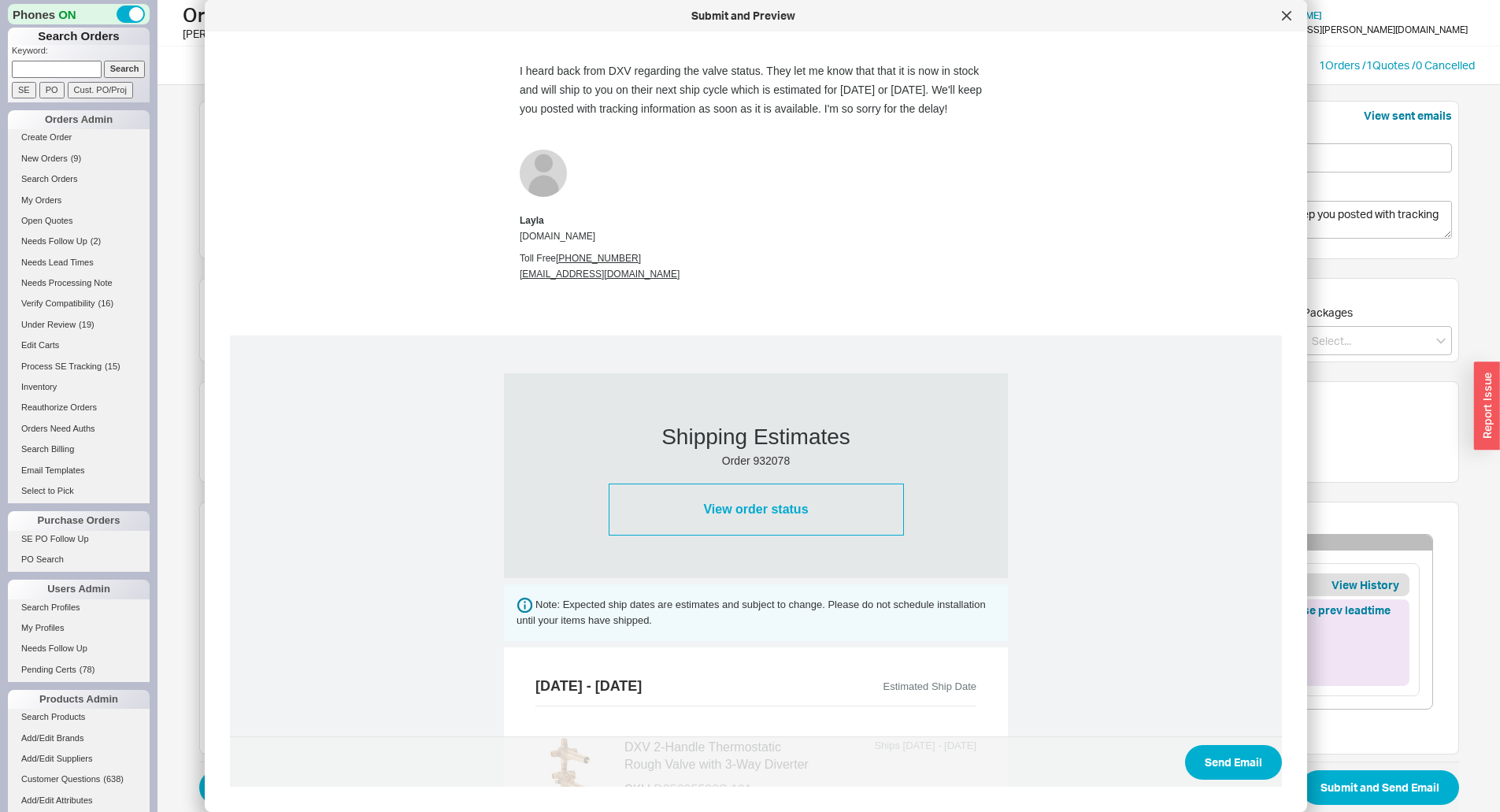
scroll to position [315, 0]
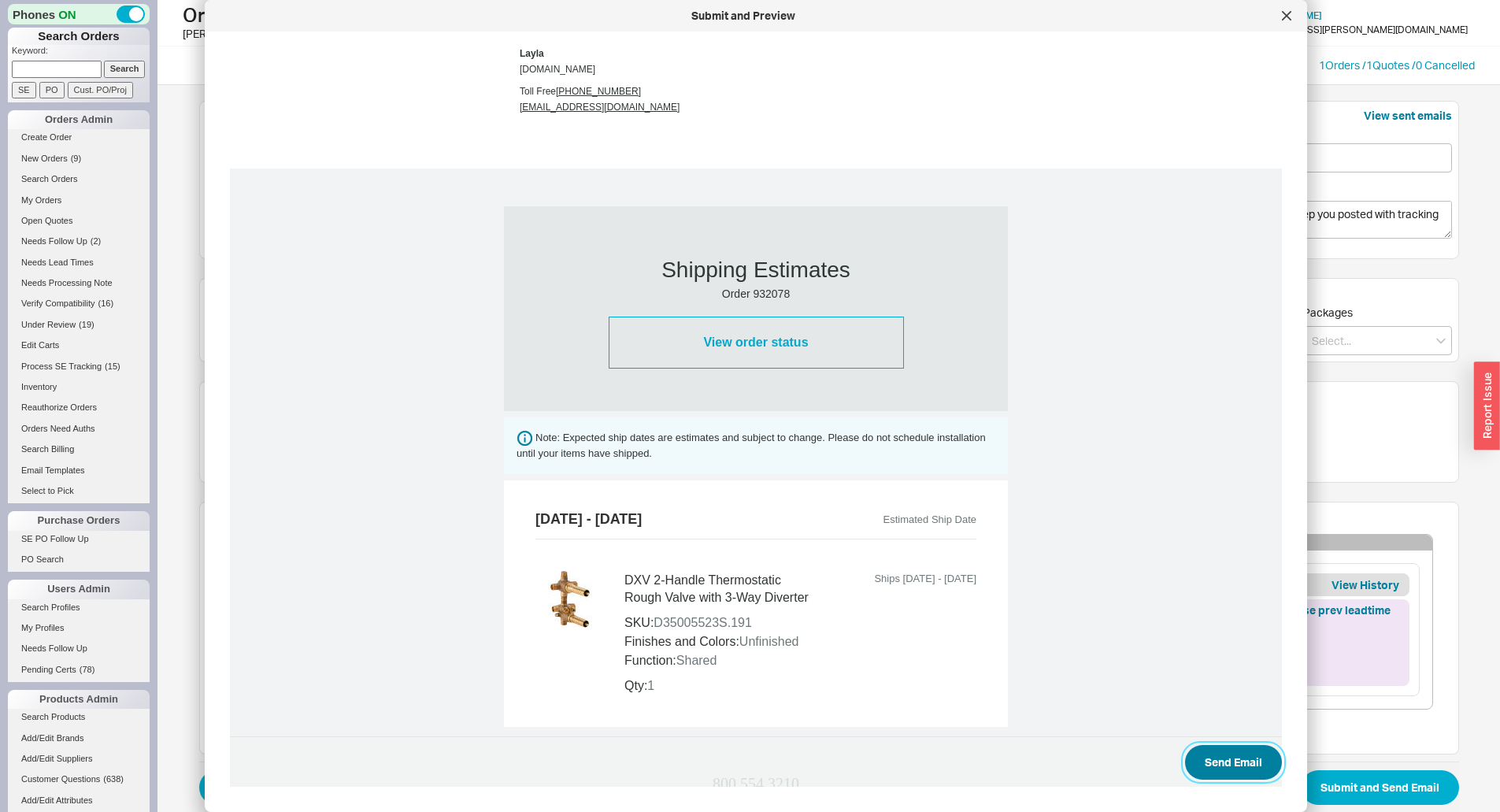
click at [1204, 768] on button "Send Email" at bounding box center [1233, 762] width 97 height 35
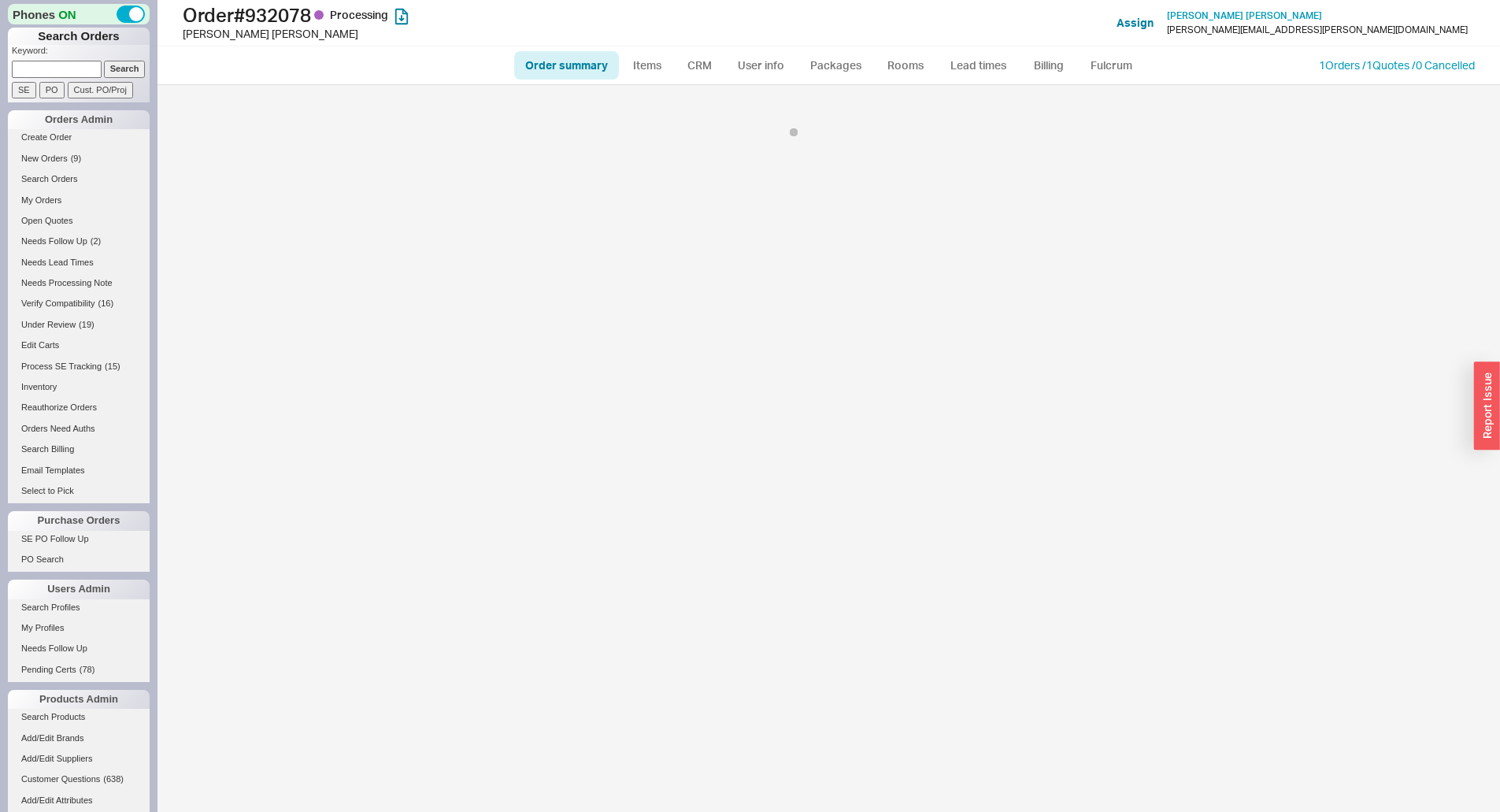
select select "LOW"
select select "3"
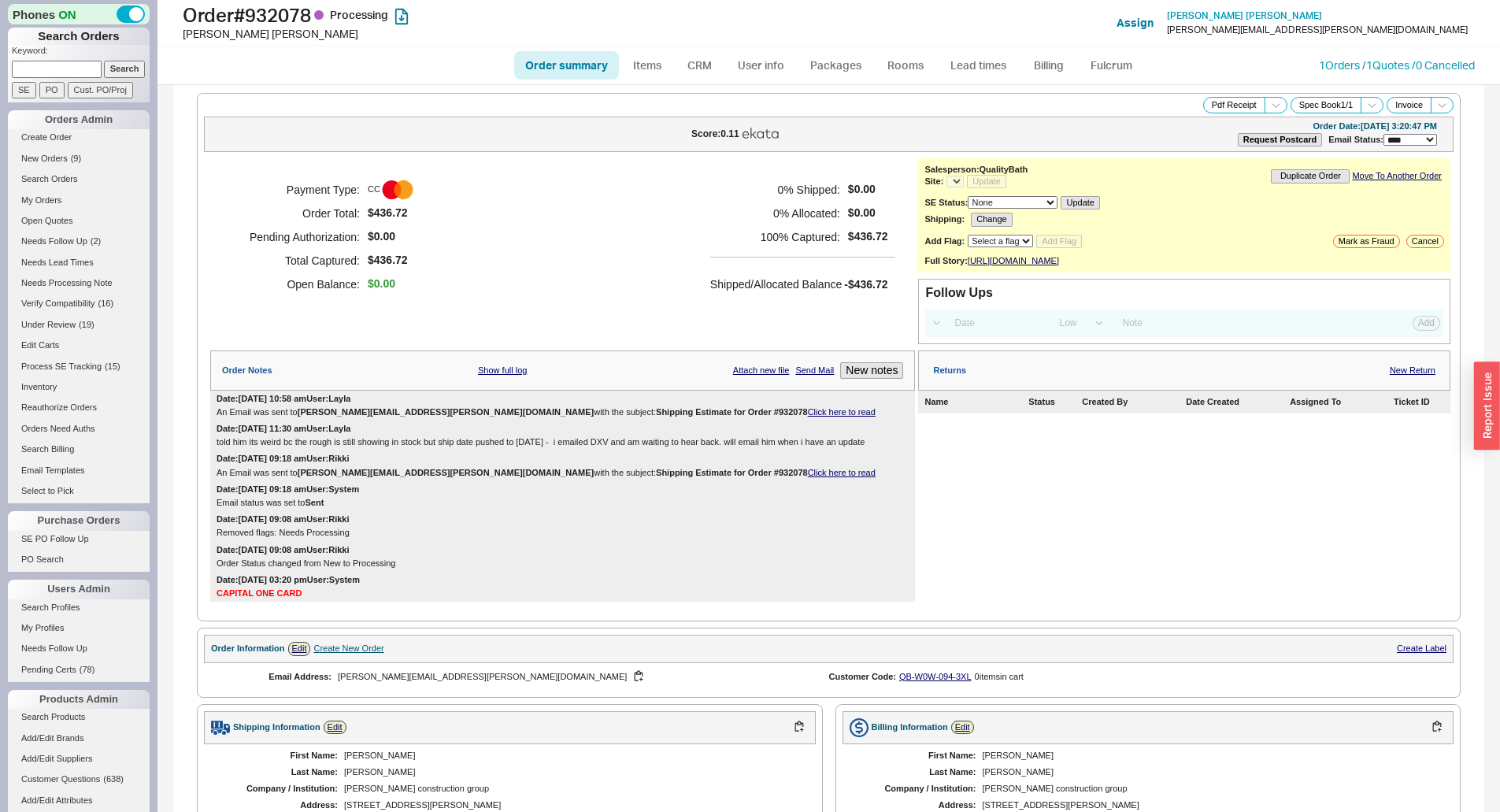
select select "*"
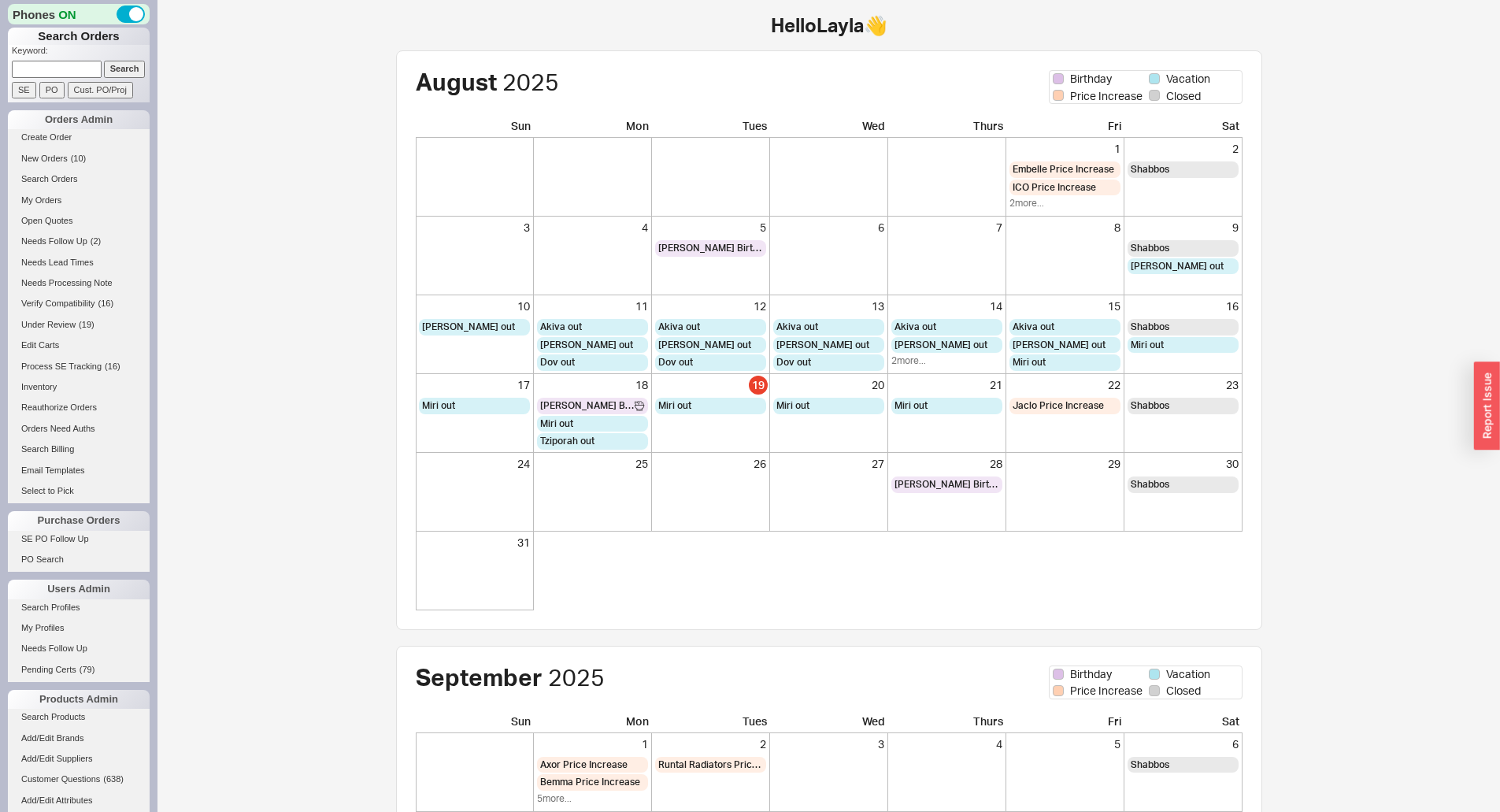
click at [88, 67] on input at bounding box center [56, 69] width 90 height 17
type input "929130"
click at [104, 61] on input "Search" at bounding box center [125, 69] width 42 height 17
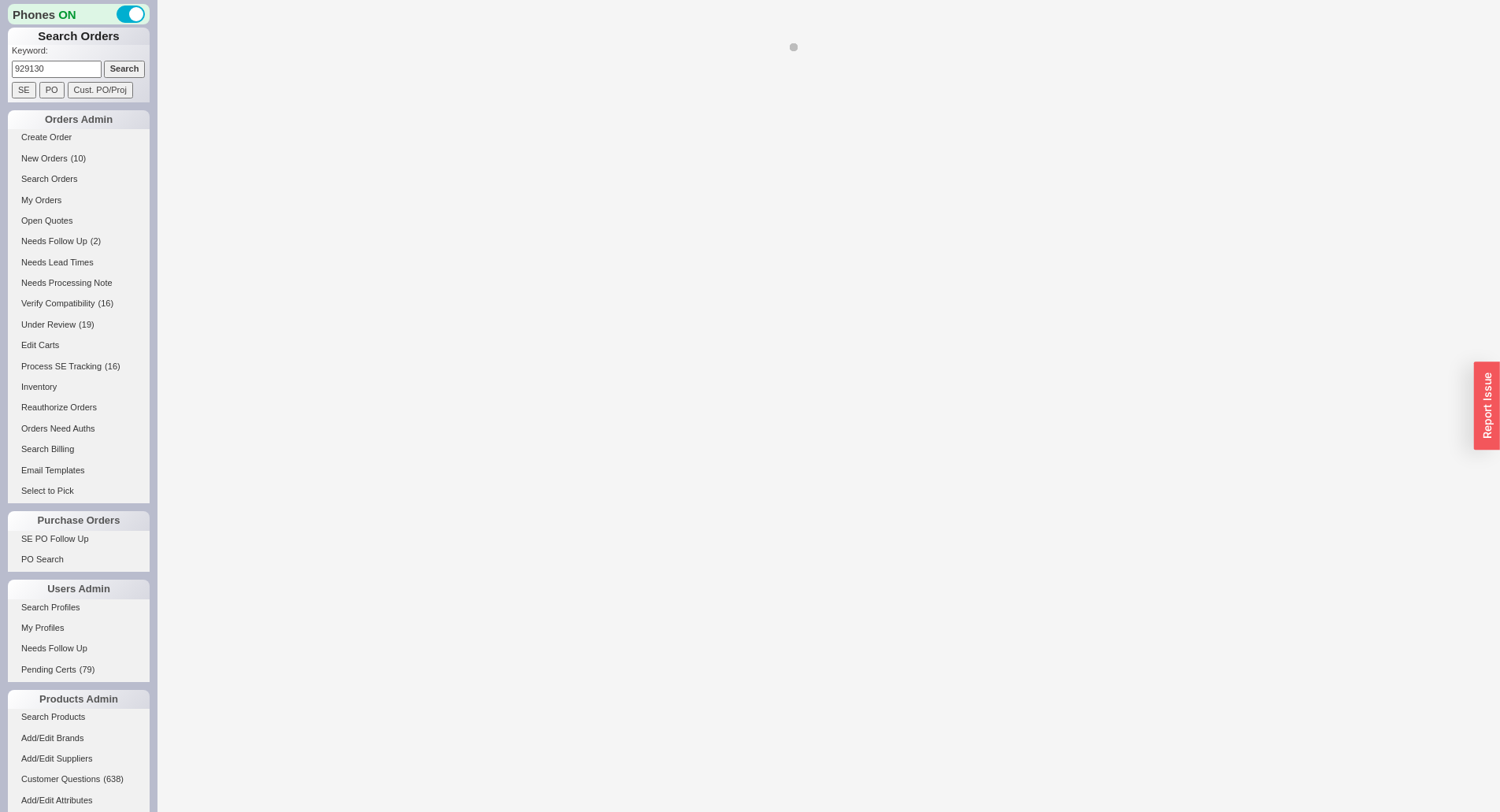
select select "LOW"
select select "3"
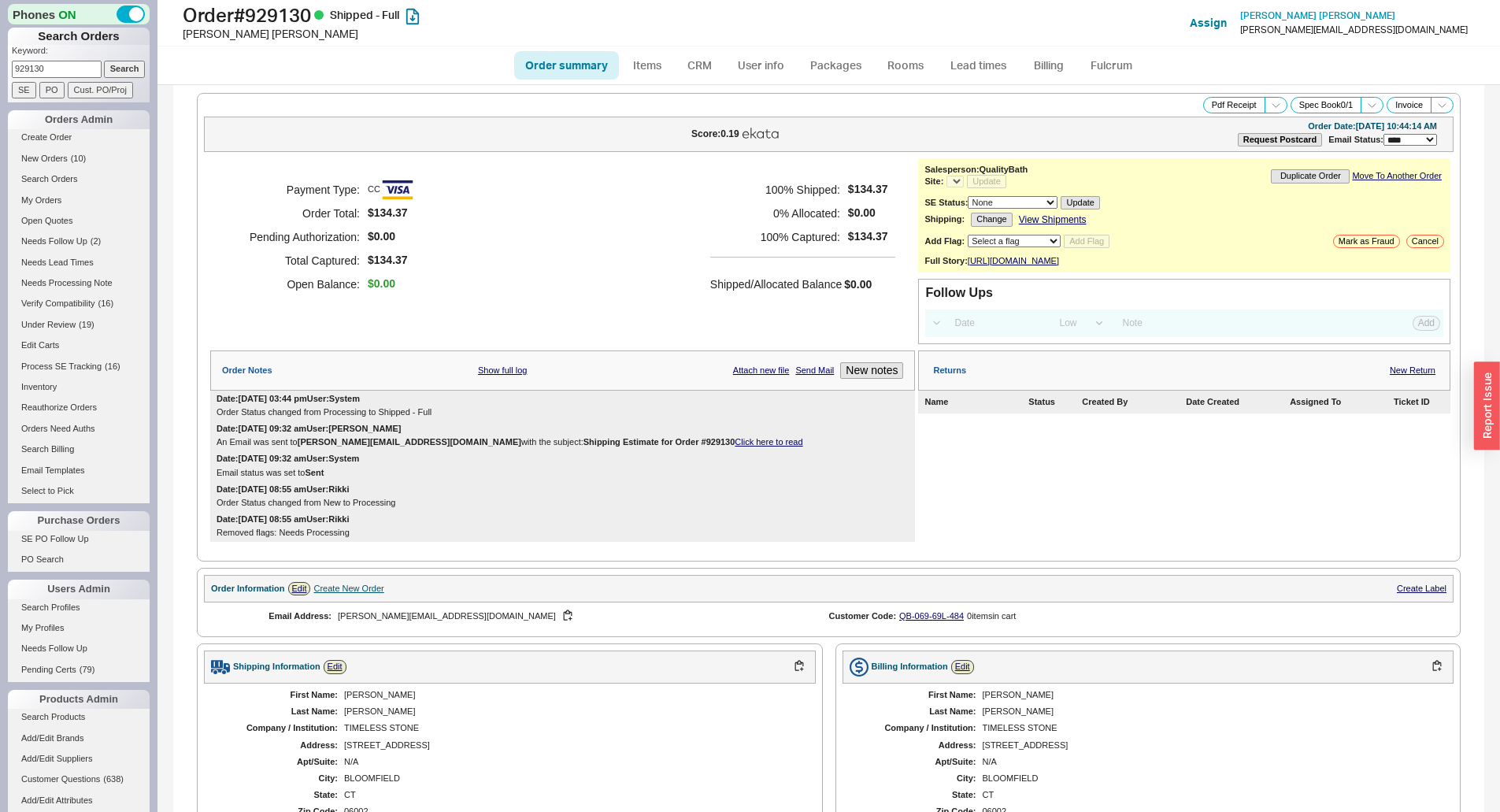
select select "*"
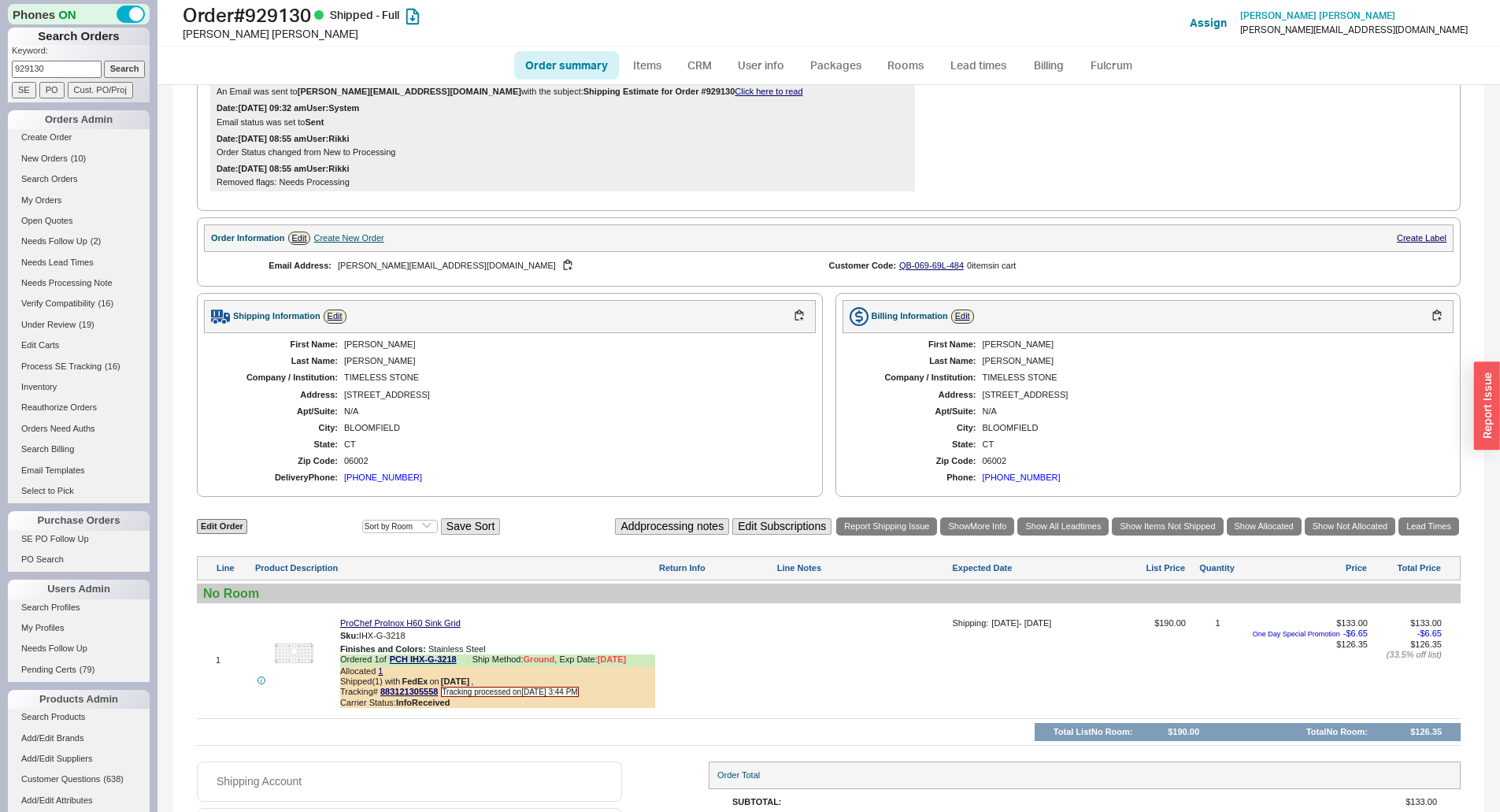
scroll to position [472, 0]
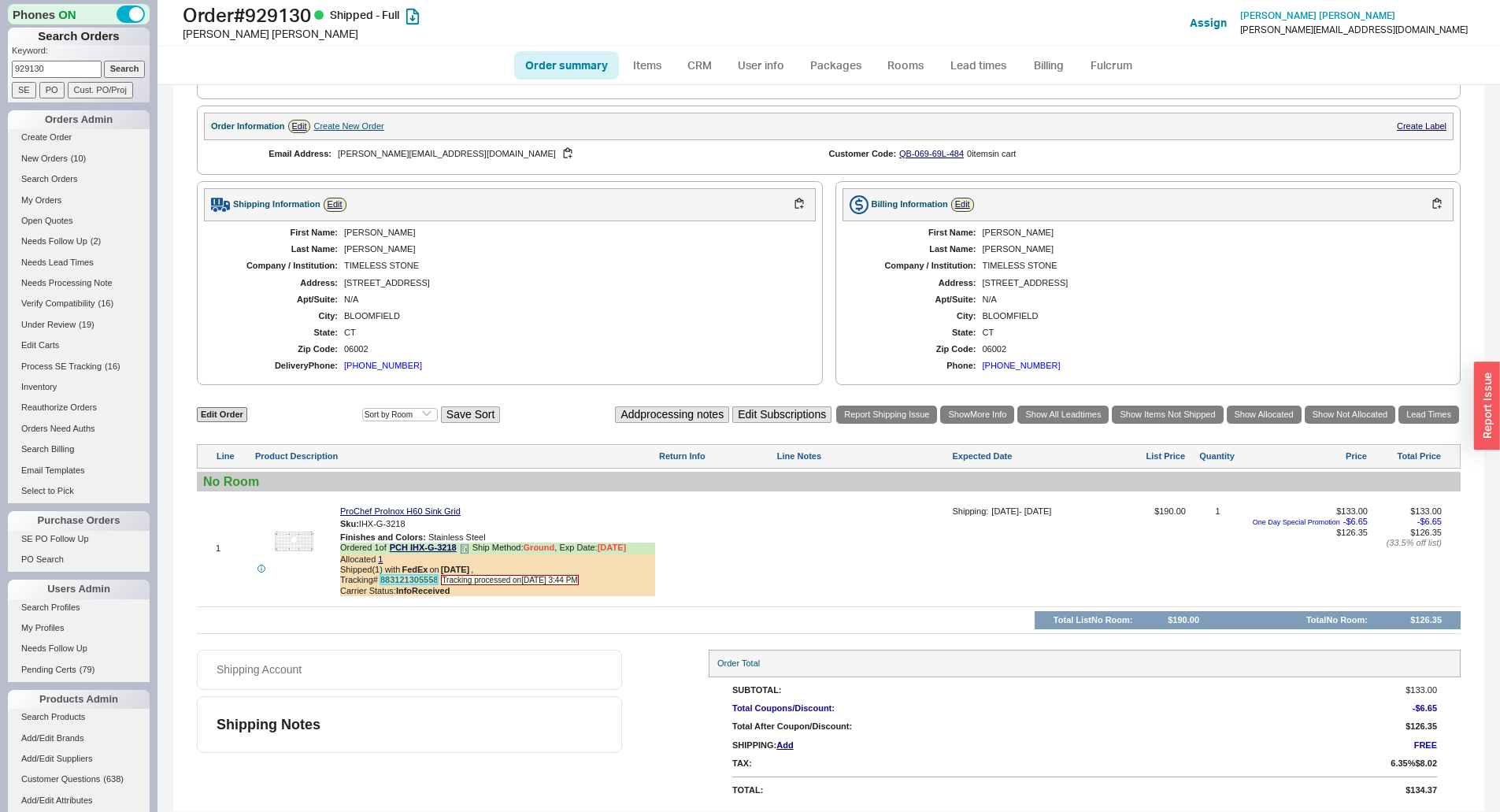
click at [420, 581] on link "883121305558" at bounding box center [409, 579] width 57 height 9
click at [464, 551] on icon at bounding box center [464, 549] width 9 height 9
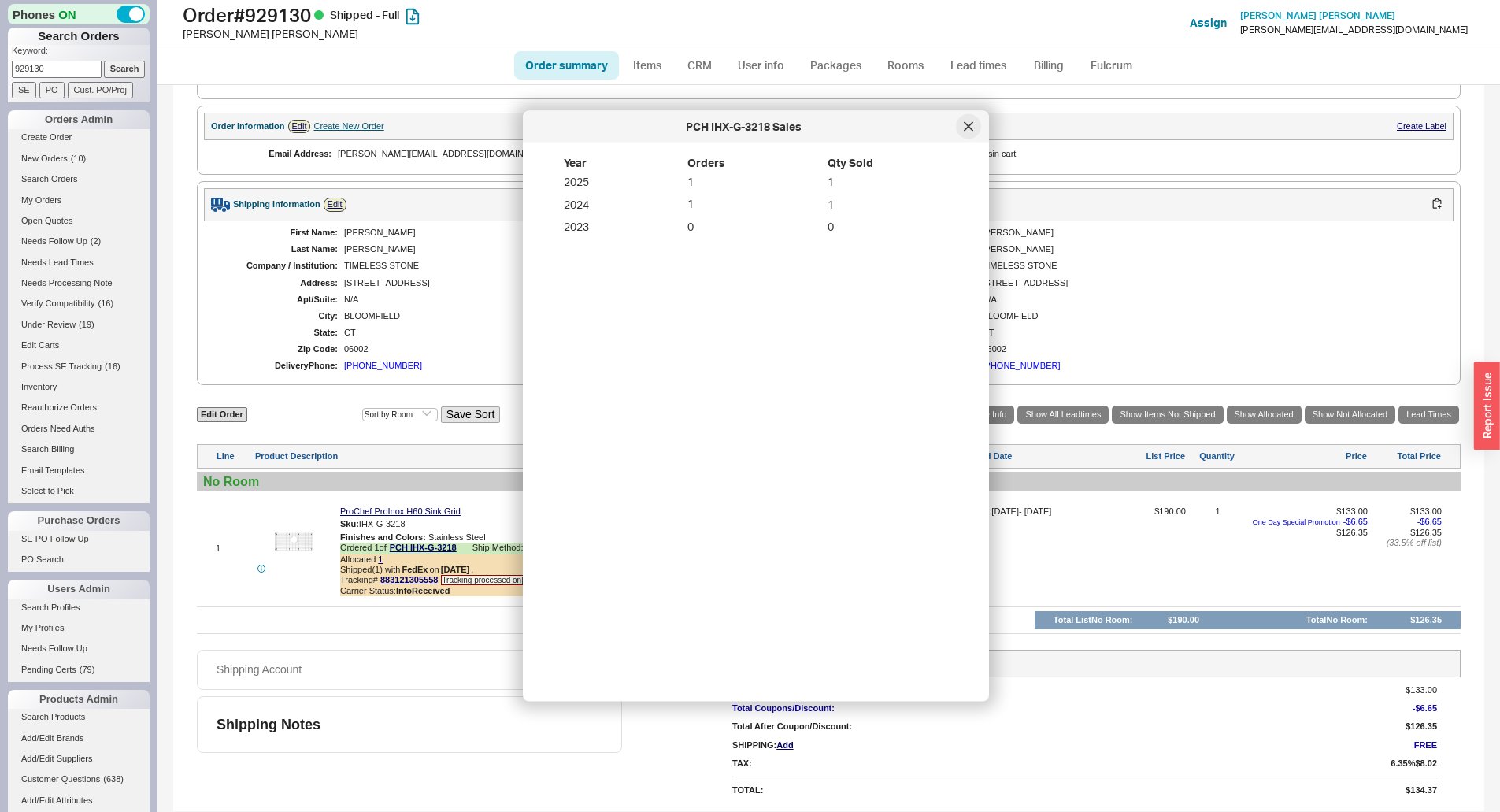
click at [978, 121] on div at bounding box center [968, 126] width 25 height 25
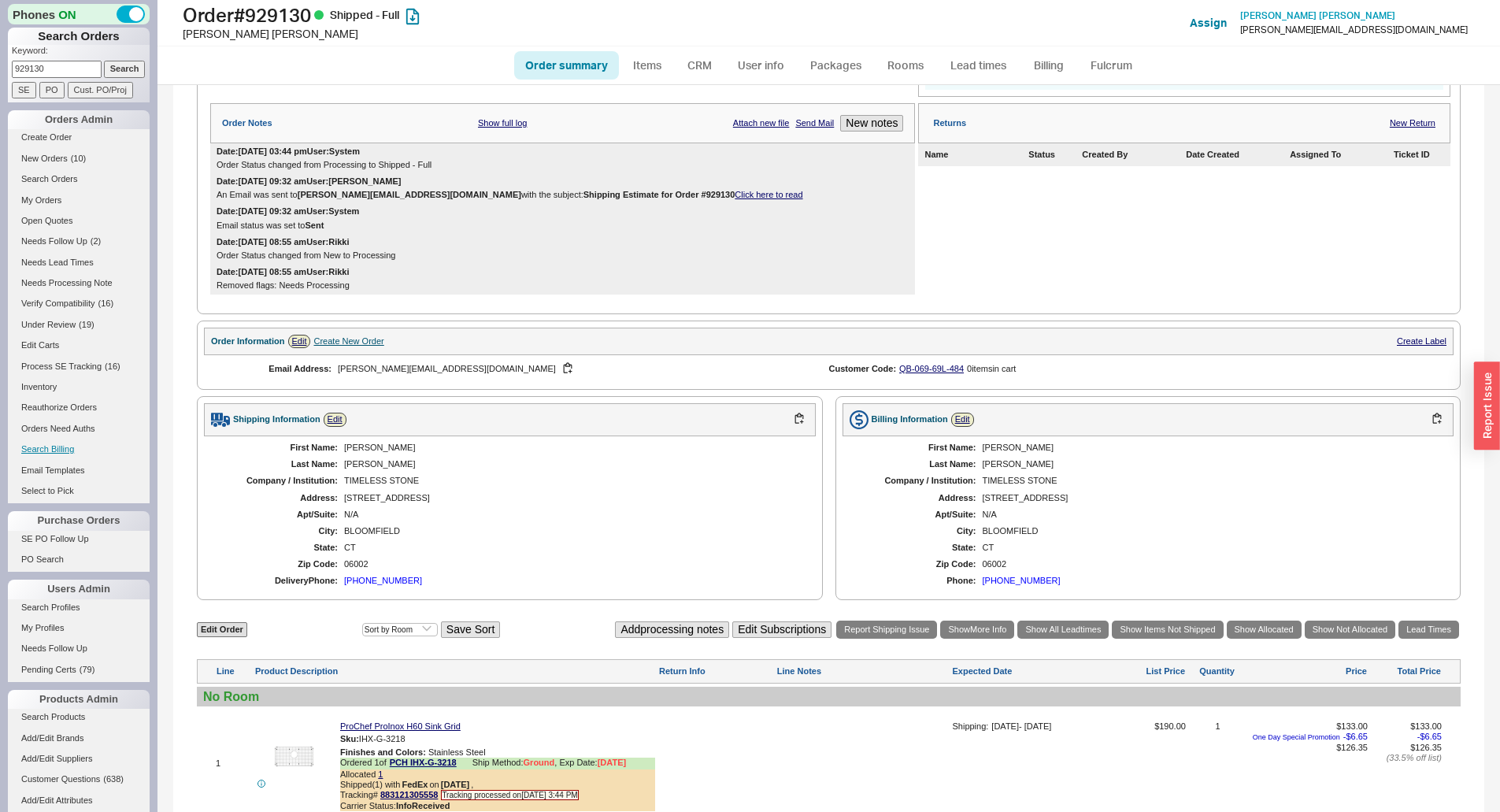
scroll to position [78, 0]
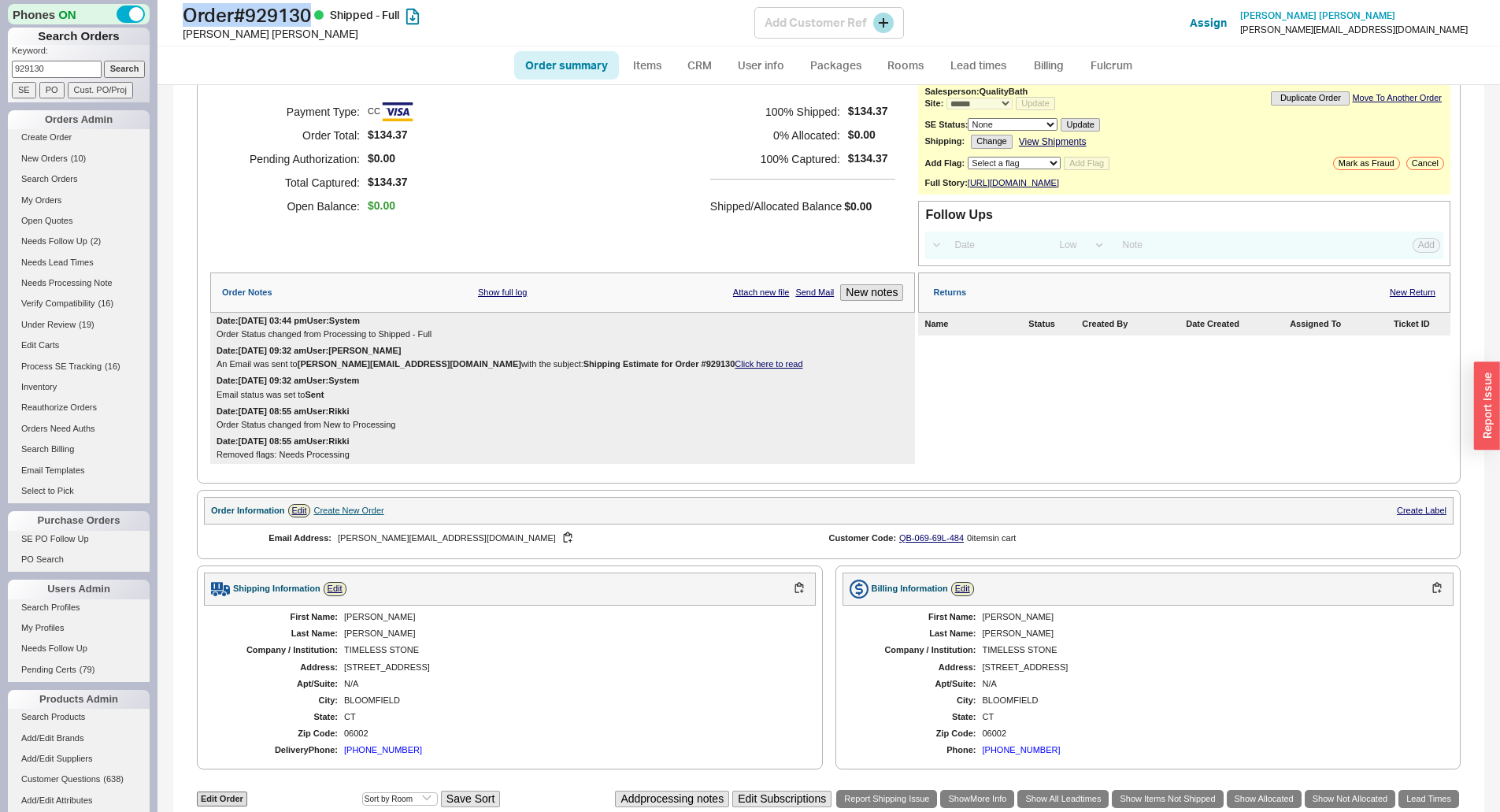
drag, startPoint x: 185, startPoint y: 19, endPoint x: 320, endPoint y: 16, distance: 135.0
click at [320, 16] on h1 "Order # 929130 Shipped - Full" at bounding box center [468, 15] width 571 height 22
copy h1 "Order # 929130"
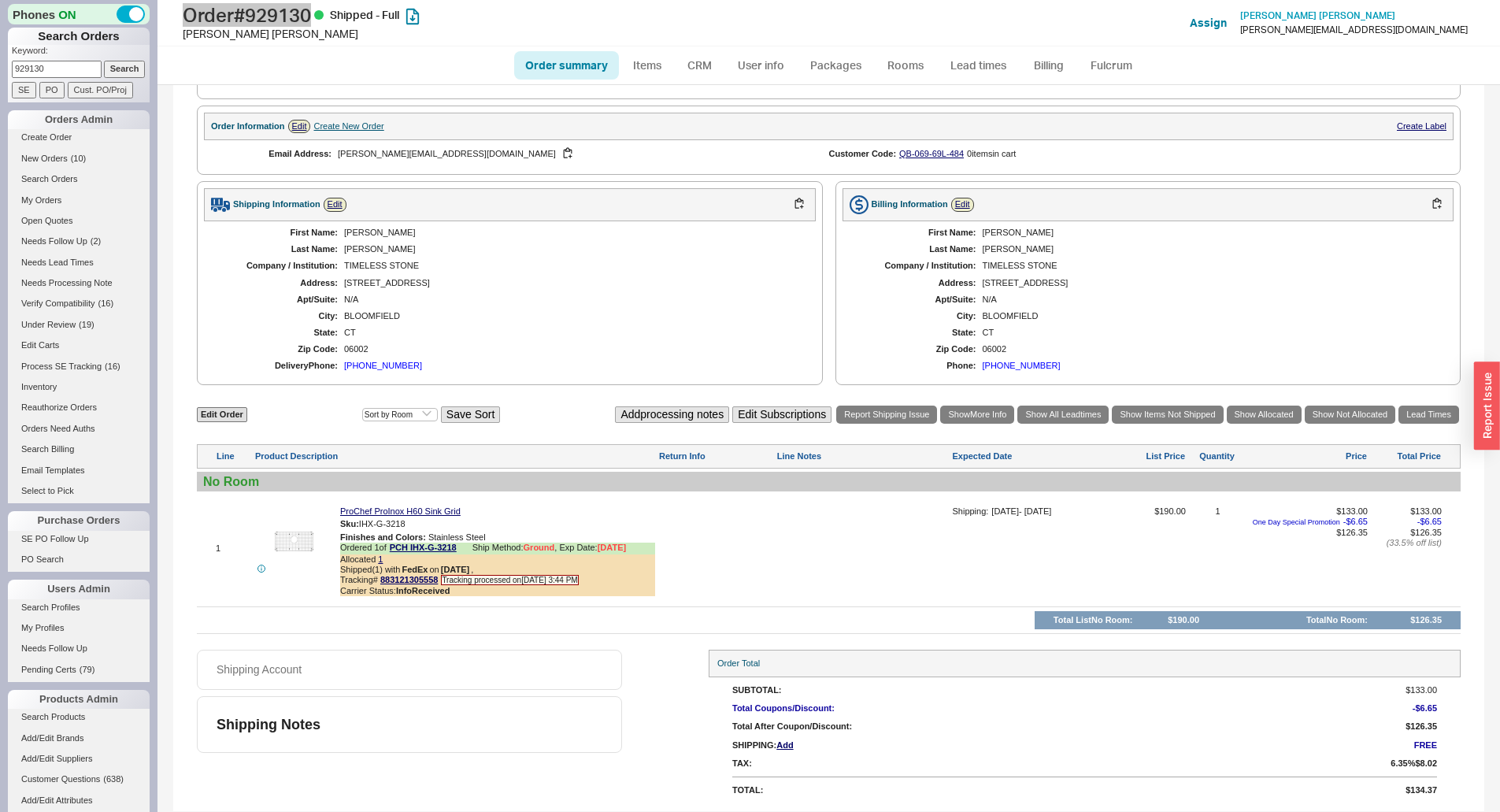
scroll to position [0, 0]
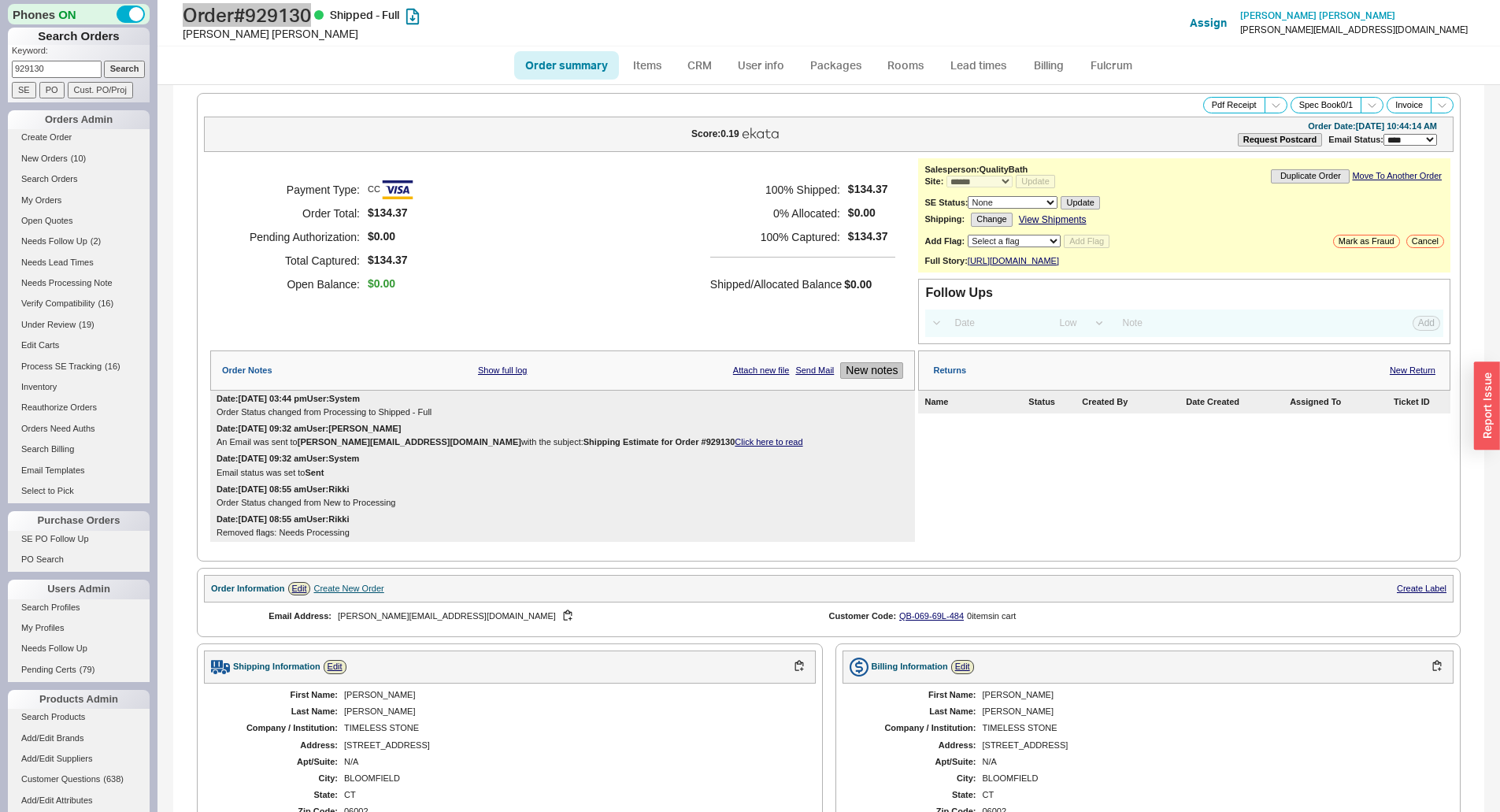
click at [870, 376] on button "New notes" at bounding box center [871, 370] width 63 height 17
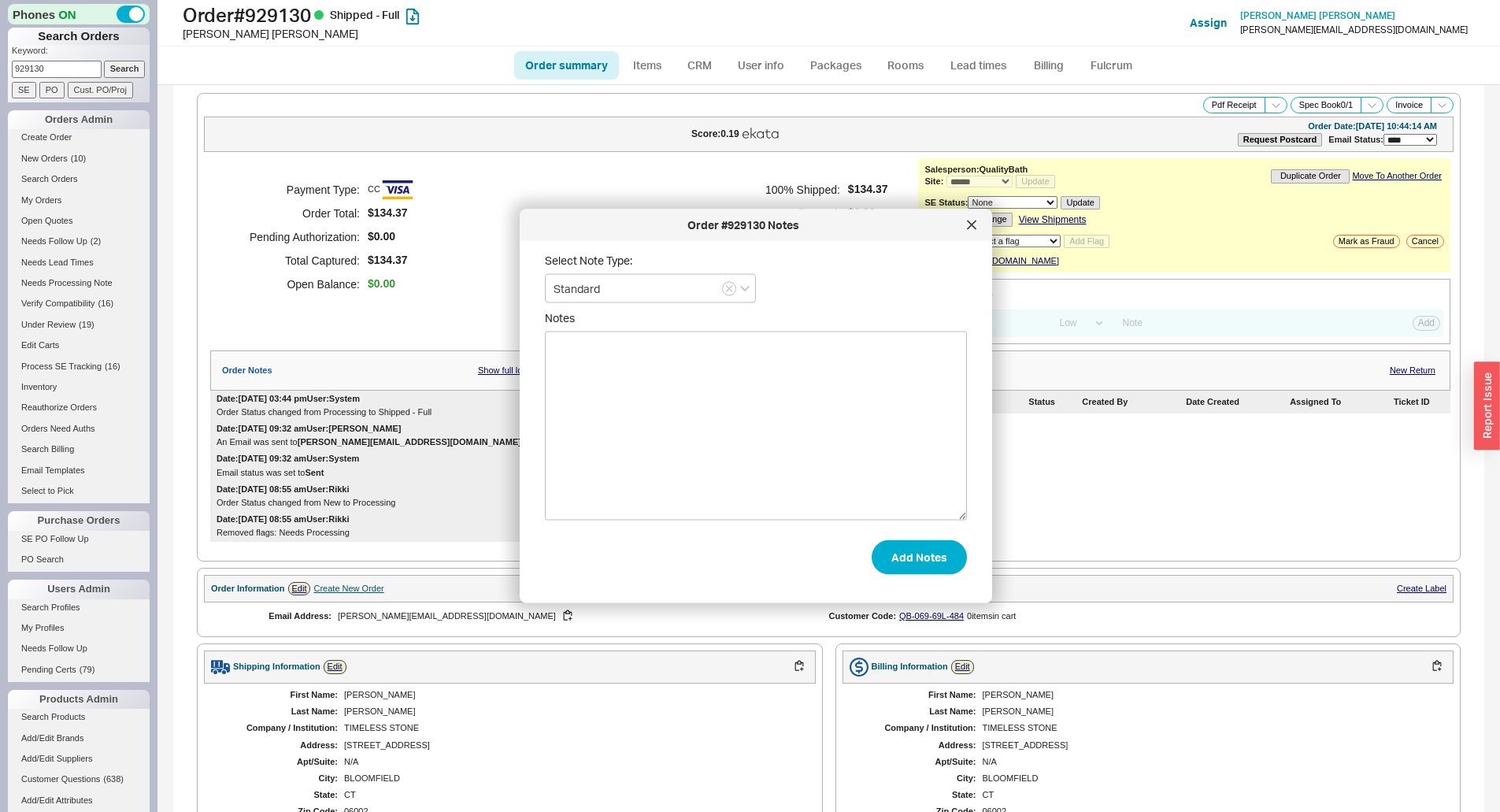
click at [858, 419] on textarea "Notes" at bounding box center [755, 425] width 422 height 189
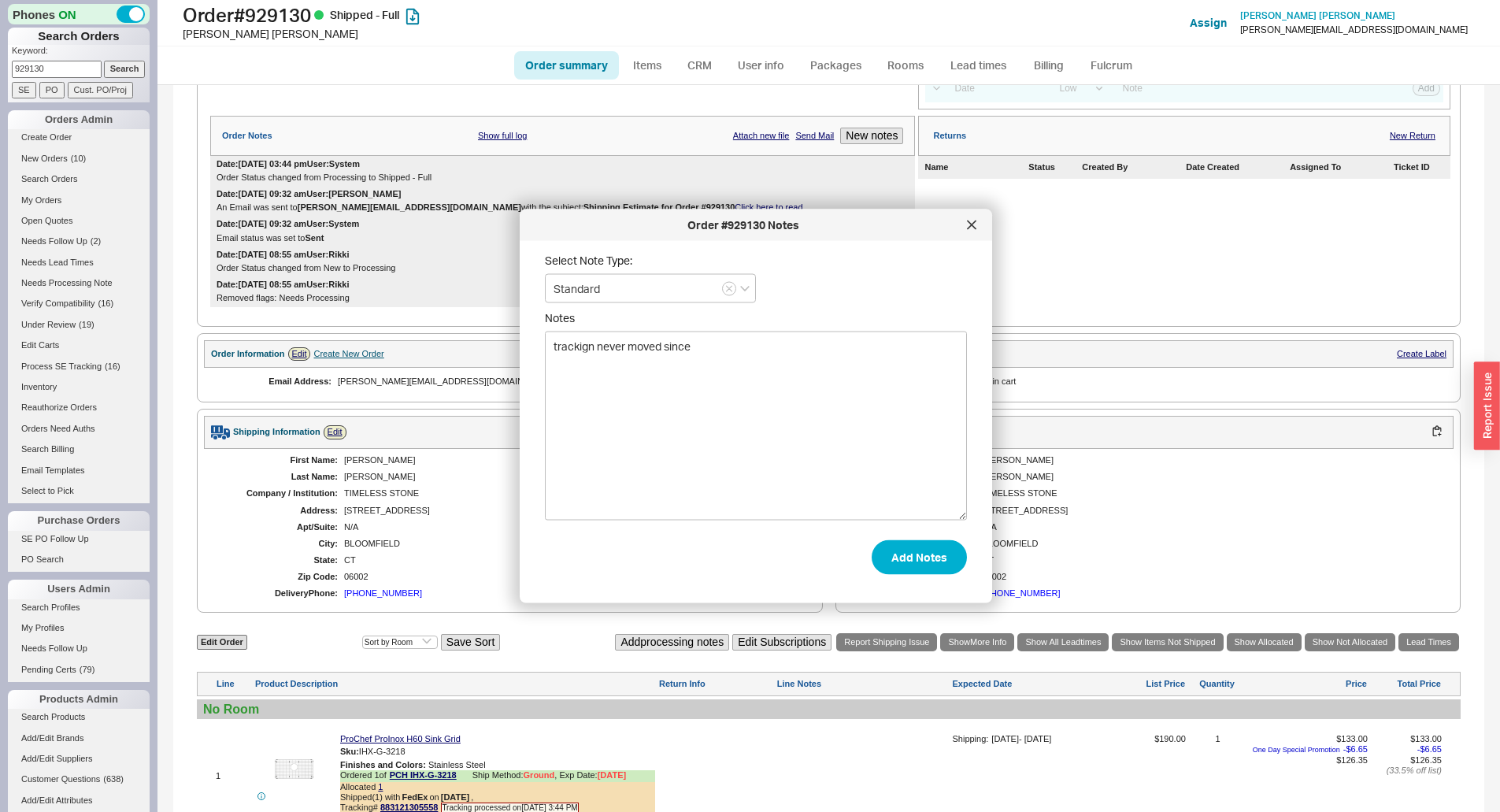
scroll to position [472, 0]
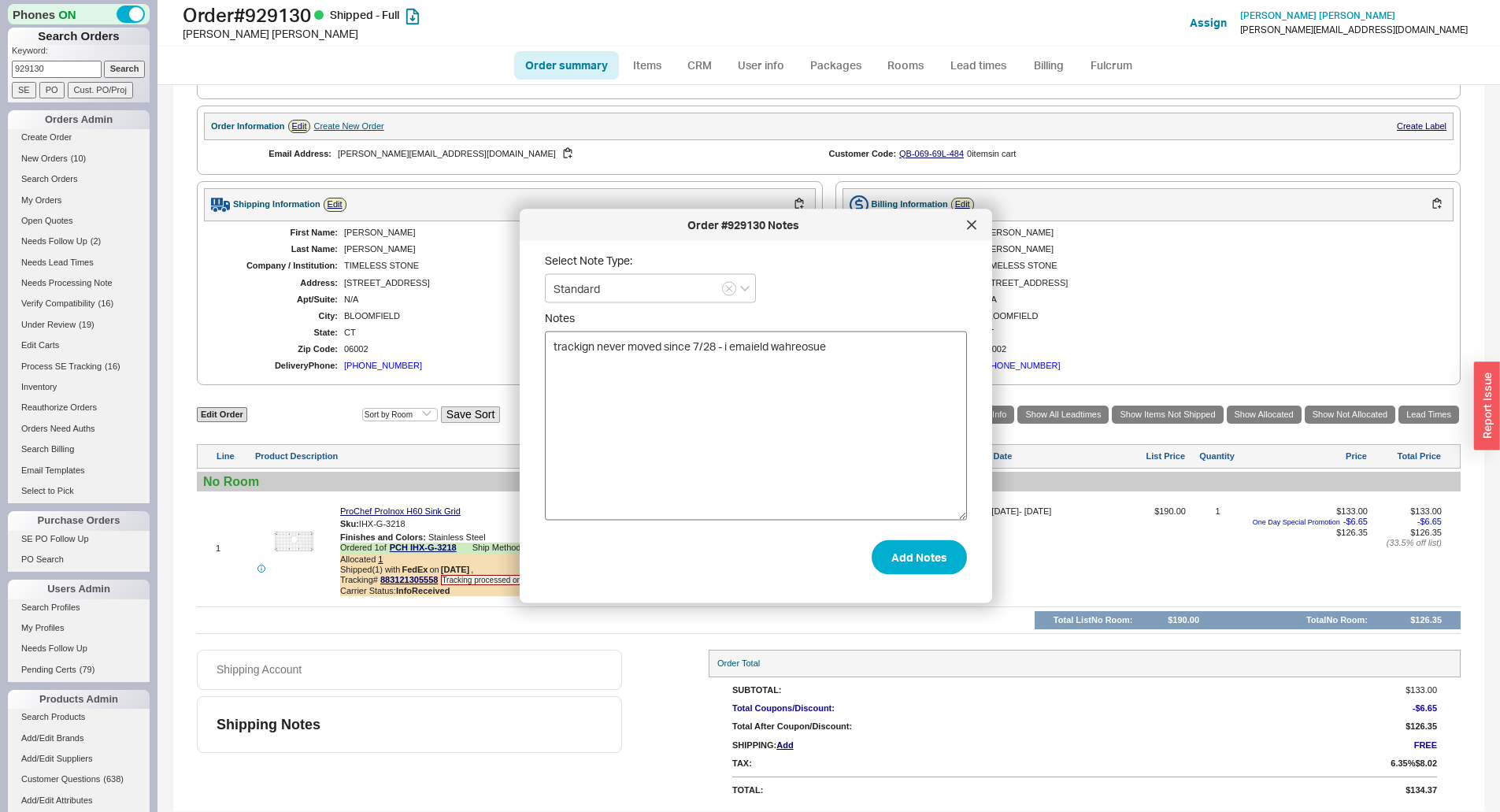
drag, startPoint x: 722, startPoint y: 353, endPoint x: 743, endPoint y: 352, distance: 21.0
click at [838, 346] on textarea "tracking never moved since 7/28 - i emailed wahreosue" at bounding box center [755, 425] width 422 height 189
click at [560, 351] on textarea "tracking never moved since 7/28 - i emailed wahreosue whats going on witht his" at bounding box center [755, 425] width 422 height 189
click at [554, 352] on textarea "tracking never moved since 7/28 - i emailed wahreosue whats going on witht his" at bounding box center [755, 425] width 422 height 189
click at [550, 352] on textarea "tracking never moved since 7/28 - i emailed wahreosue whats going on witht his" at bounding box center [755, 425] width 422 height 189
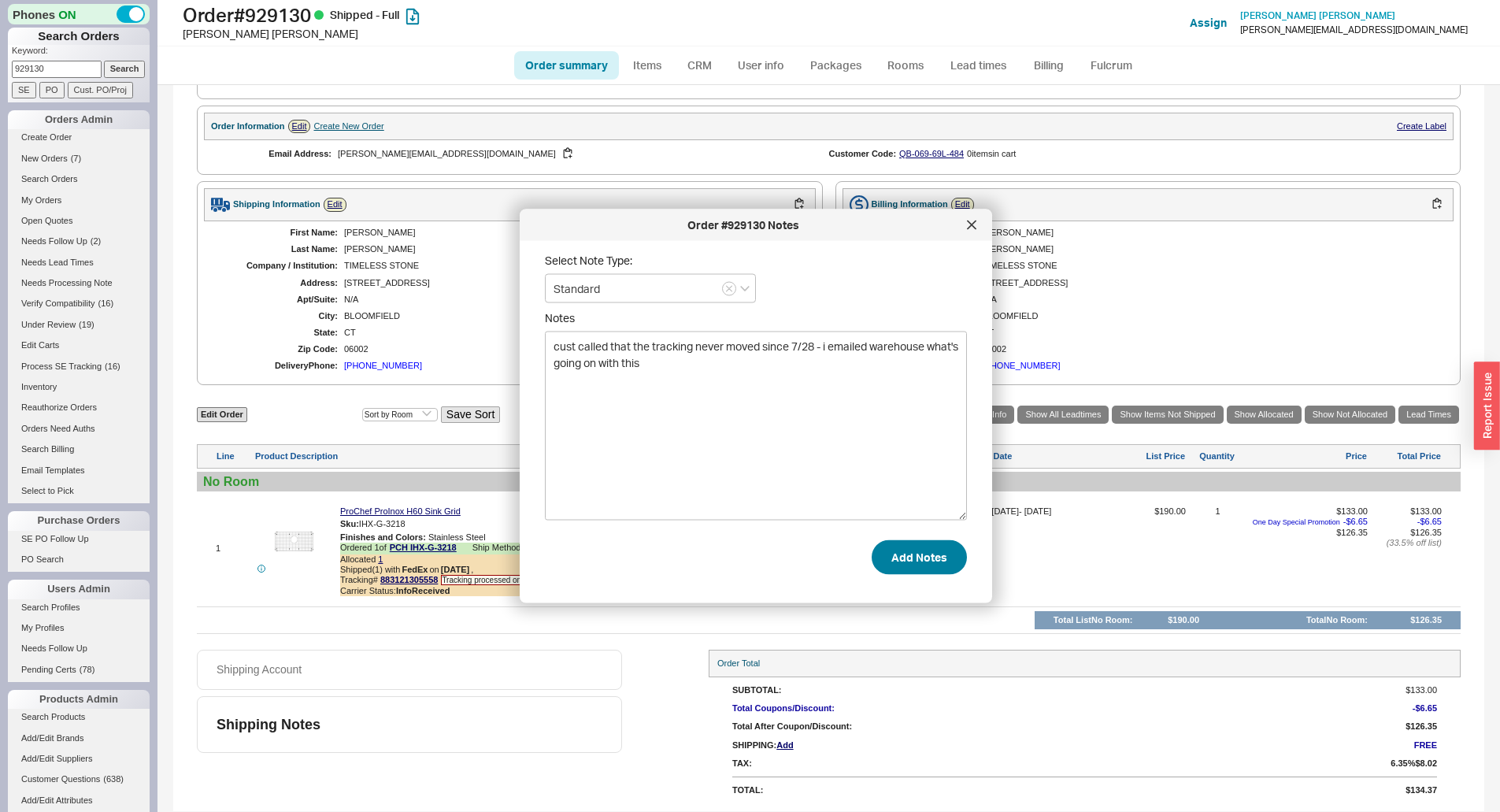
type textarea "cust called that the tracking never moved since 7/28 - i emailed warehouse what…"
click at [914, 543] on button "Add Notes" at bounding box center [918, 556] width 95 height 35
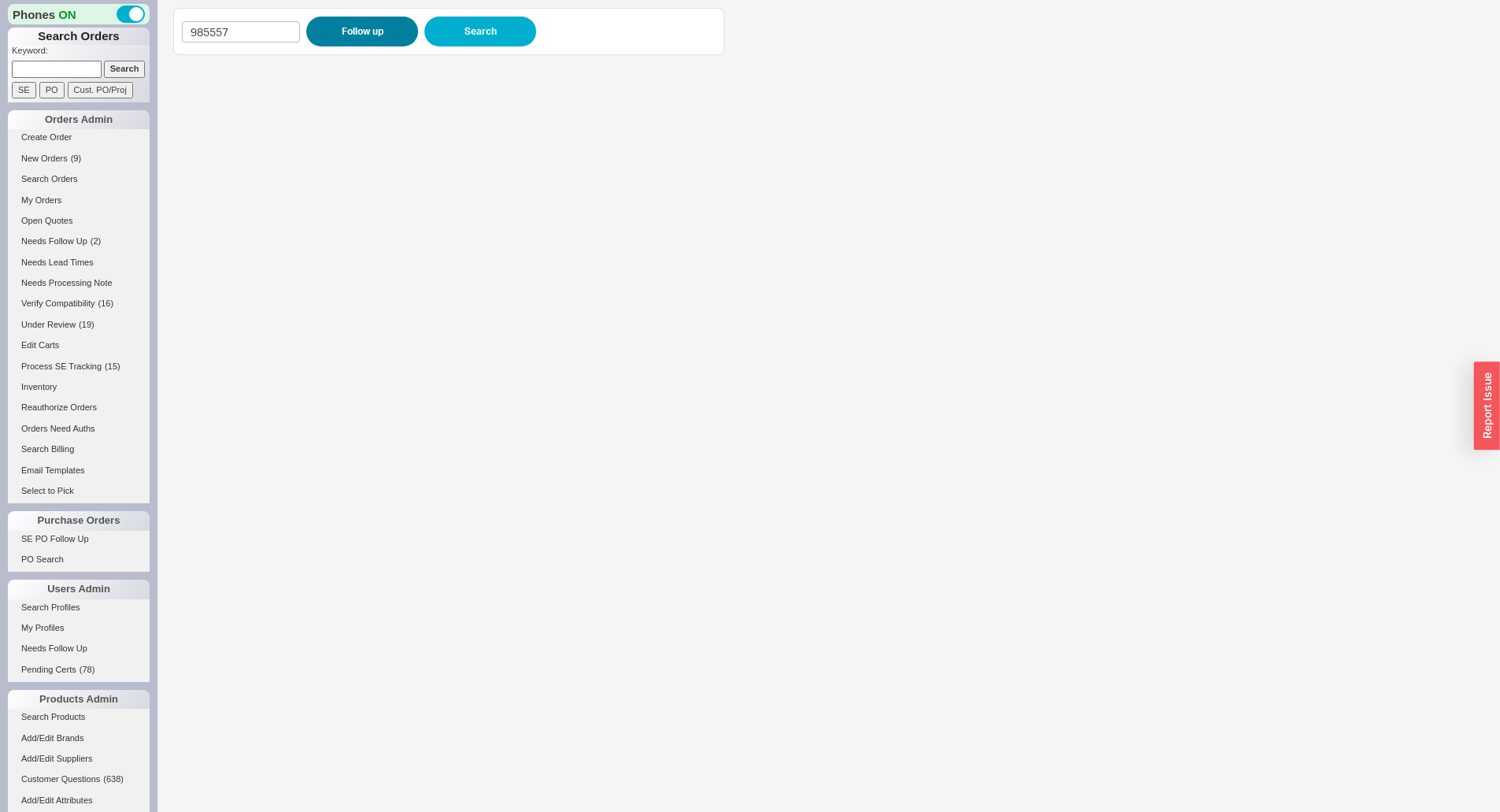
type input "985557"
click at [366, 34] on button "Follow up" at bounding box center [362, 31] width 112 height 30
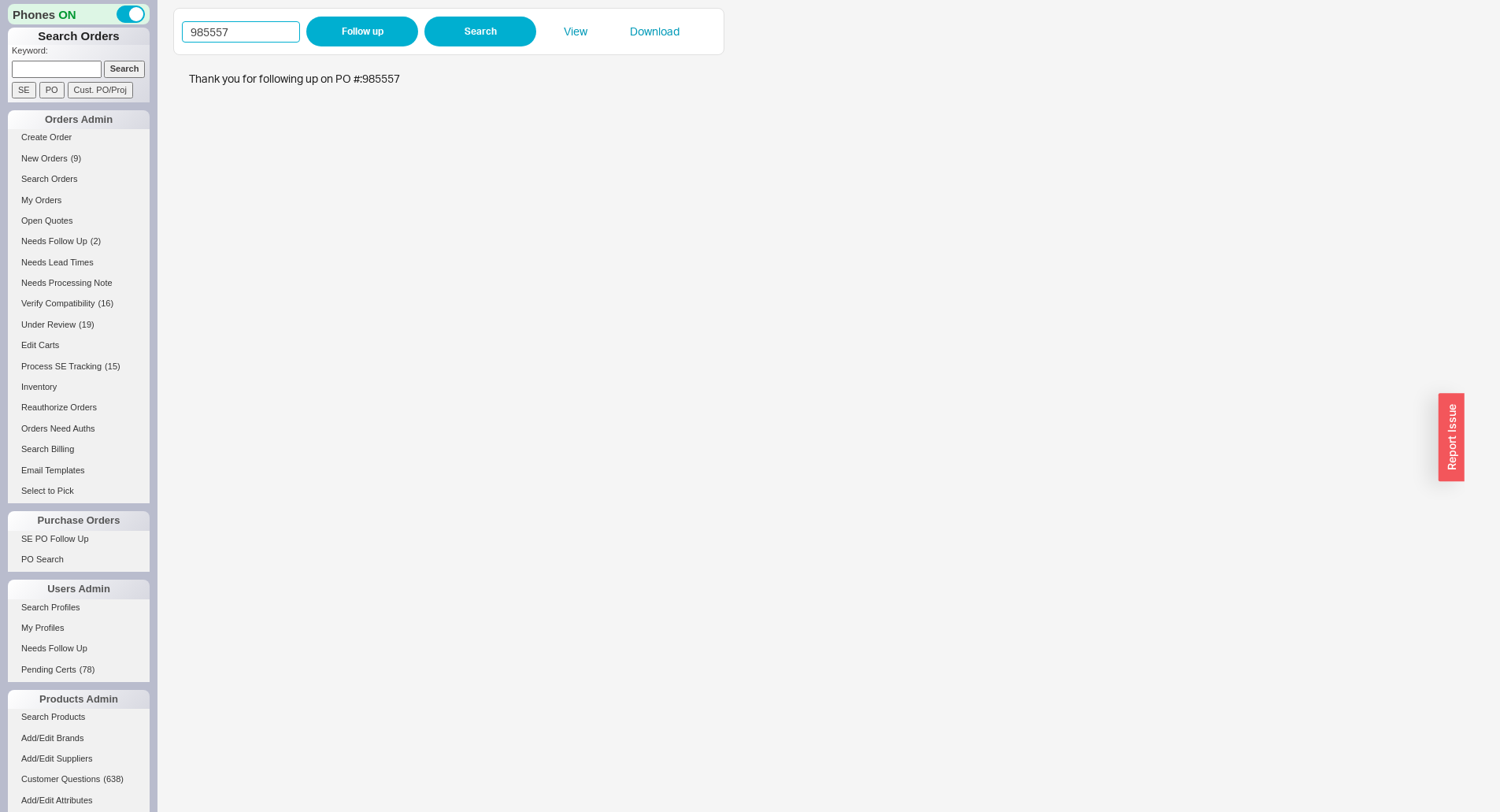
click at [265, 29] on input "985557" at bounding box center [241, 31] width 118 height 21
paste input "985449"
type input "985449"
click button "Follow up" at bounding box center [362, 31] width 112 height 30
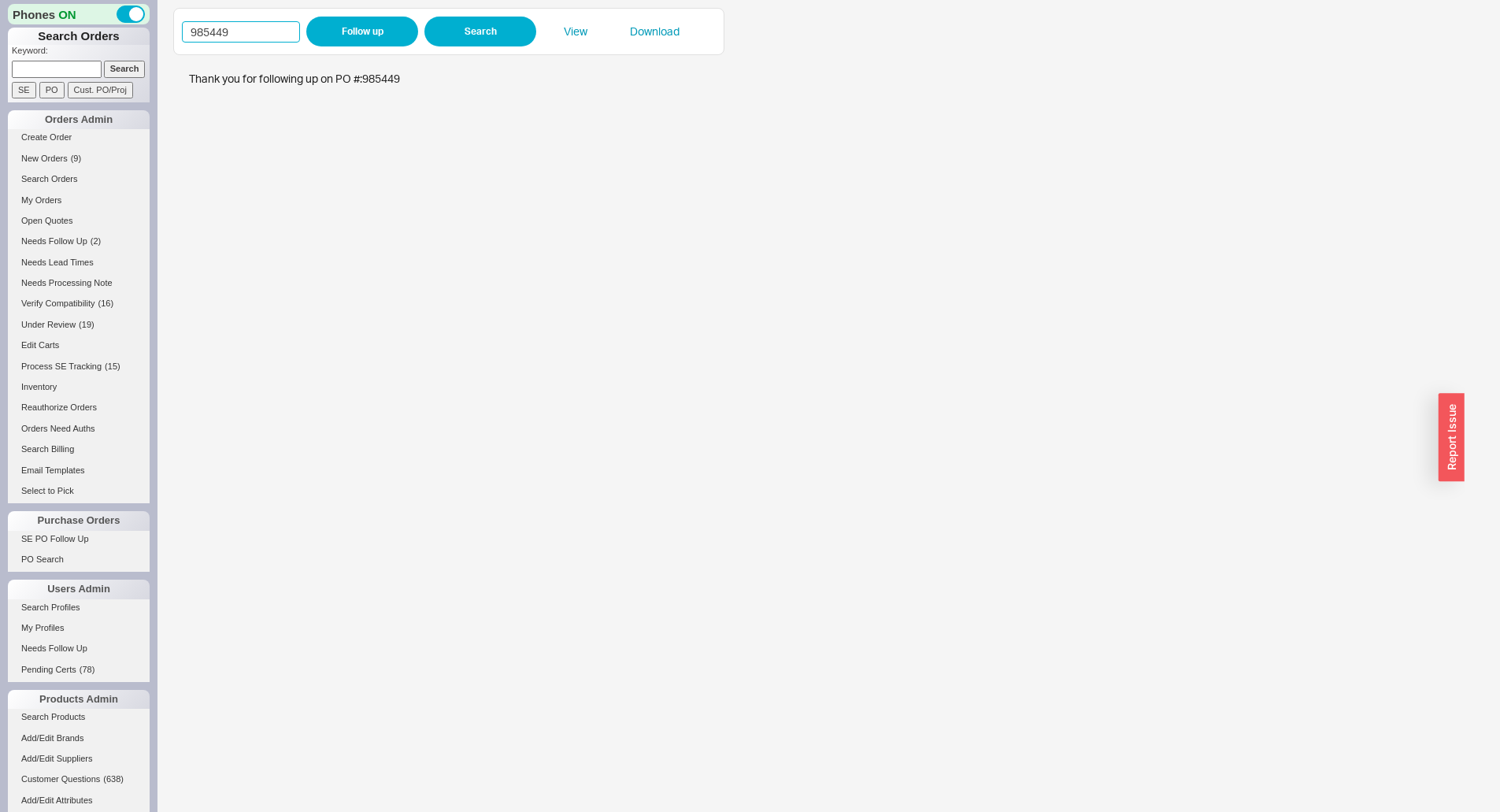
click at [261, 33] on input "985449" at bounding box center [241, 31] width 118 height 21
paste input "985468"
type input "985468"
click button "Follow up" at bounding box center [362, 31] width 112 height 30
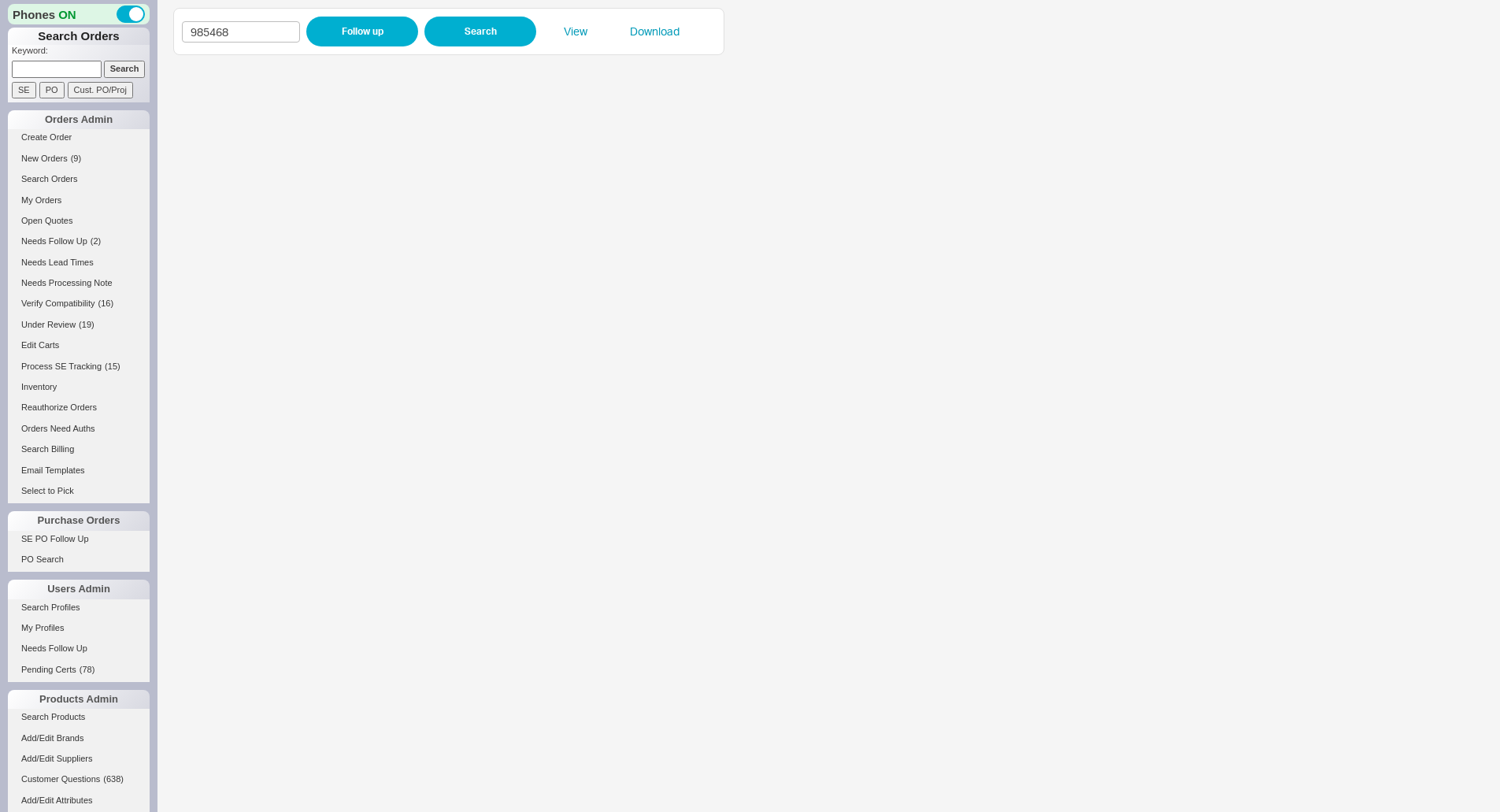
scroll to position [78, 0]
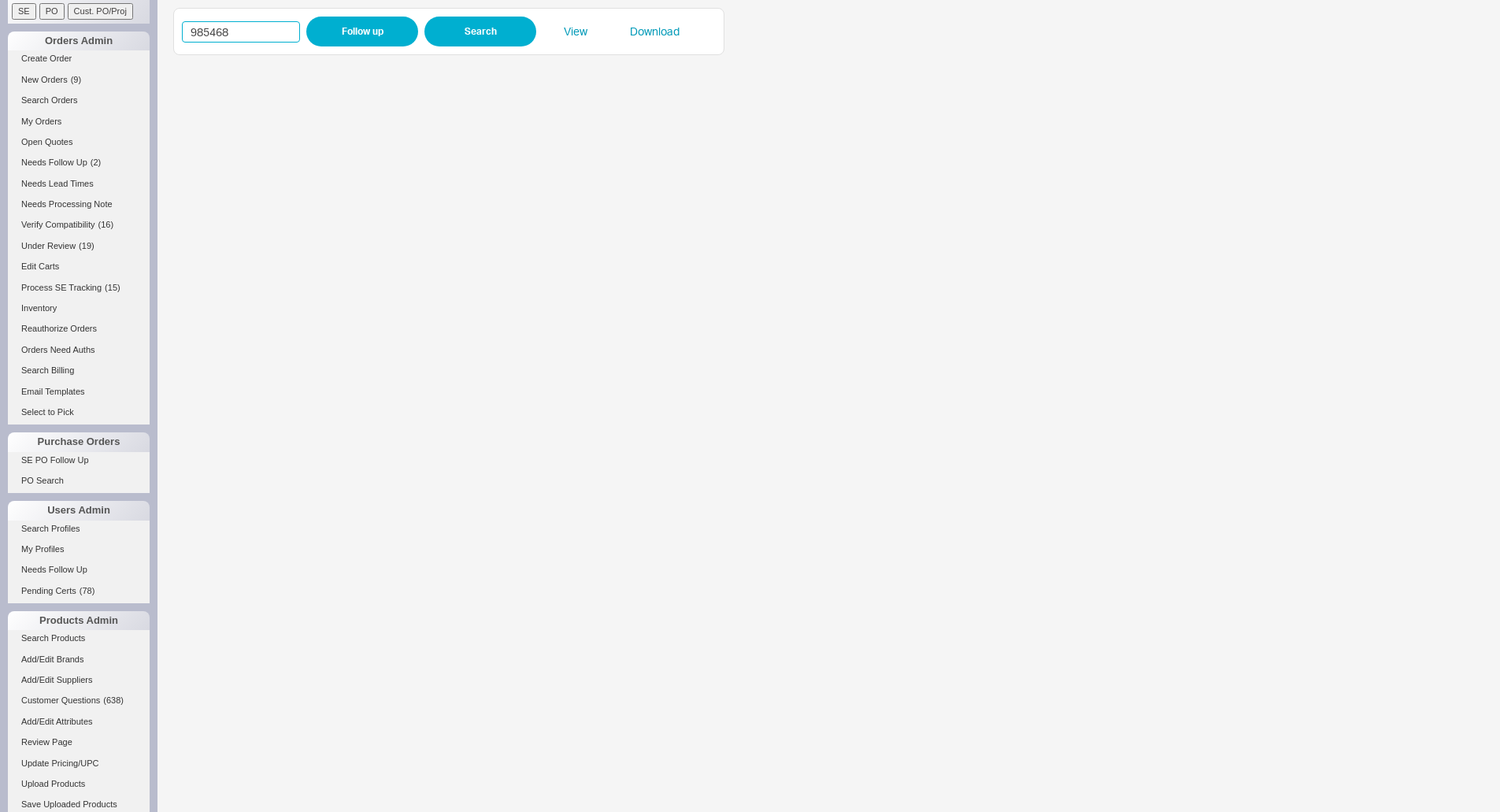
click at [208, 23] on input "985468" at bounding box center [241, 31] width 118 height 21
paste input "985615"
type input "985615"
click button "Follow up" at bounding box center [362, 31] width 112 height 30
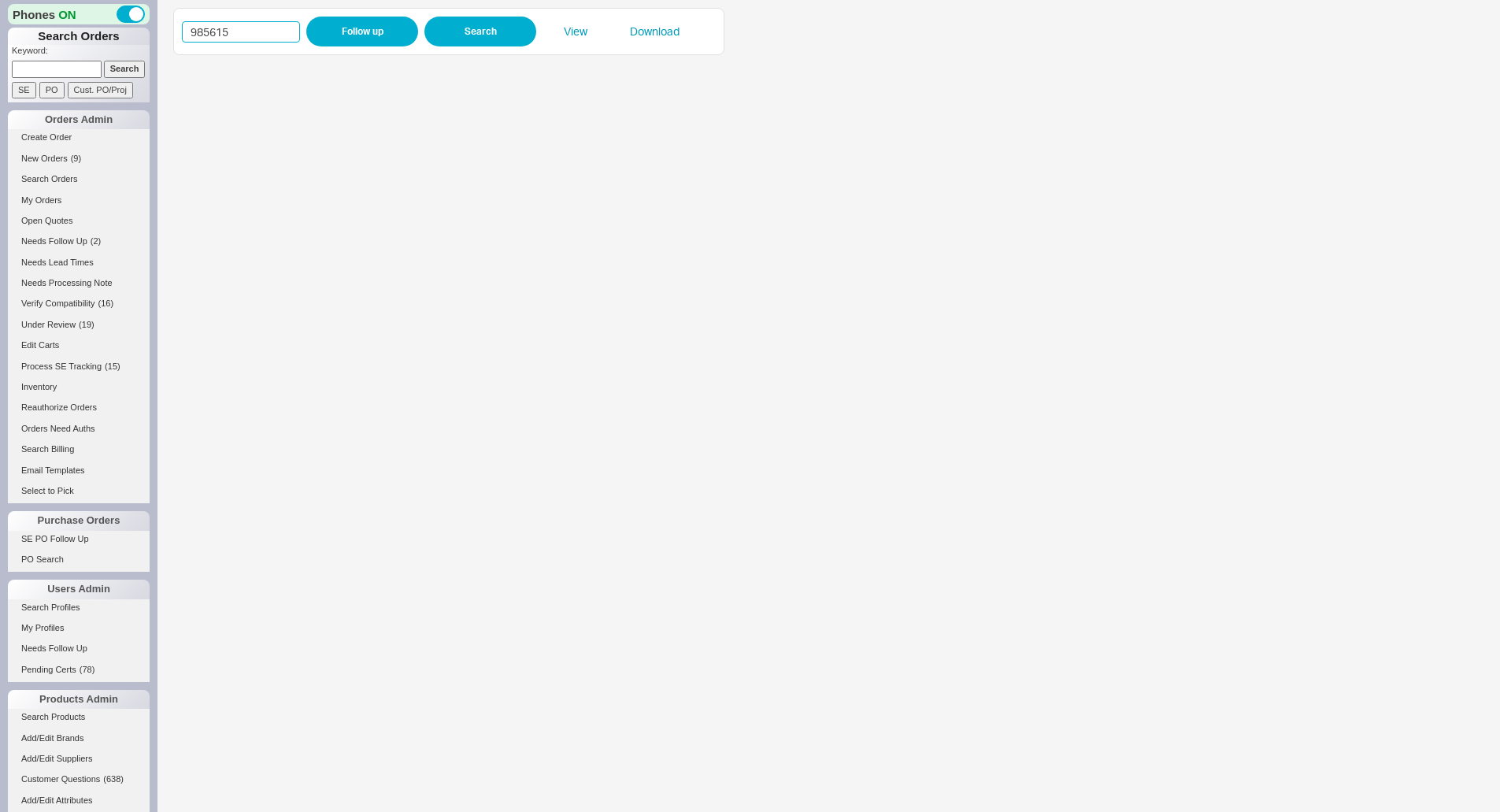
click at [289, 38] on input "985615" at bounding box center [241, 31] width 118 height 21
paste input "985505"
type input "985505"
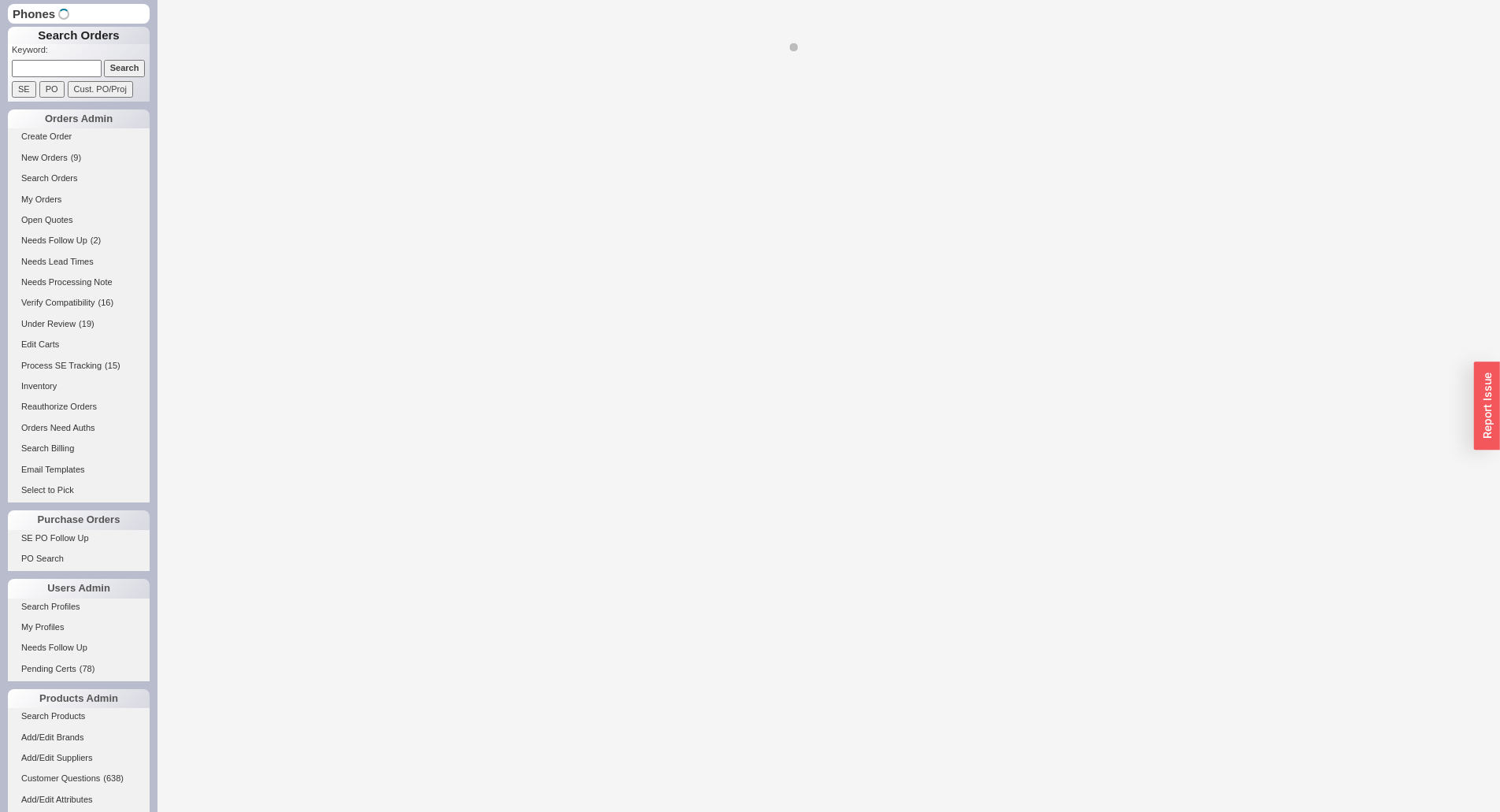
select select "LOW"
select select "3"
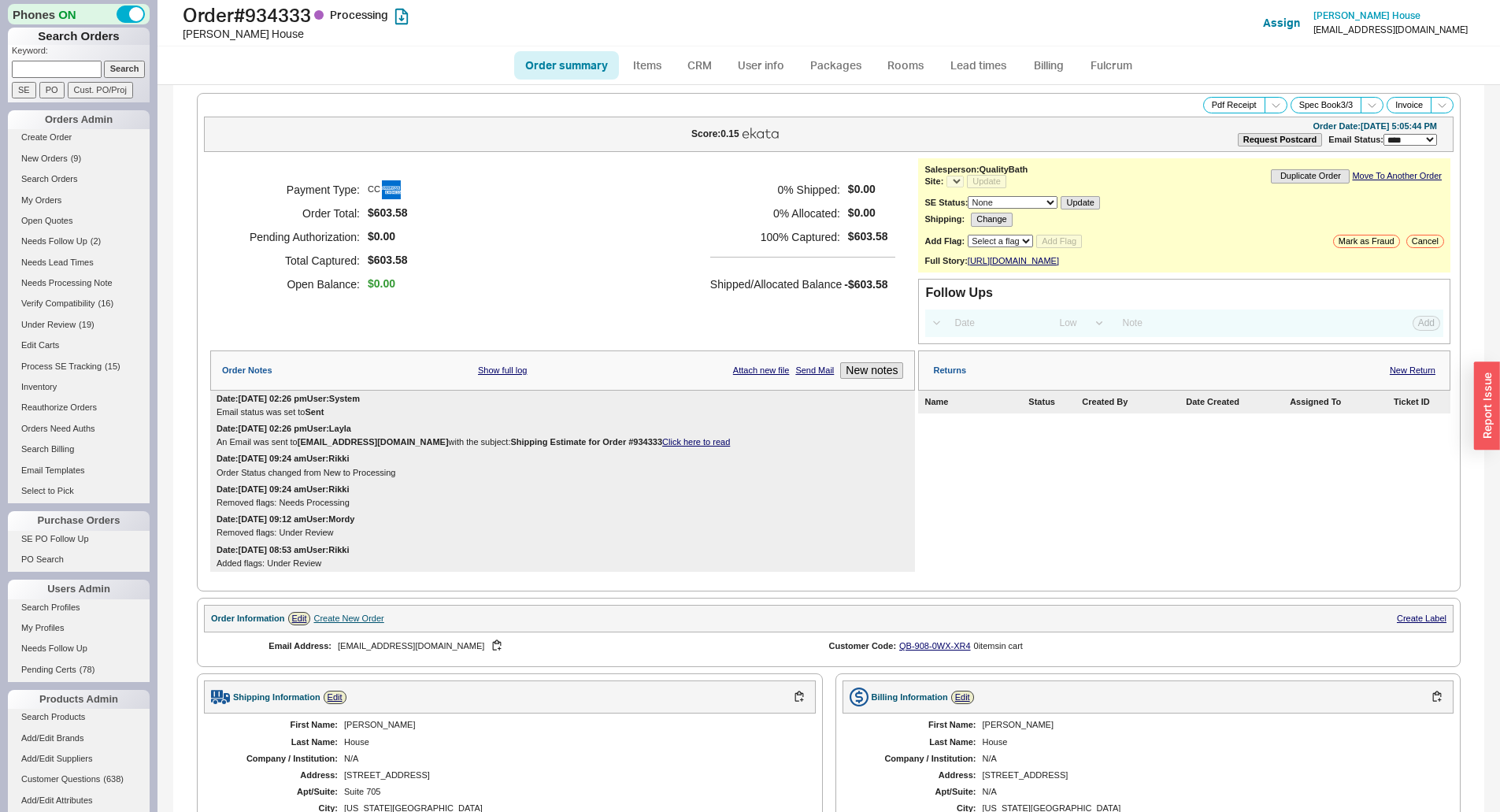
select select "*"
click at [830, 555] on div "Date: [DATE] 08:53 am User: Rikki Added flags: Under Review" at bounding box center [563, 556] width 705 height 30
